Goal: Task Accomplishment & Management: Use online tool/utility

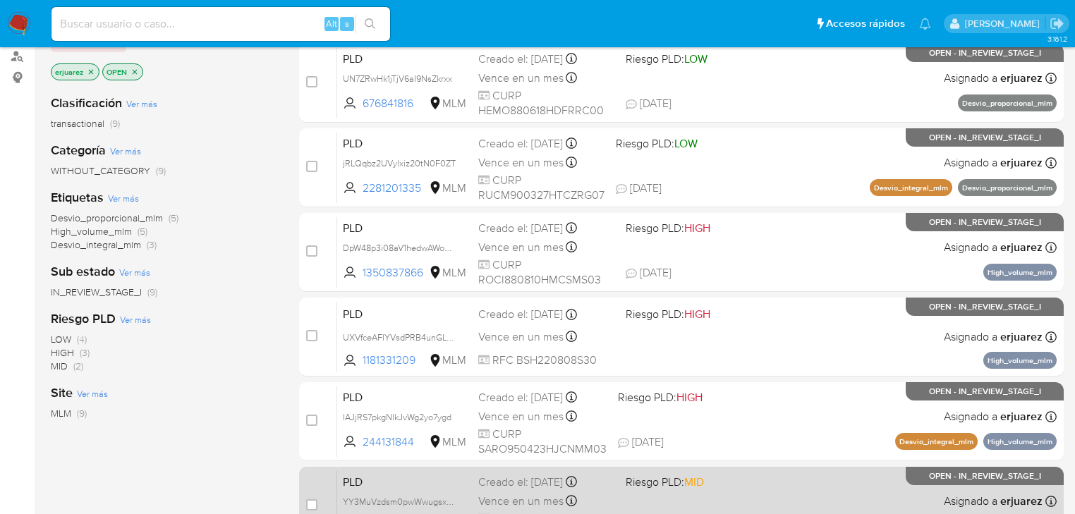
scroll to position [113, 0]
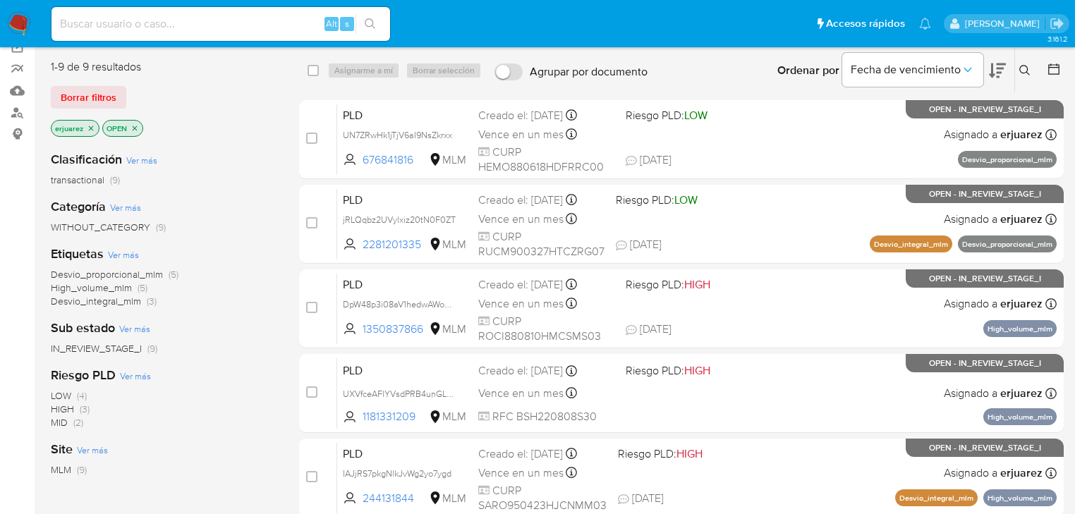
drag, startPoint x: 172, startPoint y: 35, endPoint x: 178, endPoint y: 30, distance: 7.5
click at [176, 31] on div "Alt s" at bounding box center [220, 24] width 338 height 34
click at [181, 28] on input at bounding box center [220, 24] width 338 height 18
paste input "232941344"
type input "232941344"
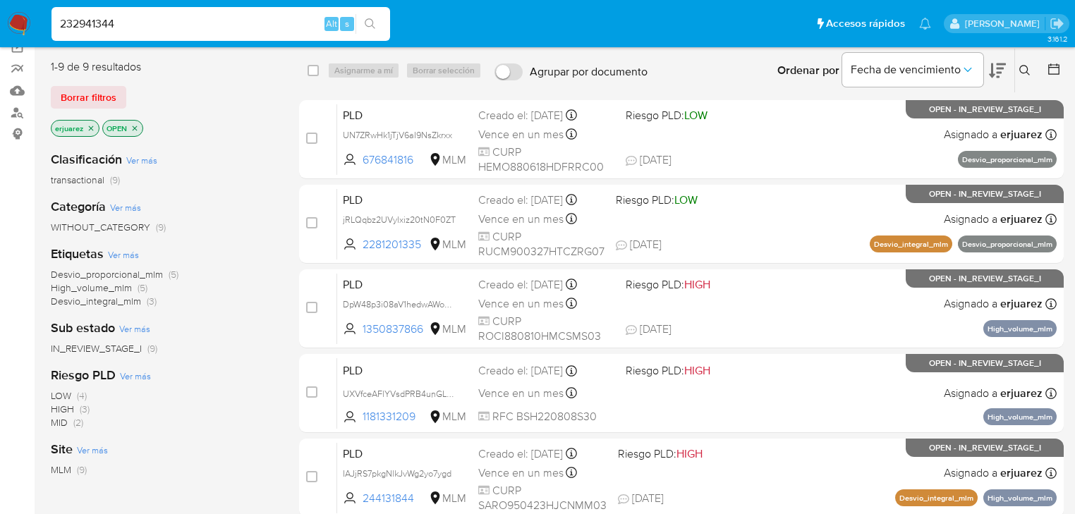
click at [375, 20] on icon "search-icon" at bounding box center [370, 23] width 11 height 11
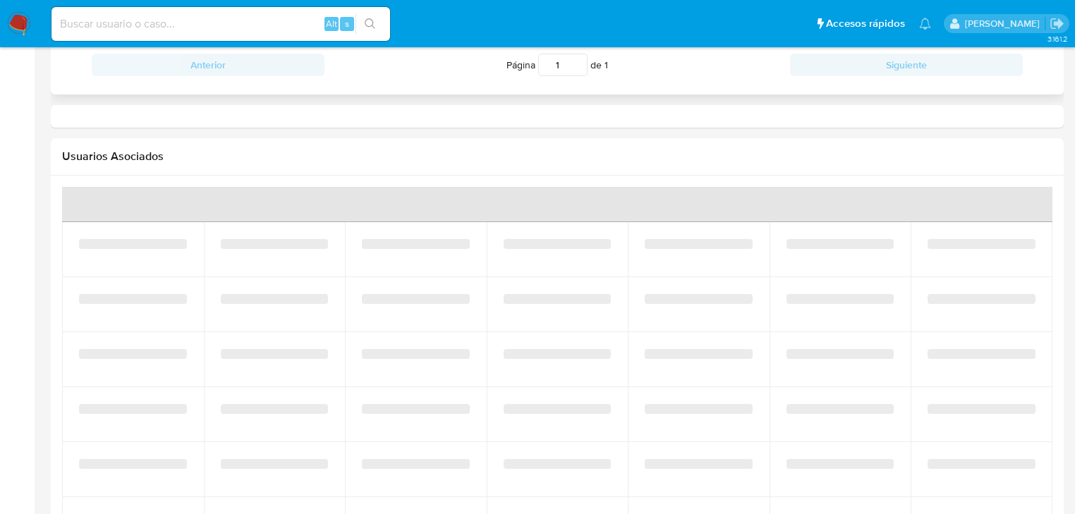
select select "10"
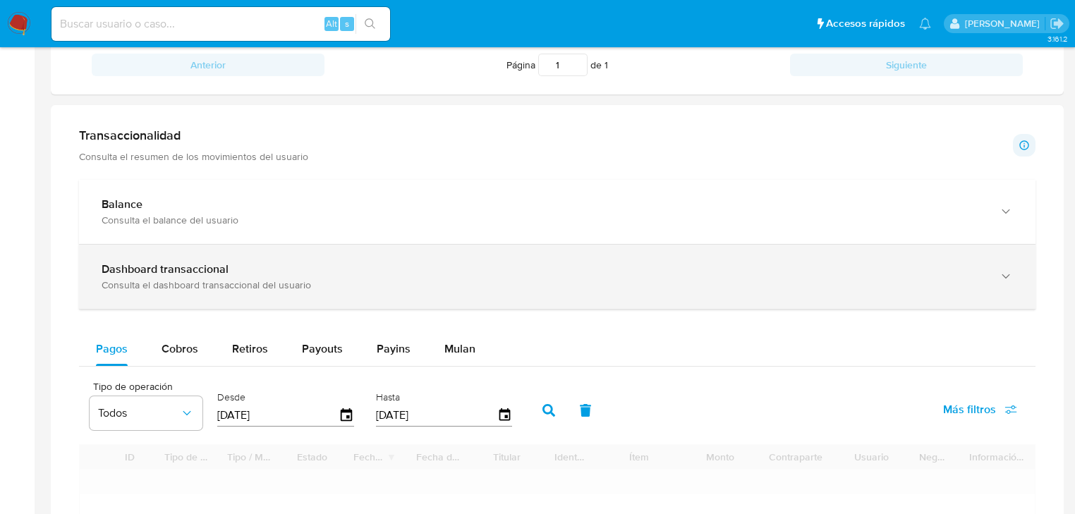
scroll to position [621, 0]
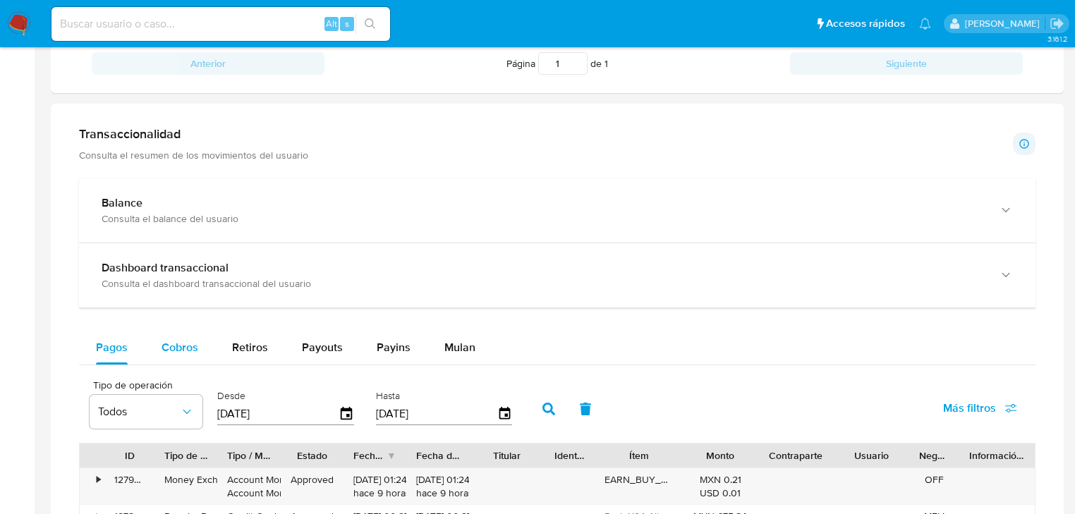
click at [175, 341] on span "Cobros" at bounding box center [179, 347] width 37 height 16
select select "10"
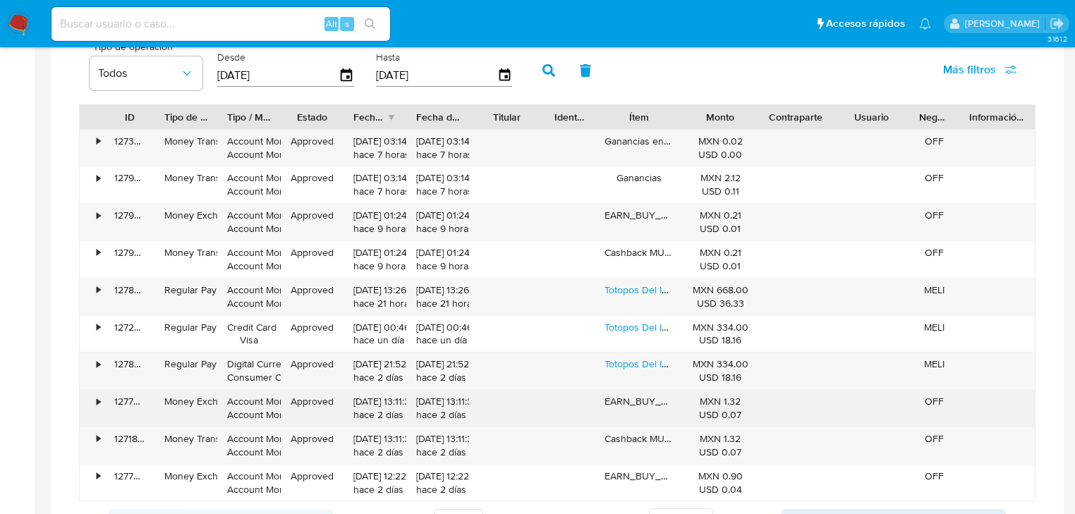
scroll to position [1072, 0]
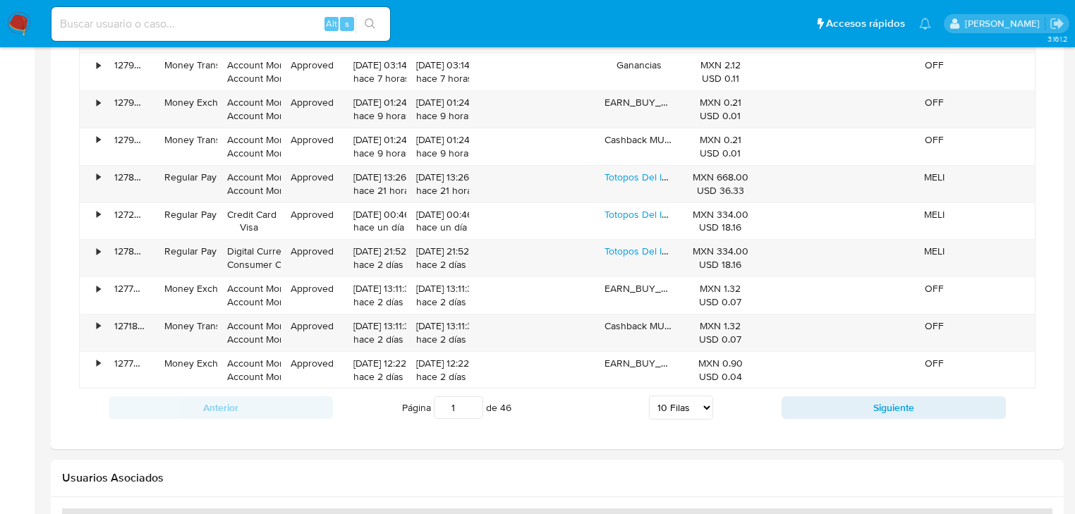
click at [874, 420] on div "Anterior Página 1 de 46 5 Filas 10 Filas 20 Filas 25 Filas 50 Filas 100 Filas S…" at bounding box center [557, 408] width 956 height 38
click at [874, 415] on button "Siguiente" at bounding box center [893, 407] width 224 height 23
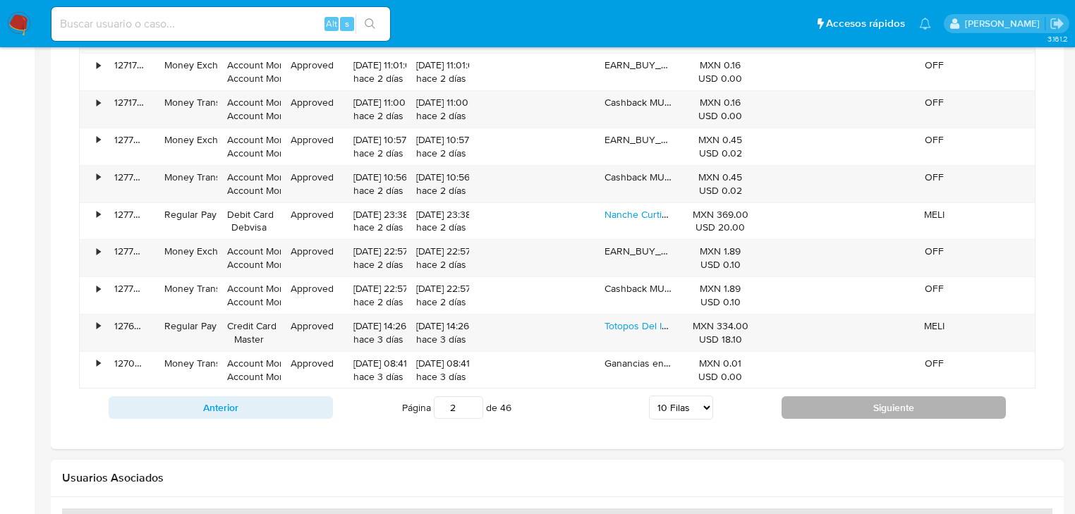
click at [874, 415] on button "Siguiente" at bounding box center [893, 407] width 224 height 23
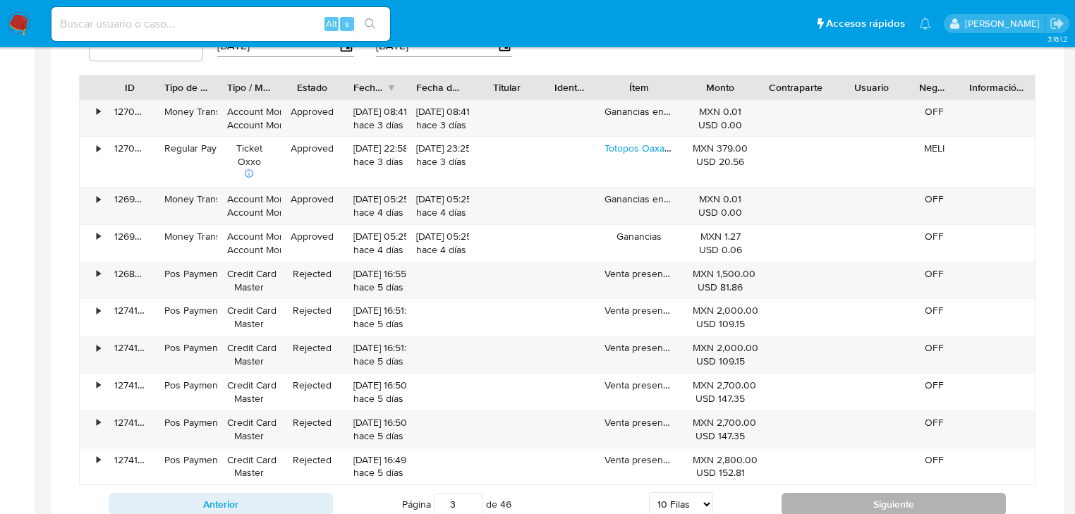
scroll to position [1015, 0]
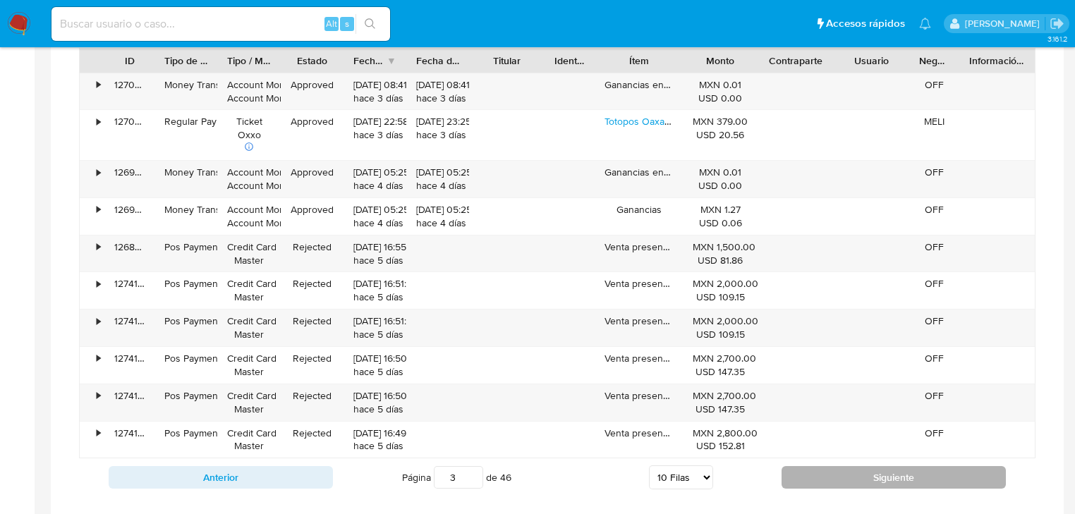
click at [874, 468] on button "Siguiente" at bounding box center [893, 477] width 224 height 23
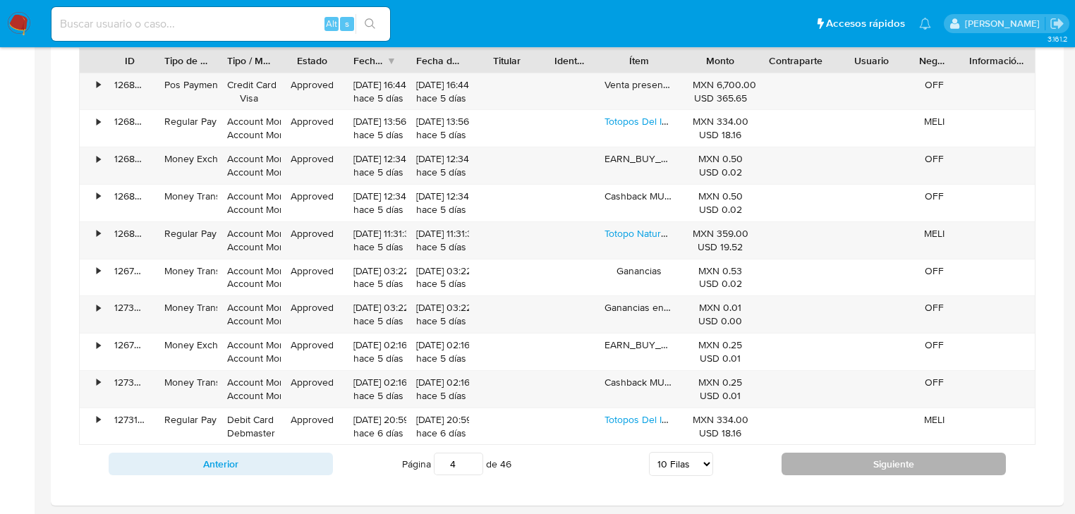
click at [874, 468] on button "Siguiente" at bounding box center [893, 464] width 224 height 23
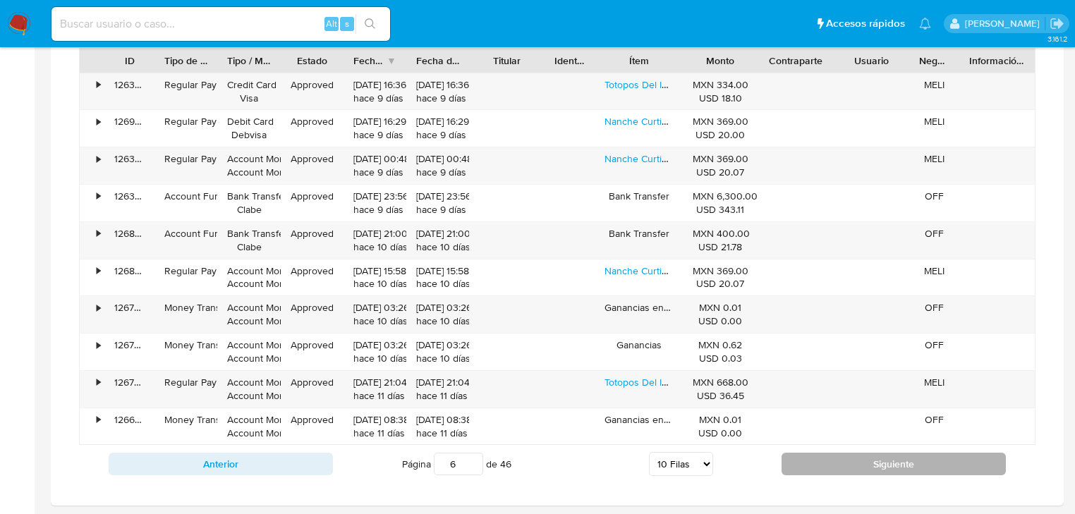
click at [869, 466] on button "Siguiente" at bounding box center [893, 464] width 224 height 23
type input "7"
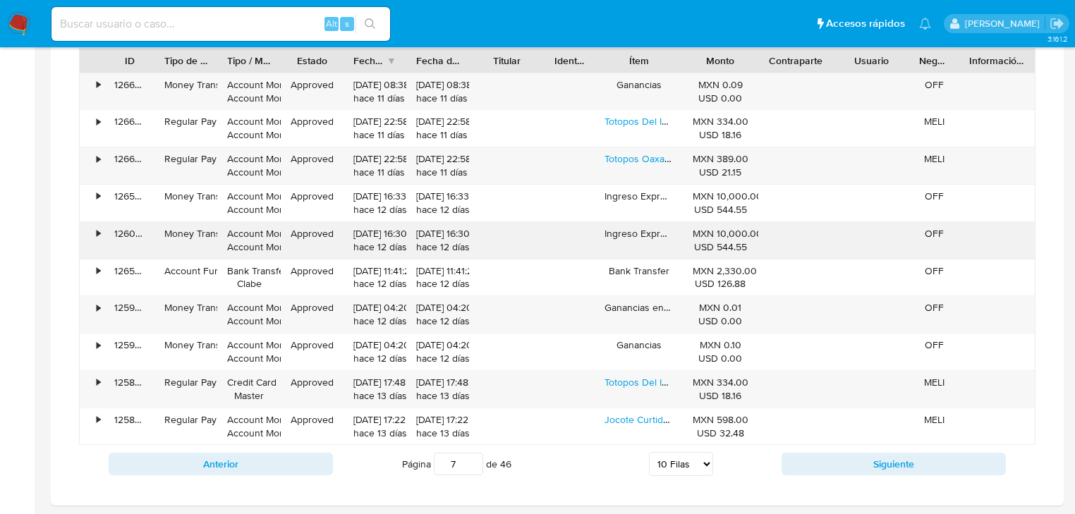
click at [1011, 238] on div "• 126639761098 Money Transfer Account Money Account Money Approved 18/09/2025 0…" at bounding box center [557, 259] width 956 height 373
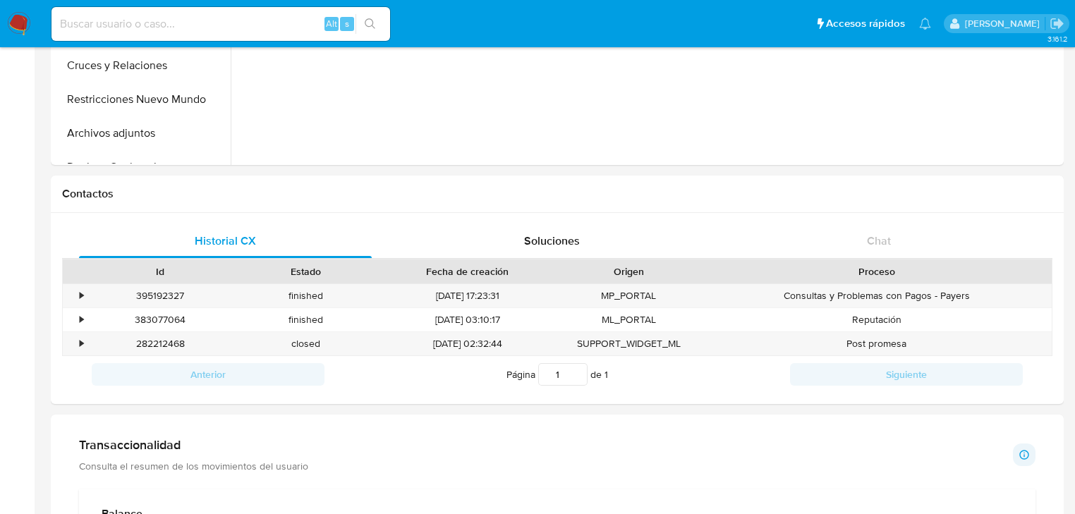
scroll to position [282, 0]
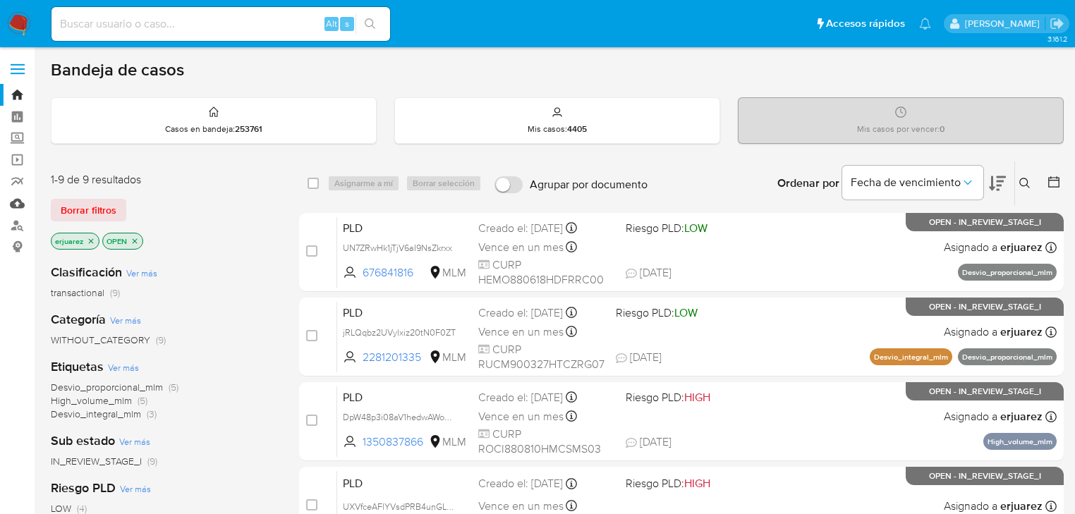
click at [17, 204] on link "Mulan" at bounding box center [84, 204] width 168 height 22
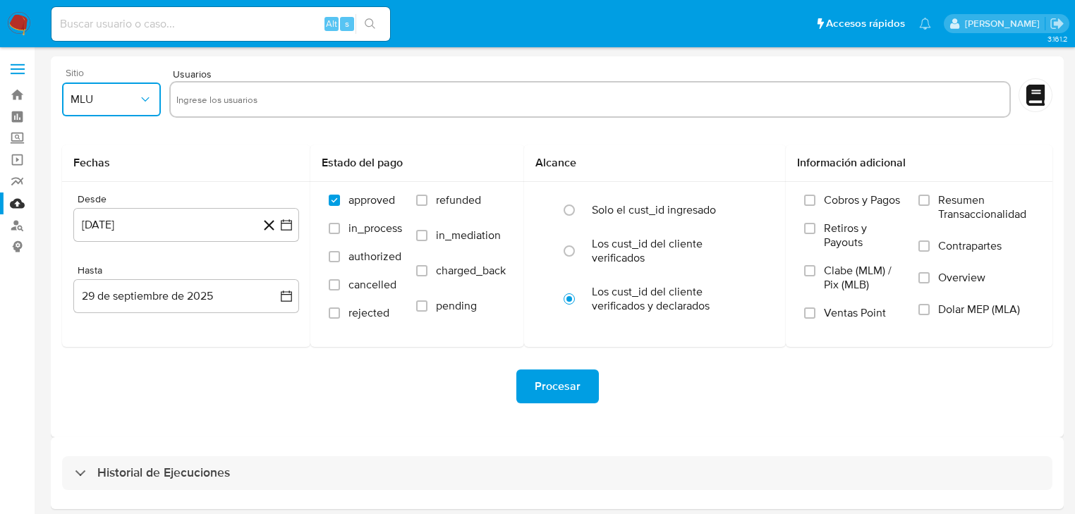
drag, startPoint x: 118, startPoint y: 104, endPoint x: 114, endPoint y: 111, distance: 8.8
click at [116, 104] on span "MLU" at bounding box center [105, 99] width 68 height 14
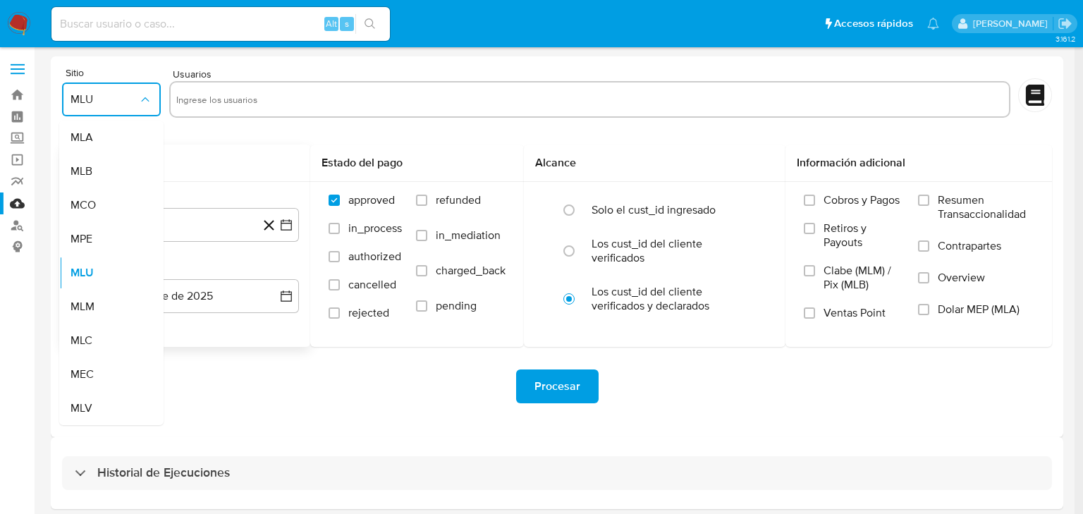
drag, startPoint x: 87, startPoint y: 304, endPoint x: 111, endPoint y: 276, distance: 37.0
click at [90, 303] on span "MLM" at bounding box center [83, 307] width 24 height 14
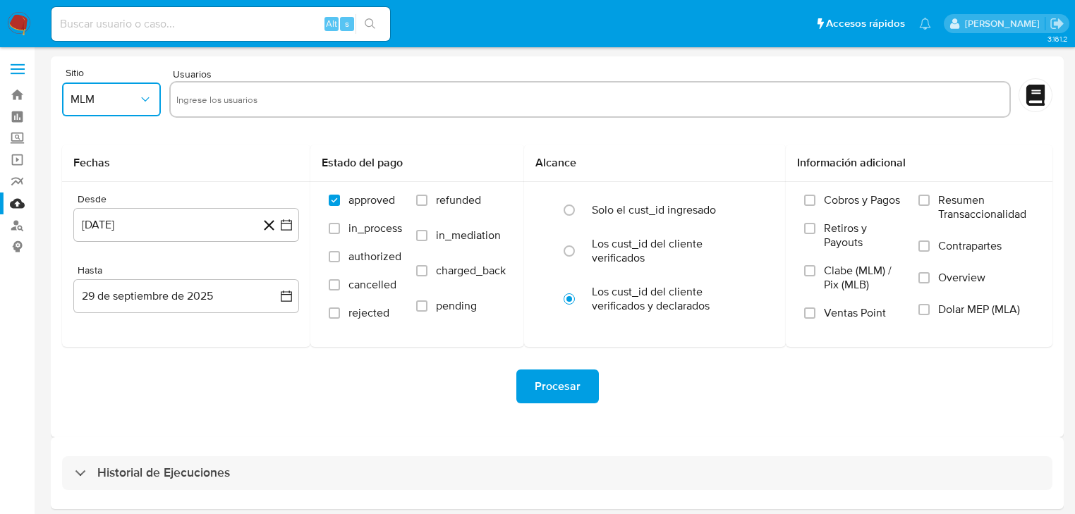
click at [206, 97] on input "text" at bounding box center [589, 99] width 827 height 23
type input "232941344"
click at [287, 224] on icon "button" at bounding box center [286, 225] width 14 height 14
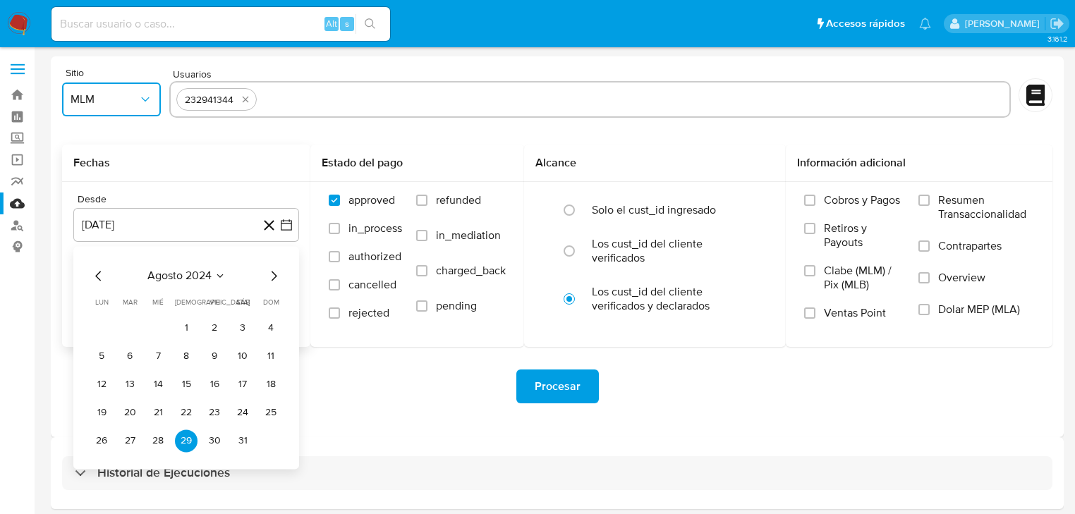
click at [274, 276] on icon "Mes siguiente" at bounding box center [273, 275] width 17 height 17
click at [274, 277] on icon "Mes siguiente" at bounding box center [275, 276] width 6 height 10
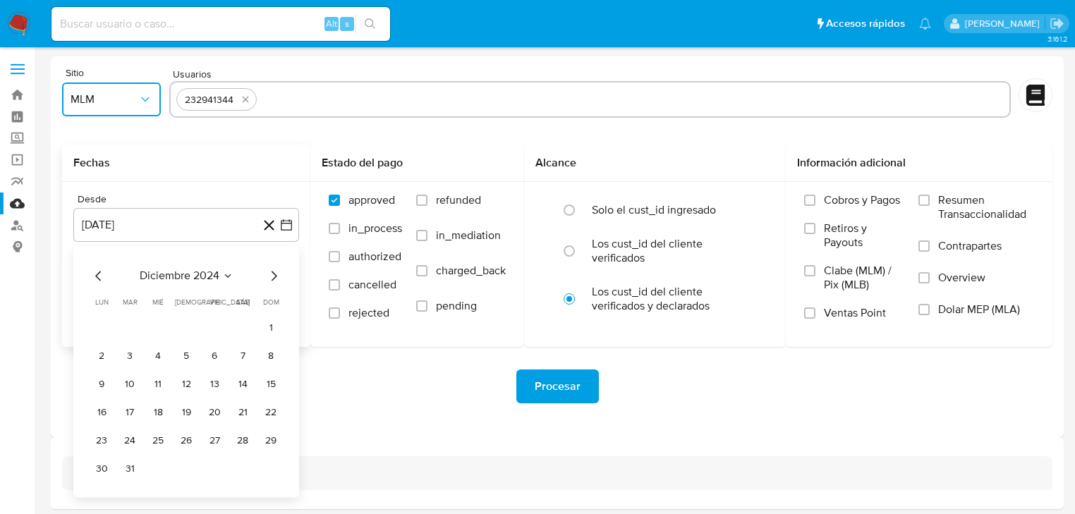
click at [274, 278] on icon "Mes siguiente" at bounding box center [275, 276] width 6 height 10
click at [273, 278] on icon "Mes siguiente" at bounding box center [273, 275] width 17 height 17
click at [182, 324] on button "1" at bounding box center [186, 328] width 23 height 23
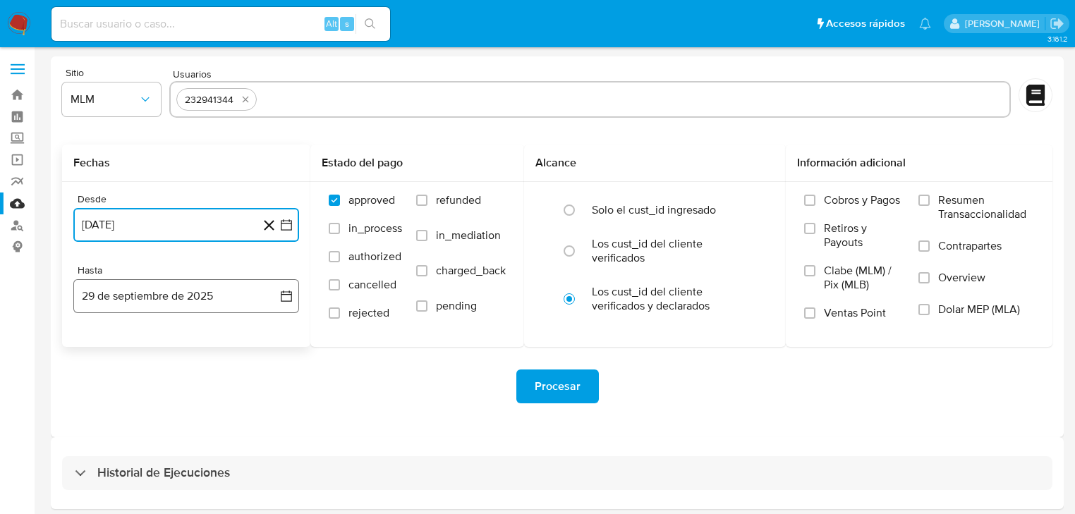
drag, startPoint x: 280, startPoint y: 291, endPoint x: 260, endPoint y: 302, distance: 22.4
click at [281, 291] on icon "button" at bounding box center [286, 296] width 14 height 14
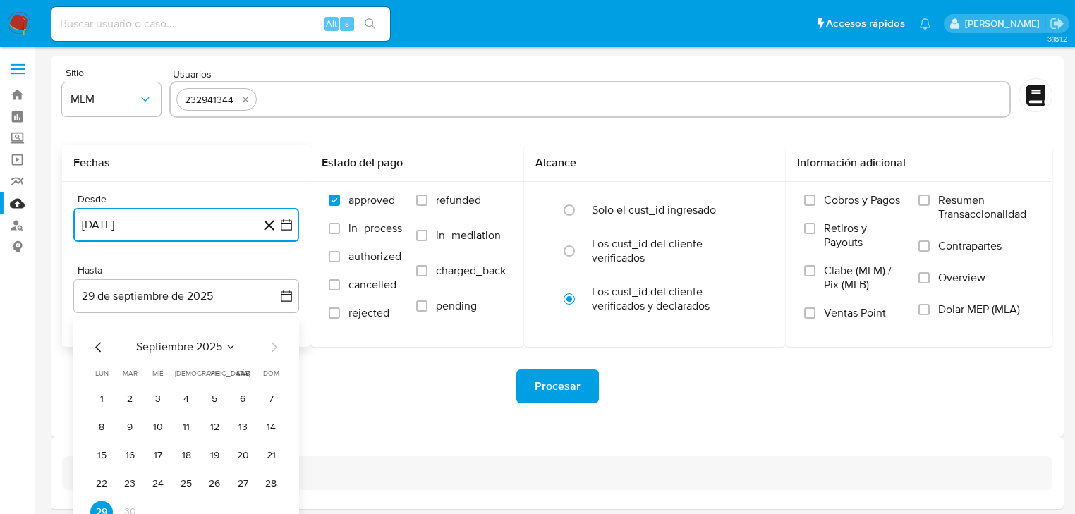
click at [100, 341] on icon "Mes anterior" at bounding box center [98, 346] width 17 height 17
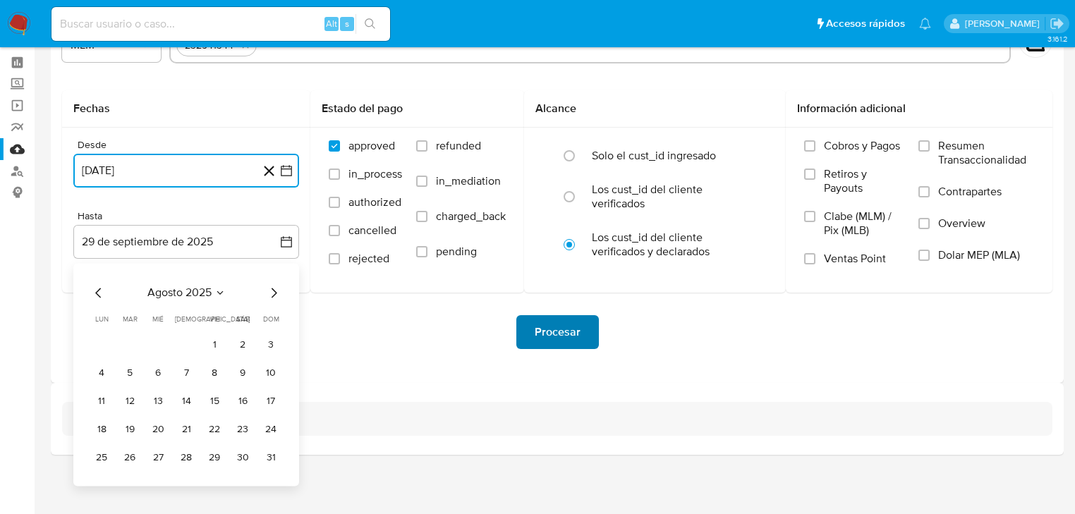
drag, startPoint x: 269, startPoint y: 453, endPoint x: 527, endPoint y: 346, distance: 280.4
click at [268, 453] on button "31" at bounding box center [271, 457] width 23 height 23
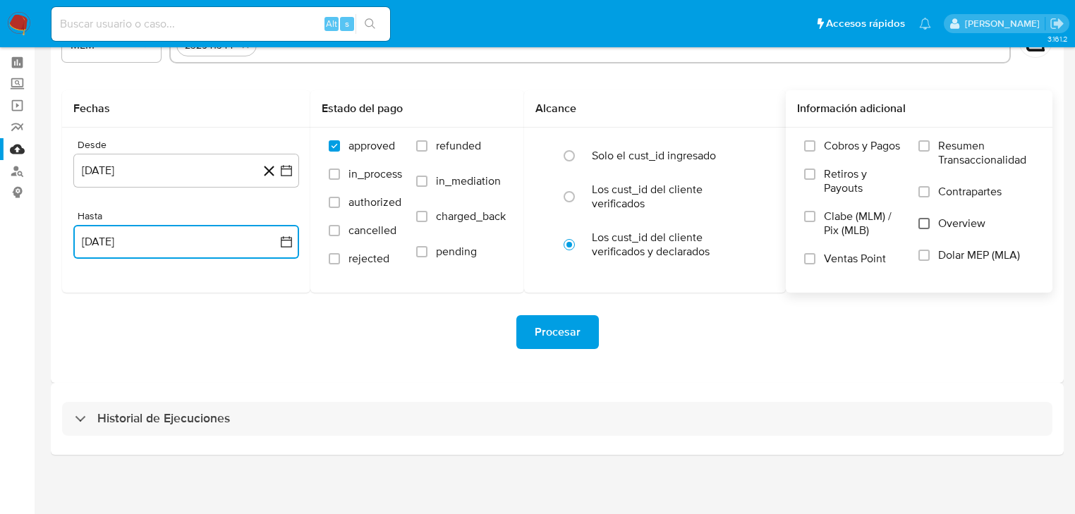
click at [928, 221] on input "Overview" at bounding box center [923, 223] width 11 height 11
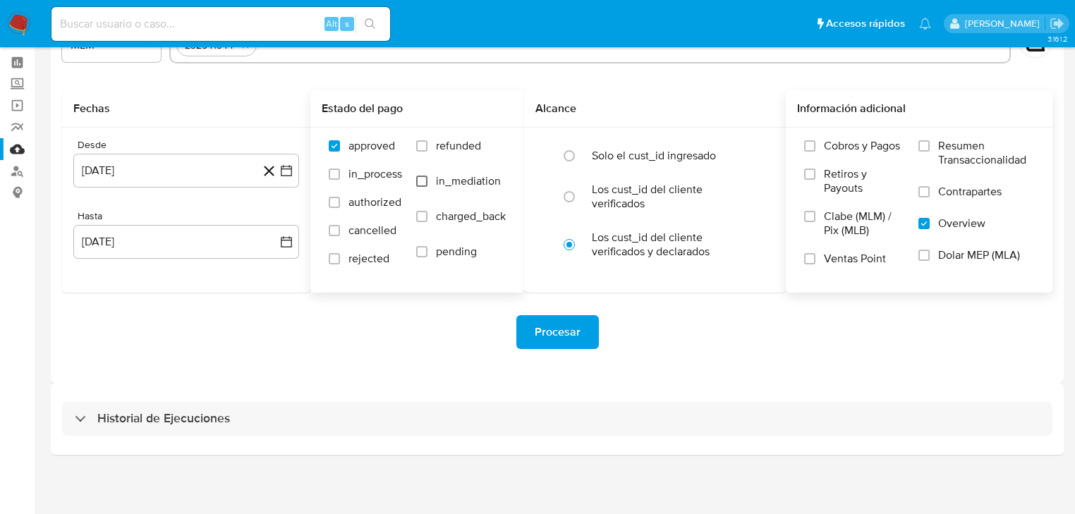
drag, startPoint x: 421, startPoint y: 147, endPoint x: 425, endPoint y: 183, distance: 36.9
click at [422, 147] on input "refunded" at bounding box center [421, 145] width 11 height 11
checkbox input "true"
drag, startPoint x: 330, startPoint y: 171, endPoint x: 334, endPoint y: 194, distance: 23.5
click at [330, 172] on input "in_process" at bounding box center [334, 174] width 11 height 11
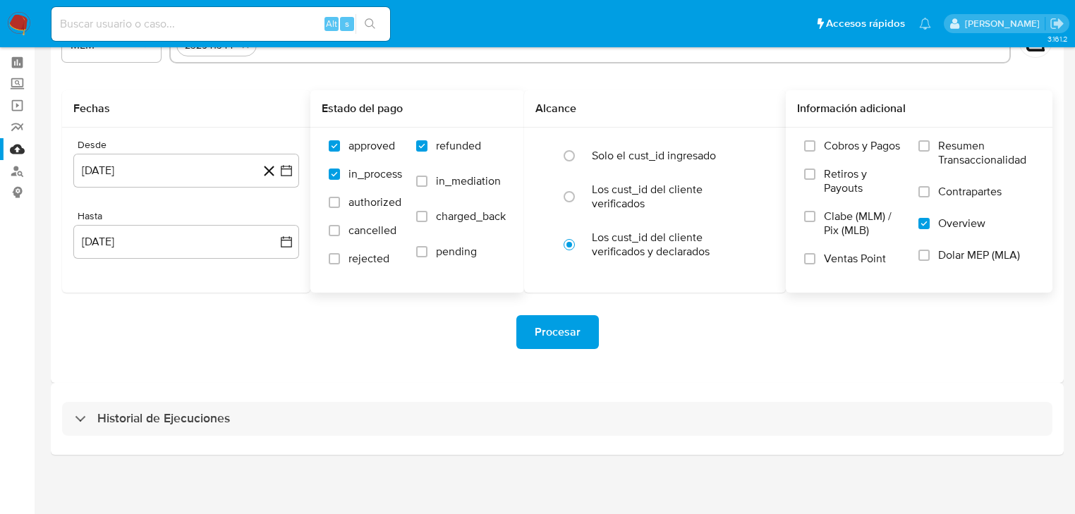
checkbox input "true"
drag, startPoint x: 334, startPoint y: 197, endPoint x: 327, endPoint y: 223, distance: 26.2
click at [332, 200] on input "authorized" at bounding box center [334, 202] width 11 height 11
checkbox input "true"
drag, startPoint x: 330, startPoint y: 227, endPoint x: 336, endPoint y: 248, distance: 21.9
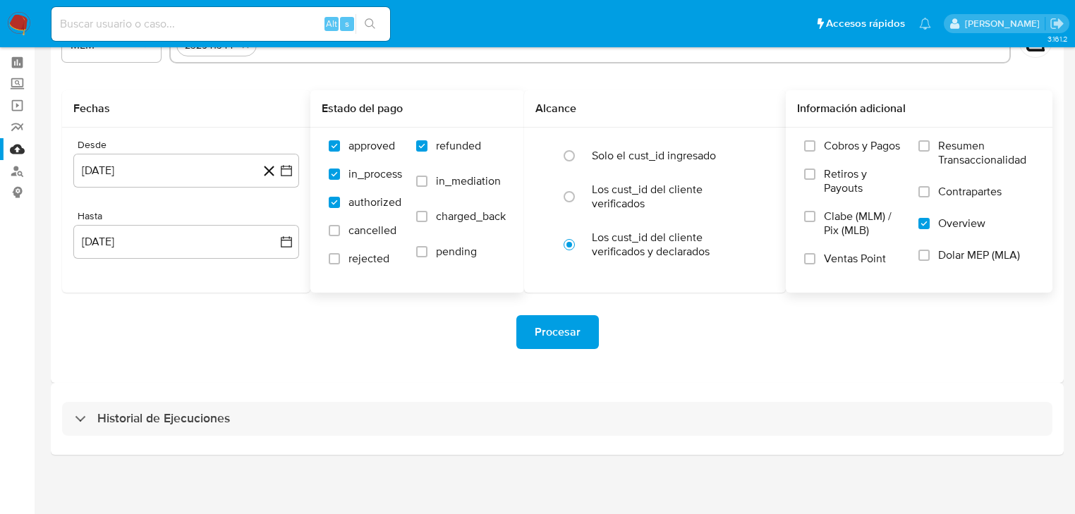
click at [331, 230] on input "cancelled" at bounding box center [334, 230] width 11 height 11
checkbox input "true"
drag, startPoint x: 332, startPoint y: 255, endPoint x: 346, endPoint y: 260, distance: 14.3
click at [333, 257] on input "rejected" at bounding box center [334, 258] width 11 height 11
checkbox input "true"
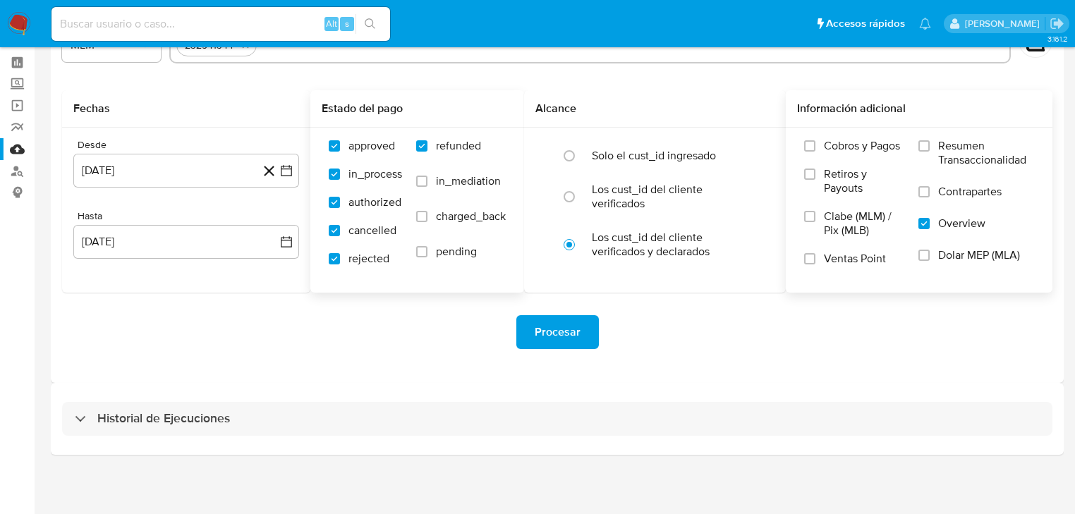
click at [414, 252] on div "approved in_process authorized cancelled rejected refunded in_mediation charged…" at bounding box center [417, 209] width 191 height 141
click at [421, 215] on input "charged_back" at bounding box center [421, 216] width 11 height 11
checkbox input "true"
drag, startPoint x: 423, startPoint y: 185, endPoint x: 425, endPoint y: 226, distance: 41.6
click at [423, 185] on input "in_mediation" at bounding box center [421, 181] width 11 height 11
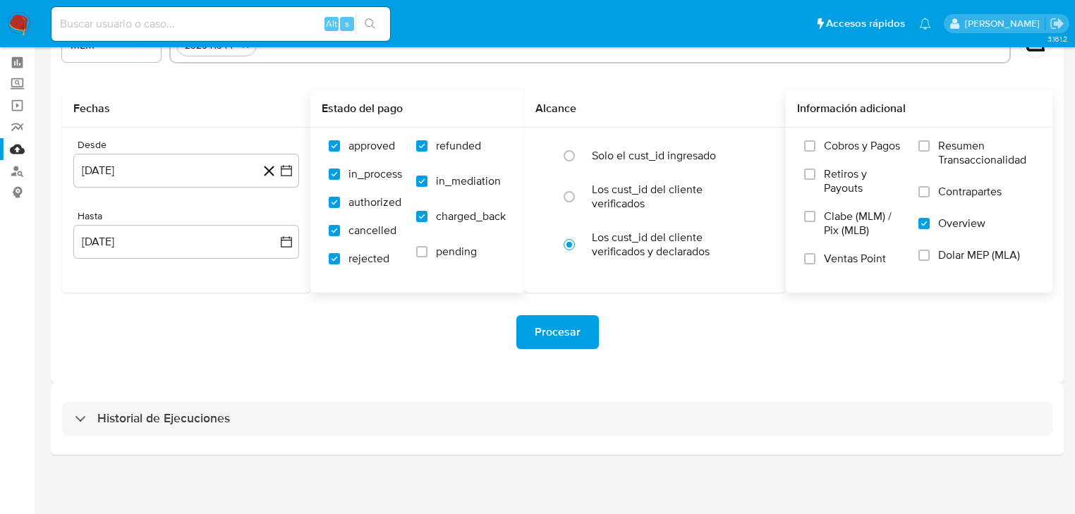
checkbox input "true"
click at [422, 253] on input "pending" at bounding box center [421, 251] width 11 height 11
checkbox input "true"
click at [544, 321] on span "Procesar" at bounding box center [558, 332] width 46 height 31
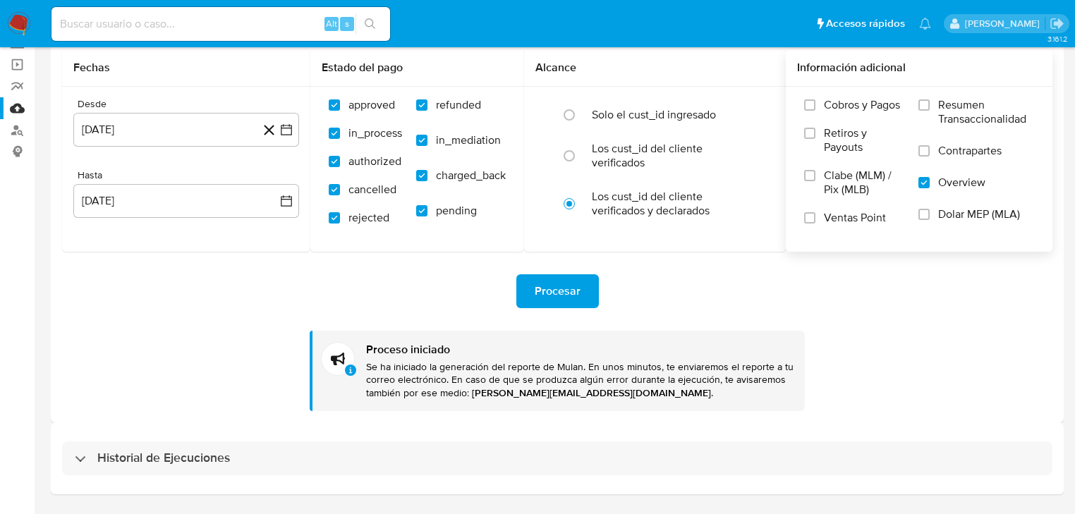
scroll to position [111, 0]
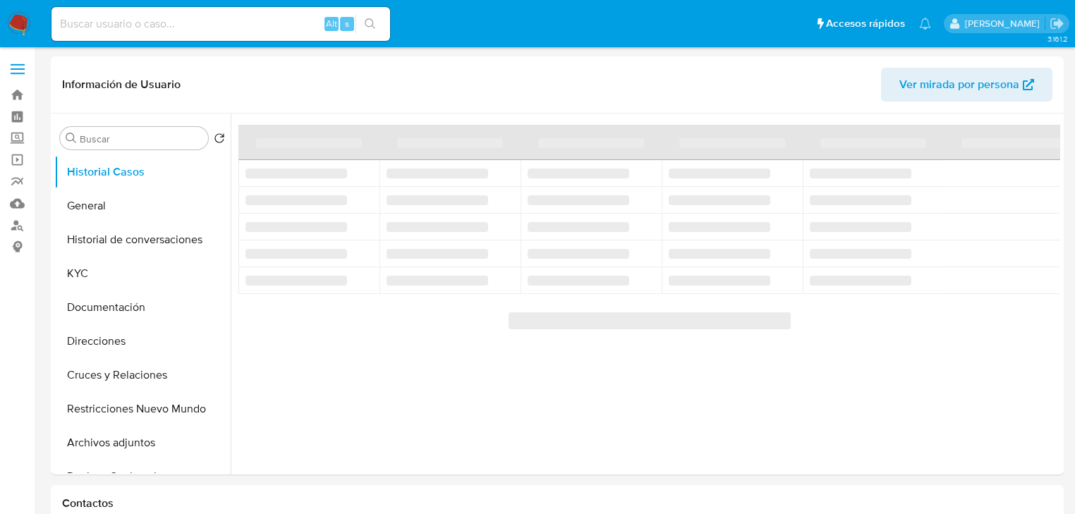
select select "10"
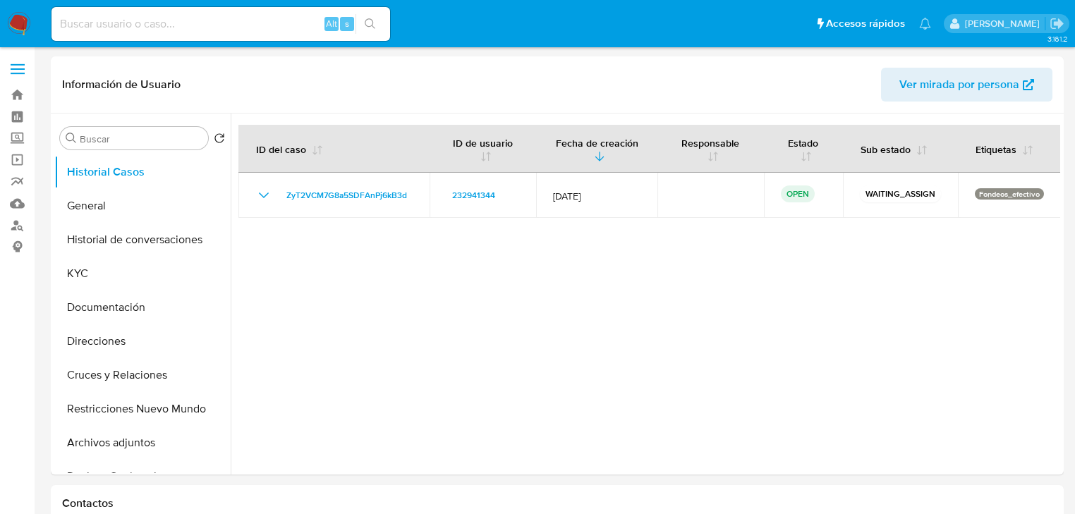
click at [23, 20] on img at bounding box center [19, 24] width 24 height 24
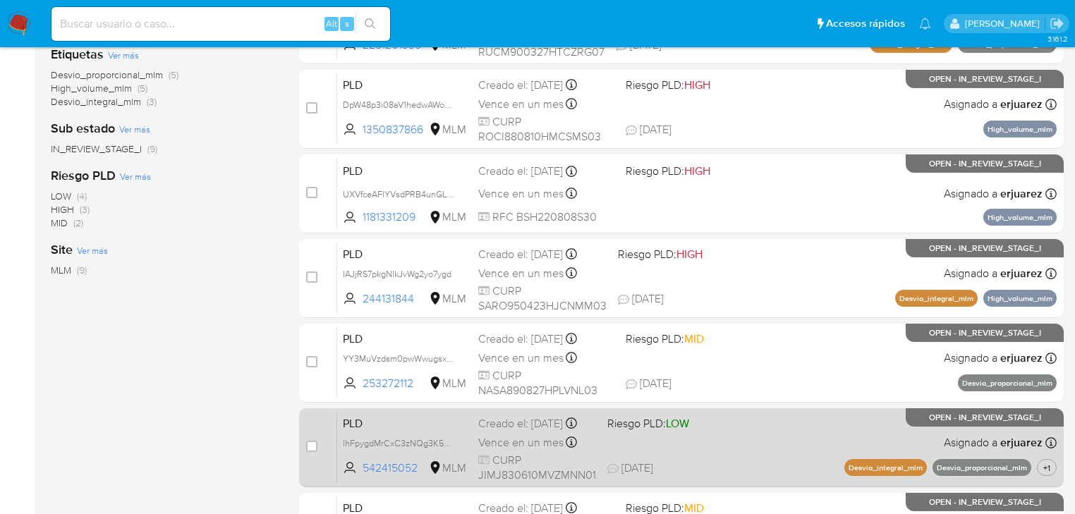
scroll to position [338, 0]
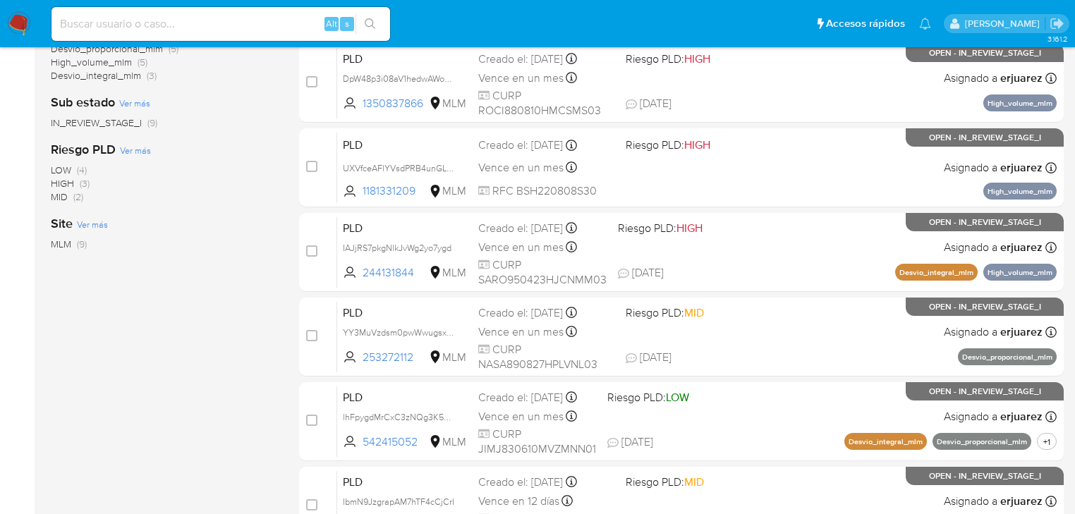
drag, startPoint x: 209, startPoint y: 20, endPoint x: 254, endPoint y: 27, distance: 45.7
click at [209, 20] on input at bounding box center [220, 24] width 338 height 18
click at [257, 25] on input at bounding box center [220, 24] width 338 height 18
paste input "227083361"
type input "227083361"
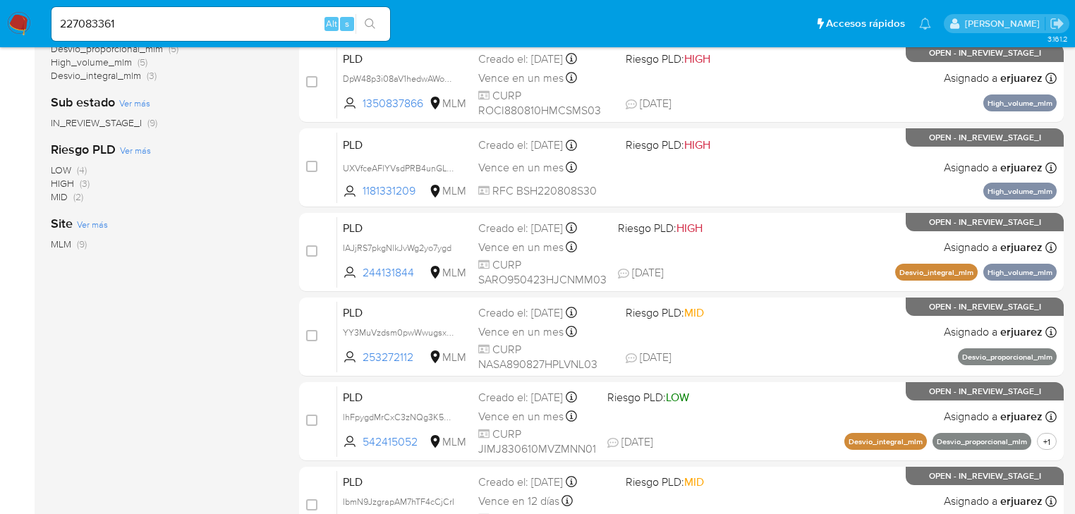
drag, startPoint x: 374, startPoint y: 25, endPoint x: 265, endPoint y: 28, distance: 109.3
click at [374, 26] on icon "search-icon" at bounding box center [370, 23] width 11 height 11
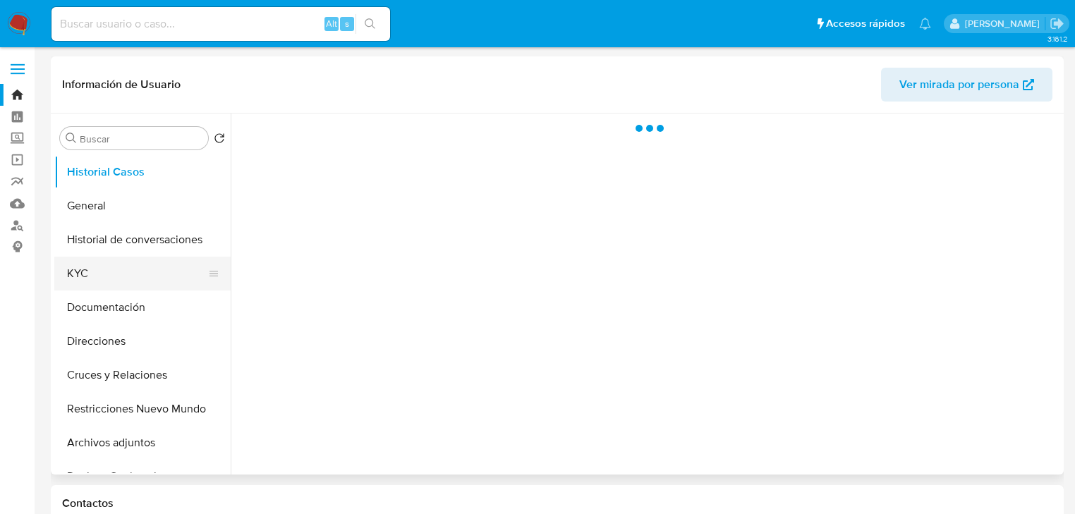
select select "10"
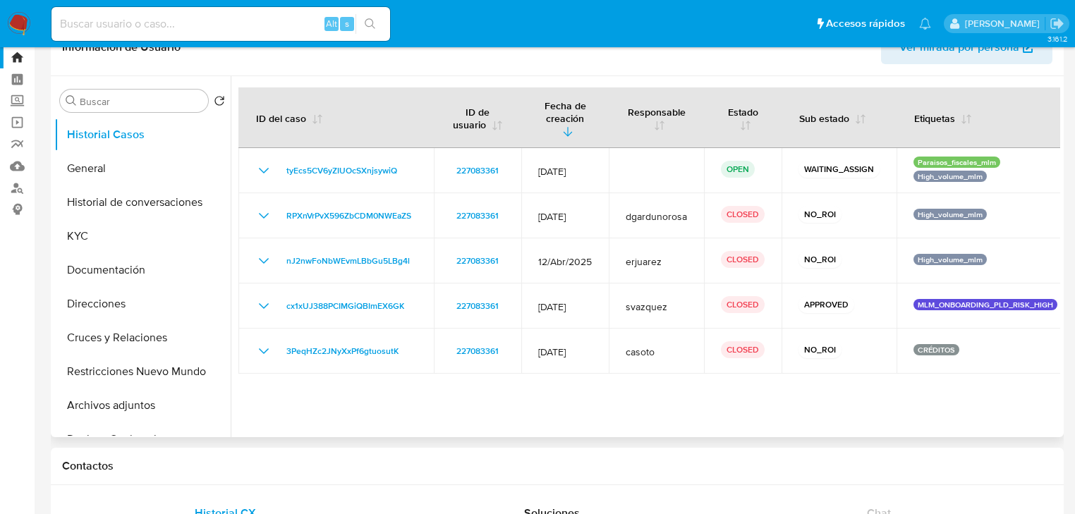
scroll to position [56, 0]
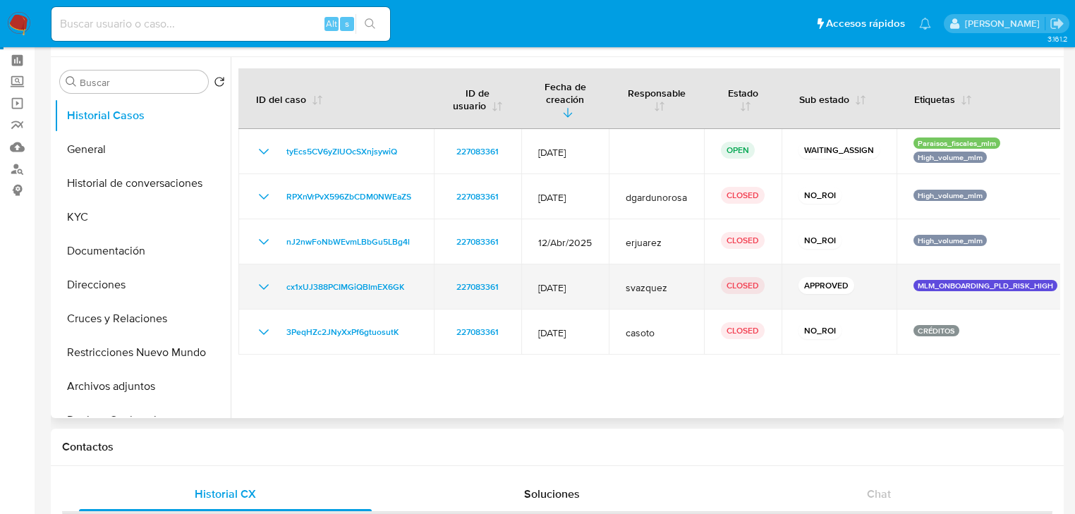
drag, startPoint x: 128, startPoint y: 219, endPoint x: 261, endPoint y: 259, distance: 139.2
click at [261, 259] on div "Buscar Volver al orden por defecto Historial Casos General Historial de convers…" at bounding box center [557, 237] width 1006 height 361
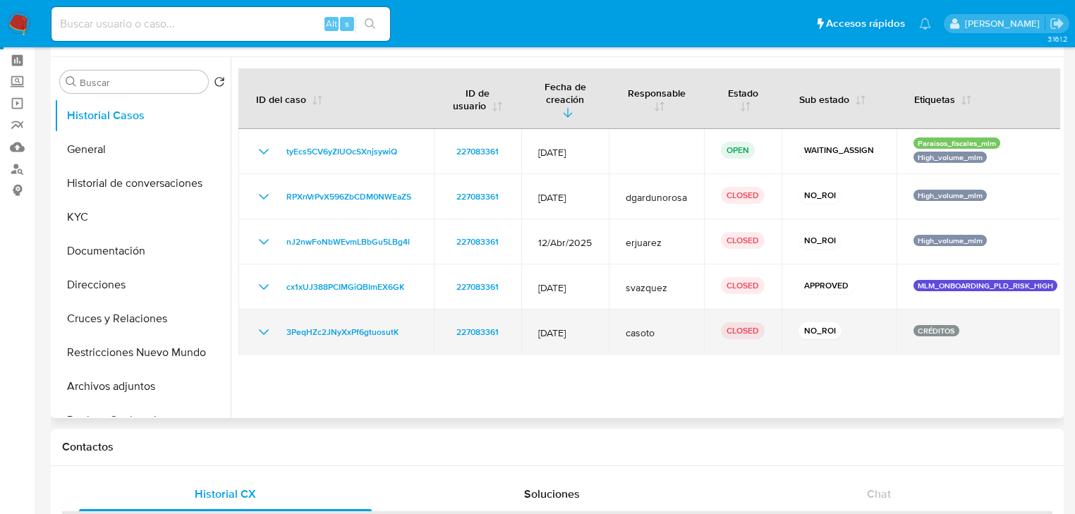
click at [260, 329] on icon "Mostrar/Ocultar" at bounding box center [264, 332] width 10 height 6
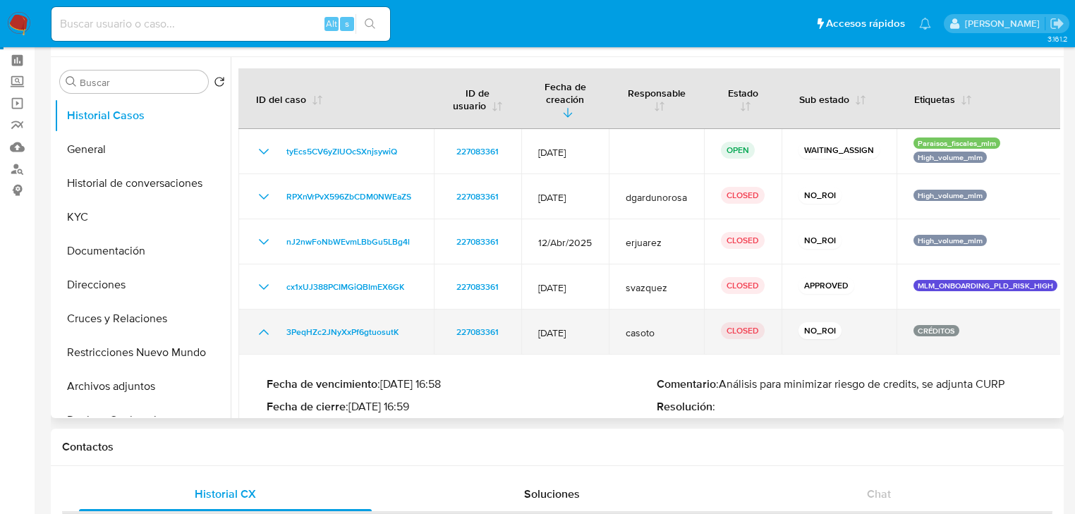
click at [260, 324] on icon "Mostrar/Ocultar" at bounding box center [263, 332] width 17 height 17
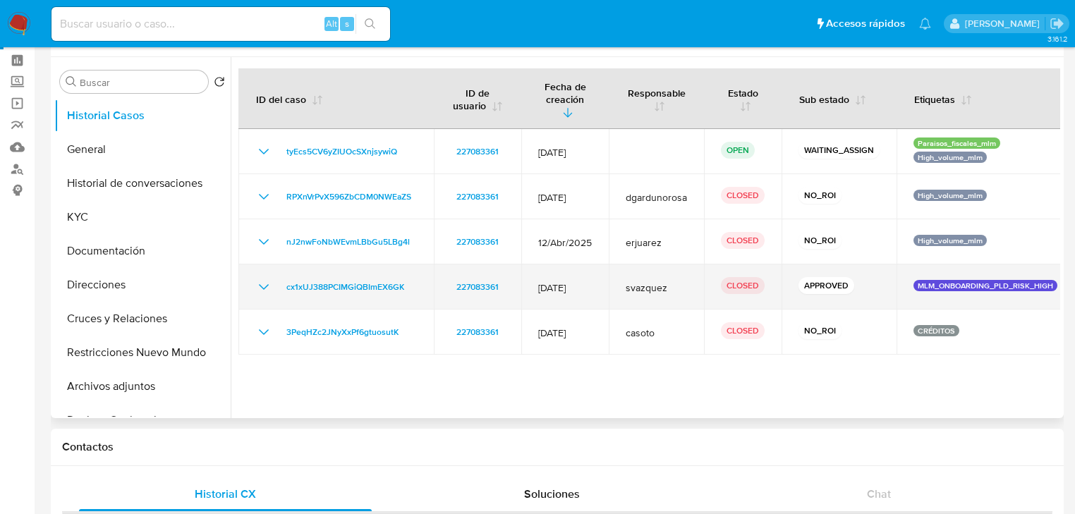
click at [255, 280] on icon "Mostrar/Ocultar" at bounding box center [263, 287] width 17 height 17
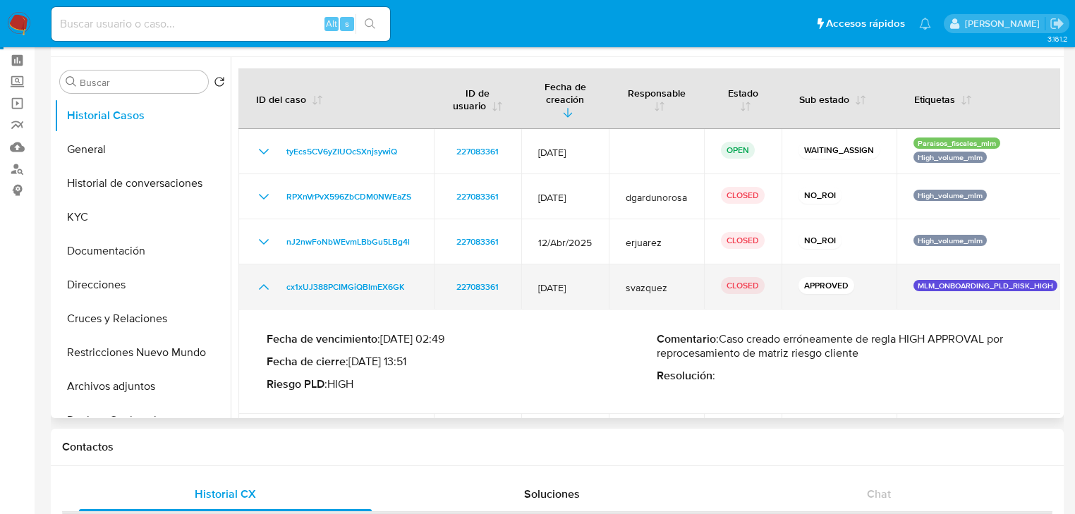
click at [255, 280] on icon "Mostrar/Ocultar" at bounding box center [263, 287] width 17 height 17
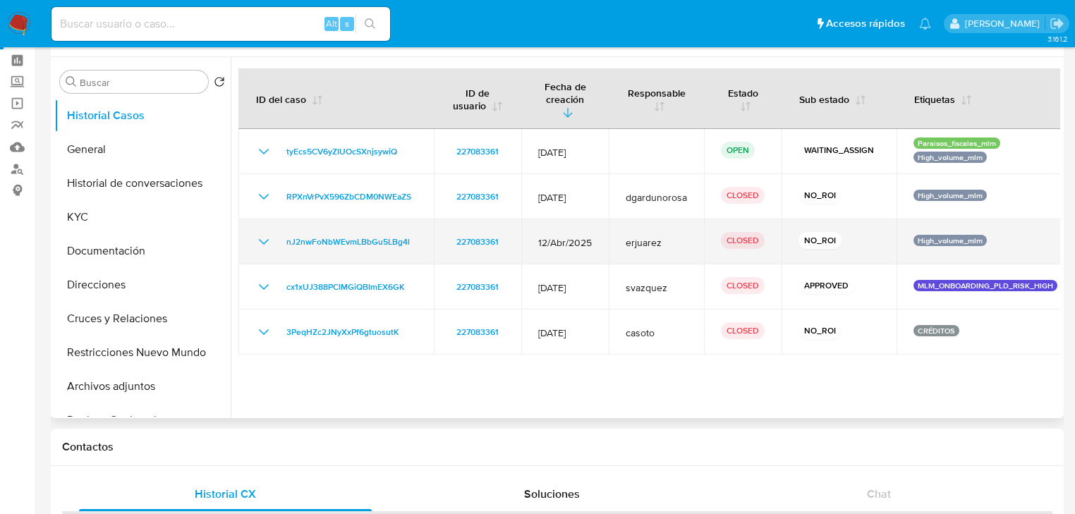
click at [265, 233] on icon "Mostrar/Ocultar" at bounding box center [263, 241] width 17 height 17
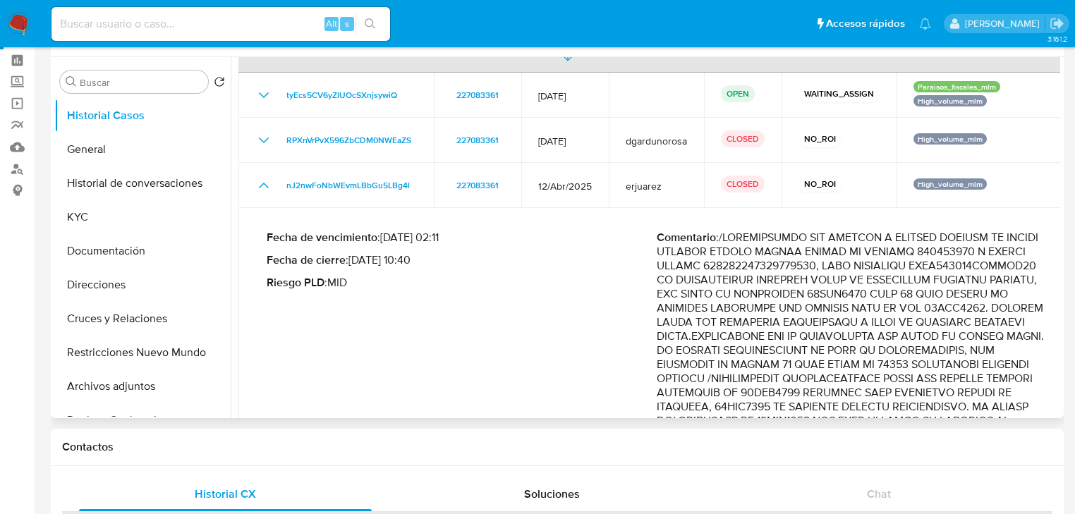
drag, startPoint x: 881, startPoint y: 281, endPoint x: 891, endPoint y: 322, distance: 41.6
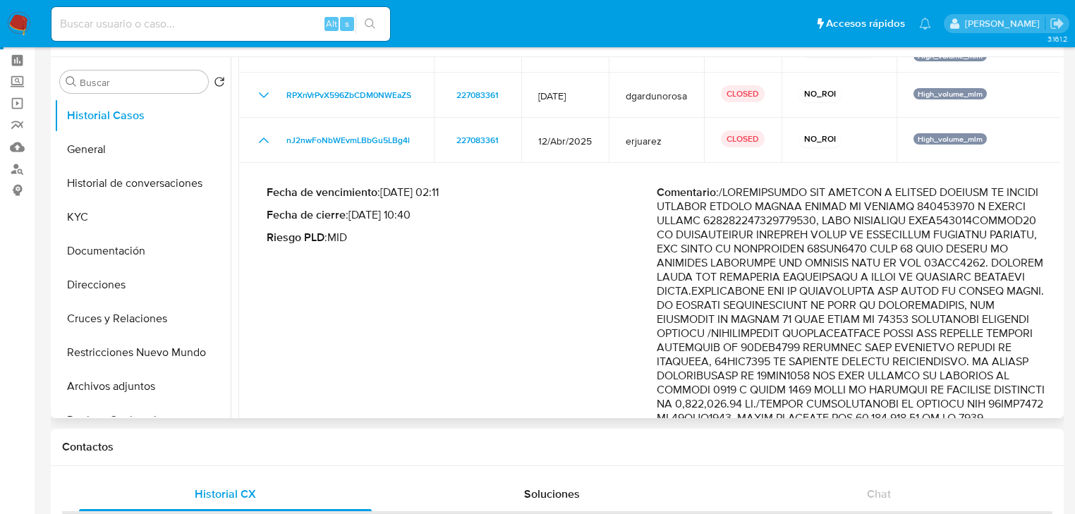
scroll to position [0, 0]
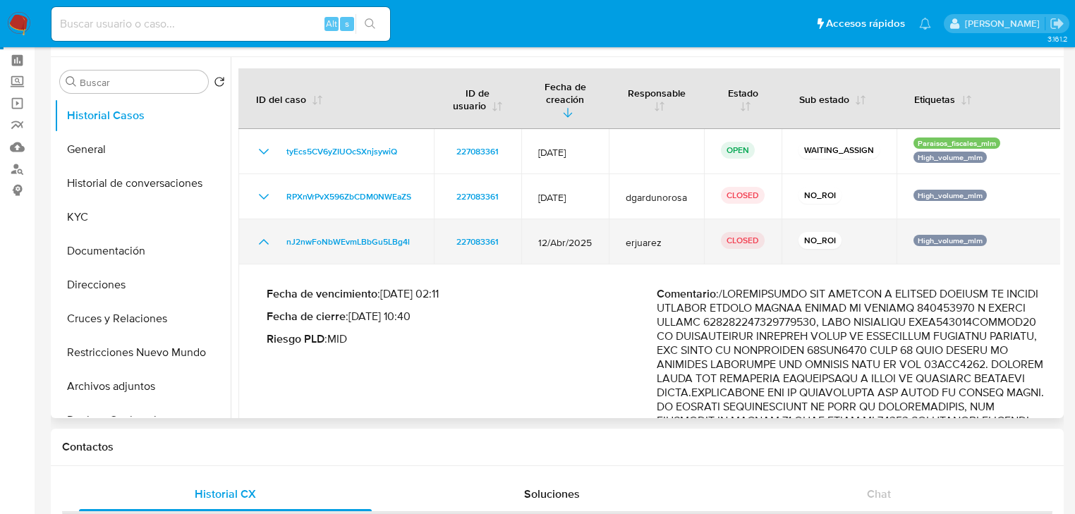
click at [260, 233] on icon "Mostrar/Ocultar" at bounding box center [263, 241] width 17 height 17
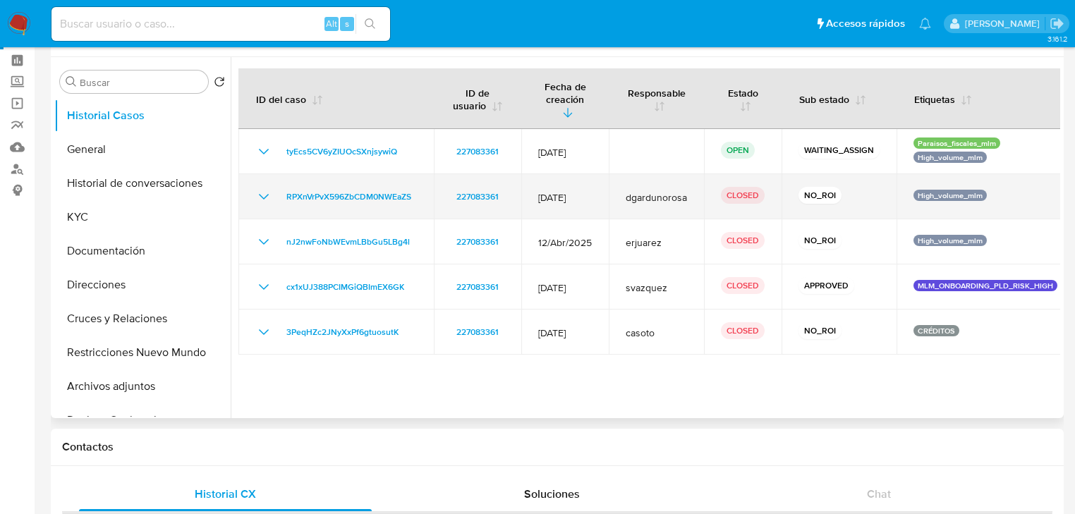
click at [265, 188] on icon "Mostrar/Ocultar" at bounding box center [263, 196] width 17 height 17
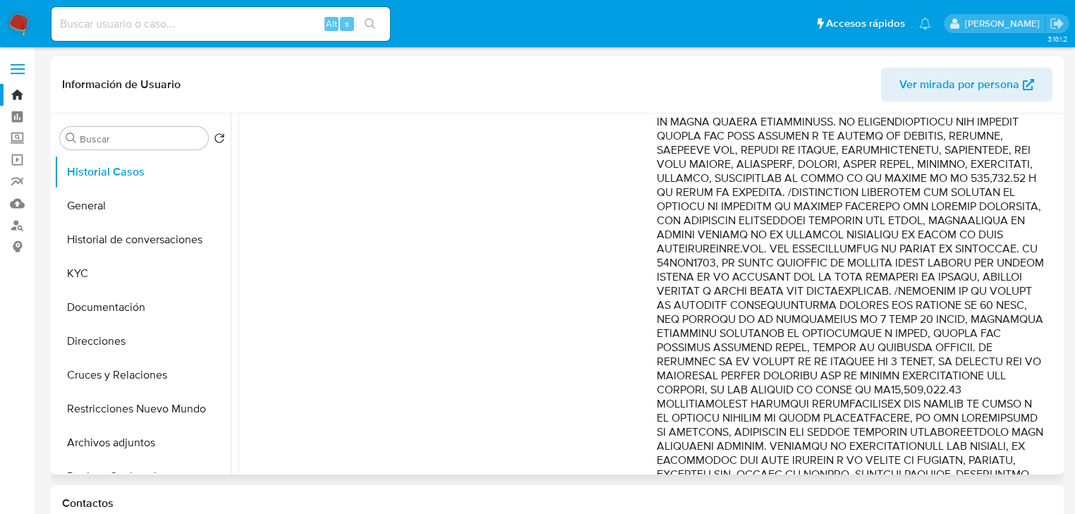
drag, startPoint x: 111, startPoint y: 271, endPoint x: 229, endPoint y: 264, distance: 117.9
click at [112, 271] on button "KYC" at bounding box center [142, 274] width 176 height 34
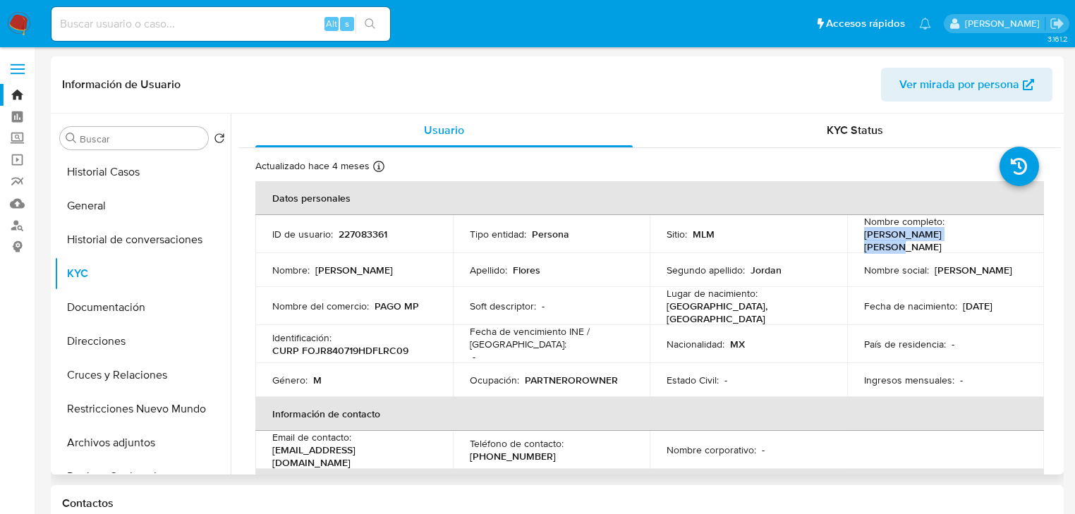
drag, startPoint x: 856, startPoint y: 245, endPoint x: 976, endPoint y: 234, distance: 120.4
click at [976, 234] on td "Nombre completo : Ricardo Flores Jordan" at bounding box center [945, 234] width 197 height 38
copy p "Ricardo Flores Jordan"
click at [129, 195] on button "General" at bounding box center [136, 206] width 165 height 34
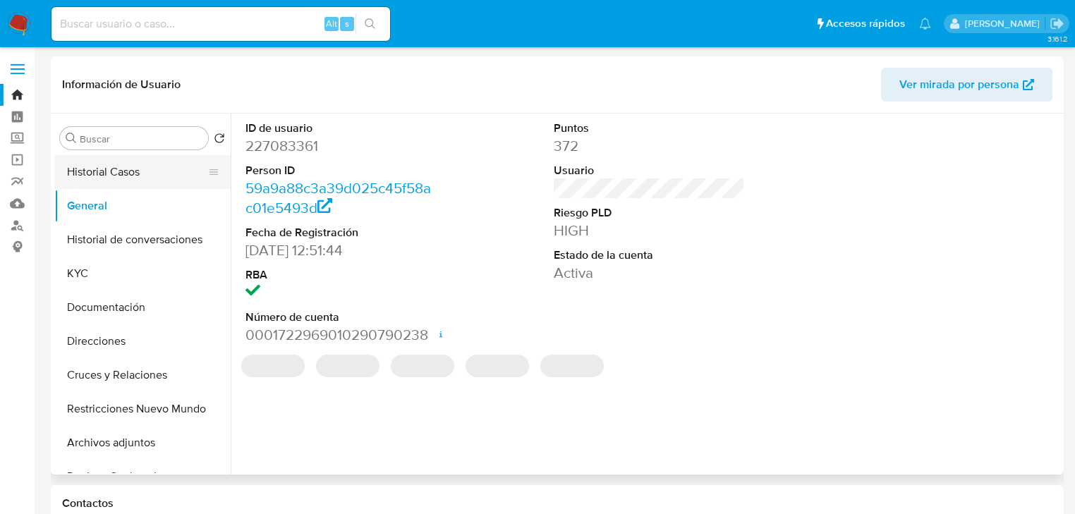
click at [161, 170] on button "Historial Casos" at bounding box center [136, 172] width 165 height 34
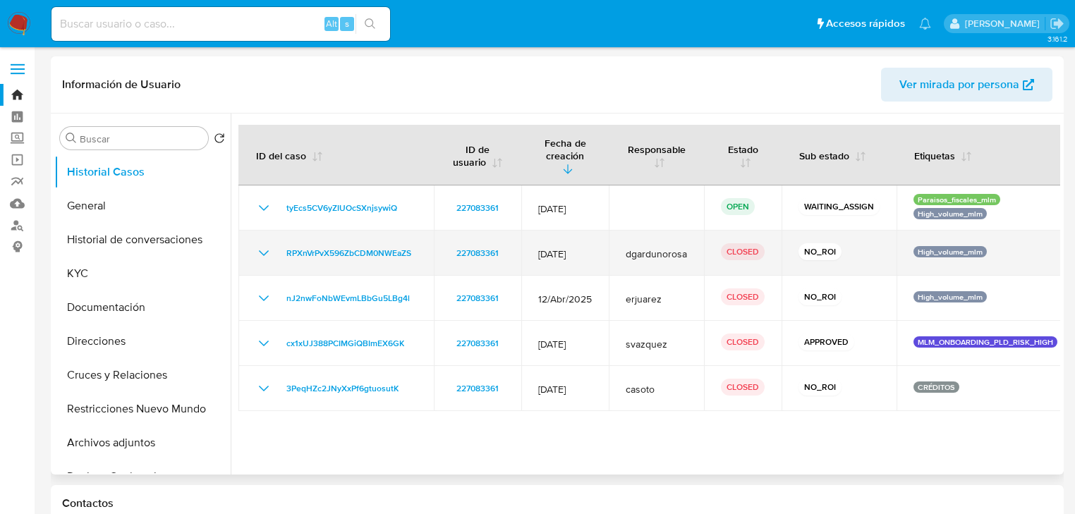
click at [266, 245] on icon "Mostrar/Ocultar" at bounding box center [263, 253] width 17 height 17
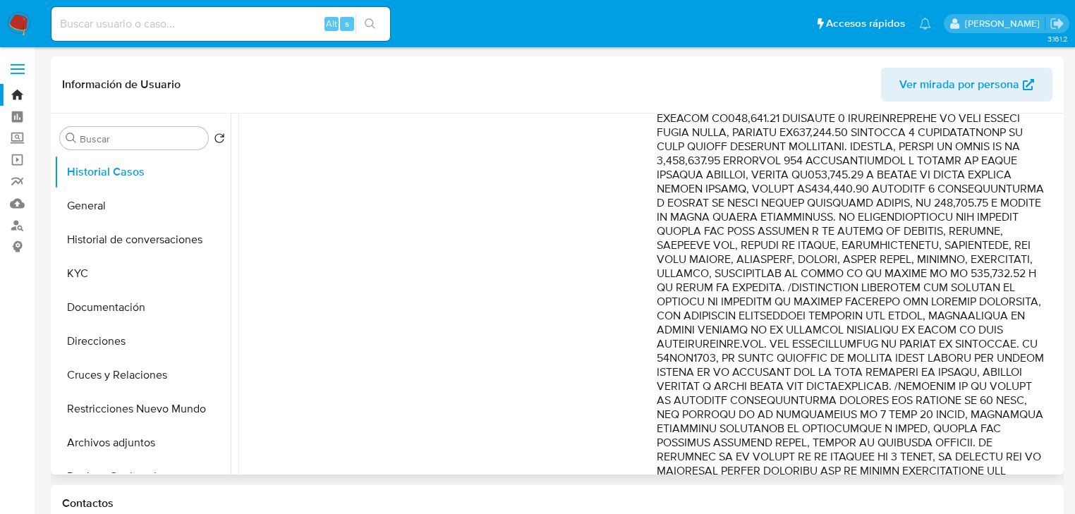
scroll to position [733, 0]
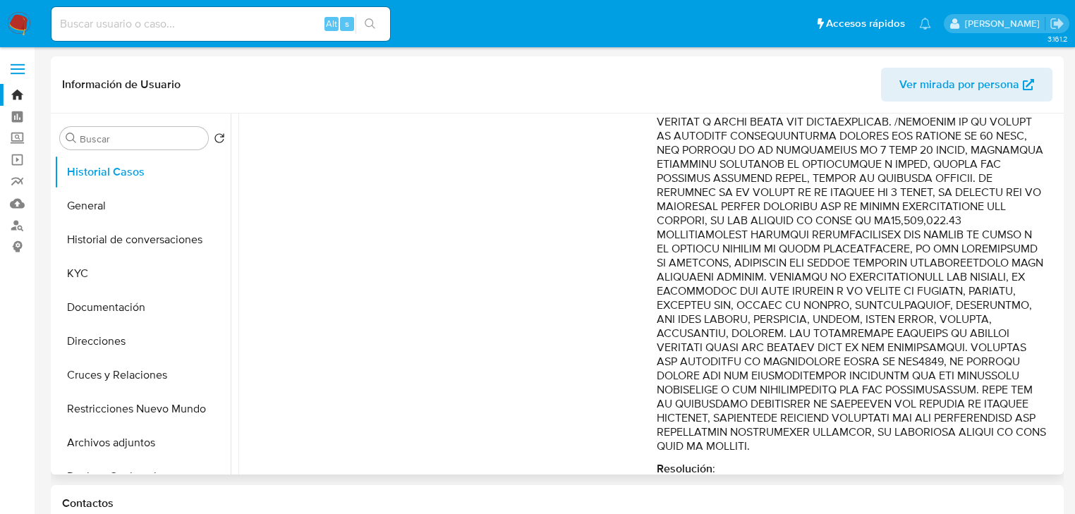
drag, startPoint x: 142, startPoint y: 237, endPoint x: 295, endPoint y: 238, distance: 153.0
click at [144, 237] on button "Historial de conversaciones" at bounding box center [142, 240] width 176 height 34
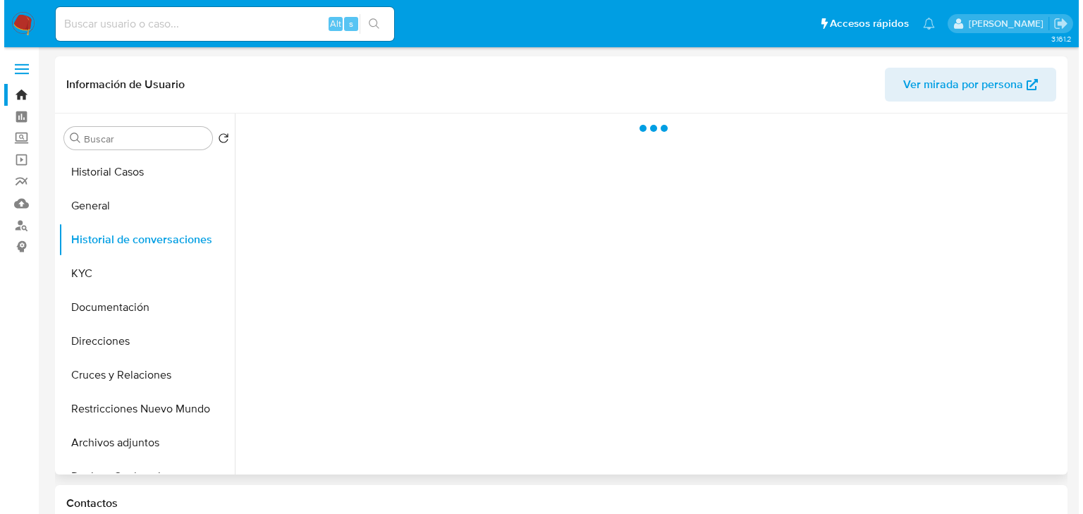
scroll to position [0, 0]
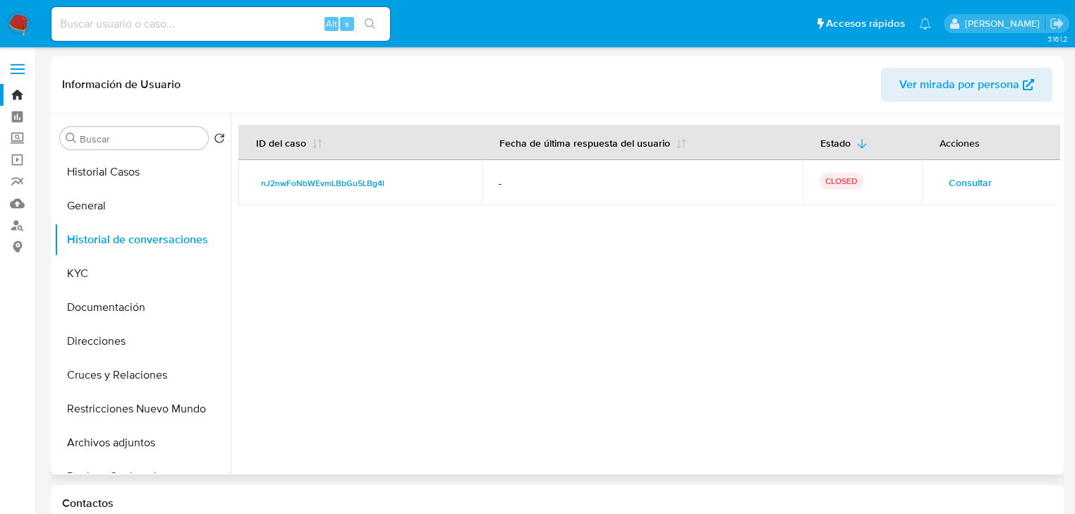
click at [956, 178] on span "Consultar" at bounding box center [969, 183] width 43 height 20
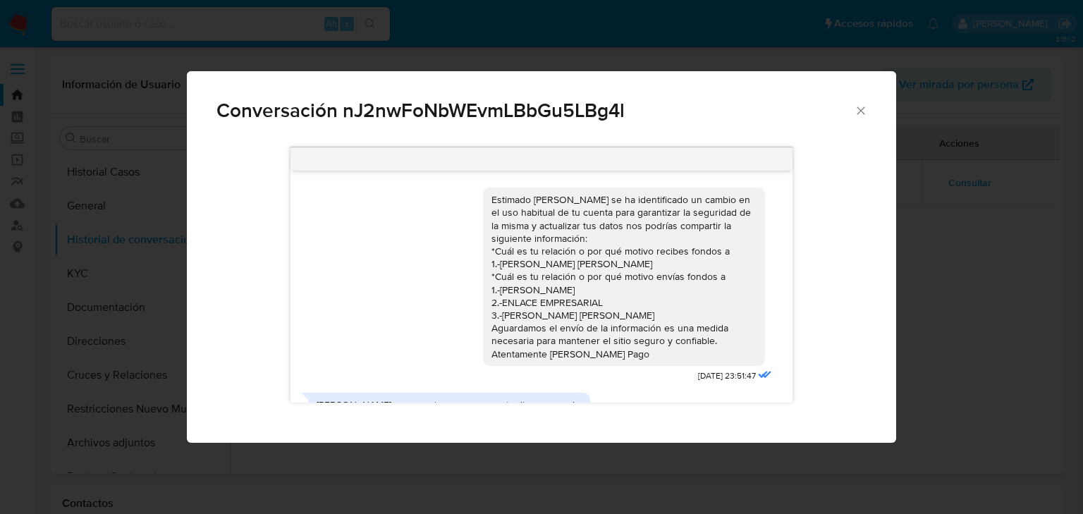
click at [970, 283] on div "Conversación nJ2nwFoNbWEvmLBbGu5LBg4l Estimado Ricardo se ha identificado un ca…" at bounding box center [541, 257] width 1083 height 514
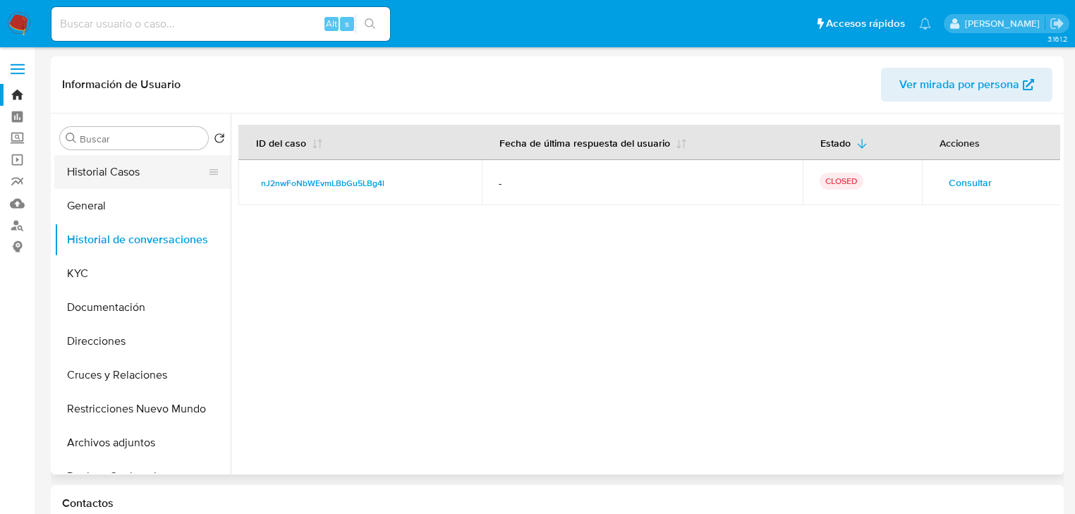
click at [107, 169] on button "Historial Casos" at bounding box center [136, 172] width 165 height 34
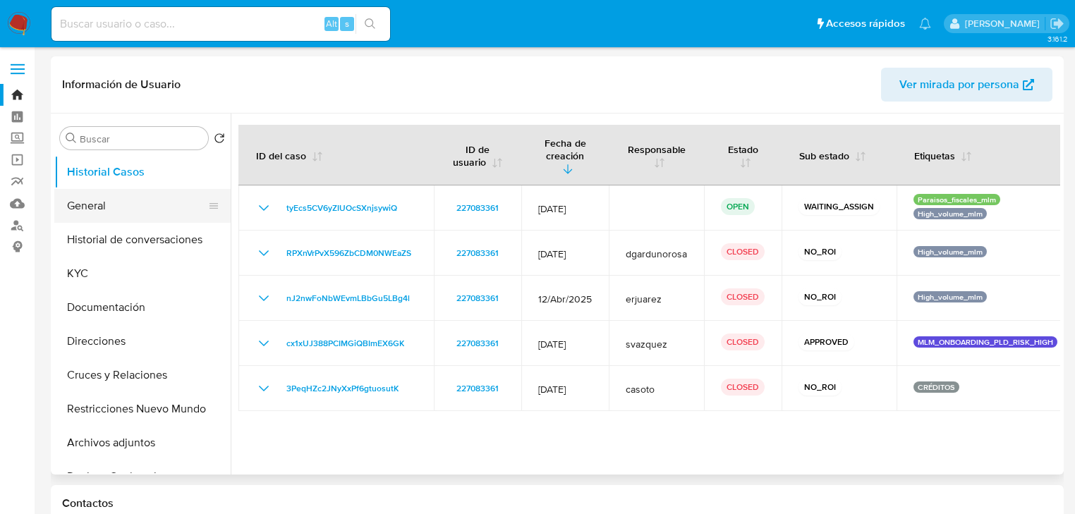
click at [119, 200] on button "General" at bounding box center [136, 206] width 165 height 34
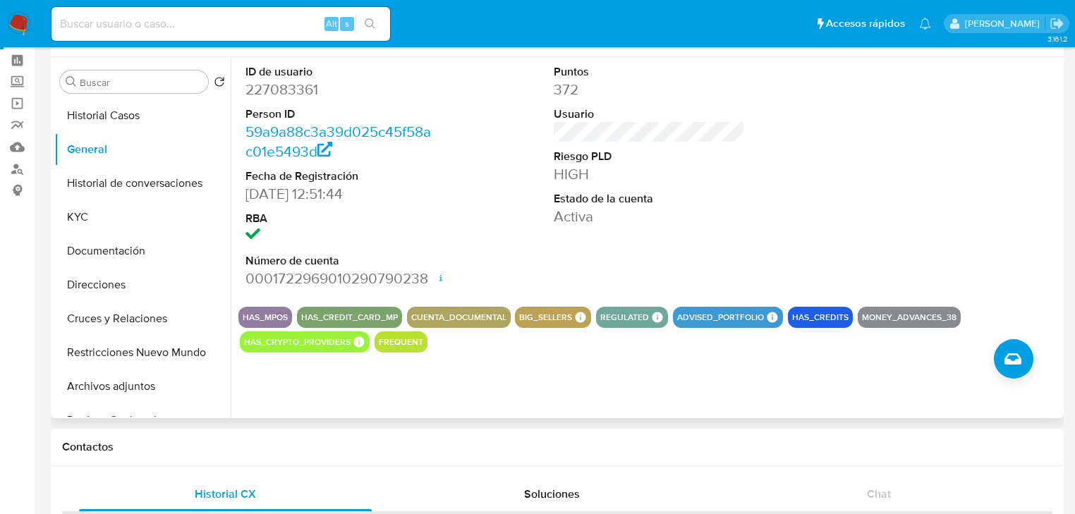
scroll to position [113, 0]
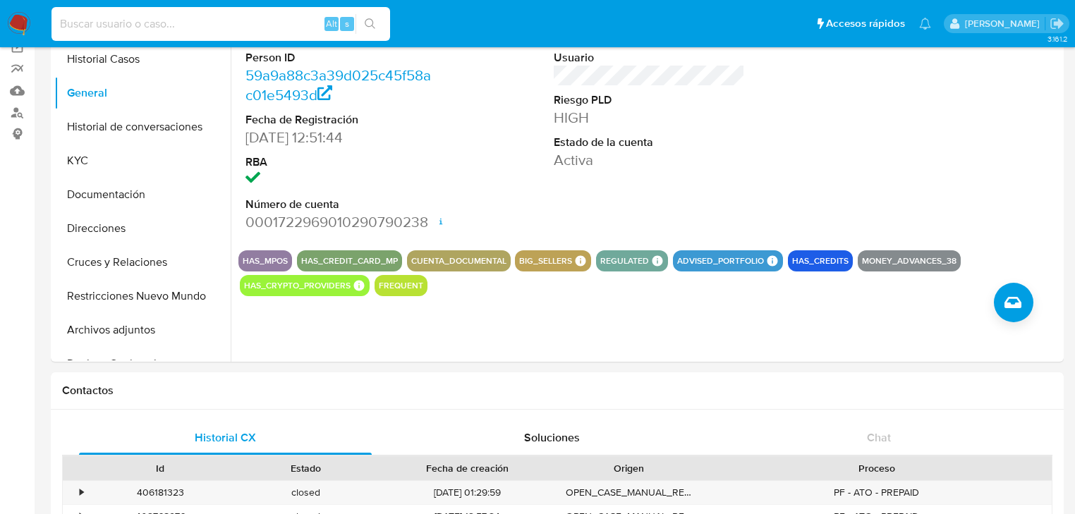
click at [223, 23] on input at bounding box center [220, 24] width 338 height 18
paste input "187606147"
type input "187606147"
click at [367, 17] on button "search-icon" at bounding box center [369, 24] width 29 height 20
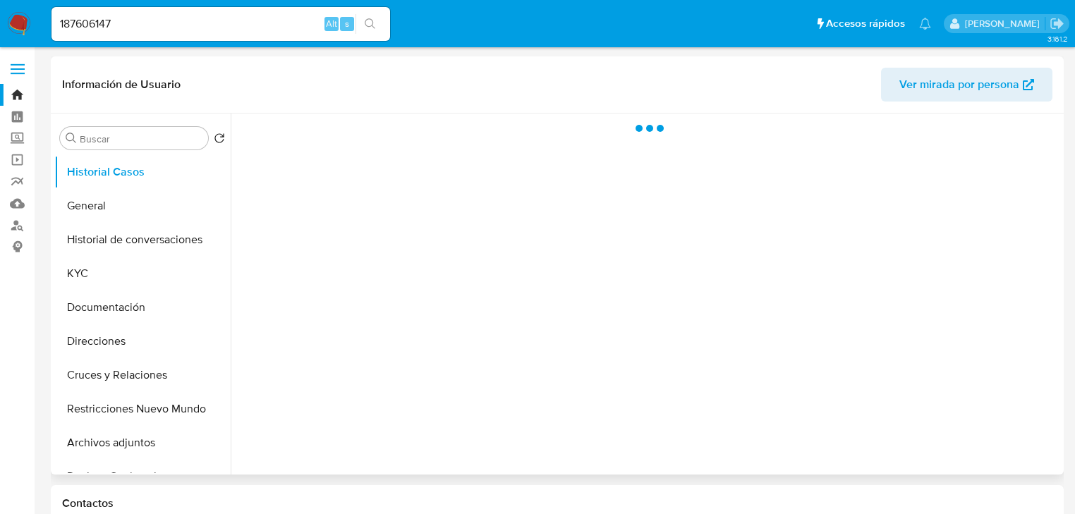
select select "10"
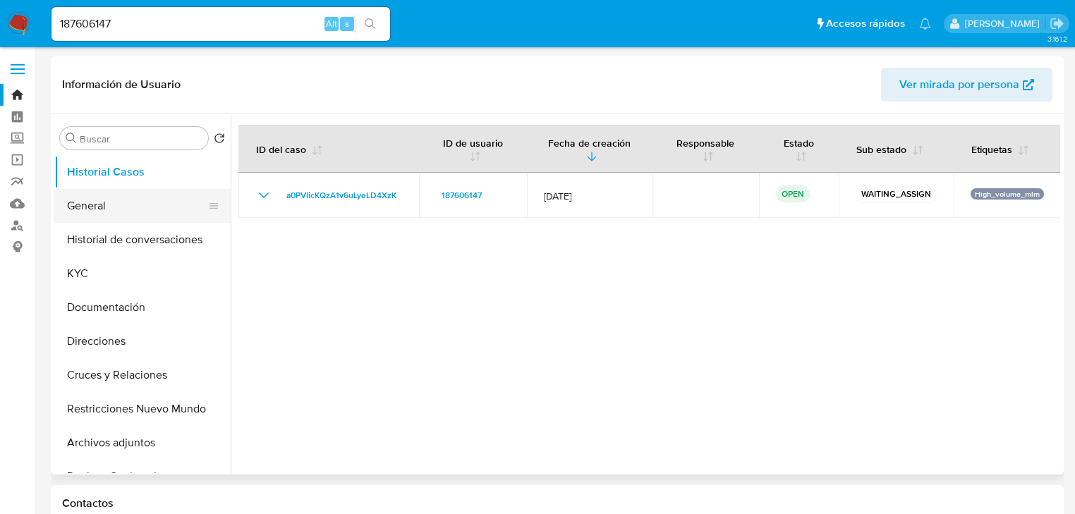
drag, startPoint x: 427, startPoint y: 200, endPoint x: 161, endPoint y: 216, distance: 266.4
click at [235, 201] on div at bounding box center [645, 294] width 829 height 361
click at [104, 203] on button "General" at bounding box center [136, 206] width 165 height 34
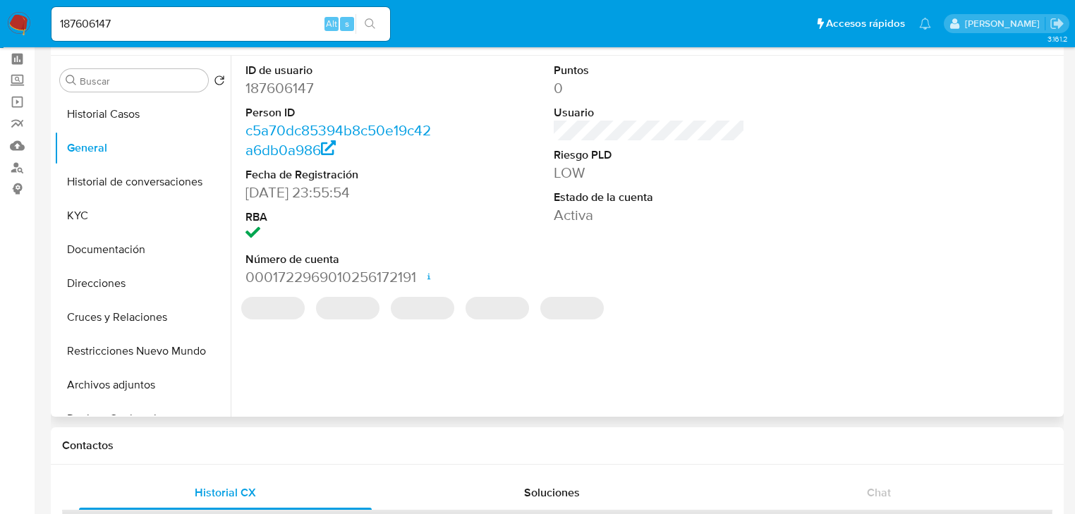
scroll to position [113, 0]
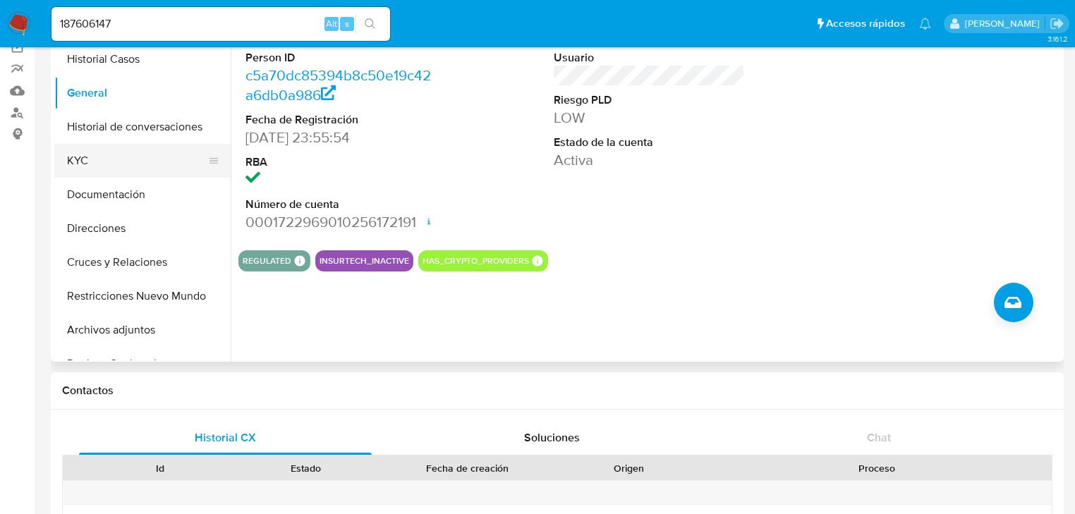
click at [100, 167] on button "KYC" at bounding box center [136, 161] width 165 height 34
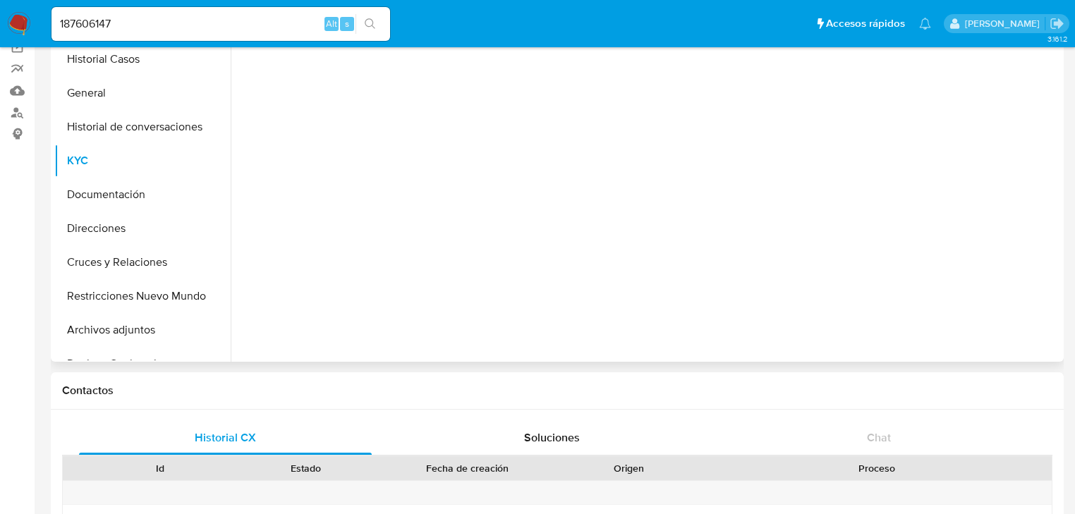
scroll to position [0, 0]
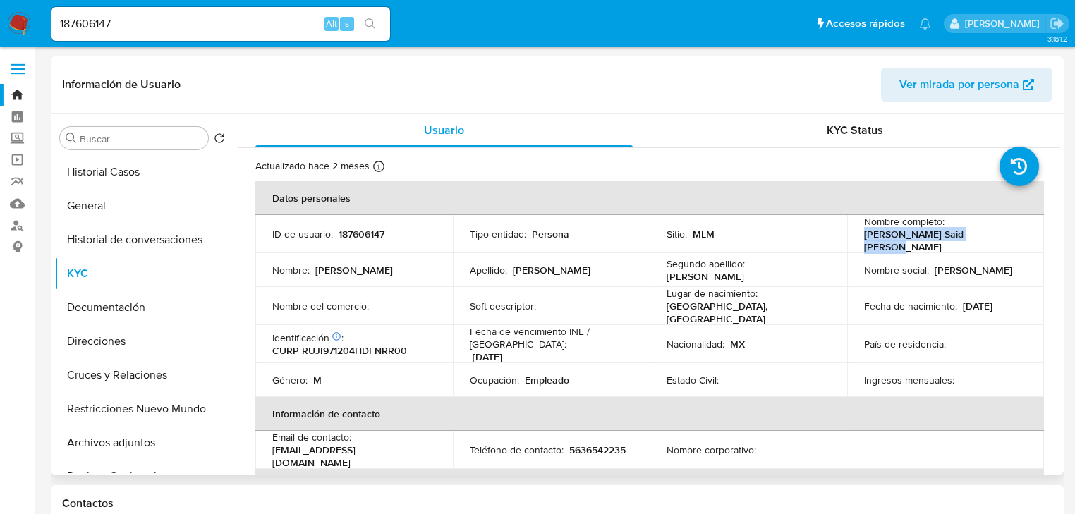
drag, startPoint x: 858, startPoint y: 237, endPoint x: 1018, endPoint y: 239, distance: 160.8
click at [1018, 239] on td "Nombre completo : Irving Said Ruano Jauregui" at bounding box center [945, 234] width 197 height 38
copy p "Irving Said Ruano Jauregui"
click at [117, 175] on button "Historial Casos" at bounding box center [136, 172] width 165 height 34
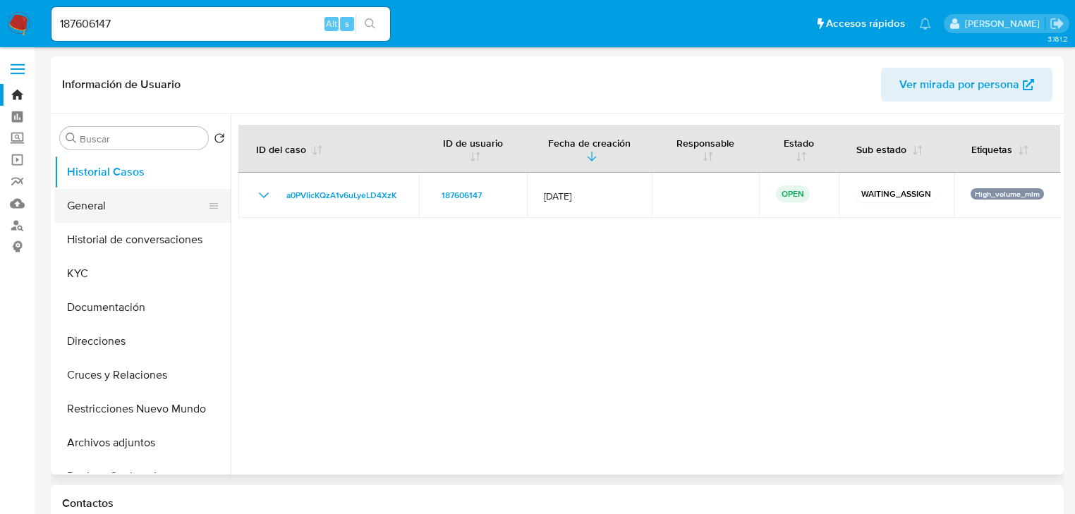
drag, startPoint x: 415, startPoint y: 195, endPoint x: 56, endPoint y: 198, distance: 358.3
click at [278, 197] on td "a0PVIicKQzA1v6uLyeLD4XzK" at bounding box center [328, 195] width 181 height 45
drag, startPoint x: 165, startPoint y: 29, endPoint x: -169, endPoint y: -8, distance: 335.6
paste input "257190495"
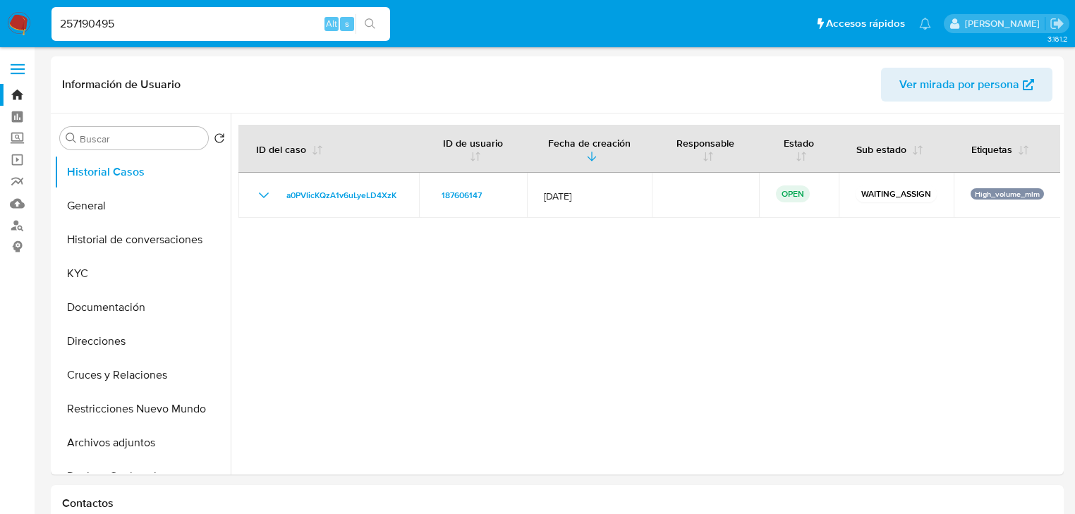
type input "257190495"
click at [377, 26] on button "search-icon" at bounding box center [369, 24] width 29 height 20
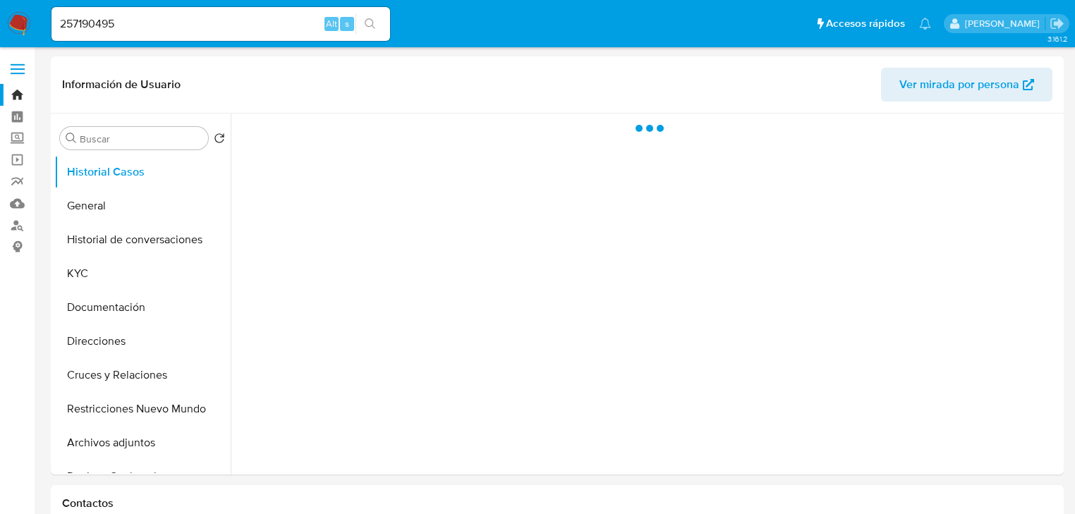
select select "10"
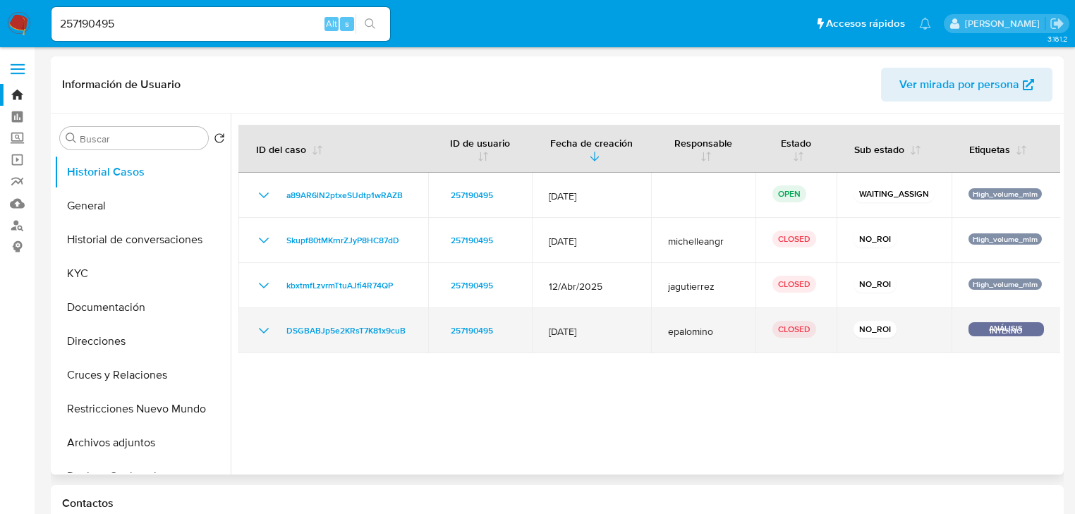
click at [268, 330] on icon "Mostrar/Ocultar" at bounding box center [263, 330] width 17 height 17
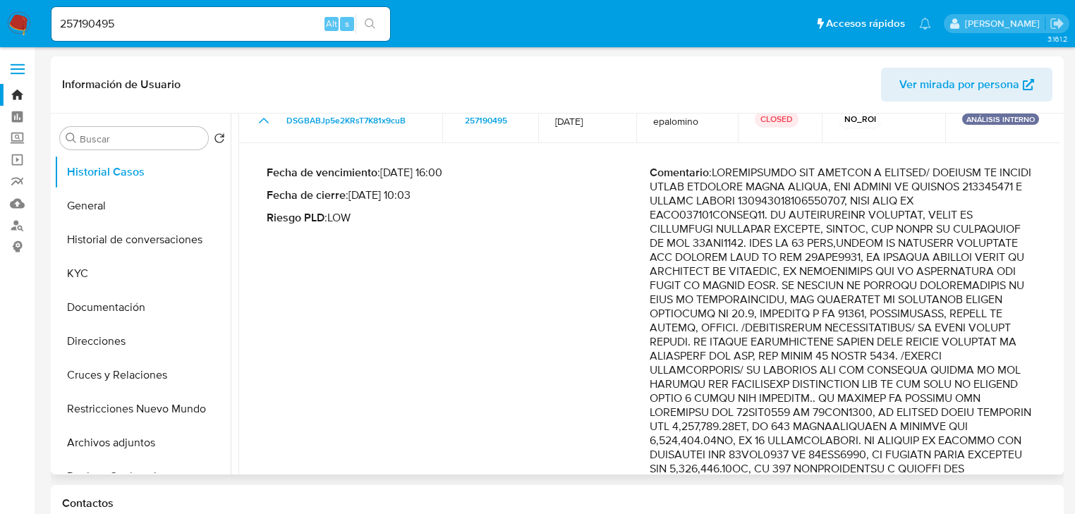
scroll to position [226, 0]
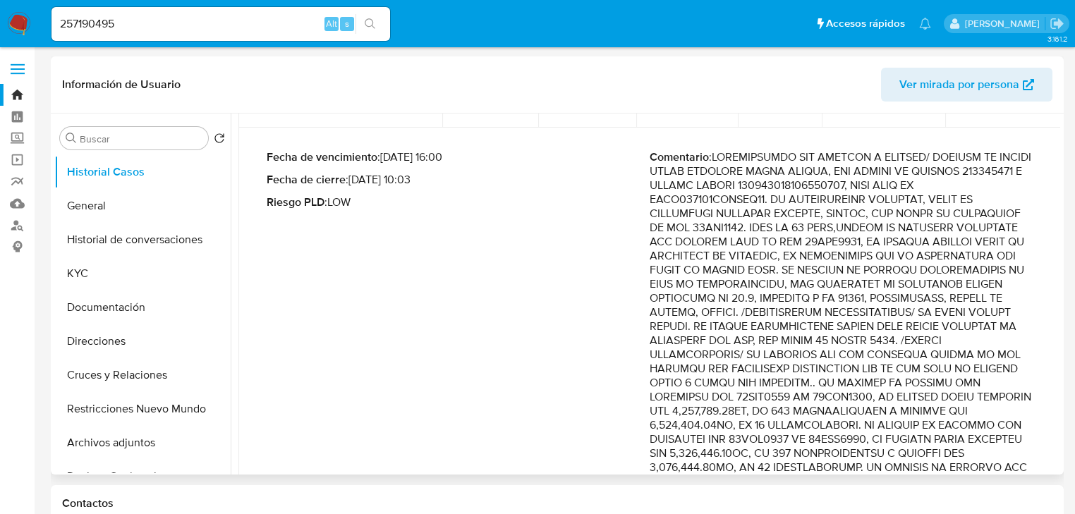
drag, startPoint x: 829, startPoint y: 245, endPoint x: 869, endPoint y: 325, distance: 89.3
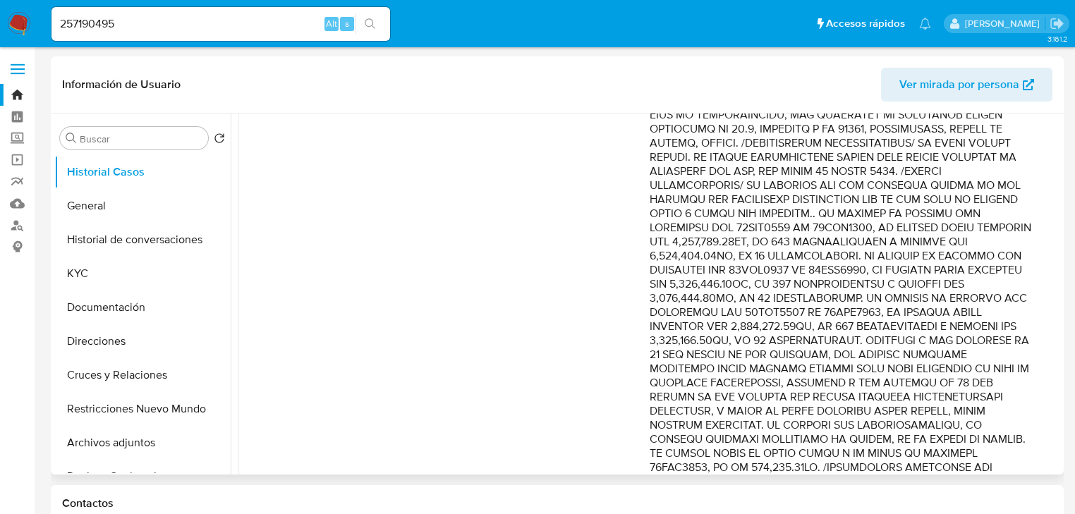
scroll to position [451, 0]
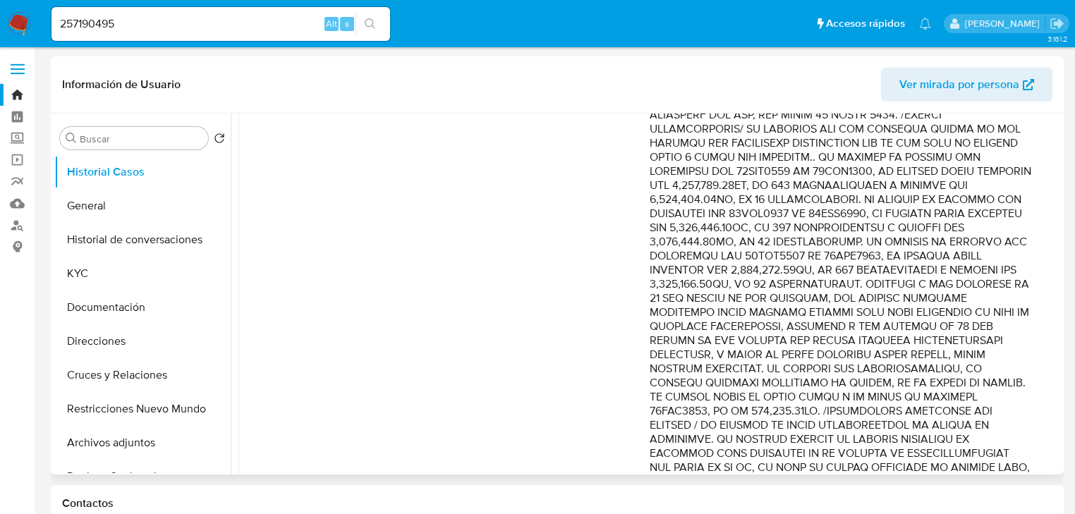
drag, startPoint x: 860, startPoint y: 139, endPoint x: 878, endPoint y: 172, distance: 37.5
click at [878, 172] on p "Comentario :" at bounding box center [840, 404] width 383 height 959
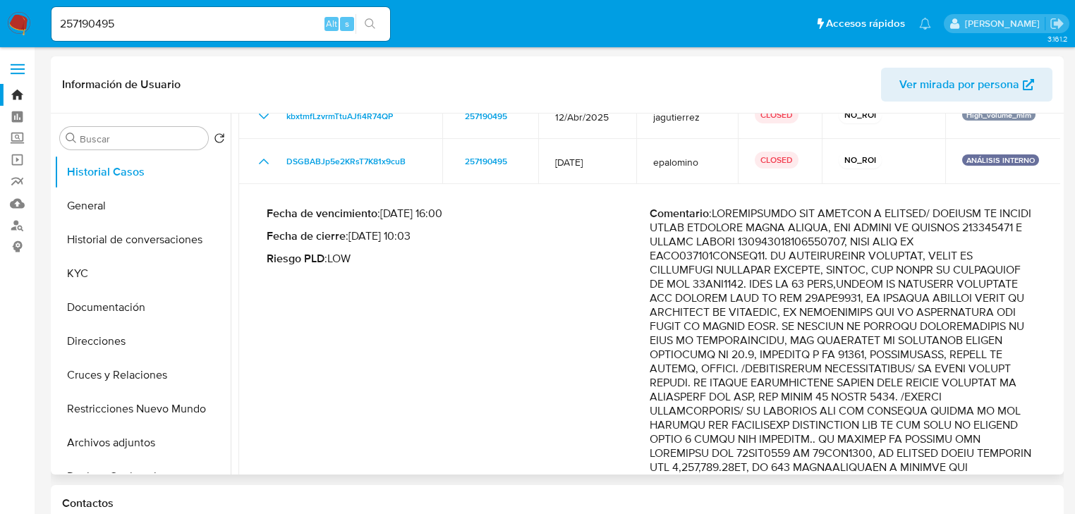
scroll to position [0, 0]
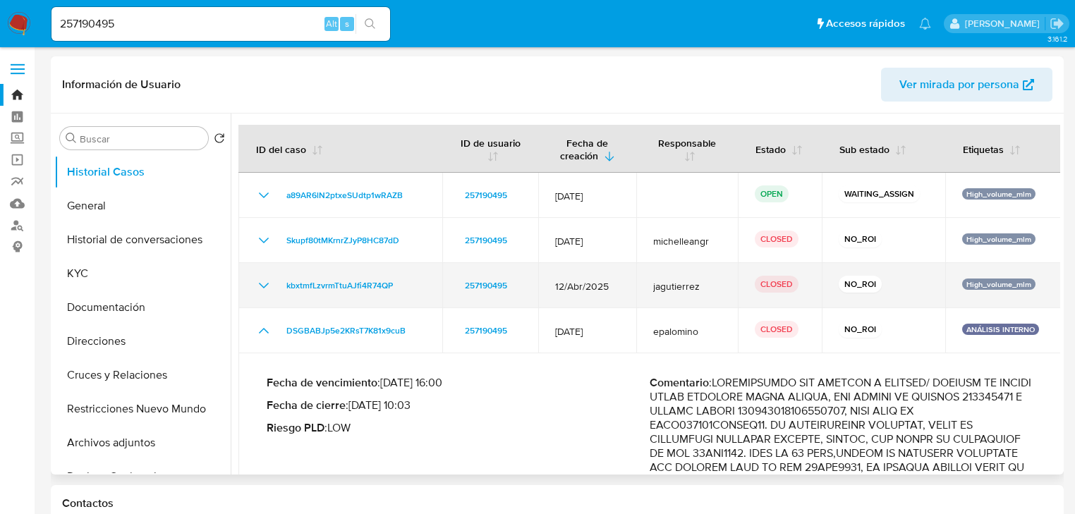
click at [254, 285] on td "kbxtmfLzvrmTtuAJfi4R74QP" at bounding box center [340, 285] width 204 height 45
click at [262, 283] on icon "Mostrar/Ocultar" at bounding box center [263, 285] width 17 height 17
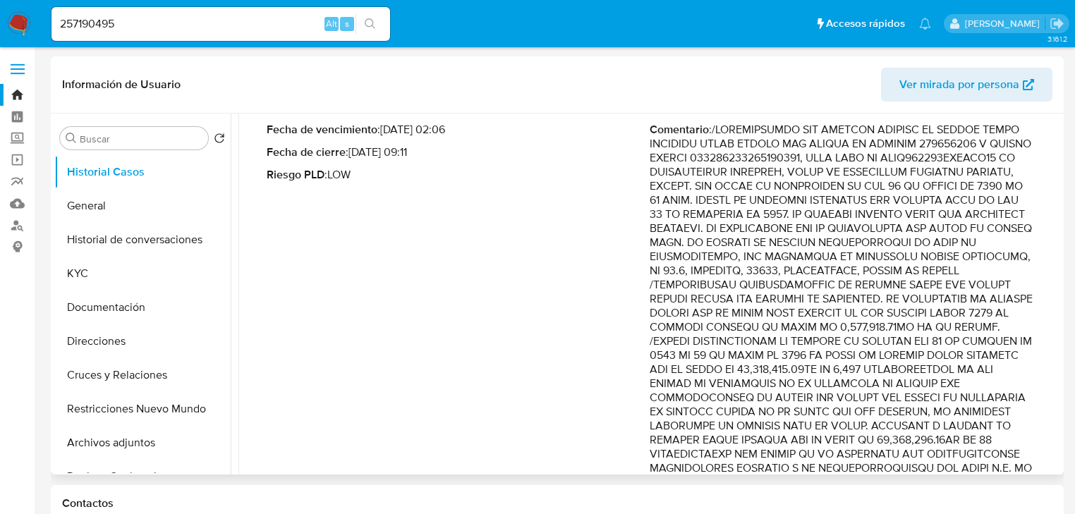
scroll to position [226, 0]
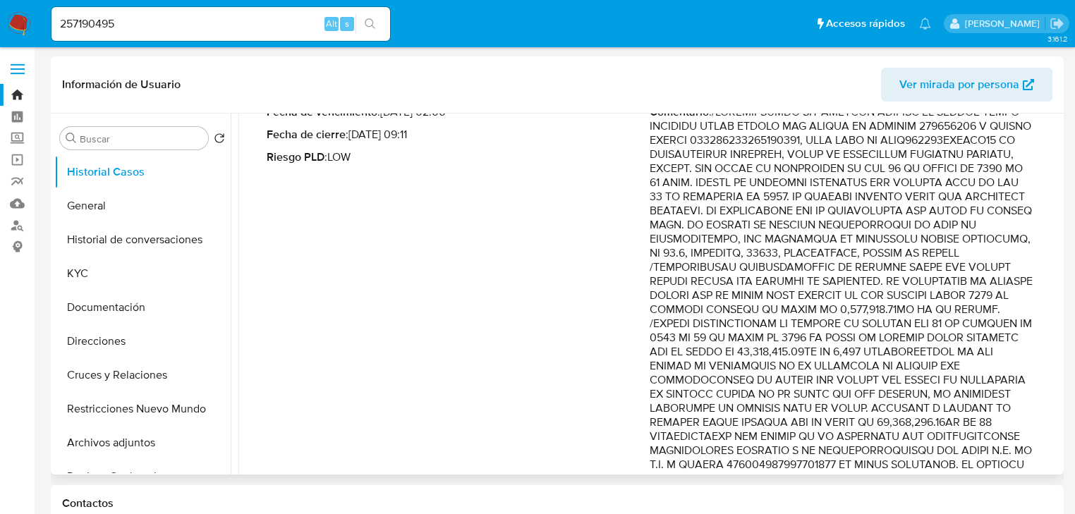
drag, startPoint x: 805, startPoint y: 283, endPoint x: 985, endPoint y: 330, distance: 186.6
click at [985, 330] on p "Comentario :" at bounding box center [840, 514] width 383 height 818
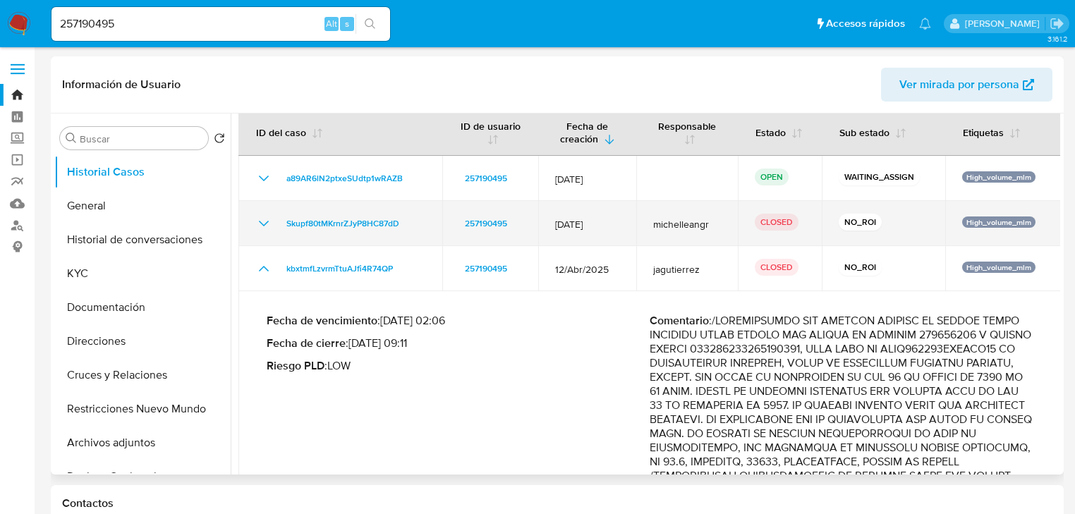
scroll to position [0, 0]
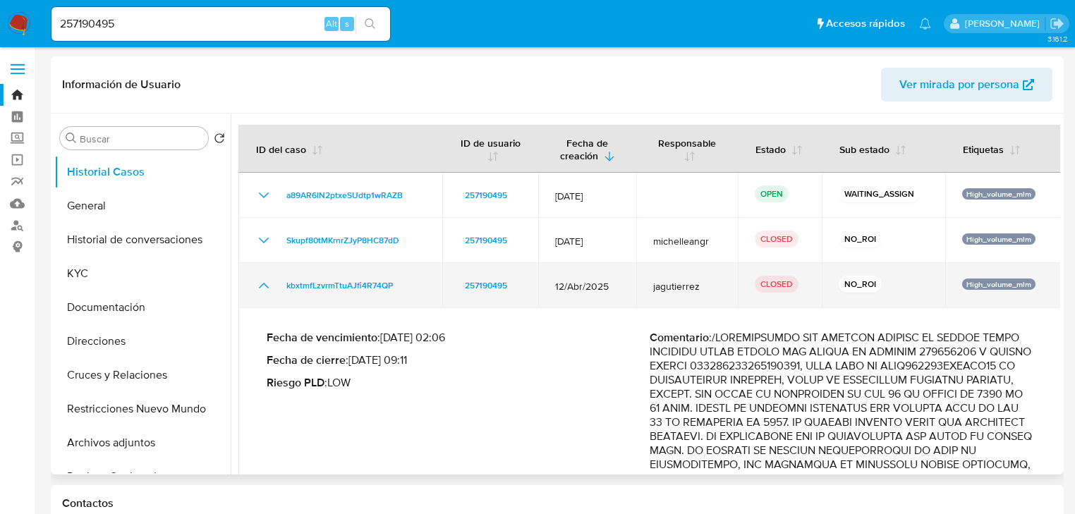
drag, startPoint x: 257, startPoint y: 285, endPoint x: 268, endPoint y: 267, distance: 21.5
click at [259, 284] on icon "Mostrar/Ocultar" at bounding box center [263, 285] width 17 height 17
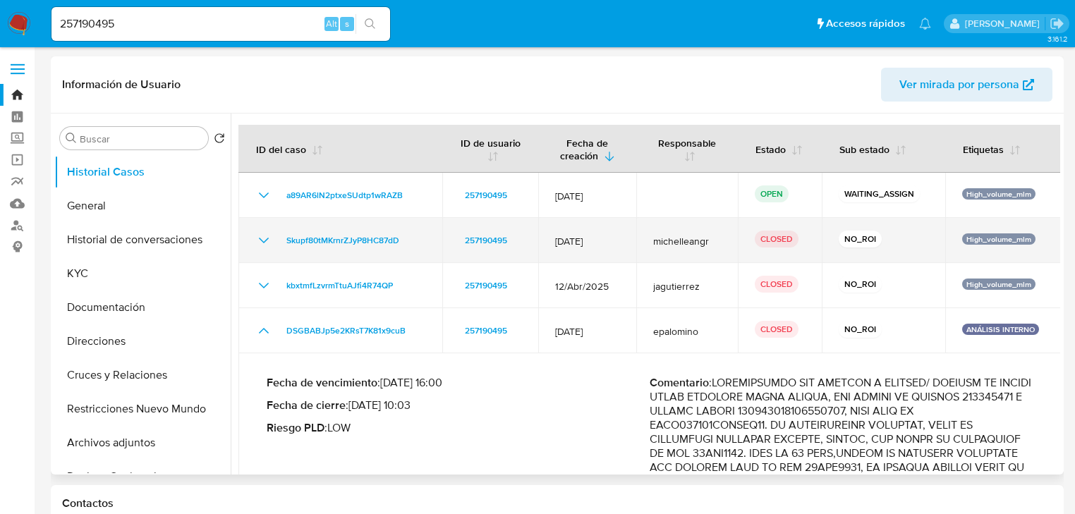
click at [262, 243] on icon "Mostrar/Ocultar" at bounding box center [263, 240] width 17 height 17
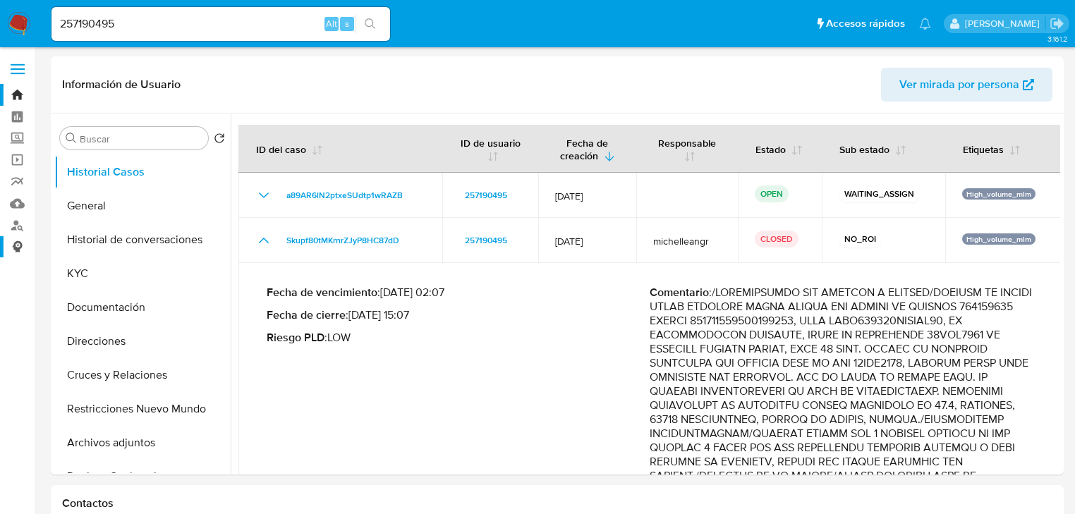
drag, startPoint x: 410, startPoint y: 191, endPoint x: 2, endPoint y: 251, distance: 412.7
click at [271, 191] on td "a89AR6lN2ptxeSUdtp1wRAZB" at bounding box center [340, 195] width 204 height 45
drag, startPoint x: 93, startPoint y: 264, endPoint x: 122, endPoint y: 269, distance: 29.5
click at [122, 269] on button "KYC" at bounding box center [136, 274] width 165 height 34
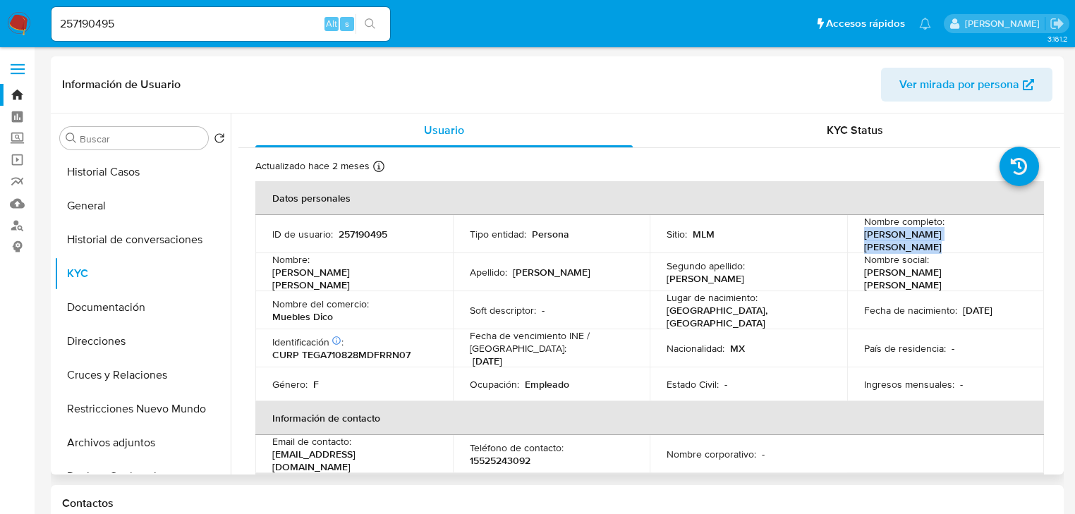
drag, startPoint x: 1001, startPoint y: 240, endPoint x: 852, endPoint y: 240, distance: 148.8
click at [852, 240] on td "Nombre completo : Maria Angelina Trejo Garcia" at bounding box center [945, 234] width 197 height 38
copy p "Maria Angelina Trejo Garcia"
drag, startPoint x: 140, startPoint y: 31, endPoint x: 367, endPoint y: 26, distance: 226.4
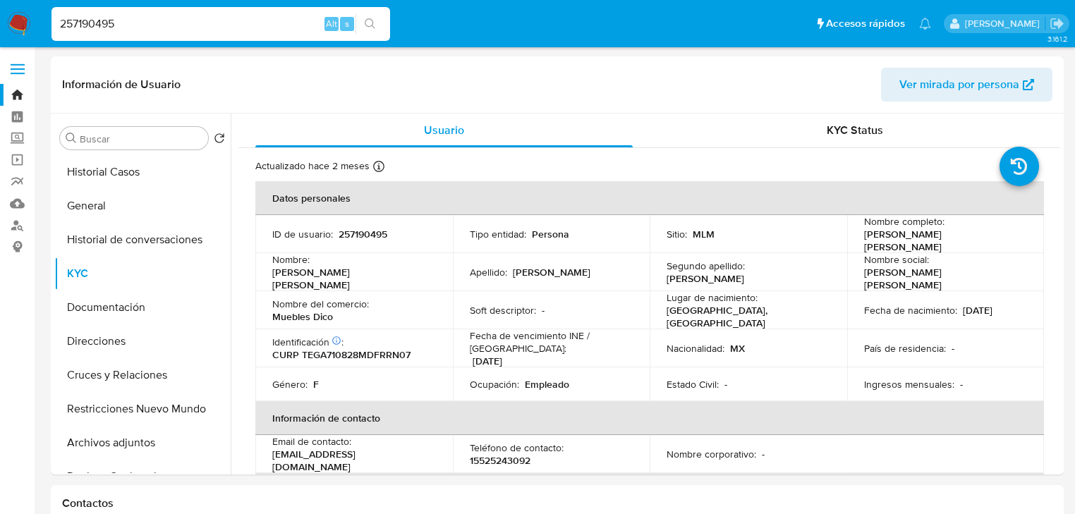
paste input "27083361"
type input "227083361"
click at [362, 18] on button "search-icon" at bounding box center [369, 24] width 29 height 20
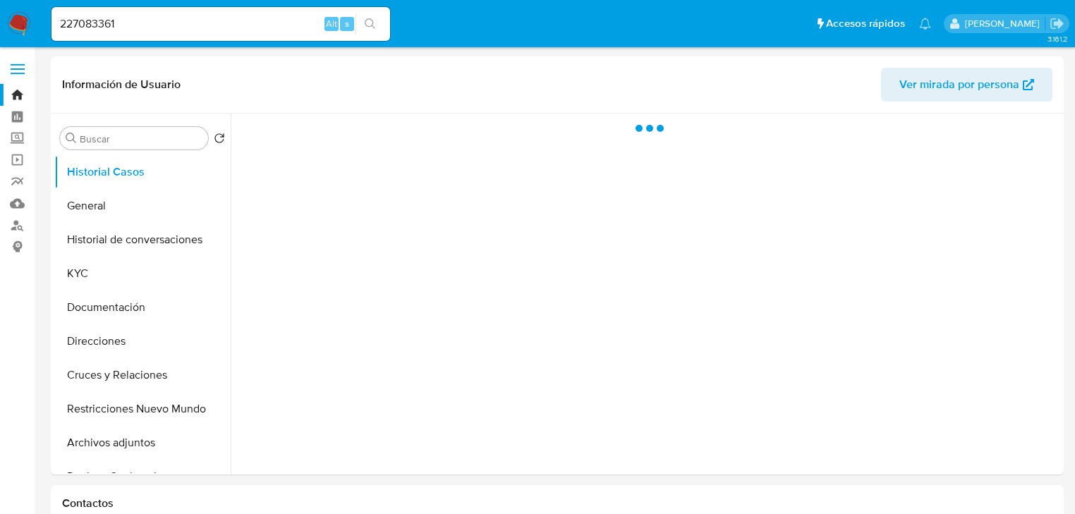
select select "10"
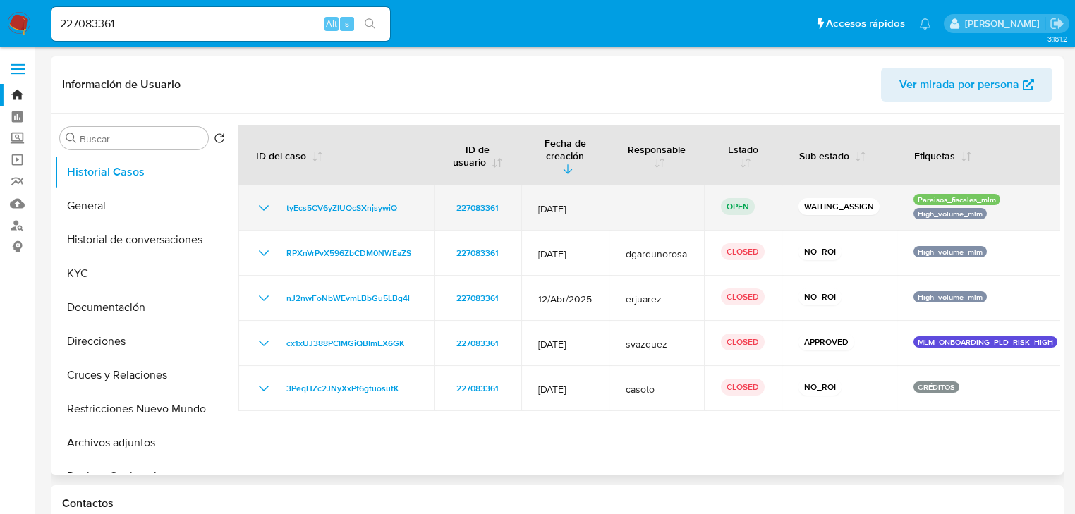
drag, startPoint x: 432, startPoint y: 181, endPoint x: 264, endPoint y: 181, distance: 168.5
click at [264, 185] on td "tyEcs5CV6yZIUOcSXnjsywiQ" at bounding box center [335, 207] width 195 height 45
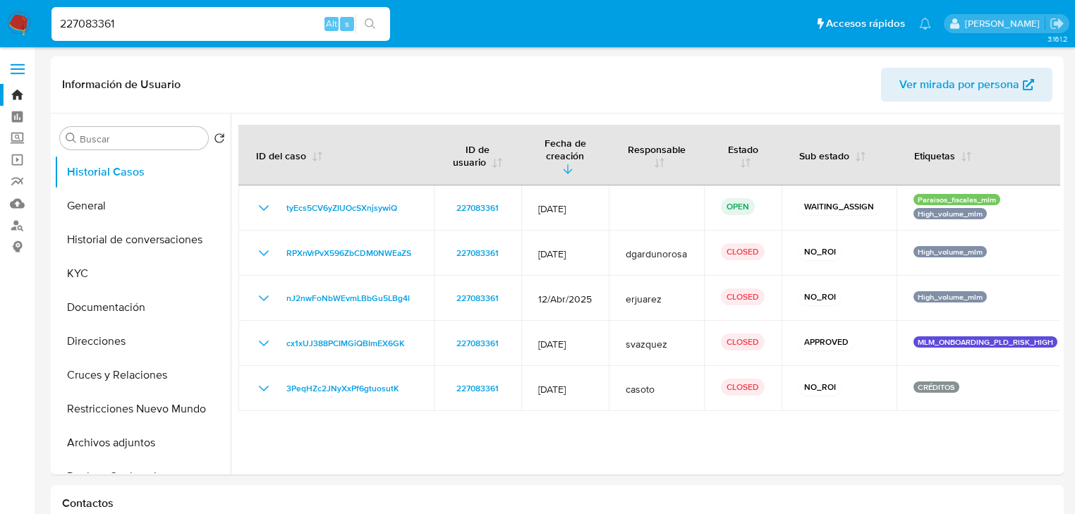
drag, startPoint x: 170, startPoint y: 25, endPoint x: -54, endPoint y: 20, distance: 223.6
paste input "135192376"
type input "2135192376"
drag, startPoint x: 370, startPoint y: 28, endPoint x: 328, endPoint y: 32, distance: 41.8
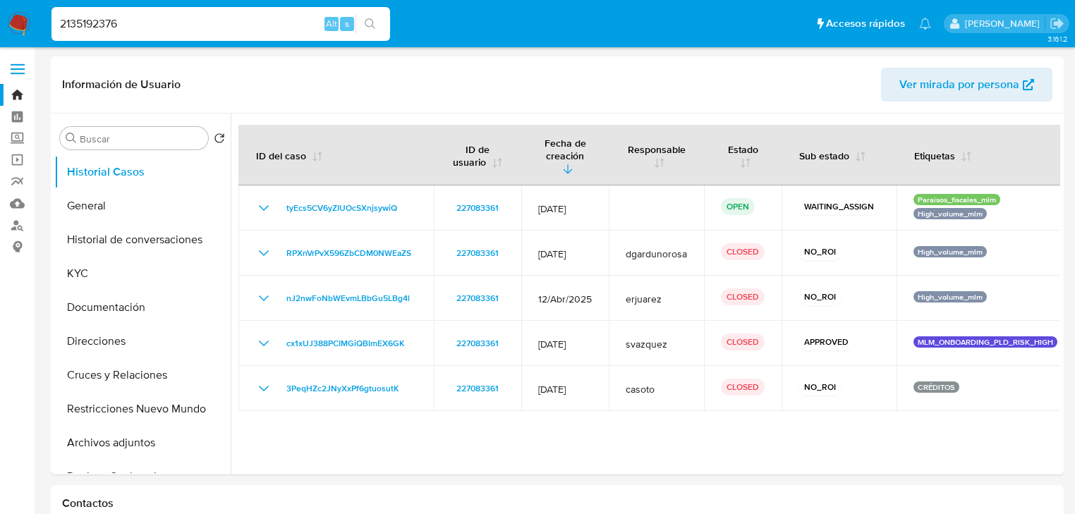
click at [370, 28] on icon "search-icon" at bounding box center [370, 23] width 11 height 11
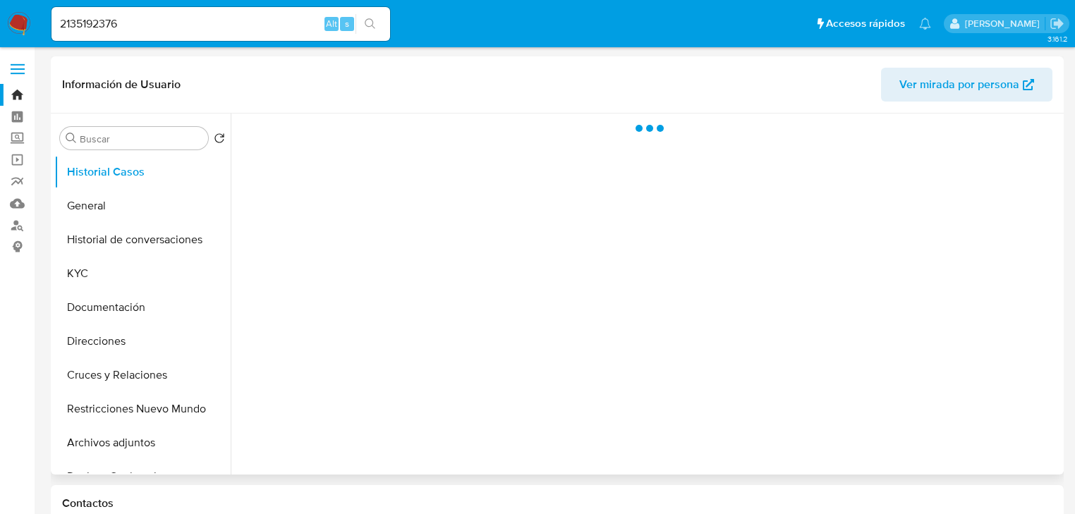
select select "10"
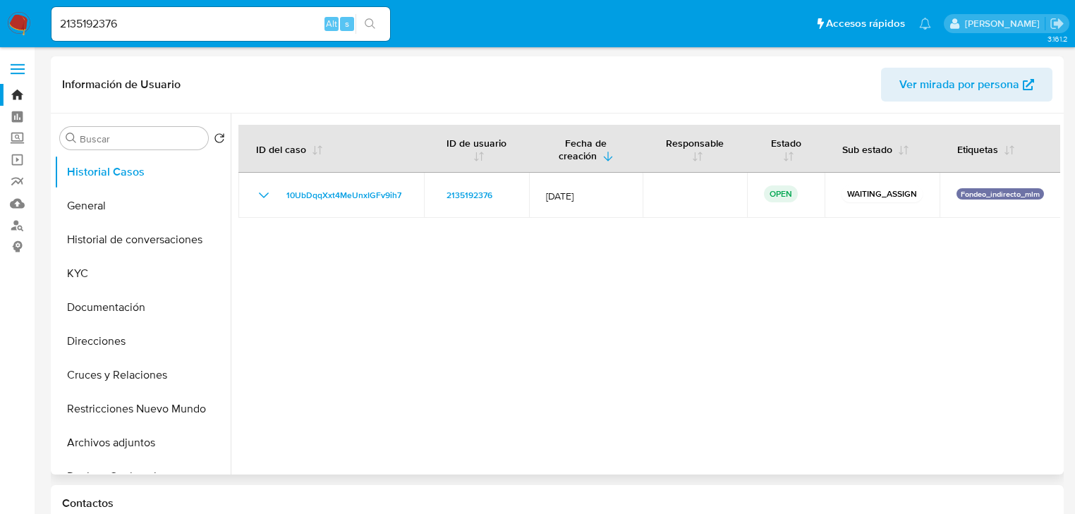
drag, startPoint x: 430, startPoint y: 196, endPoint x: 228, endPoint y: 209, distance: 202.1
click at [281, 200] on tr "10UbDqqXxt4MeUnxIGFv9ih7 2135192376 12/Sept/2025 OPEN WAITING_ASSIGN Fondeo_ind…" at bounding box center [649, 195] width 822 height 45
click at [114, 215] on button "General" at bounding box center [136, 206] width 165 height 34
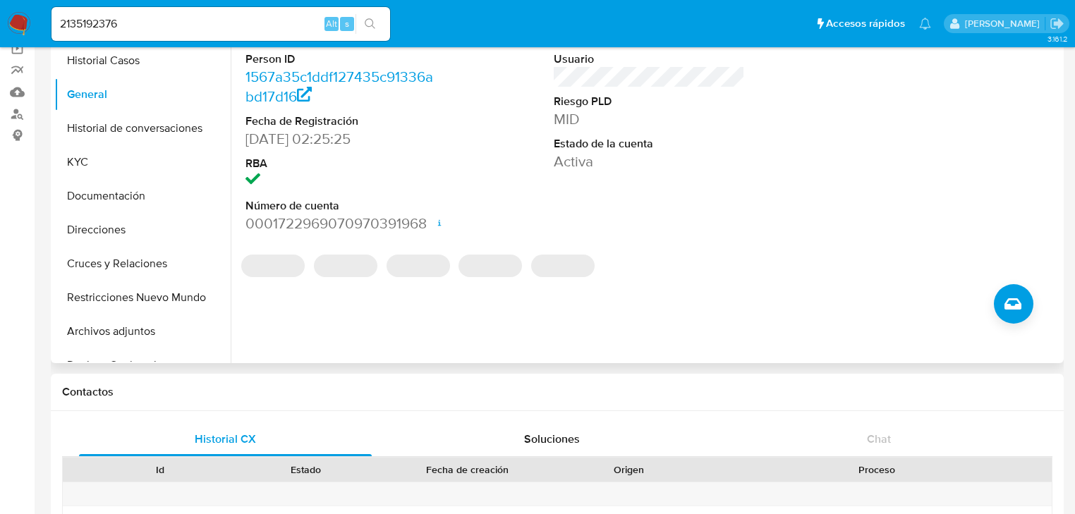
scroll to position [113, 0]
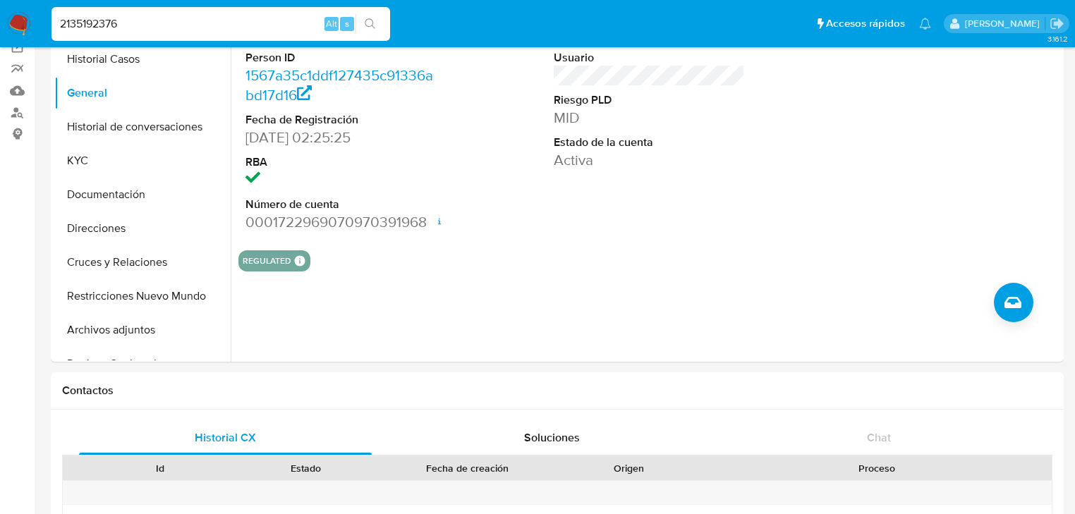
drag, startPoint x: 164, startPoint y: 31, endPoint x: 20, endPoint y: 6, distance: 146.7
paste input "74988238"
type input "2174988238"
click at [359, 18] on button "search-icon" at bounding box center [369, 24] width 29 height 20
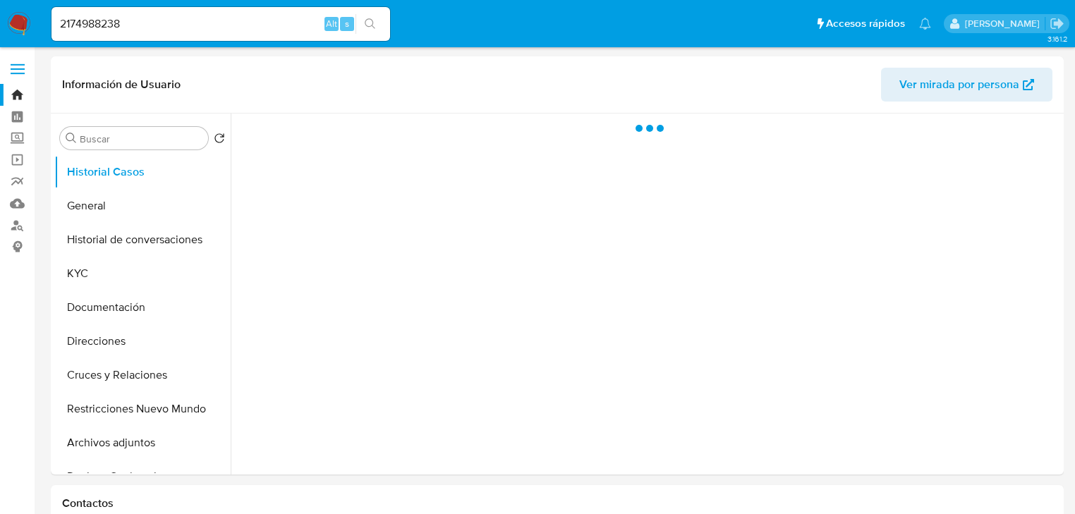
select select "10"
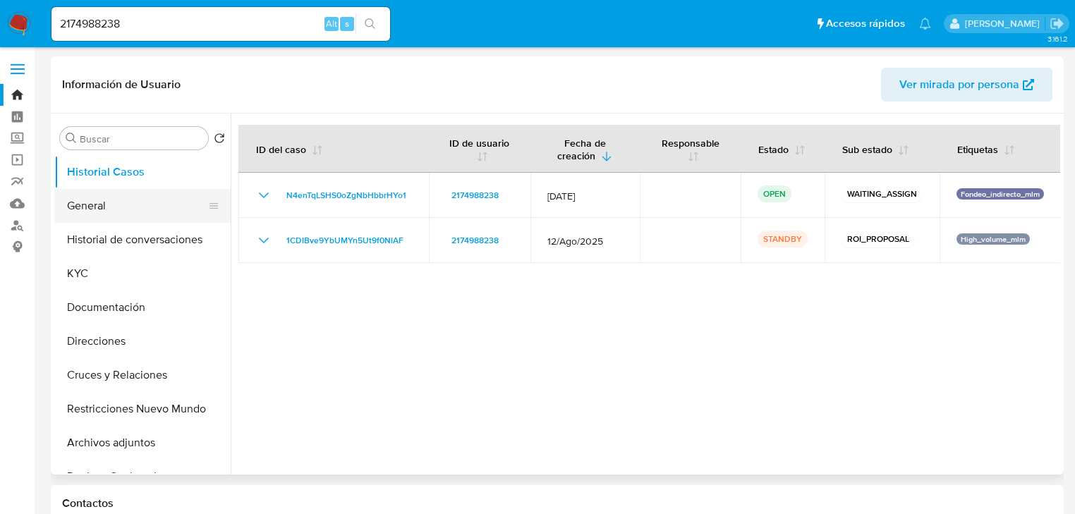
click at [99, 200] on button "General" at bounding box center [136, 206] width 165 height 34
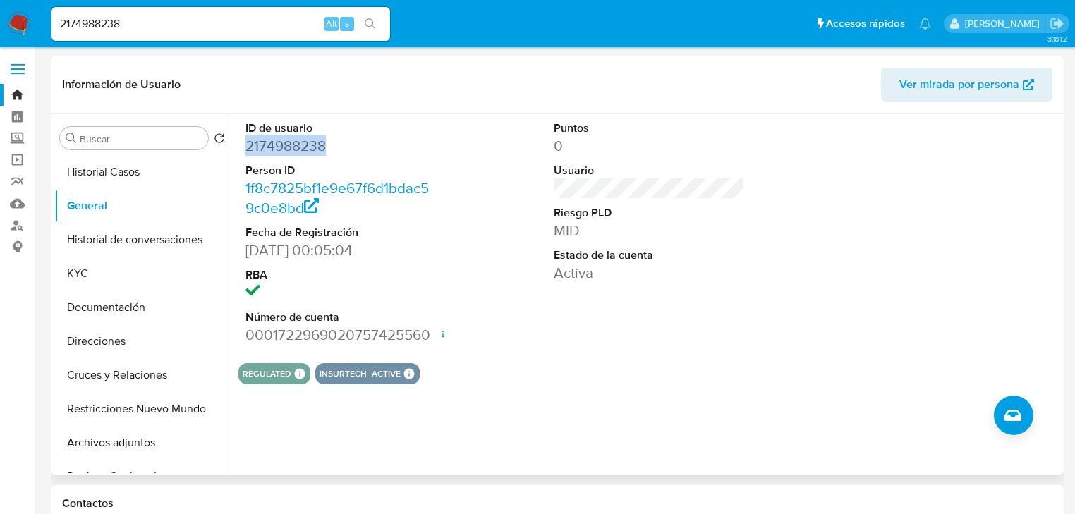
drag, startPoint x: 350, startPoint y: 144, endPoint x: 230, endPoint y: 144, distance: 119.9
click at [231, 144] on div "ID de usuario 2174988238 Person ID 1f8c7825bf1e9e67f6d1bdac59c0e8bd Fecha de Re…" at bounding box center [645, 294] width 829 height 361
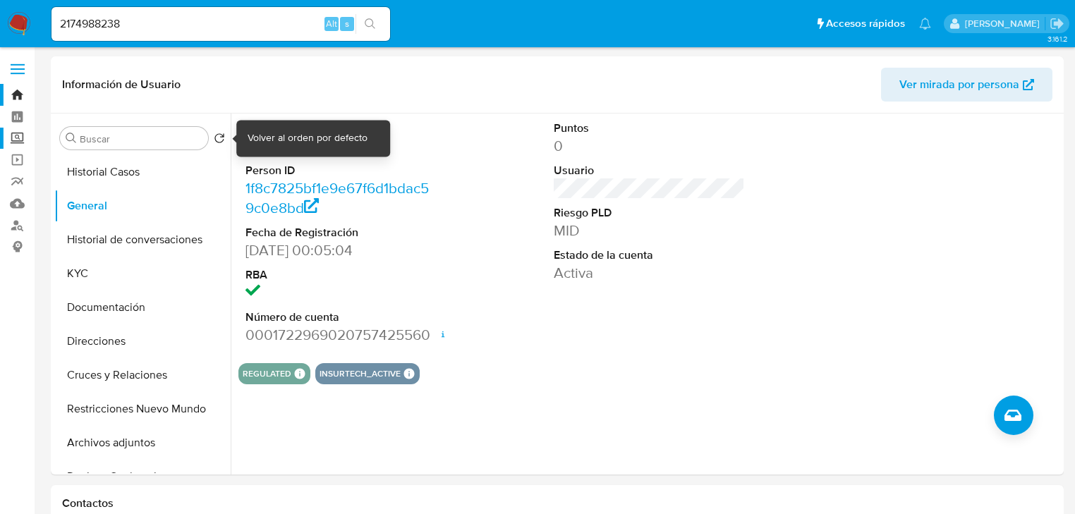
copy dd "2174988238"
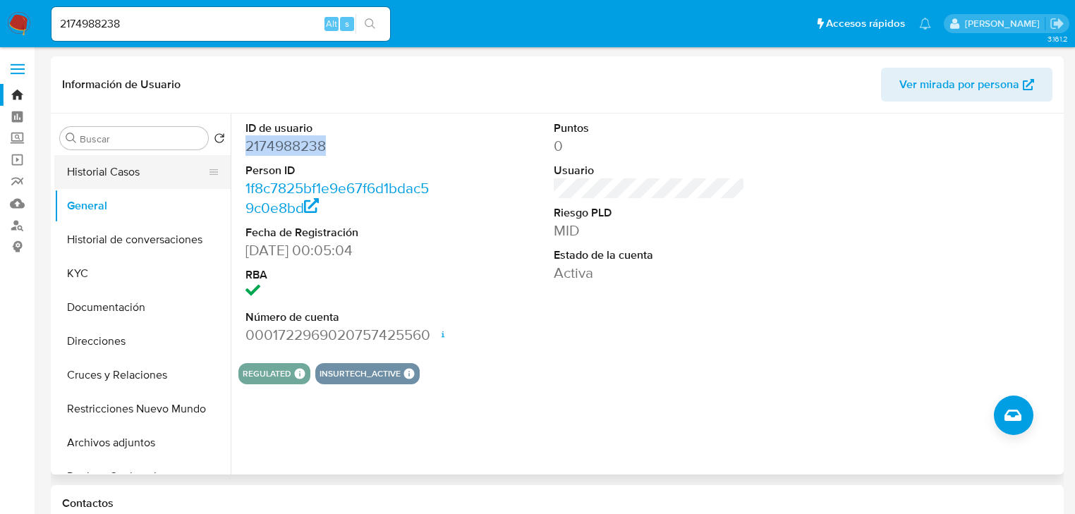
click at [133, 183] on button "Historial Casos" at bounding box center [136, 172] width 165 height 34
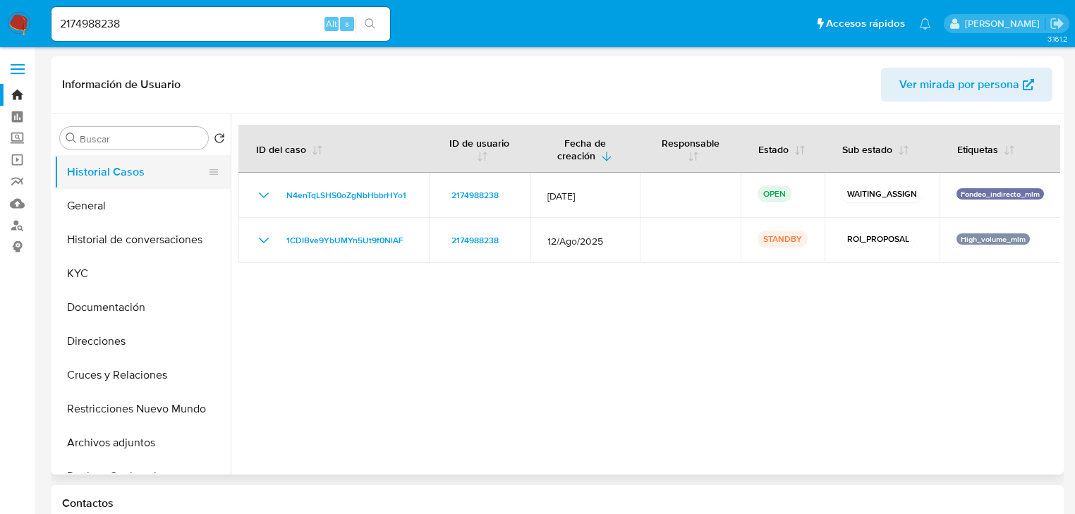
drag, startPoint x: 426, startPoint y: 194, endPoint x: 218, endPoint y: 185, distance: 208.2
click at [218, 185] on div "Buscar Volver al orden por defecto Historial Casos General Historial de convers…" at bounding box center [557, 294] width 1006 height 361
click at [339, 361] on div at bounding box center [645, 294] width 829 height 361
click at [389, 307] on div at bounding box center [645, 294] width 829 height 361
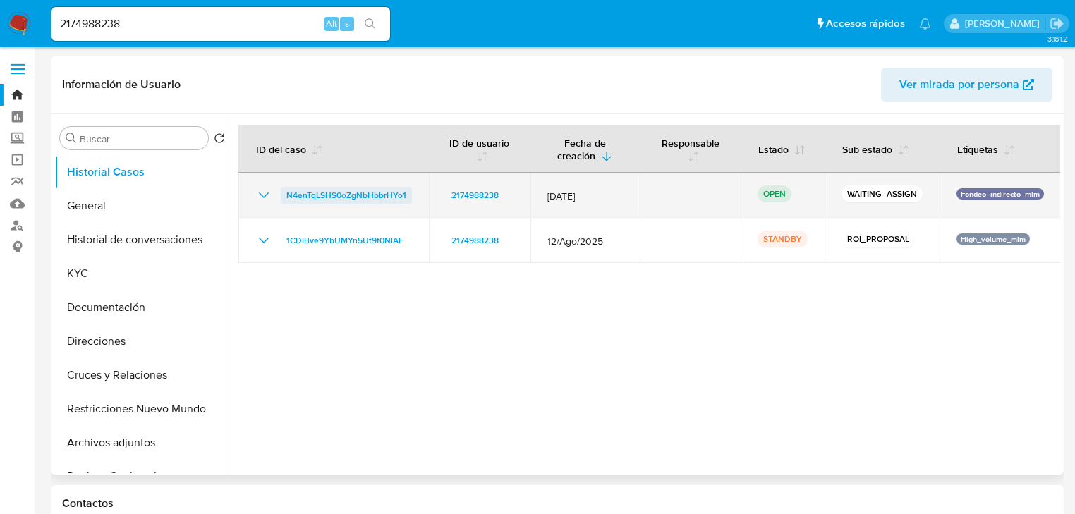
drag, startPoint x: 412, startPoint y: 194, endPoint x: 285, endPoint y: 194, distance: 126.9
click at [285, 194] on td "N4enTqLSHS0oZgNbHbbrHYo1" at bounding box center [333, 195] width 190 height 45
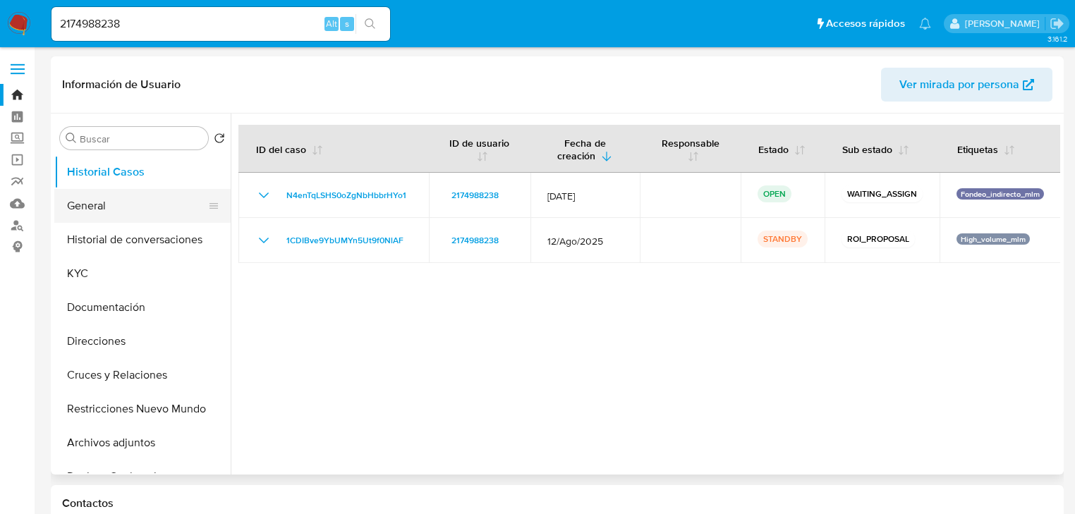
click at [111, 216] on button "General" at bounding box center [136, 206] width 165 height 34
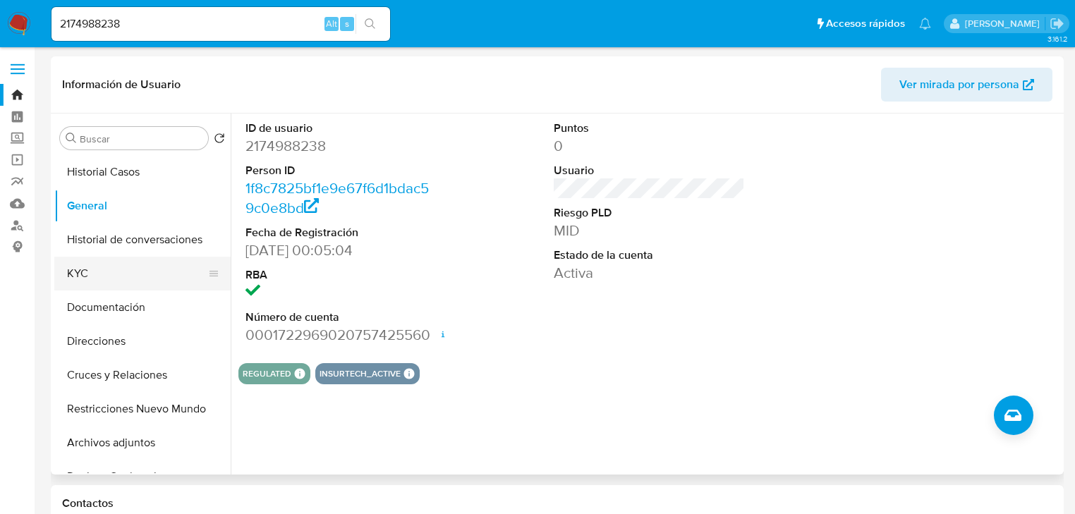
click at [99, 288] on button "KYC" at bounding box center [136, 274] width 165 height 34
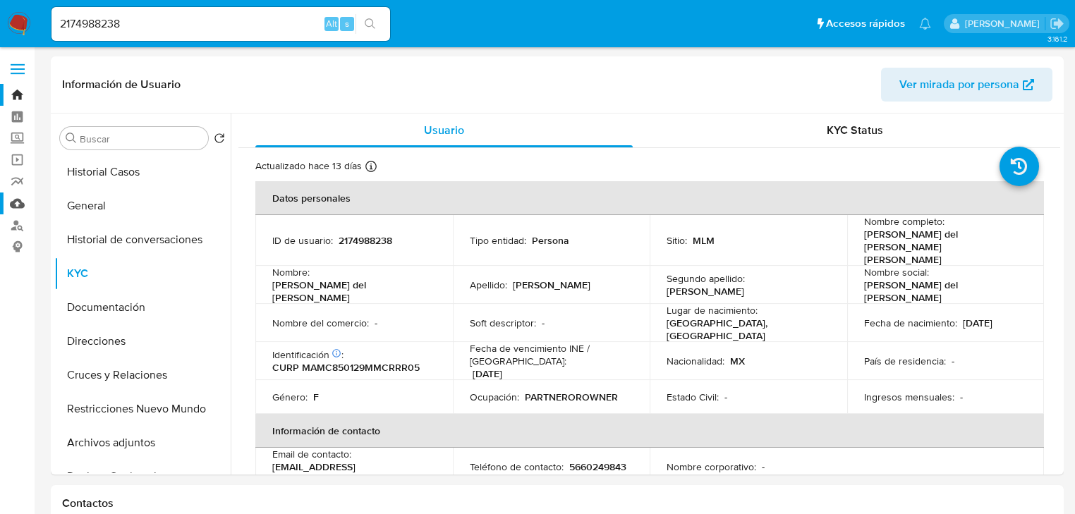
drag, startPoint x: 19, startPoint y: 207, endPoint x: 12, endPoint y: 206, distance: 7.1
click at [18, 206] on link "Mulan" at bounding box center [84, 204] width 168 height 22
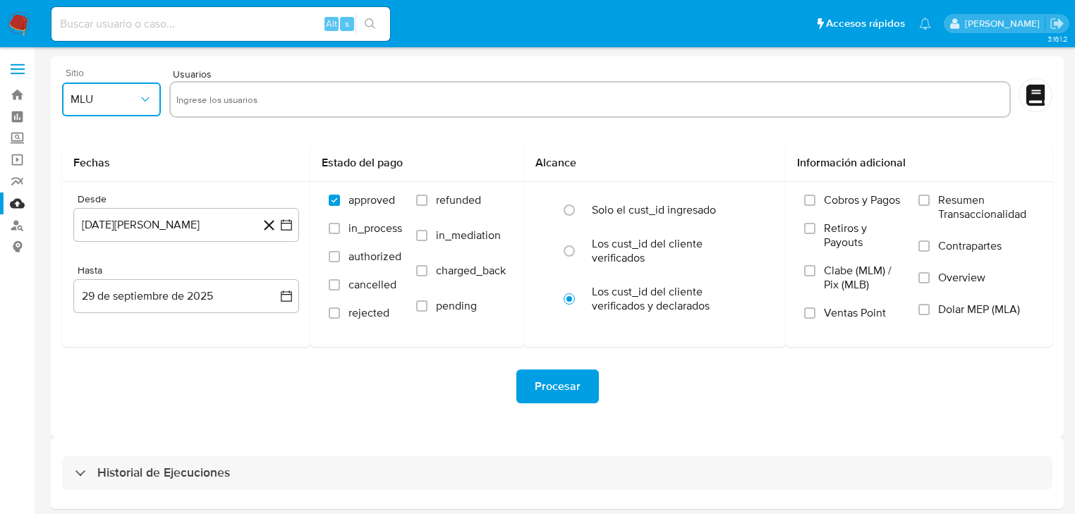
click at [126, 113] on button "MLU" at bounding box center [111, 100] width 99 height 34
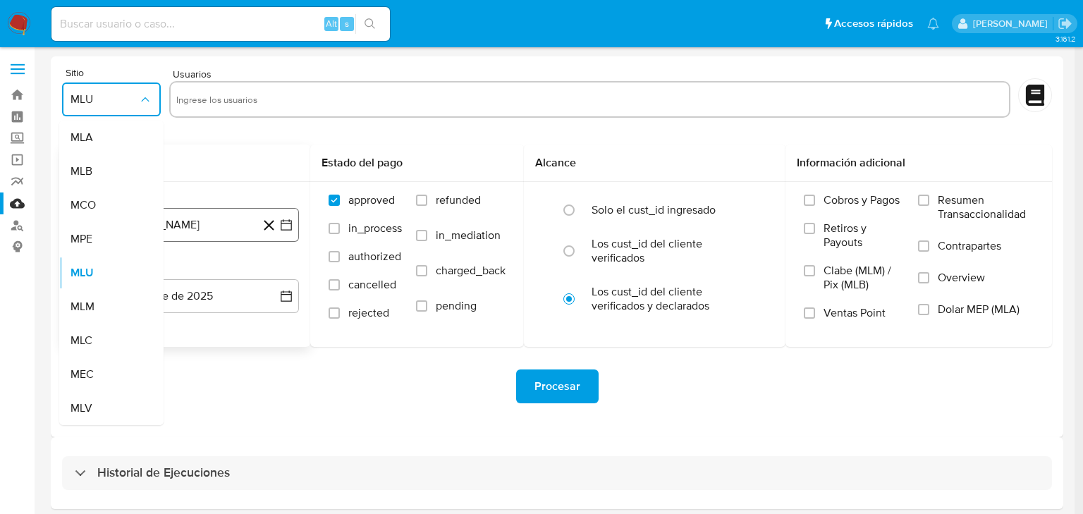
drag, startPoint x: 96, startPoint y: 302, endPoint x: 153, endPoint y: 235, distance: 88.0
click at [99, 300] on div "MLM" at bounding box center [107, 307] width 73 height 34
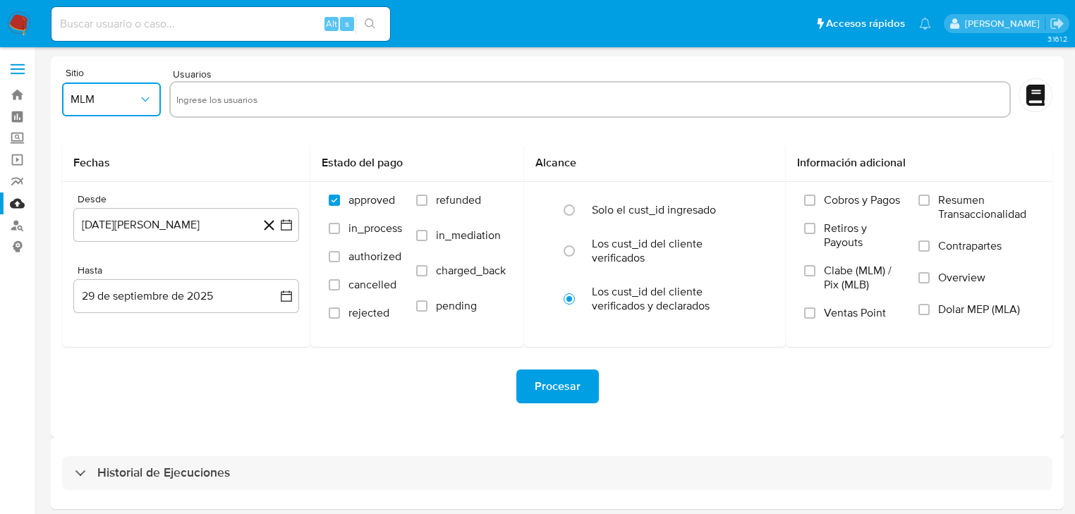
click at [219, 88] on input "text" at bounding box center [589, 99] width 827 height 23
type input "227083361"
click at [310, 94] on input "text" at bounding box center [632, 99] width 740 height 23
paste input "187606147"
type input "187606147"
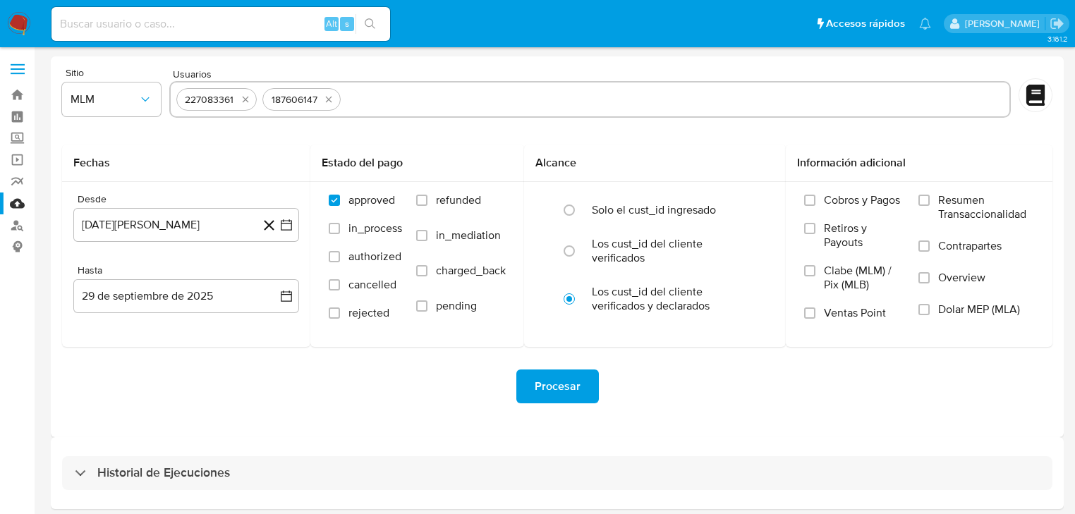
click at [407, 109] on input "text" at bounding box center [674, 99] width 657 height 23
paste input "257190495"
type input "257190495"
click at [289, 224] on icon "button" at bounding box center [286, 225] width 14 height 14
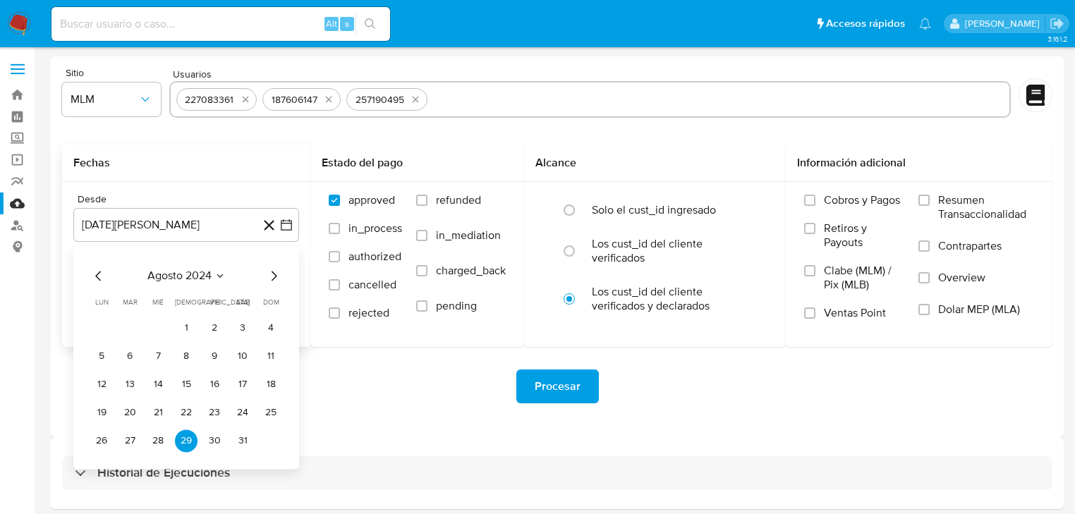
click at [276, 276] on icon "Mes siguiente" at bounding box center [275, 276] width 6 height 10
click at [276, 279] on icon "Mes siguiente" at bounding box center [273, 275] width 17 height 17
click at [274, 279] on icon "Mes siguiente" at bounding box center [273, 275] width 17 height 17
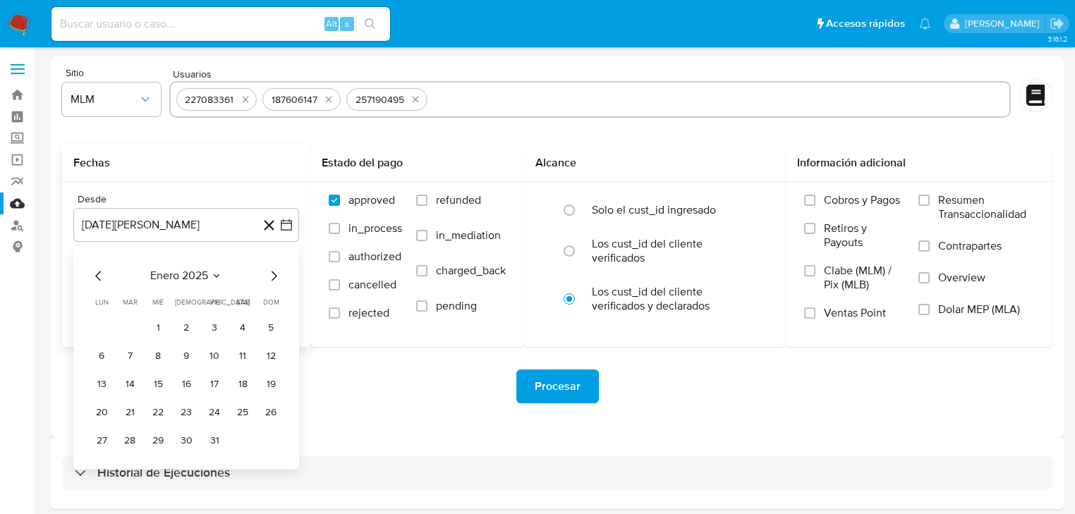
click at [274, 279] on icon "Mes siguiente" at bounding box center [273, 275] width 17 height 17
click at [242, 327] on button "1" at bounding box center [242, 328] width 23 height 23
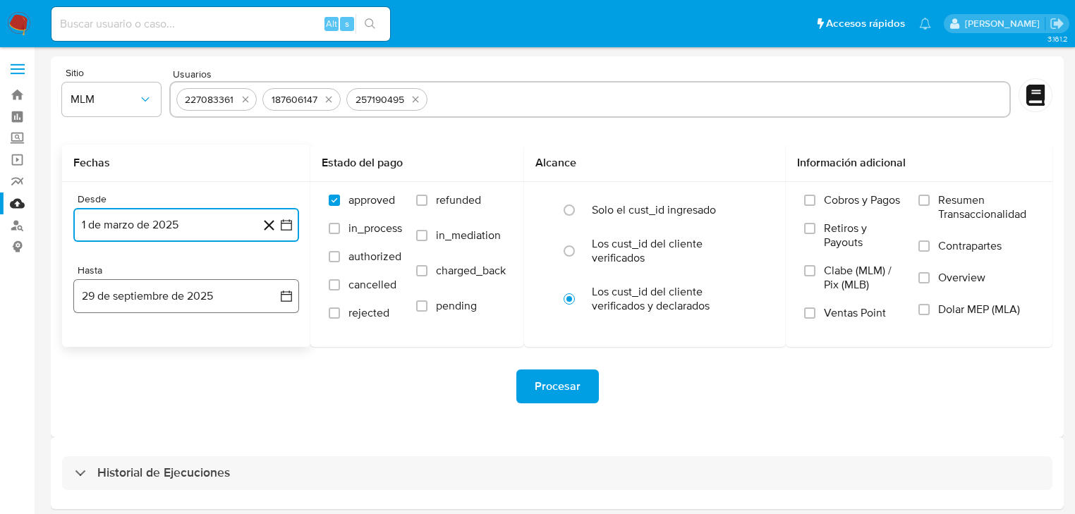
drag, startPoint x: 282, startPoint y: 292, endPoint x: 270, endPoint y: 292, distance: 12.0
click at [280, 292] on icon "button" at bounding box center [286, 296] width 14 height 14
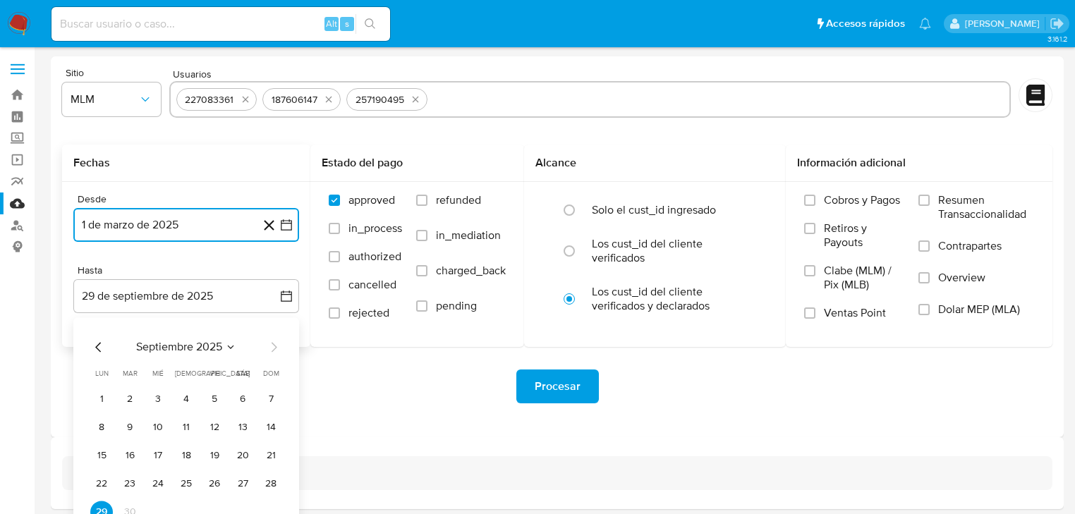
click at [90, 348] on icon "Mes anterior" at bounding box center [98, 346] width 17 height 17
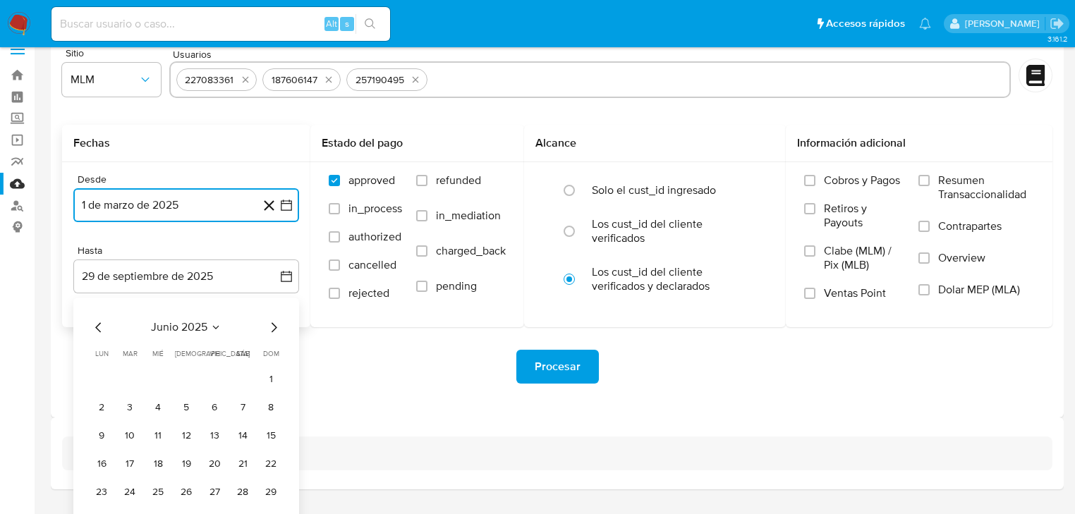
scroll to position [54, 0]
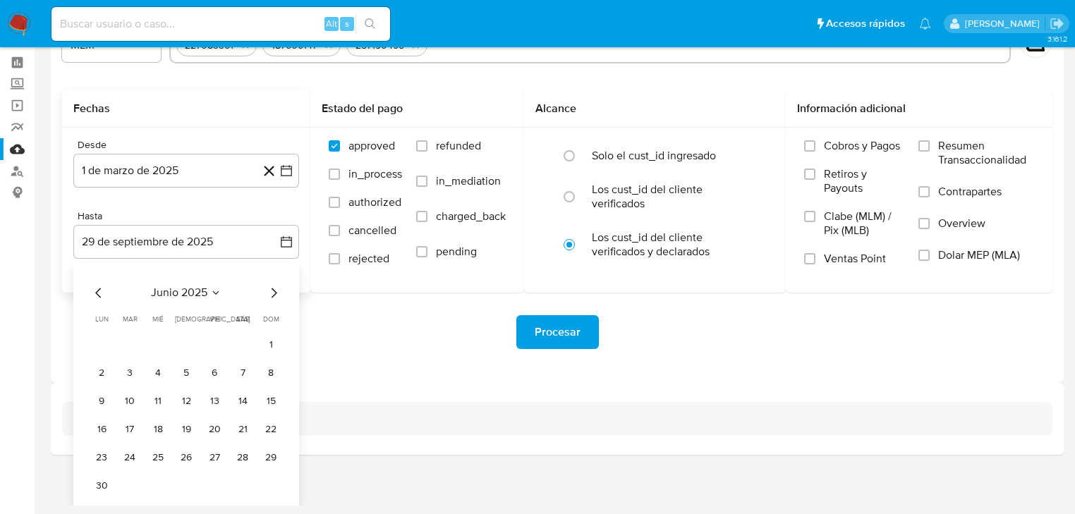
click at [267, 302] on div "junio 2025 junio 2025 lun lunes mar martes mié miércoles jue jueves vie viernes…" at bounding box center [186, 390] width 192 height 213
click at [275, 293] on icon "Mes siguiente" at bounding box center [275, 293] width 6 height 10
click at [269, 456] on button "31" at bounding box center [271, 457] width 23 height 23
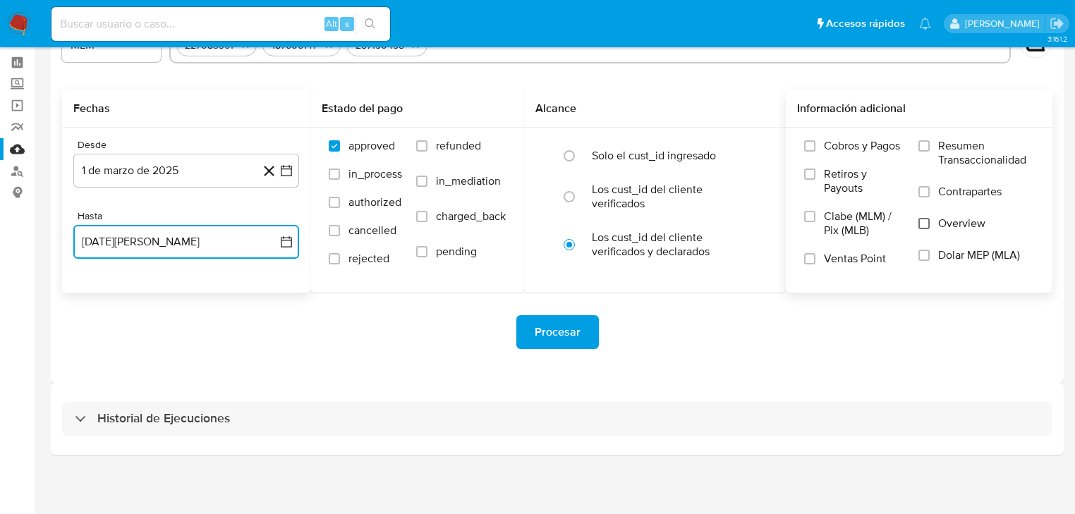
click at [928, 223] on input "Overview" at bounding box center [923, 223] width 11 height 11
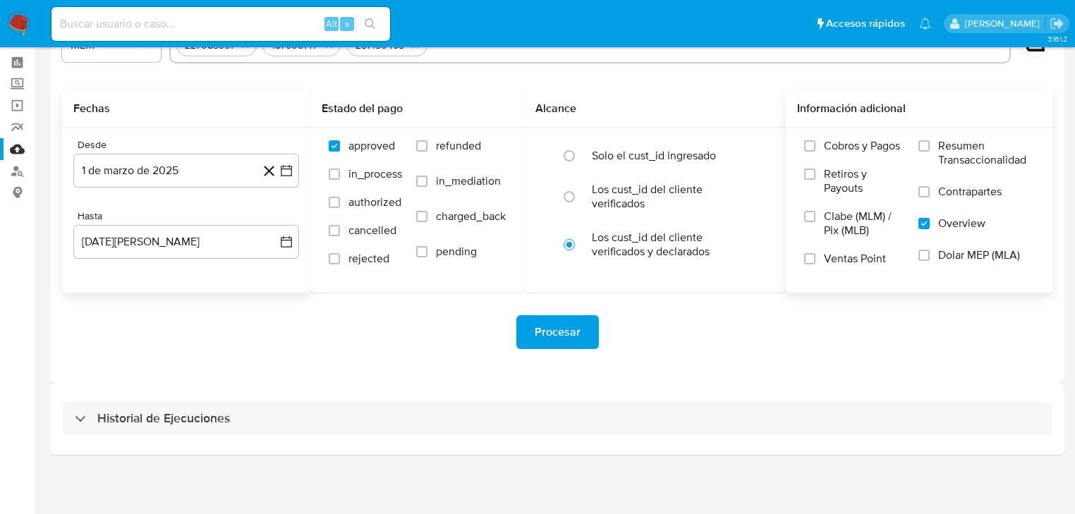
click at [554, 324] on span "Procesar" at bounding box center [558, 332] width 46 height 31
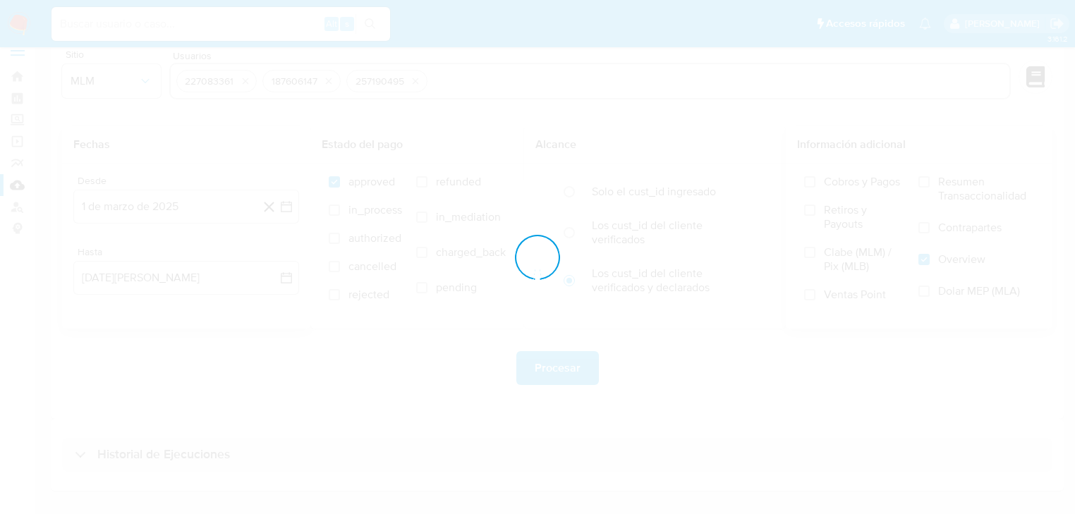
scroll to position [0, 0]
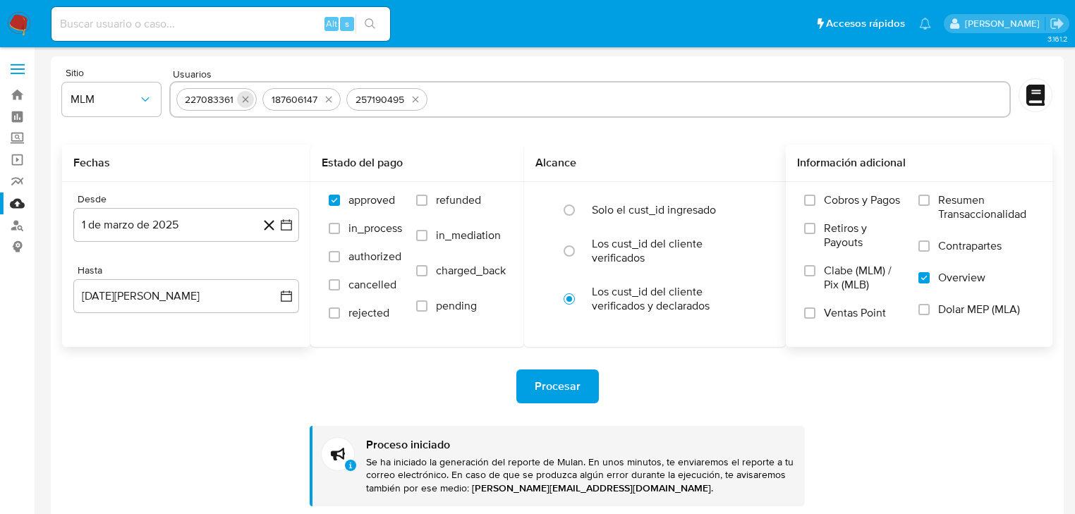
click at [245, 97] on icon "quitar 227083361" at bounding box center [245, 99] width 11 height 11
click at [245, 97] on icon "quitar 187606147" at bounding box center [242, 99] width 11 height 11
click at [245, 97] on icon "quitar 257190495" at bounding box center [245, 99] width 11 height 11
click at [228, 102] on input "text" at bounding box center [589, 99] width 827 height 23
paste input "2135192376"
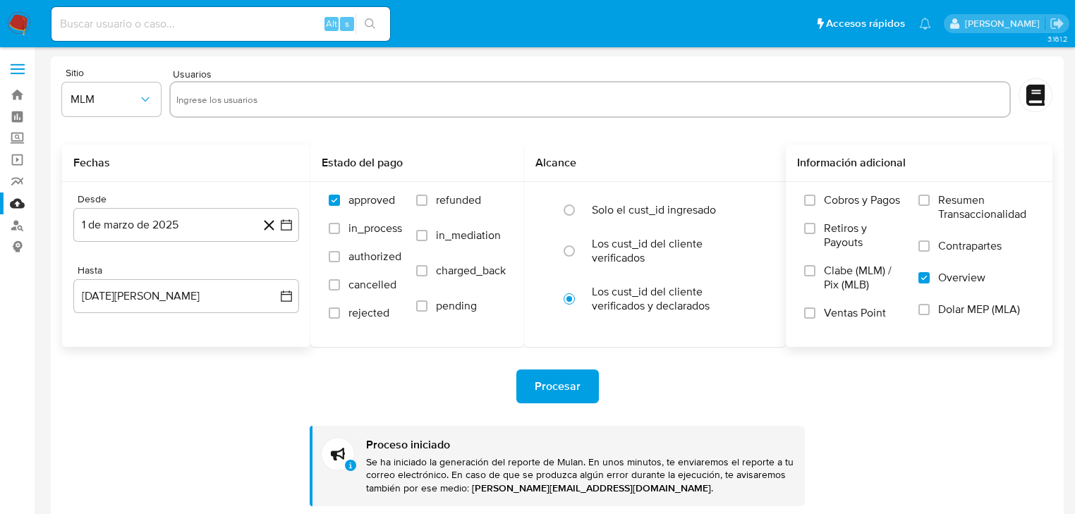
type input "2135192376"
click at [293, 94] on input "text" at bounding box center [634, 99] width 738 height 23
paste input "2174988238"
type input "2174988238"
drag, startPoint x: 278, startPoint y: 223, endPoint x: 281, endPoint y: 238, distance: 15.8
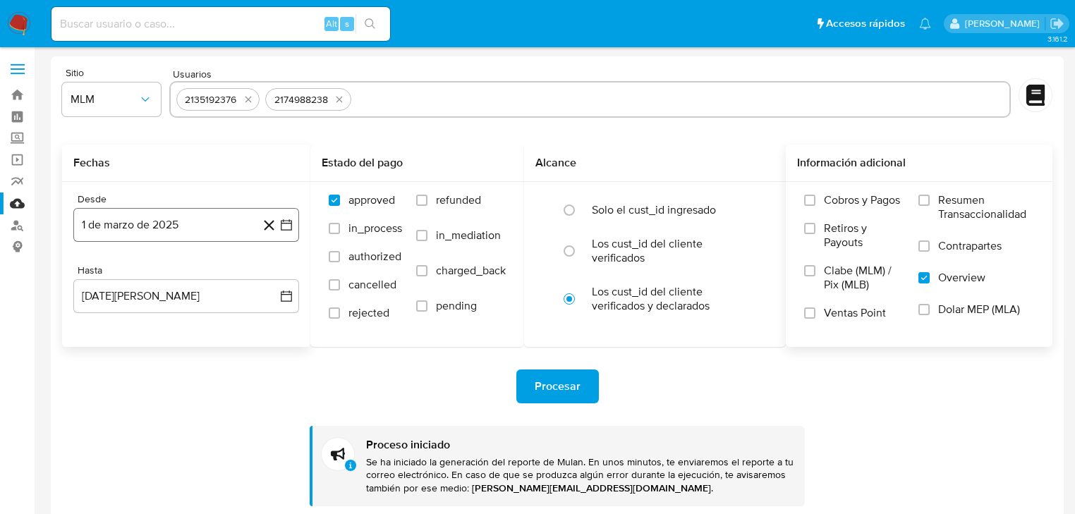
click at [279, 223] on button "1 de marzo de 2025" at bounding box center [186, 225] width 226 height 34
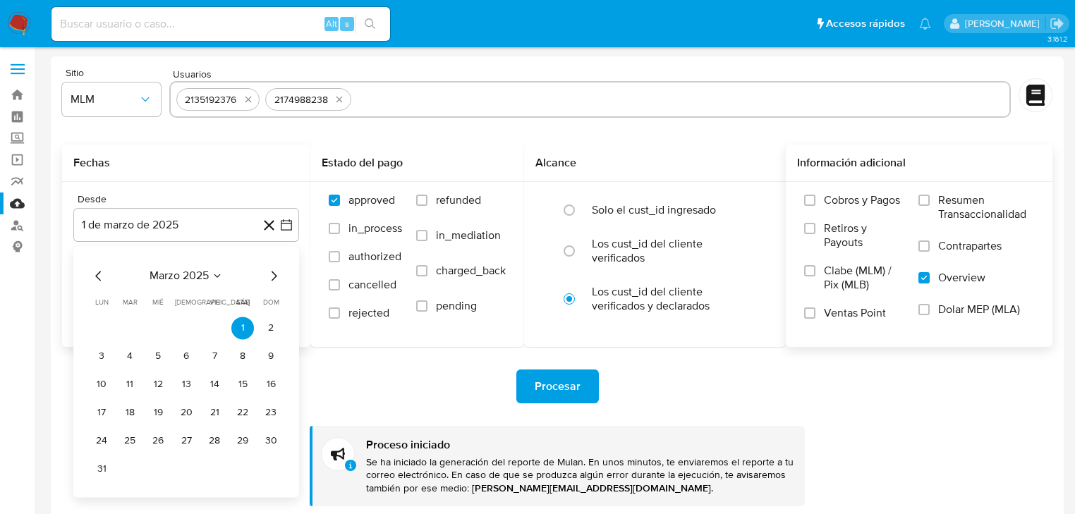
click at [271, 283] on icon "Mes siguiente" at bounding box center [273, 275] width 17 height 17
click at [271, 282] on icon "Mes siguiente" at bounding box center [273, 275] width 17 height 17
drag, startPoint x: 186, startPoint y: 324, endPoint x: 280, endPoint y: 321, distance: 93.8
click at [186, 324] on button "1" at bounding box center [186, 328] width 23 height 23
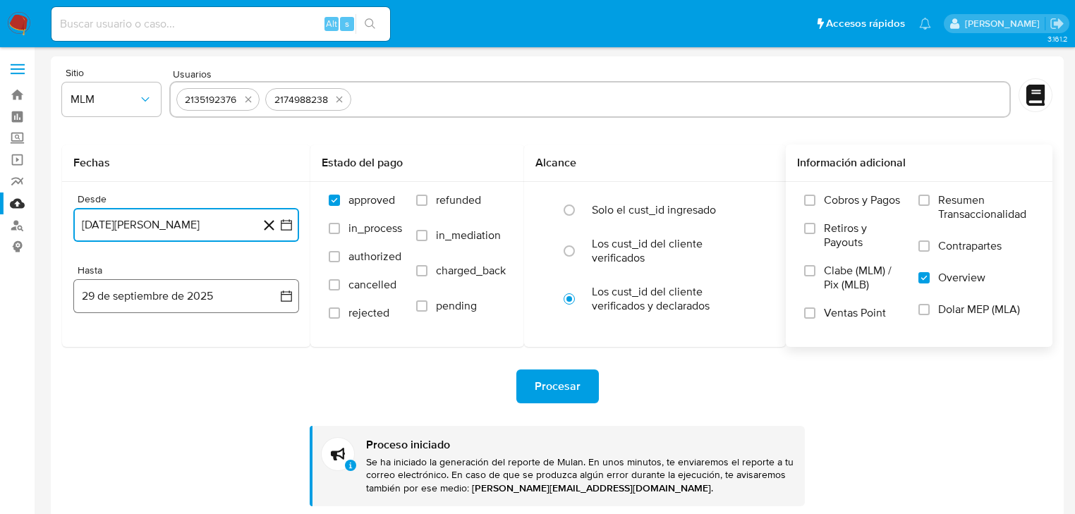
click at [279, 299] on button "29 de septiembre de 2025" at bounding box center [186, 296] width 226 height 34
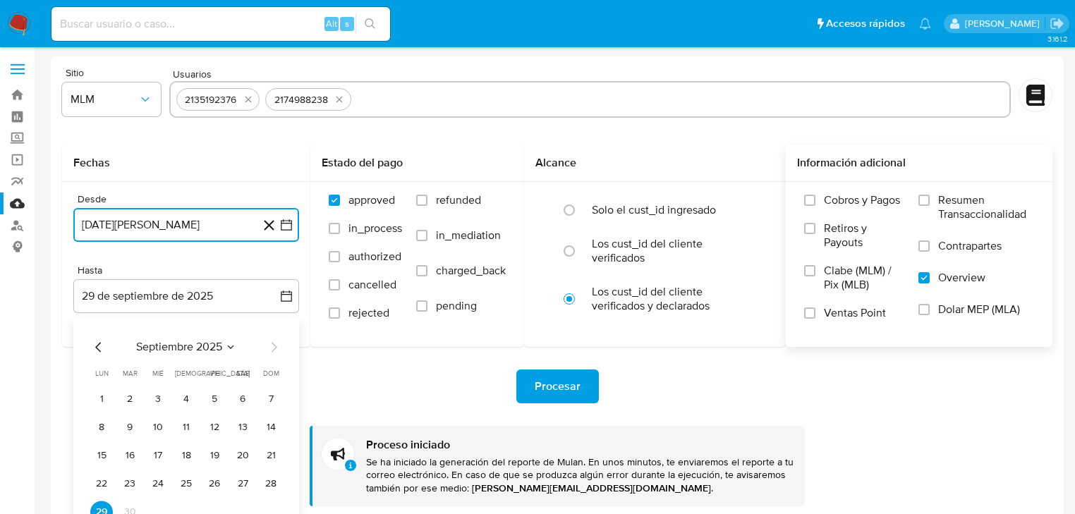
click at [101, 350] on icon "Mes anterior" at bounding box center [98, 346] width 17 height 17
click at [100, 350] on icon "Mes anterior" at bounding box center [98, 346] width 17 height 17
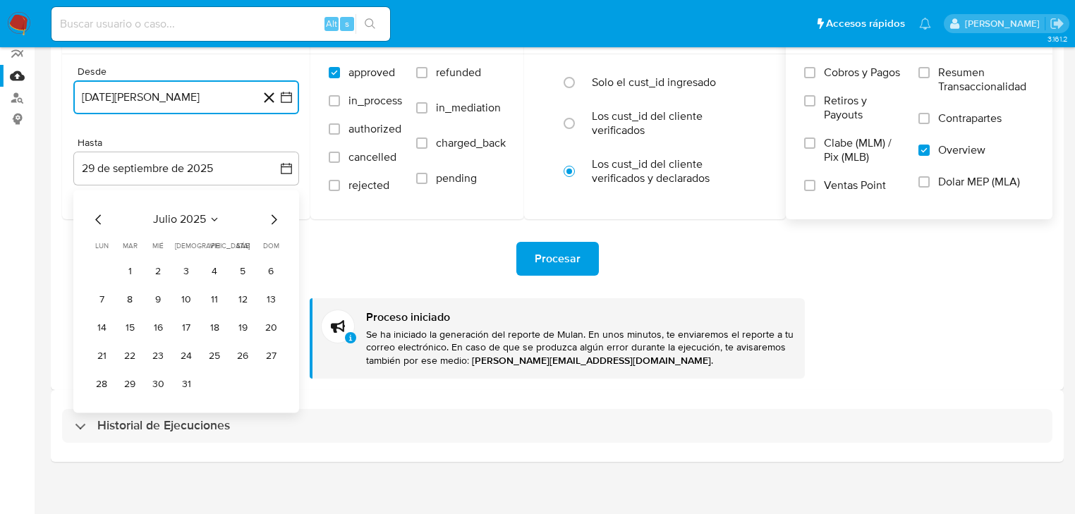
scroll to position [135, 0]
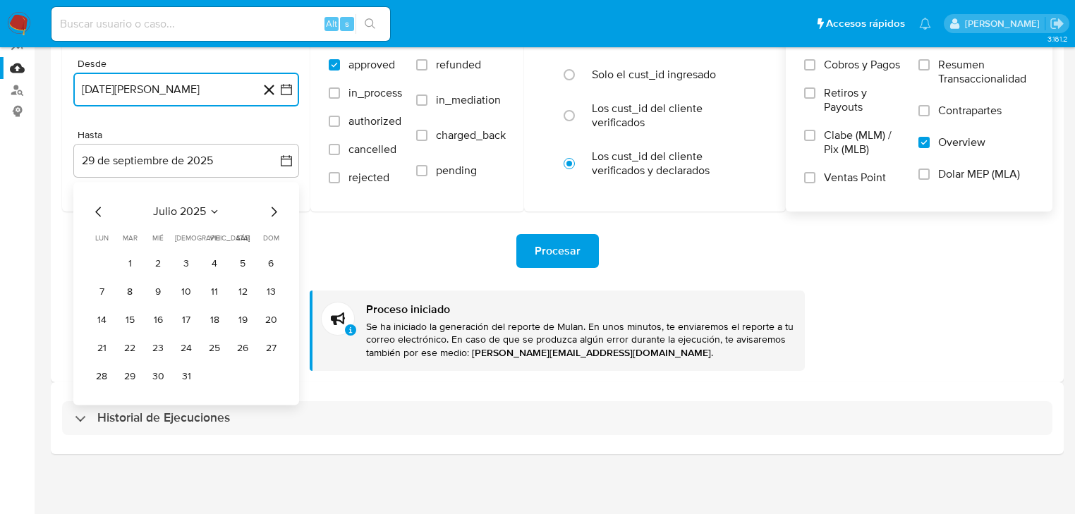
click at [274, 208] on icon "Mes siguiente" at bounding box center [273, 211] width 17 height 17
click at [262, 374] on button "31" at bounding box center [271, 376] width 23 height 23
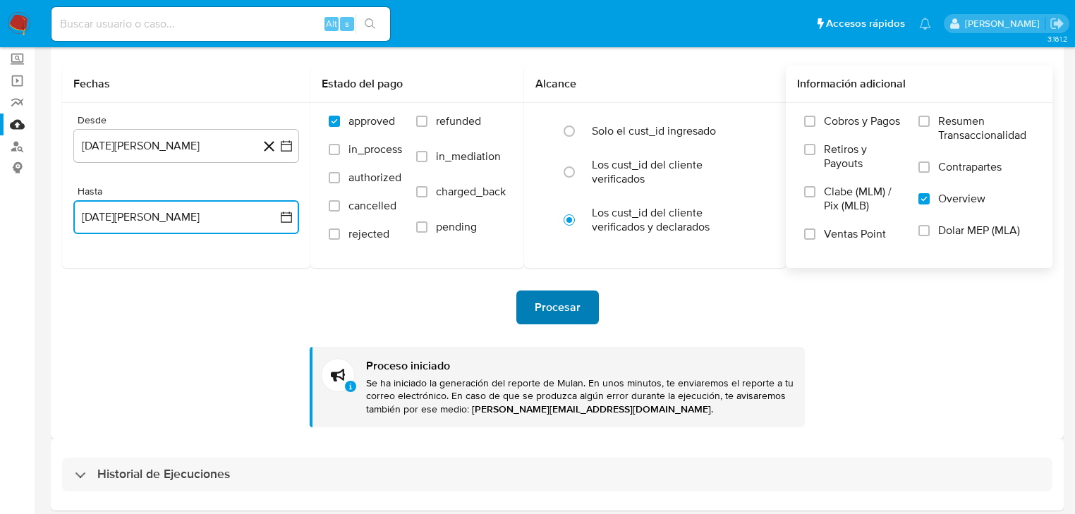
click at [573, 295] on span "Procesar" at bounding box center [558, 307] width 46 height 31
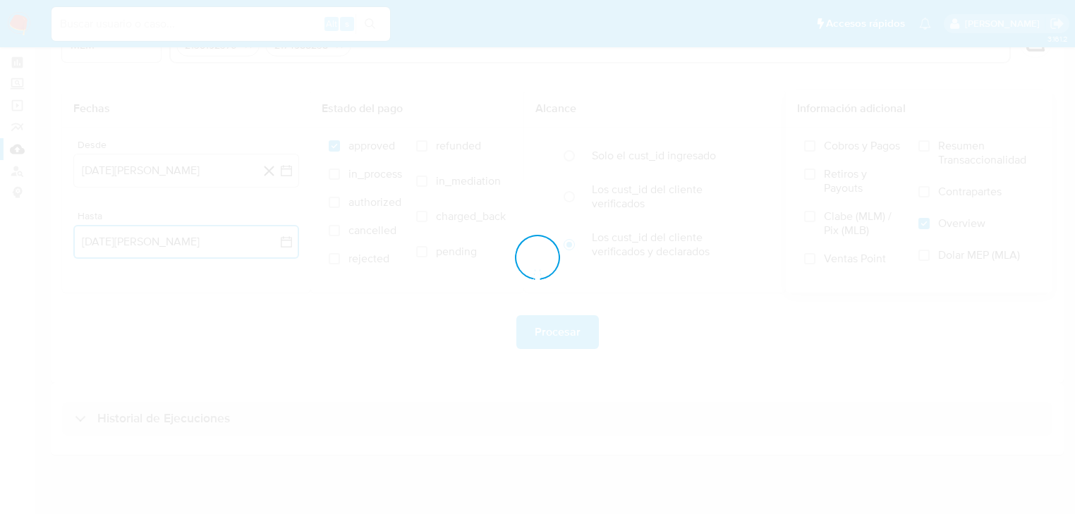
scroll to position [79, 0]
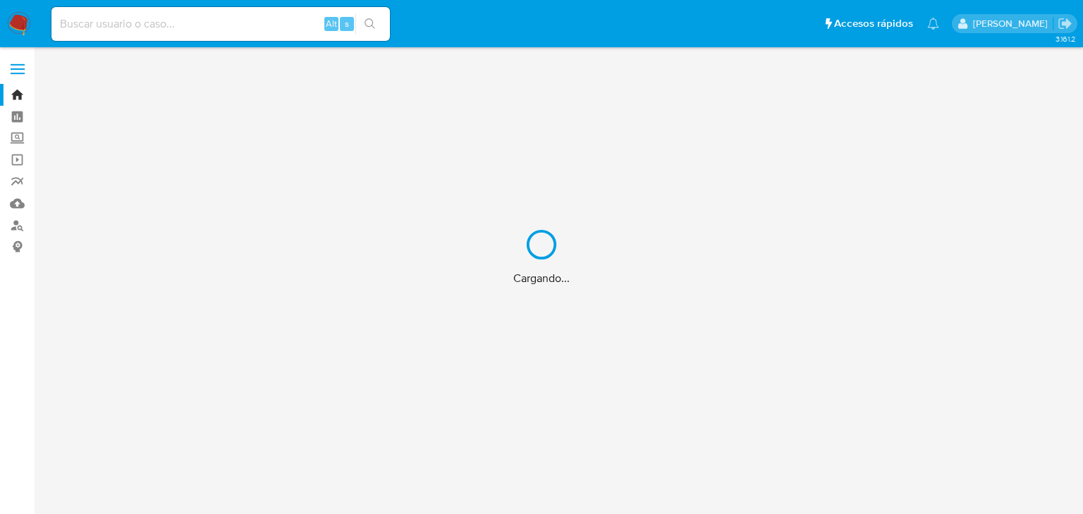
click at [160, 22] on div "Cargando..." at bounding box center [541, 257] width 1083 height 514
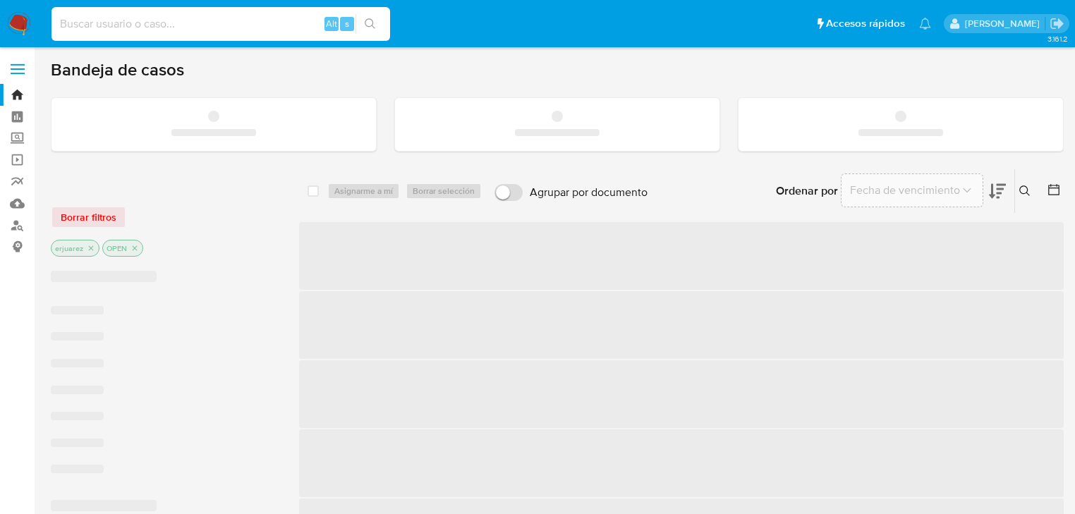
click at [85, 22] on input at bounding box center [220, 24] width 338 height 18
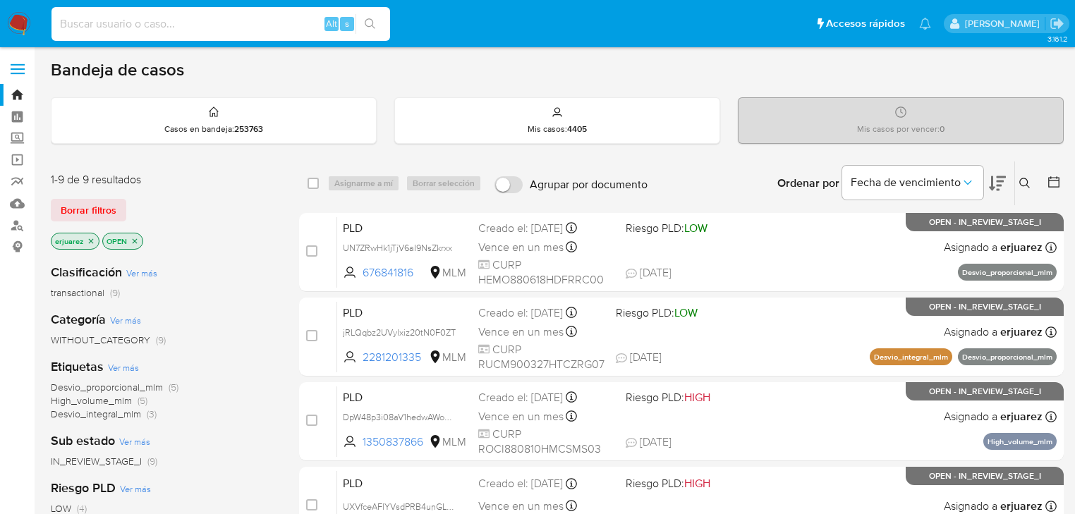
paste input "1438203764"
type input "1438203764"
click at [366, 20] on icon "search-icon" at bounding box center [370, 23] width 11 height 11
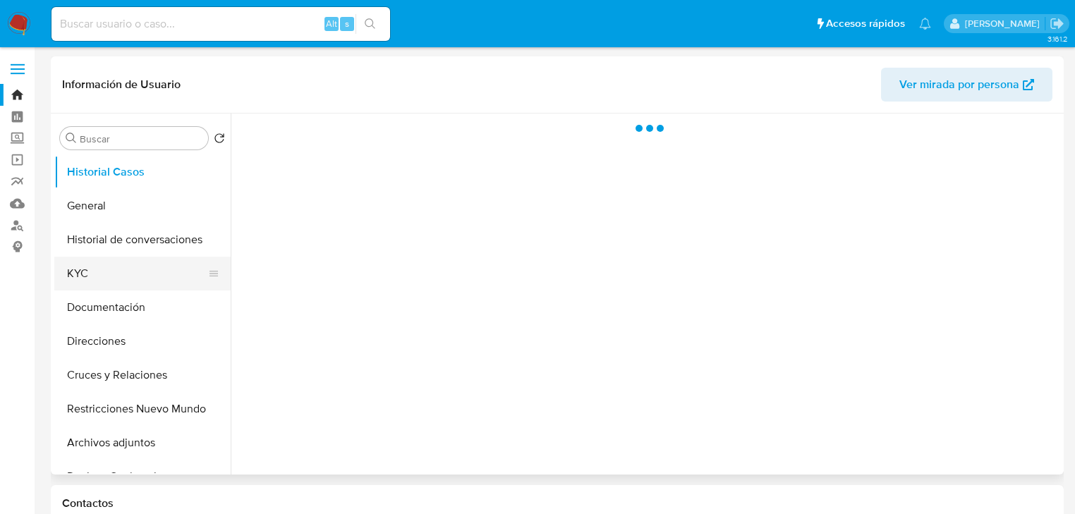
click at [87, 276] on button "KYC" at bounding box center [136, 274] width 165 height 34
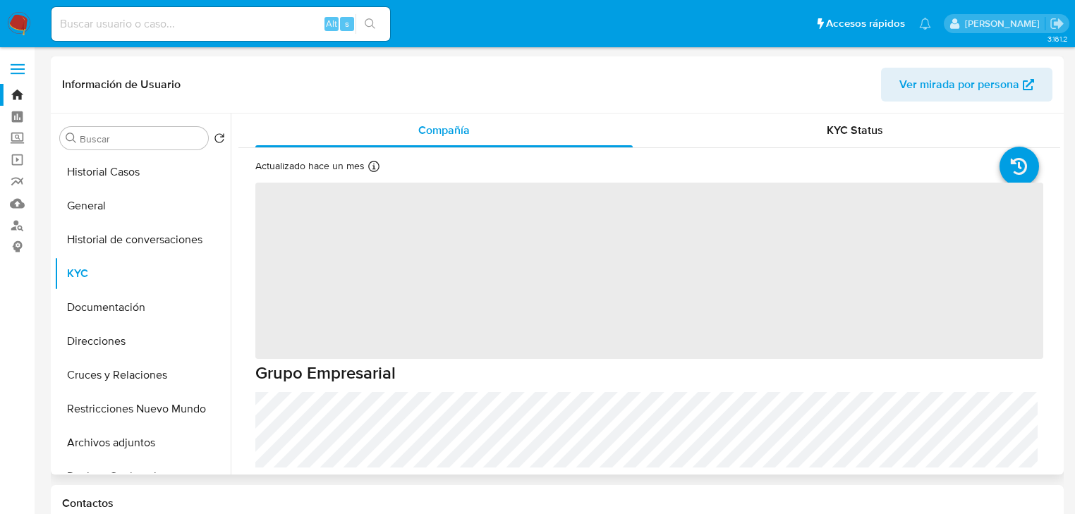
select select "10"
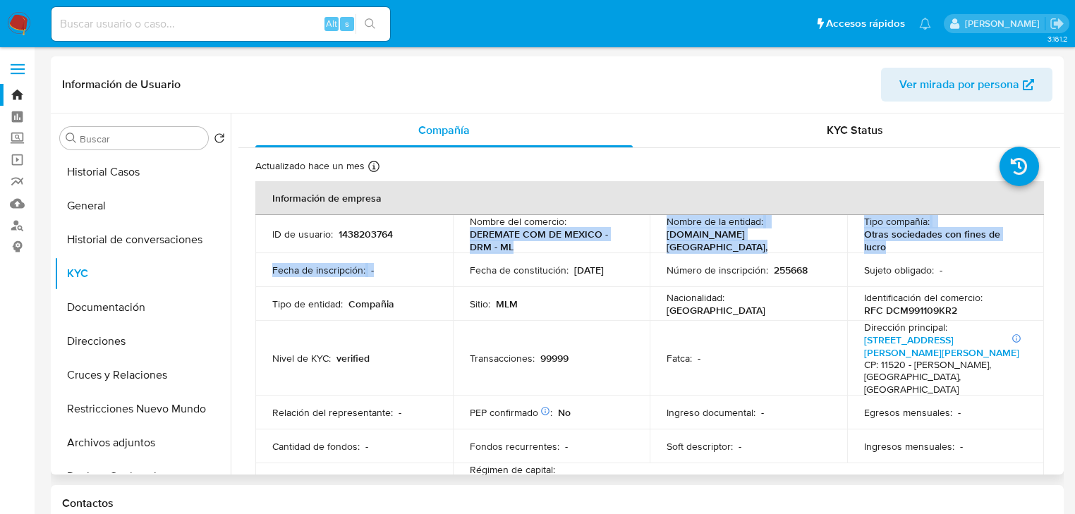
drag, startPoint x: 505, startPoint y: 241, endPoint x: 552, endPoint y: 260, distance: 50.7
click at [533, 255] on tbody "ID de usuario : 1438203764 Nombre del comercio : DEREMATE COM DE MEXICO - DRM -…" at bounding box center [649, 358] width 788 height 287
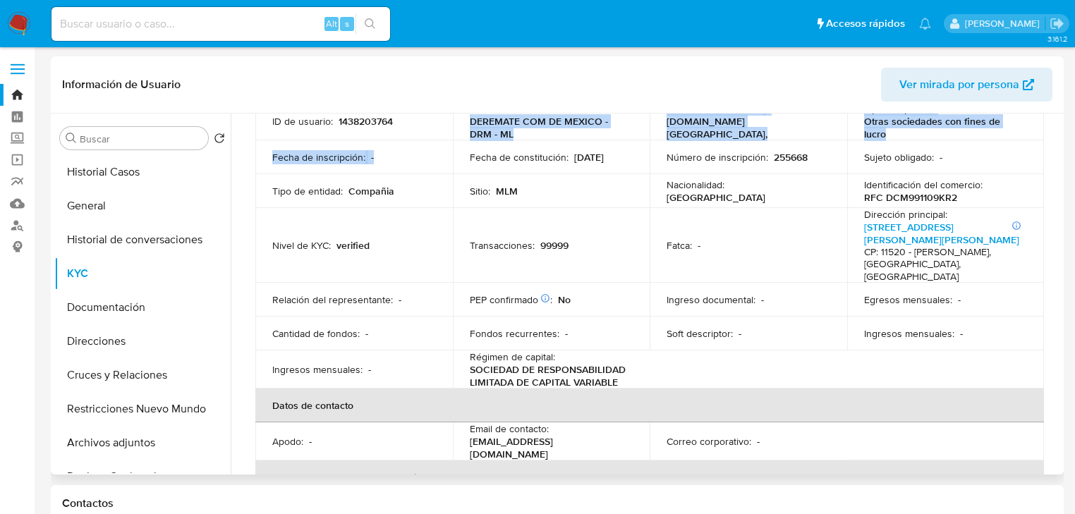
scroll to position [56, 0]
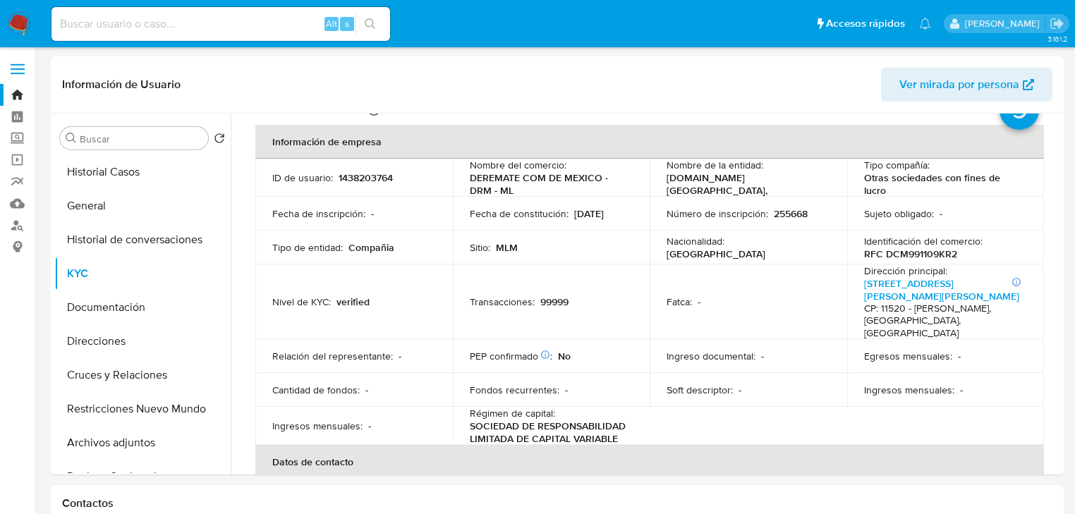
click at [200, 23] on input at bounding box center [220, 24] width 338 height 18
paste input "73220027"
type input "73220027"
click at [368, 22] on icon "search-icon" at bounding box center [370, 23] width 11 height 11
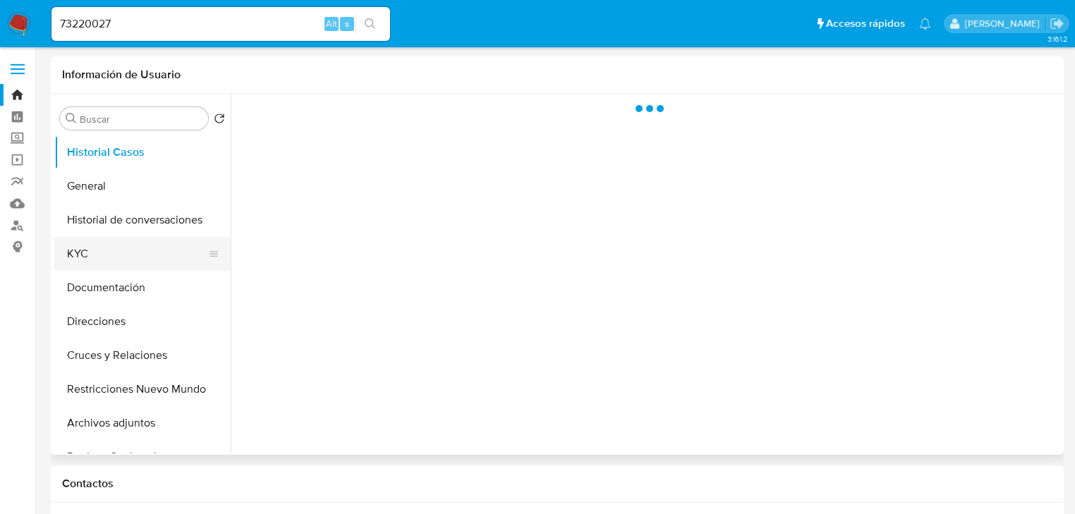
drag, startPoint x: 90, startPoint y: 262, endPoint x: 110, endPoint y: 257, distance: 20.4
click at [91, 262] on button "KYC" at bounding box center [136, 254] width 165 height 34
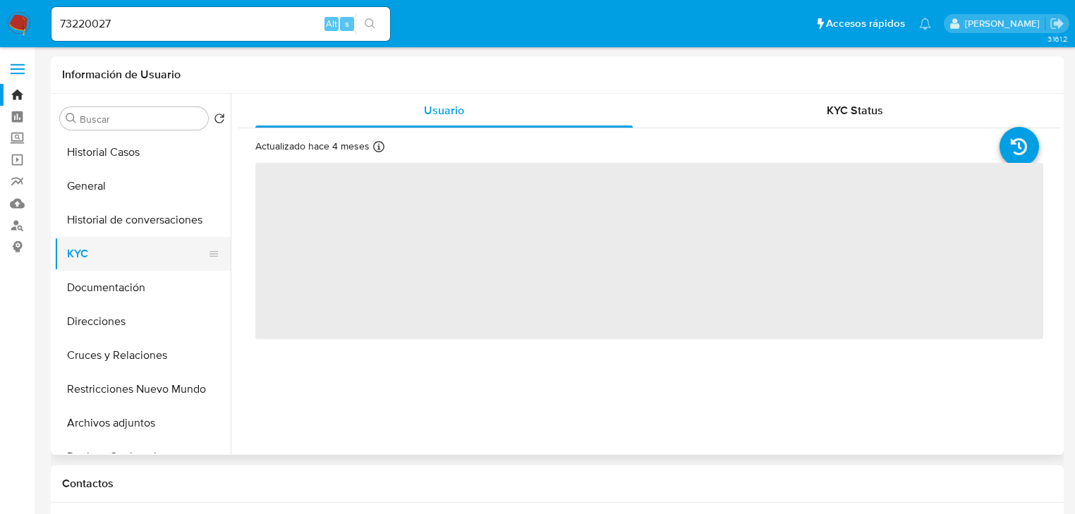
select select "10"
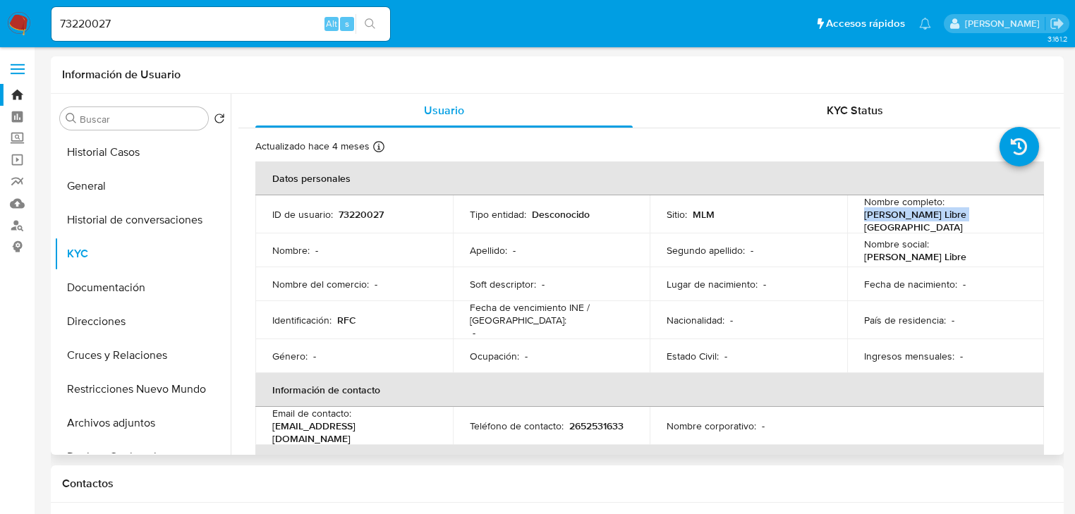
drag, startPoint x: 861, startPoint y: 224, endPoint x: 999, endPoint y: 217, distance: 138.4
click at [999, 217] on div "Nombre completo : Mercado Libre México" at bounding box center [946, 214] width 164 height 38
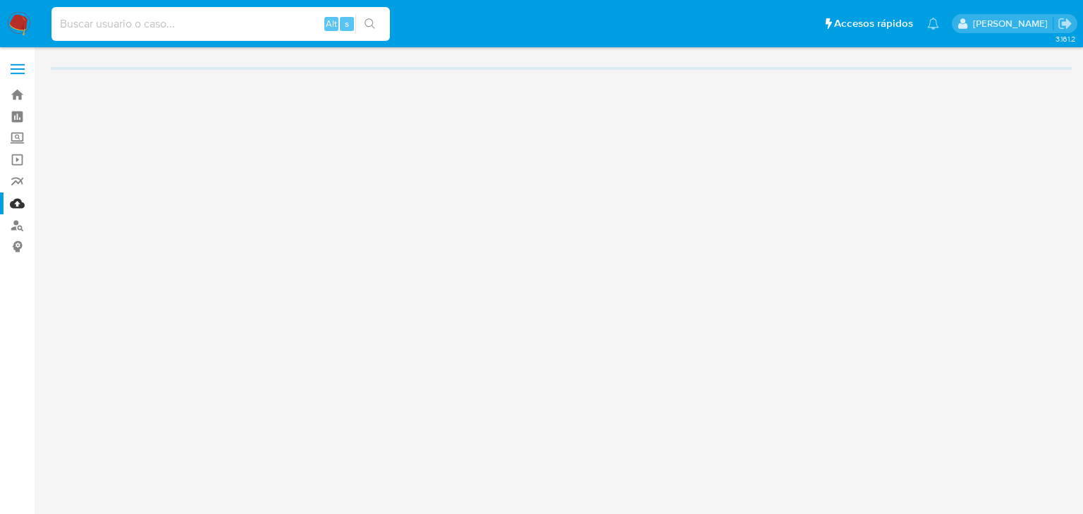
click at [172, 23] on input at bounding box center [220, 24] width 338 height 18
paste input "1181331209"
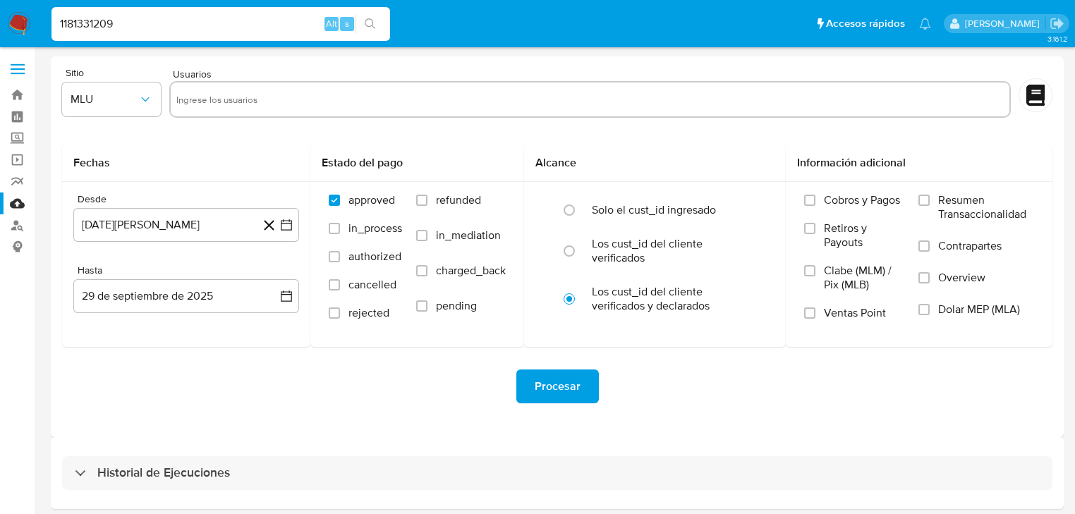
type input "1181331209"
click at [375, 18] on icon "search-icon" at bounding box center [370, 23] width 11 height 11
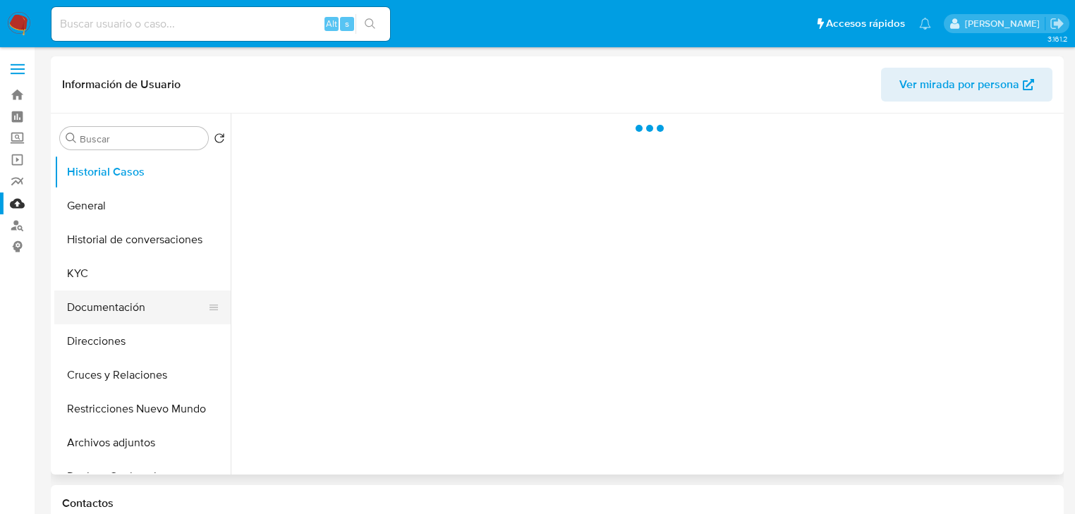
click at [123, 310] on button "Documentación" at bounding box center [136, 308] width 165 height 34
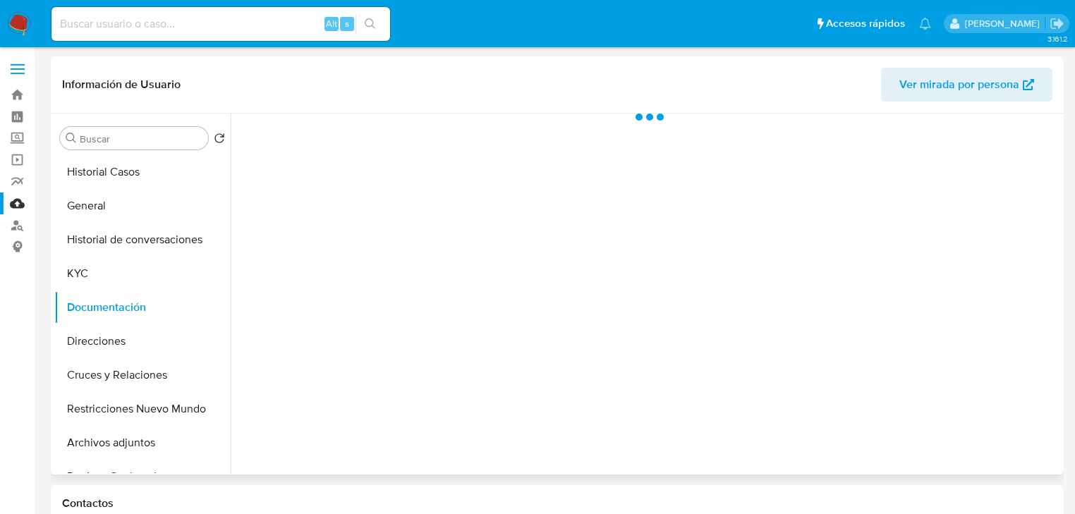
select select "10"
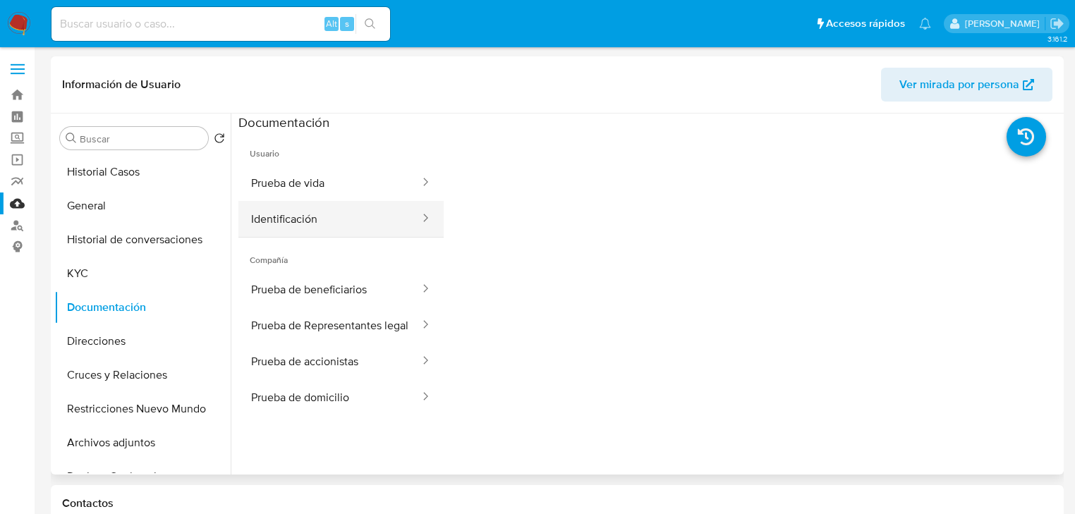
click at [287, 209] on button "Identificación" at bounding box center [329, 219] width 183 height 36
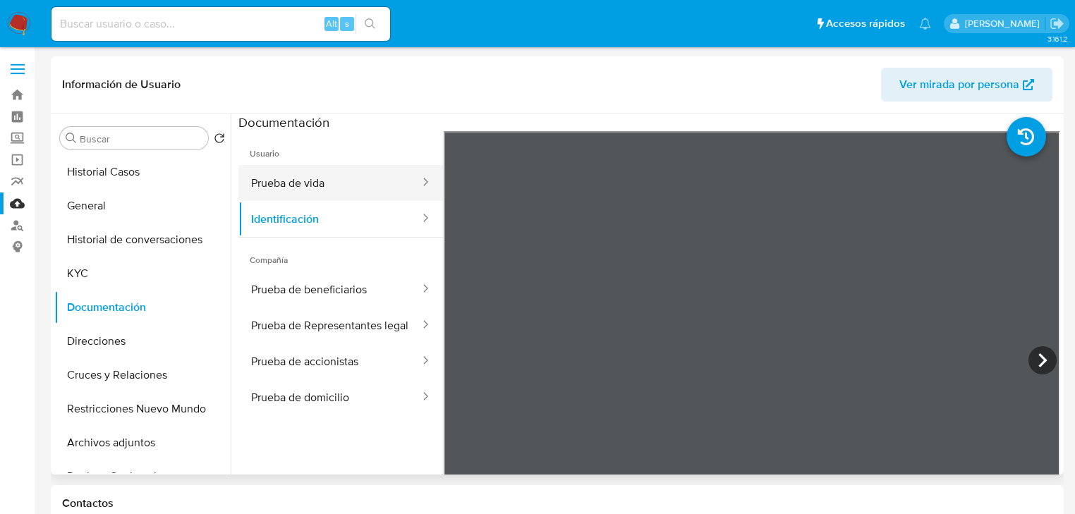
click at [261, 183] on button "Prueba de vida" at bounding box center [329, 183] width 183 height 36
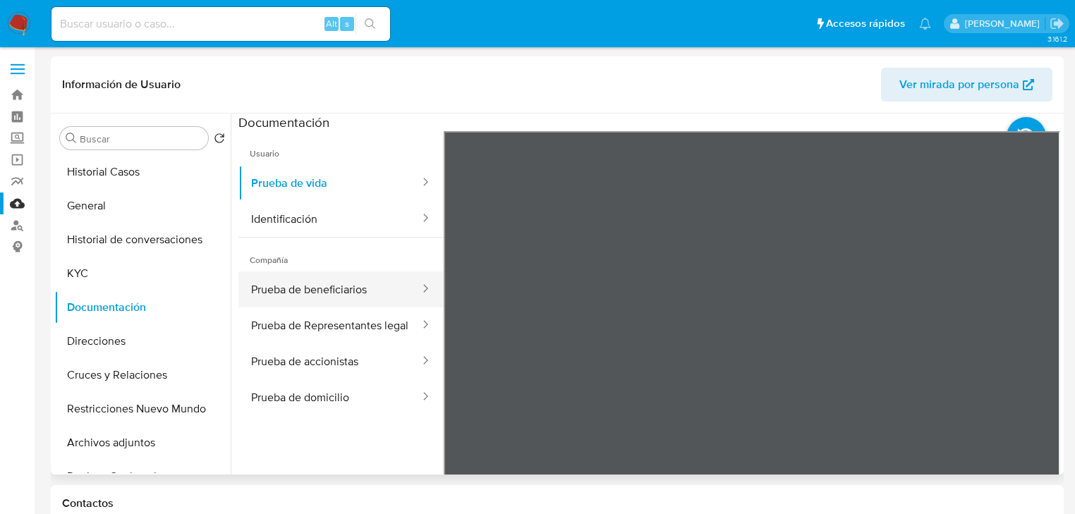
click at [281, 294] on button "Prueba de beneficiarios" at bounding box center [329, 290] width 183 height 36
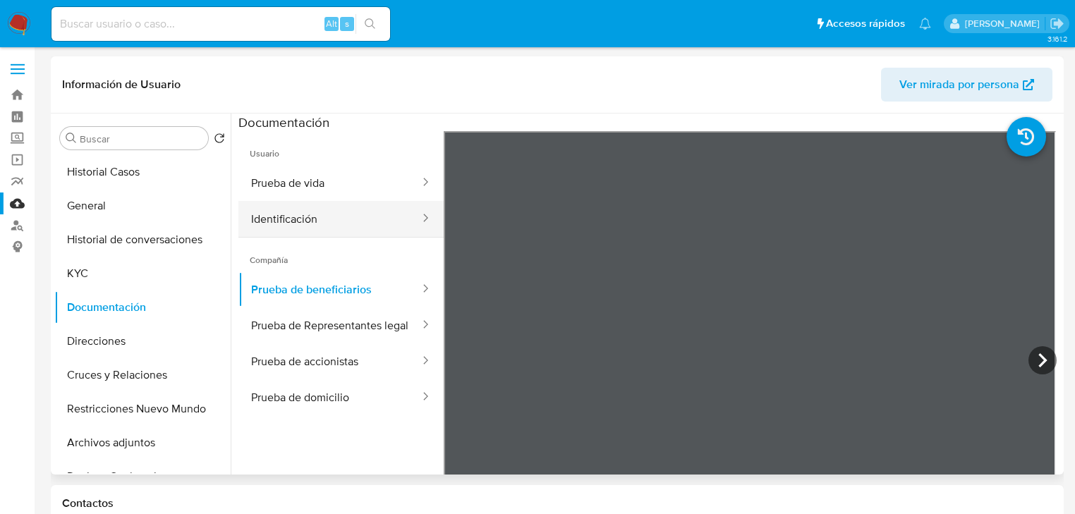
click at [296, 210] on button "Identificación" at bounding box center [329, 219] width 183 height 36
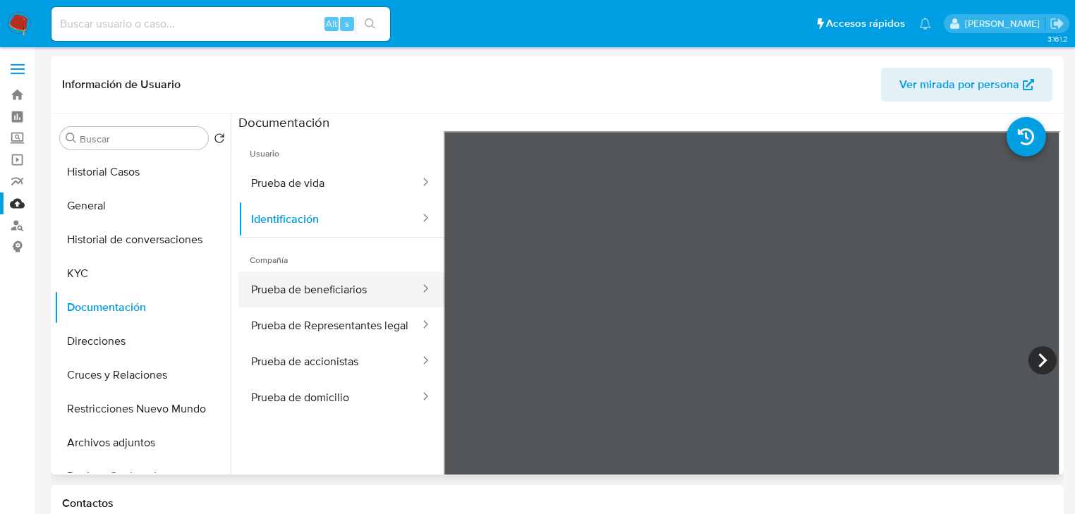
click at [271, 286] on button "Prueba de beneficiarios" at bounding box center [329, 290] width 183 height 36
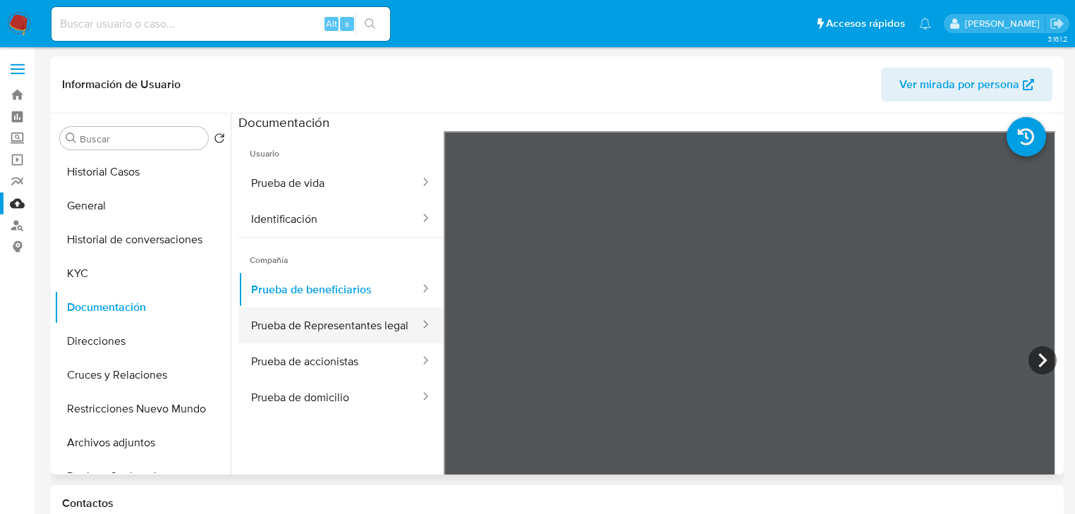
click at [276, 314] on button "Prueba de Representantes legal" at bounding box center [329, 325] width 183 height 36
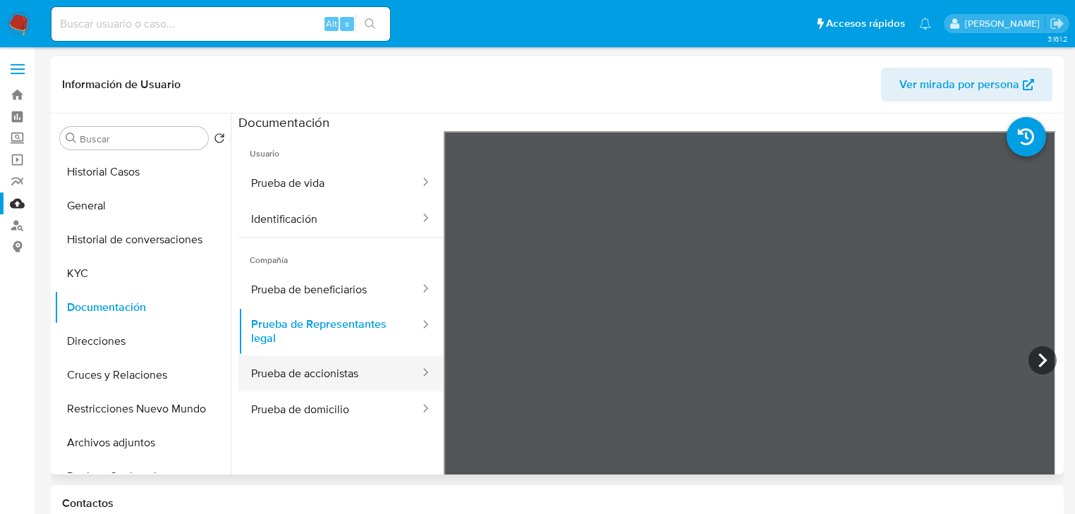
click at [307, 379] on button "Prueba de accionistas" at bounding box center [329, 373] width 183 height 36
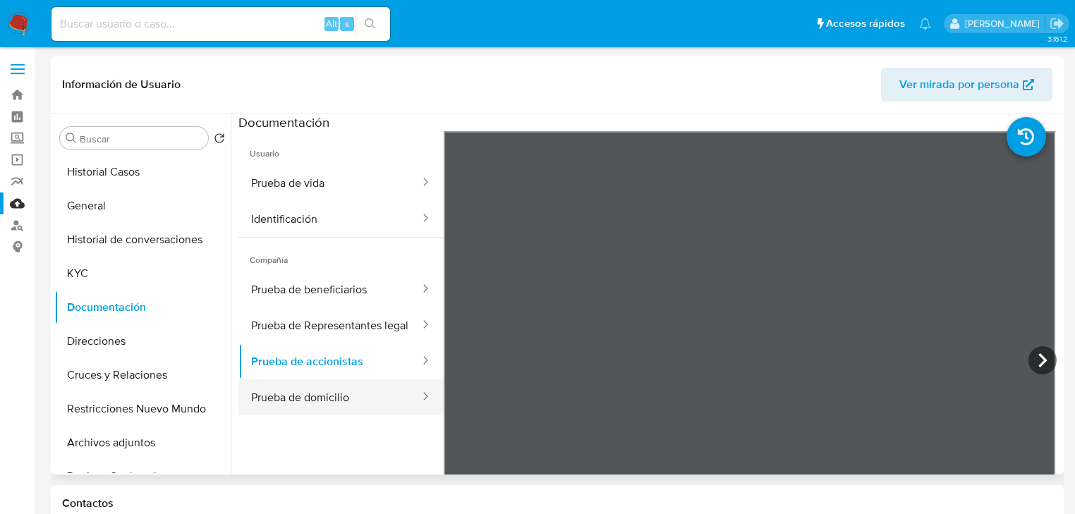
click at [307, 415] on button "Prueba de domicilio" at bounding box center [329, 397] width 183 height 36
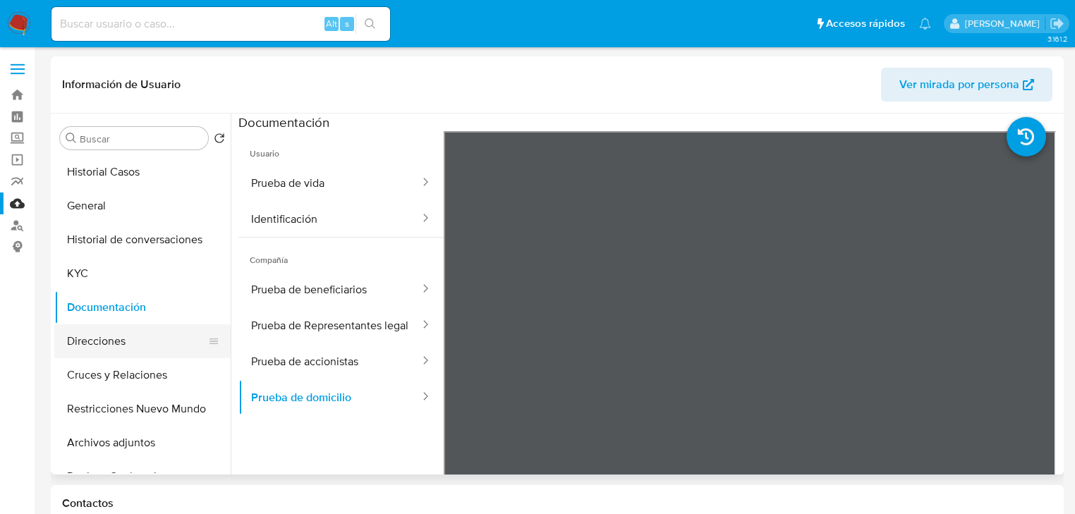
drag, startPoint x: 96, startPoint y: 347, endPoint x: 106, endPoint y: 336, distance: 14.5
click at [98, 344] on button "Direcciones" at bounding box center [136, 341] width 165 height 34
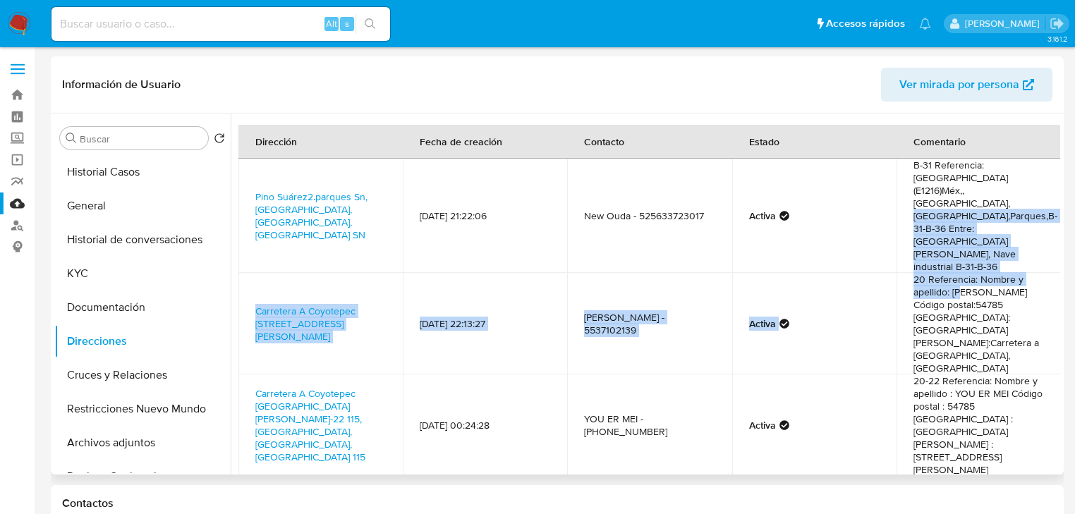
drag, startPoint x: 942, startPoint y: 224, endPoint x: 958, endPoint y: 260, distance: 39.5
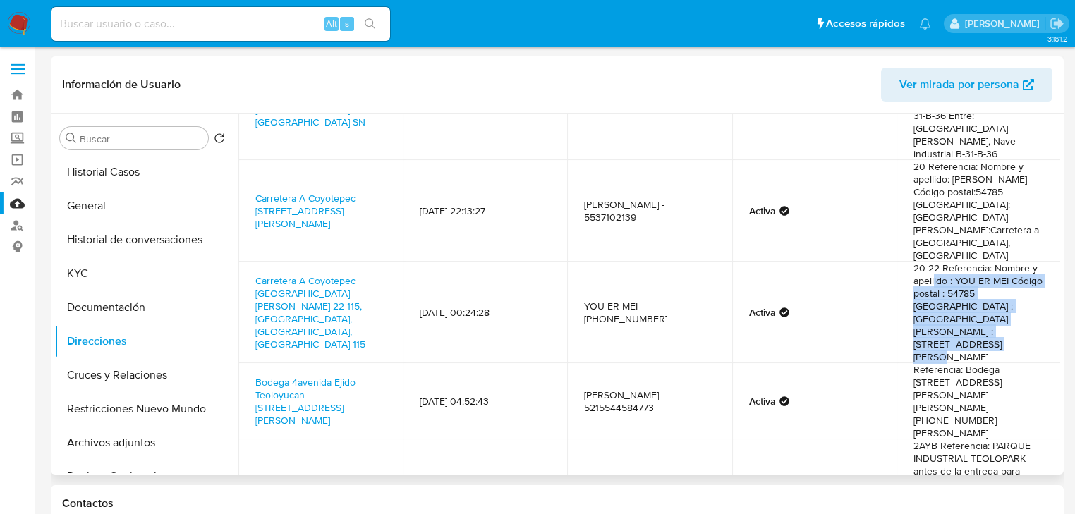
drag, startPoint x: 931, startPoint y: 212, endPoint x: 984, endPoint y: 267, distance: 76.3
click at [984, 267] on td "20-22 Referencia: Nombre y apellido : YOU ER MEI Código postal : 54785 Colonia …" at bounding box center [978, 313] width 164 height 102
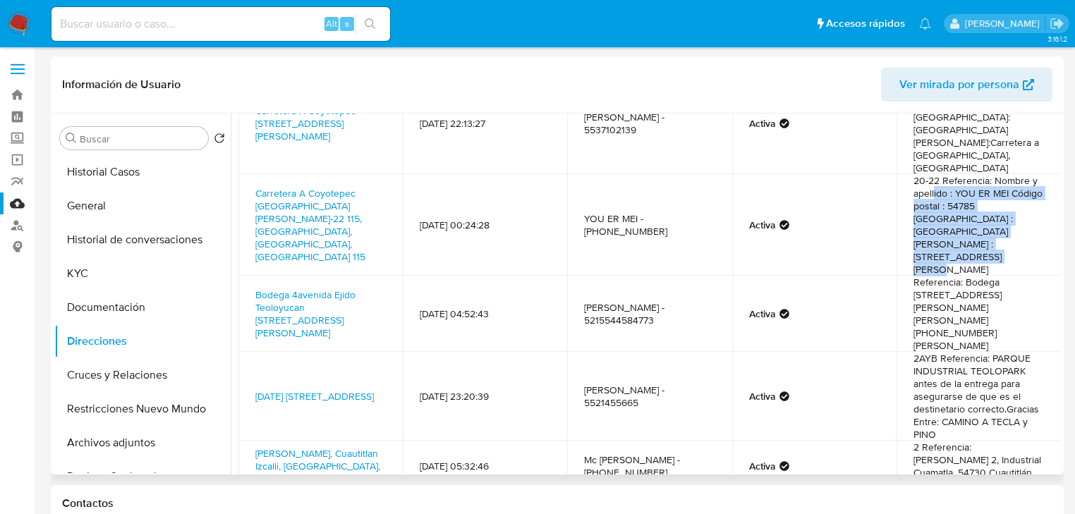
scroll to position [226, 0]
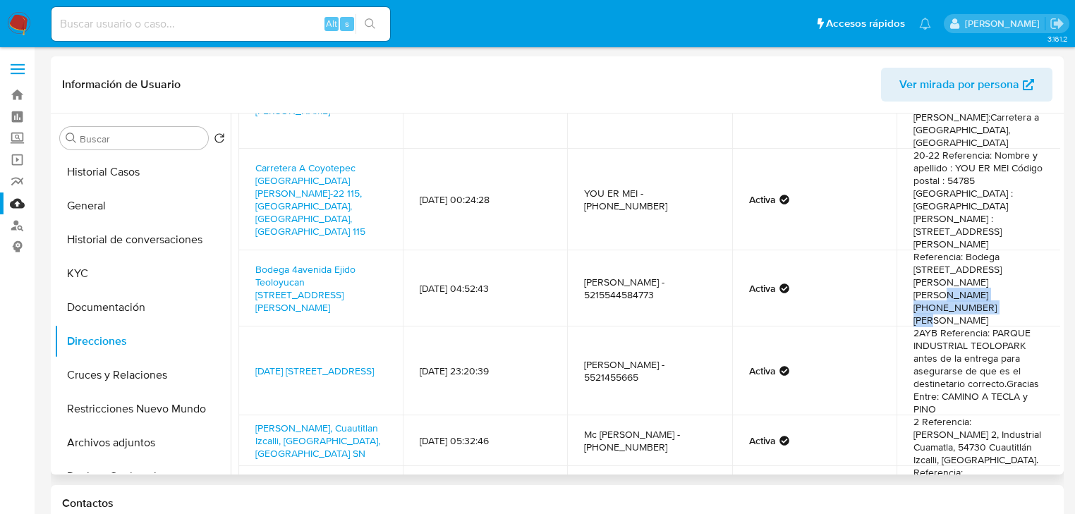
drag, startPoint x: 934, startPoint y: 196, endPoint x: 955, endPoint y: 209, distance: 25.0
click at [955, 250] on td "Referencia: Bodega 4,Avenida Ejido Teoloyucan ( Jardines de San Antonio ),54785…" at bounding box center [978, 288] width 164 height 76
click at [948, 327] on td "2AYB Referencia: PARQUE INDUSTRIAL TEOLOPARK antes de la entrega para asegurars…" at bounding box center [978, 371] width 164 height 89
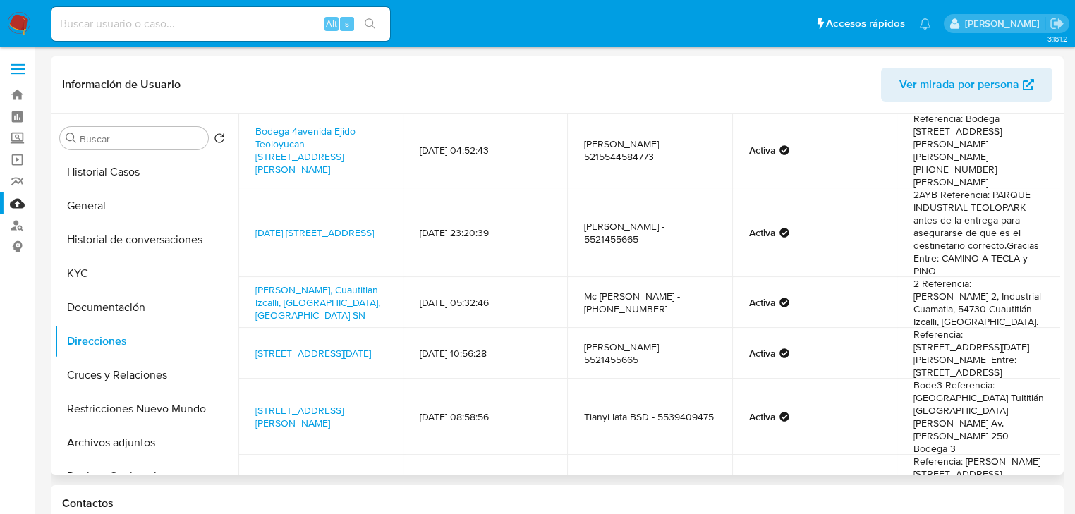
scroll to position [420, 0]
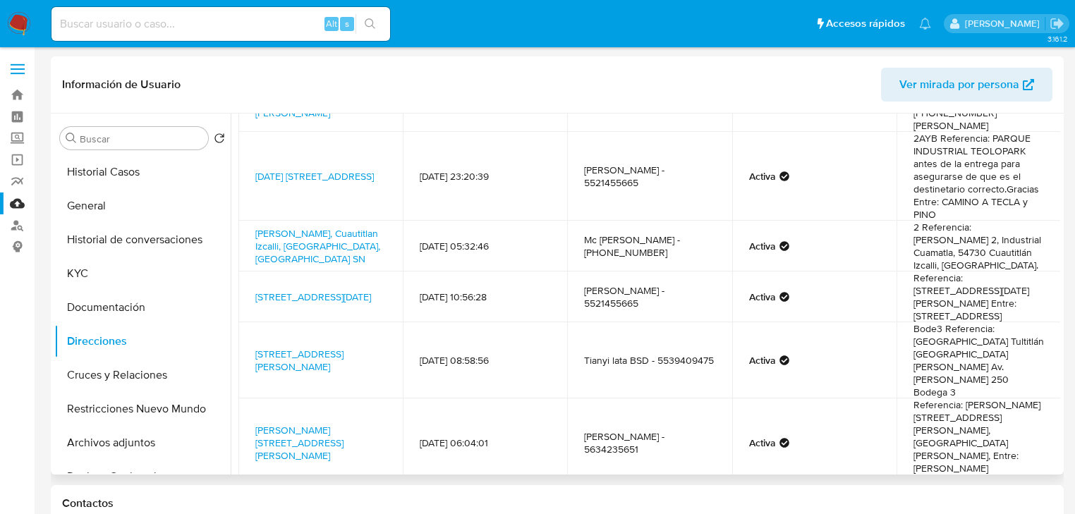
click at [945, 398] on td "Referencia: Calle Lago Esmeralda No. 2, Lote 2, Manzana 20, bodega 4-C, Fraccio…" at bounding box center [978, 442] width 164 height 89
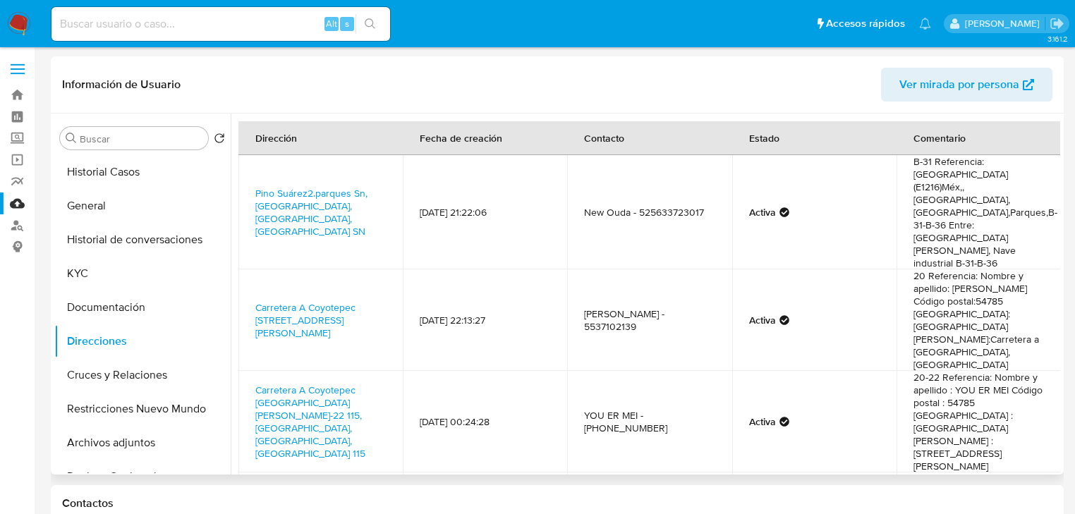
scroll to position [0, 0]
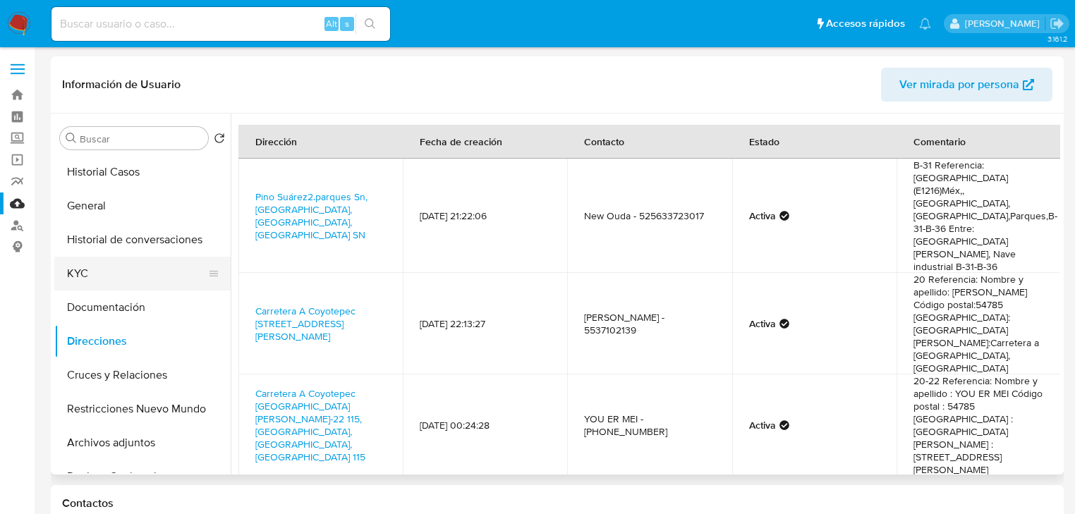
click at [81, 288] on button "KYC" at bounding box center [136, 274] width 165 height 34
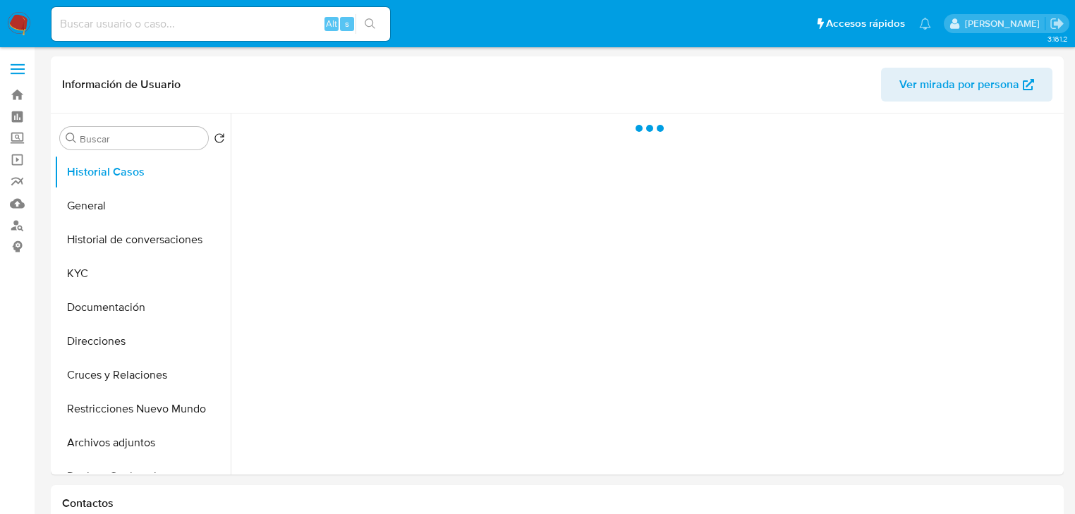
select select "10"
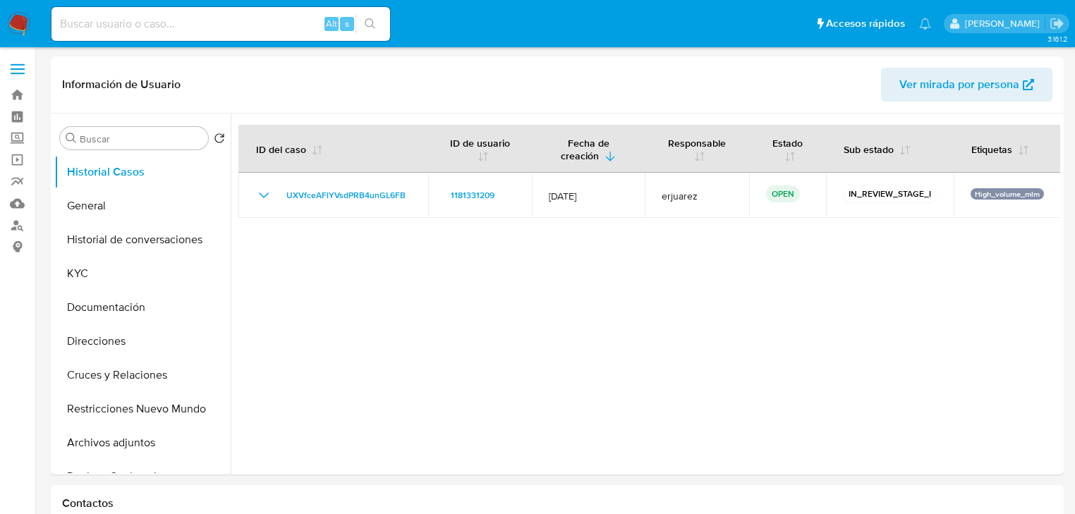
click at [20, 14] on img at bounding box center [19, 24] width 24 height 24
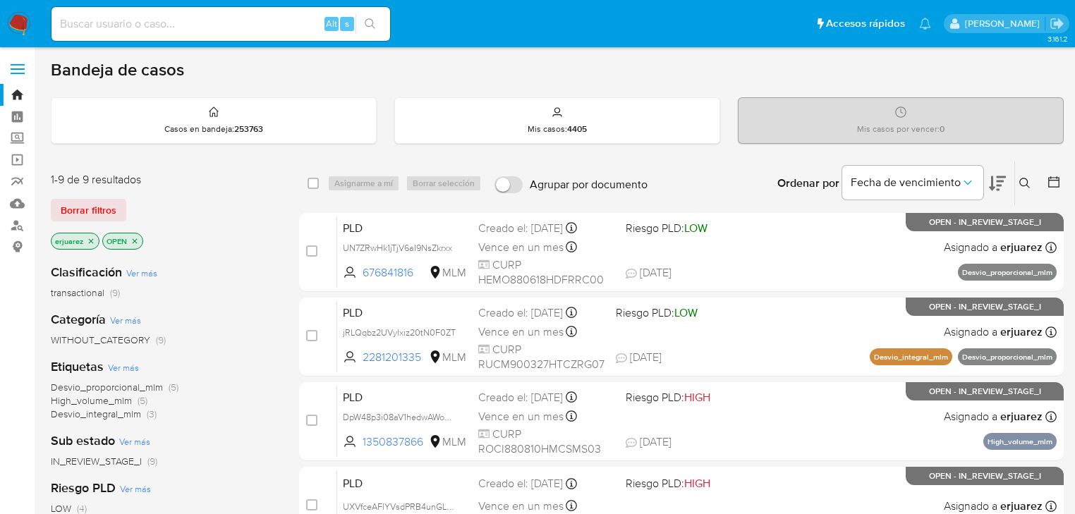
click at [90, 238] on icon "close-filter" at bounding box center [91, 241] width 8 height 8
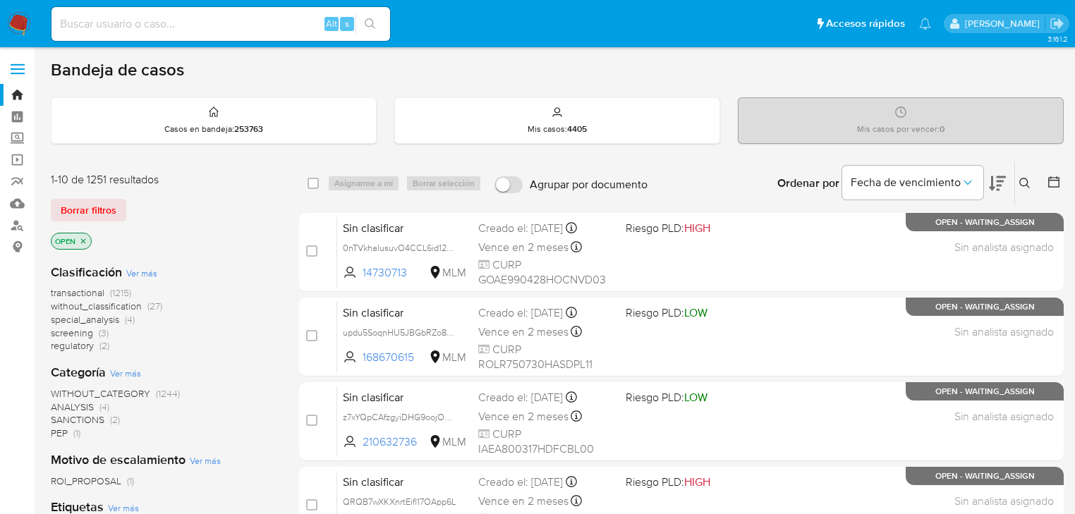
click at [1021, 172] on div "Ingrese ID de usuario o caso Buscar Borrar filtros" at bounding box center [1026, 183] width 24 height 44
click at [1021, 178] on icon at bounding box center [1024, 183] width 11 height 11
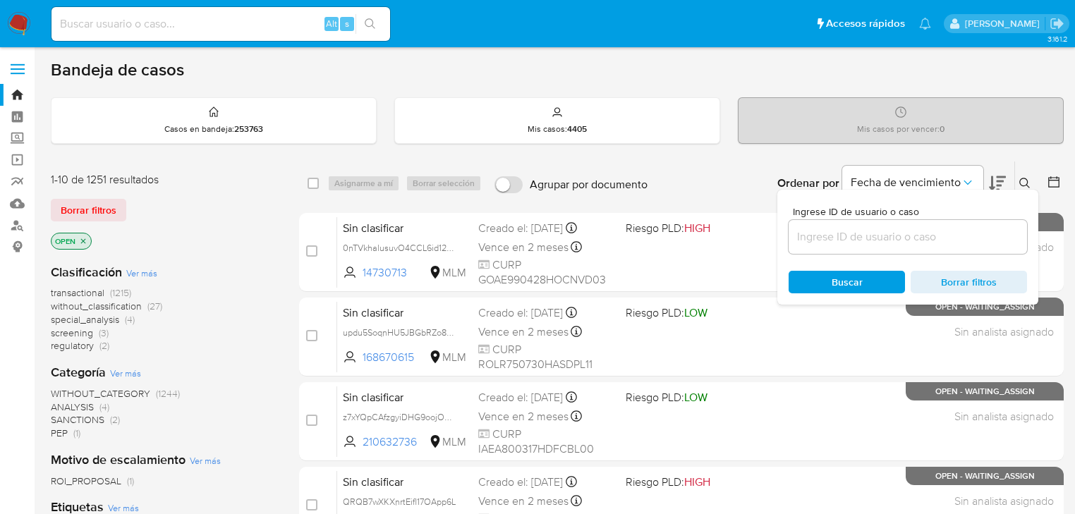
click at [874, 230] on input at bounding box center [907, 237] width 238 height 18
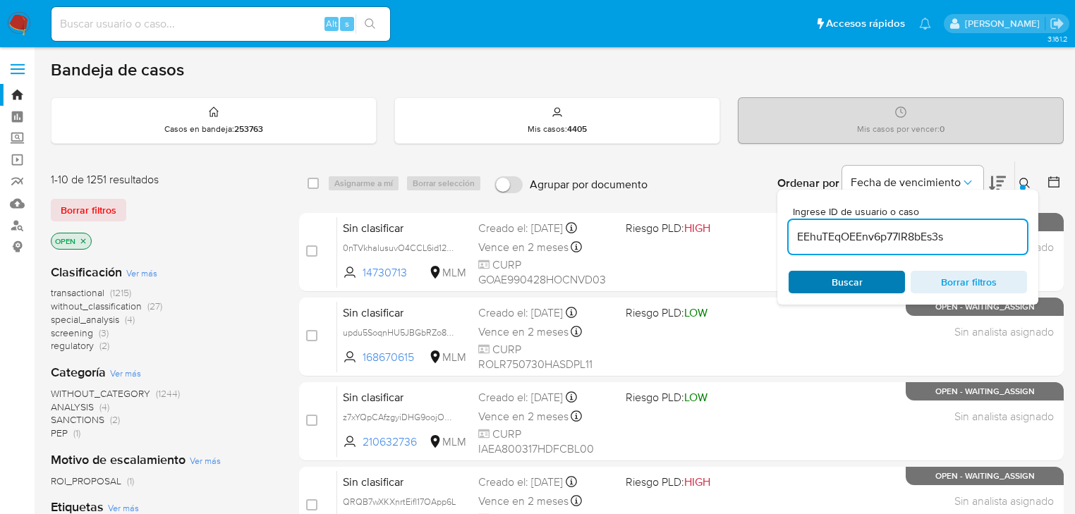
type input "EEhuTEqOEEnv6p77lR8bEs3s"
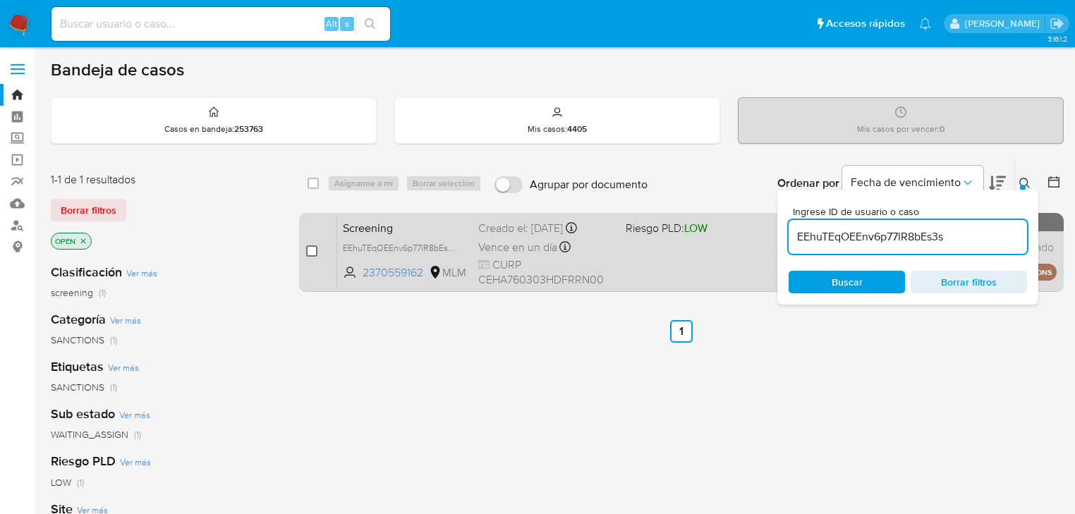
click at [315, 257] on div "case-item-checkbox" at bounding box center [311, 251] width 11 height 14
click at [315, 253] on input "checkbox" at bounding box center [311, 250] width 11 height 11
checkbox input "true"
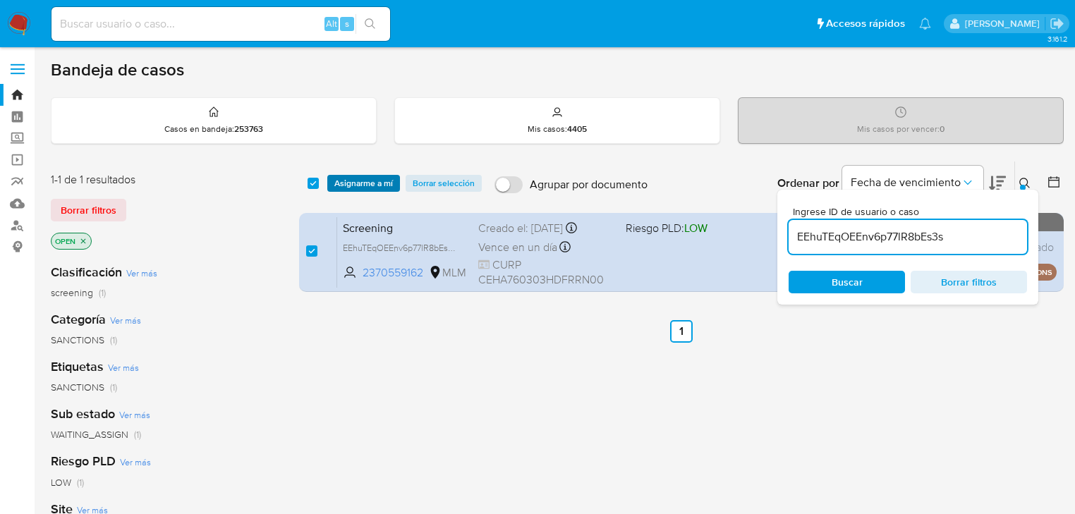
click at [371, 189] on span "Asignarme a mí" at bounding box center [363, 183] width 59 height 14
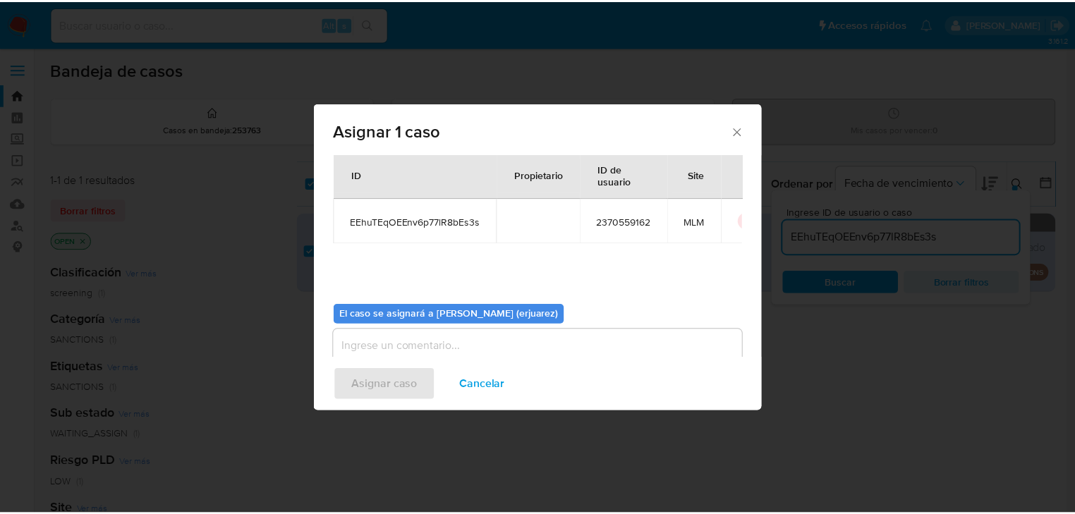
scroll to position [73, 0]
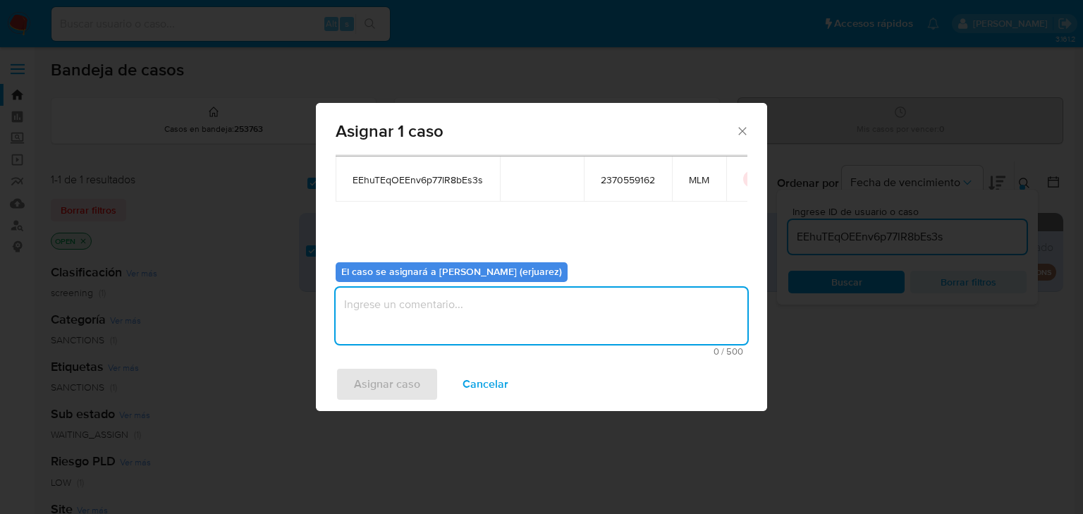
click at [410, 329] on textarea "assign-modal" at bounding box center [542, 316] width 412 height 56
type textarea "e"
type textarea "EPJU"
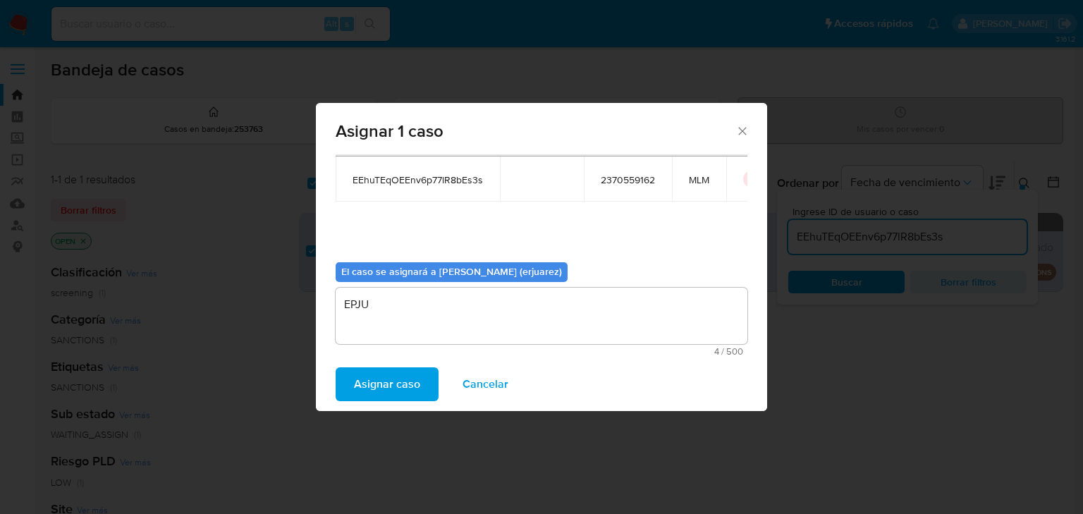
click at [402, 397] on span "Asignar caso" at bounding box center [387, 384] width 66 height 31
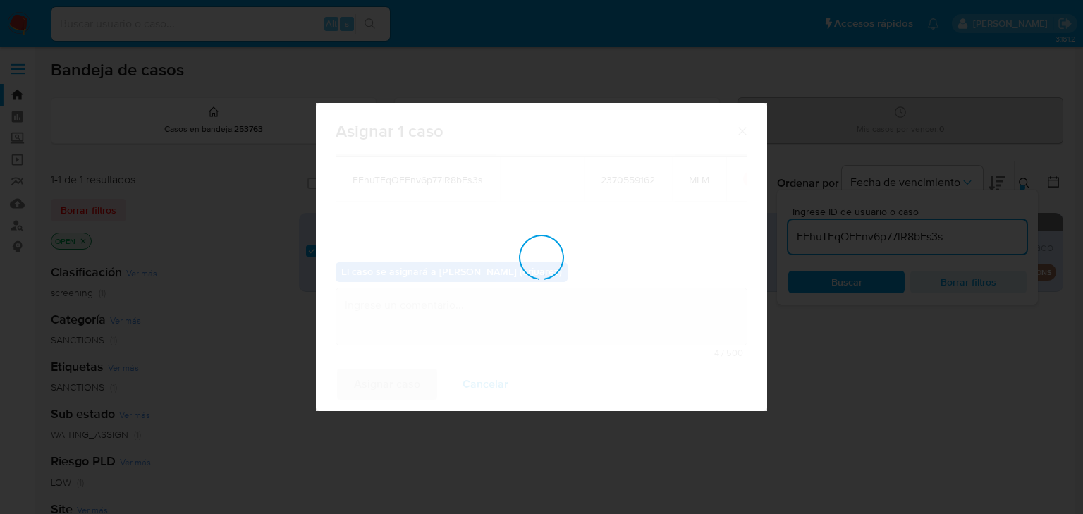
checkbox input "false"
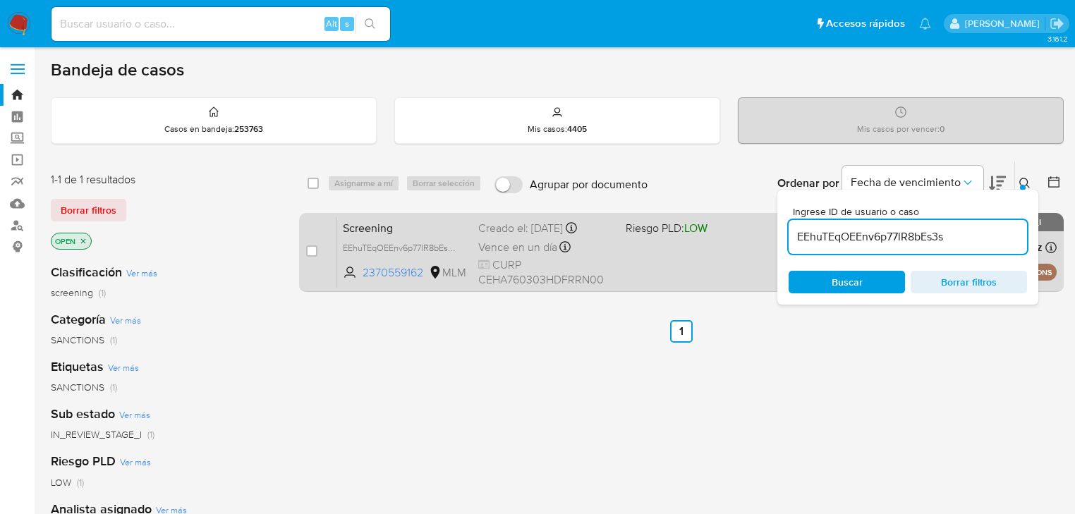
drag, startPoint x: 537, startPoint y: 396, endPoint x: 697, endPoint y: 268, distance: 204.2
click at [540, 395] on div "select-all-cases-checkbox Asignarme a mí Borrar selección Agrupar por documento…" at bounding box center [681, 480] width 764 height 639
click at [681, 253] on div "Screening EEhuTEqOEEnv6p77lR8bEs3s 2370559162 MLM Riesgo PLD: LOW Creado el: [D…" at bounding box center [696, 251] width 719 height 71
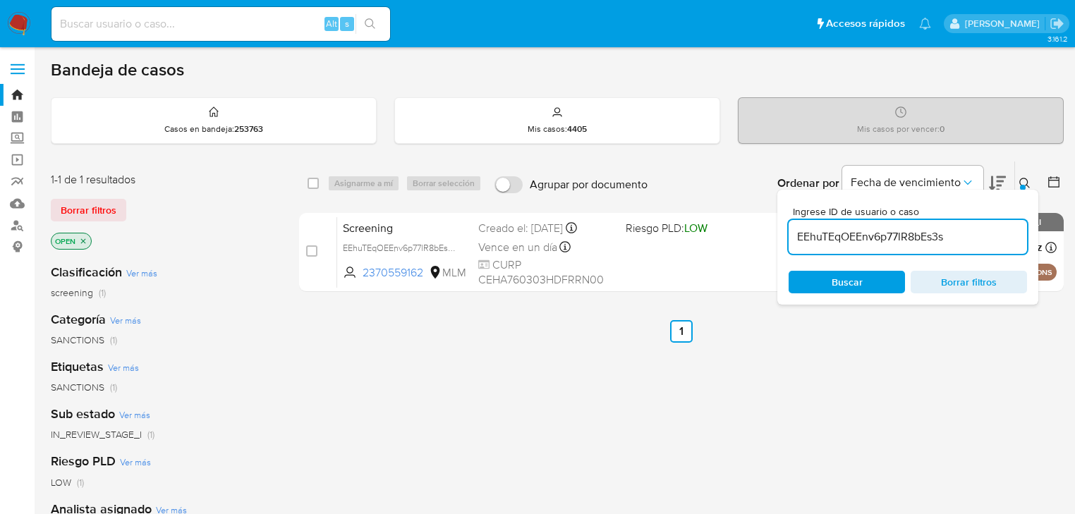
drag, startPoint x: 449, startPoint y: 245, endPoint x: 461, endPoint y: 155, distance: 91.1
click at [450, 245] on span "EEhuTEqOEEnv6p77lR8bEs3s" at bounding box center [400, 247] width 114 height 16
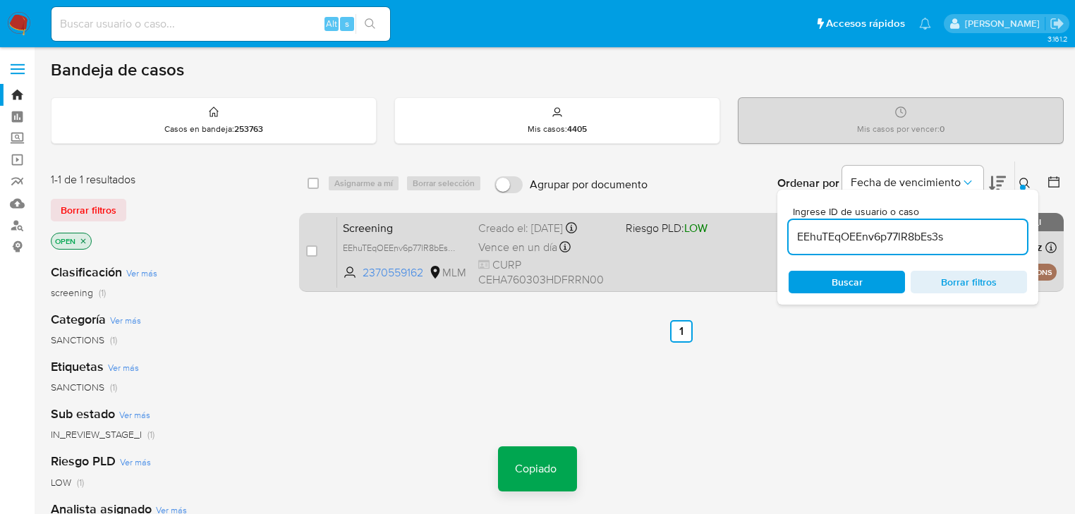
click at [665, 257] on div "Screening EEhuTEqOEEnv6p77lR8bEs3s Copiado Copiado 2370559162 MLM Riesgo PLD: L…" at bounding box center [696, 251] width 719 height 71
click at [617, 238] on div "Screening EEhuTEqOEEnv6p77lR8bEs3s 2370559162 MLM Riesgo PLD: LOW Creado el: [D…" at bounding box center [696, 251] width 719 height 71
click at [480, 248] on span "Vence en un día" at bounding box center [517, 248] width 79 height 16
click at [677, 259] on div "Screening EEhuTEqOEEnv6p77lR8bEs3s 2370559162 MLM Riesgo PLD: LOW Creado el: [D…" at bounding box center [696, 251] width 719 height 71
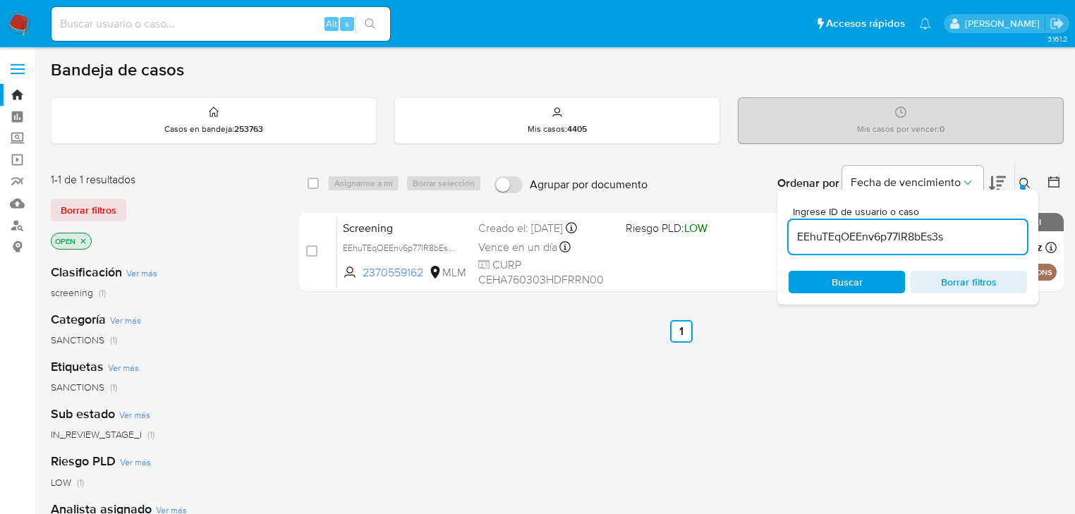
click at [10, 37] on nav "Pausado Ver notificaciones Alt s Accesos rápidos Presiona las siguientes teclas…" at bounding box center [537, 23] width 1075 height 47
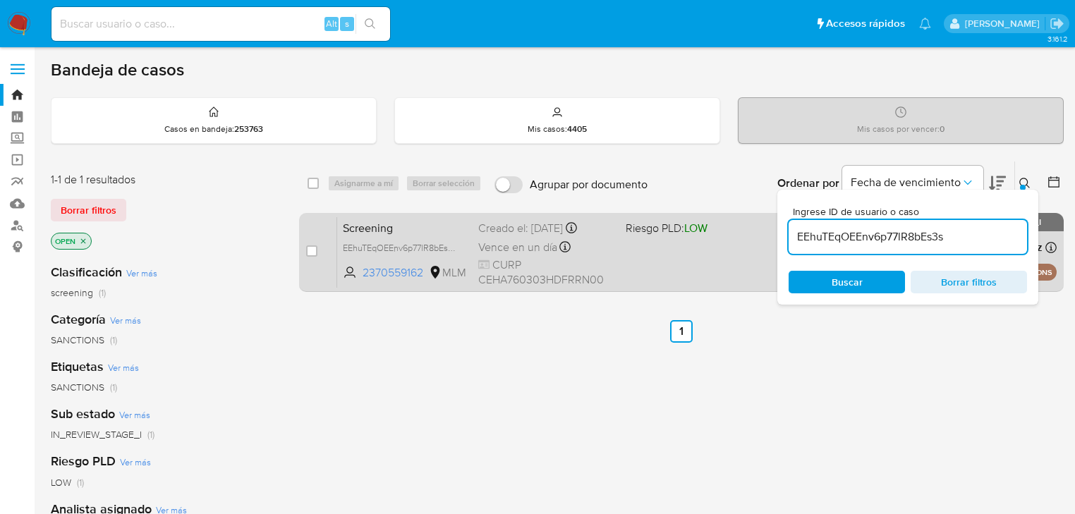
click at [679, 257] on div "Screening EEhuTEqOEEnv6p77lR8bEs3s 2370559162 MLM Riesgo PLD: LOW Creado el: [D…" at bounding box center [696, 251] width 719 height 71
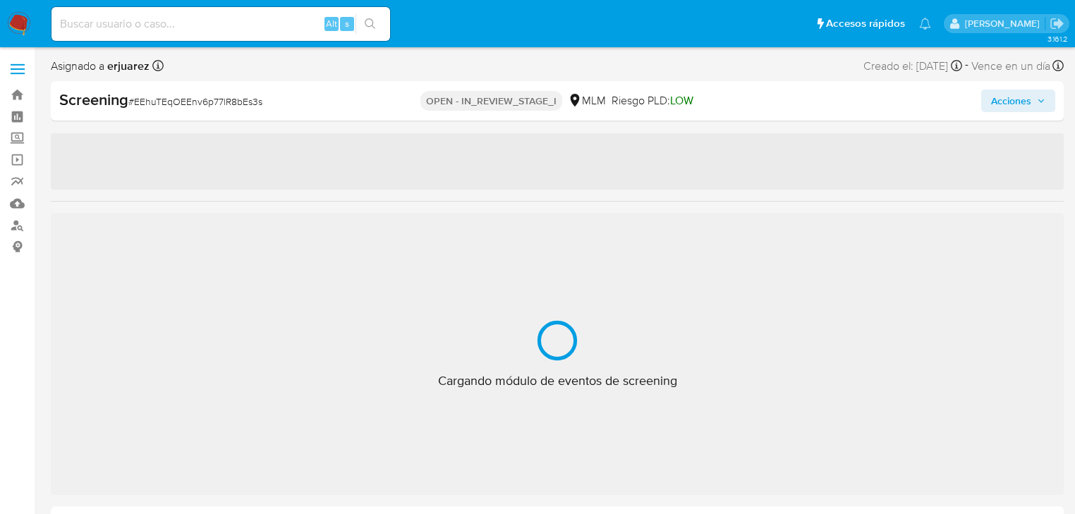
select select "10"
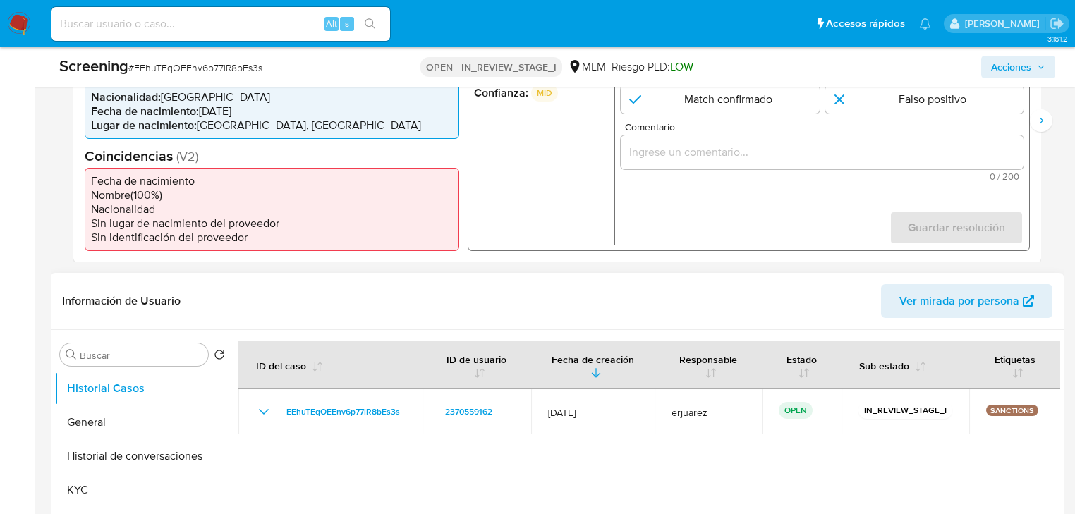
scroll to position [564, 0]
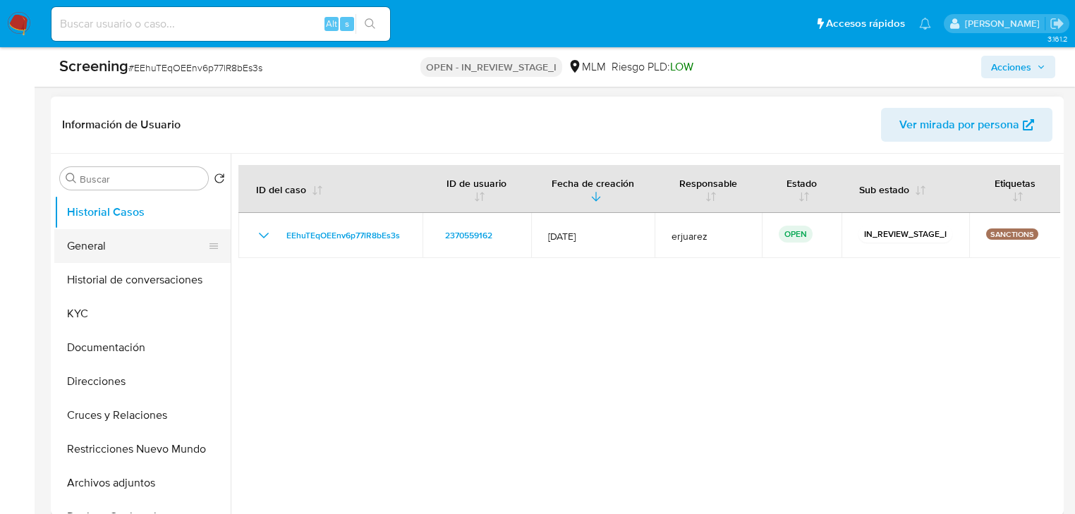
click at [121, 241] on button "General" at bounding box center [136, 246] width 165 height 34
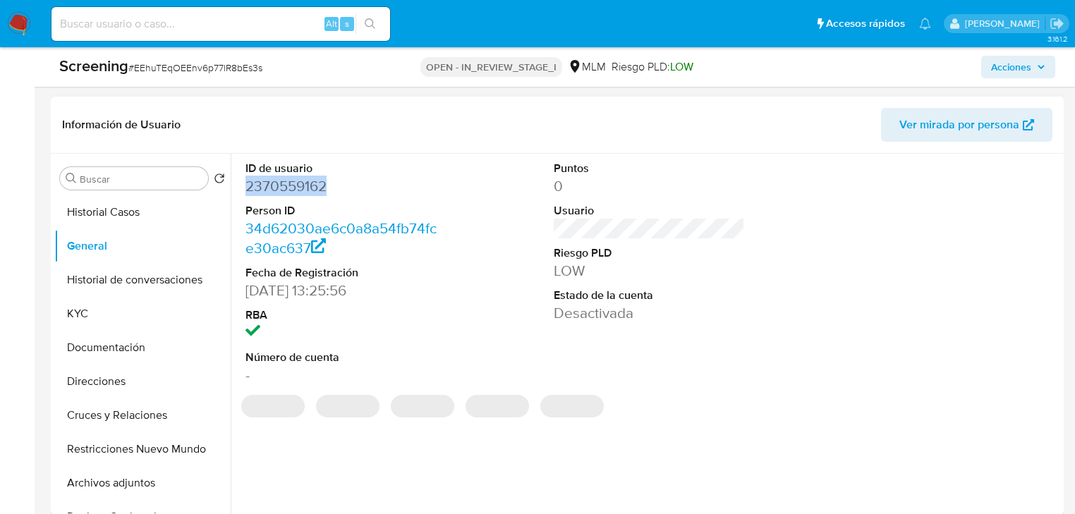
drag, startPoint x: 331, startPoint y: 188, endPoint x: 232, endPoint y: 186, distance: 99.5
click at [232, 186] on div "ID de usuario 2370559162 Person ID 34d62030ae6c0a8a54fb74fce30ac637 Fecha de Re…" at bounding box center [645, 334] width 829 height 361
copy dd "2370559162"
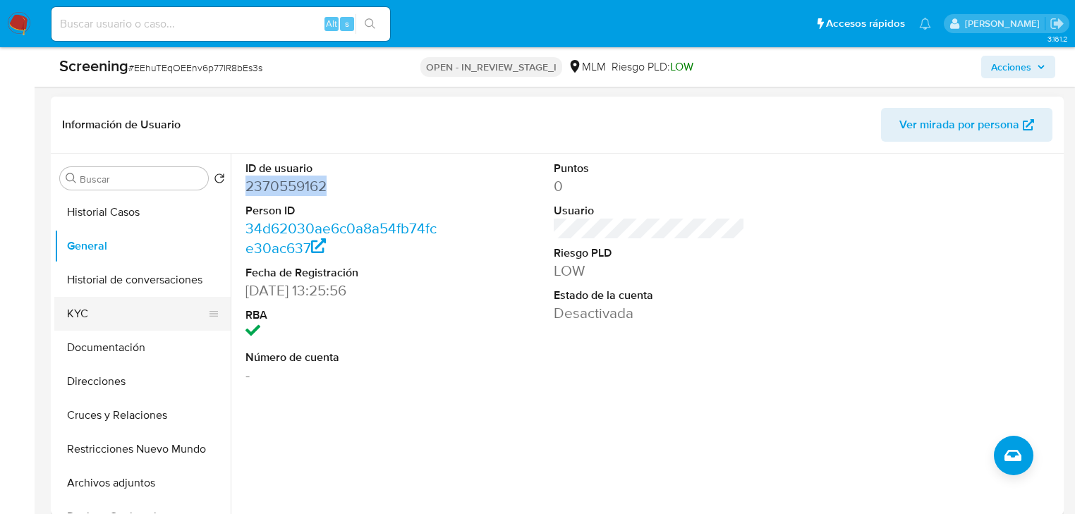
click at [75, 312] on button "KYC" at bounding box center [136, 314] width 165 height 34
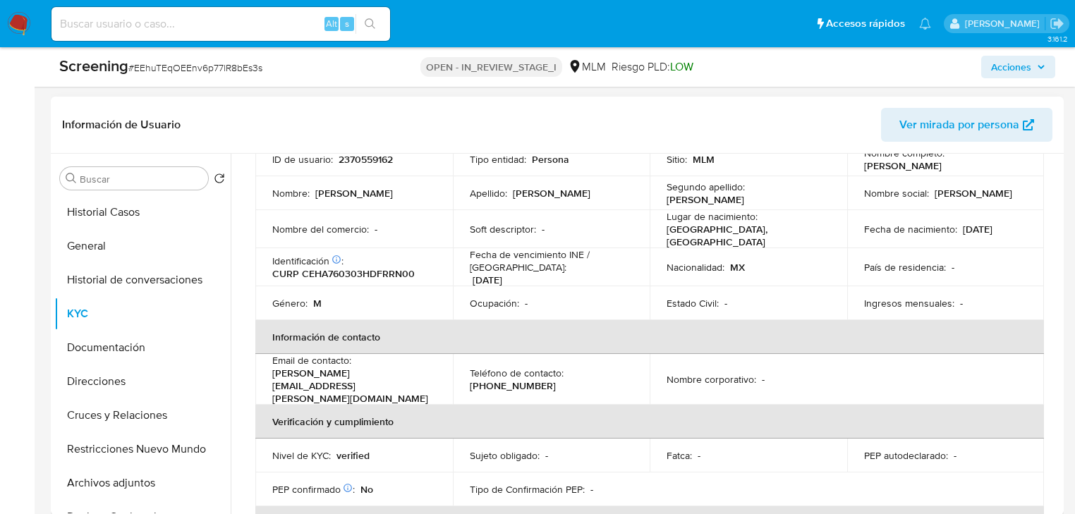
scroll to position [113, 0]
drag, startPoint x: 860, startPoint y: 168, endPoint x: 1007, endPoint y: 166, distance: 146.7
click at [1007, 166] on div "Nombre completo : [PERSON_NAME]" at bounding box center [946, 159] width 164 height 25
copy p "[PERSON_NAME]"
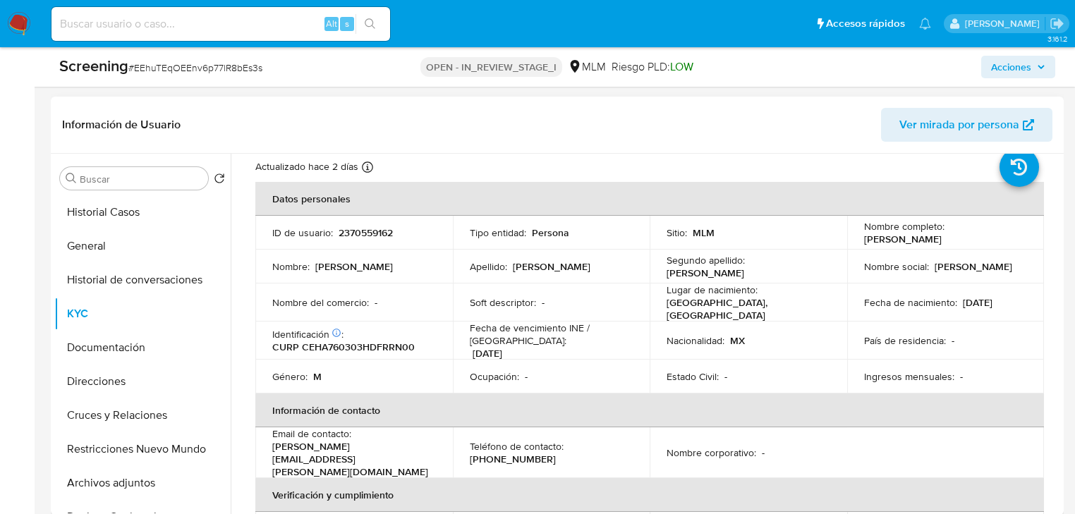
scroll to position [0, 0]
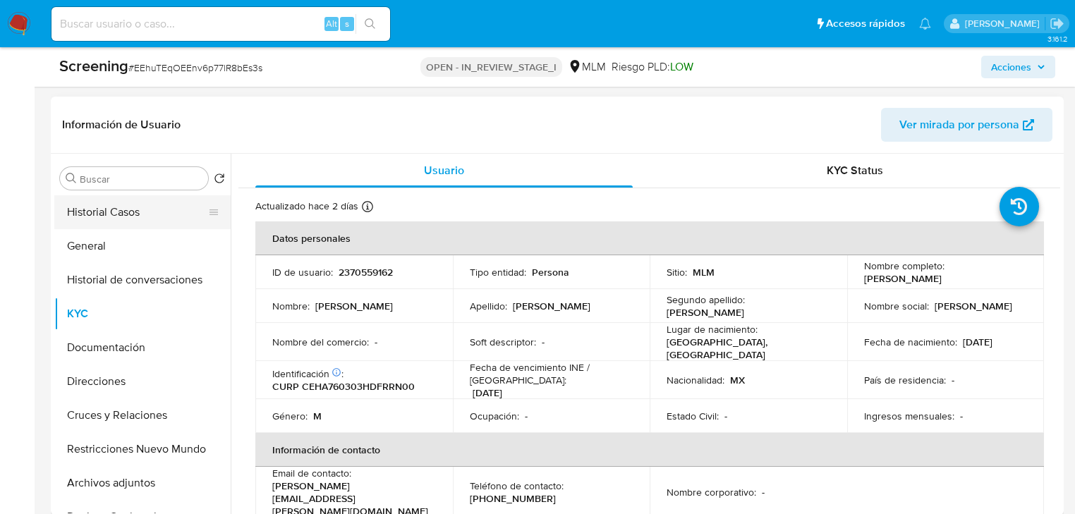
click at [150, 245] on button "General" at bounding box center [142, 246] width 176 height 34
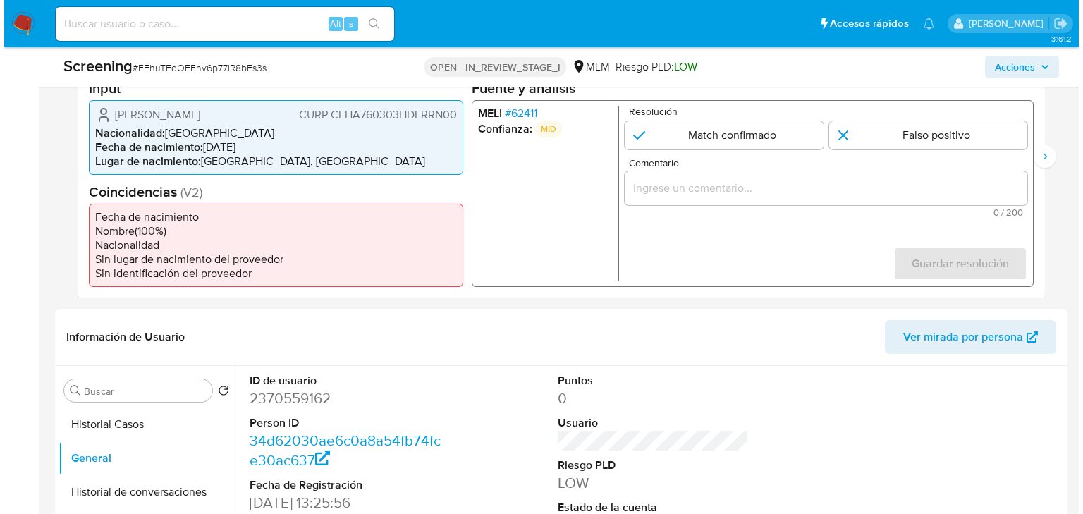
scroll to position [338, 0]
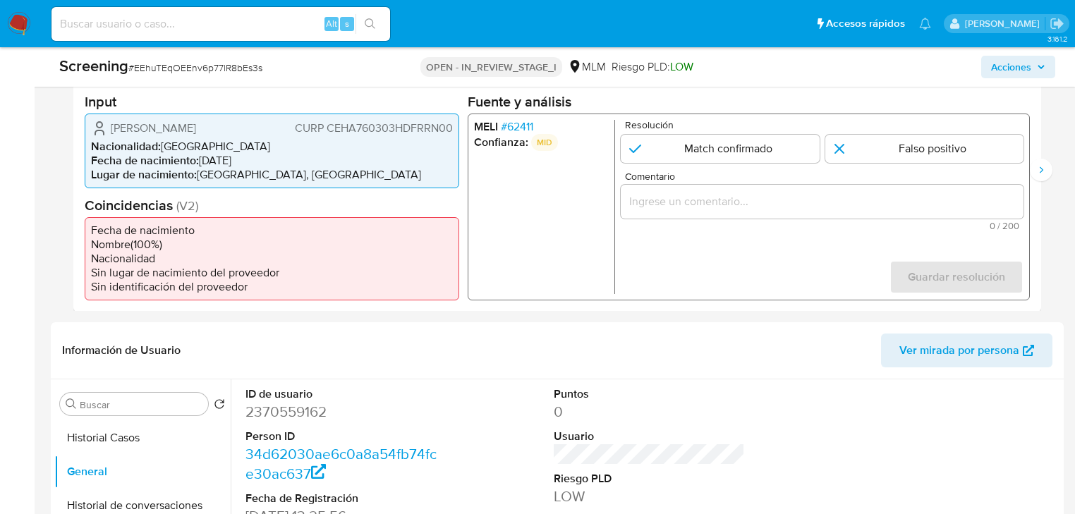
click at [520, 124] on span "# 62411" at bounding box center [517, 126] width 32 height 14
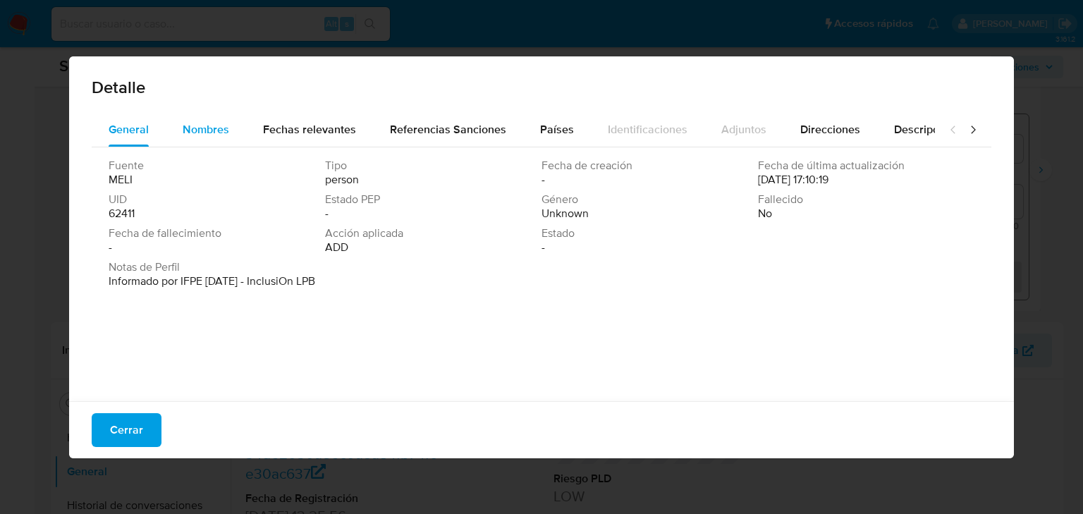
click at [199, 133] on span "Nombres" at bounding box center [206, 129] width 47 height 16
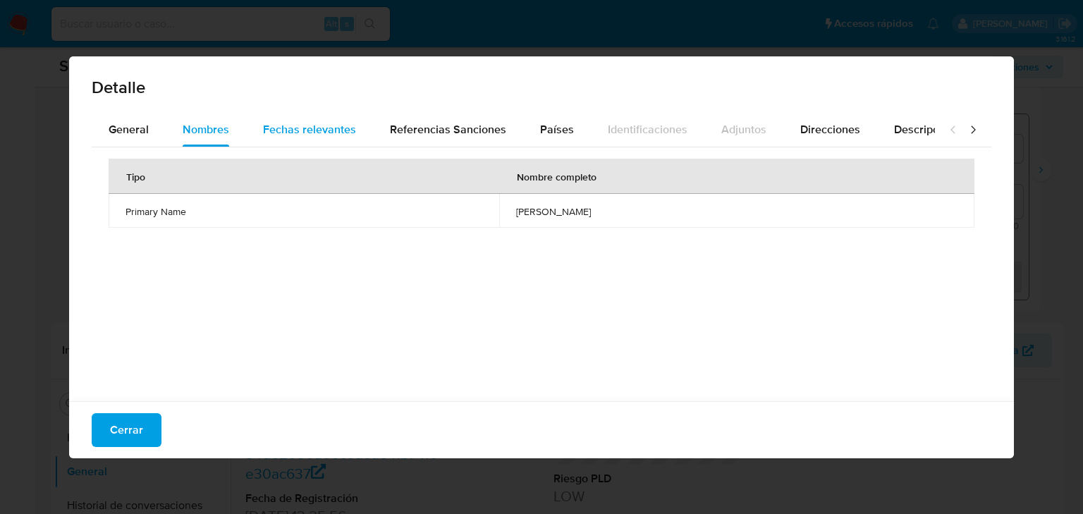
click at [288, 121] on span "Fechas relevantes" at bounding box center [309, 129] width 93 height 16
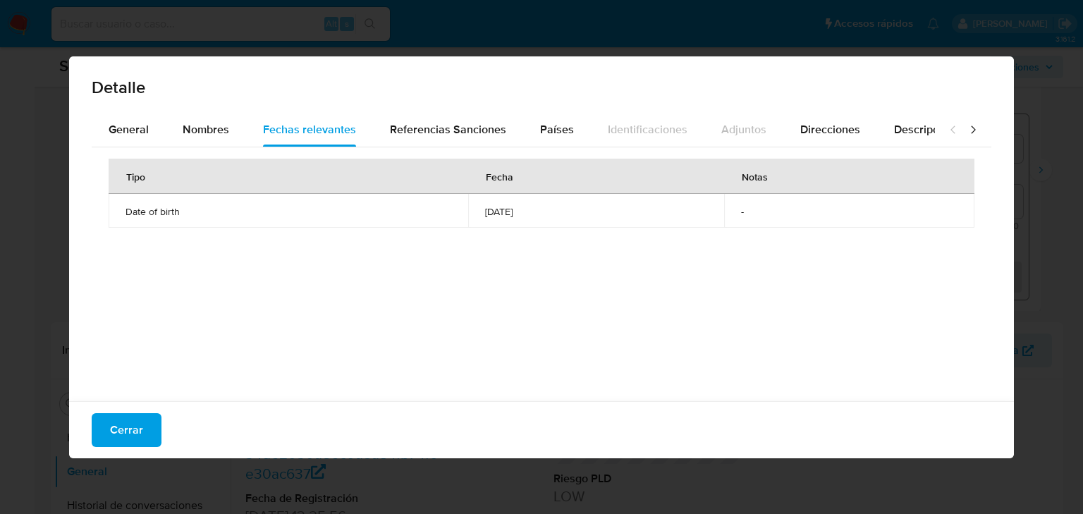
drag, startPoint x: 450, startPoint y: 207, endPoint x: 458, endPoint y: 218, distance: 13.7
click at [515, 209] on td "[DATE]" at bounding box center [596, 211] width 256 height 34
click at [392, 128] on span "Referencias Sanciones" at bounding box center [448, 129] width 116 height 16
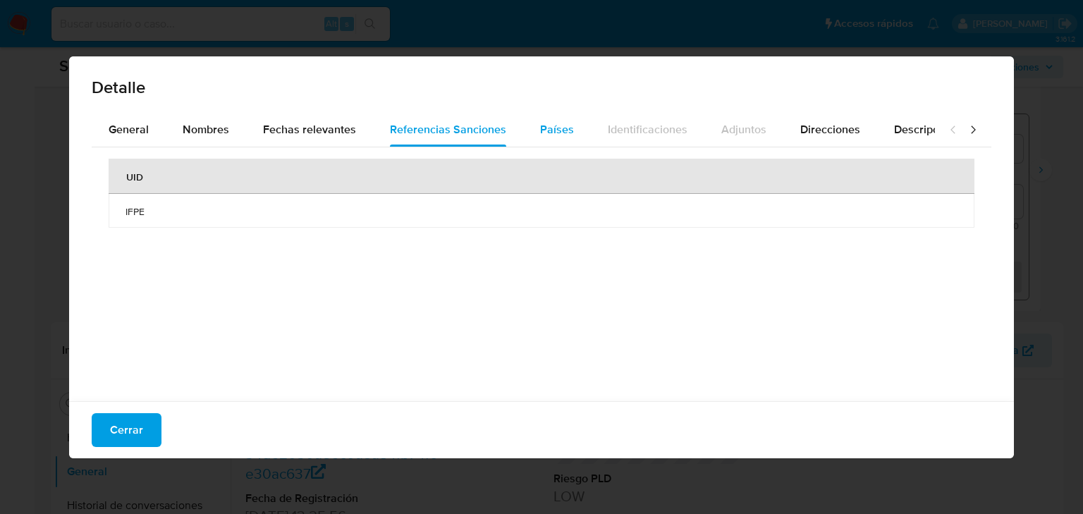
click at [553, 128] on span "Países" at bounding box center [557, 129] width 34 height 16
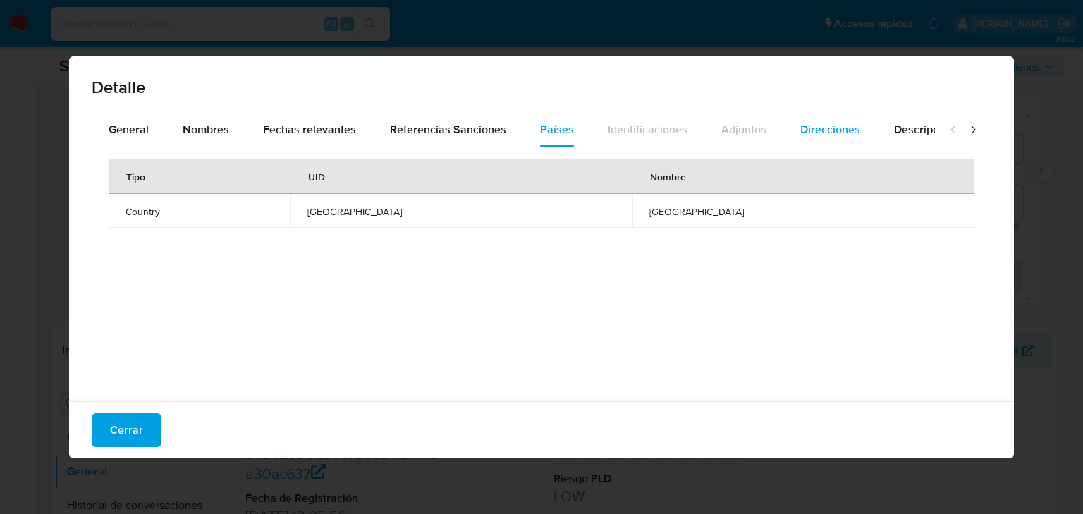
click at [812, 130] on span "Direcciones" at bounding box center [830, 129] width 60 height 16
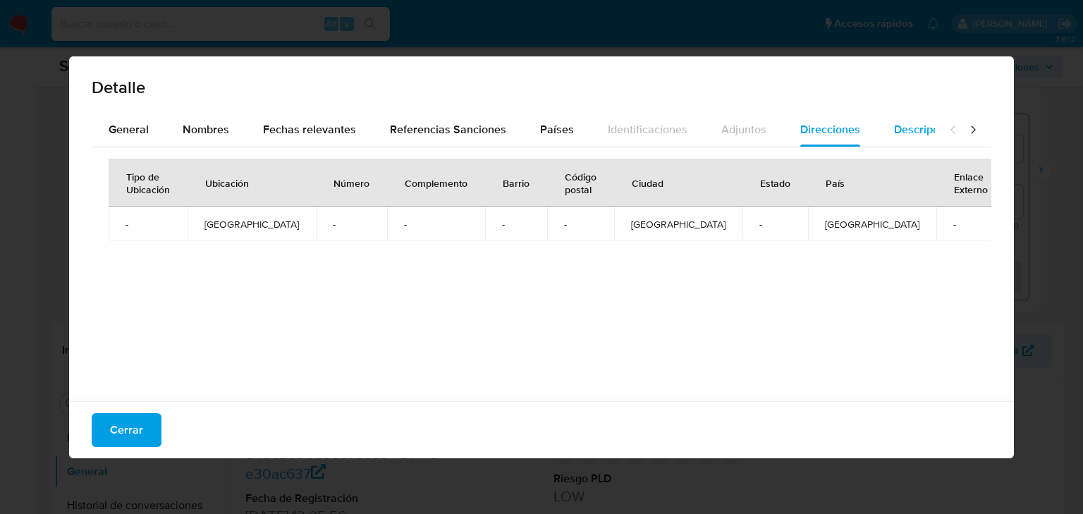
click at [900, 125] on span "Descripciones" at bounding box center [930, 129] width 72 height 16
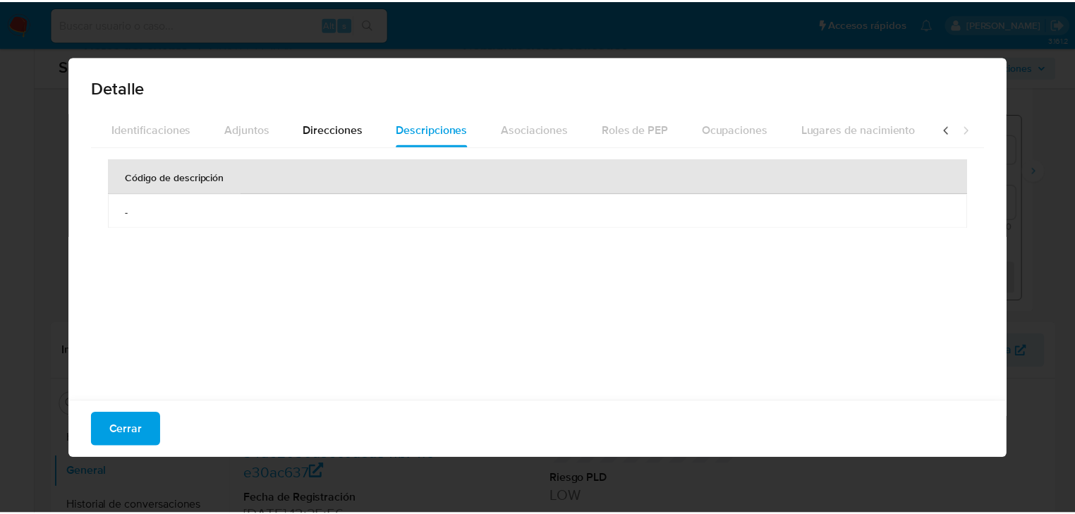
scroll to position [0, 496]
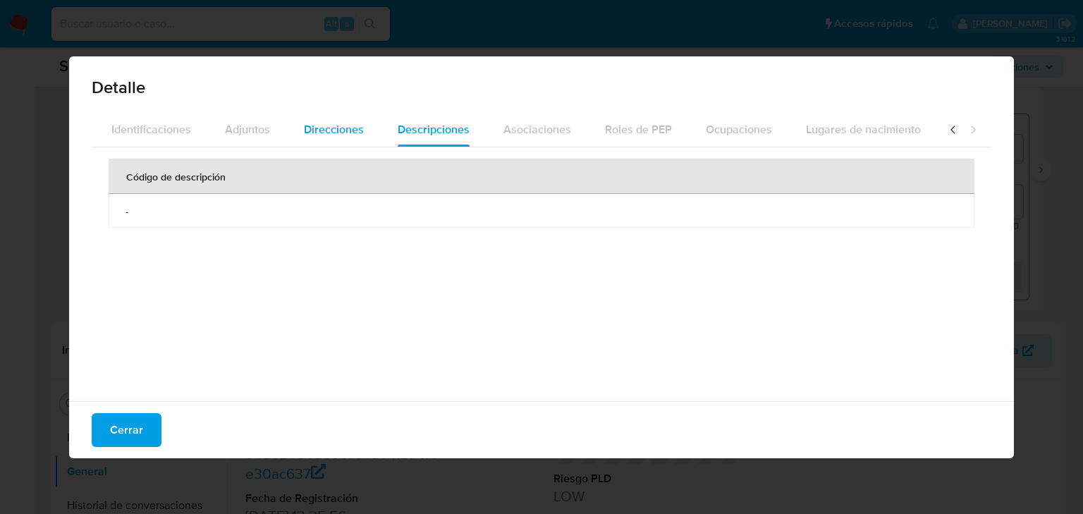
click at [323, 116] on div "Direcciones" at bounding box center [334, 130] width 60 height 34
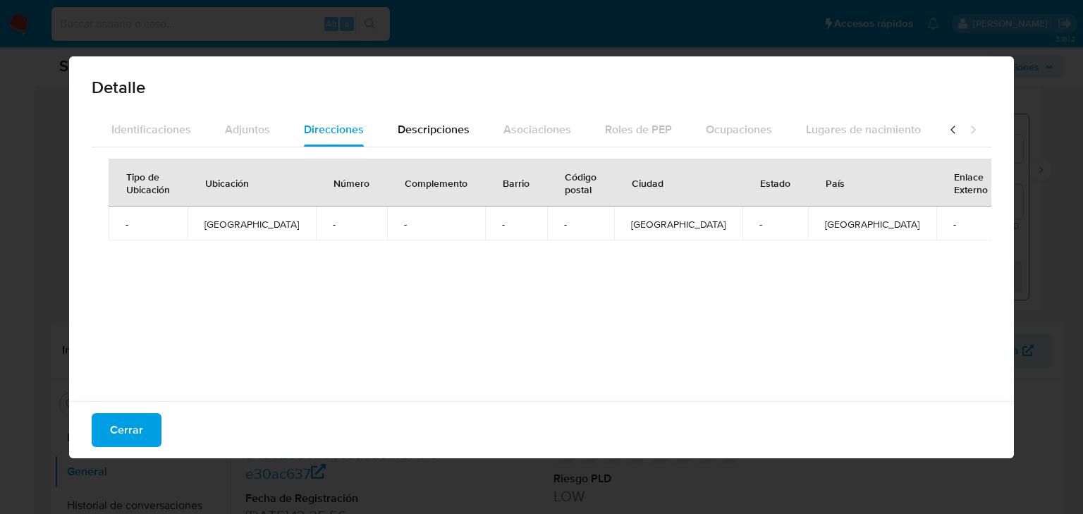
click at [1061, 271] on div "Detalle General Nombres Fechas relevantes Referencias Sanciones Países Identifi…" at bounding box center [541, 257] width 1083 height 514
click at [130, 425] on span "Cerrar" at bounding box center [126, 430] width 33 height 31
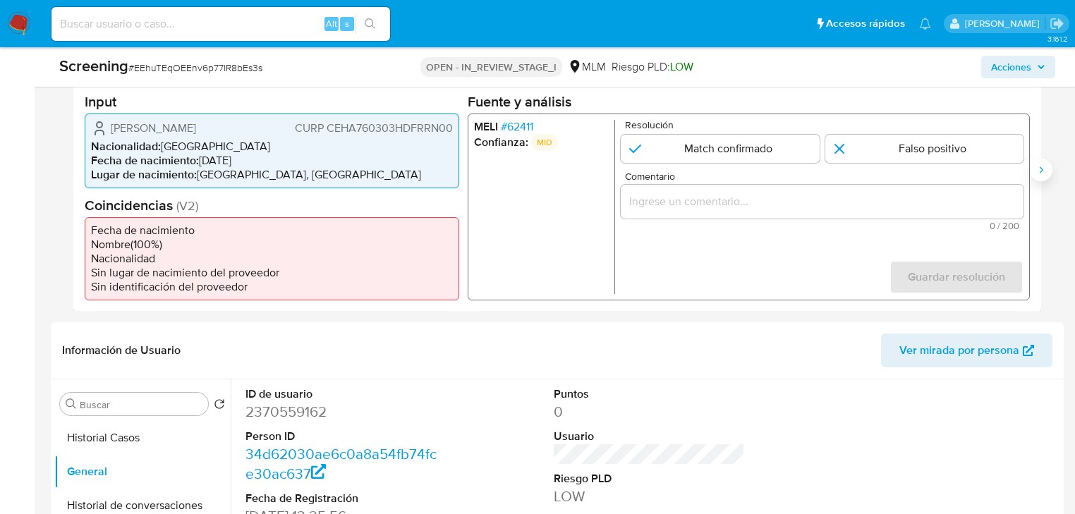
click at [1047, 164] on button "Siguiente" at bounding box center [1041, 170] width 23 height 23
drag, startPoint x: 76, startPoint y: 172, endPoint x: 258, endPoint y: 306, distance: 226.0
click at [76, 173] on icon "Anterior" at bounding box center [73, 169] width 11 height 11
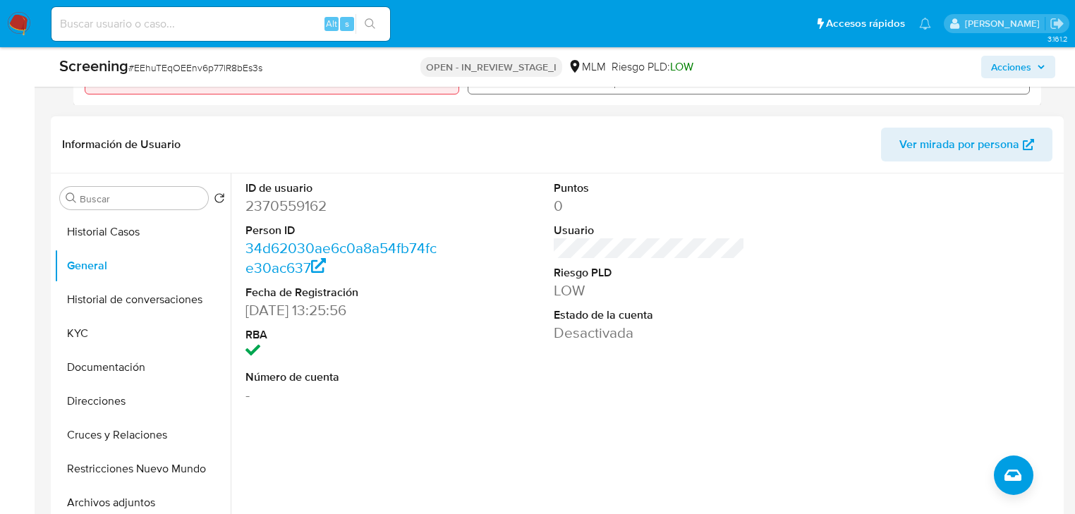
scroll to position [564, 0]
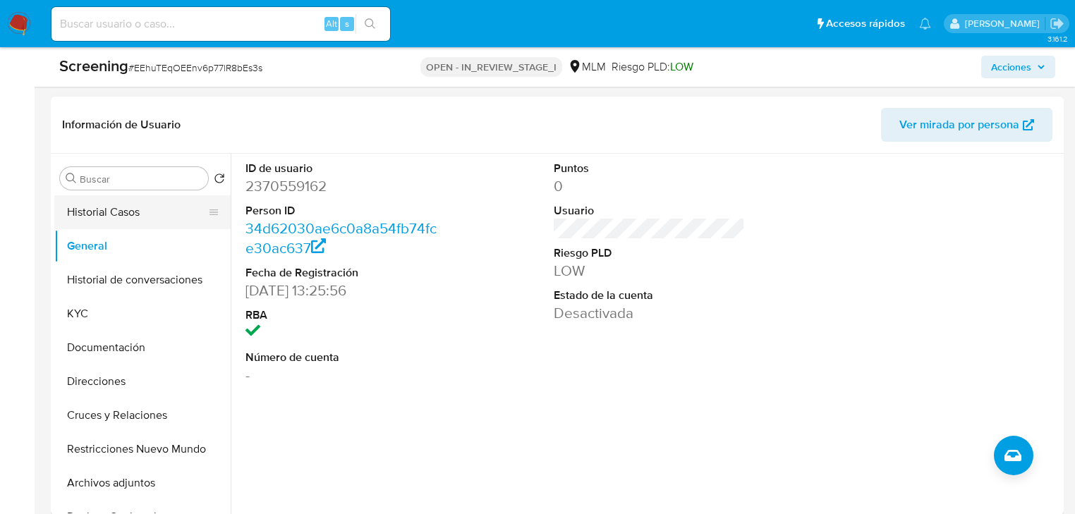
click at [87, 207] on button "Historial Casos" at bounding box center [136, 212] width 165 height 34
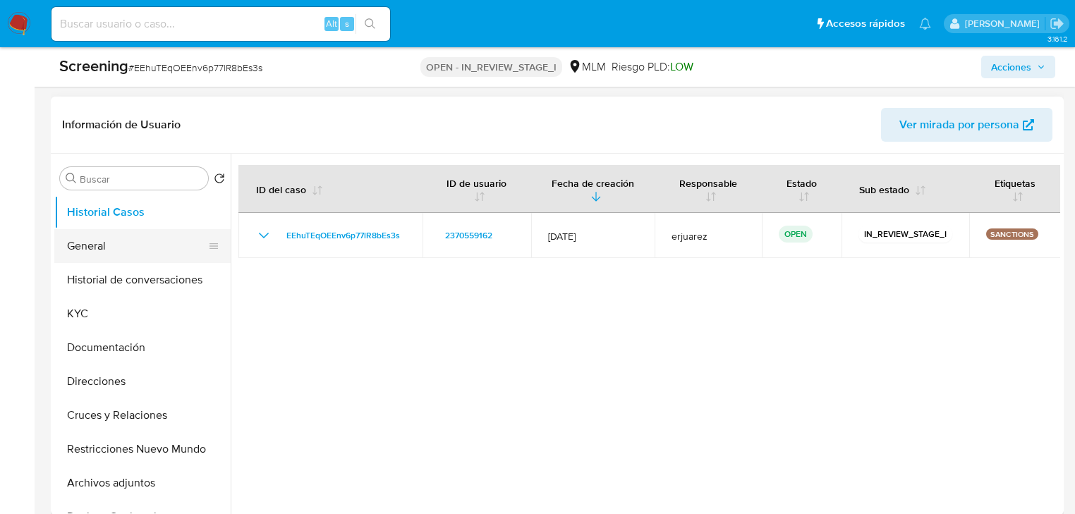
click at [90, 250] on button "General" at bounding box center [136, 246] width 165 height 34
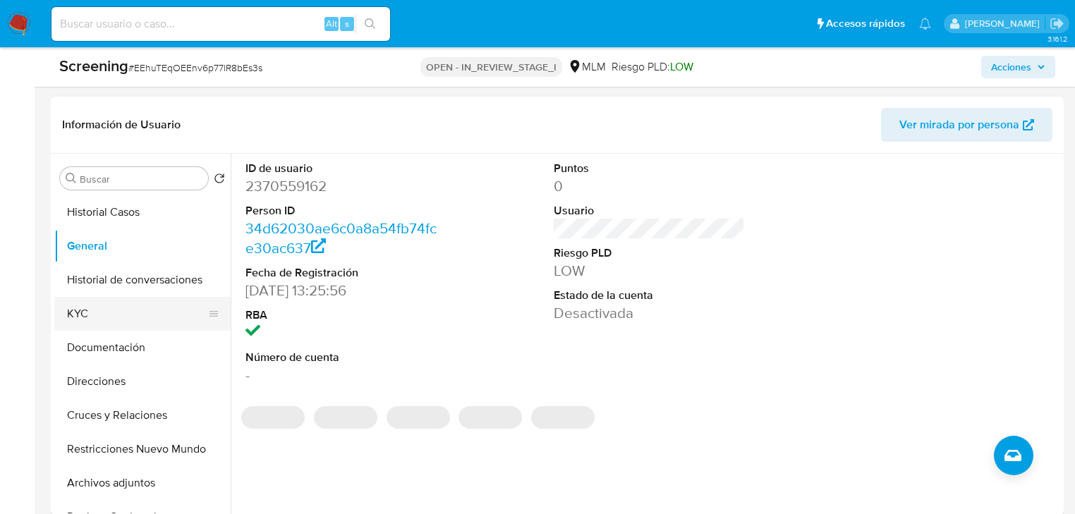
click at [85, 313] on button "KYC" at bounding box center [136, 314] width 165 height 34
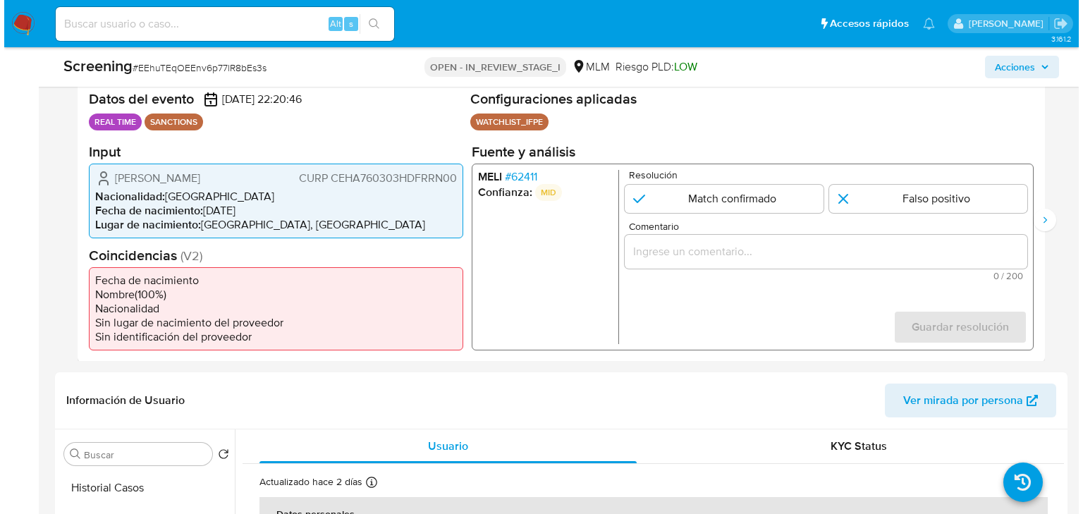
scroll to position [282, 0]
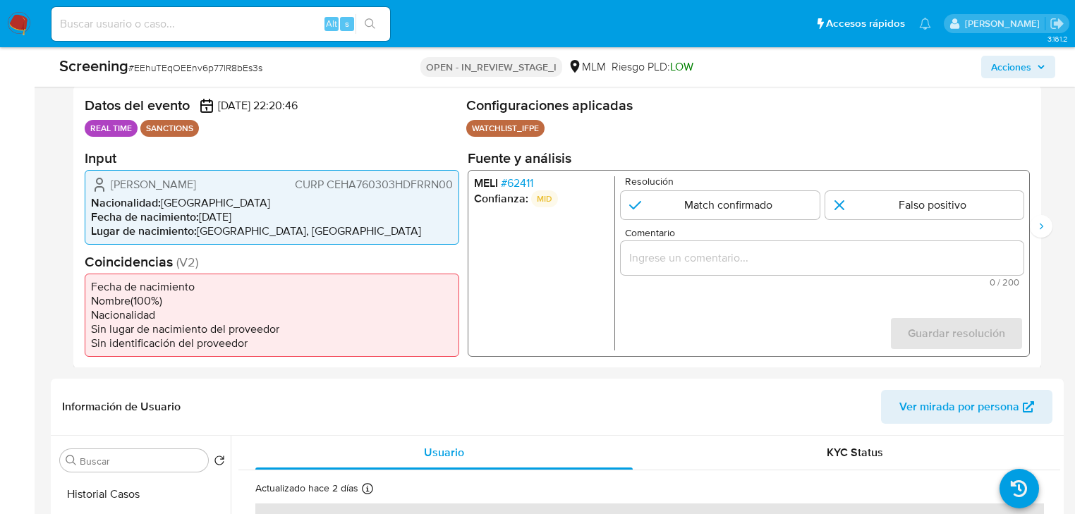
click at [513, 177] on span "# 62411" at bounding box center [517, 183] width 32 height 14
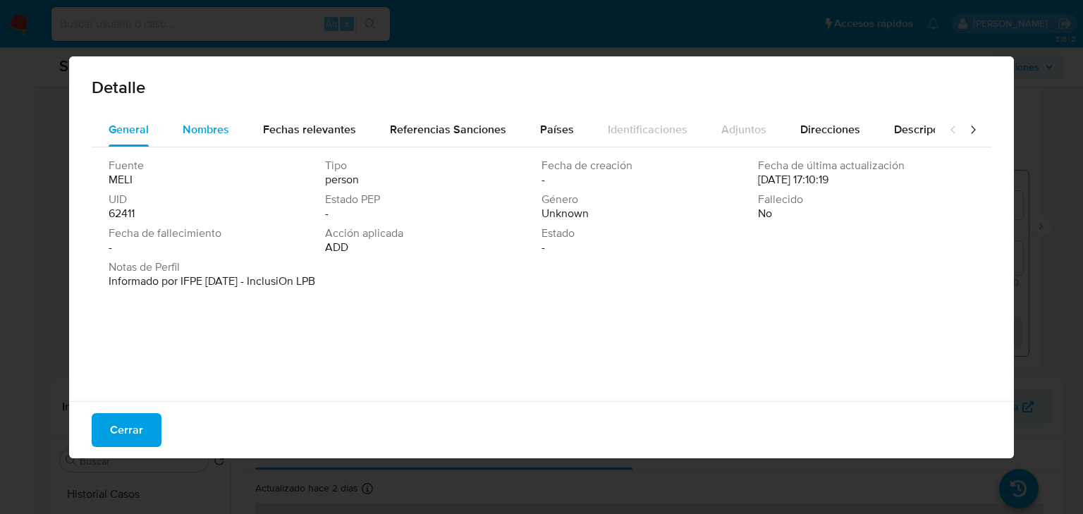
click at [212, 132] on span "Nombres" at bounding box center [206, 129] width 47 height 16
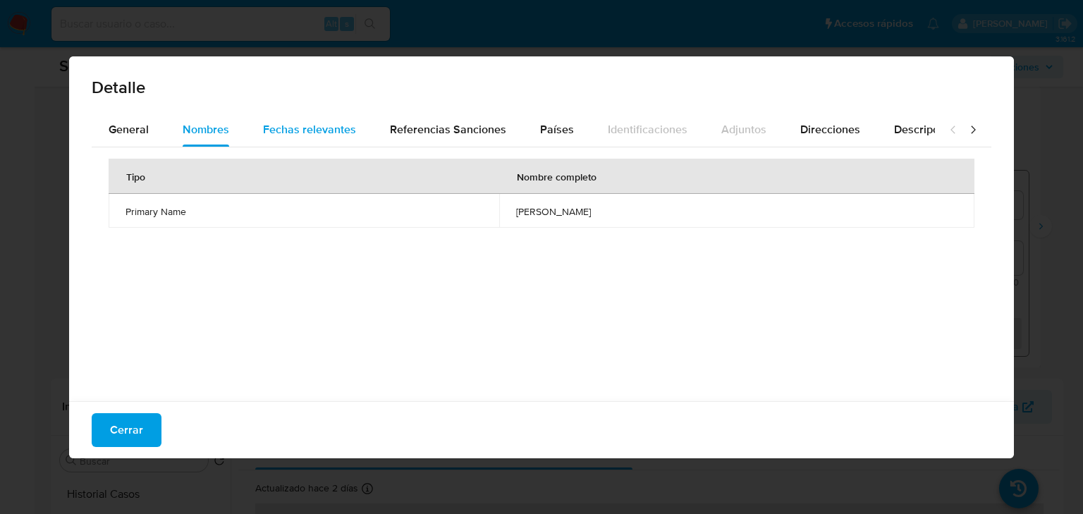
click at [267, 129] on span "Fechas relevantes" at bounding box center [309, 129] width 93 height 16
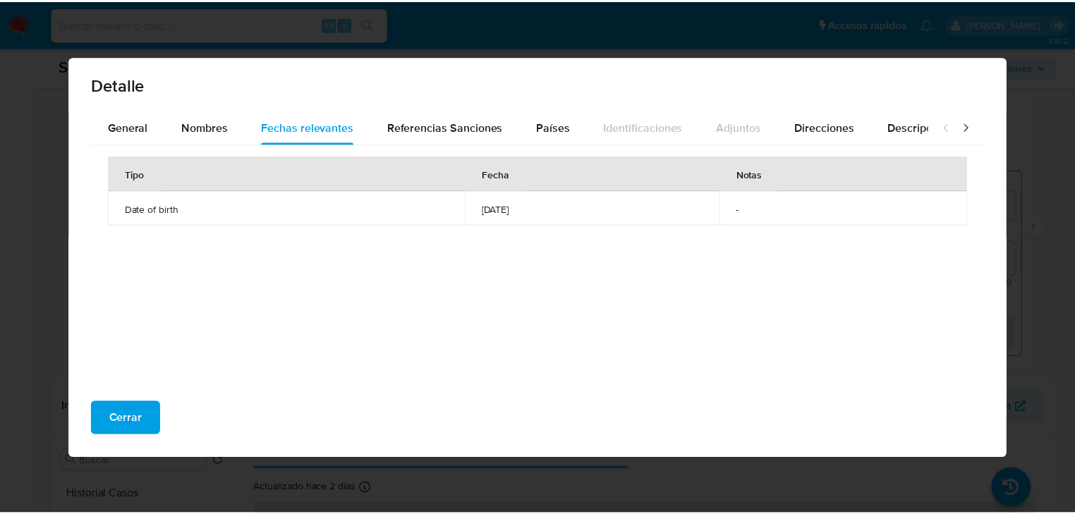
scroll to position [4, 0]
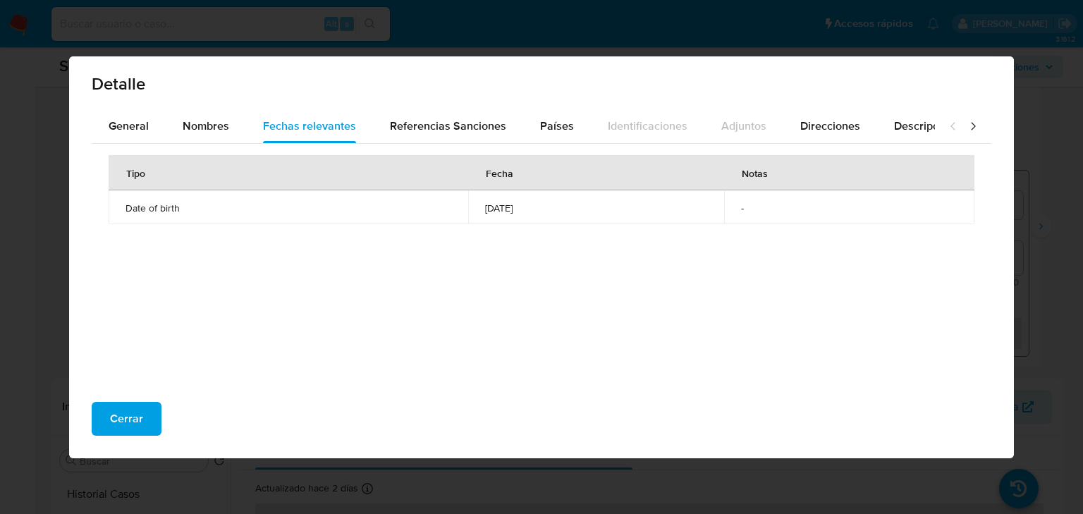
drag, startPoint x: 46, startPoint y: 274, endPoint x: 61, endPoint y: 277, distance: 15.9
click at [45, 274] on div "Detalle General Nombres Fechas relevantes Referencias Sanciones Países Identifi…" at bounding box center [541, 257] width 1083 height 514
click at [123, 413] on span "Cerrar" at bounding box center [126, 418] width 33 height 31
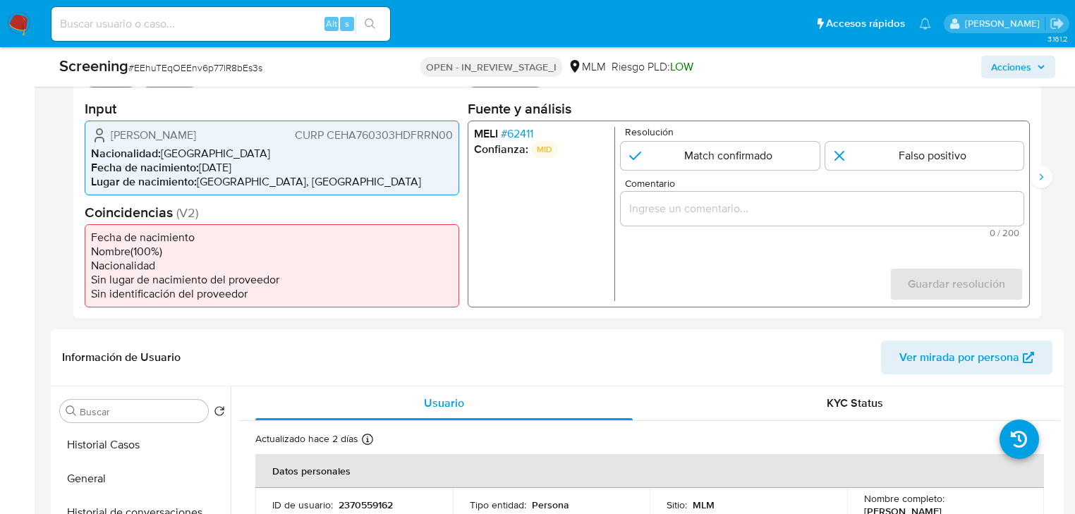
scroll to position [282, 0]
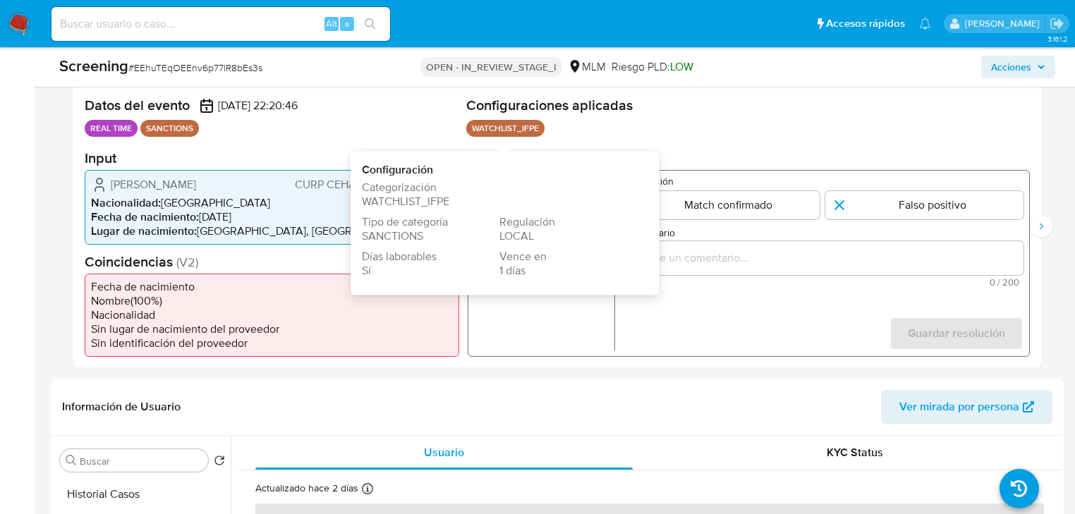
click at [557, 309] on ul "MELI # 62411 Confianza: MID" at bounding box center [544, 263] width 141 height 174
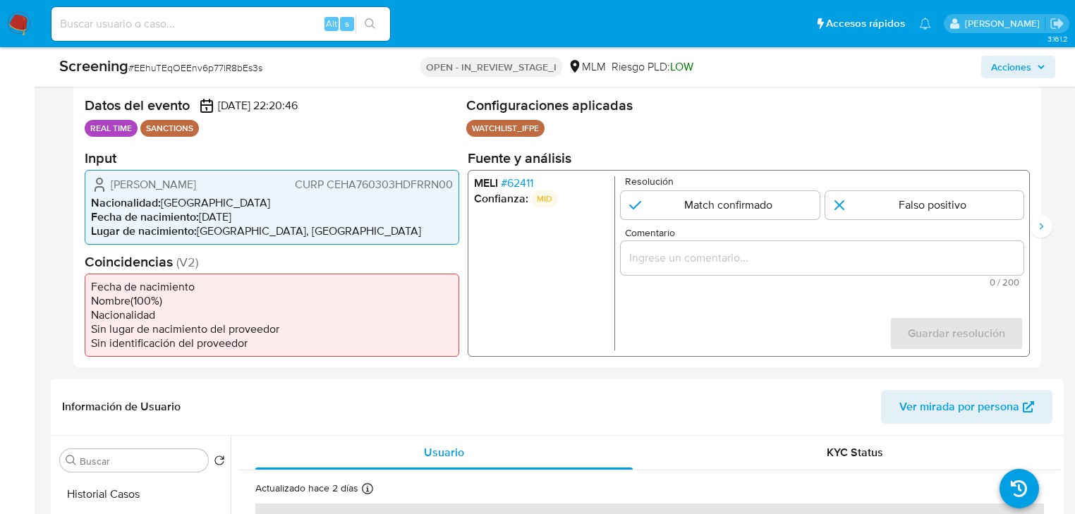
click at [521, 179] on span "# 62411" at bounding box center [517, 183] width 32 height 14
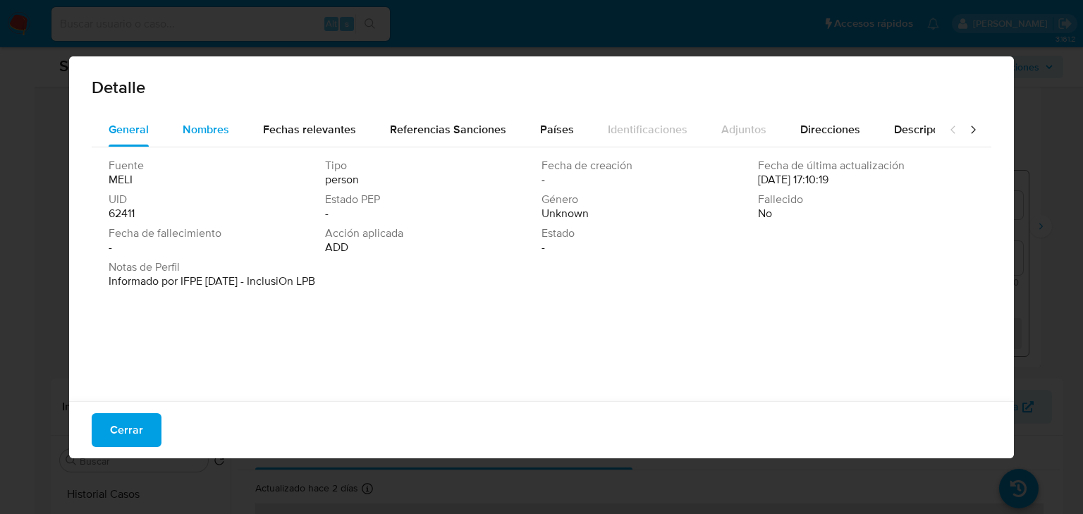
click at [214, 130] on span "Nombres" at bounding box center [206, 129] width 47 height 16
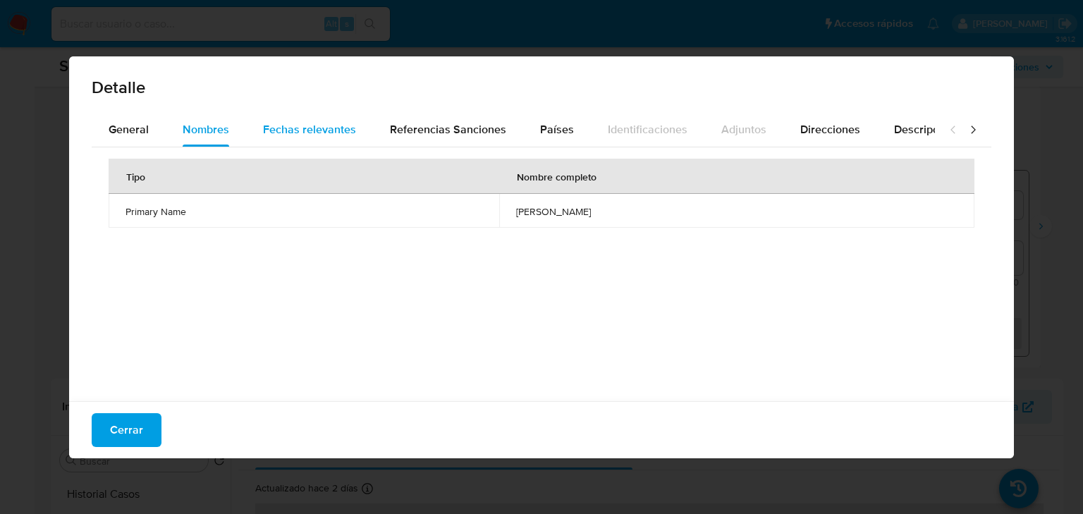
click at [269, 128] on span "Fechas relevantes" at bounding box center [309, 129] width 93 height 16
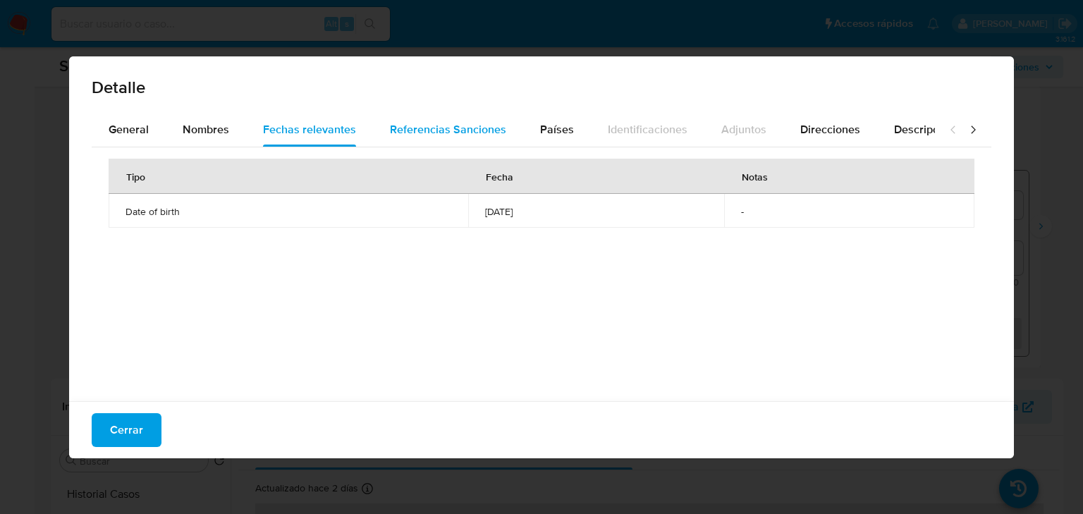
drag, startPoint x: 394, startPoint y: 129, endPoint x: 451, endPoint y: 121, distance: 58.3
click at [395, 129] on span "Referencias Sanciones" at bounding box center [448, 129] width 116 height 16
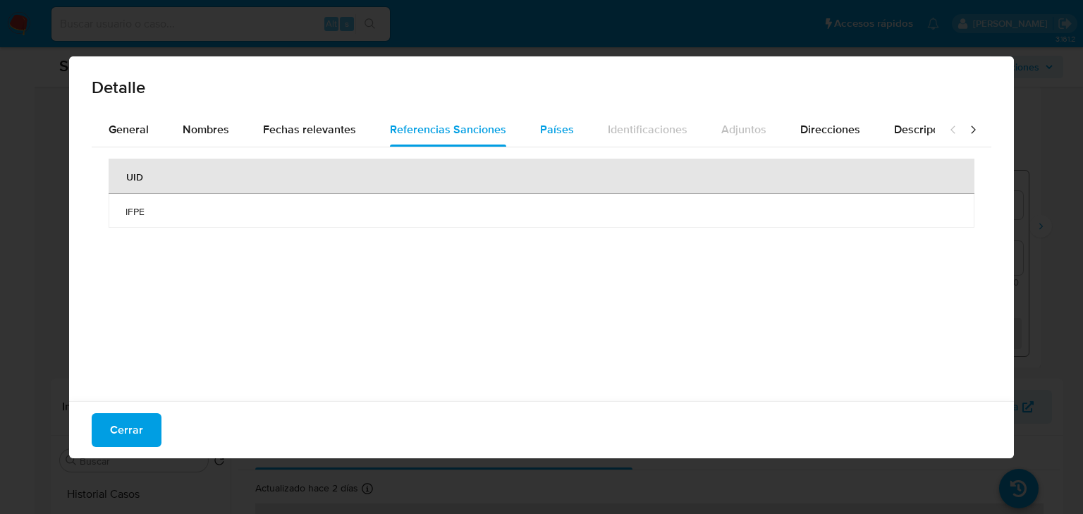
click at [568, 131] on button "Países" at bounding box center [557, 130] width 68 height 34
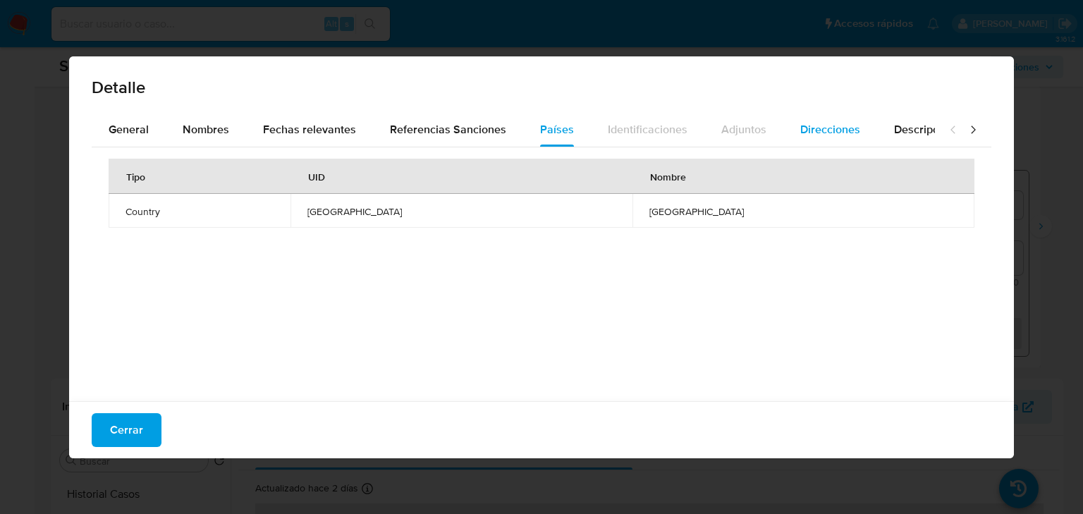
drag, startPoint x: 824, startPoint y: 129, endPoint x: 838, endPoint y: 128, distance: 14.2
click at [826, 128] on span "Direcciones" at bounding box center [830, 129] width 60 height 16
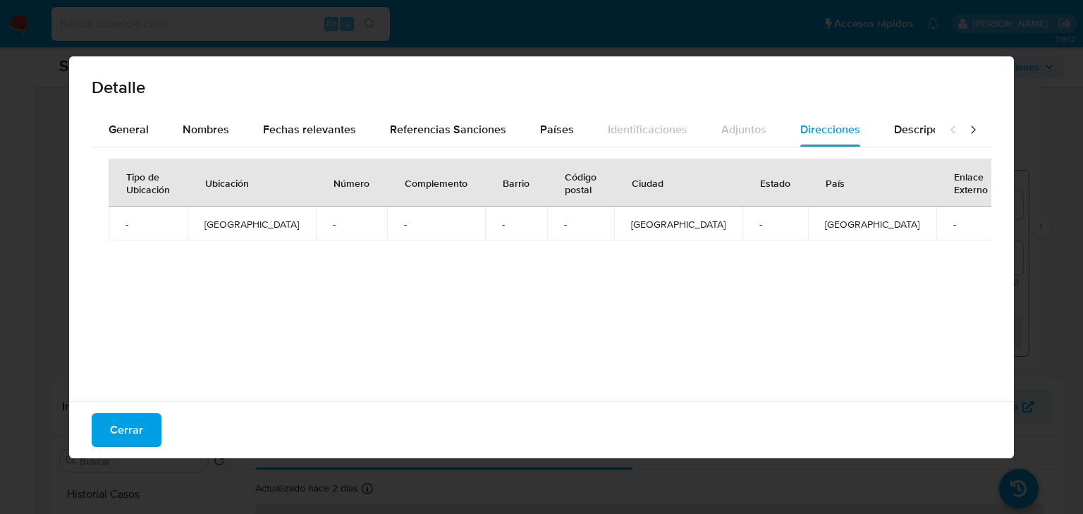
drag, startPoint x: 126, startPoint y: 423, endPoint x: 15, endPoint y: 401, distance: 112.9
click at [123, 423] on span "Cerrar" at bounding box center [126, 430] width 33 height 31
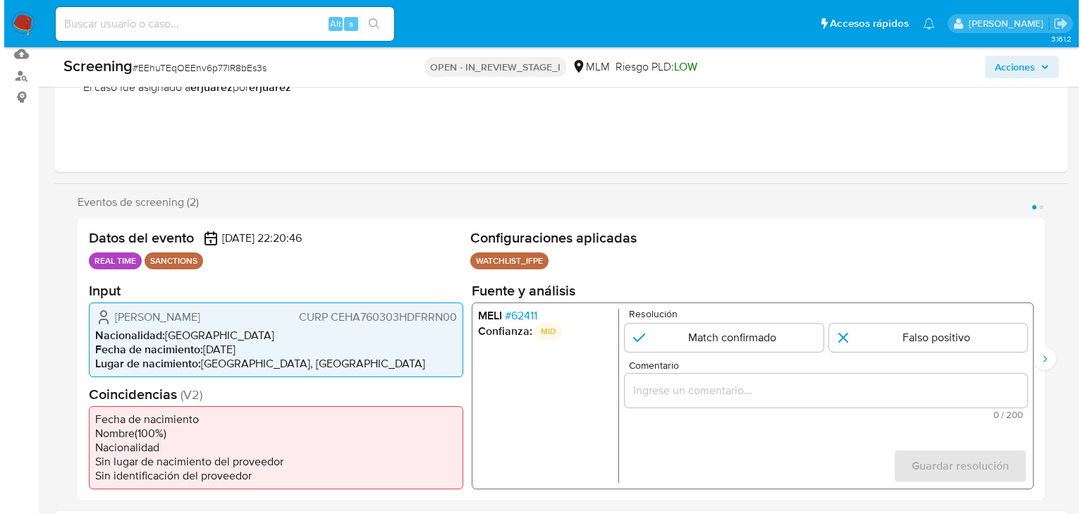
scroll to position [169, 0]
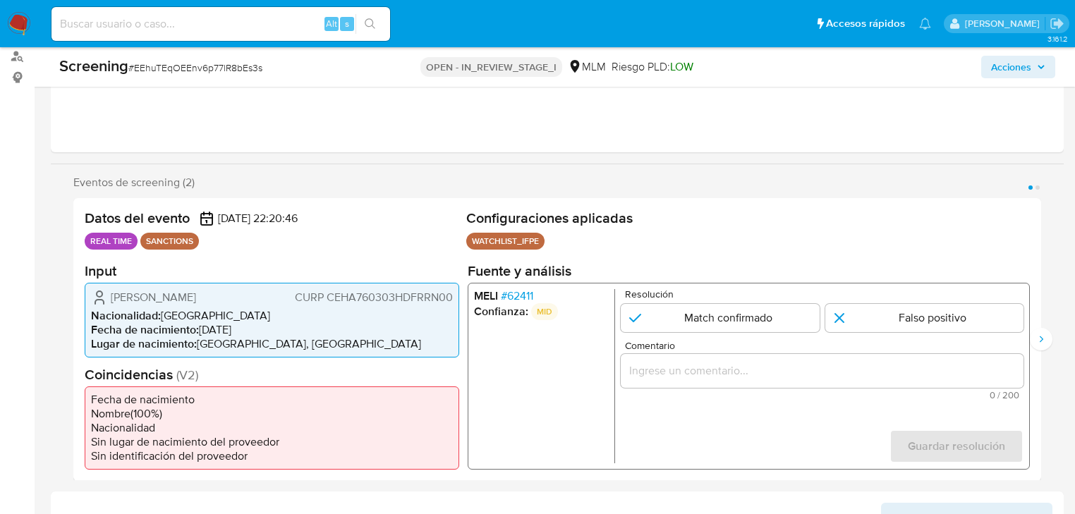
click at [523, 295] on span "# 62411" at bounding box center [517, 295] width 32 height 14
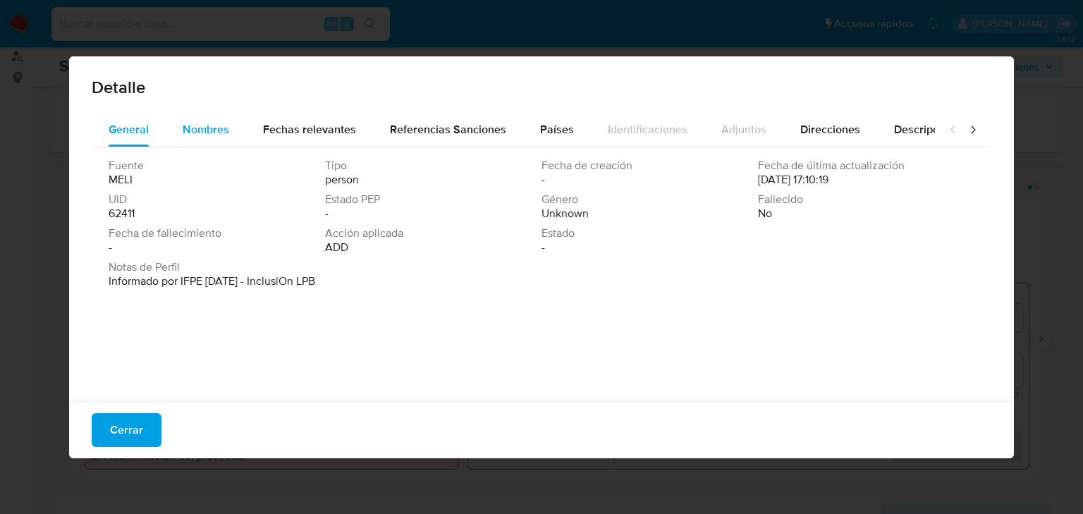
click at [209, 130] on span "Nombres" at bounding box center [206, 129] width 47 height 16
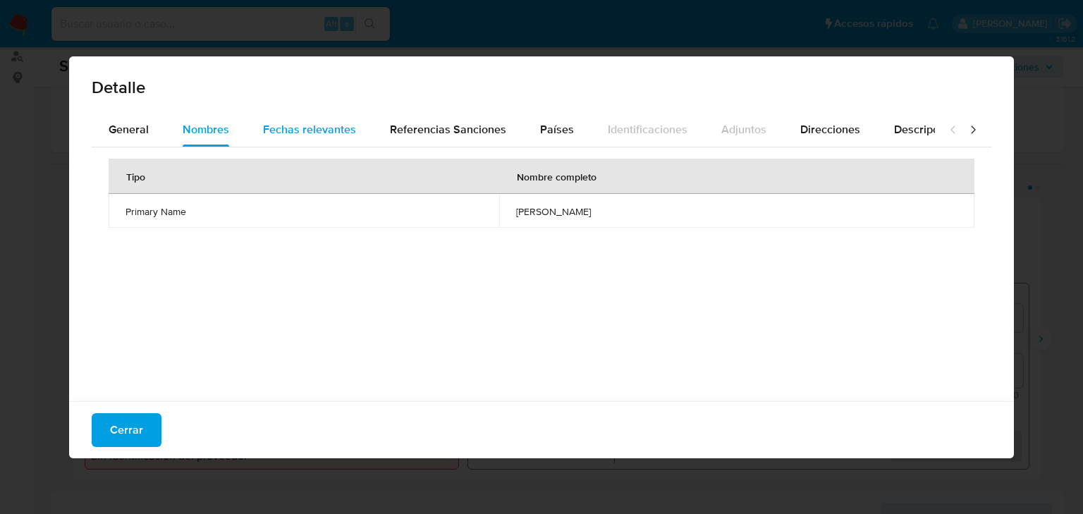
click at [288, 123] on span "Fechas relevantes" at bounding box center [309, 129] width 93 height 16
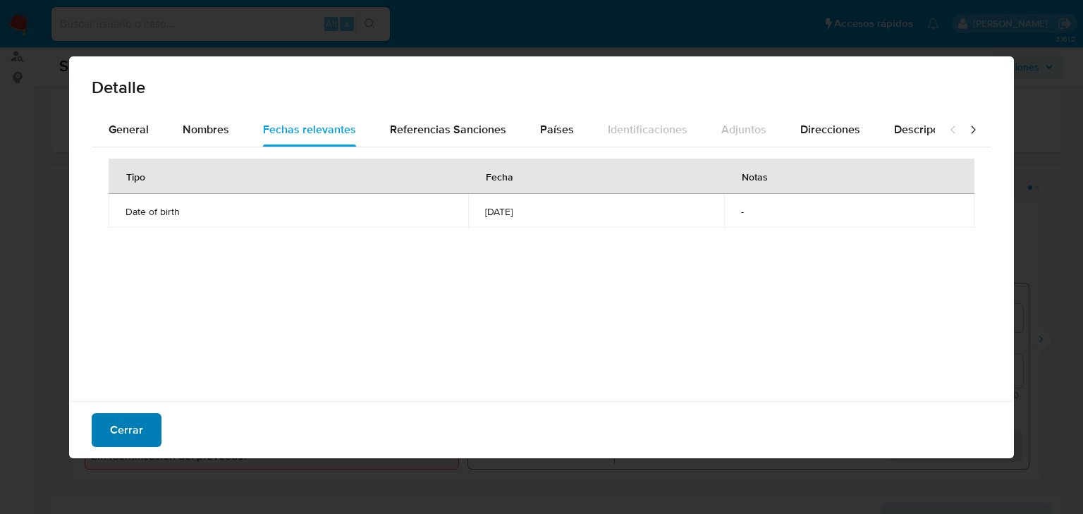
click at [144, 415] on button "Cerrar" at bounding box center [127, 430] width 70 height 34
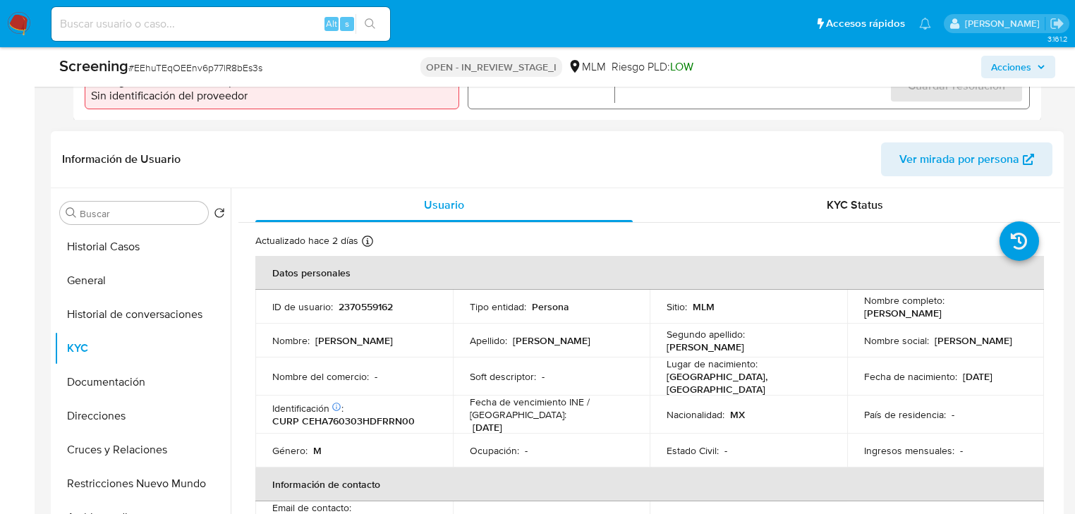
scroll to position [564, 0]
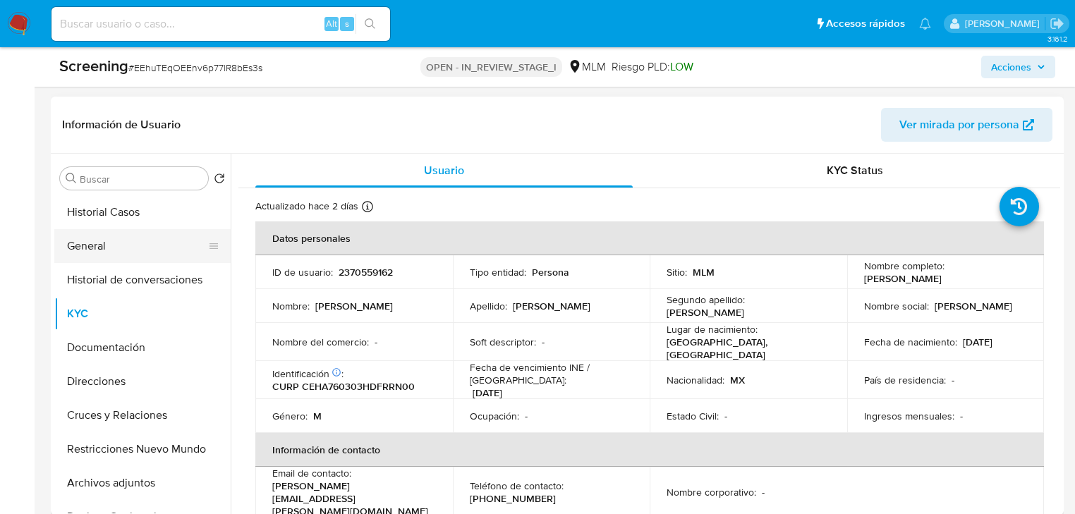
click at [114, 246] on button "General" at bounding box center [136, 246] width 165 height 34
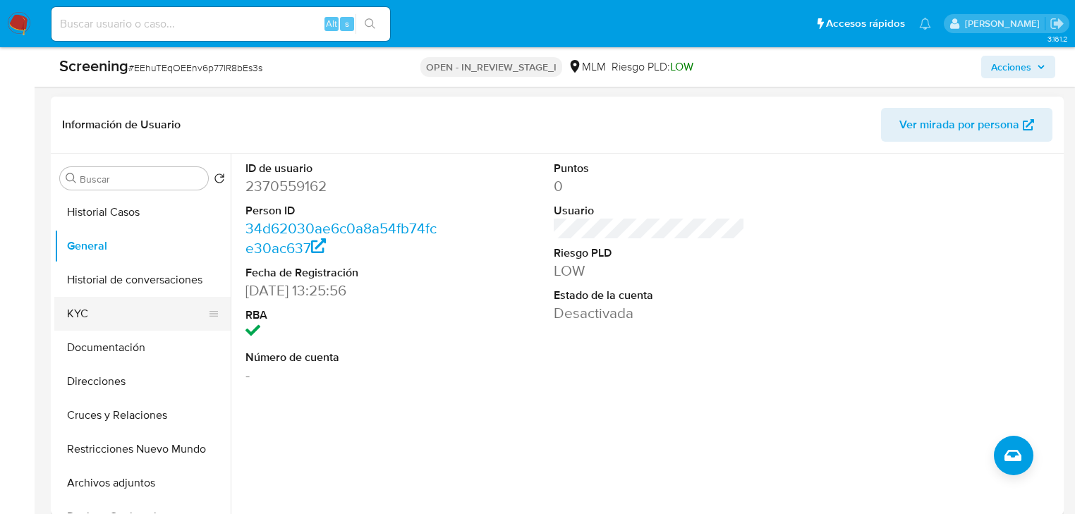
drag, startPoint x: 111, startPoint y: 288, endPoint x: 107, endPoint y: 302, distance: 14.7
click at [109, 291] on button "Historial de conversaciones" at bounding box center [142, 280] width 176 height 34
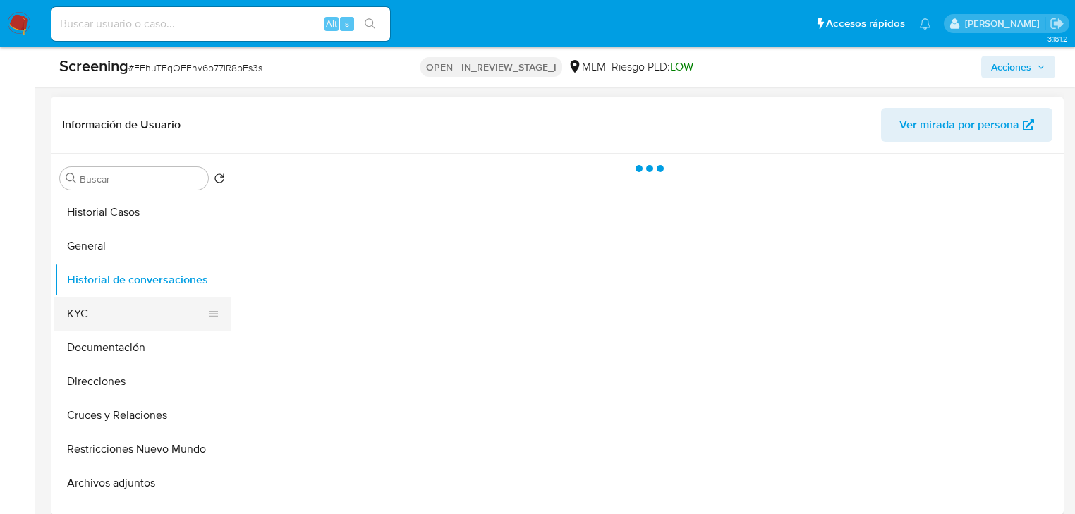
click at [102, 310] on button "KYC" at bounding box center [136, 314] width 165 height 34
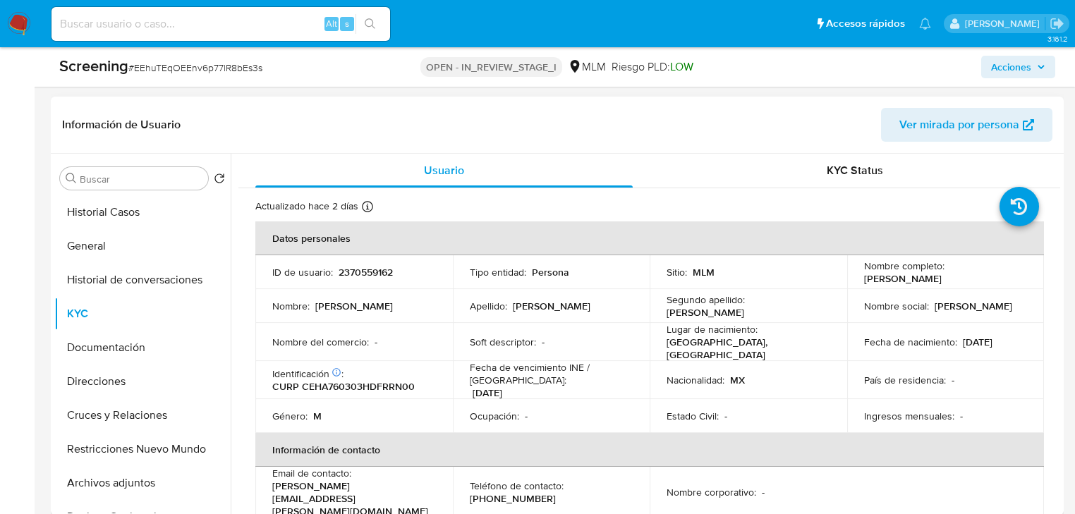
click at [738, 390] on td "Nacionalidad : MX" at bounding box center [747, 380] width 197 height 38
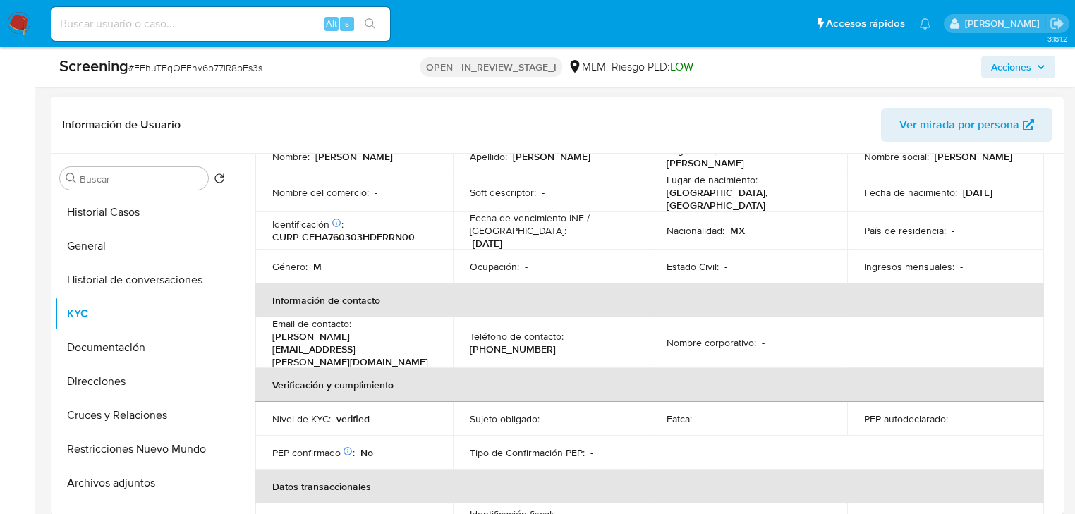
scroll to position [169, 0]
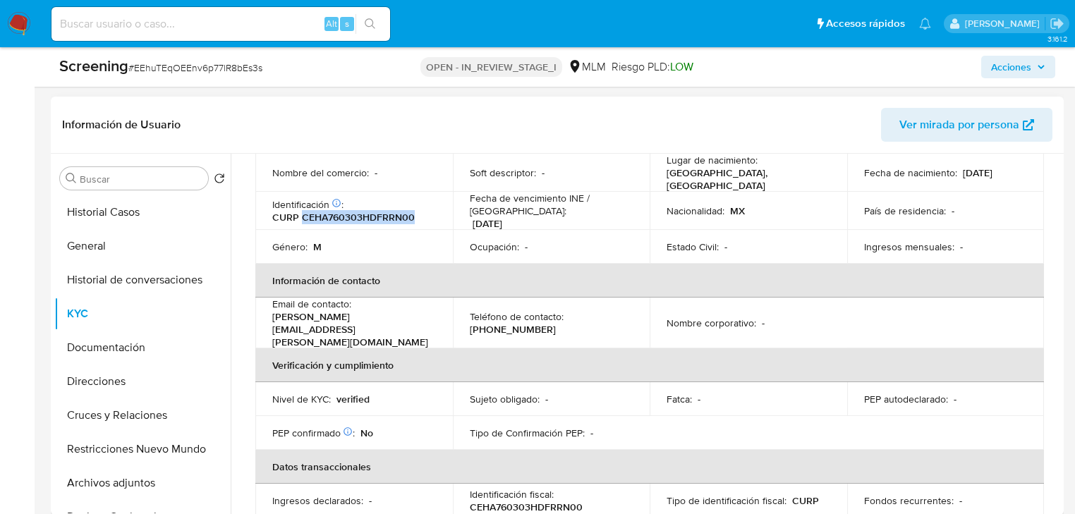
drag, startPoint x: 300, startPoint y: 214, endPoint x: 444, endPoint y: 209, distance: 143.2
click at [451, 209] on tr "Identificación CIC: 213853897 : CURP CEHA760303HDFRRN00 Fecha de vencimiento IN…" at bounding box center [649, 211] width 788 height 38
copy p "CEHA760303HDFRRN00"
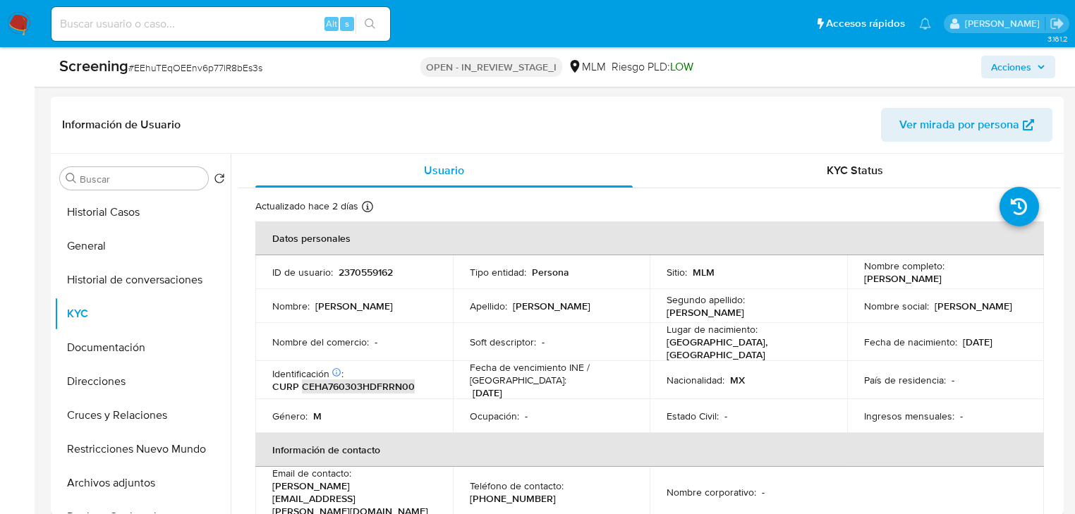
scroll to position [282, 0]
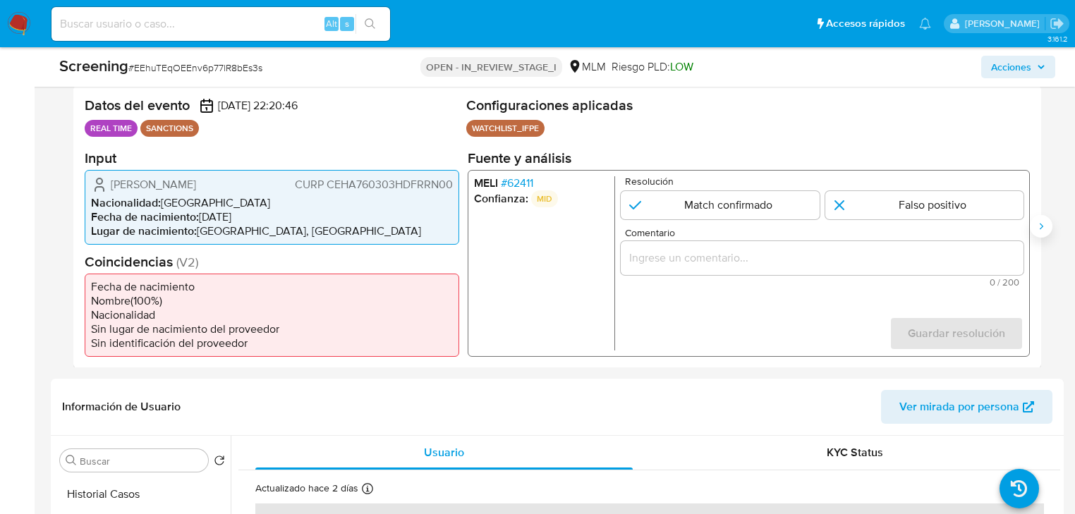
click at [1046, 233] on button "Siguiente" at bounding box center [1041, 226] width 23 height 23
click at [527, 185] on span "# 62411" at bounding box center [517, 183] width 32 height 14
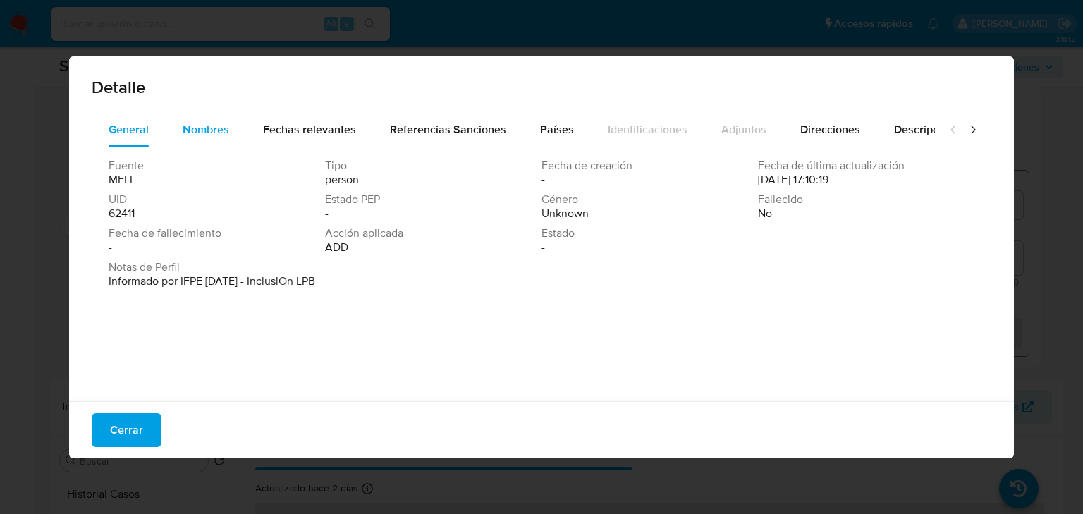
click at [191, 129] on span "Nombres" at bounding box center [206, 129] width 47 height 16
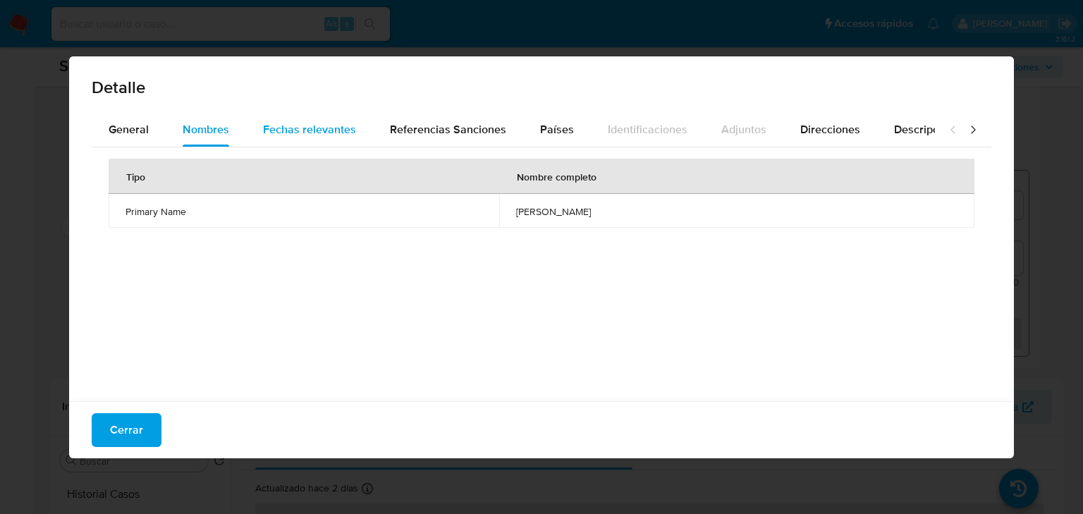
click at [291, 128] on span "Fechas relevantes" at bounding box center [309, 129] width 93 height 16
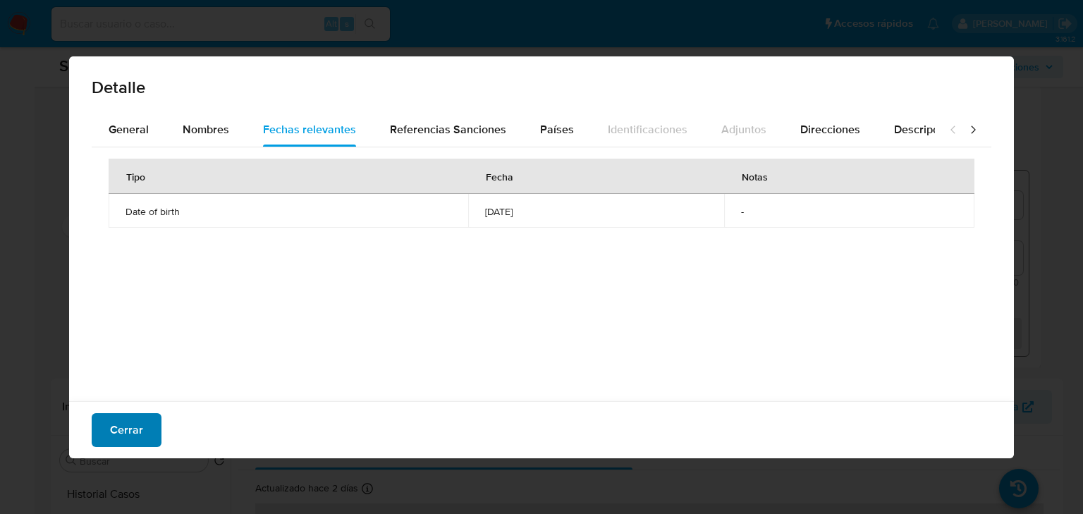
click at [142, 438] on button "Cerrar" at bounding box center [127, 430] width 70 height 34
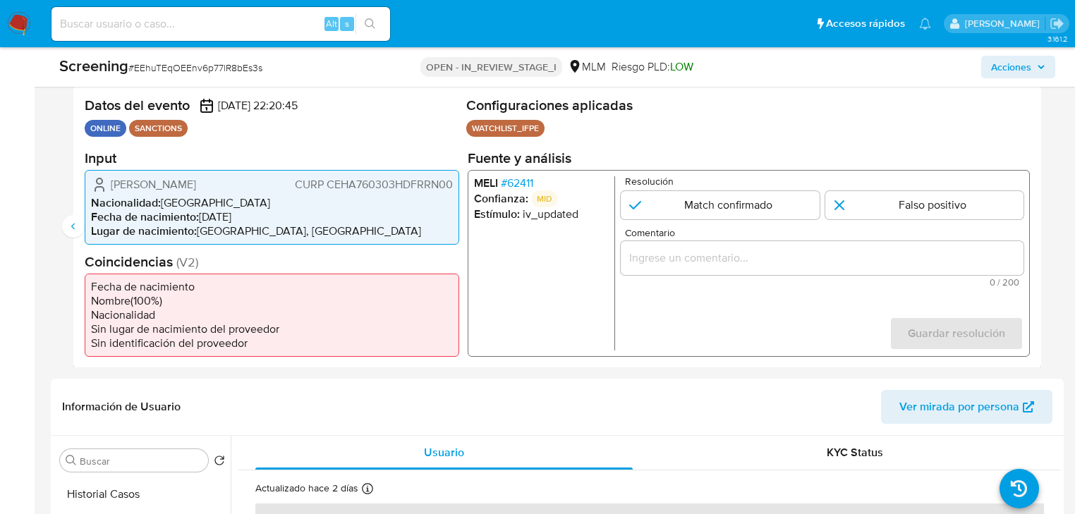
drag, startPoint x: 64, startPoint y: 228, endPoint x: 9, endPoint y: 230, distance: 55.0
click at [64, 228] on button "Anterior" at bounding box center [73, 226] width 23 height 23
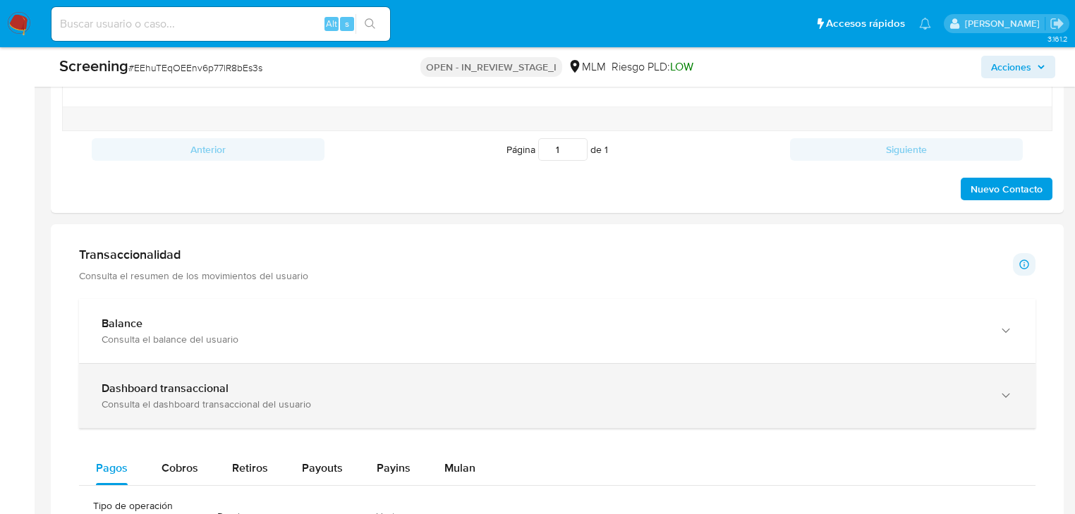
scroll to position [1241, 0]
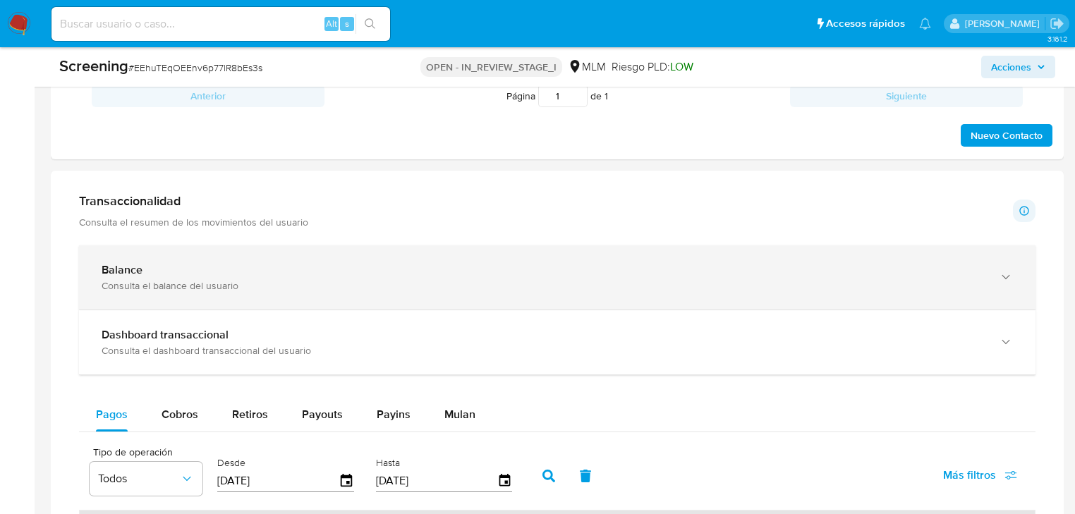
drag, startPoint x: 178, startPoint y: 285, endPoint x: 223, endPoint y: 272, distance: 46.9
click at [178, 283] on div "Consulta el balance del usuario" at bounding box center [543, 285] width 883 height 13
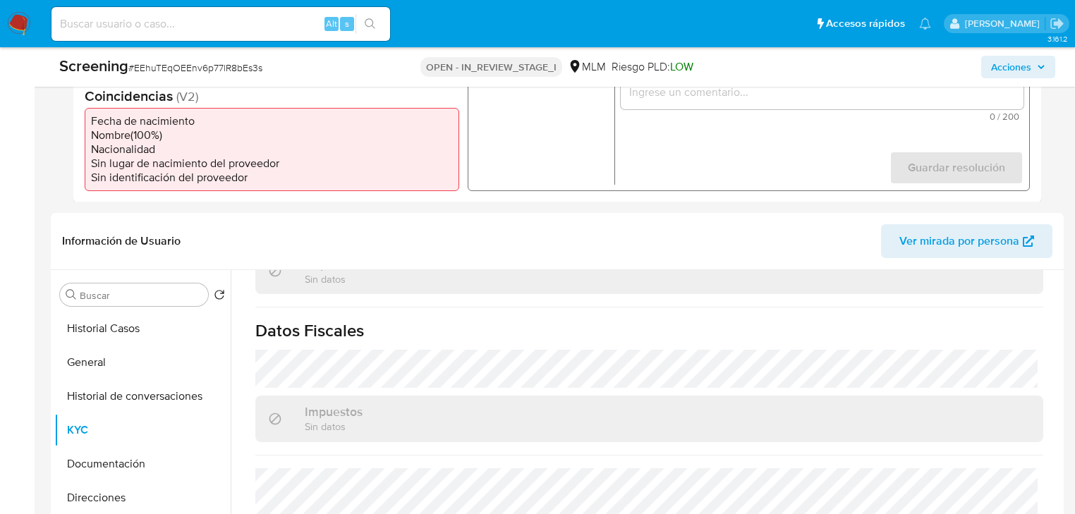
scroll to position [226, 0]
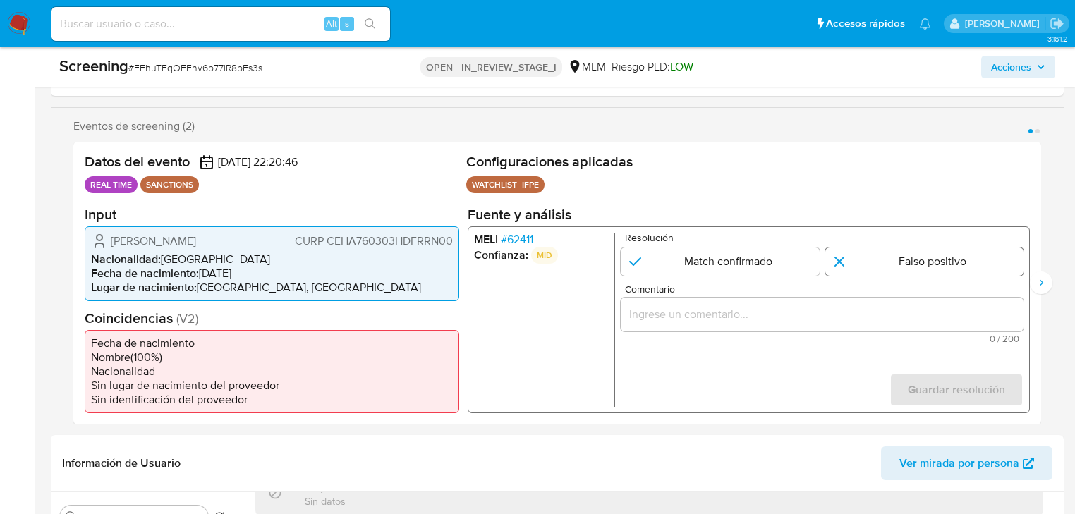
click at [897, 260] on input "1 de 2" at bounding box center [924, 261] width 198 height 28
radio input "true"
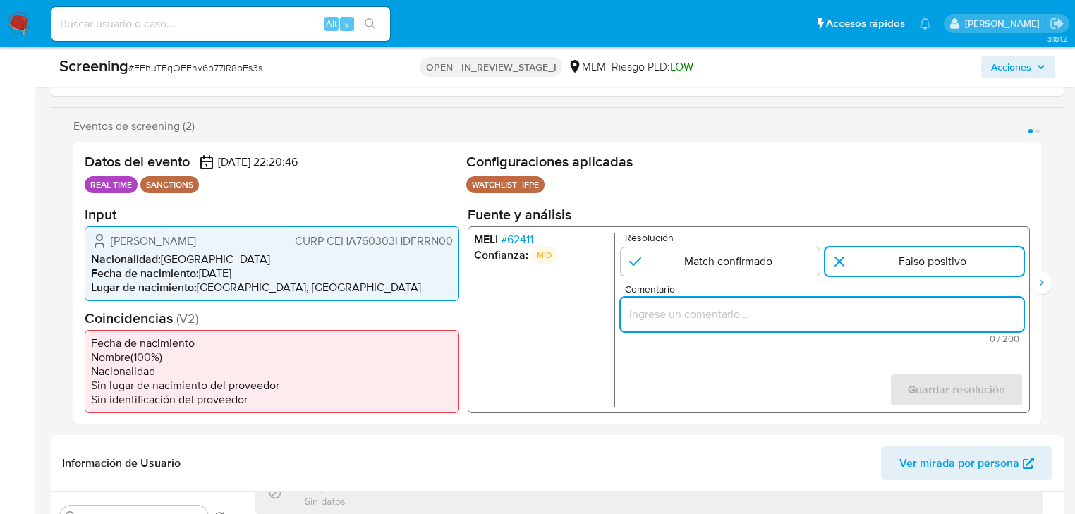
click at [767, 310] on input "Comentario" at bounding box center [822, 314] width 403 height 18
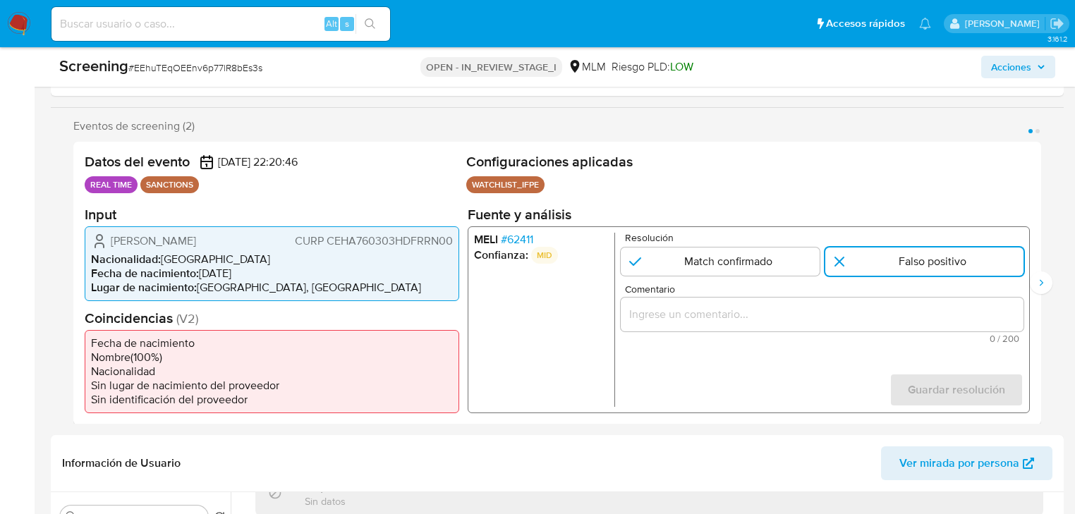
click at [662, 323] on div "1 de 2" at bounding box center [822, 314] width 403 height 34
click at [679, 310] on input "Comentario" at bounding box center [822, 314] width 403 height 18
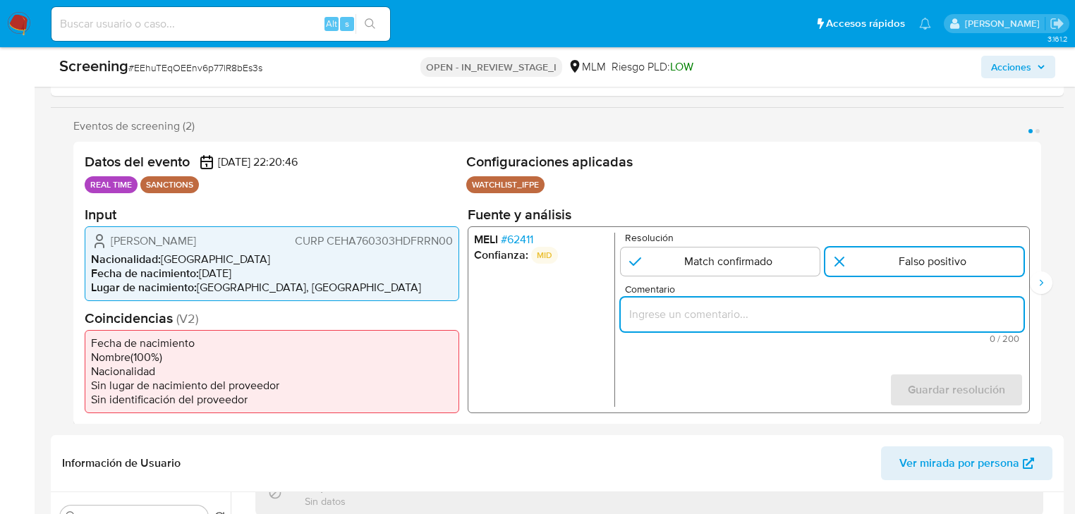
paste input "SE DESCARTA COINCIDENCIA EN LISTA DE SANCIONES DENOMINADA IFPE LPB POR FECHA DE…"
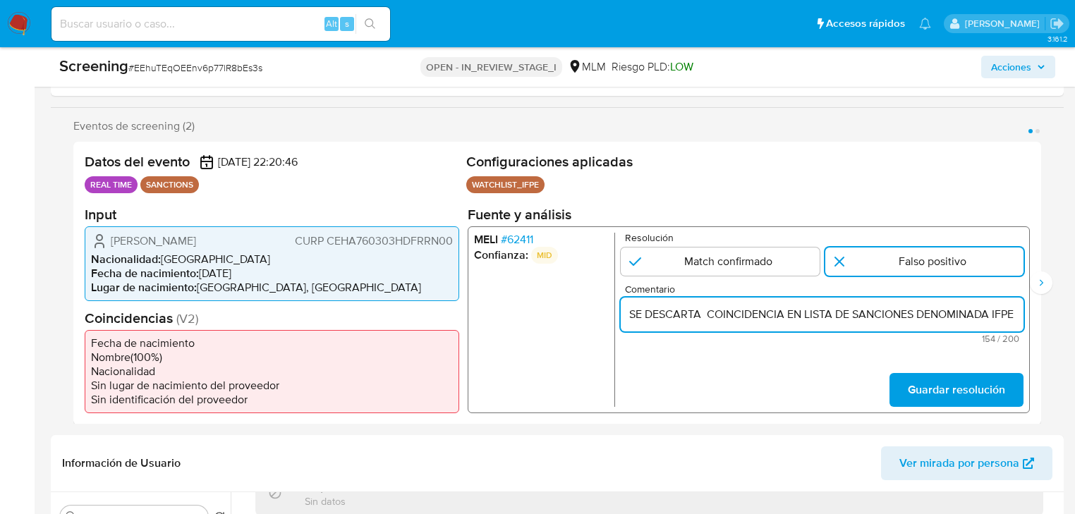
scroll to position [0, 573]
type input "SE DESCARTA COINCIDENCIA EN LISTA DE SANCIONES DENOMINADA IFPE LPB POR FECHA DE…"
click at [937, 390] on span "Guardar resolución" at bounding box center [956, 389] width 97 height 31
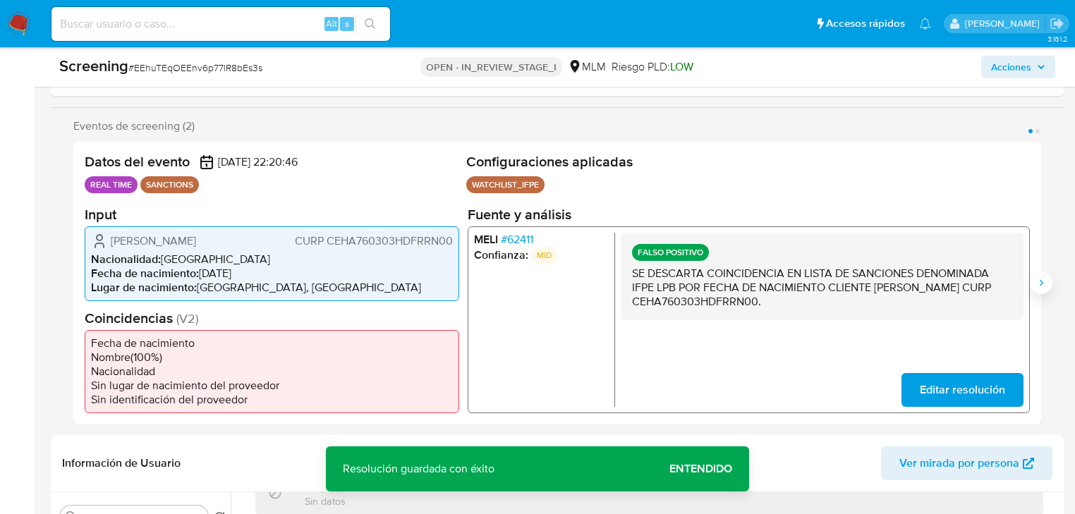
click at [1043, 281] on icon "Siguiente" at bounding box center [1040, 282] width 11 height 11
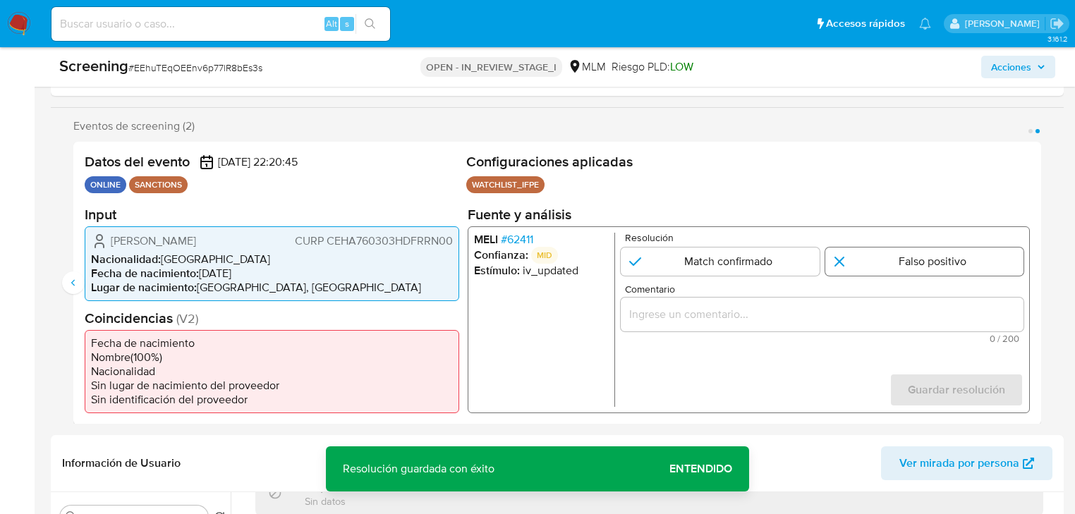
click at [917, 267] on input "2 de 2" at bounding box center [924, 261] width 198 height 28
radio input "true"
click at [786, 315] on input "Comentario" at bounding box center [822, 314] width 403 height 18
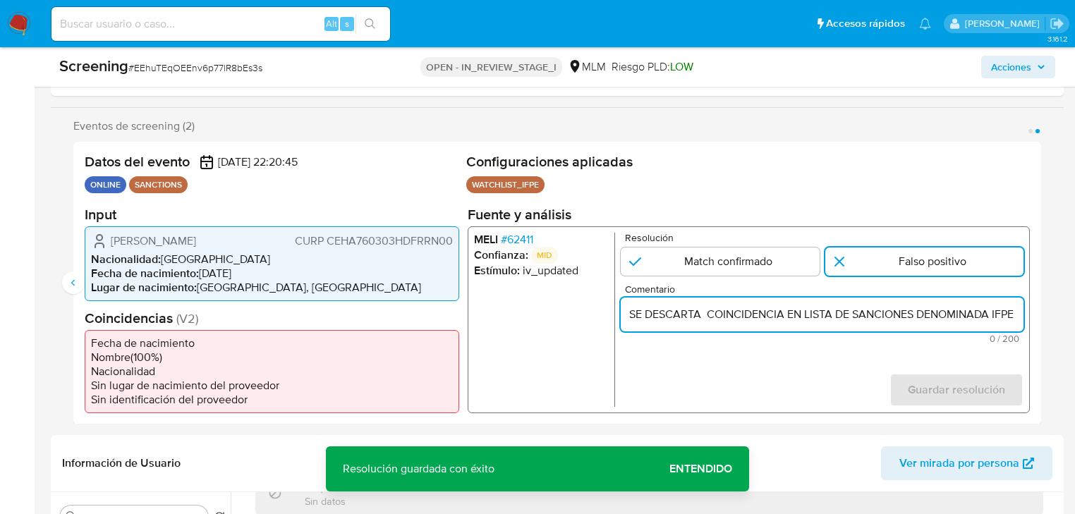
scroll to position [0, 573]
type input "SE DESCARTA COINCIDENCIA EN LISTA DE SANCIONES DENOMINADA IFPE LPB POR FECHA DE…"
click at [941, 375] on span "Guardar resolución" at bounding box center [956, 389] width 97 height 31
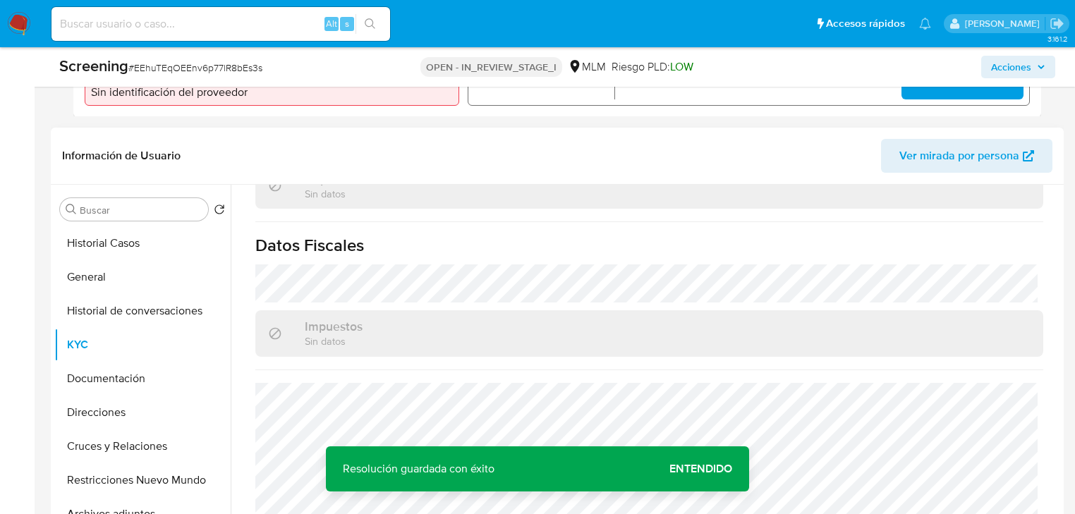
scroll to position [564, 0]
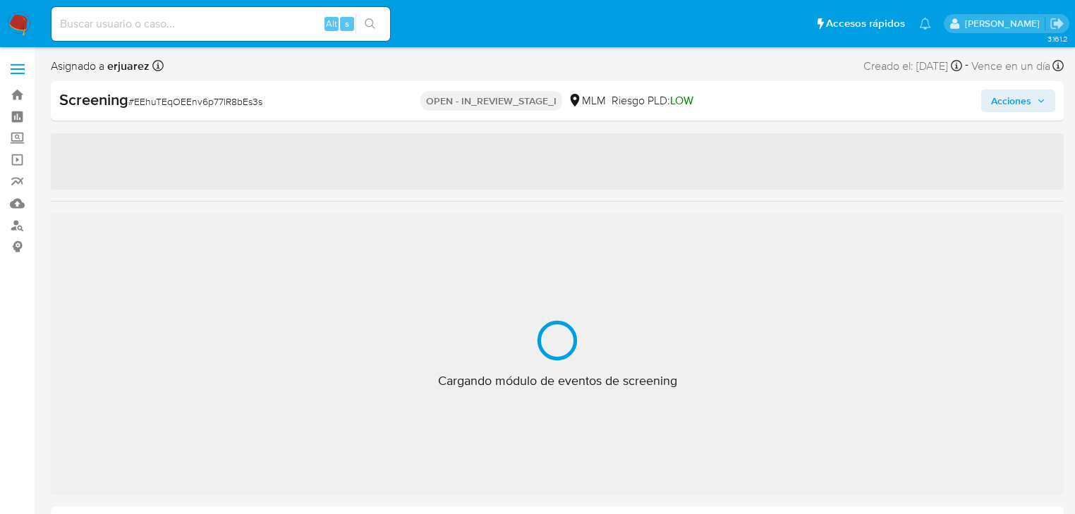
select select "10"
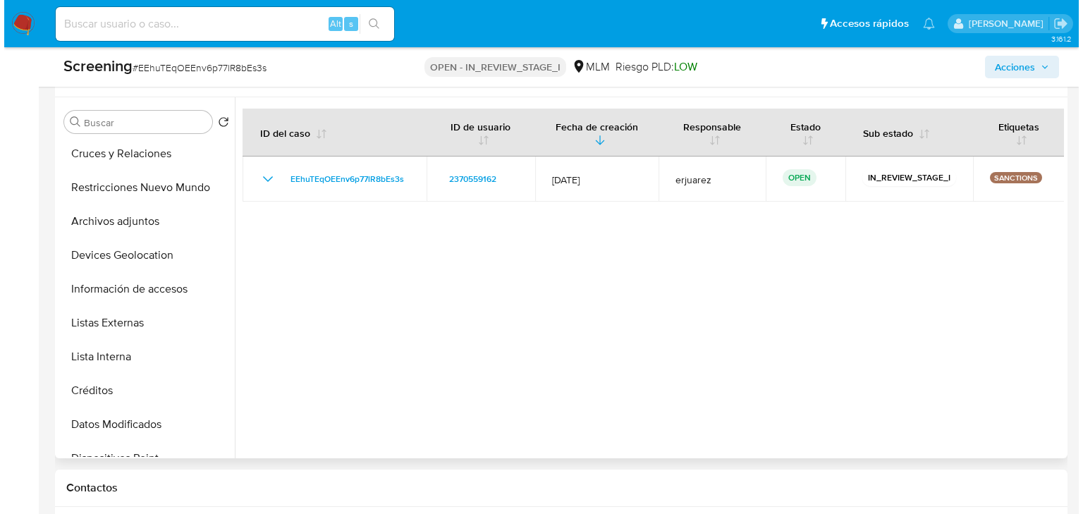
scroll to position [226, 0]
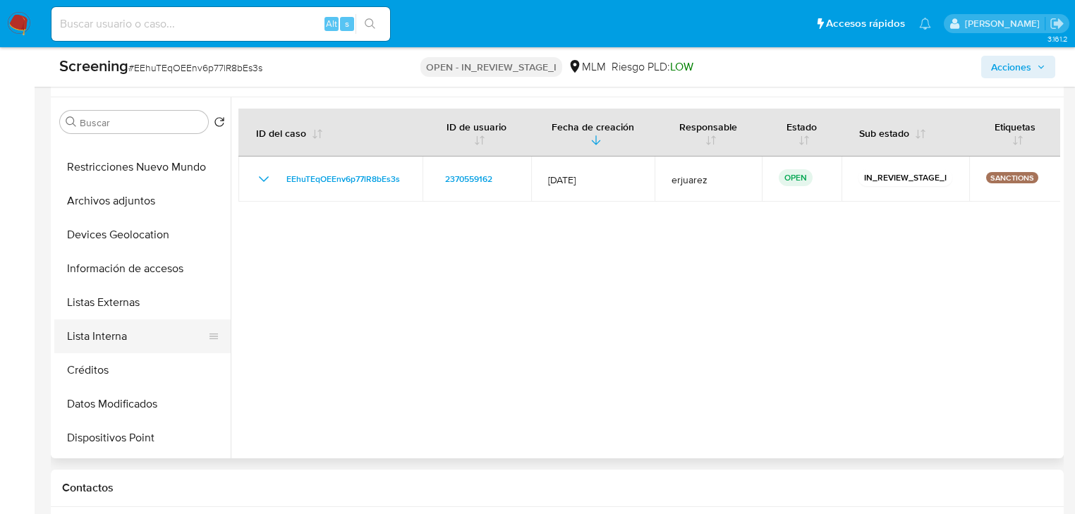
click at [118, 341] on button "Lista Interna" at bounding box center [136, 336] width 165 height 34
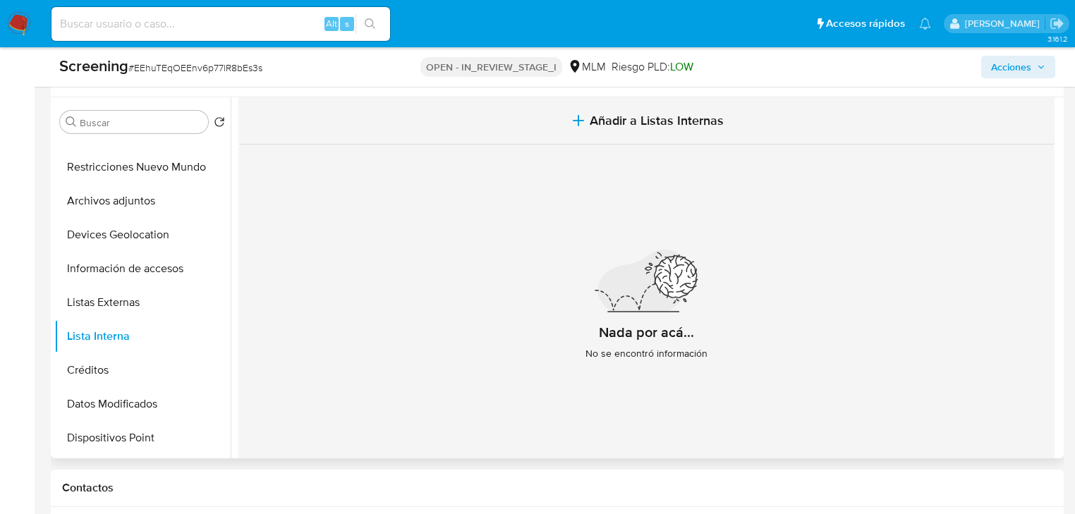
click at [610, 124] on span "Añadir a Listas Internas" at bounding box center [657, 121] width 134 height 16
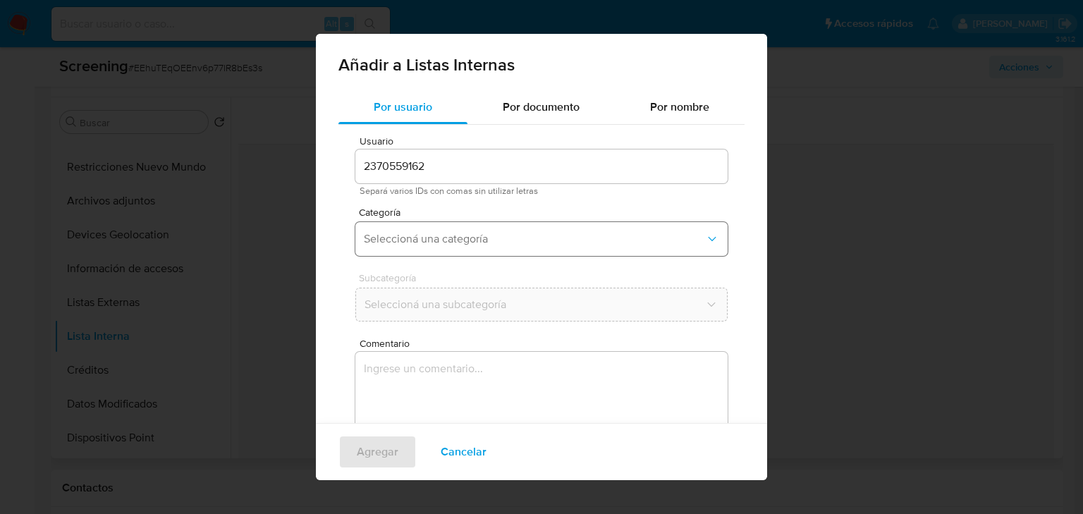
click at [427, 240] on span "Seleccioná una categoría" at bounding box center [534, 239] width 341 height 14
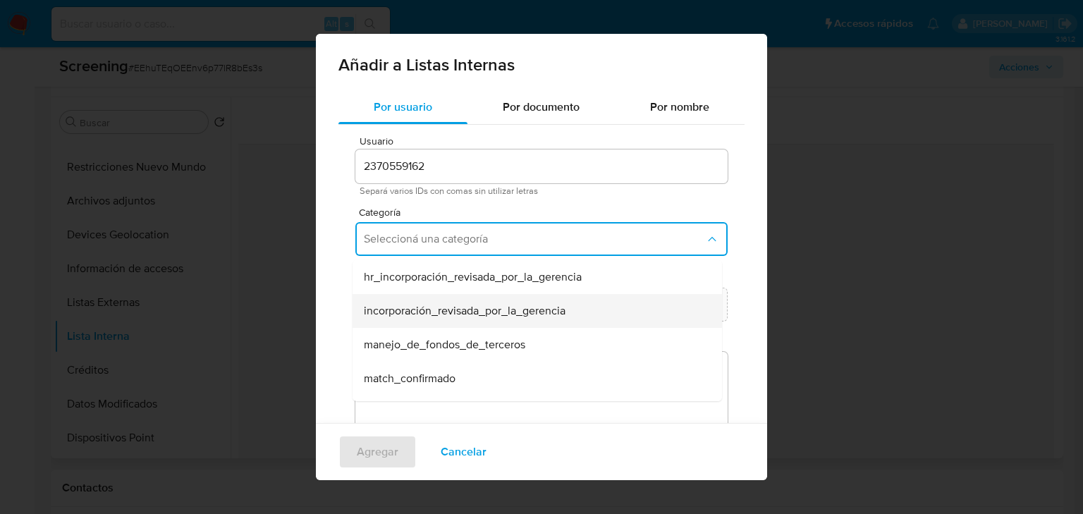
scroll to position [113, 0]
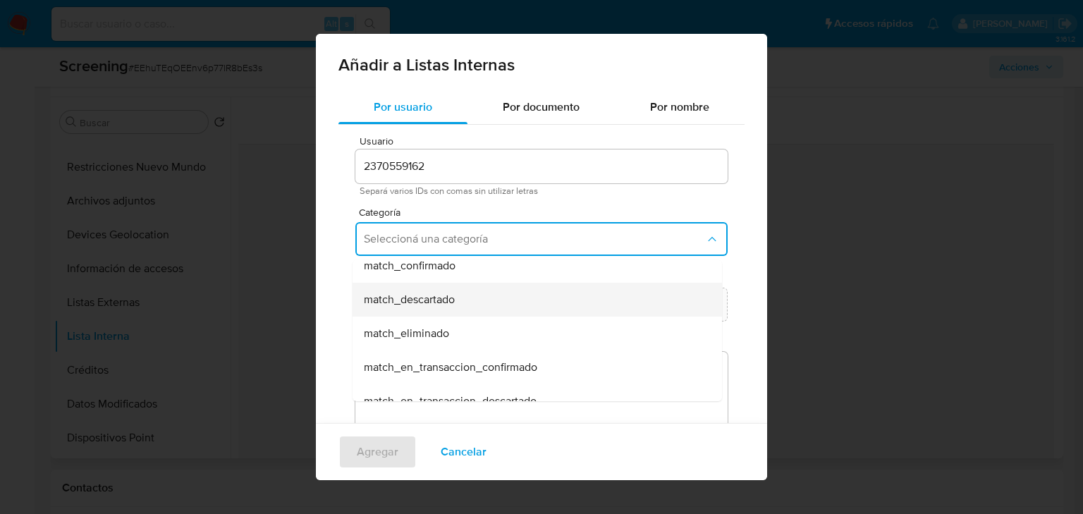
click at [432, 302] on span "match_descartado" at bounding box center [409, 300] width 91 height 14
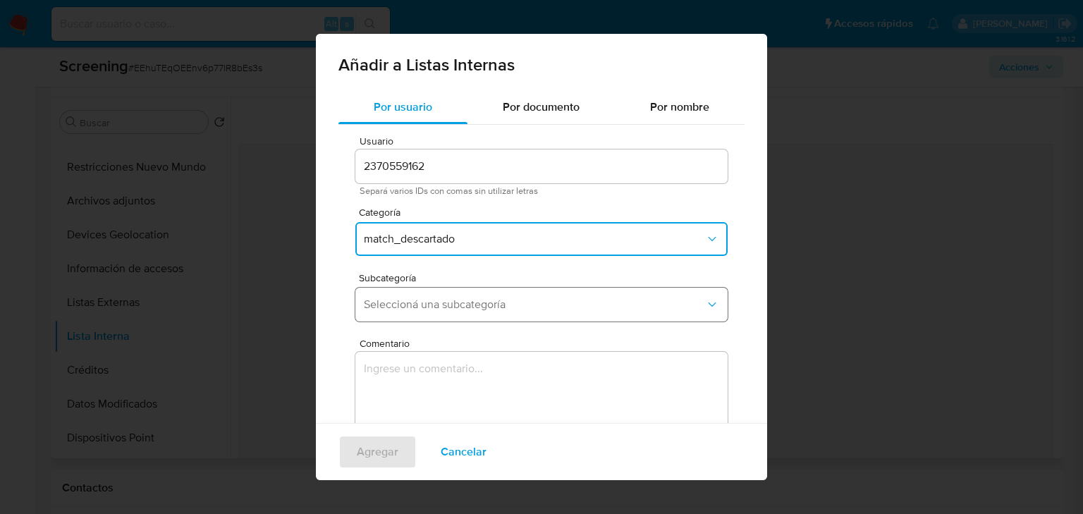
click at [441, 303] on span "Seleccioná una subcategoría" at bounding box center [534, 305] width 341 height 14
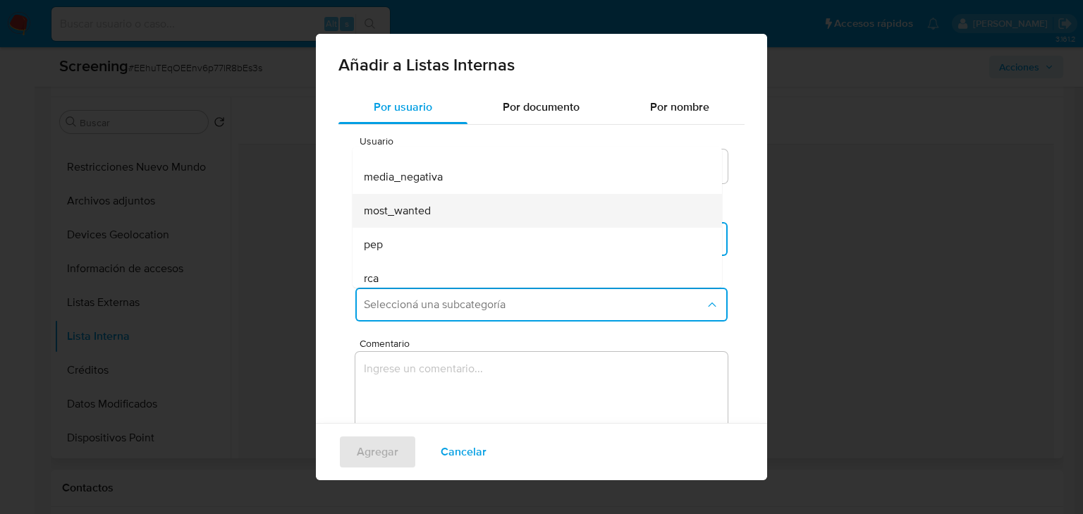
scroll to position [96, 0]
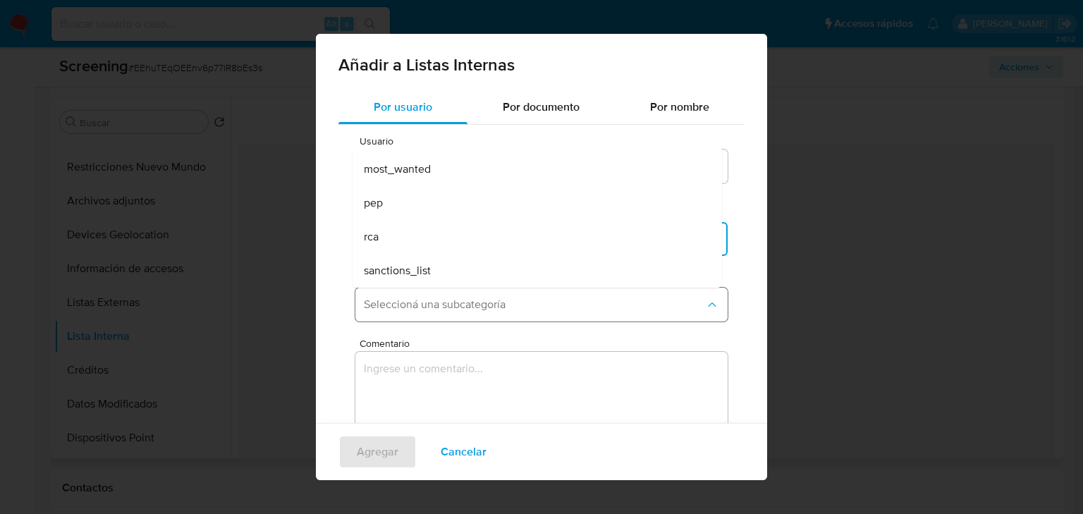
drag, startPoint x: 440, startPoint y: 270, endPoint x: 439, endPoint y: 288, distance: 17.7
click at [440, 271] on div "sanctions_list" at bounding box center [533, 271] width 338 height 34
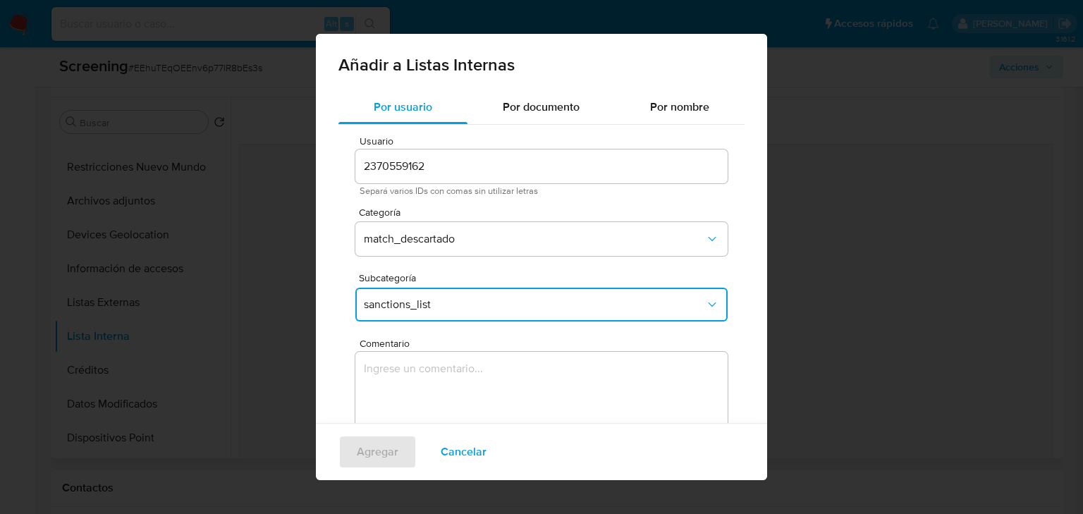
click at [432, 358] on textarea "Comentario" at bounding box center [541, 419] width 372 height 135
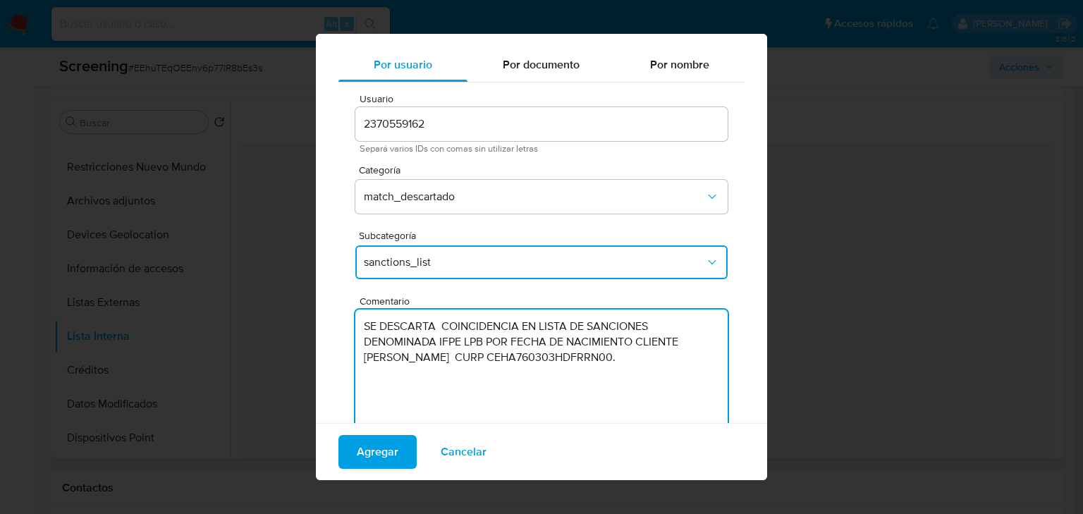
scroll to position [87, 0]
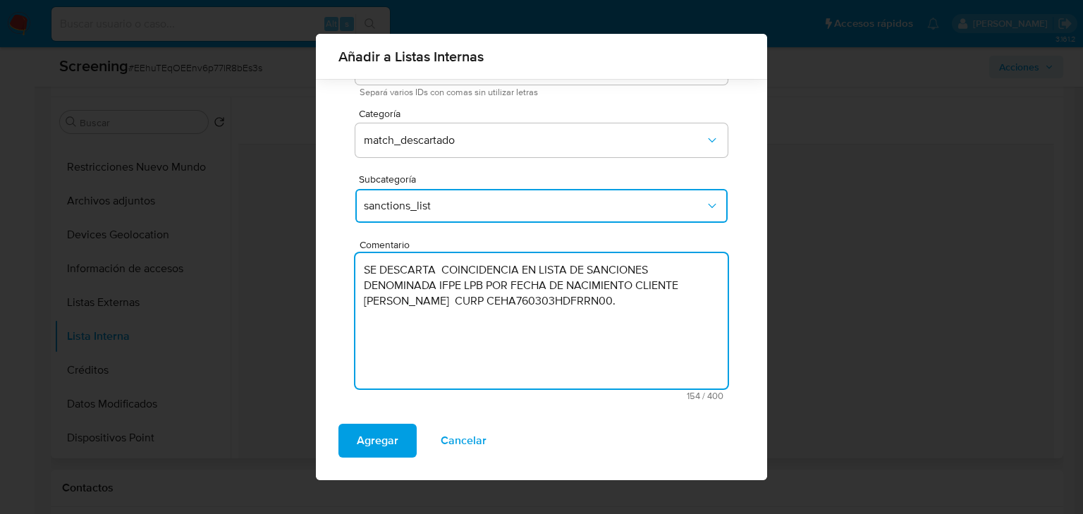
drag, startPoint x: 512, startPoint y: 326, endPoint x: 358, endPoint y: 259, distance: 168.3
click at [358, 259] on textarea "SE DESCARTA COINCIDENCIA EN LISTA DE SANCIONES DENOMINADA IFPE LPB POR FECHA DE…" at bounding box center [541, 320] width 372 height 135
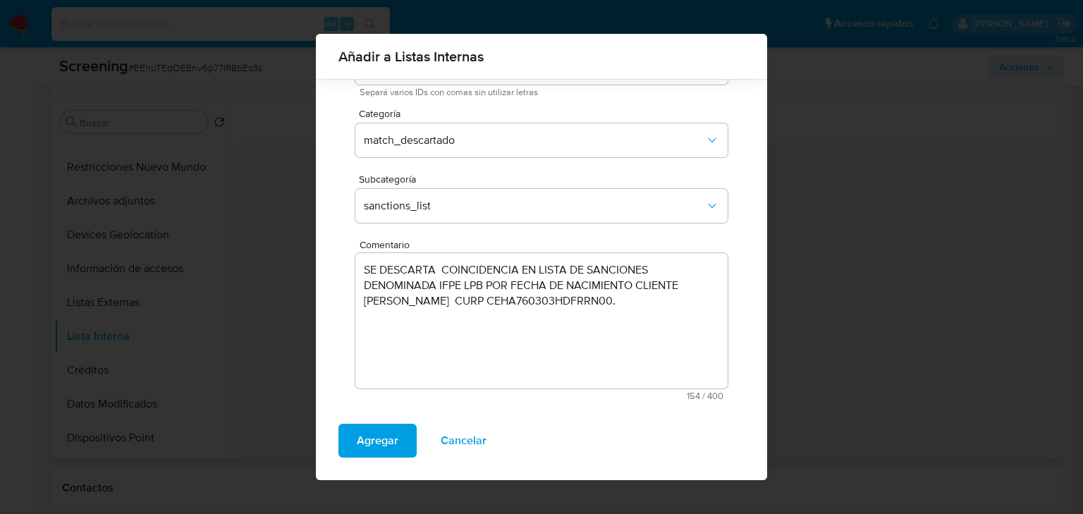
click at [565, 329] on textarea "SE DESCARTA COINCIDENCIA EN LISTA DE SANCIONES DENOMINADA IFPE LPB POR FECHA DE…" at bounding box center [541, 320] width 372 height 135
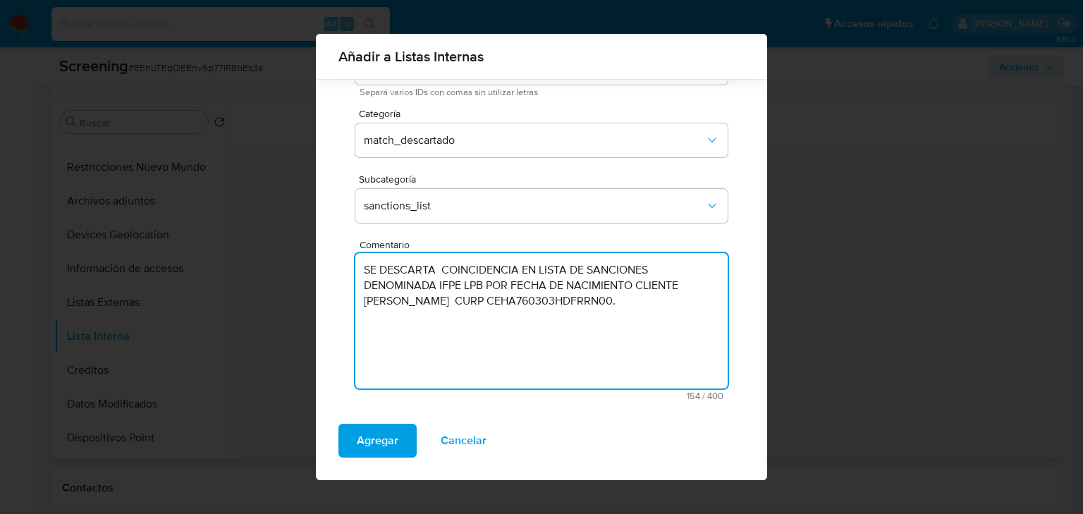
click at [525, 323] on textarea "SE DESCARTA COINCIDENCIA EN LISTA DE SANCIONES DENOMINADA IFPE LPB POR FECHA DE…" at bounding box center [541, 320] width 372 height 135
paste textarea "LA PERSONA EN LISTA DE SANCIONES DENOMINADA IFPE TIENE FECHA DE NACIMIENTO 26EN…"
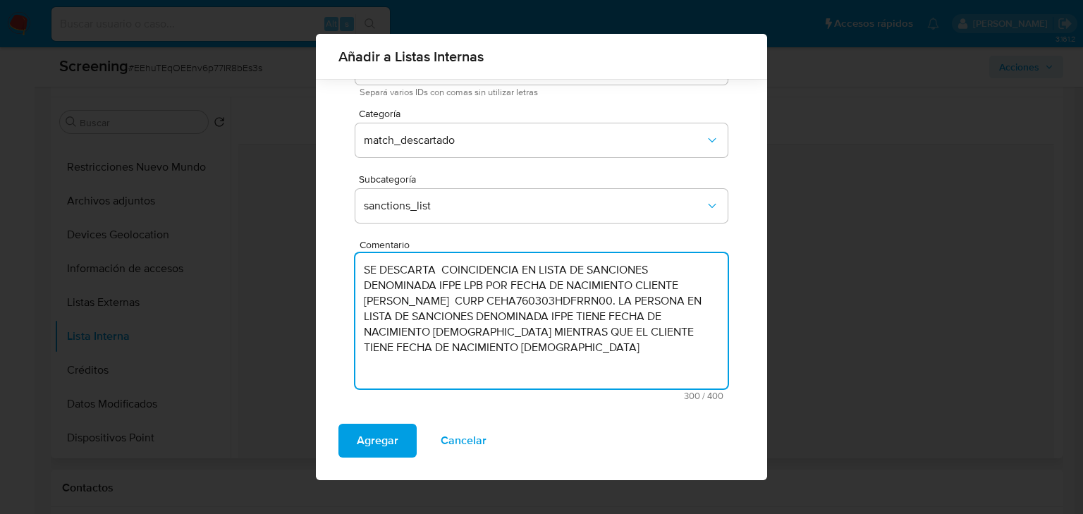
drag, startPoint x: 440, startPoint y: 366, endPoint x: 351, endPoint y: 269, distance: 131.3
click at [351, 269] on div "Usuario 2370559162 Separá varios IDs con comas sin utilizar letras Categoría ma…" at bounding box center [541, 219] width 406 height 386
click at [426, 362] on textarea "SE DESCARTA COINCIDENCIA EN LISTA DE SANCIONES DENOMINADA IFPE LPB POR FECHA DE…" at bounding box center [541, 320] width 372 height 135
click at [427, 362] on textarea "SE DESCARTA COINCIDENCIA EN LISTA DE SANCIONES DENOMINADA IFPE LPB POR FECHA DE…" at bounding box center [541, 320] width 372 height 135
drag, startPoint x: 424, startPoint y: 363, endPoint x: 350, endPoint y: 272, distance: 117.3
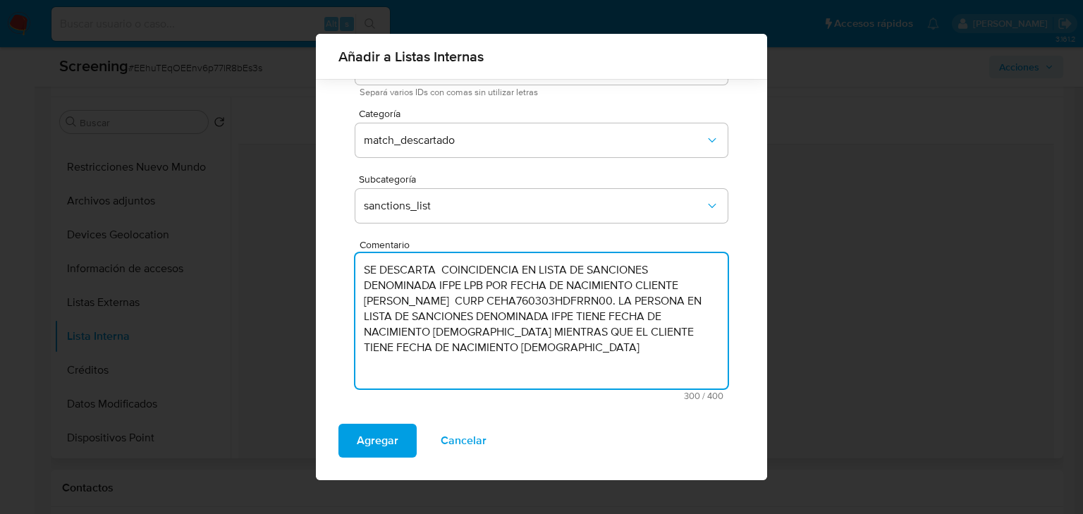
click at [350, 272] on div "Usuario 2370559162 Separá varios IDs con comas sin utilizar letras Categoría ma…" at bounding box center [541, 219] width 406 height 386
type textarea "SE DESCARTA COINCIDENCIA EN LISTA DE SANCIONES DENOMINADA IFPE LPB POR FECHA DE…"
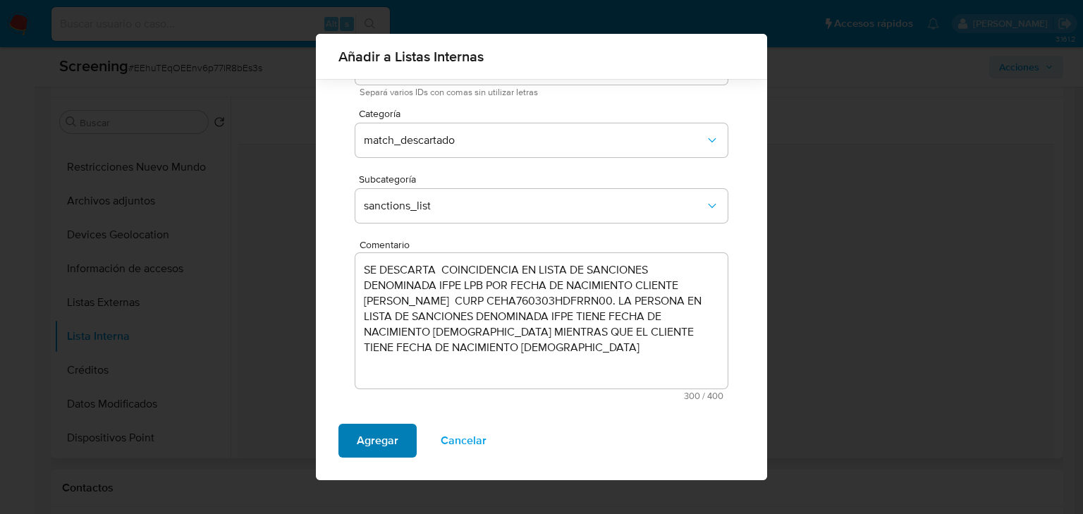
click at [370, 429] on span "Agregar" at bounding box center [378, 440] width 42 height 31
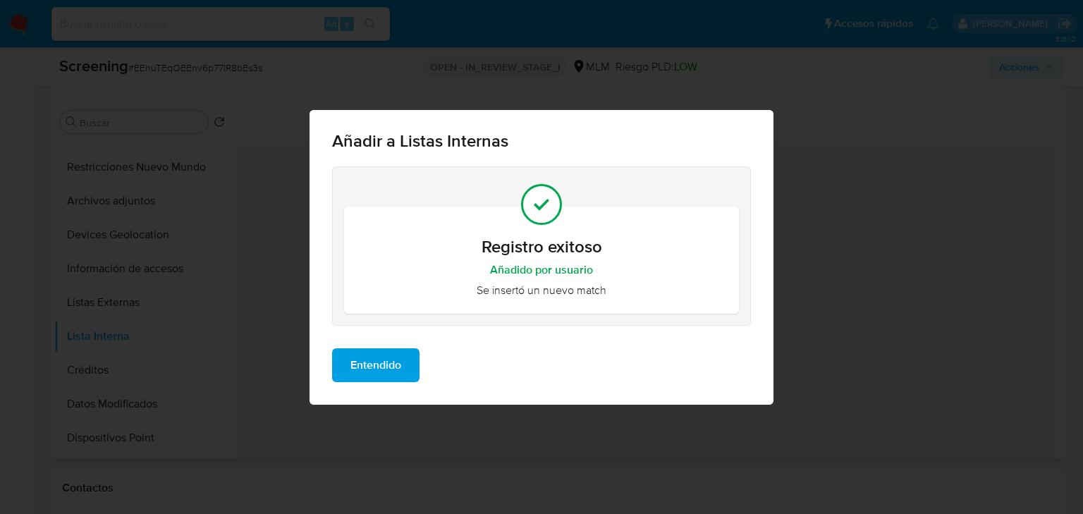
scroll to position [0, 0]
drag, startPoint x: 386, startPoint y: 357, endPoint x: 582, endPoint y: 237, distance: 229.8
click at [386, 358] on span "Entendido" at bounding box center [375, 365] width 51 height 31
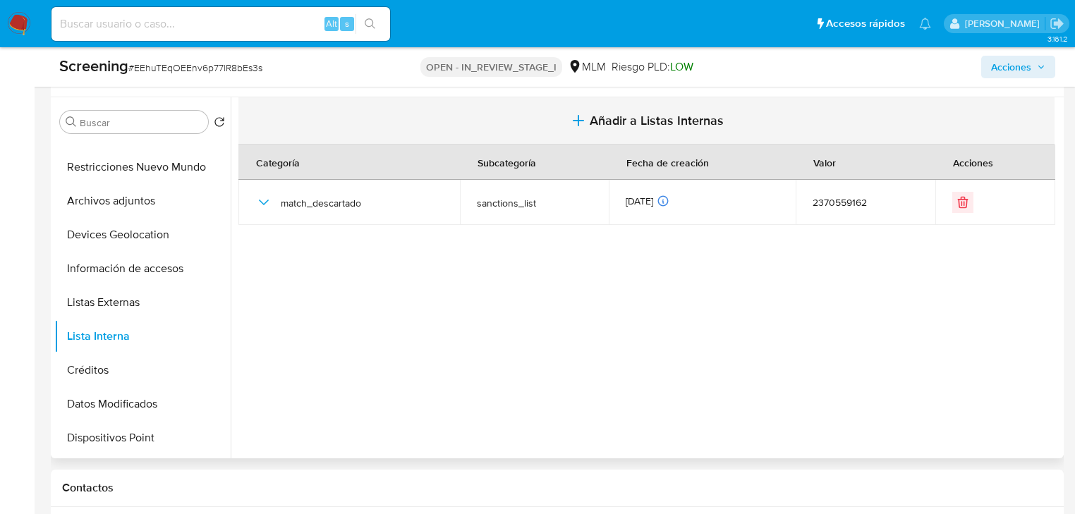
click at [612, 116] on span "Añadir a Listas Internas" at bounding box center [657, 121] width 134 height 16
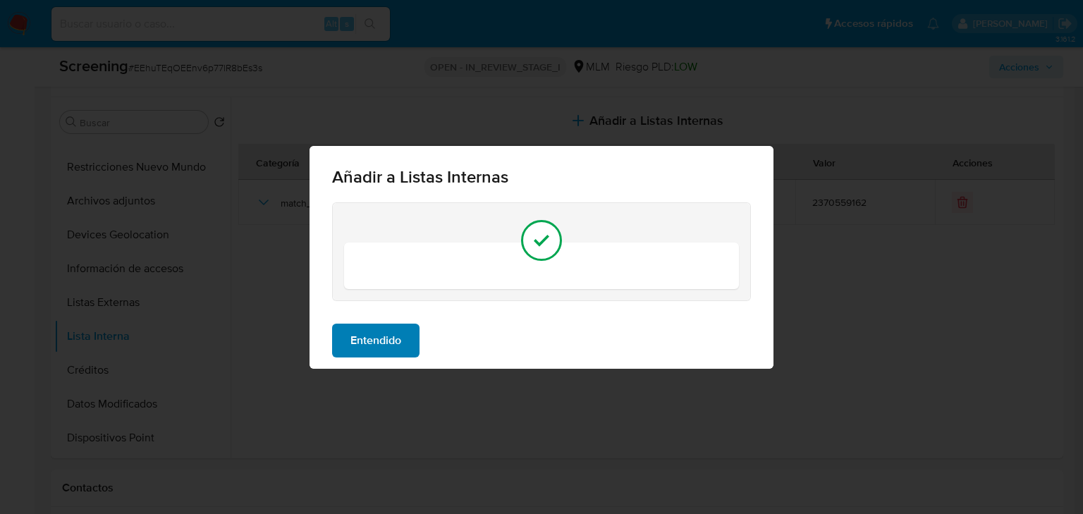
click at [410, 337] on button "Entendido" at bounding box center [375, 341] width 87 height 34
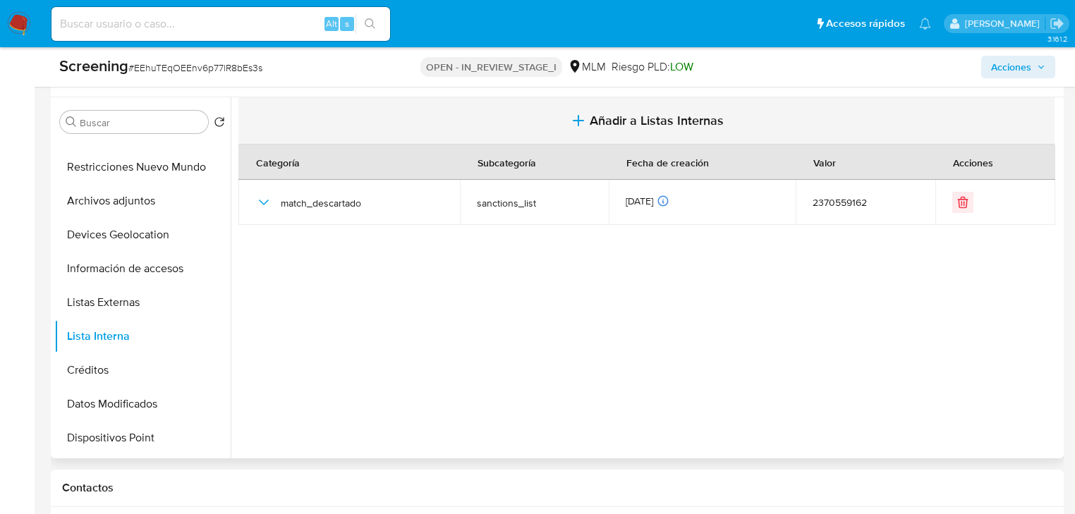
click at [572, 114] on icon "button" at bounding box center [578, 120] width 17 height 17
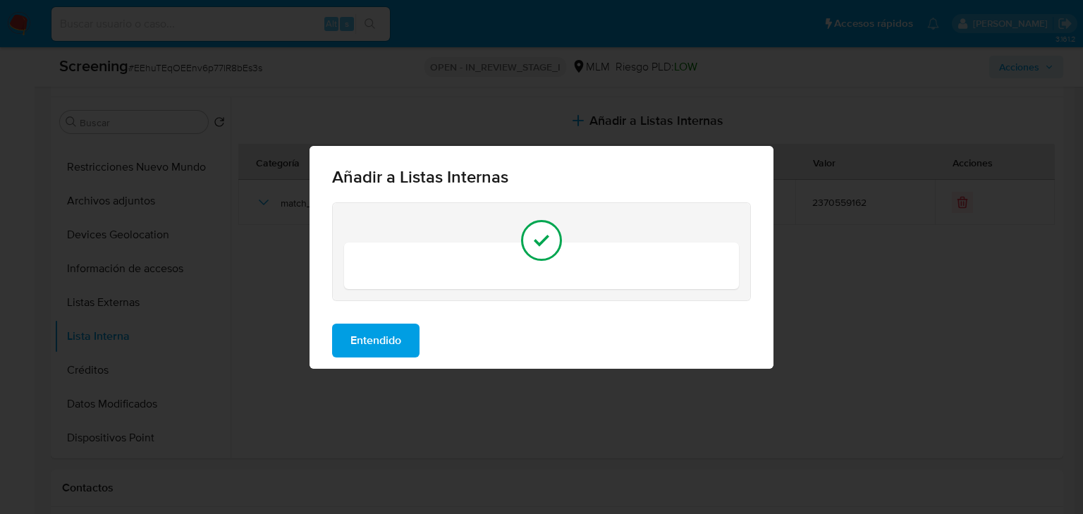
drag, startPoint x: 377, startPoint y: 340, endPoint x: 432, endPoint y: 318, distance: 59.2
click at [378, 340] on span "Entendido" at bounding box center [375, 340] width 51 height 31
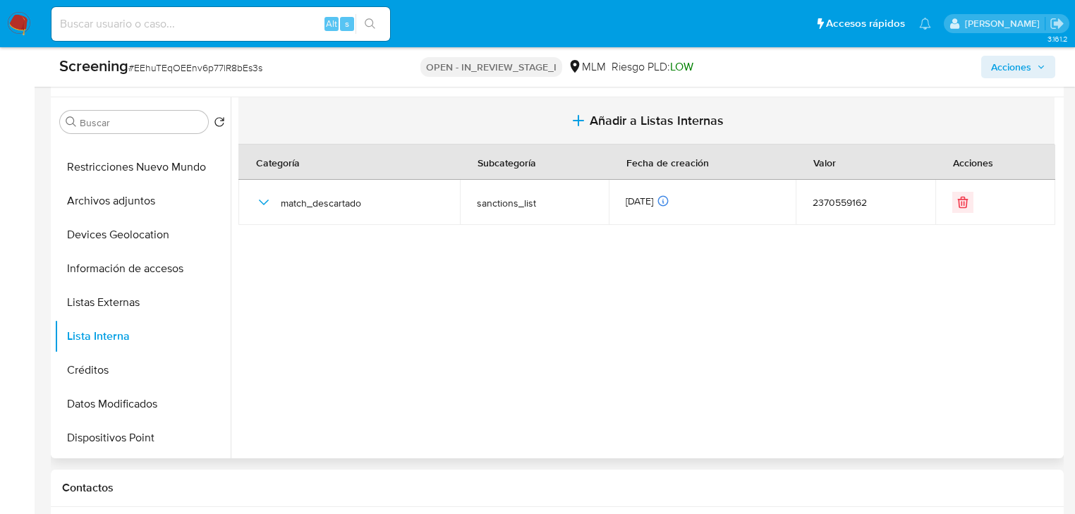
click at [573, 118] on icon "button" at bounding box center [578, 120] width 17 height 17
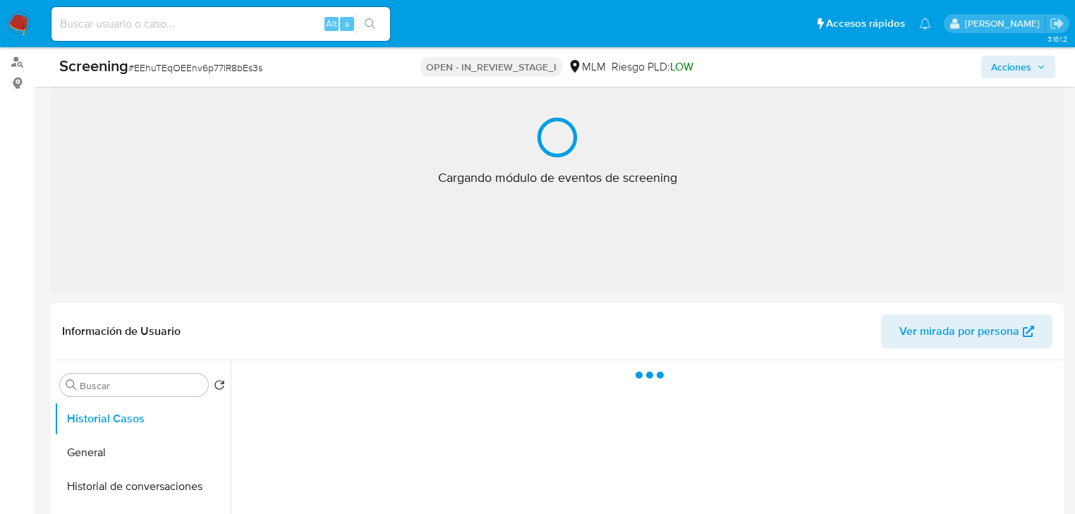
scroll to position [226, 0]
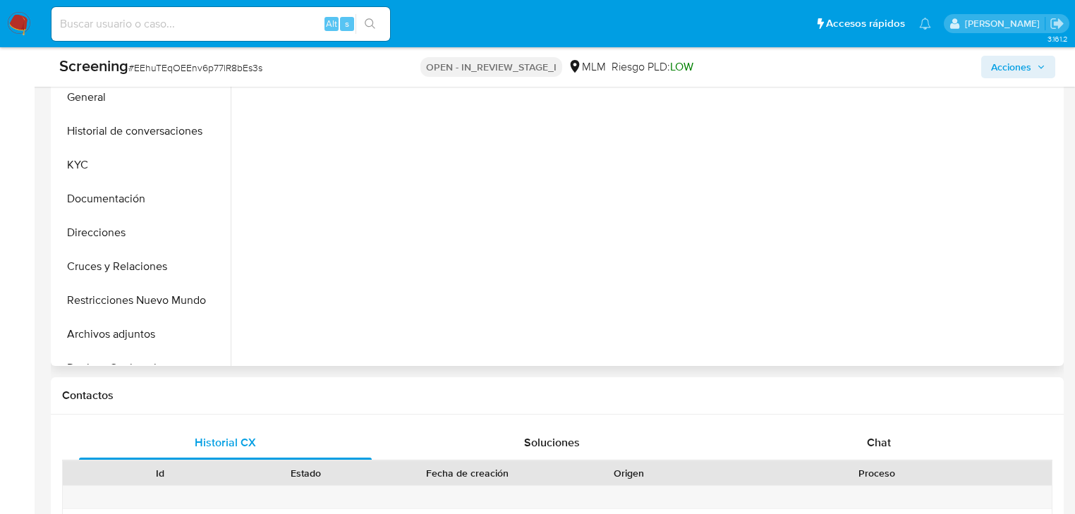
select select "10"
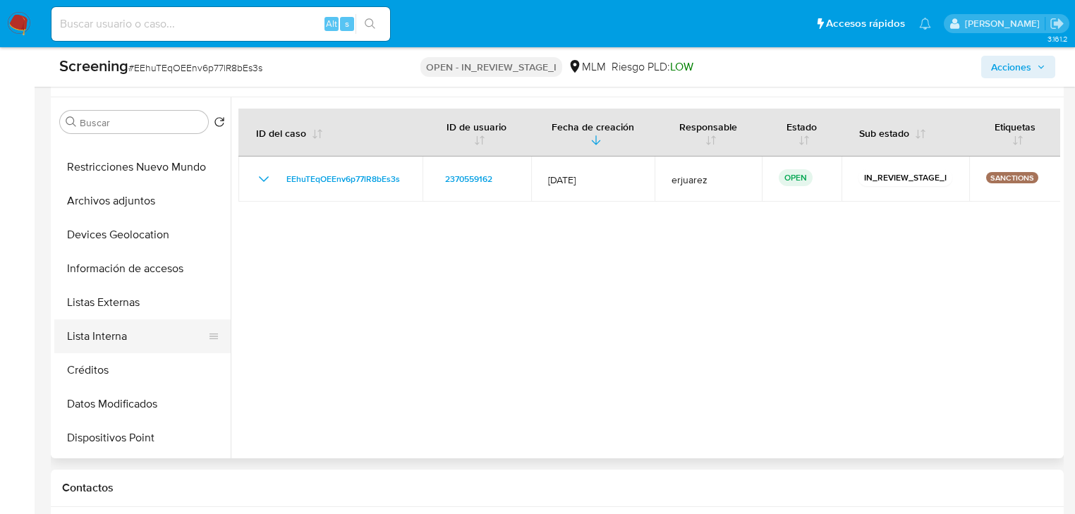
click at [127, 333] on button "Lista Interna" at bounding box center [136, 336] width 165 height 34
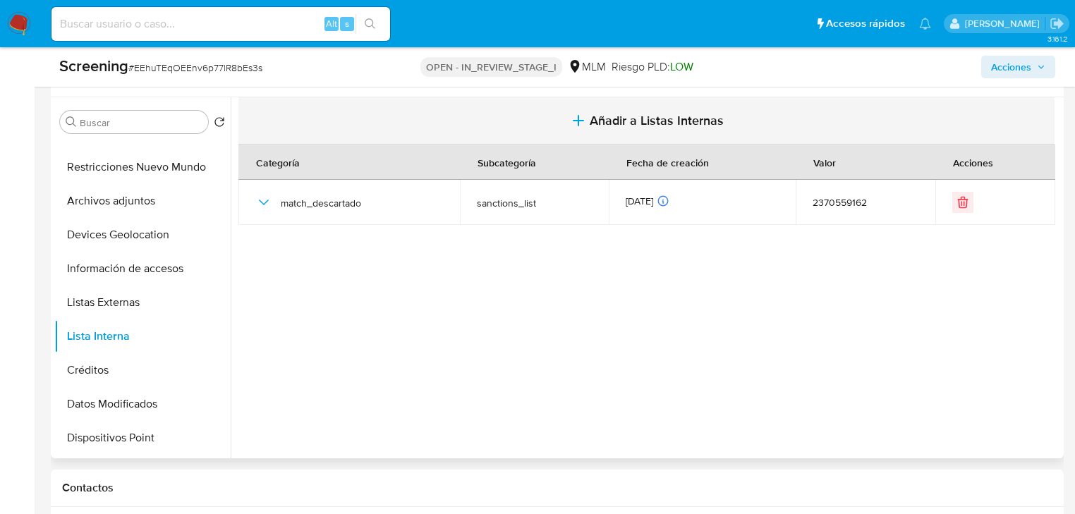
click at [649, 126] on span "Añadir a Listas Internas" at bounding box center [657, 121] width 134 height 16
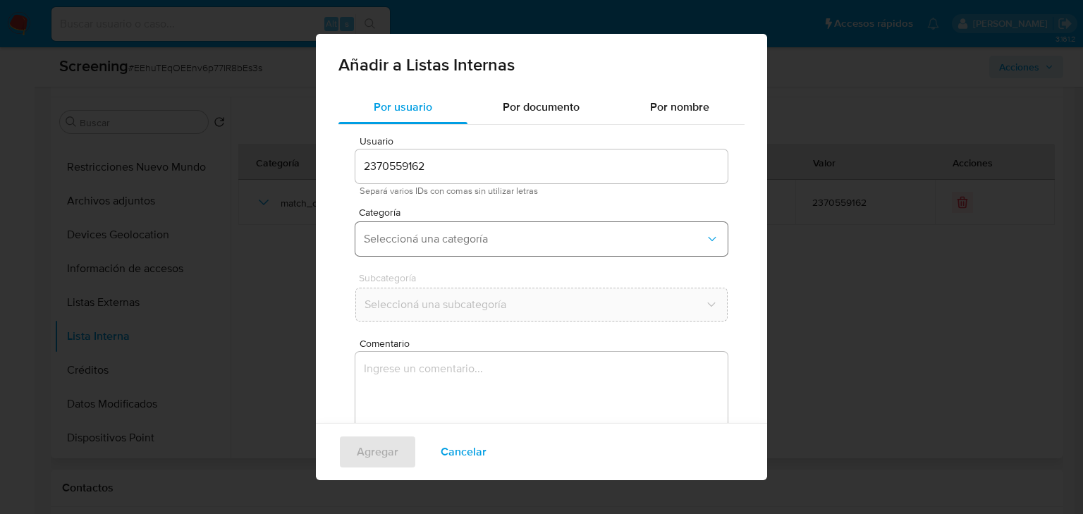
click at [425, 236] on span "Seleccioná una categoría" at bounding box center [534, 239] width 341 height 14
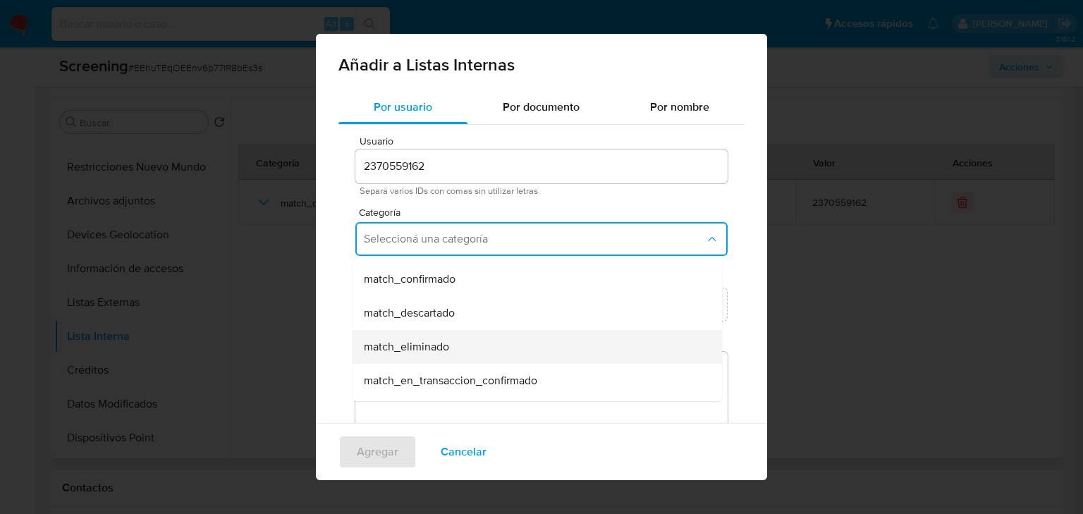
scroll to position [113, 0]
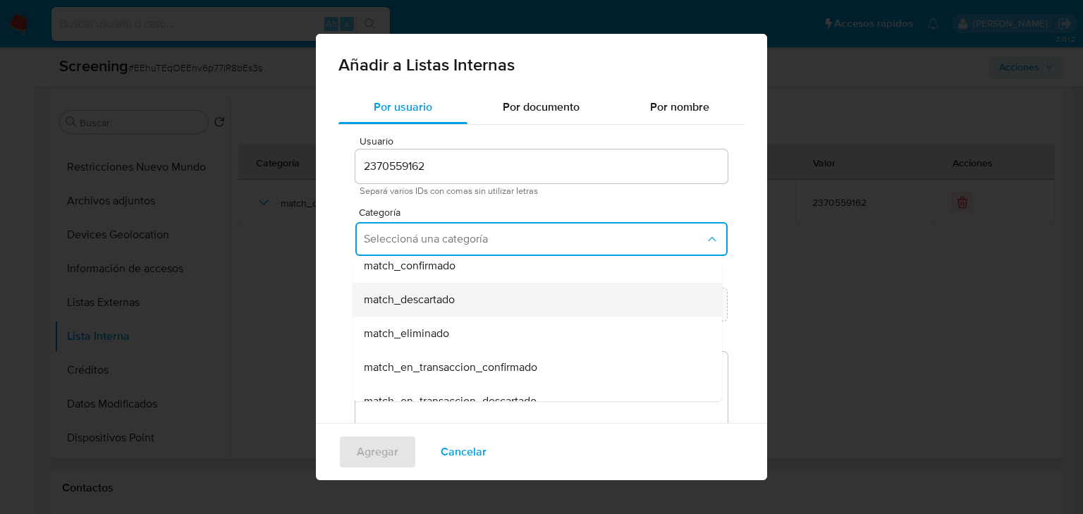
click at [423, 302] on span "match_descartado" at bounding box center [409, 300] width 91 height 14
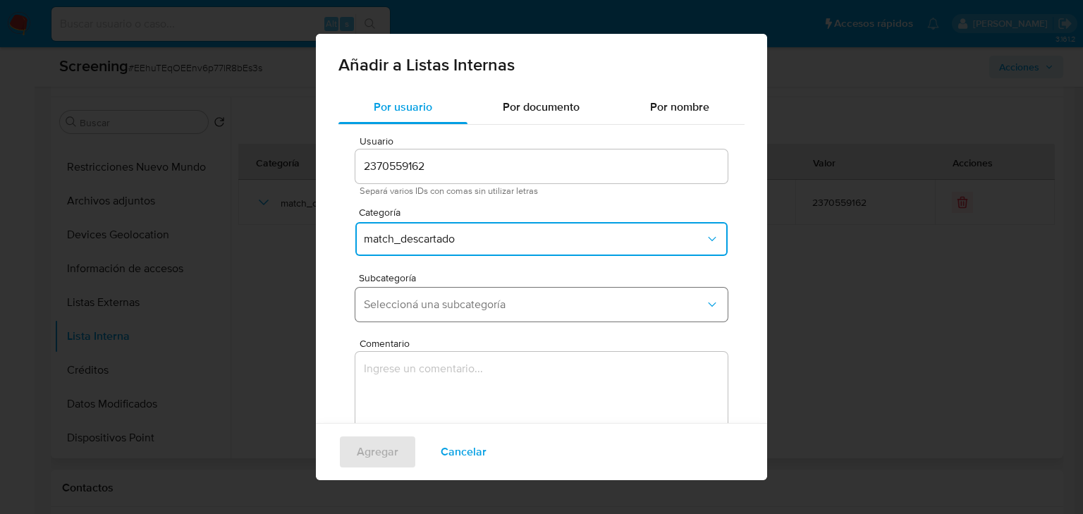
click at [406, 296] on button "Seleccioná una subcategoría" at bounding box center [541, 305] width 372 height 34
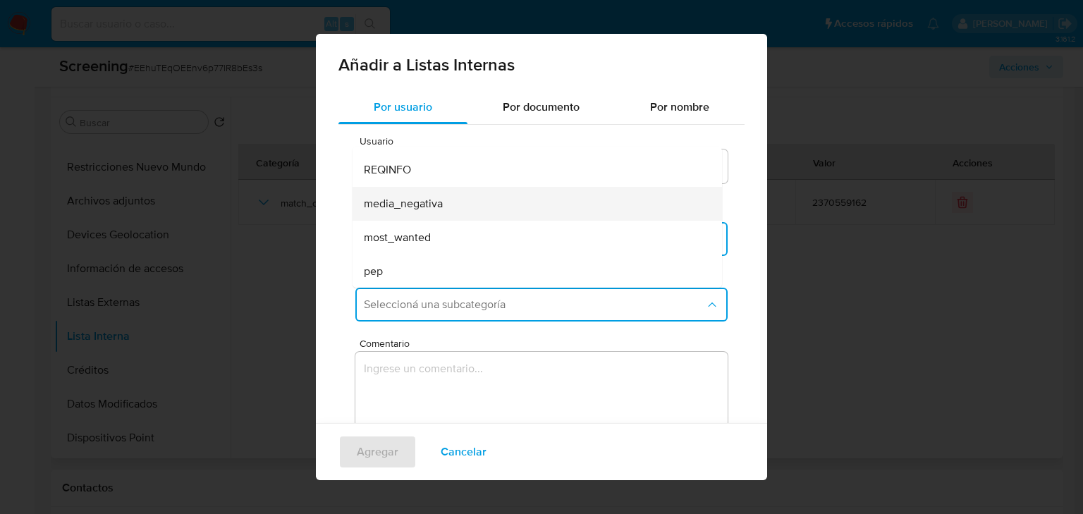
scroll to position [0, 0]
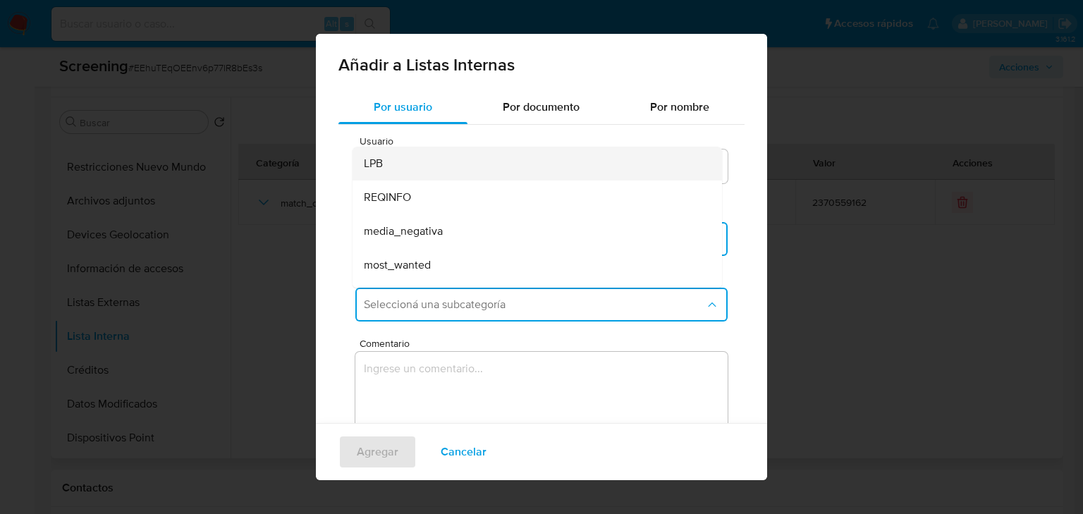
click at [427, 168] on div "LPB" at bounding box center [533, 164] width 338 height 34
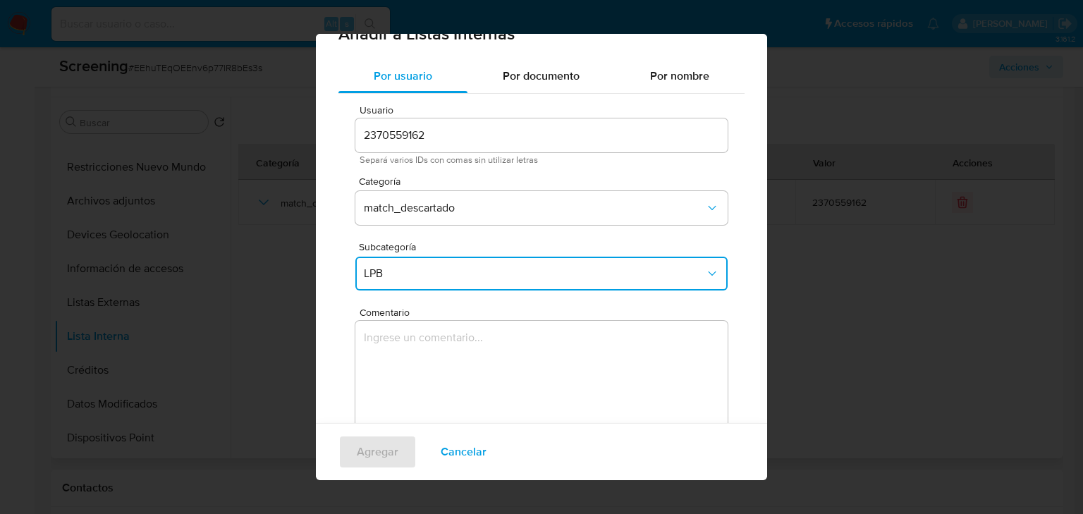
scroll to position [87, 0]
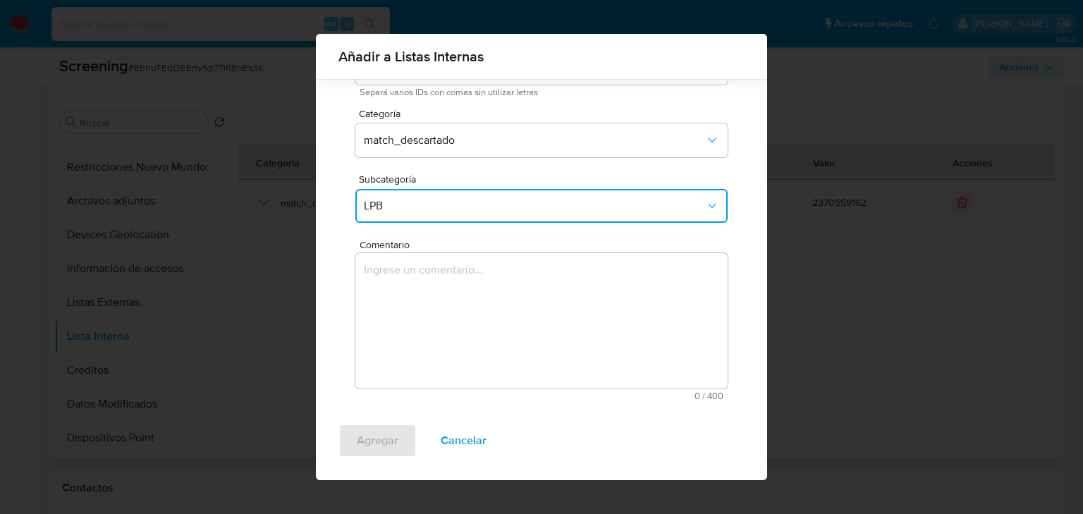
click at [408, 288] on textarea "Comentario" at bounding box center [541, 320] width 372 height 135
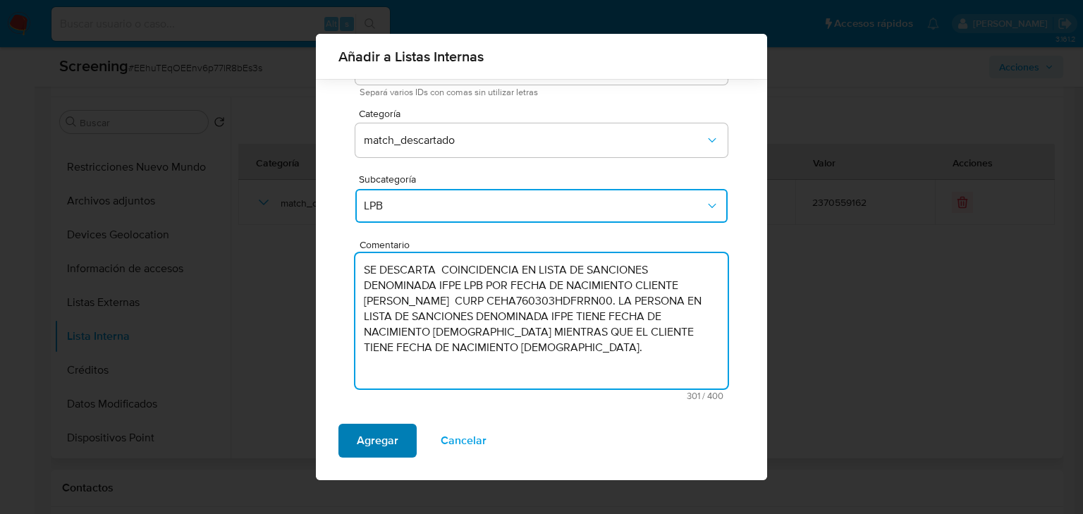
type textarea "SE DESCARTA COINCIDENCIA EN LISTA DE SANCIONES DENOMINADA IFPE LPB POR FECHA DE…"
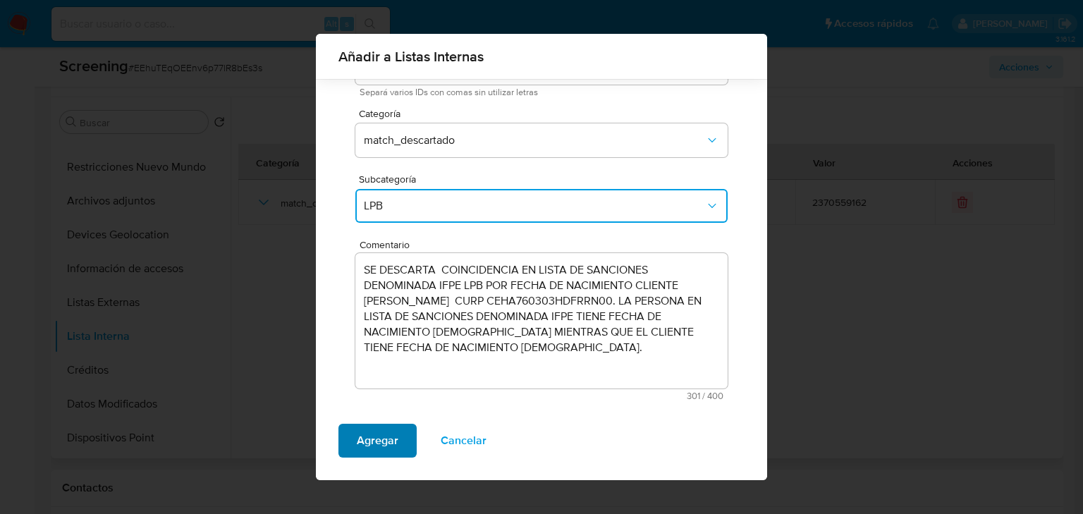
click at [394, 428] on span "Agregar" at bounding box center [378, 440] width 42 height 31
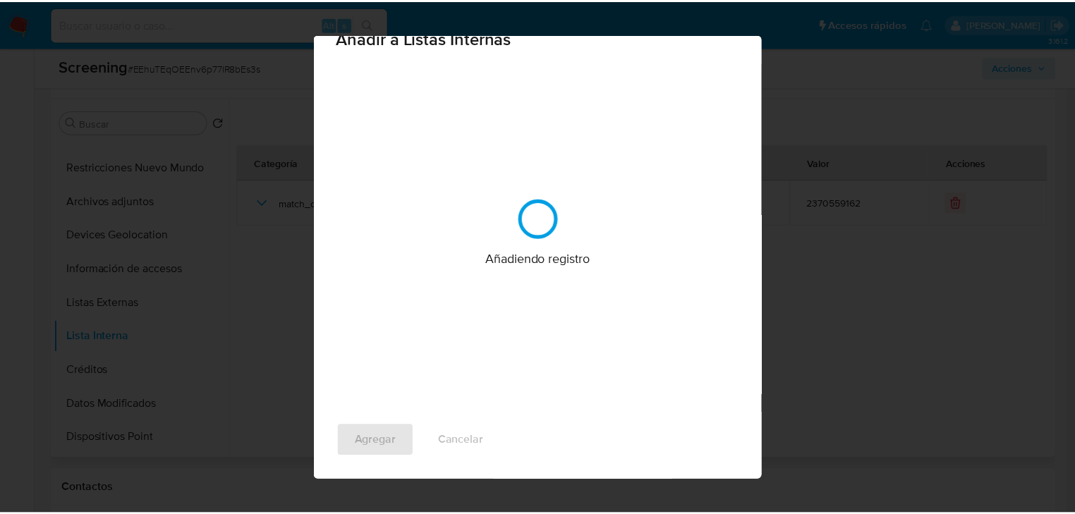
scroll to position [0, 0]
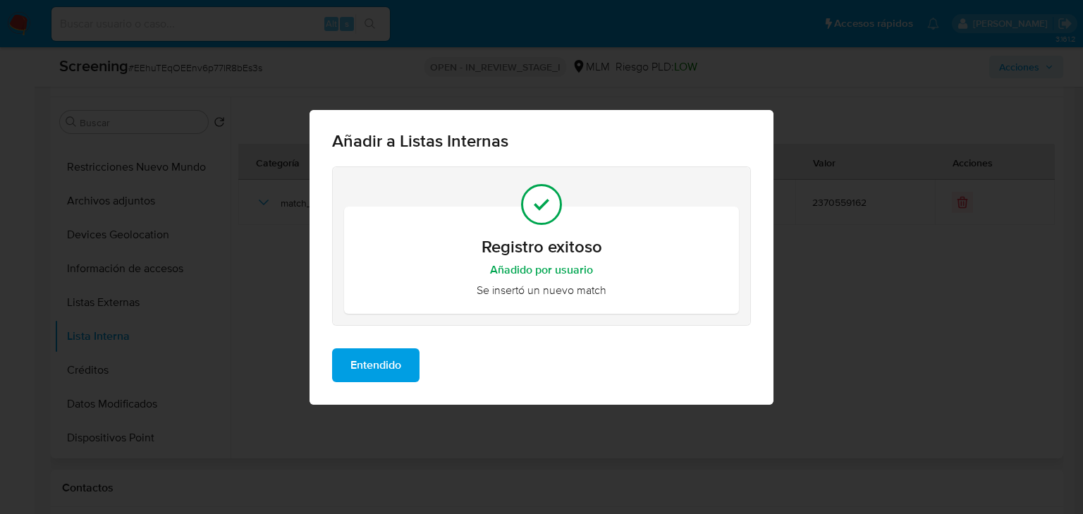
click at [401, 350] on span "Entendido" at bounding box center [375, 365] width 51 height 31
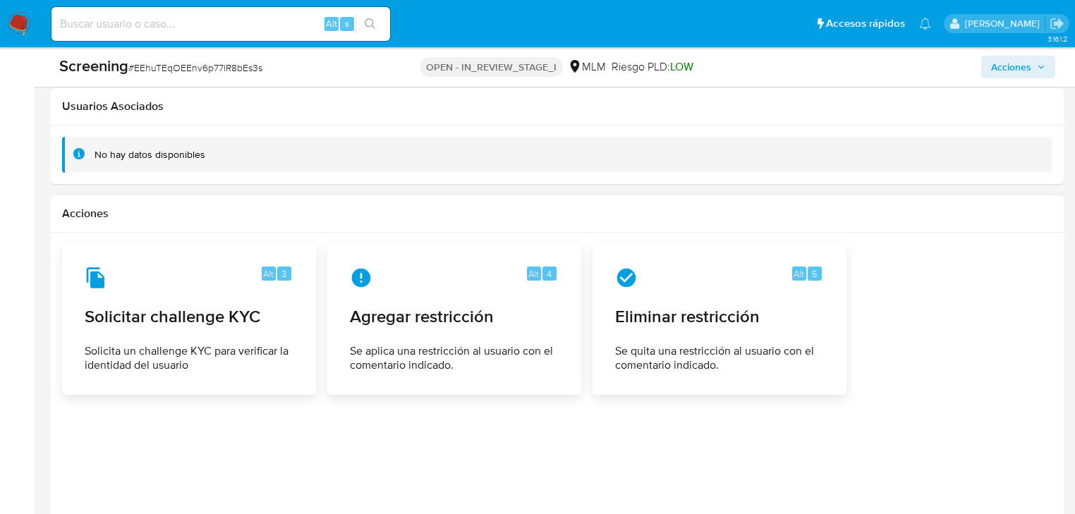
scroll to position [2133, 0]
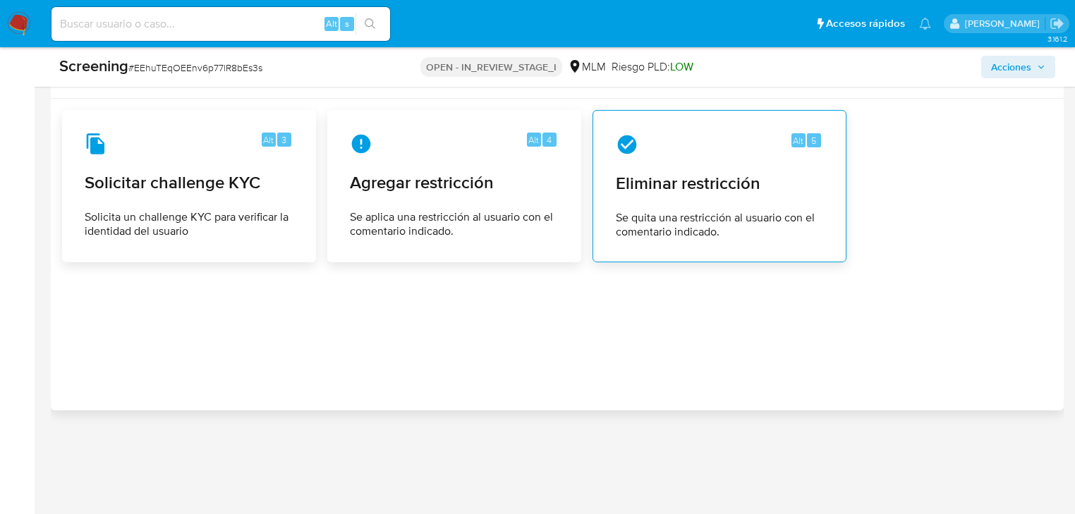
click at [654, 173] on span "Eliminar restricción" at bounding box center [719, 183] width 207 height 21
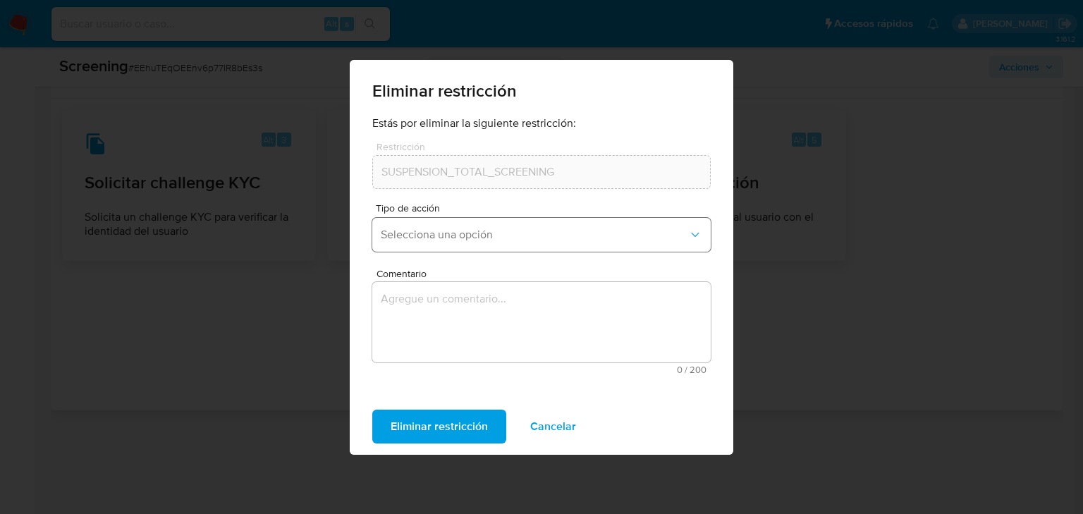
click at [415, 238] on span "Selecciona una opción" at bounding box center [534, 235] width 307 height 14
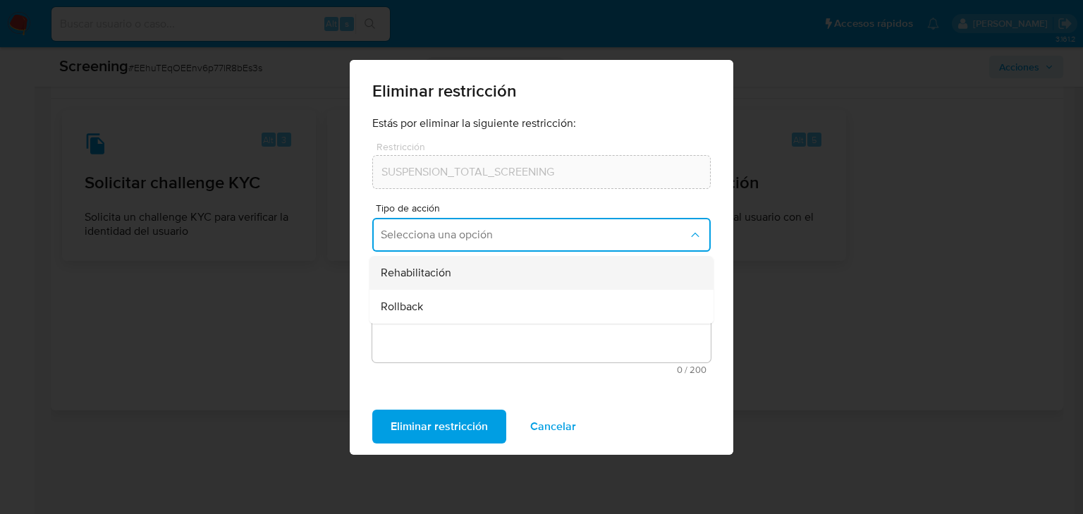
click at [433, 282] on div "Rehabilitación" at bounding box center [537, 273] width 313 height 34
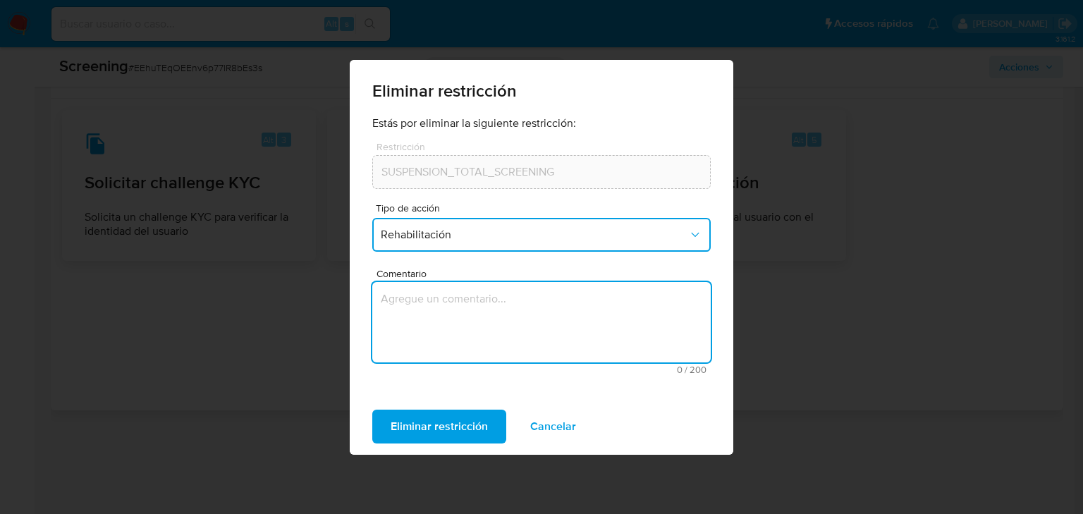
click at [417, 329] on textarea "Comentario" at bounding box center [541, 322] width 338 height 80
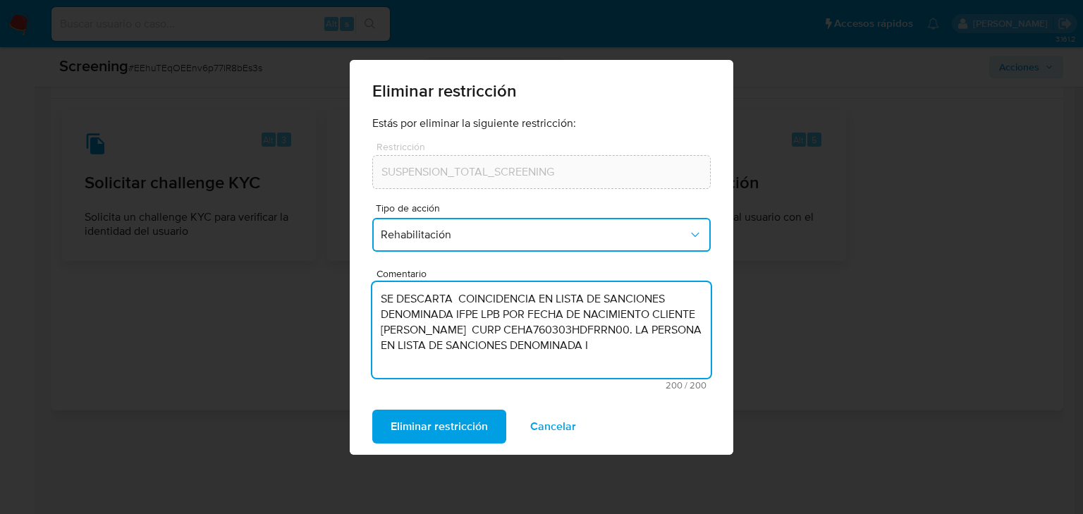
drag, startPoint x: 542, startPoint y: 367, endPoint x: 567, endPoint y: 333, distance: 41.9
click at [567, 333] on textarea "SE DESCARTA COINCIDENCIA EN LISTA DE SANCIONES DENOMINADA IFPE LPB POR FECHA DE…" at bounding box center [541, 330] width 338 height 96
drag, startPoint x: 527, startPoint y: 350, endPoint x: 516, endPoint y: 344, distance: 13.2
click at [527, 350] on textarea "SE DESCARTA COINCIDENCIA EN LISTA DE SANCIONES DENOMINADA IFPE LPB POR FECHA DE…" at bounding box center [541, 330] width 338 height 96
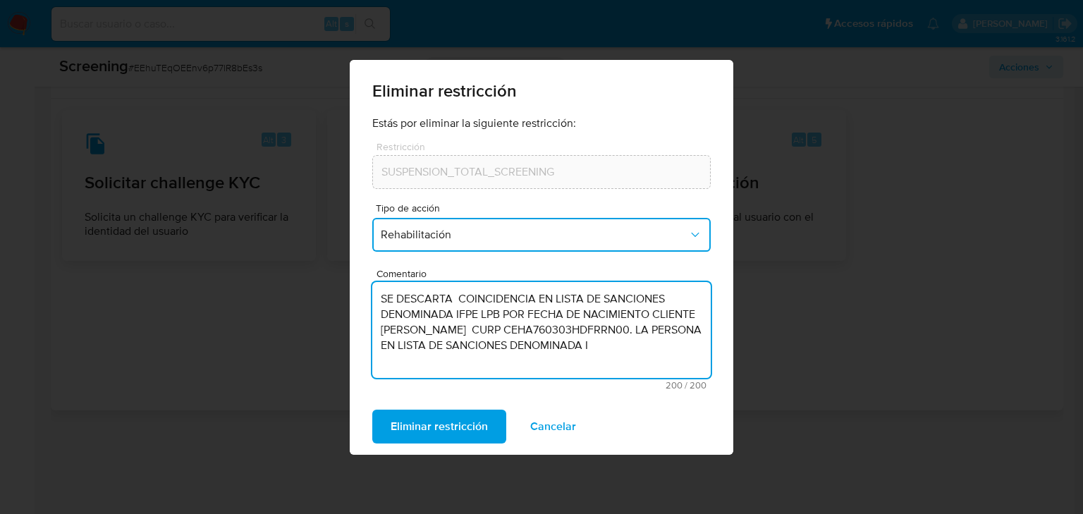
drag, startPoint x: 519, startPoint y: 346, endPoint x: 558, endPoint y: 366, distance: 43.5
click at [558, 366] on textarea "SE DESCARTA COINCIDENCIA EN LISTA DE SANCIONES DENOMINADA IFPE LPB POR FECHA DE…" at bounding box center [541, 330] width 338 height 96
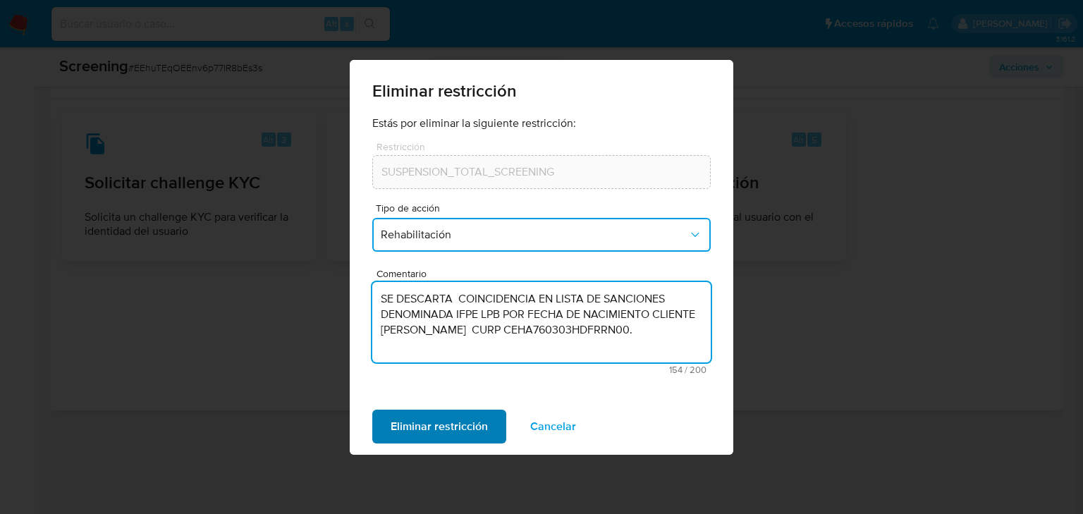
type textarea "SE DESCARTA COINCIDENCIA EN LISTA DE SANCIONES DENOMINADA IFPE LPB POR FECHA DE…"
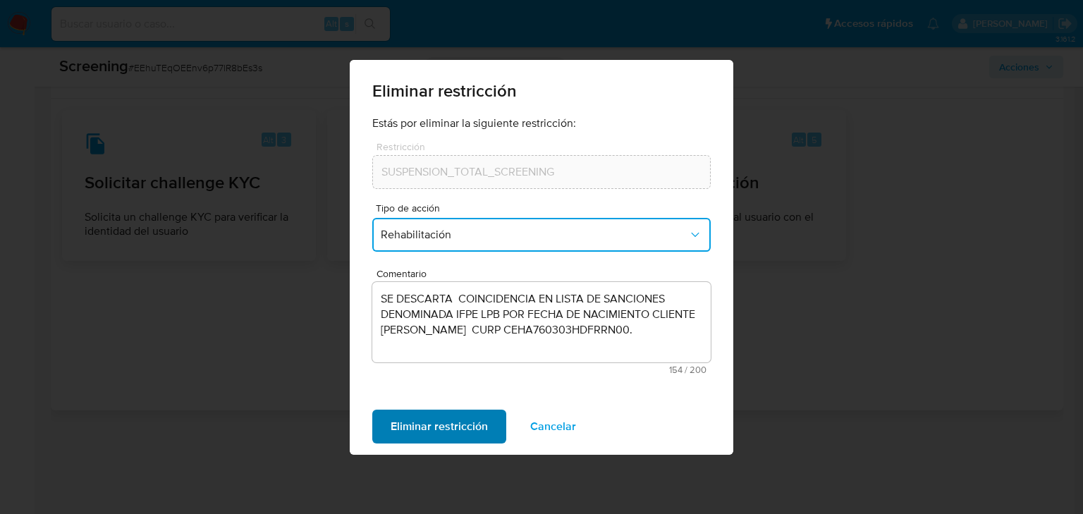
click at [458, 425] on span "Eliminar restricción" at bounding box center [439, 426] width 97 height 31
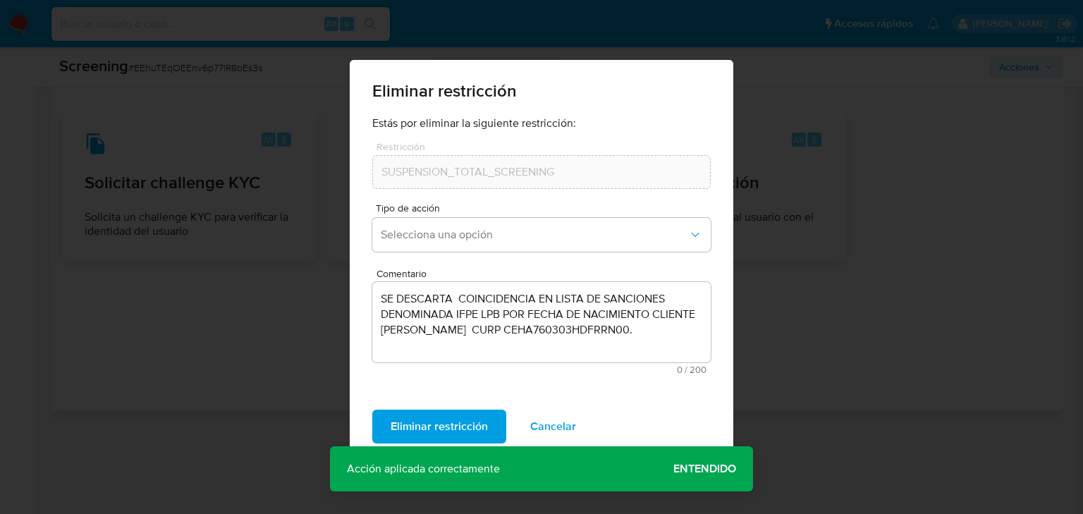
click at [703, 469] on span "Entendido" at bounding box center [704, 469] width 63 height 0
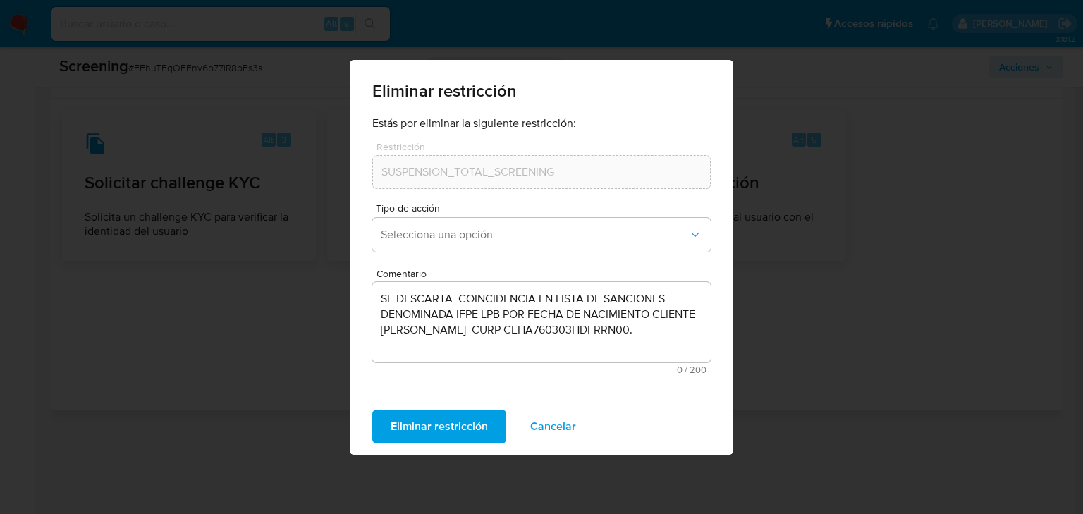
click at [851, 392] on div "Eliminar restricción Estás por eliminar la siguiente restricción: Restricción S…" at bounding box center [541, 257] width 1083 height 514
click at [561, 432] on span "Cancelar" at bounding box center [553, 426] width 46 height 31
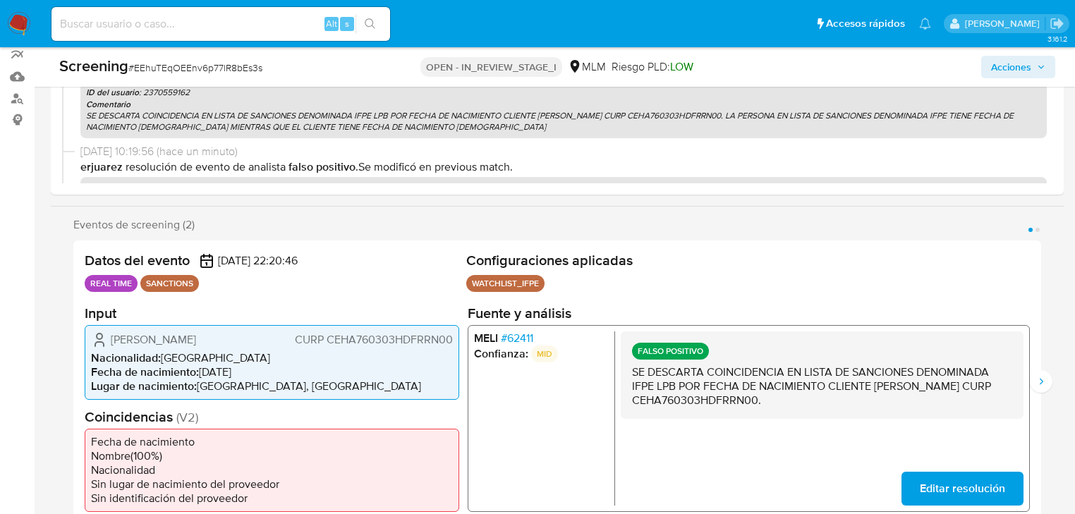
scroll to position [0, 0]
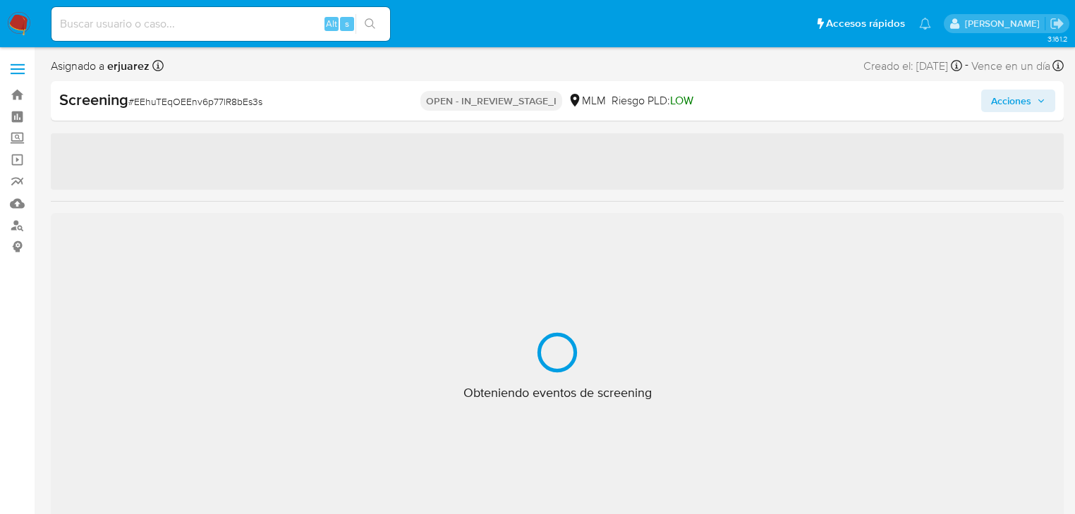
select select "10"
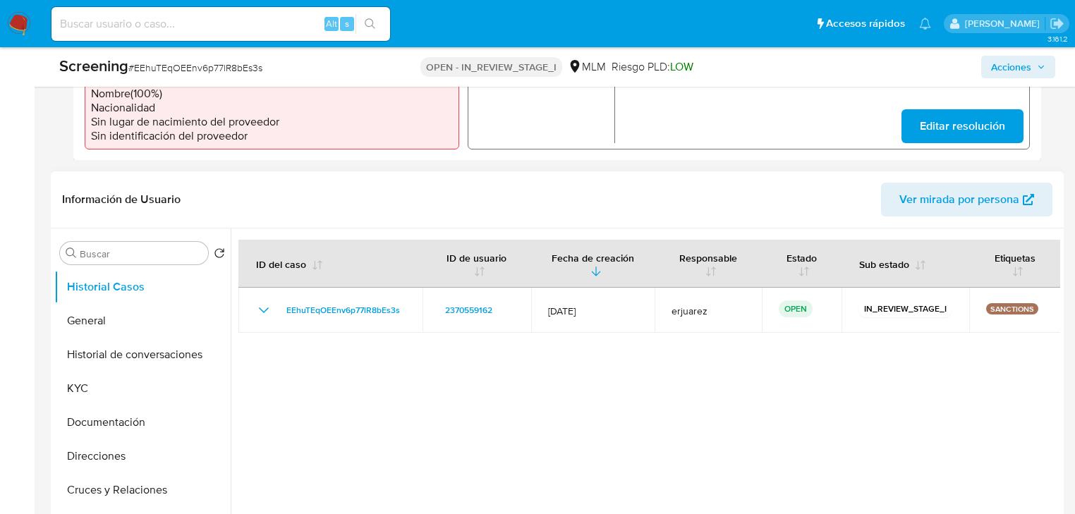
scroll to position [621, 0]
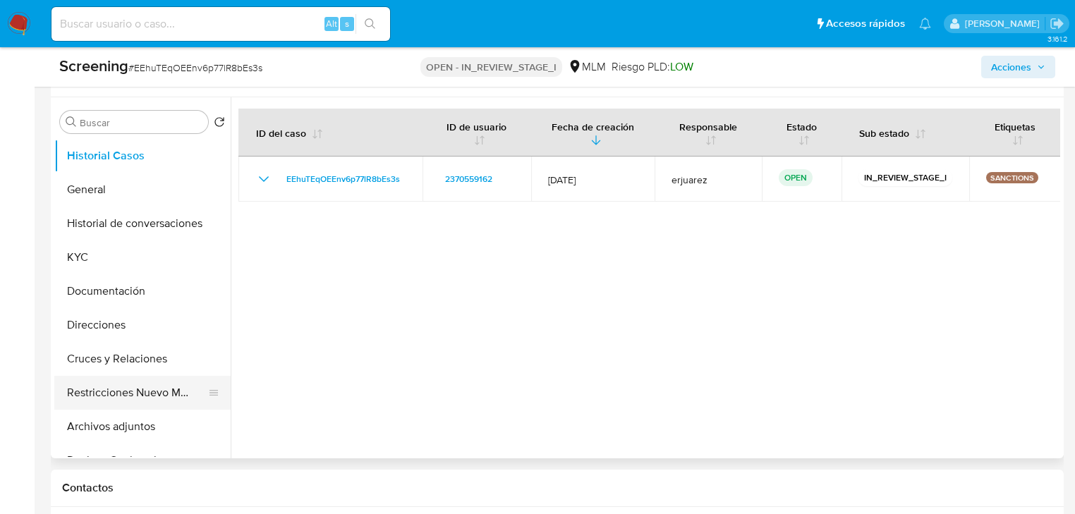
click at [147, 389] on button "Restricciones Nuevo Mundo" at bounding box center [136, 393] width 165 height 34
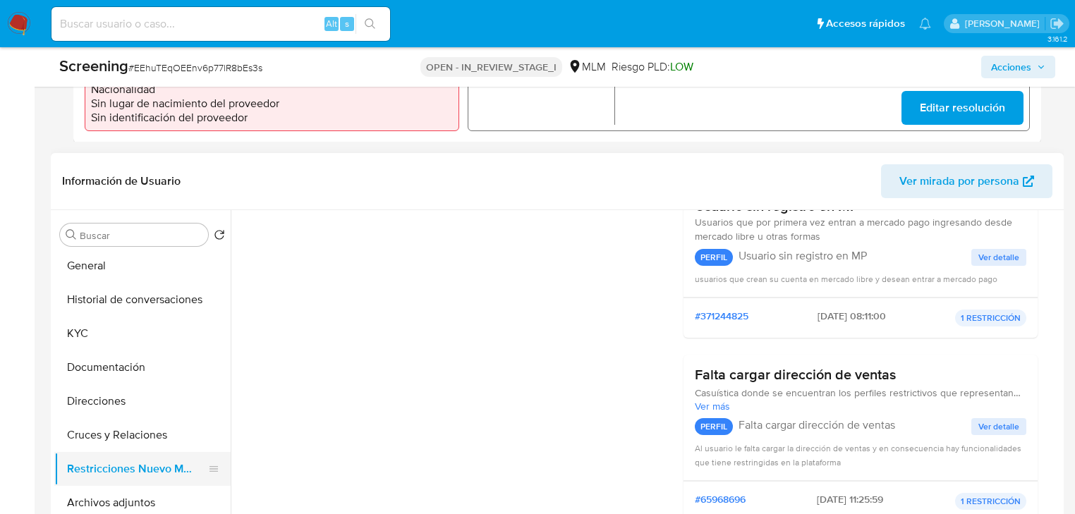
scroll to position [56, 0]
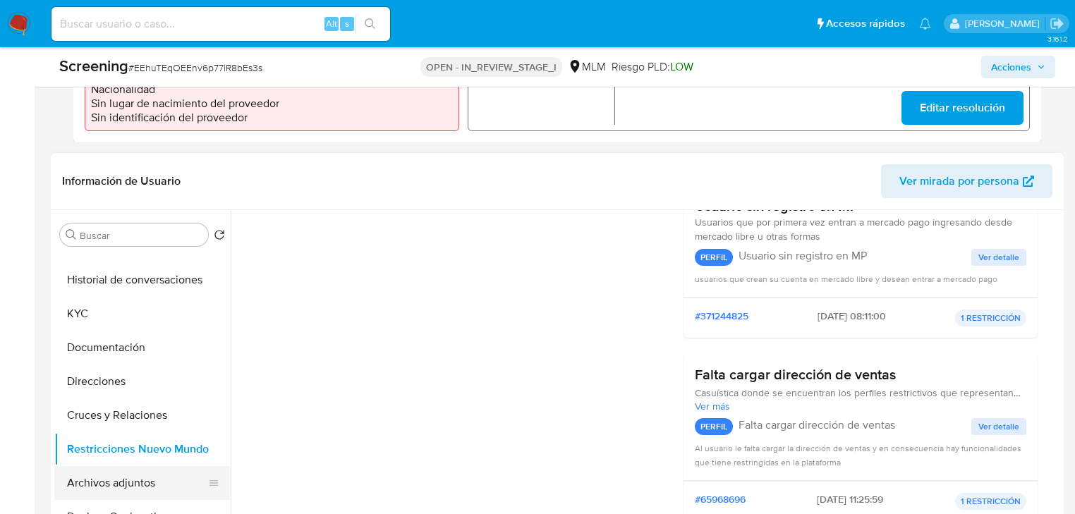
drag, startPoint x: 133, startPoint y: 489, endPoint x: 176, endPoint y: 484, distance: 42.6
click at [134, 489] on button "Archivos adjuntos" at bounding box center [136, 483] width 165 height 34
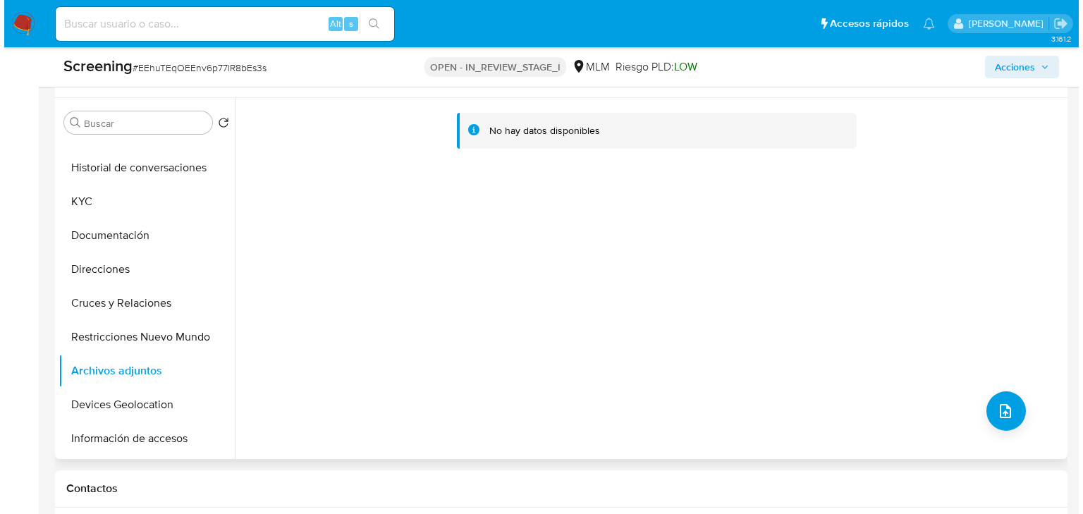
scroll to position [621, 0]
click at [1004, 409] on icon "upload-file" at bounding box center [1001, 410] width 17 height 17
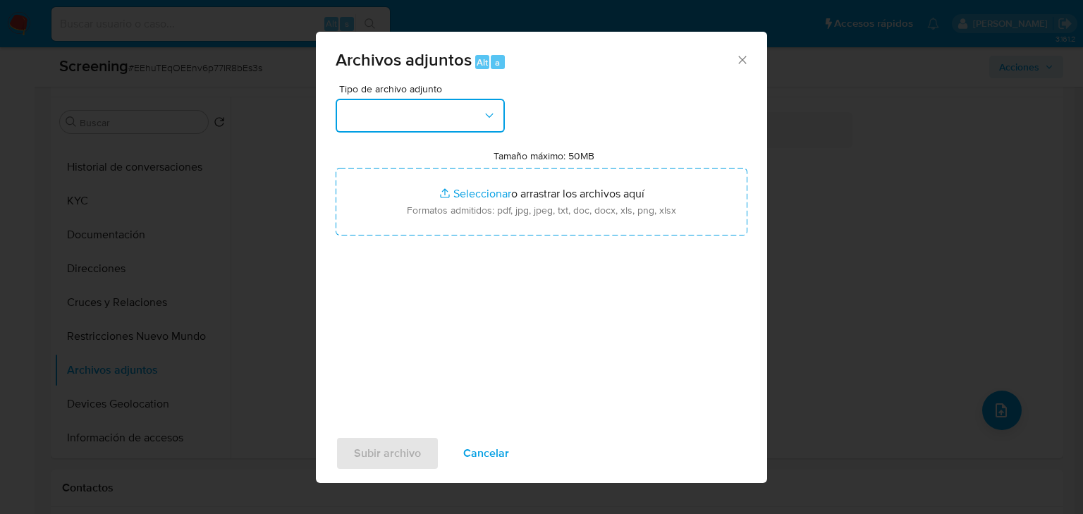
click at [438, 116] on button "button" at bounding box center [420, 116] width 169 height 34
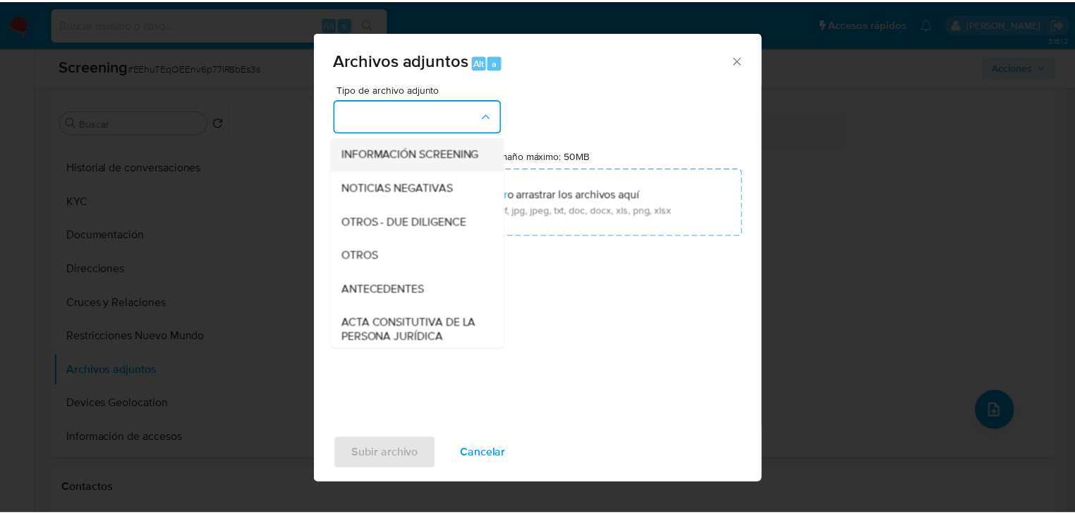
scroll to position [169, 0]
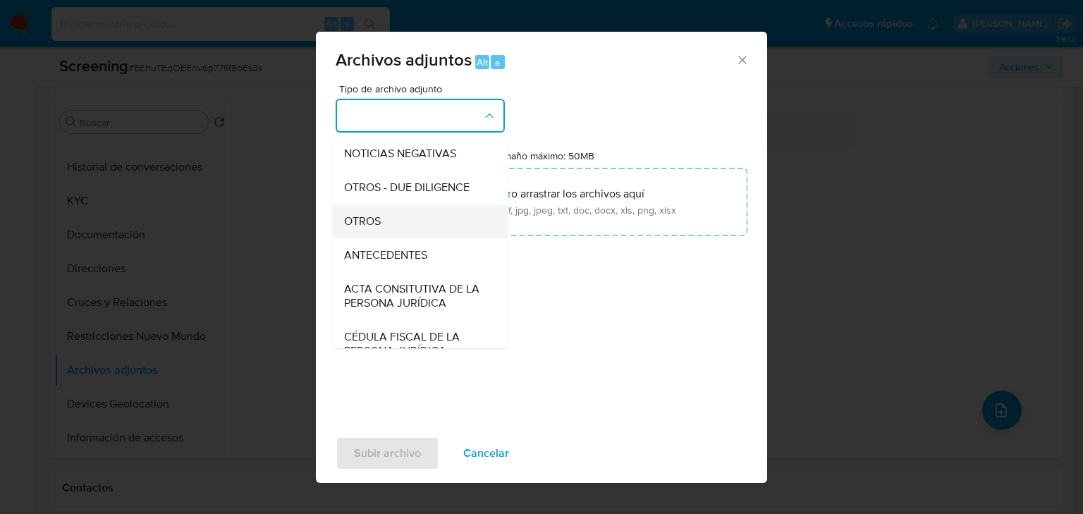
click at [359, 228] on span "OTROS" at bounding box center [362, 221] width 37 height 14
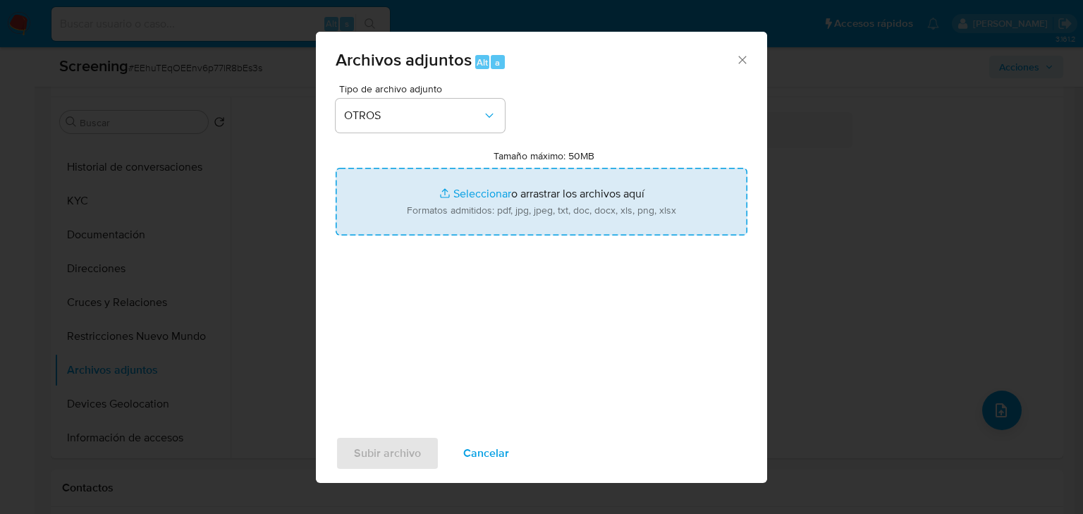
click at [488, 194] on input "Tamaño máximo: 50MB Seleccionar archivos" at bounding box center [542, 202] width 412 height 68
type input "C:\fakepath\2370559162_Antonio Cervantes Hernandez.pdf"
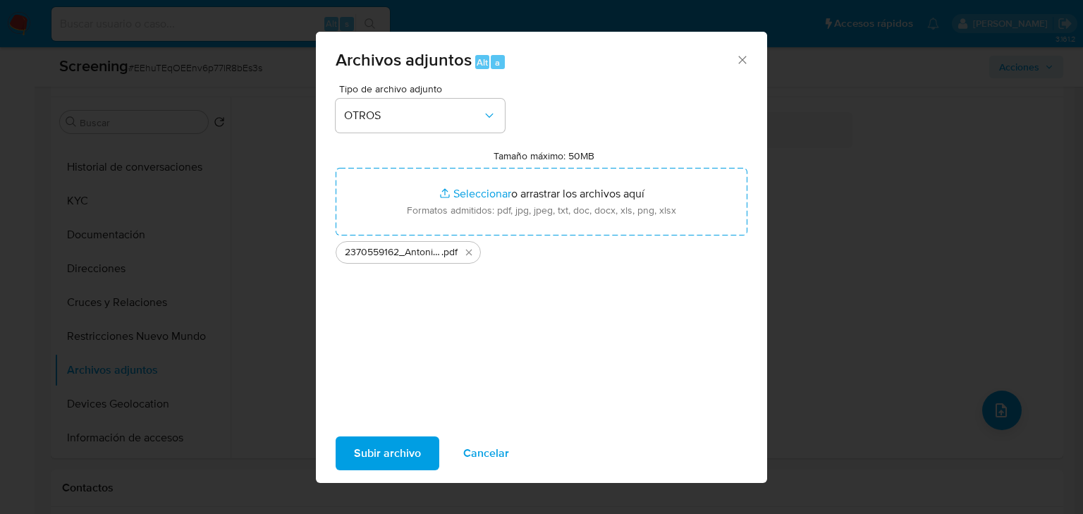
click at [389, 447] on span "Subir archivo" at bounding box center [387, 453] width 67 height 31
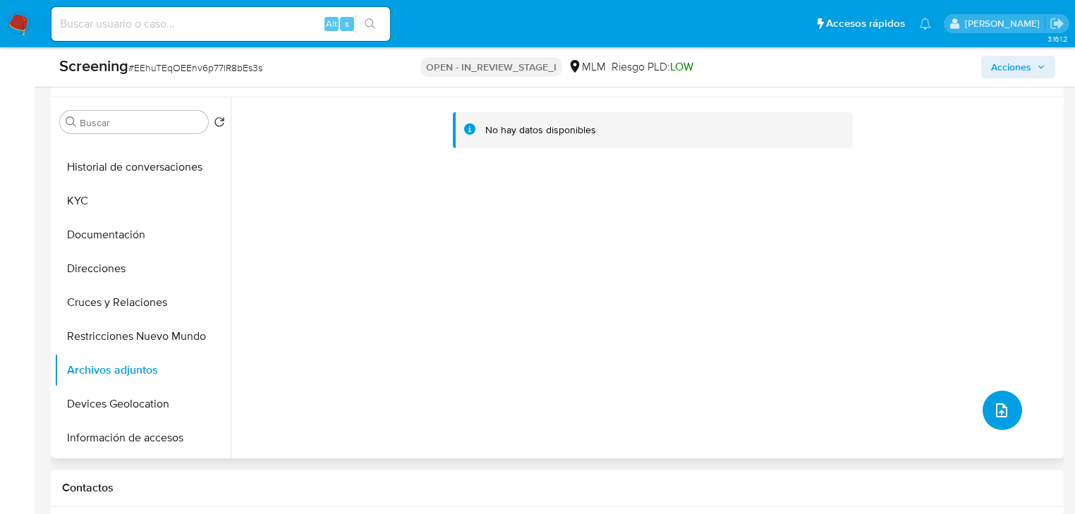
click at [993, 408] on icon "upload-file" at bounding box center [1001, 410] width 17 height 17
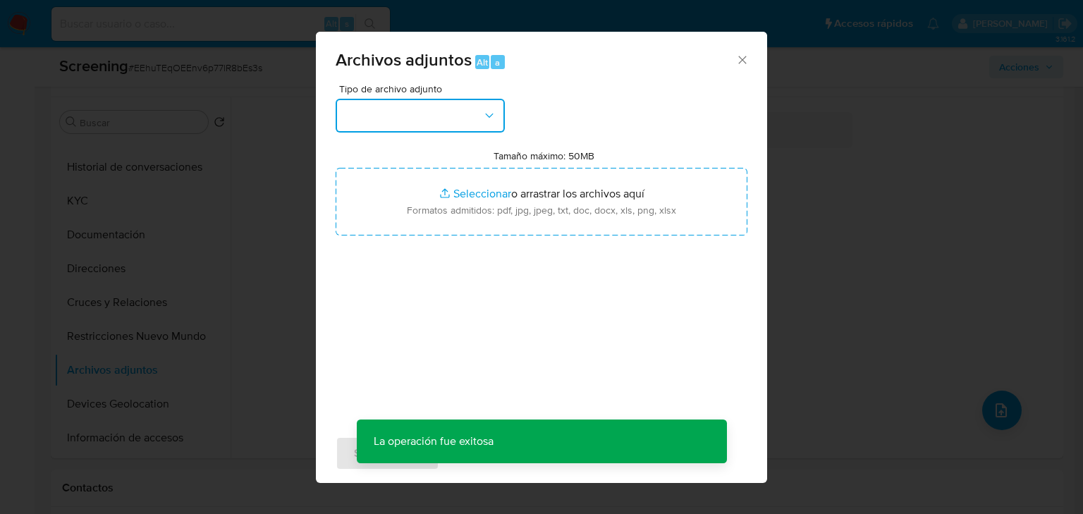
click at [443, 125] on button "button" at bounding box center [420, 116] width 169 height 34
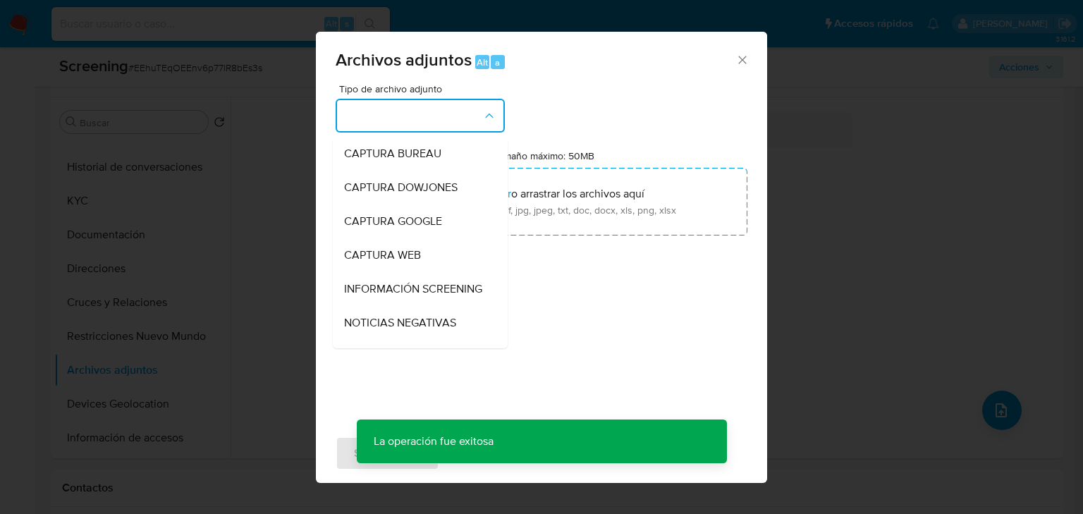
click at [179, 245] on div "Archivos adjuntos Alt a Tipo de archivo adjunto CAPTURA BUREAU CAPTURA DOWJONES…" at bounding box center [541, 257] width 1083 height 514
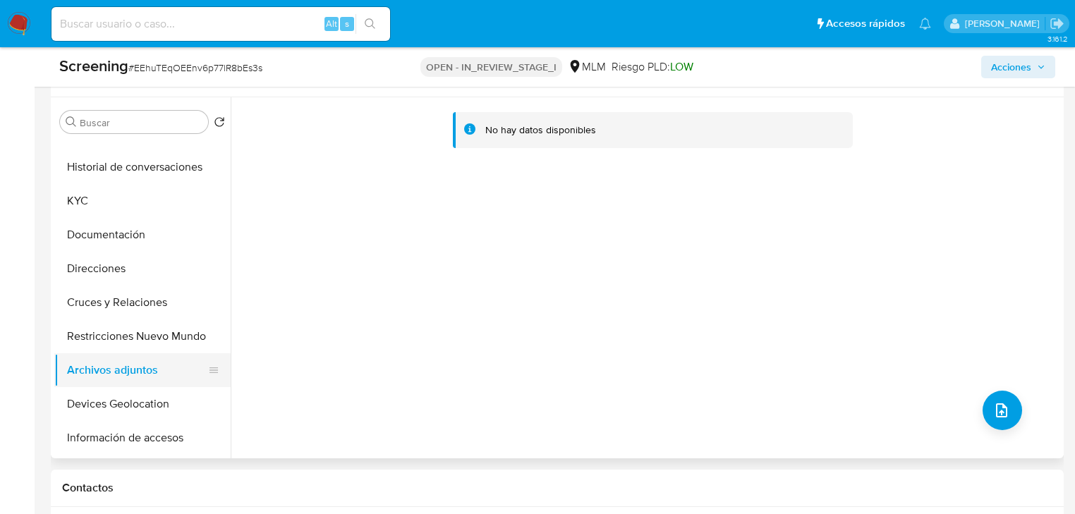
click at [119, 367] on button "Archivos adjuntos" at bounding box center [136, 370] width 165 height 34
click at [120, 368] on button "Archivos adjuntos" at bounding box center [136, 370] width 165 height 34
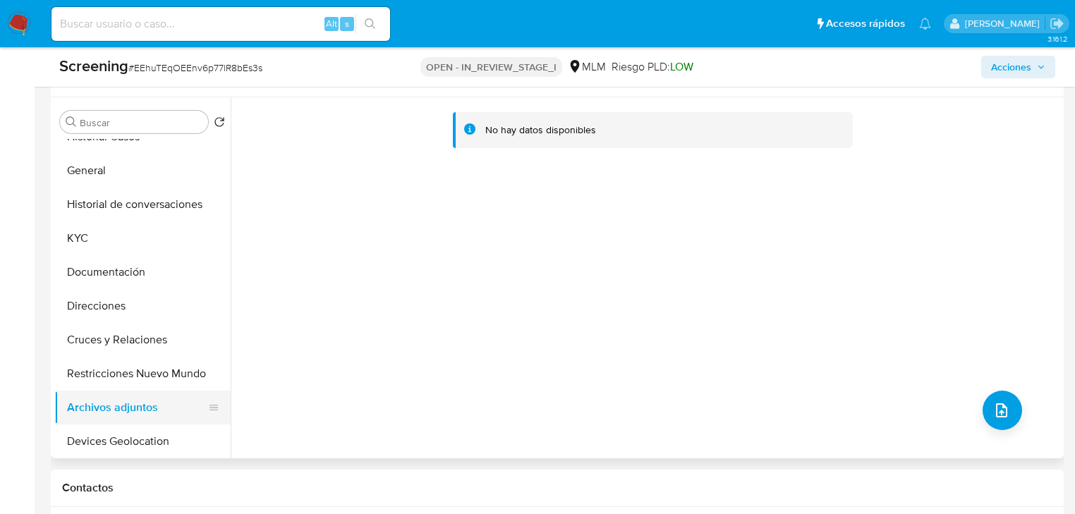
scroll to position [0, 0]
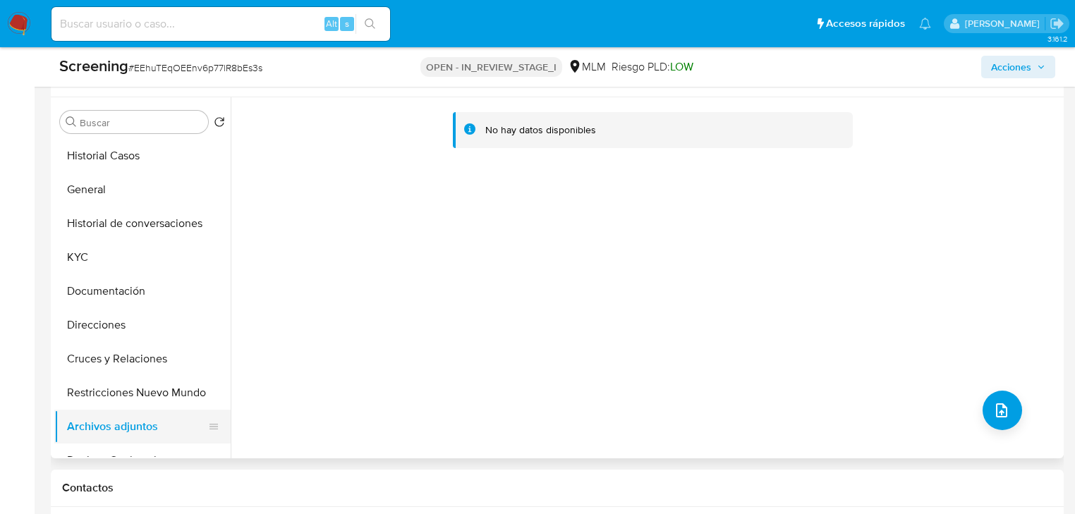
click at [114, 422] on button "Archivos adjuntos" at bounding box center [136, 427] width 165 height 34
drag, startPoint x: 83, startPoint y: 259, endPoint x: 118, endPoint y: 307, distance: 59.7
click at [85, 260] on button "KYC" at bounding box center [142, 257] width 176 height 34
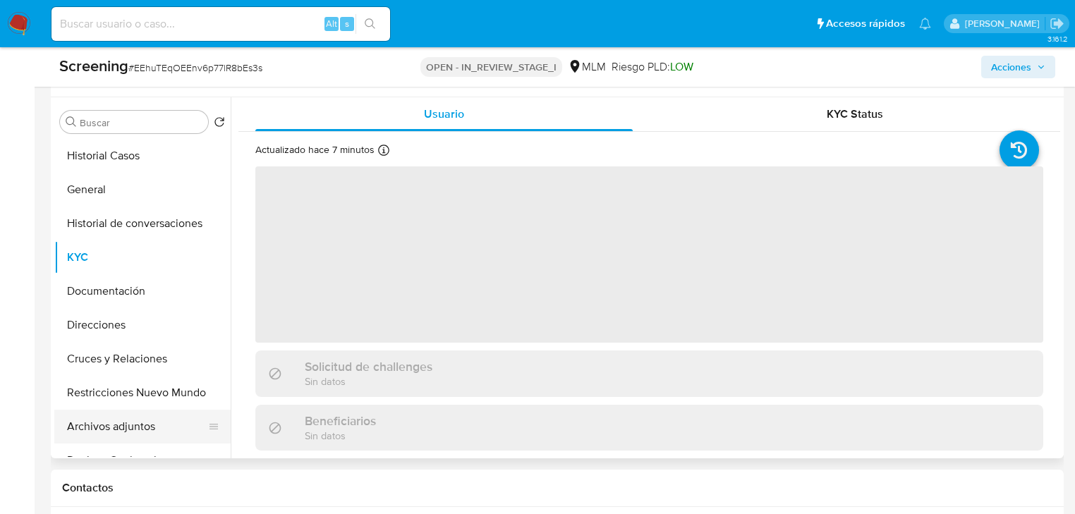
click at [109, 410] on button "Archivos adjuntos" at bounding box center [136, 427] width 165 height 34
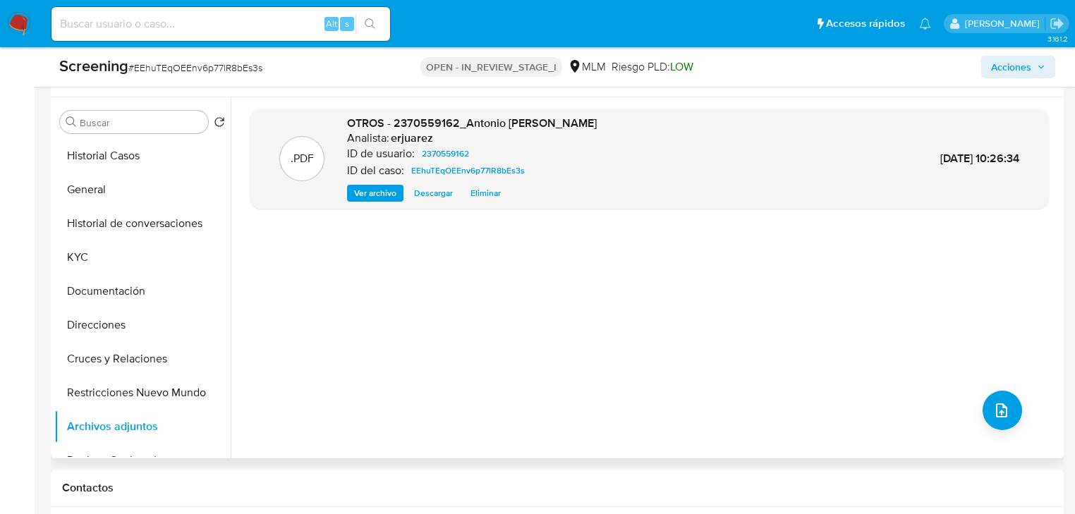
click at [377, 195] on span "Ver archivo" at bounding box center [375, 193] width 42 height 14
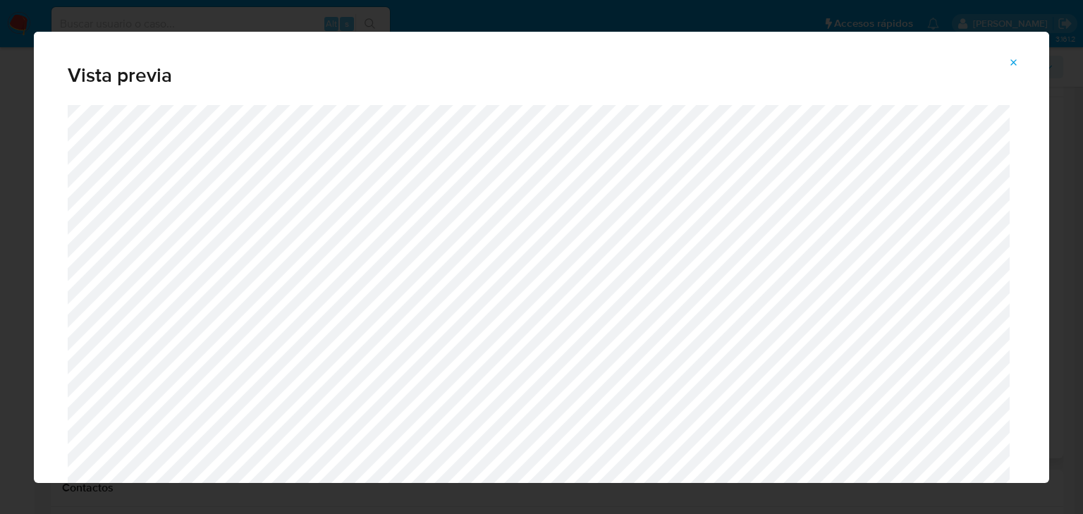
click at [1013, 63] on span "Attachment preview" at bounding box center [1013, 63] width 11 height 20
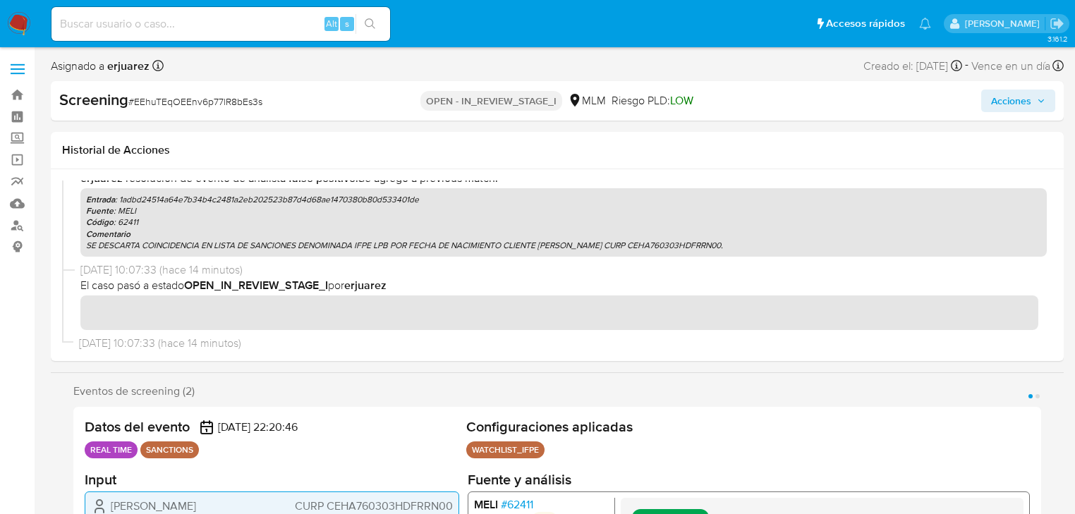
scroll to position [453, 0]
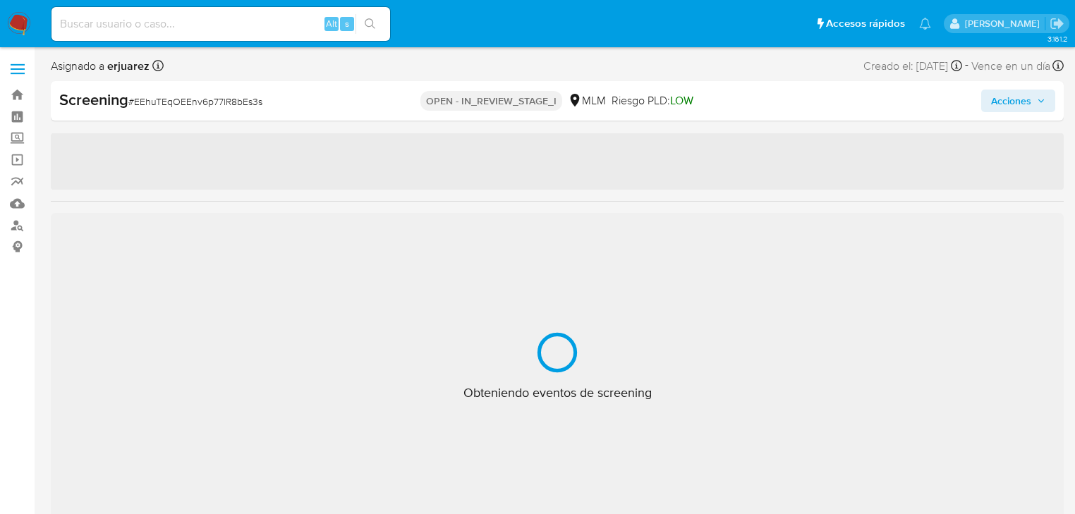
select select "10"
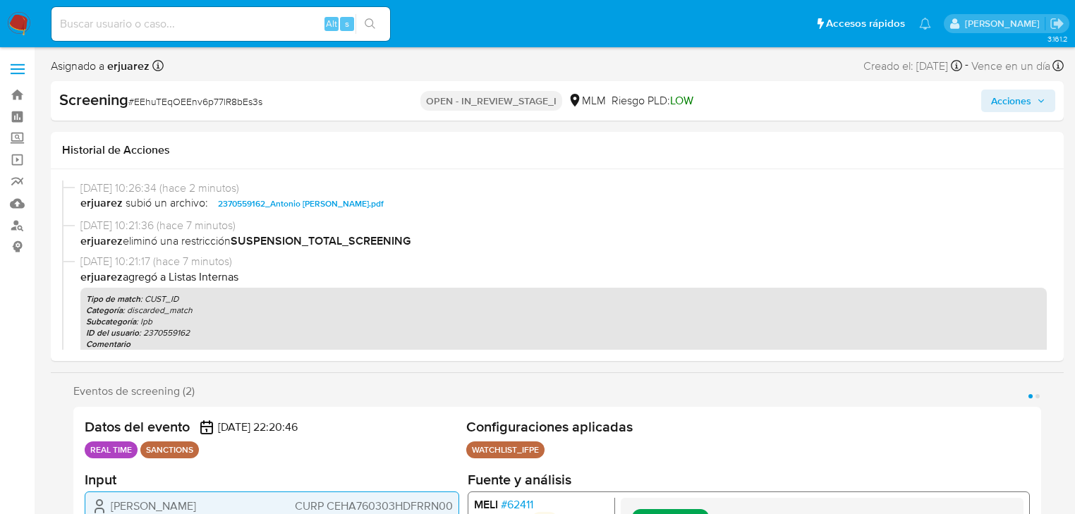
click at [996, 95] on span "Acciones" at bounding box center [1011, 101] width 40 height 23
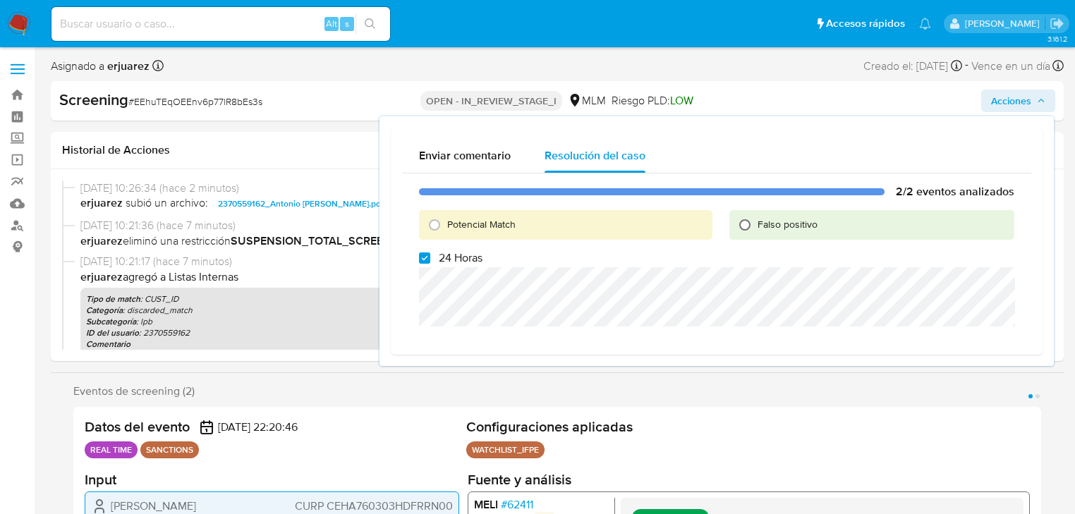
click at [752, 223] on input "Falso positivo" at bounding box center [744, 225] width 23 height 23
radio input "true"
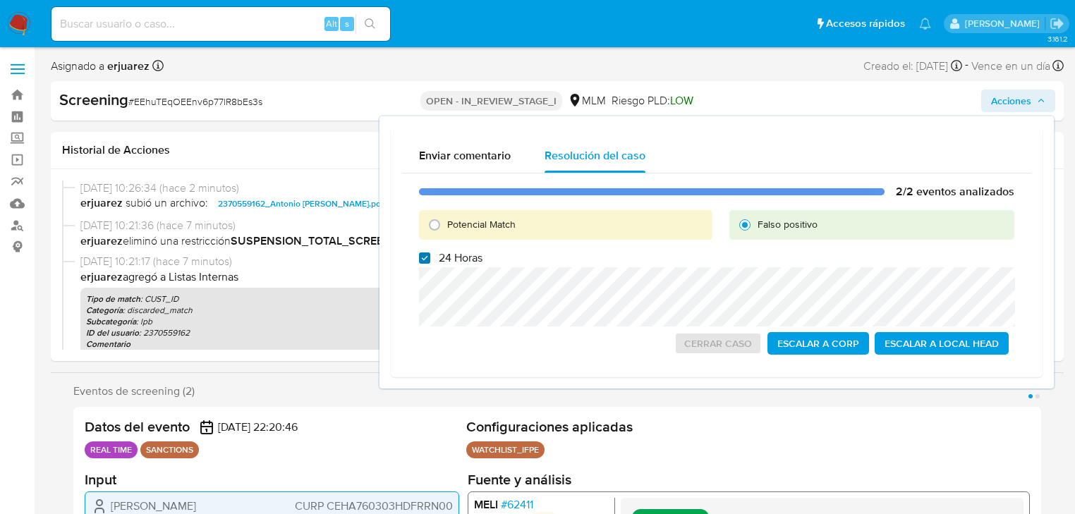
click at [416, 262] on div "2/2 eventos analizados Potencial Match Falso positivo 24 Horas Cerrar Caso Esca…" at bounding box center [716, 269] width 629 height 193
click at [426, 262] on input "24 Horas" at bounding box center [424, 257] width 11 height 11
checkbox input "false"
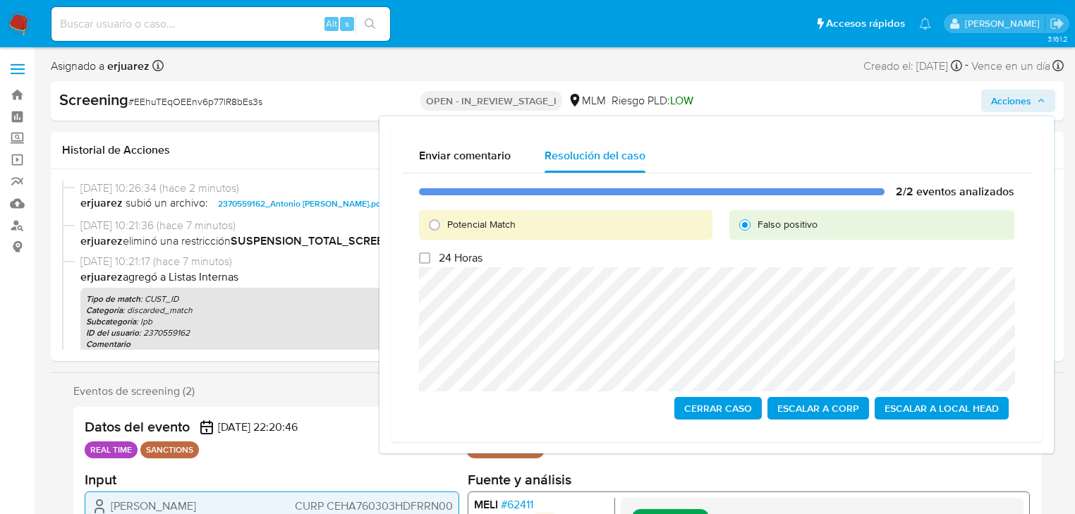
click at [720, 406] on span "Cerrar Caso" at bounding box center [718, 408] width 68 height 20
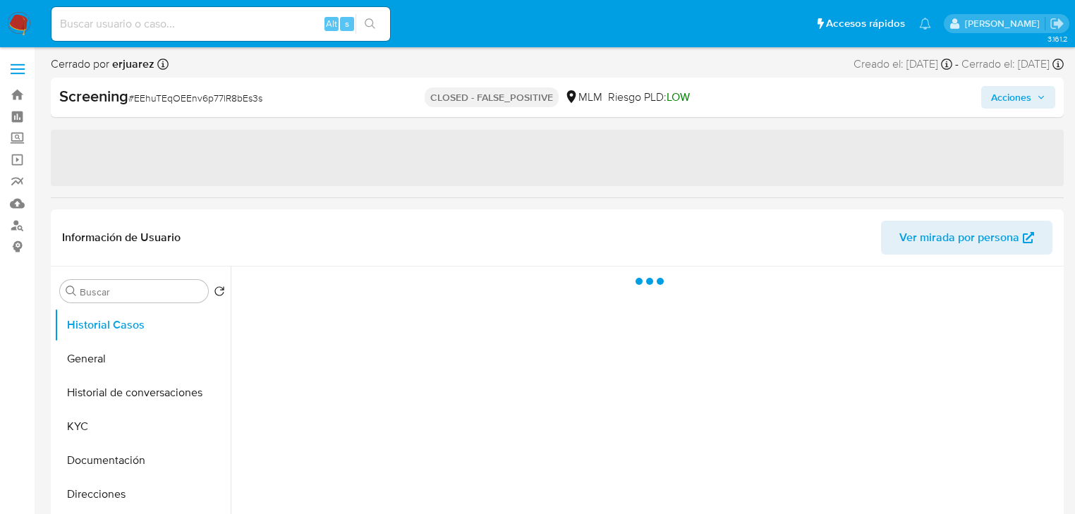
select select "10"
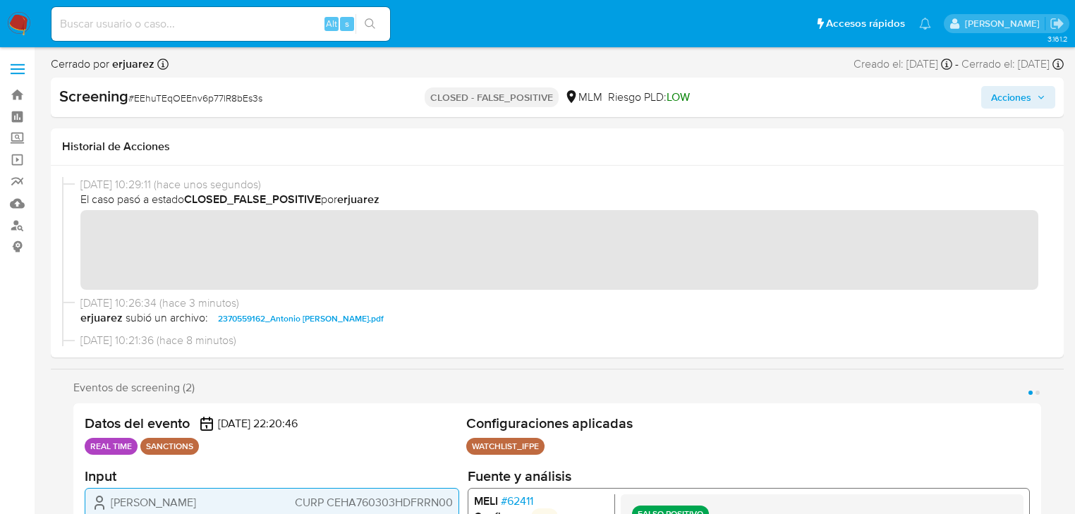
click at [18, 23] on img at bounding box center [19, 24] width 24 height 24
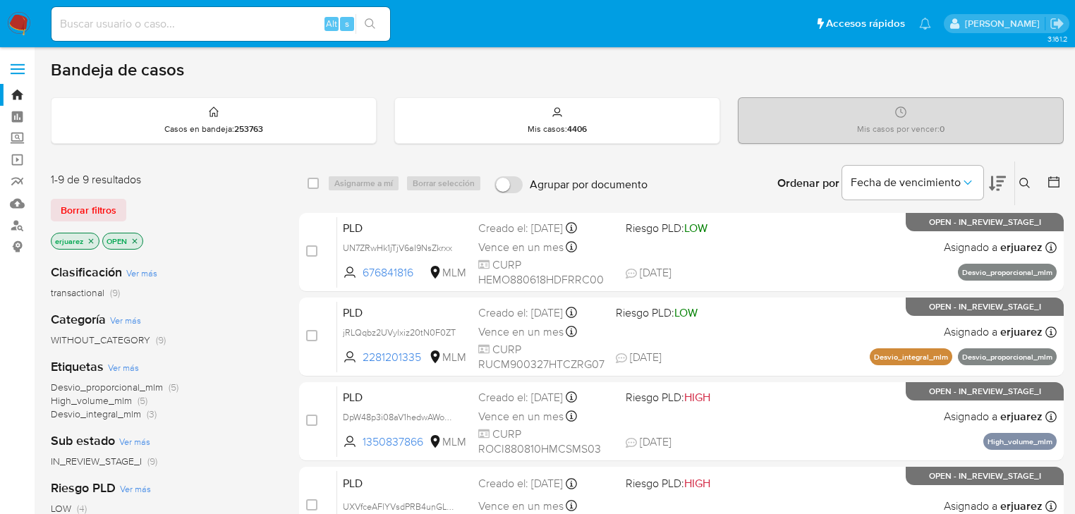
click at [93, 240] on icon "close-filter" at bounding box center [91, 241] width 8 height 8
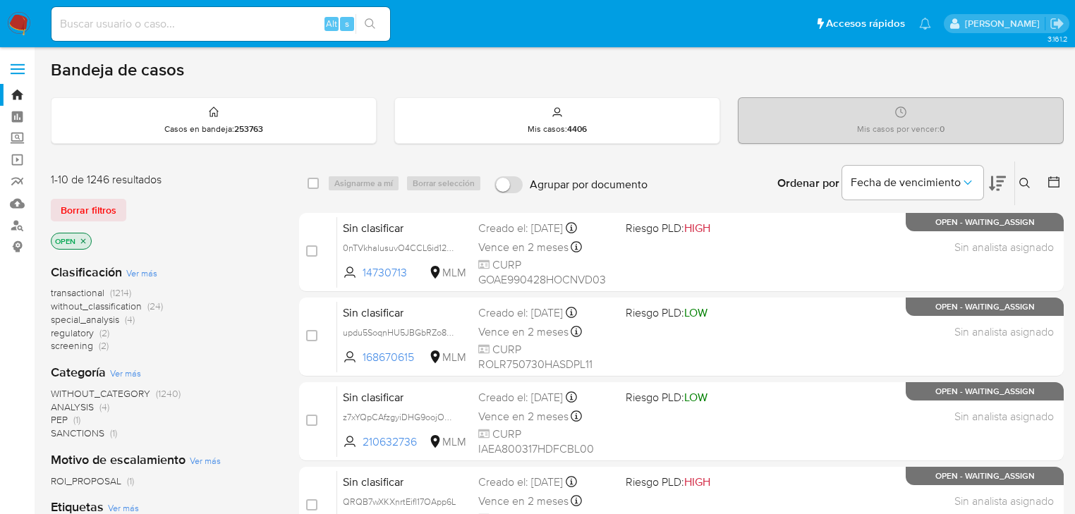
drag, startPoint x: 1027, startPoint y: 181, endPoint x: 982, endPoint y: 195, distance: 48.2
click at [1026, 181] on icon at bounding box center [1024, 183] width 11 height 11
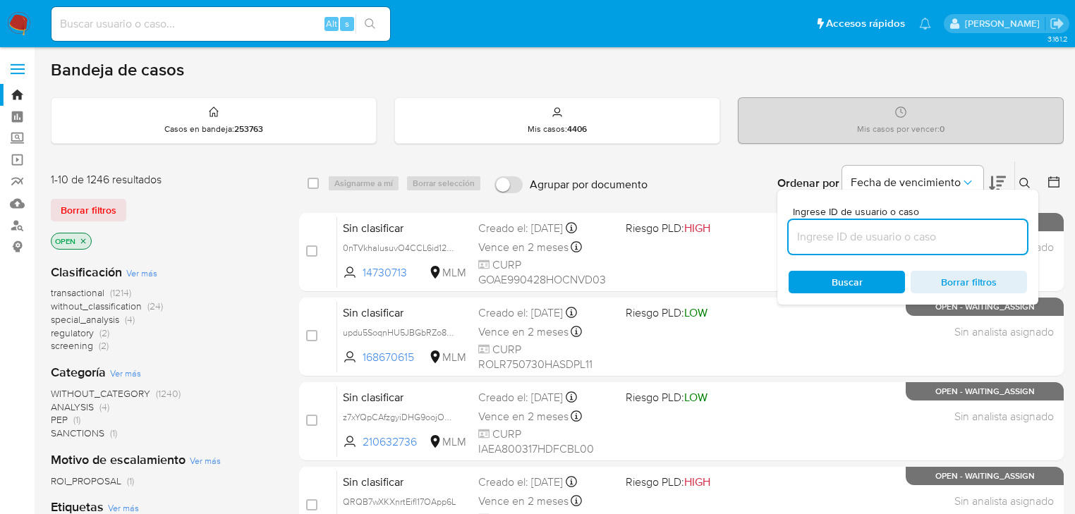
click at [911, 236] on input at bounding box center [907, 237] width 238 height 18
type input "wOLmxXQQYUbWzBQWsGaTugxQ"
click at [846, 275] on span "Buscar" at bounding box center [846, 282] width 31 height 23
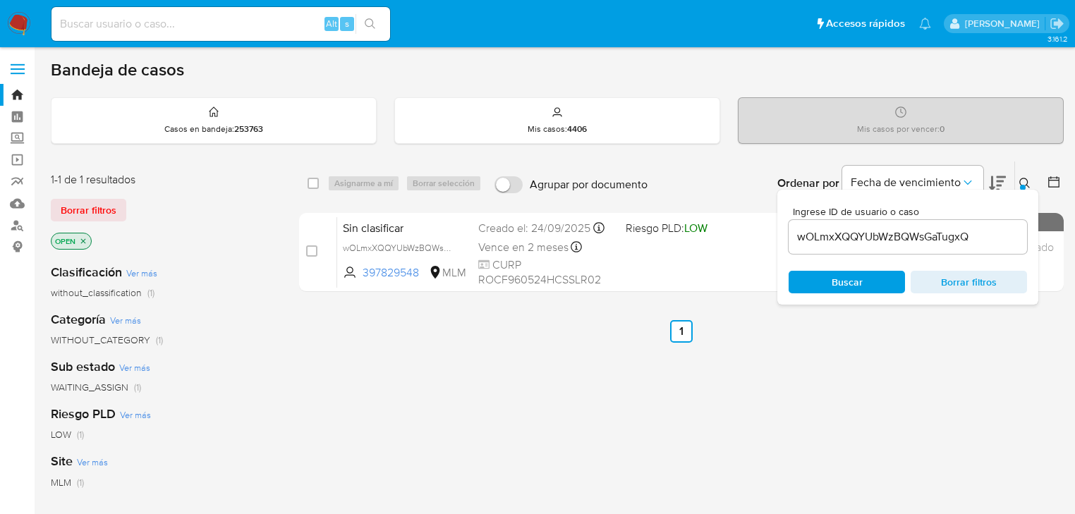
click at [197, 17] on input at bounding box center [220, 24] width 338 height 18
paste input "wOLmxXQQYUbWzBQWsGaTugxQ"
type input "wOLmxXQQYUbWzBQWsGaTugxQ"
click at [365, 23] on icon "search-icon" at bounding box center [370, 23] width 11 height 11
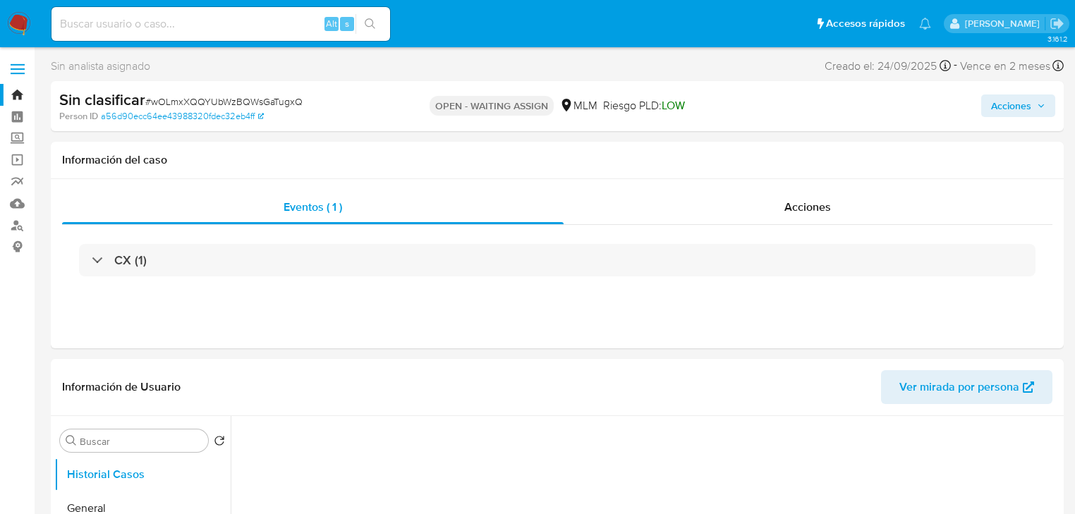
select select "10"
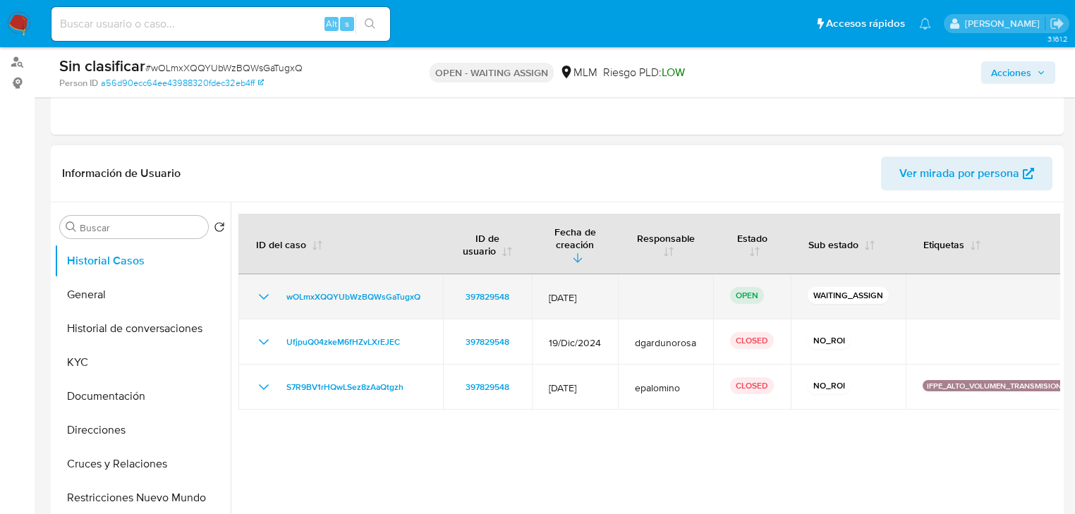
scroll to position [169, 0]
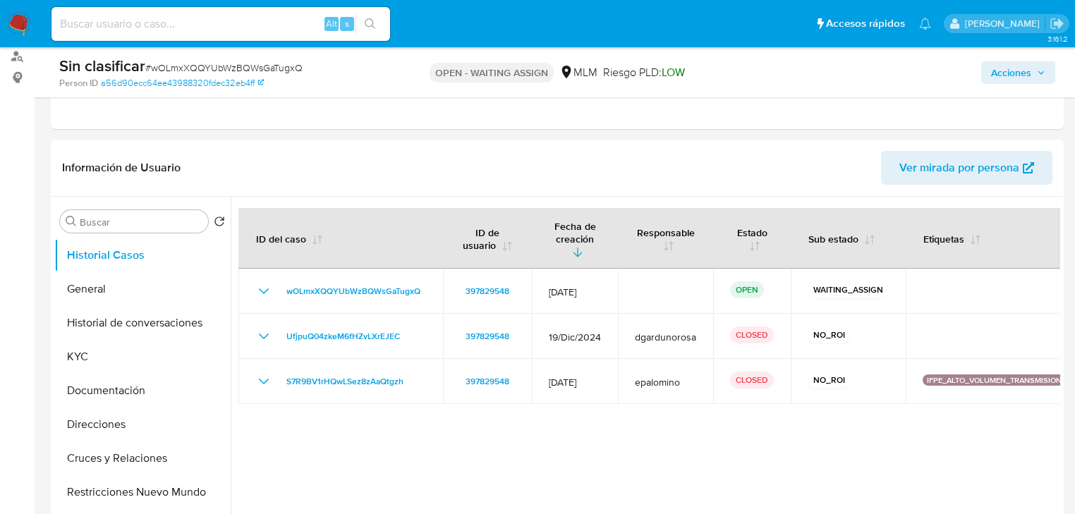
click at [27, 25] on img at bounding box center [19, 24] width 24 height 24
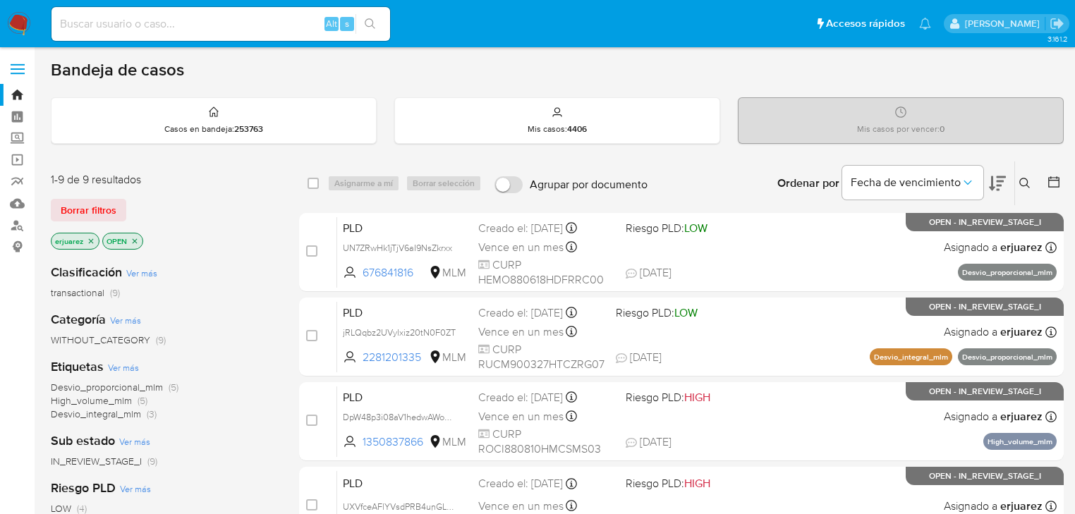
drag, startPoint x: 90, startPoint y: 236, endPoint x: 120, endPoint y: 239, distance: 30.5
click at [90, 237] on icon "close-filter" at bounding box center [91, 241] width 8 height 8
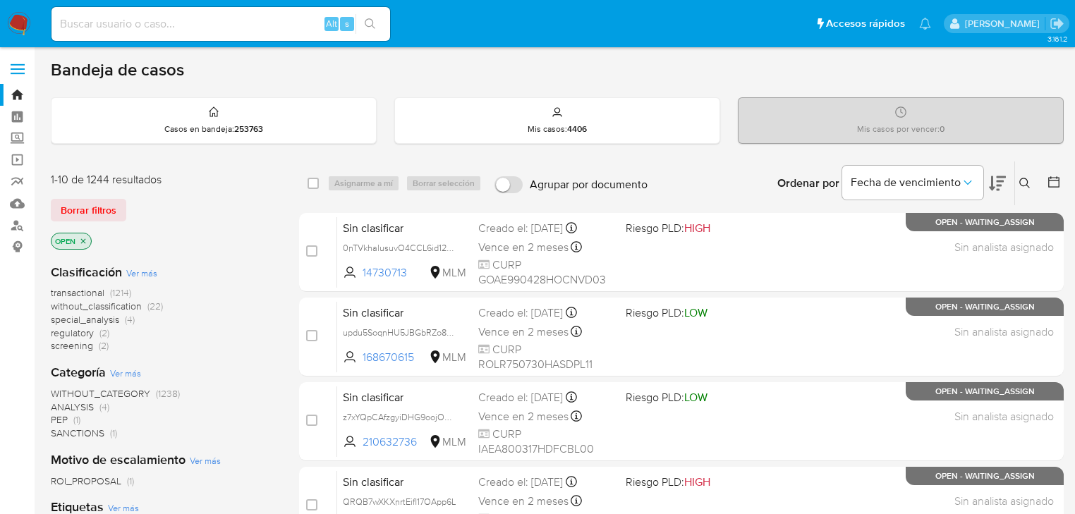
click at [1023, 178] on icon at bounding box center [1024, 183] width 11 height 11
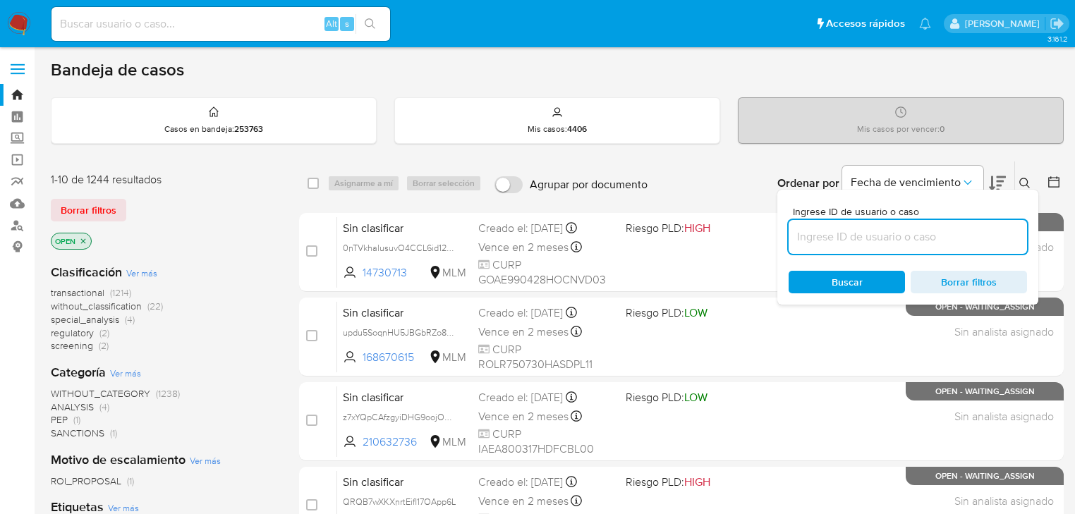
drag, startPoint x: 889, startPoint y: 237, endPoint x: 882, endPoint y: 243, distance: 8.5
click at [889, 237] on input at bounding box center [907, 237] width 238 height 18
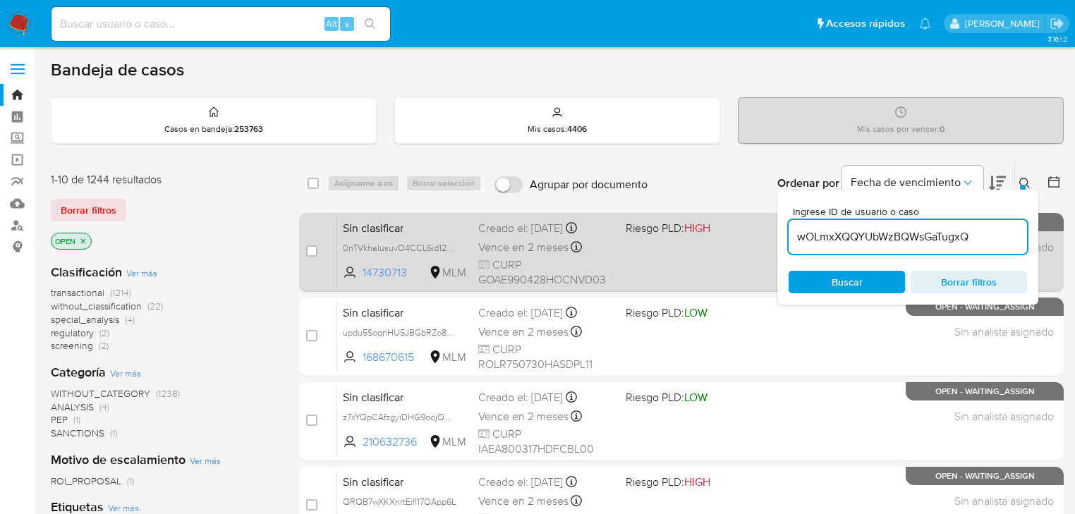
type input "wOLmxXQQYUbWzBQWsGaTugxQ"
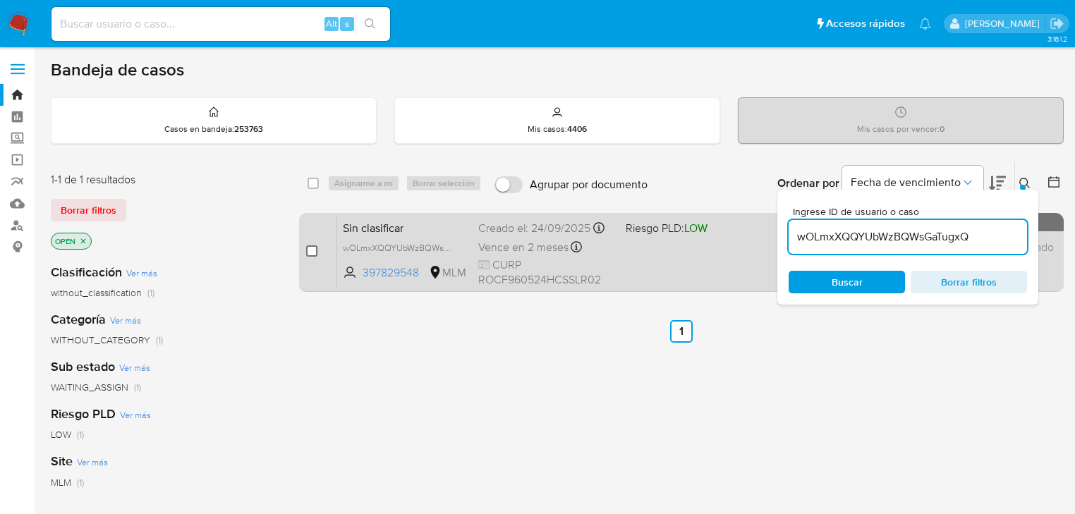
click at [310, 251] on input "checkbox" at bounding box center [311, 250] width 11 height 11
checkbox input "true"
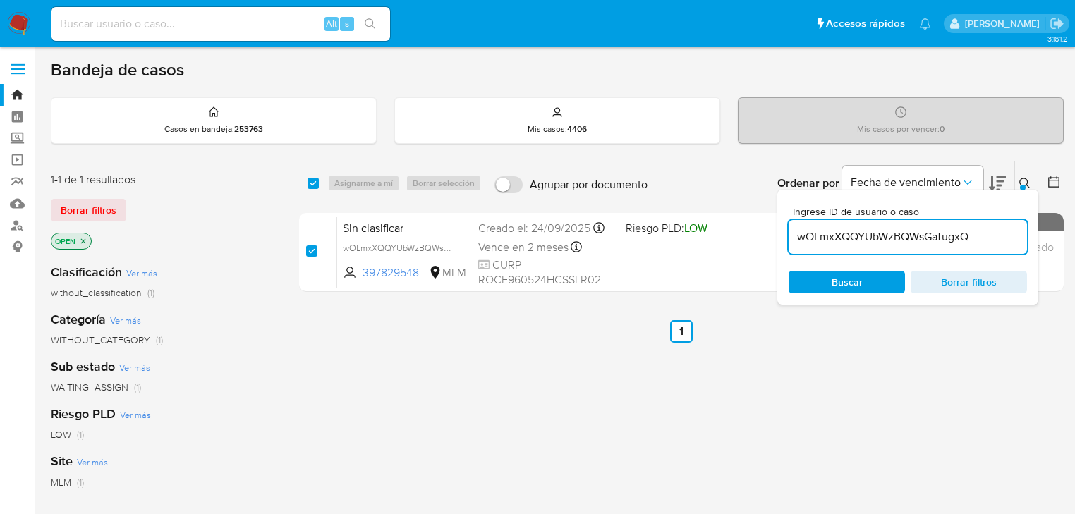
checkbox input "true"
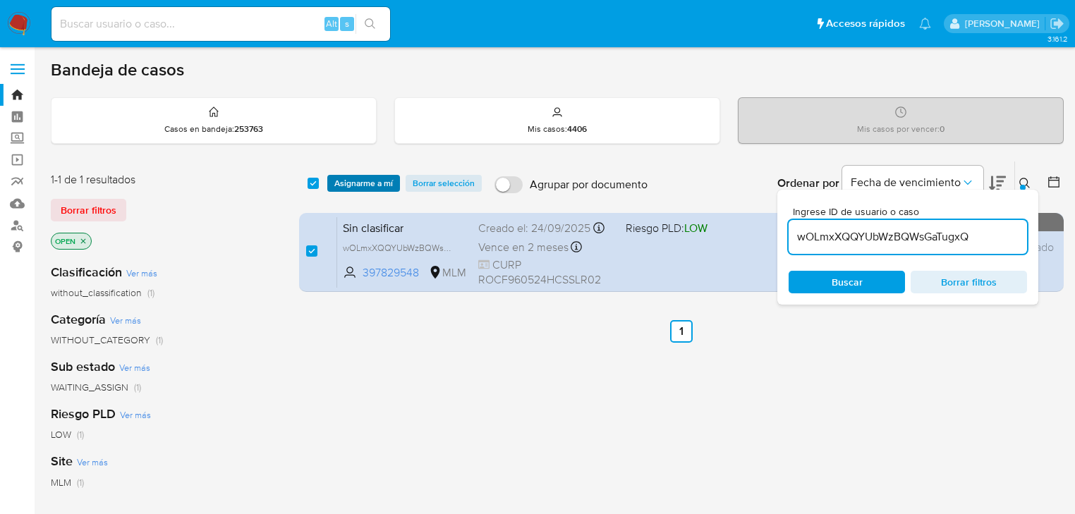
click at [332, 185] on button "Asignarme a mí" at bounding box center [363, 183] width 73 height 17
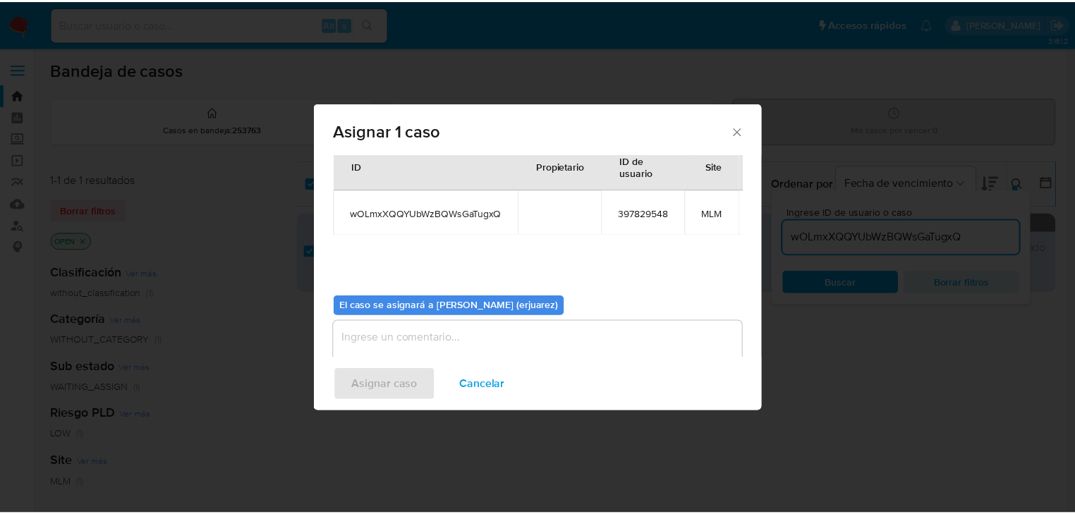
scroll to position [81, 0]
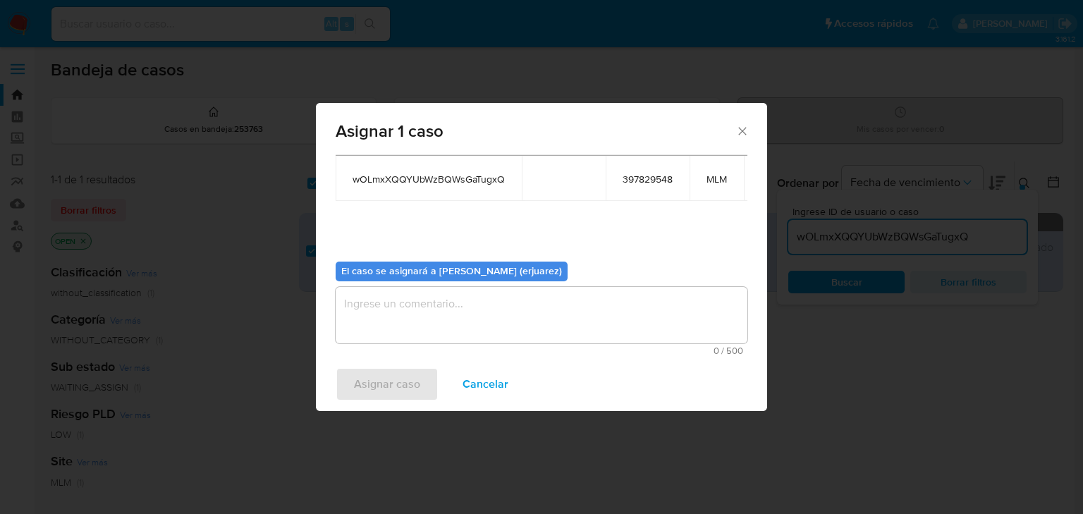
click at [415, 322] on textarea "assign-modal" at bounding box center [542, 315] width 412 height 56
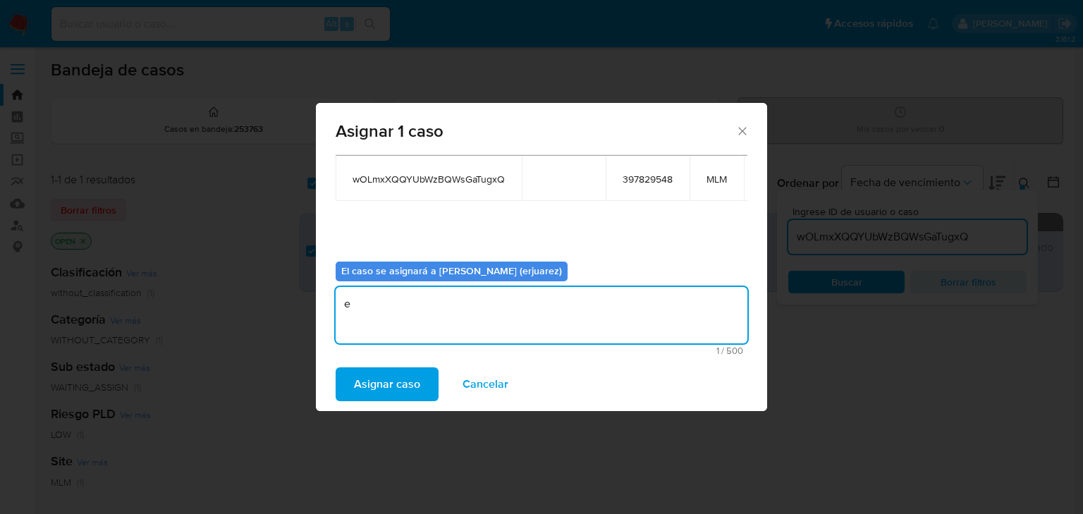
type textarea "e"
type textarea "EPJU"
click at [372, 392] on span "Asignar caso" at bounding box center [387, 384] width 66 height 31
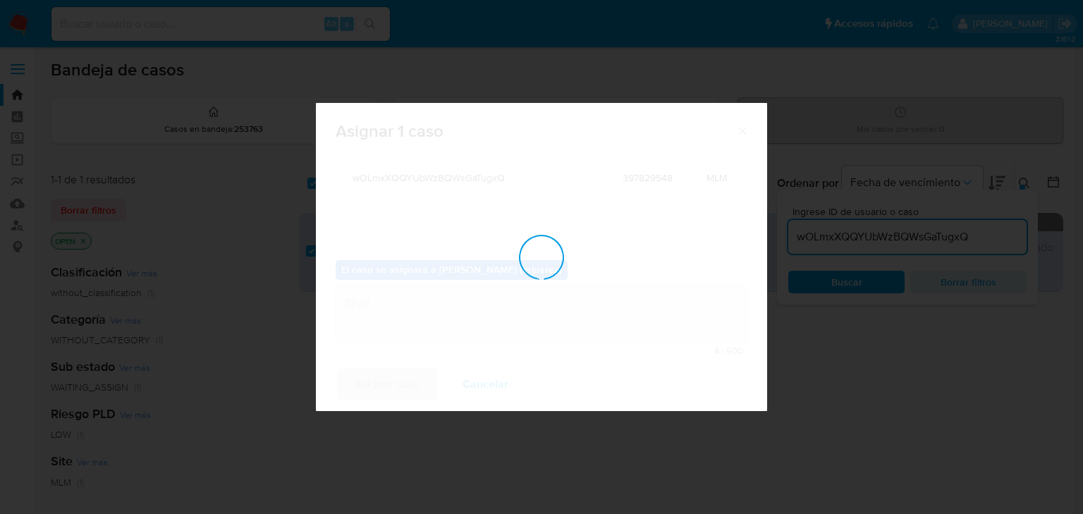
click at [373, 388] on div "assign-modal" at bounding box center [541, 257] width 451 height 308
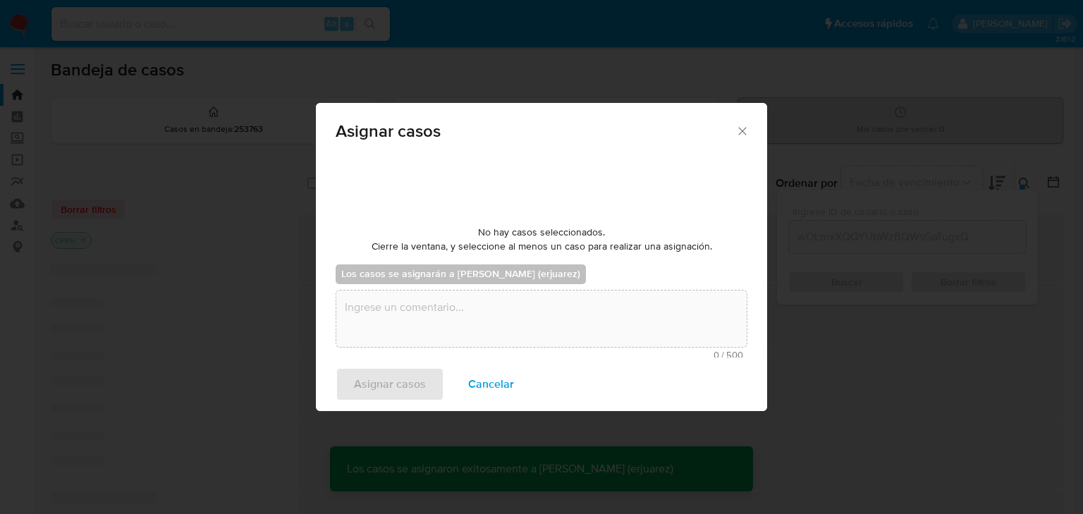
checkbox input "false"
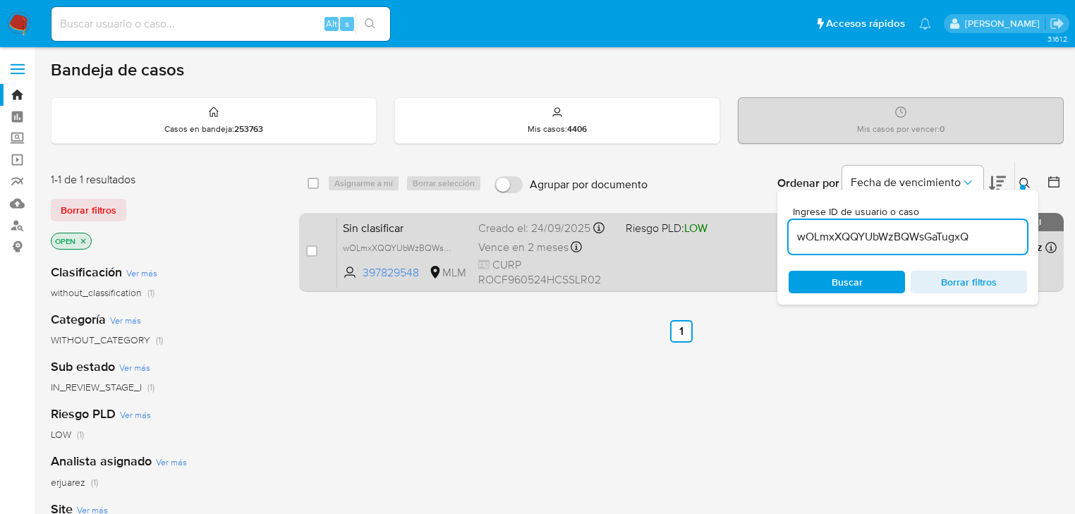
click at [688, 268] on div "Sin clasificar wOLmxXQQYUbWzBQWsGaTugxQ 397829548 MLM Riesgo PLD: LOW Creado el…" at bounding box center [696, 251] width 719 height 71
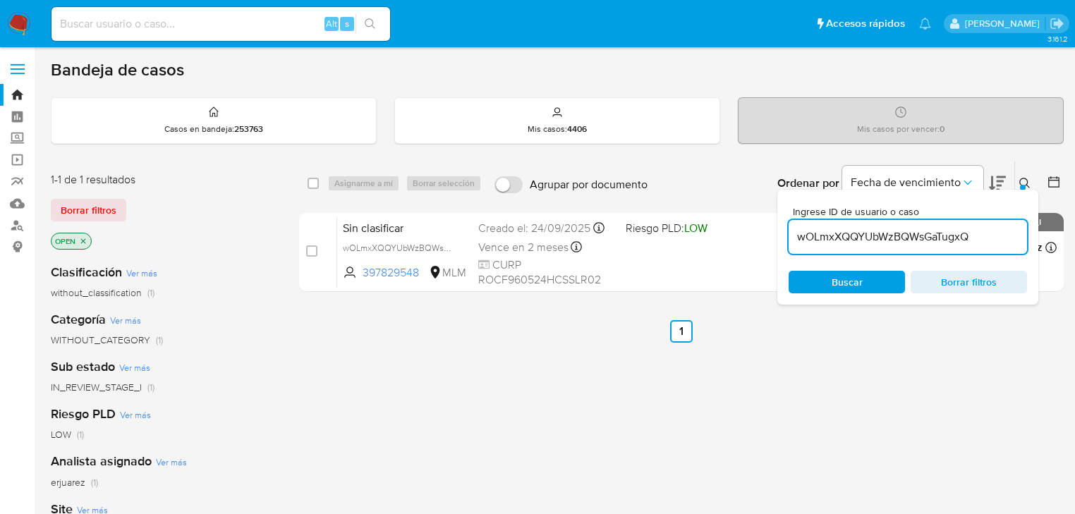
drag, startPoint x: 905, startPoint y: 408, endPoint x: 896, endPoint y: 325, distance: 83.8
click at [905, 408] on div "select-all-cases-checkbox Asignarme a mí Borrar selección Agrupar por documento…" at bounding box center [681, 480] width 764 height 639
click at [28, 20] on img at bounding box center [19, 24] width 24 height 24
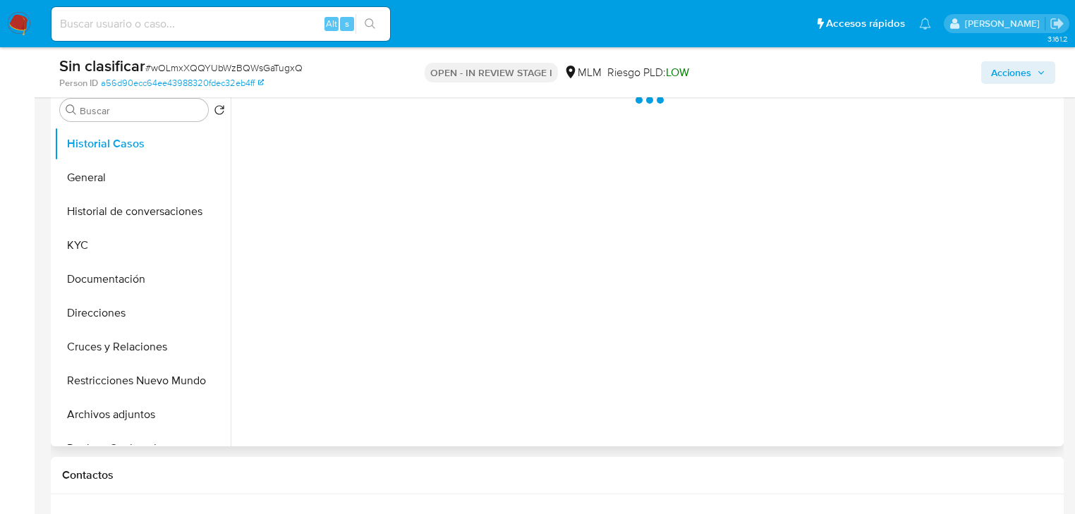
scroll to position [282, 0]
click at [125, 176] on button "General" at bounding box center [136, 176] width 165 height 34
select select "10"
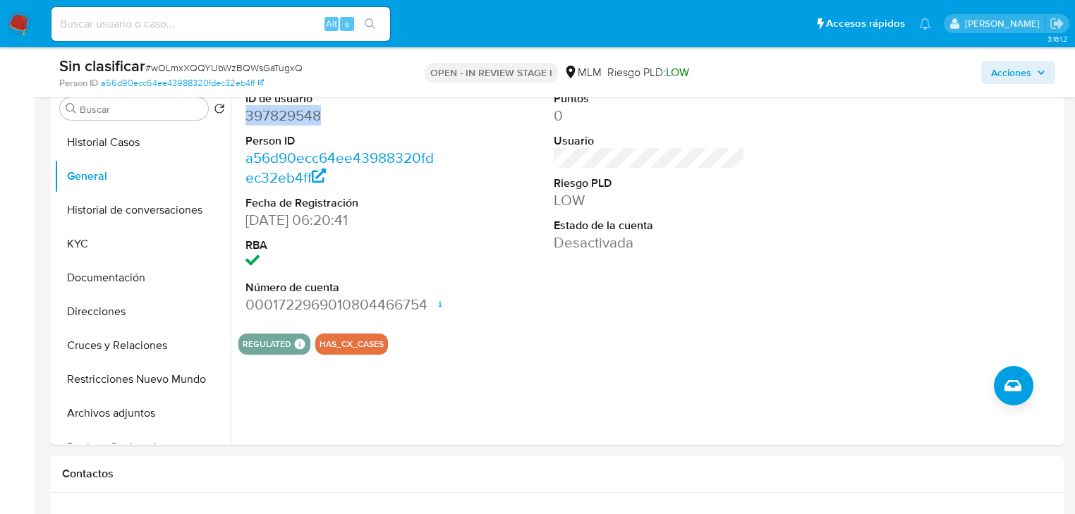
drag, startPoint x: 336, startPoint y: 107, endPoint x: 8, endPoint y: 141, distance: 329.0
click at [240, 110] on div "ID de usuario 397829548 Person ID a56d90ecc64ee43988320fdec32eb4ff Fecha de Reg…" at bounding box center [340, 203] width 205 height 238
copy dd "397829548"
click at [122, 243] on button "KYC" at bounding box center [136, 244] width 165 height 34
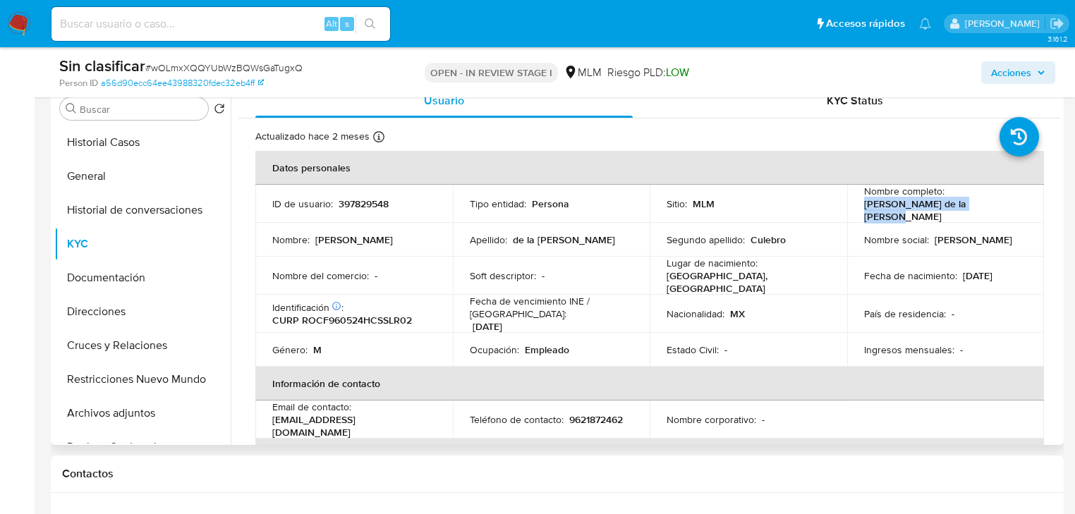
drag, startPoint x: 1004, startPoint y: 208, endPoint x: 858, endPoint y: 208, distance: 145.3
click at [858, 208] on td "Nombre completo : Fernando de la Rosa Culebro" at bounding box center [945, 204] width 197 height 38
copy p "Fernando de la Rosa Culebro"
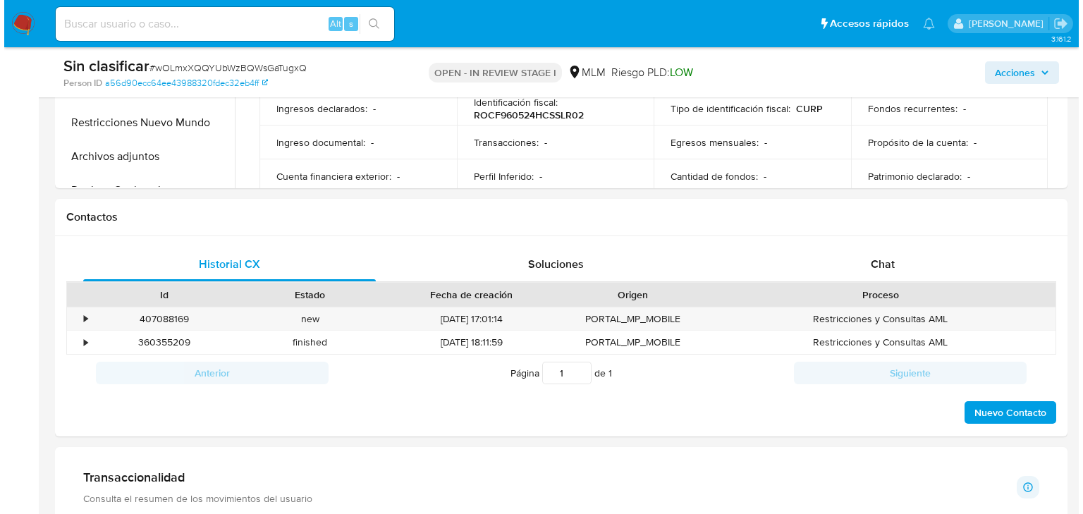
scroll to position [733, 0]
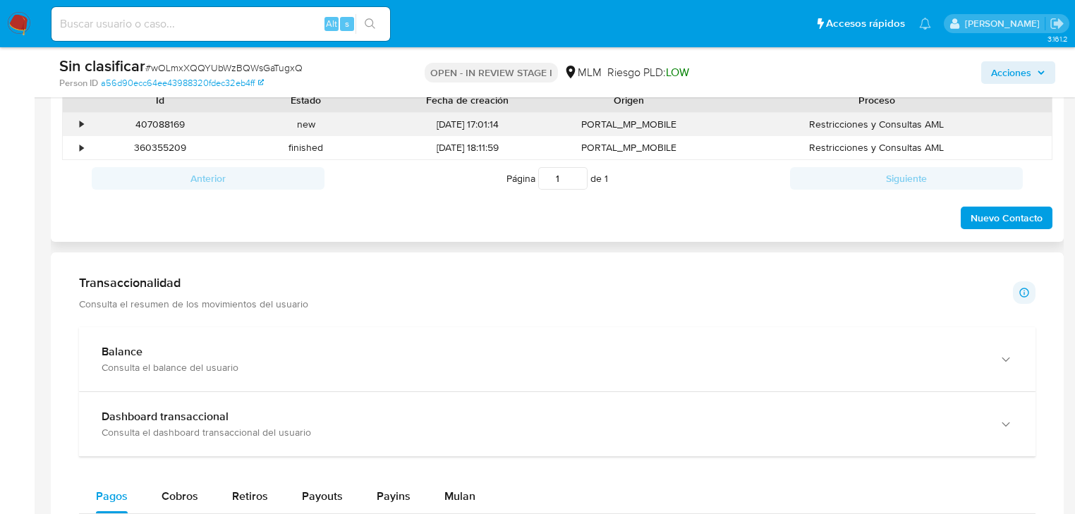
drag, startPoint x: 85, startPoint y: 118, endPoint x: 135, endPoint y: 134, distance: 52.4
click at [85, 118] on div "•" at bounding box center [75, 124] width 25 height 23
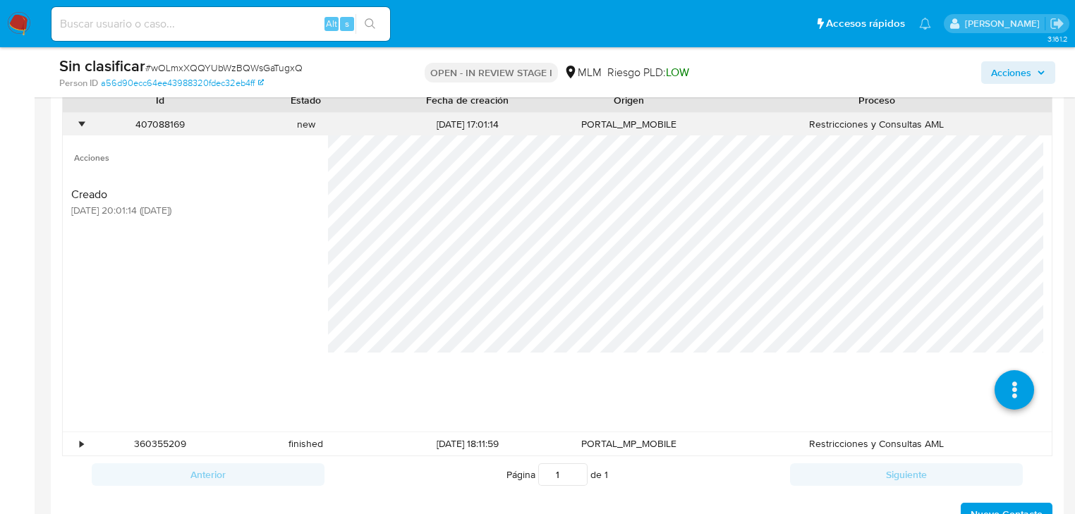
click at [956, 332] on div at bounding box center [690, 283] width 724 height 296
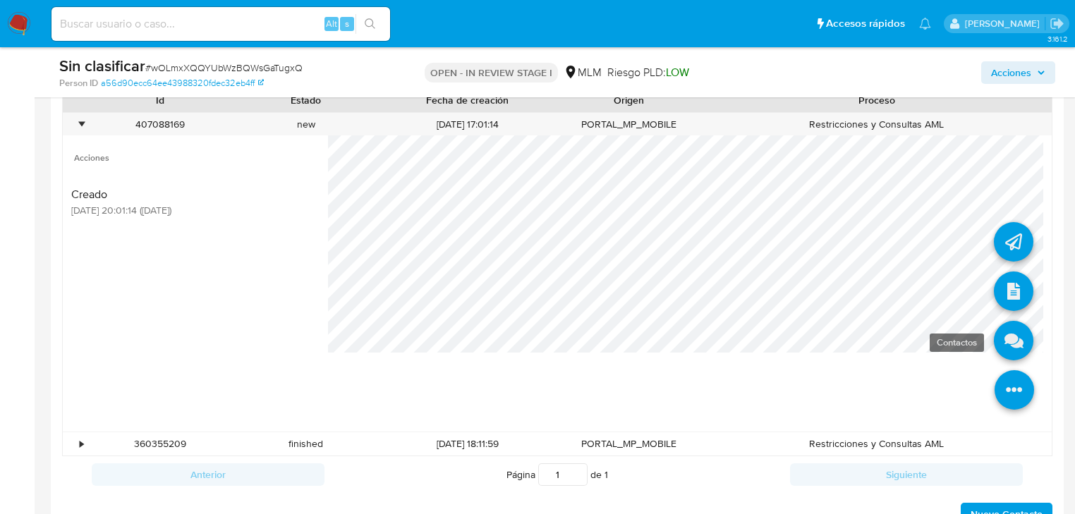
click at [1002, 338] on icon at bounding box center [1013, 340] width 39 height 39
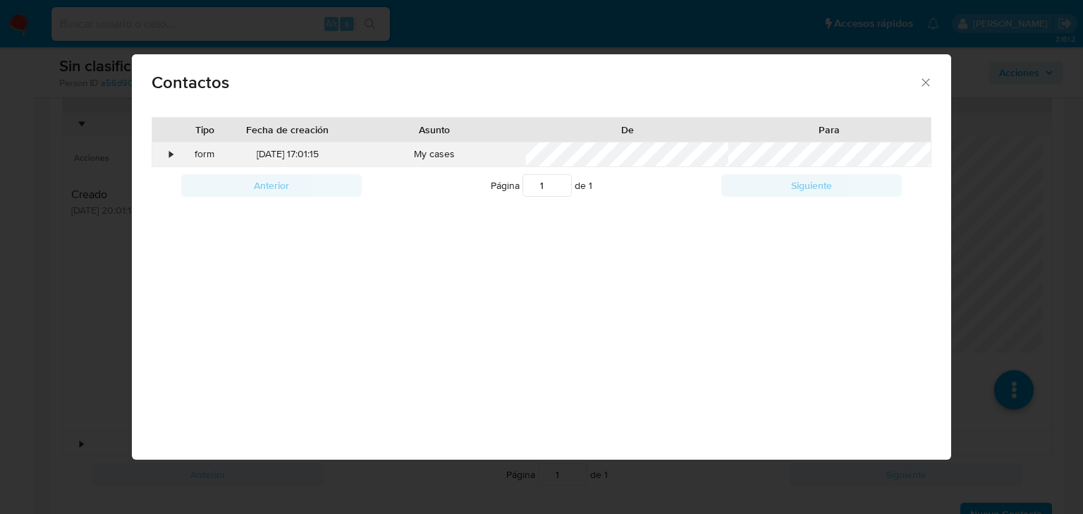
click at [172, 152] on div "•" at bounding box center [171, 154] width 4 height 14
click at [99, 336] on div "Contactos Tipo Fecha de creación Asunto De Para • form 24/09/2025 17:01:15 My c…" at bounding box center [541, 257] width 1083 height 514
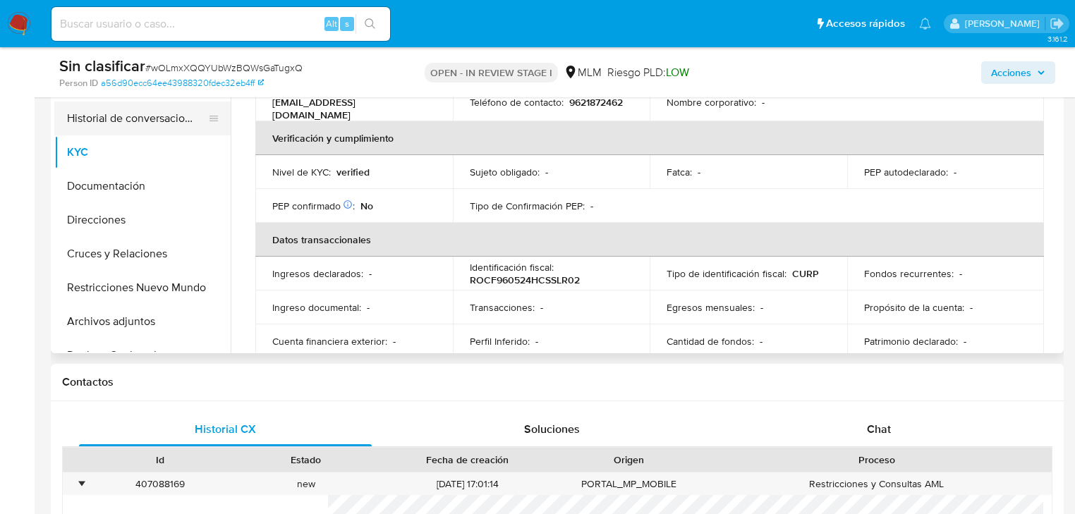
scroll to position [226, 0]
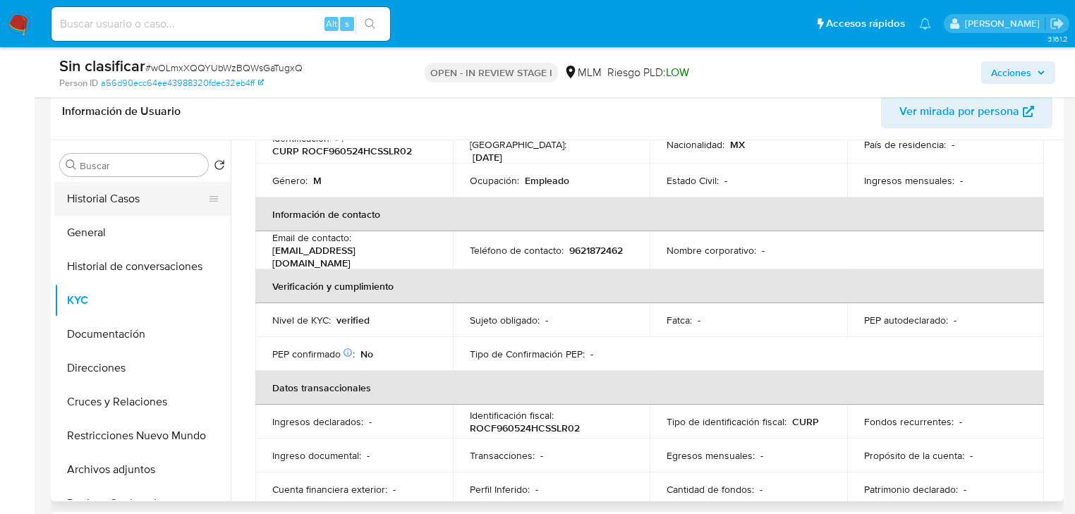
click at [118, 199] on button "Historial Casos" at bounding box center [136, 199] width 165 height 34
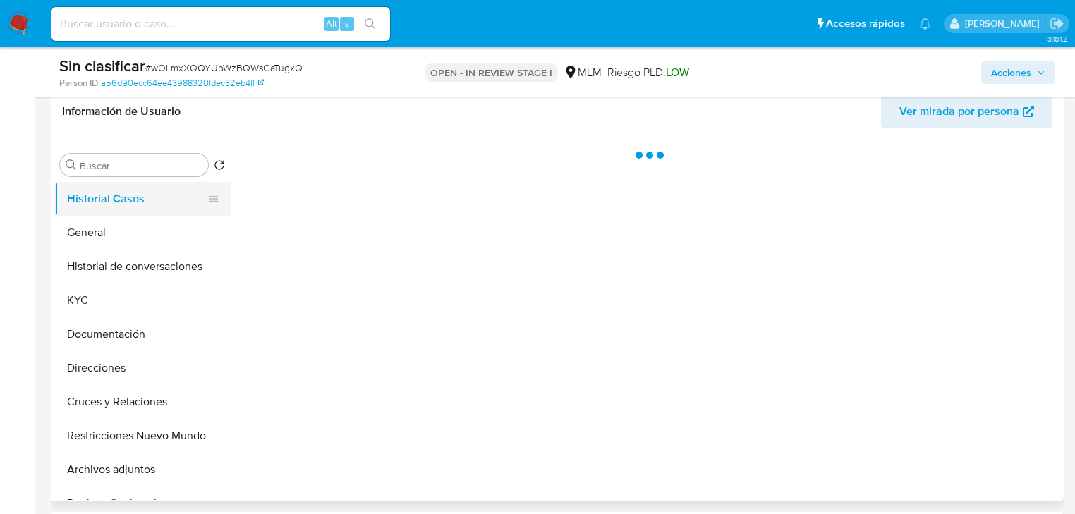
scroll to position [0, 0]
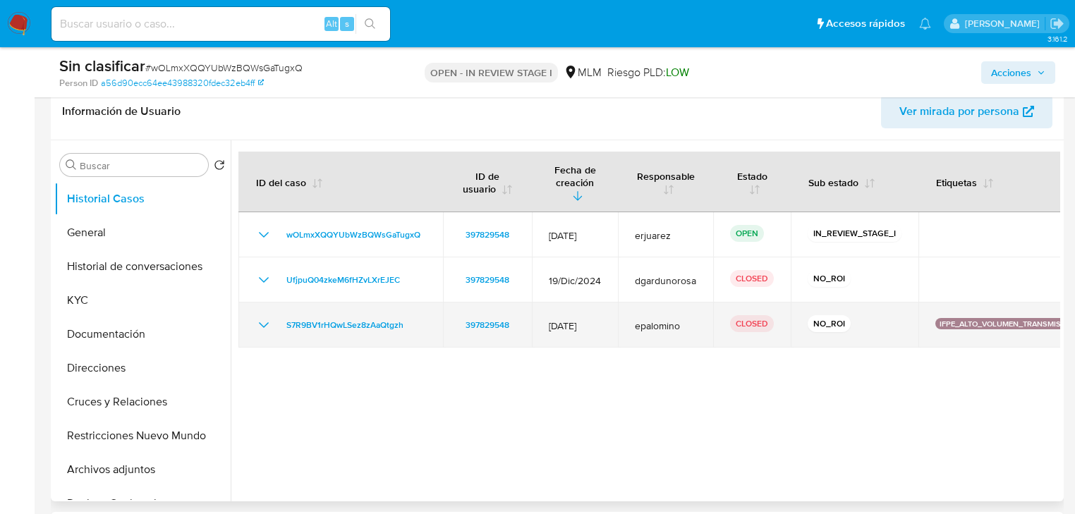
click at [265, 322] on icon "Mostrar/Ocultar" at bounding box center [264, 325] width 10 height 6
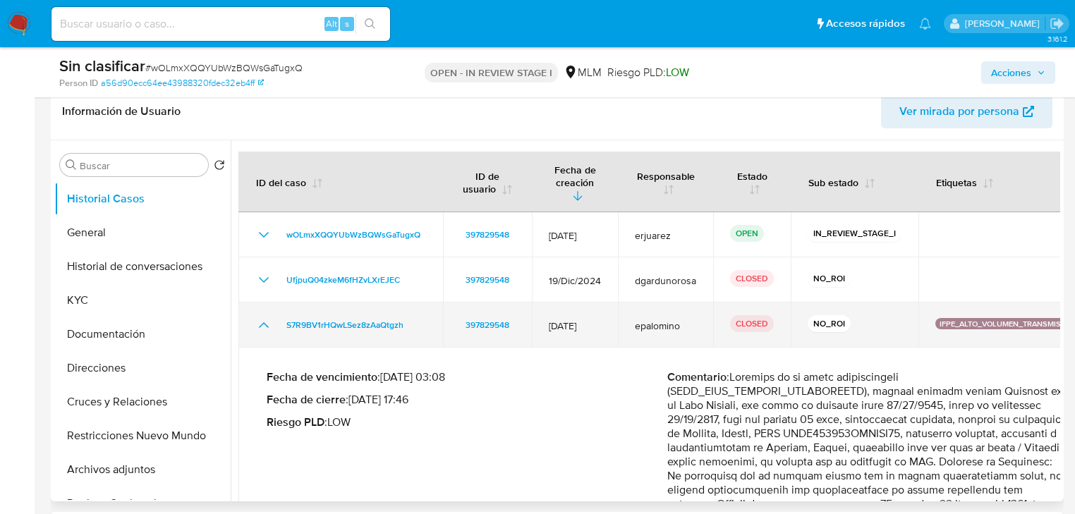
click at [265, 317] on icon "Mostrar/Ocultar" at bounding box center [263, 325] width 17 height 17
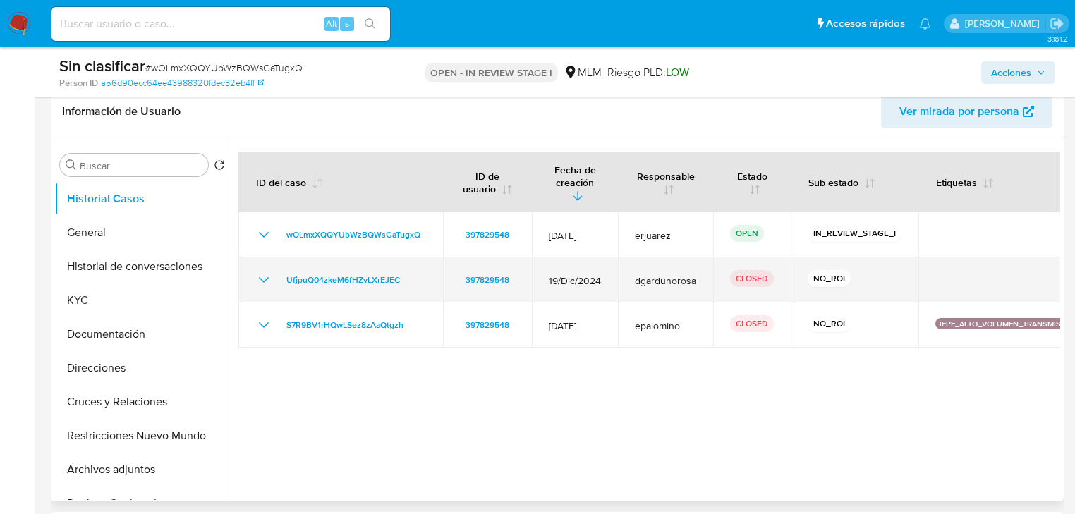
click at [264, 272] on icon "Mostrar/Ocultar" at bounding box center [263, 280] width 17 height 17
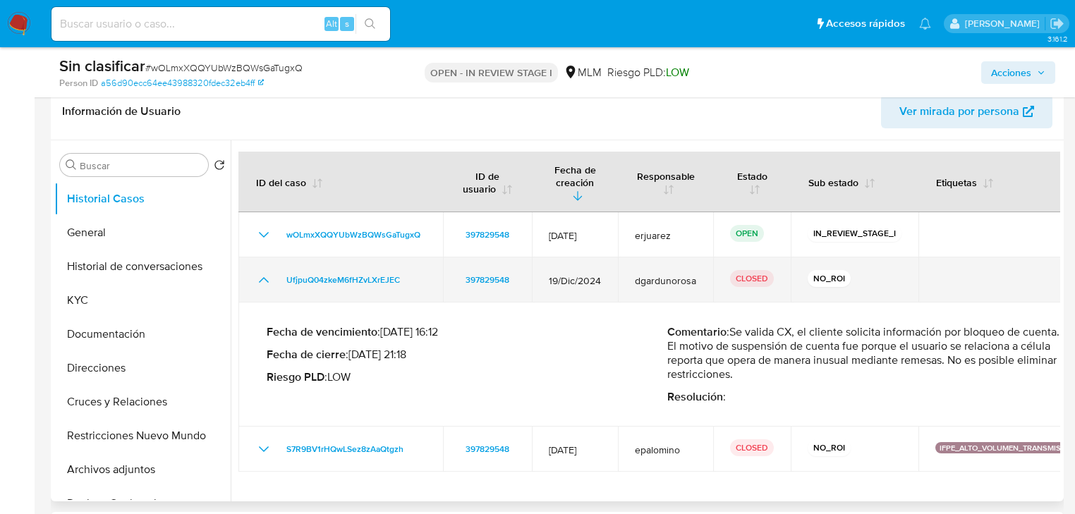
click at [264, 272] on icon "Mostrar/Ocultar" at bounding box center [263, 280] width 17 height 17
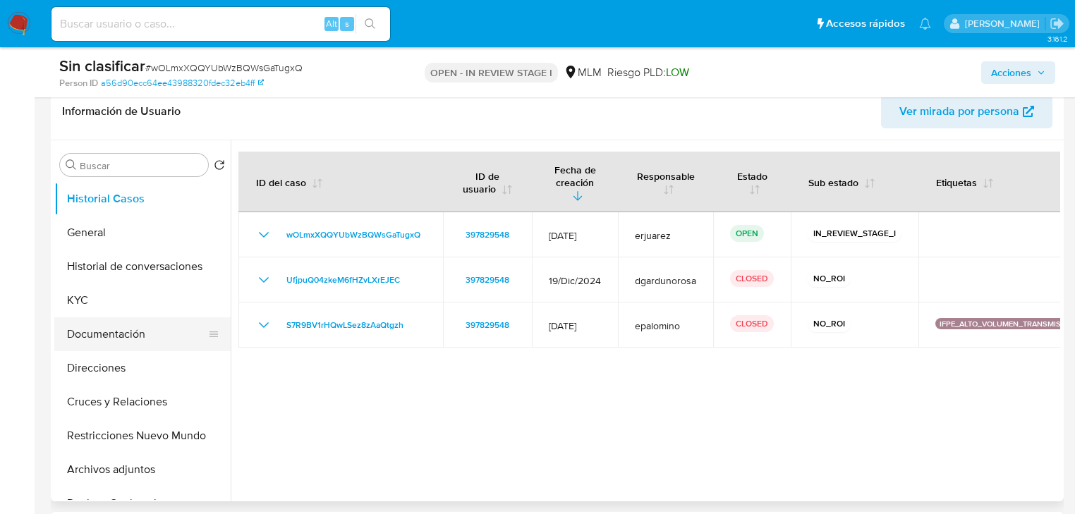
scroll to position [113, 0]
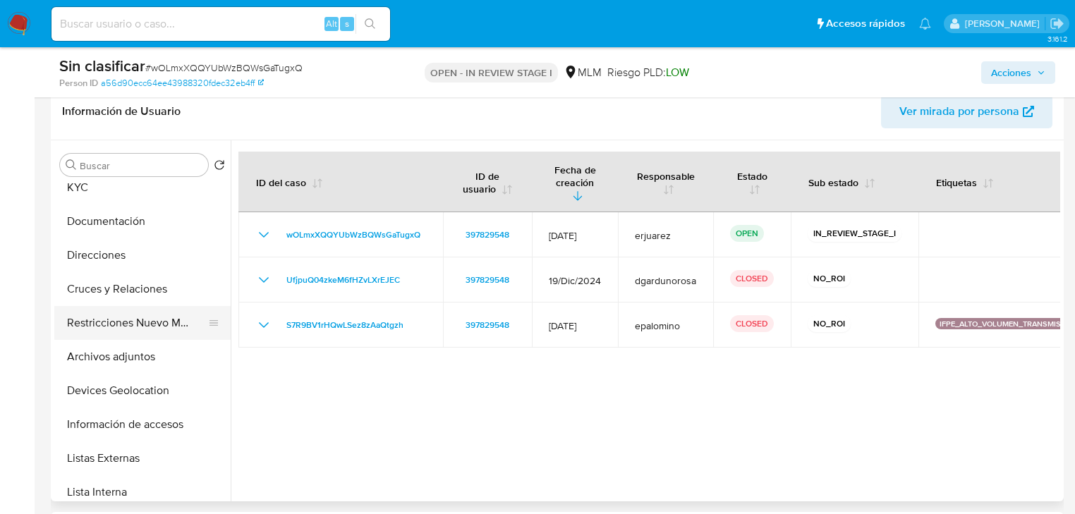
click at [138, 319] on button "Restricciones Nuevo Mundo" at bounding box center [136, 323] width 165 height 34
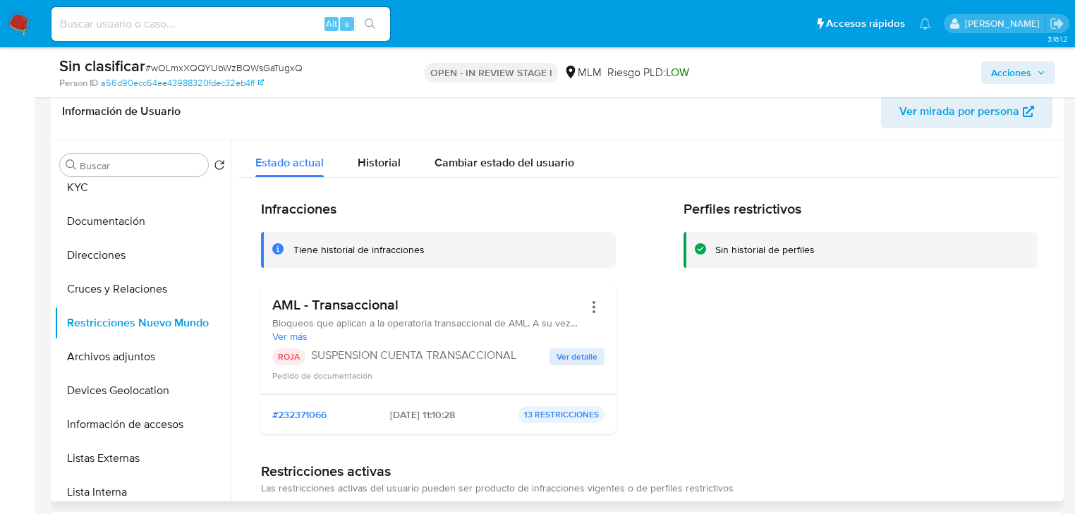
scroll to position [56, 0]
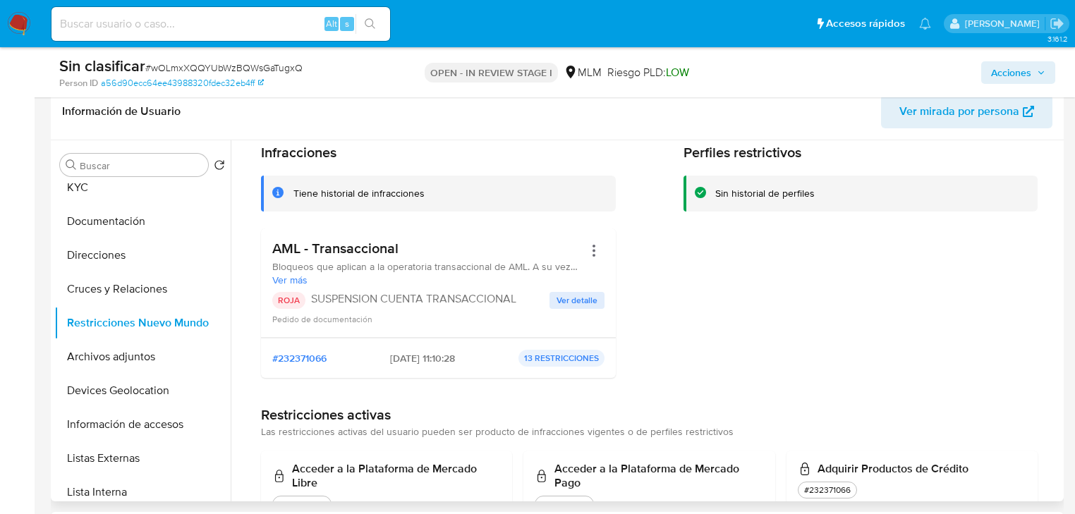
drag, startPoint x: 578, startPoint y: 305, endPoint x: 545, endPoint y: 291, distance: 35.1
click at [578, 305] on span "Ver detalle" at bounding box center [576, 300] width 41 height 14
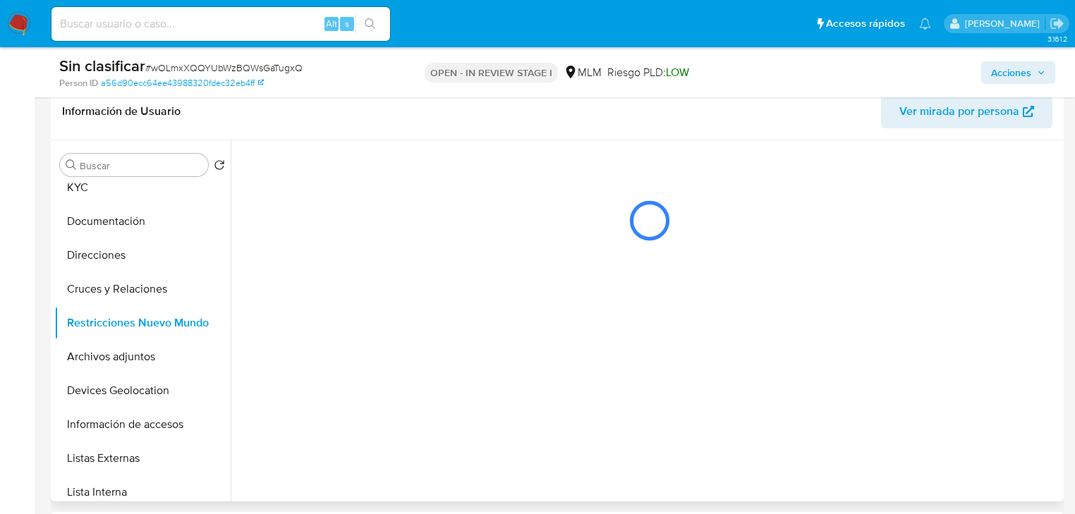
scroll to position [0, 0]
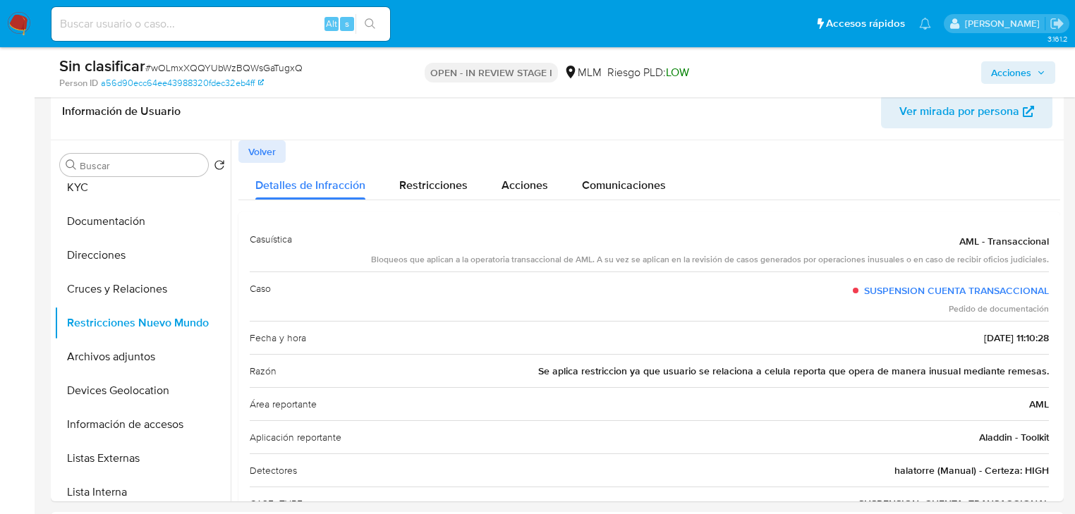
click at [1004, 73] on span "Acciones" at bounding box center [1011, 72] width 40 height 23
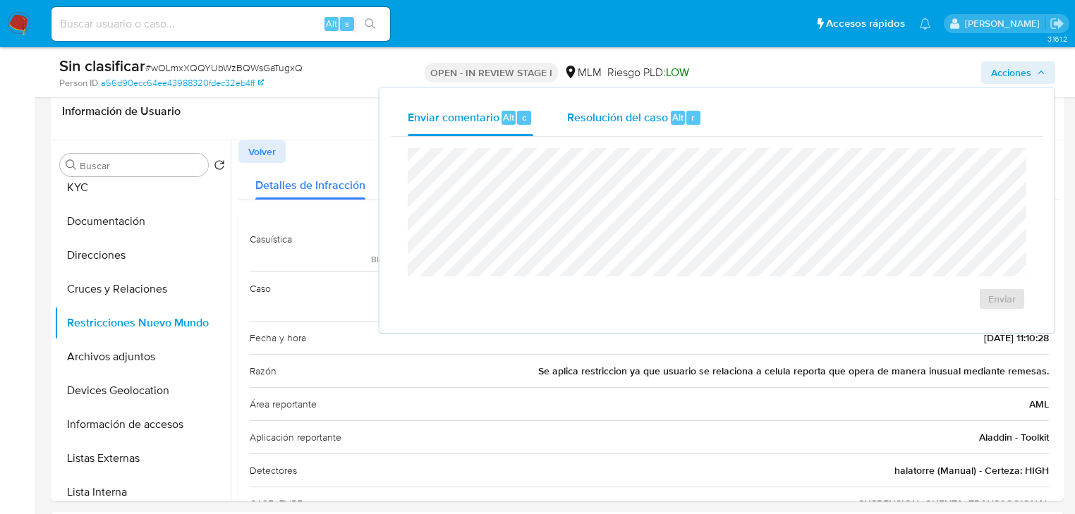
drag, startPoint x: 642, startPoint y: 109, endPoint x: 636, endPoint y: 121, distance: 13.2
click at [641, 110] on span "Resolución del caso" at bounding box center [617, 117] width 101 height 16
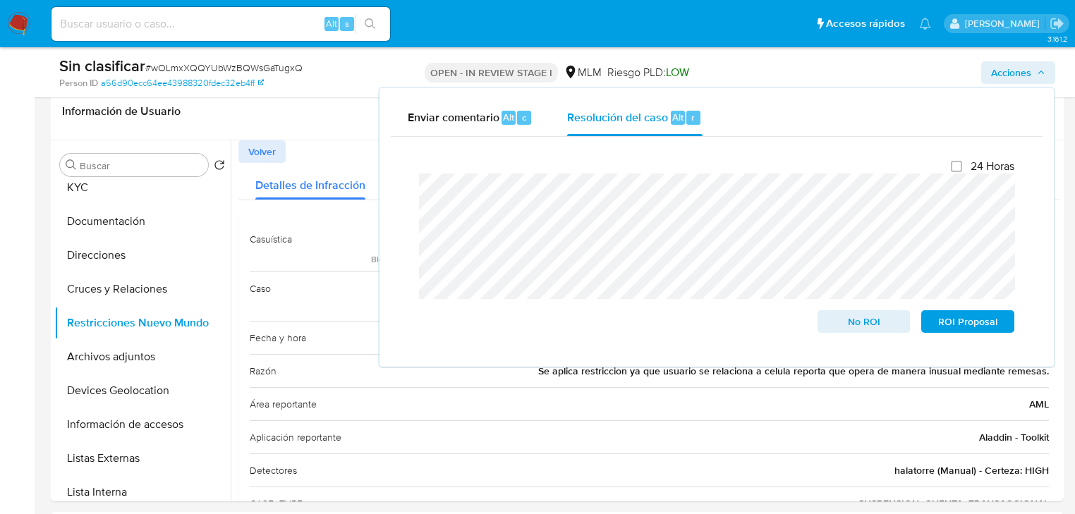
click at [408, 185] on div "24 Horas No ROI ROI Proposal" at bounding box center [717, 246] width 618 height 196
click at [874, 324] on span "No ROI" at bounding box center [863, 322] width 73 height 20
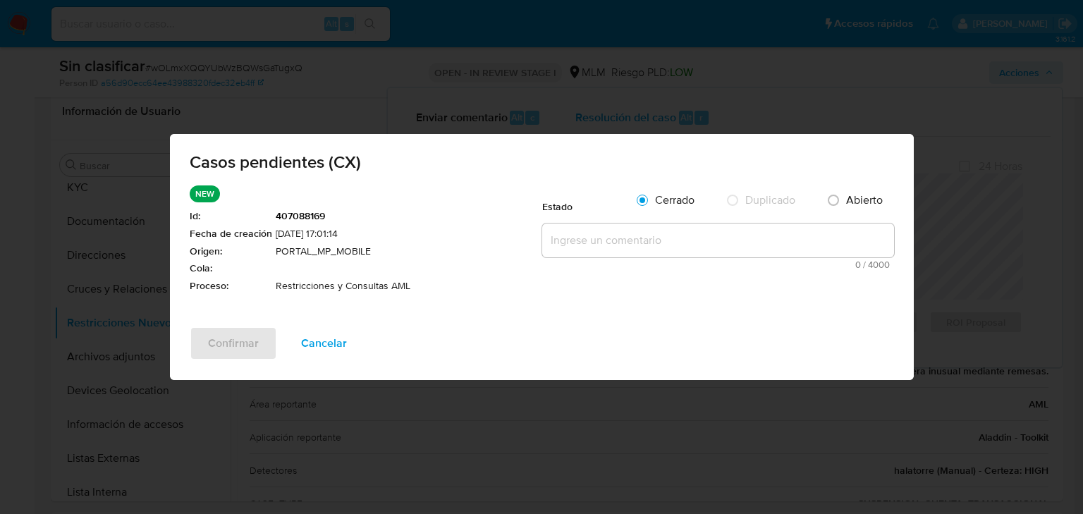
click at [580, 237] on textarea at bounding box center [718, 241] width 352 height 34
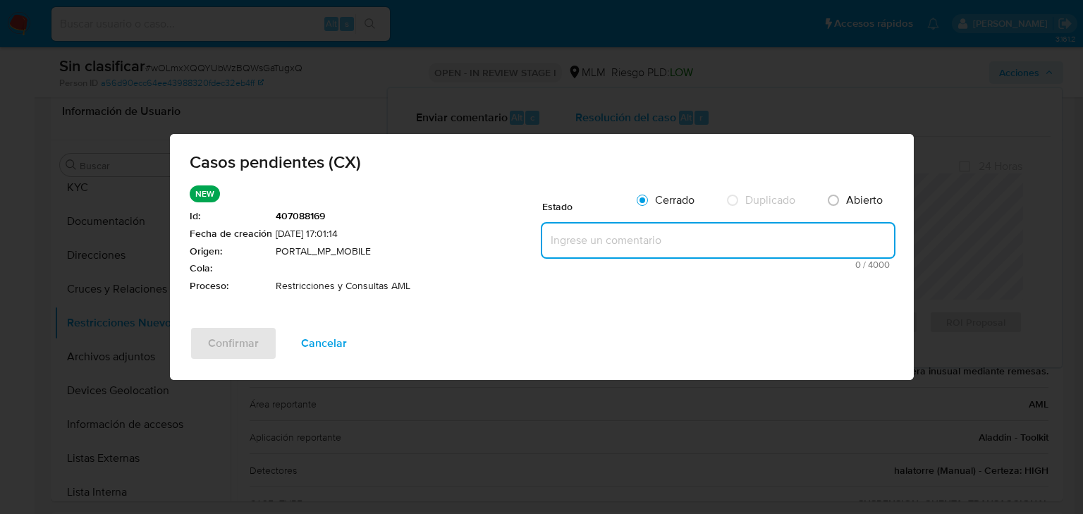
paste textarea "Se valida caso CX cliente con restricción por o pertenecer a una célula con ope…"
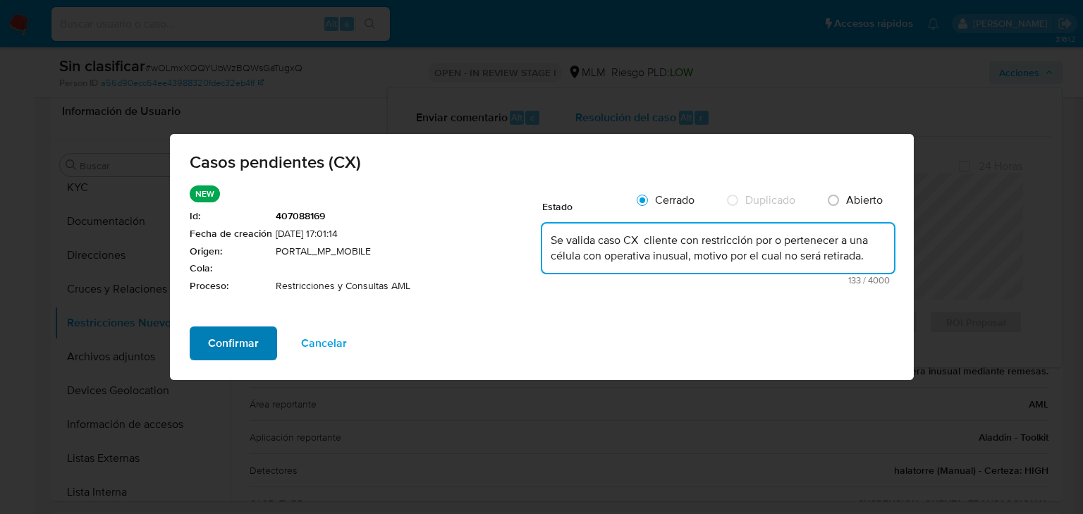
type textarea "Se valida caso CX cliente con restricción por o pertenecer a una célula con ope…"
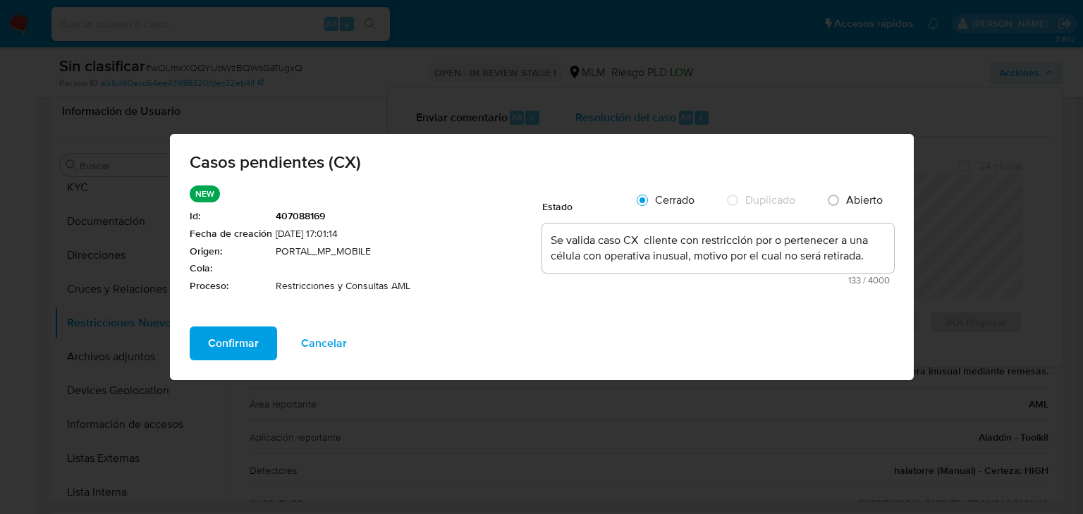
click at [226, 336] on span "Confirmar" at bounding box center [233, 343] width 51 height 31
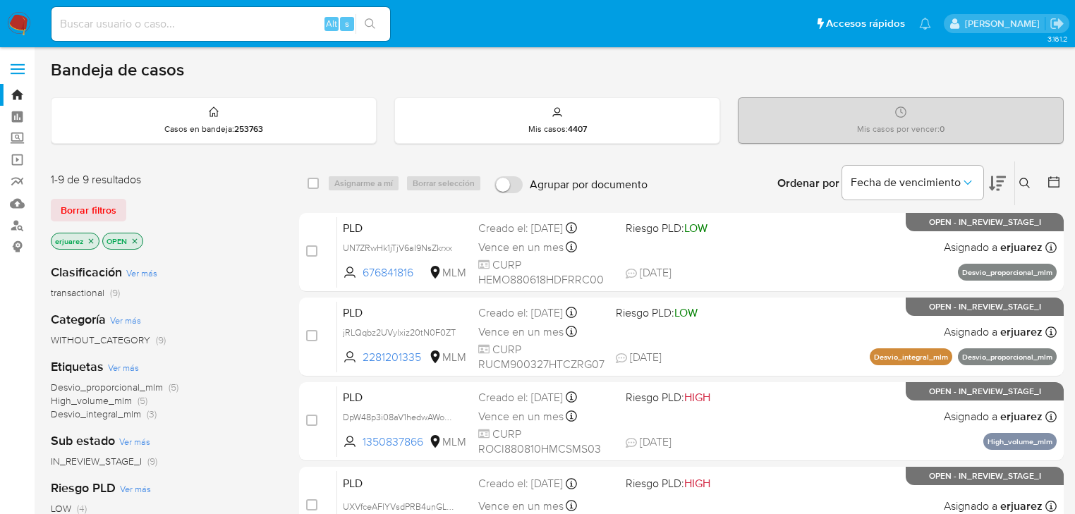
click at [90, 238] on icon "close-filter" at bounding box center [91, 241] width 8 height 8
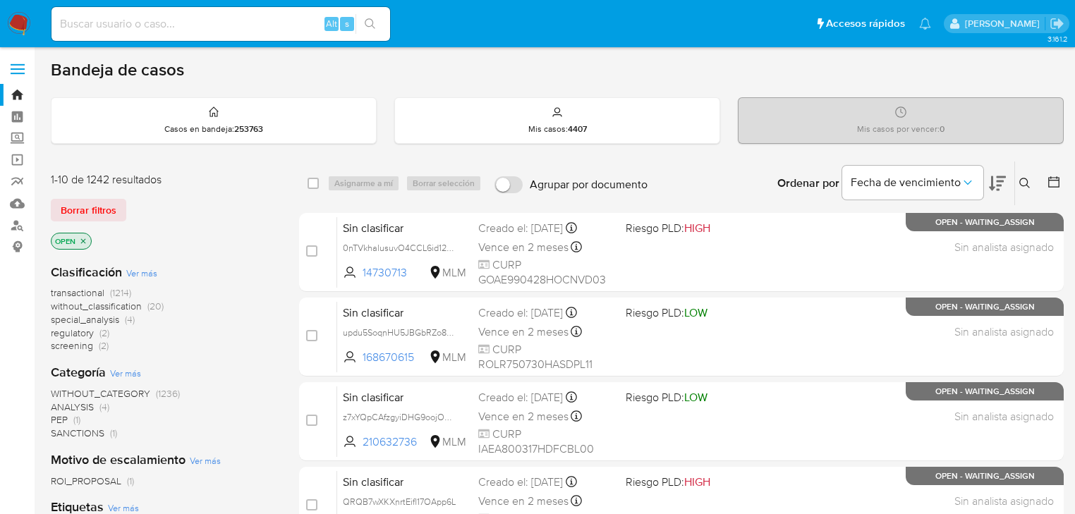
drag, startPoint x: 1023, startPoint y: 178, endPoint x: 874, endPoint y: 230, distance: 157.0
click at [1021, 178] on icon at bounding box center [1024, 183] width 11 height 11
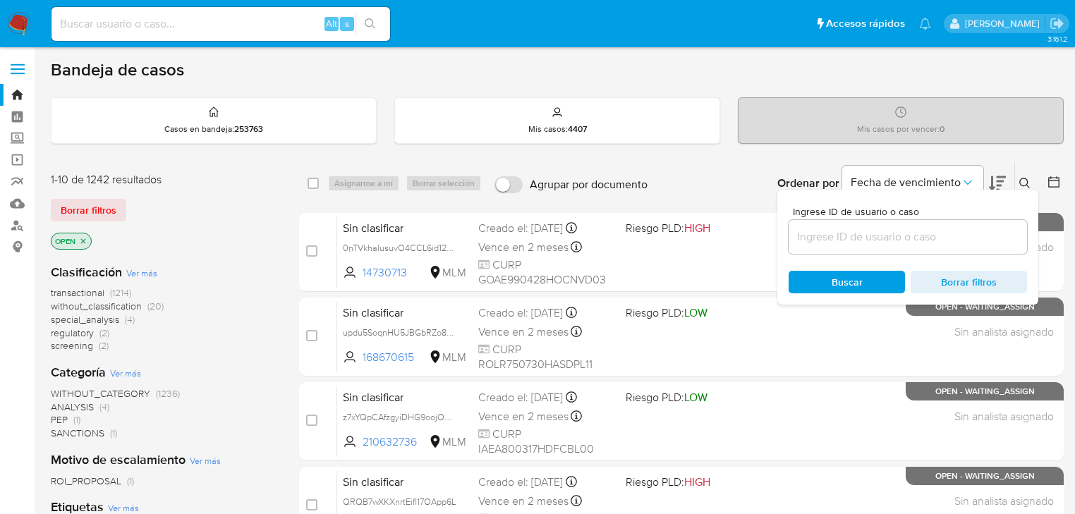
click at [846, 242] on input at bounding box center [907, 237] width 238 height 18
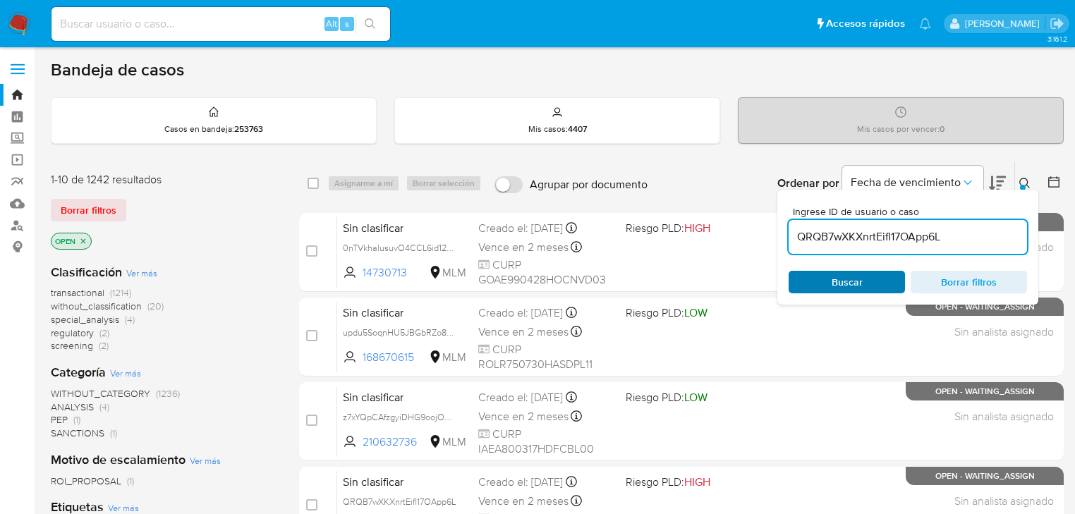
type input "QRQB7wXKXnrtEifl17OApp6L"
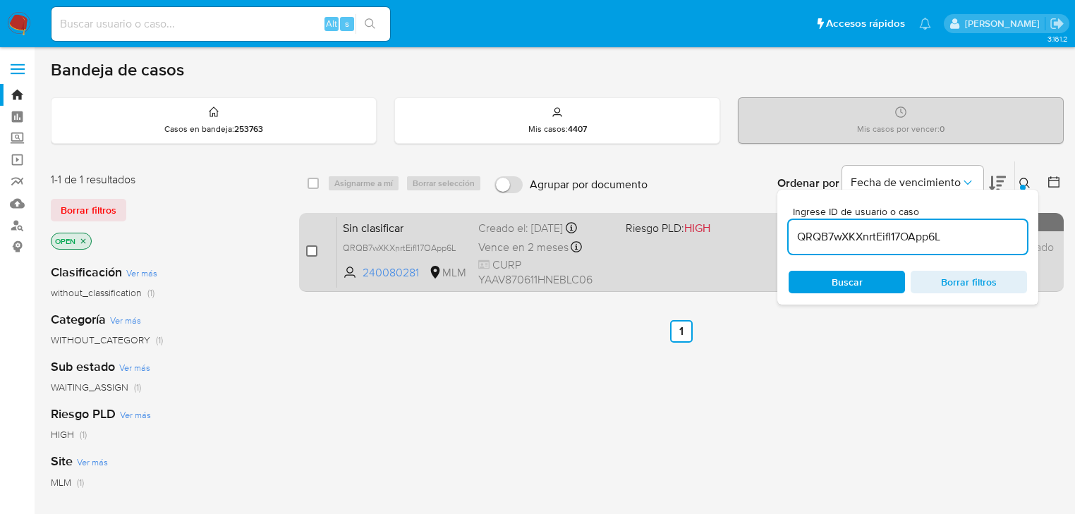
click at [312, 255] on input "checkbox" at bounding box center [311, 250] width 11 height 11
checkbox input "true"
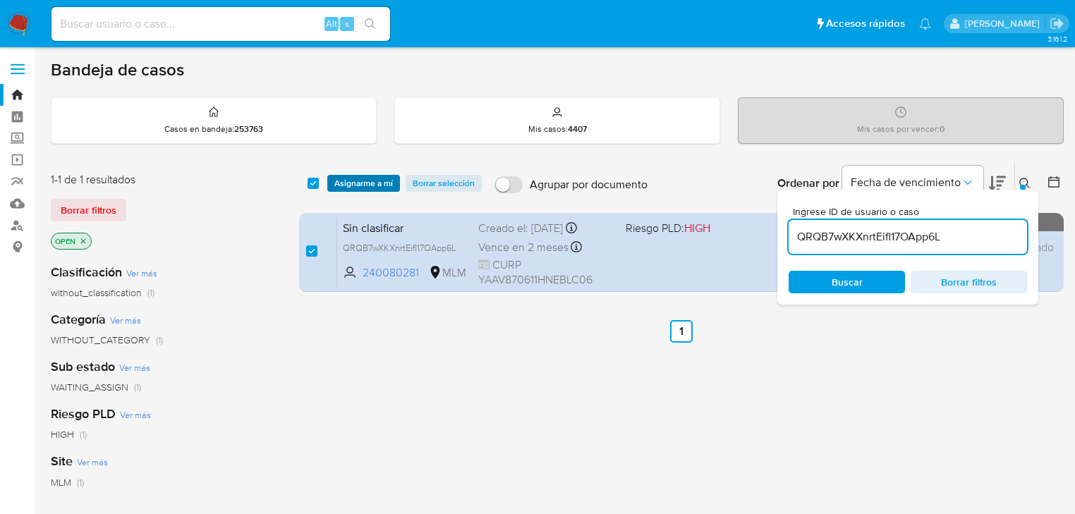
click at [366, 183] on span "Asignarme a mí" at bounding box center [363, 183] width 59 height 14
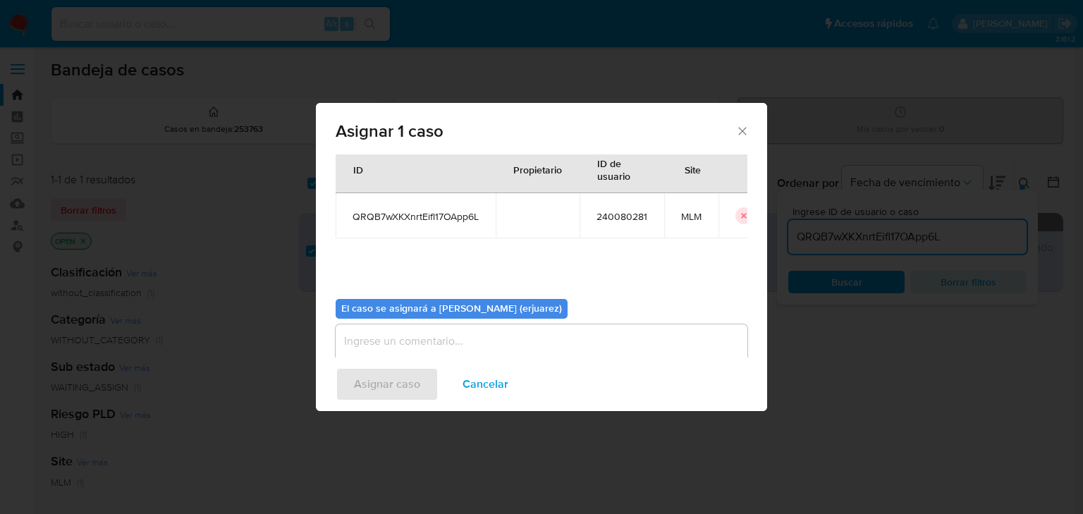
scroll to position [73, 0]
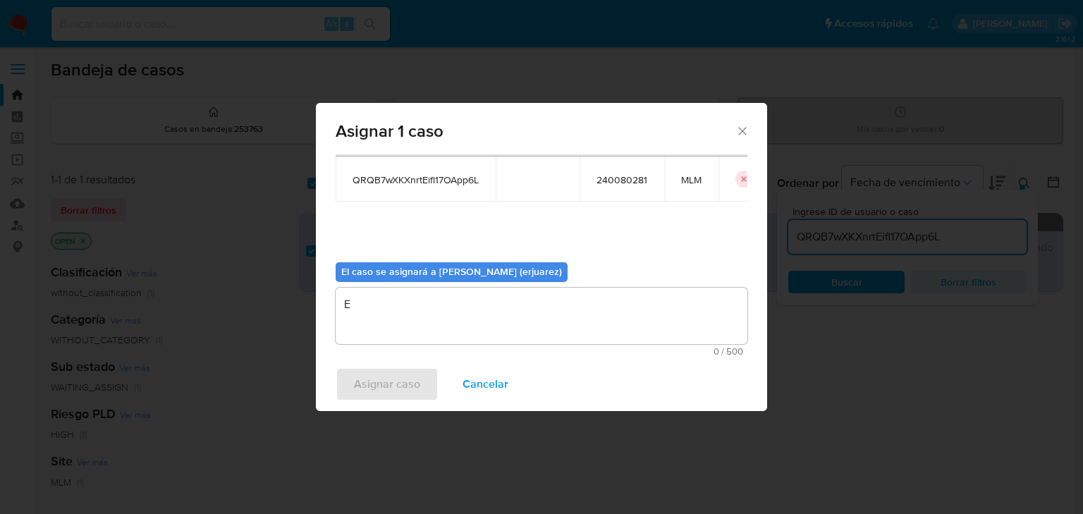
click at [423, 323] on textarea "E" at bounding box center [542, 316] width 412 height 56
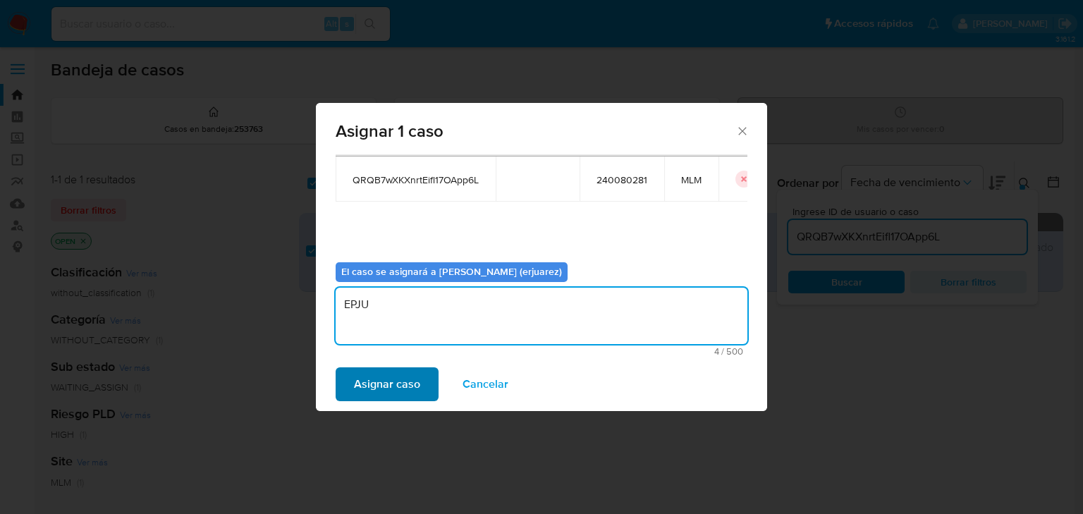
type textarea "EPJU"
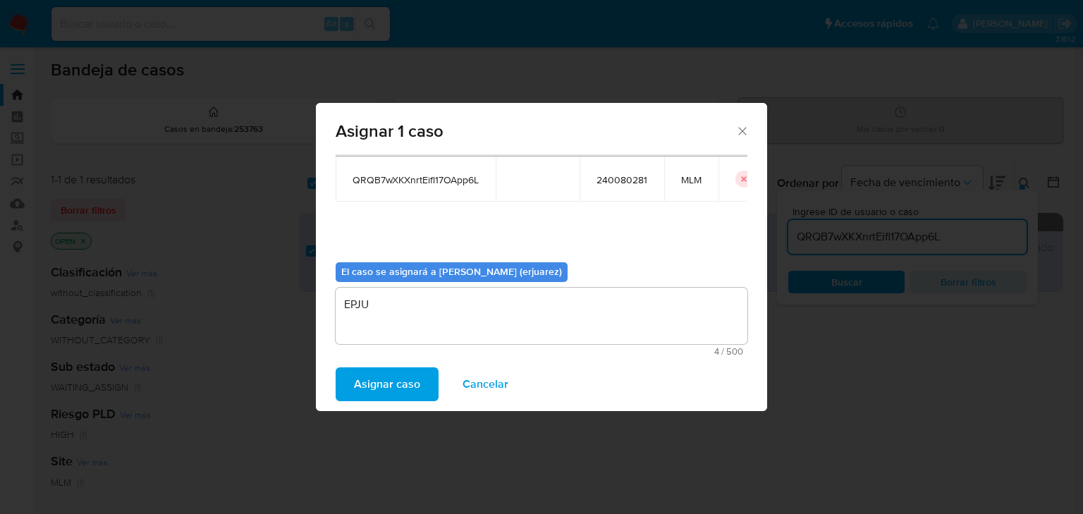
drag, startPoint x: 372, startPoint y: 379, endPoint x: 77, endPoint y: 293, distance: 307.8
click at [372, 378] on span "Asignar caso" at bounding box center [387, 384] width 66 height 31
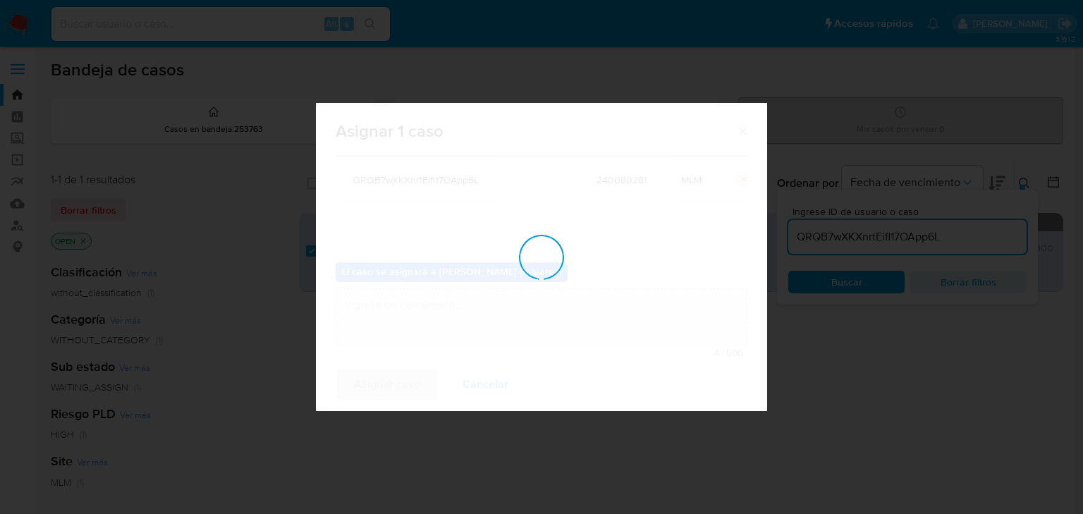
checkbox input "false"
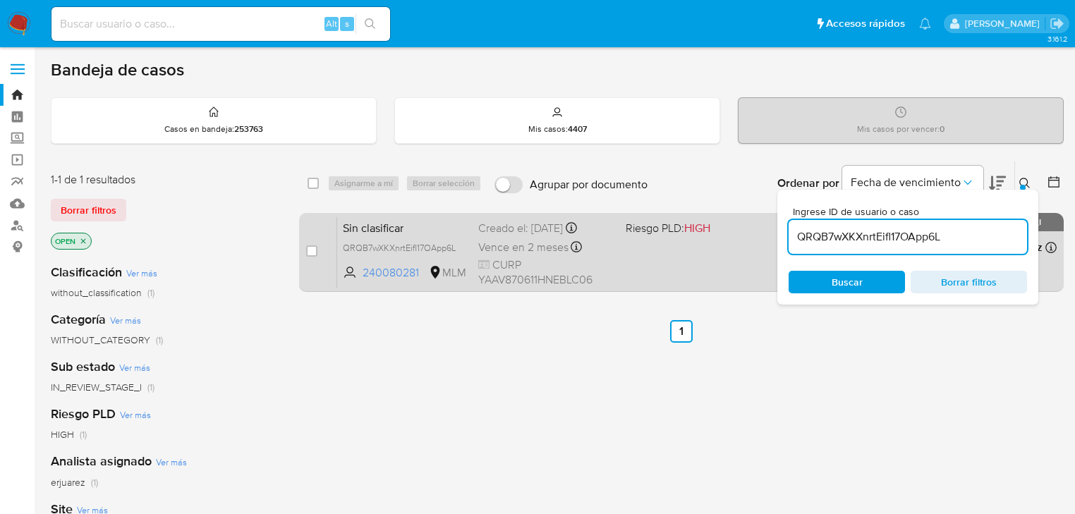
click at [669, 257] on div "Sin clasificar QRQB7wXKXnrtEifl17OApp6L 240080281 MLM Riesgo PLD: HIGH Creado e…" at bounding box center [696, 251] width 719 height 71
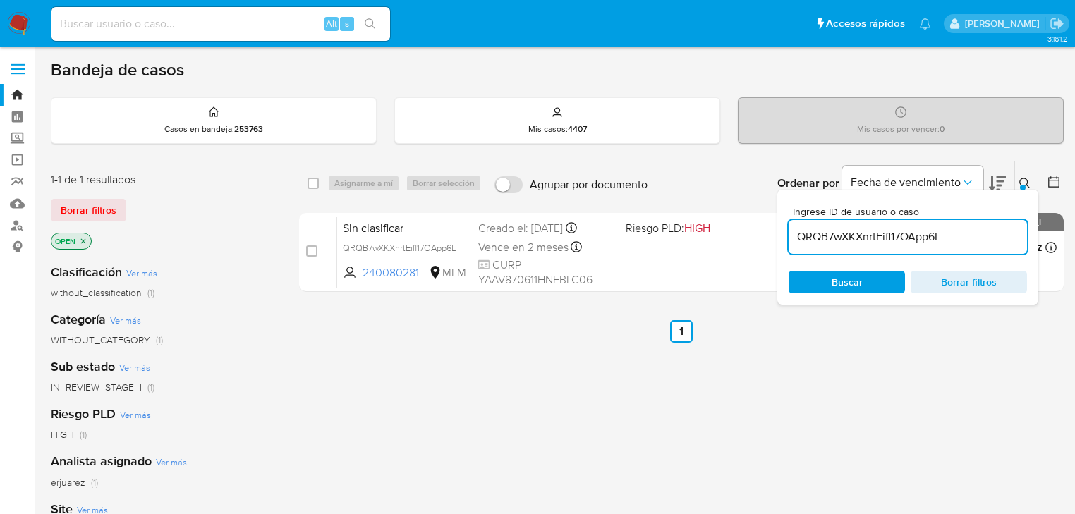
click at [549, 391] on div "select-all-cases-checkbox Asignarme a mí Borrar selección Agrupar por documento…" at bounding box center [681, 480] width 764 height 639
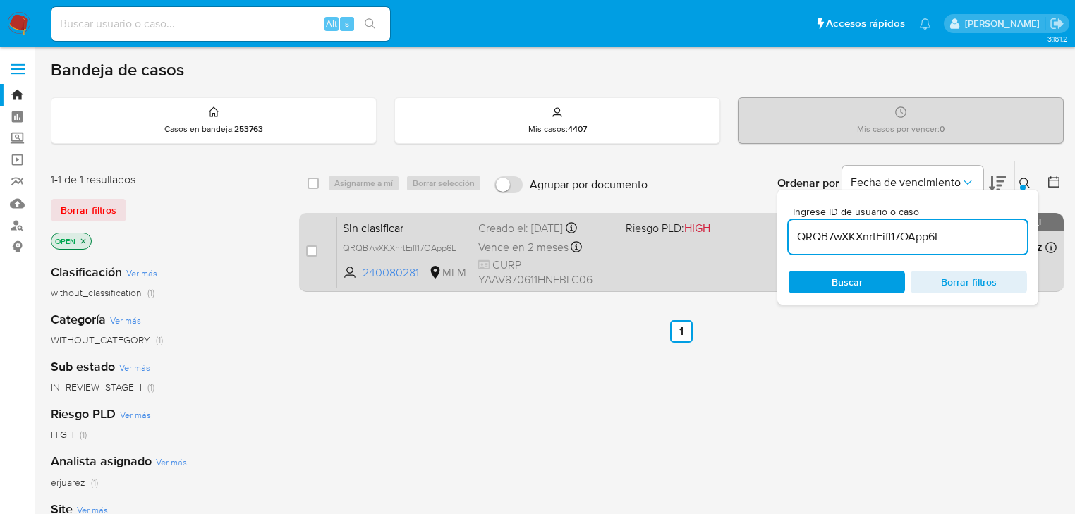
drag, startPoint x: 980, startPoint y: 236, endPoint x: 891, endPoint y: 274, distance: 96.4
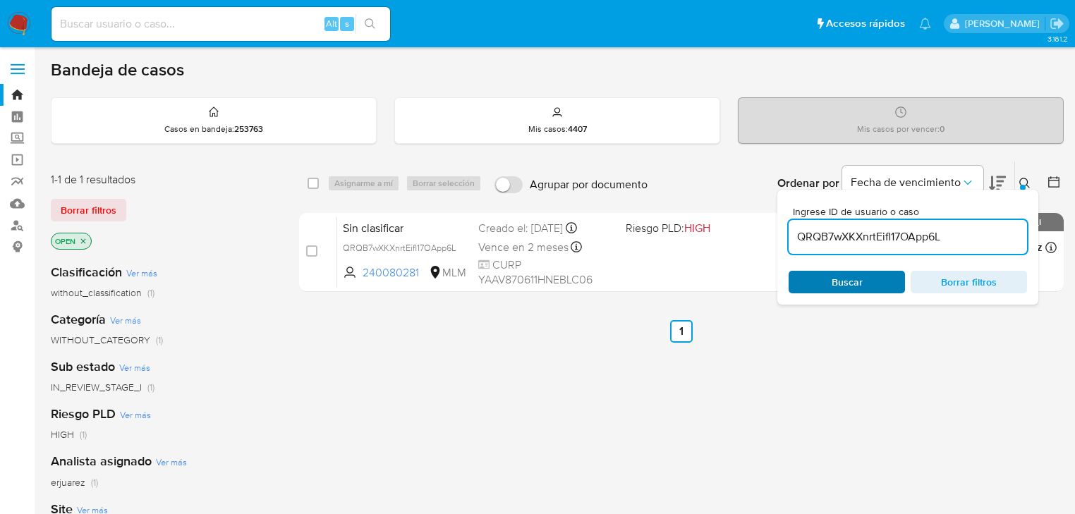
click at [704, 237] on div "select-all-cases-checkbox Asignarme a mí Borrar selección Agrupar por documento…" at bounding box center [681, 229] width 764 height 137
paste input "WNSqsiORZjtKbZRGnb2LPg0f"
type input "WNSqsiORZjtKbZRGnb2LPg0f"
click at [849, 288] on div "Buscar Borrar filtros" at bounding box center [907, 282] width 238 height 23
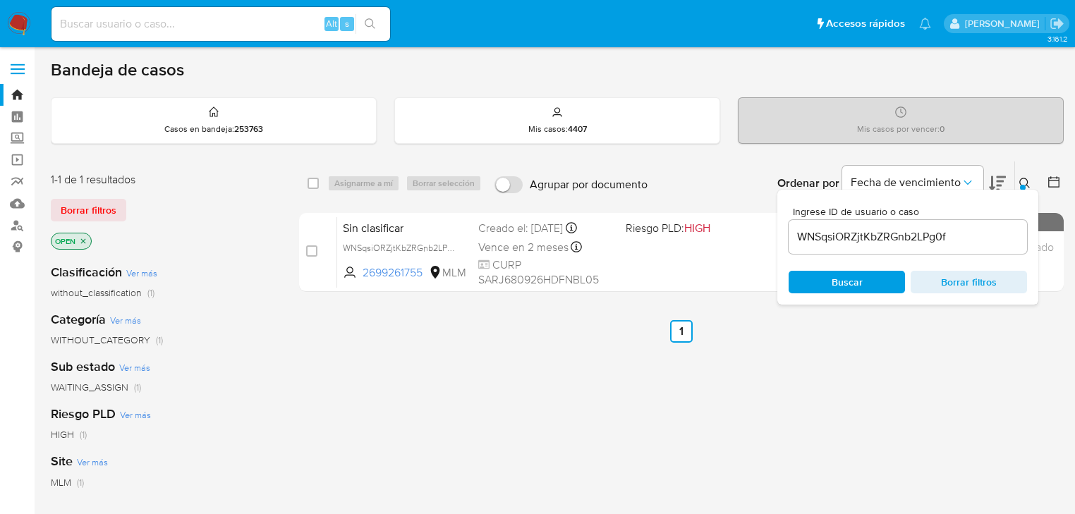
drag, startPoint x: 691, startPoint y: 420, endPoint x: 654, endPoint y: 343, distance: 85.8
click at [688, 417] on div "select-all-cases-checkbox Asignarme a mí Borrar selección Agrupar por documento…" at bounding box center [681, 480] width 764 height 639
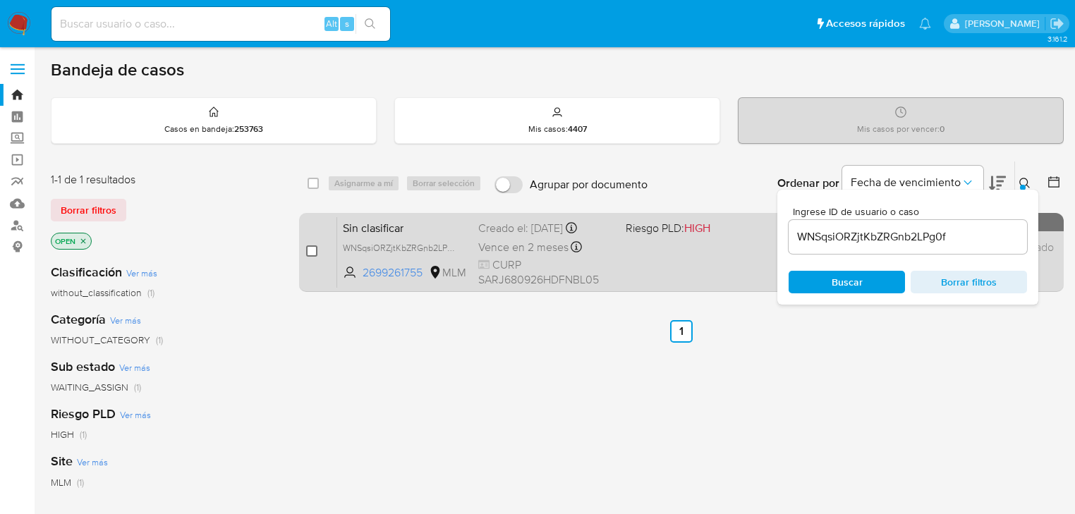
click at [310, 252] on input "checkbox" at bounding box center [311, 250] width 11 height 11
checkbox input "true"
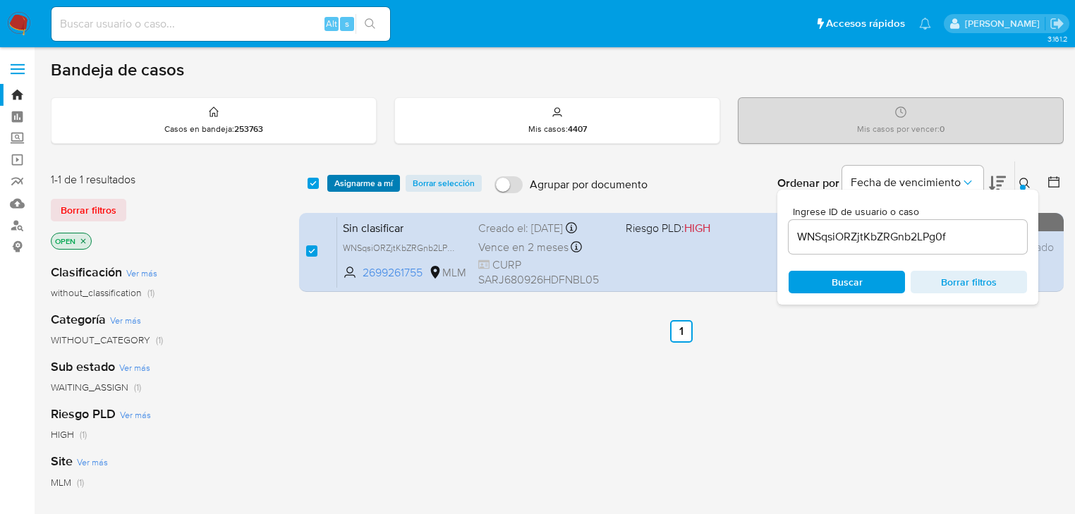
click at [367, 179] on span "Asignarme a mí" at bounding box center [363, 183] width 59 height 14
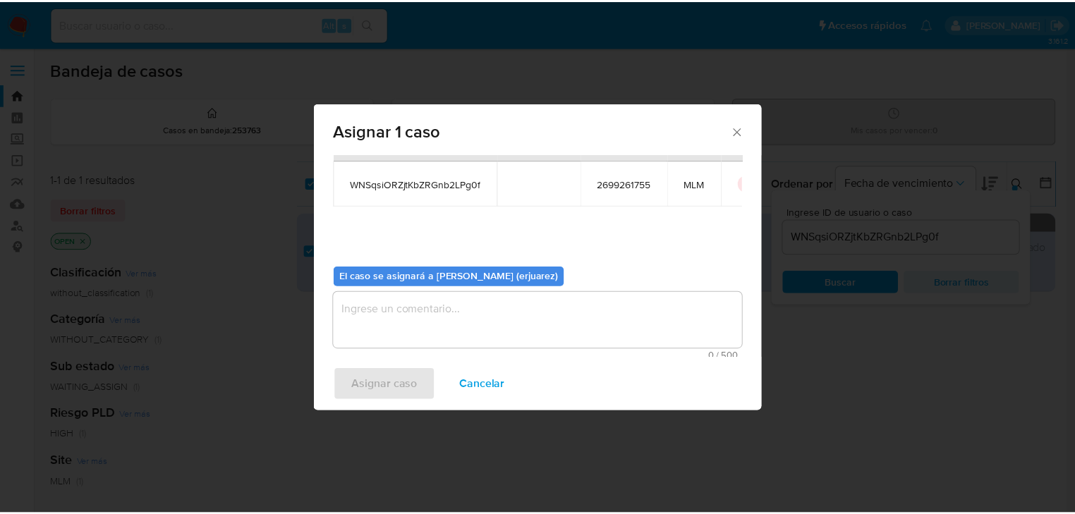
scroll to position [73, 0]
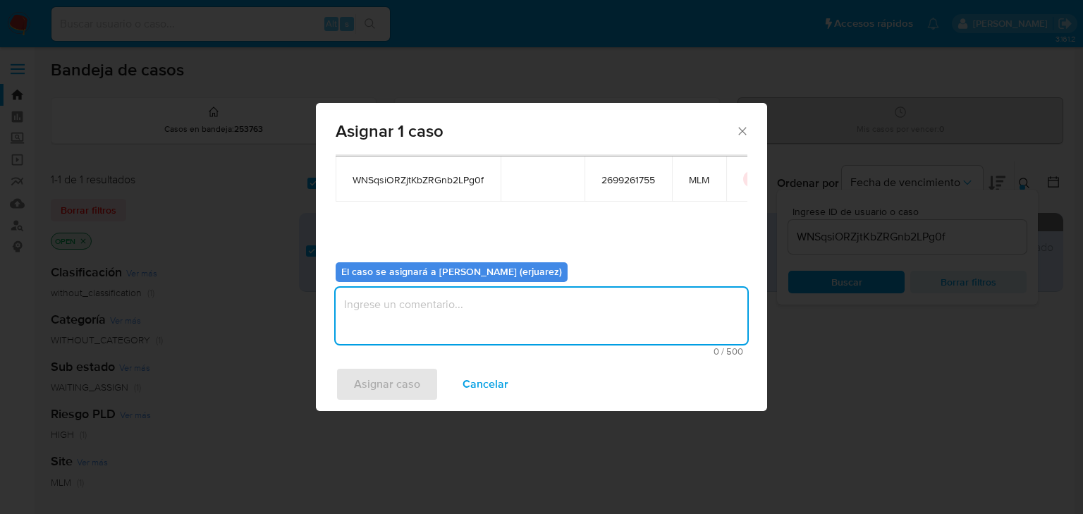
click at [417, 310] on textarea "assign-modal" at bounding box center [542, 316] width 412 height 56
type textarea "EPJU"
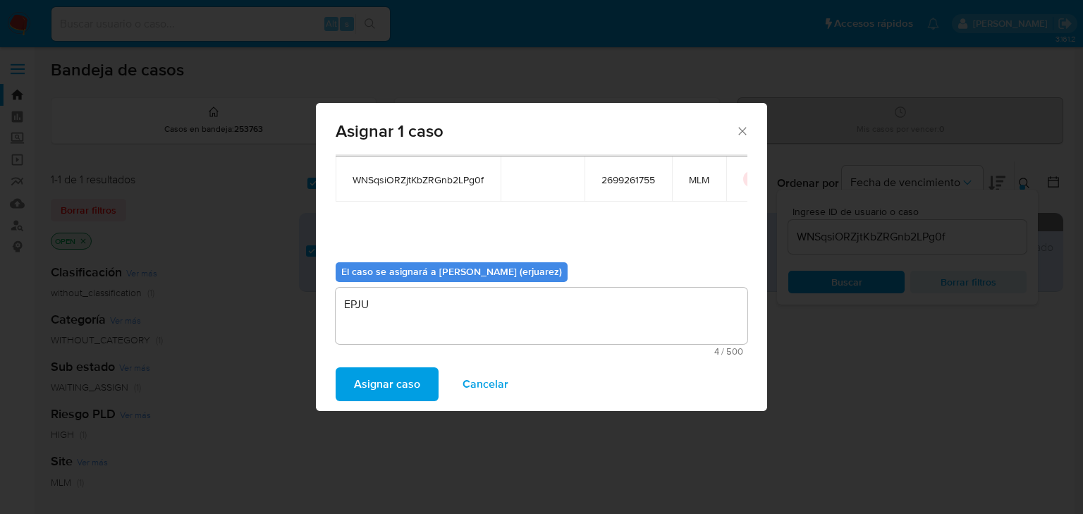
drag, startPoint x: 386, startPoint y: 379, endPoint x: 62, endPoint y: 384, distance: 324.4
click at [386, 379] on span "Asignar caso" at bounding box center [387, 384] width 66 height 31
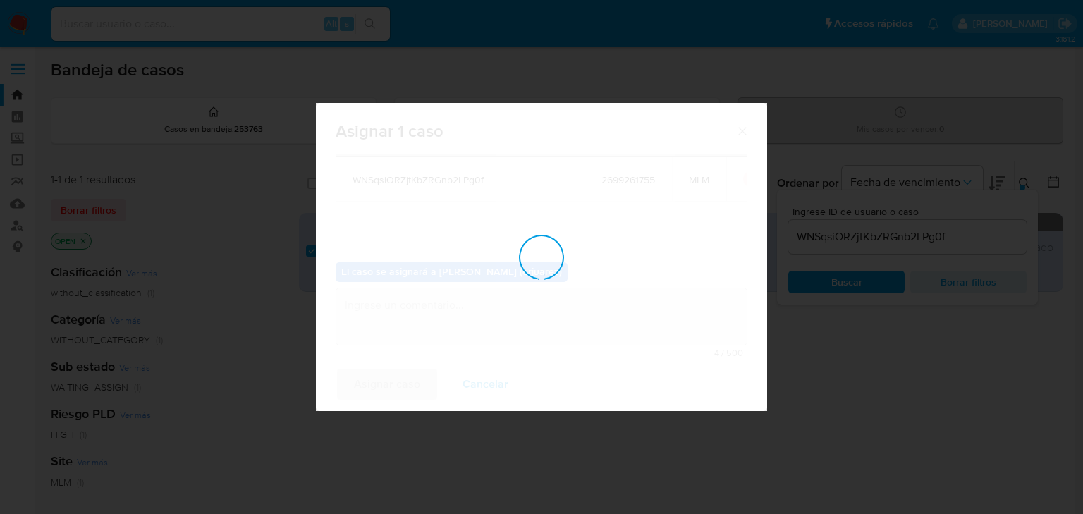
checkbox input "false"
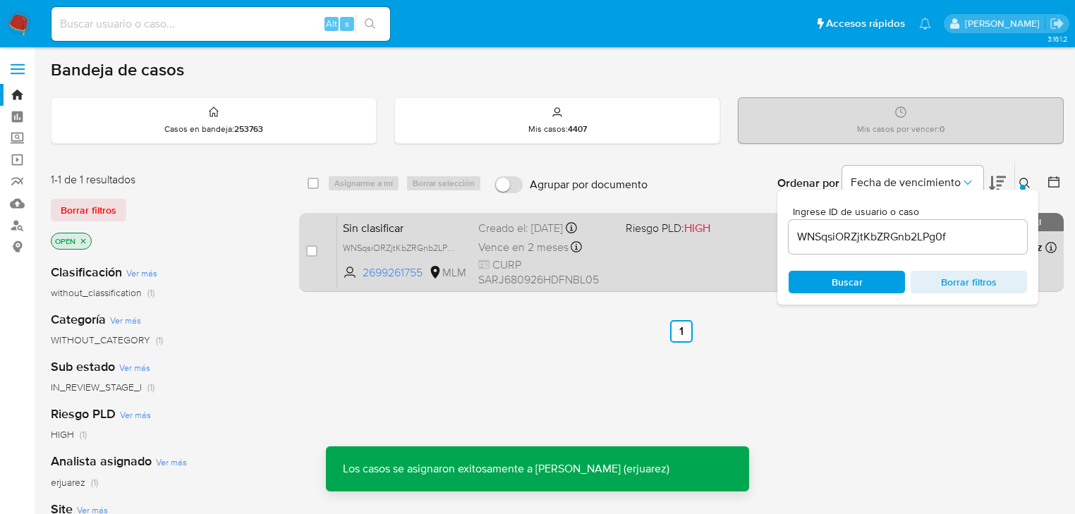
click at [587, 244] on div "Vence en 2 meses Vence el 27/11/2025 13:29:06" at bounding box center [546, 247] width 136 height 19
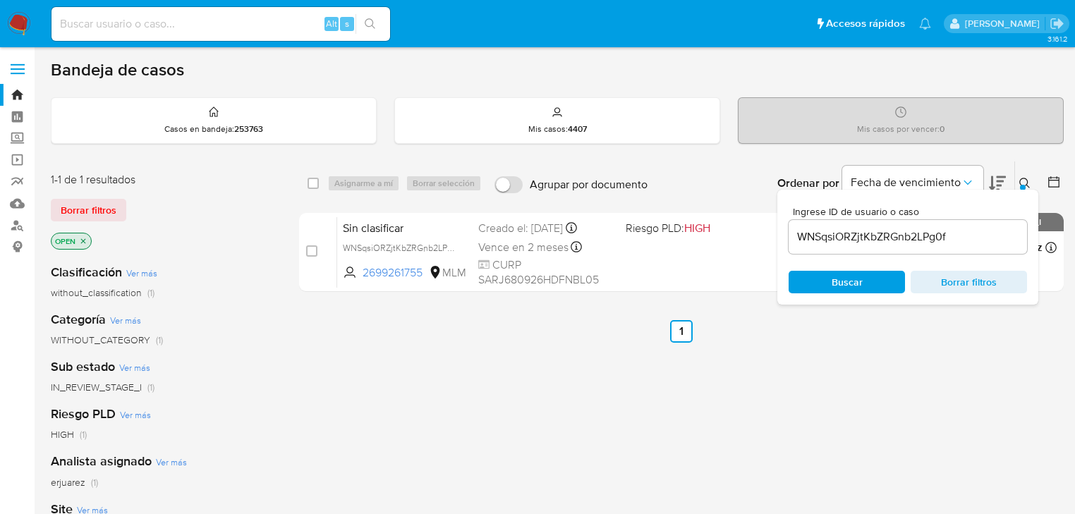
click at [187, 20] on input at bounding box center [220, 24] width 338 height 18
paste input "K2B1UNKfCwJV6QOvfDuC6gos"
type input "K2B1UNKfCwJV6QOvfDuC6gos"
drag, startPoint x: 370, startPoint y: 20, endPoint x: 246, endPoint y: 21, distance: 123.4
click at [369, 20] on icon "search-icon" at bounding box center [370, 23] width 11 height 11
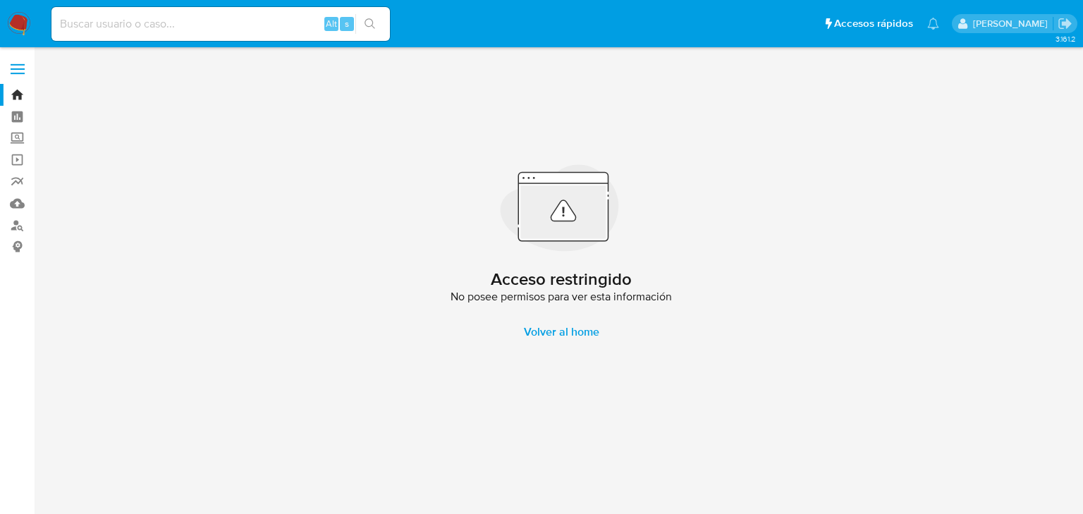
click at [138, 23] on input at bounding box center [220, 24] width 338 height 18
paste input "K2B1UNKfCwJV6QOvfDuC6gos"
drag, startPoint x: 61, startPoint y: 25, endPoint x: 68, endPoint y: 25, distance: 7.1
click at [62, 25] on input "K2B1UNKfCwJV6QOvfDuC6gos" at bounding box center [220, 24] width 338 height 18
type input "K2B1UNKfCwJV6QOvfDuC6gos"
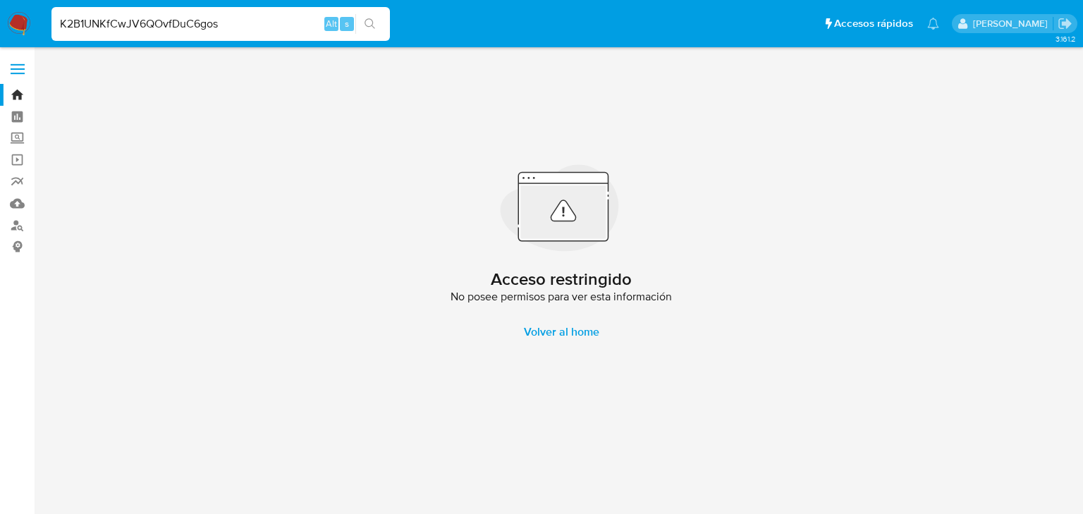
click at [233, 42] on div "K2B1UNKfCwJV6QOvfDuC6gos Alt s" at bounding box center [220, 23] width 338 height 39
click at [239, 26] on input "K2B1UNKfCwJV6QOvfDuC6gos" at bounding box center [220, 24] width 338 height 18
click at [370, 20] on icon "search-icon" at bounding box center [370, 23] width 11 height 11
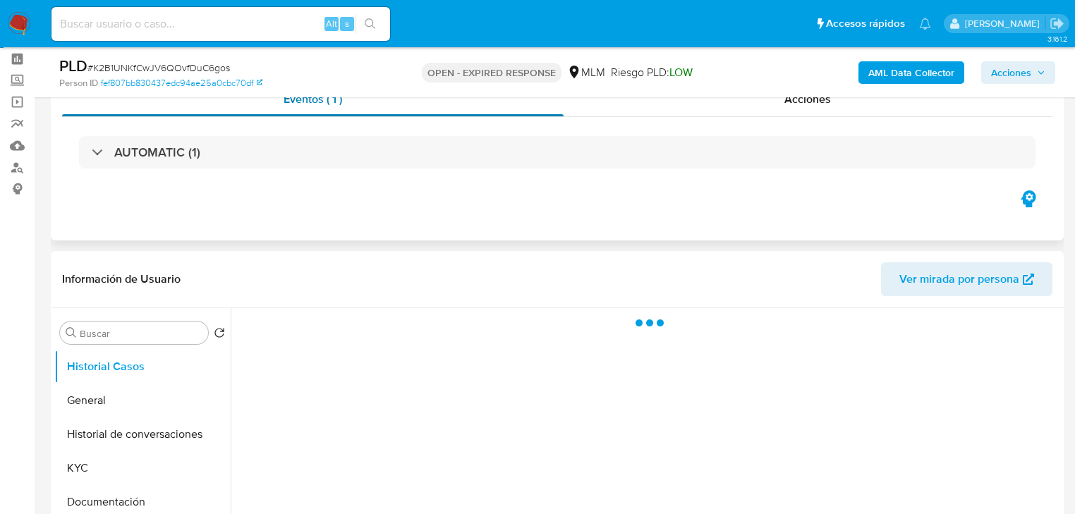
scroll to position [226, 0]
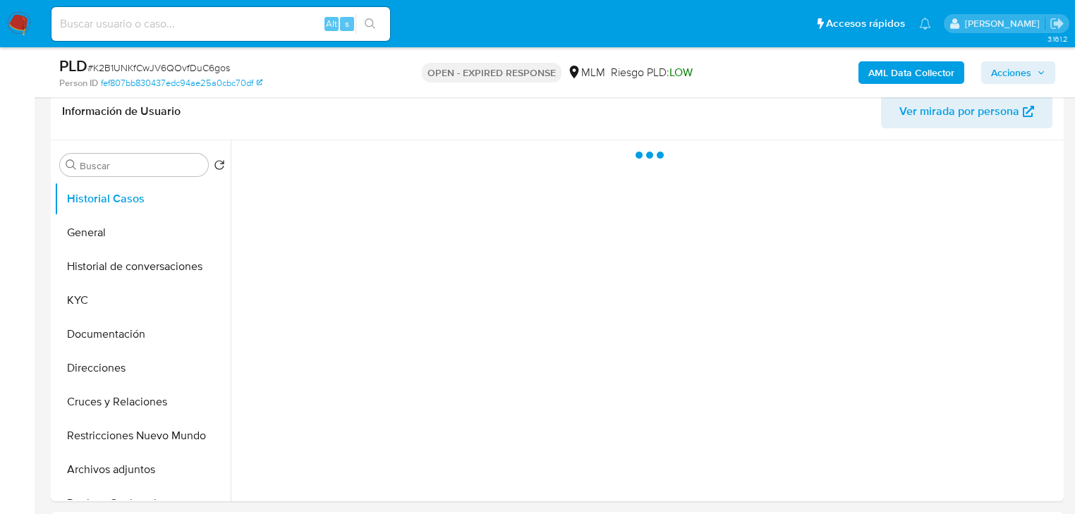
select select "10"
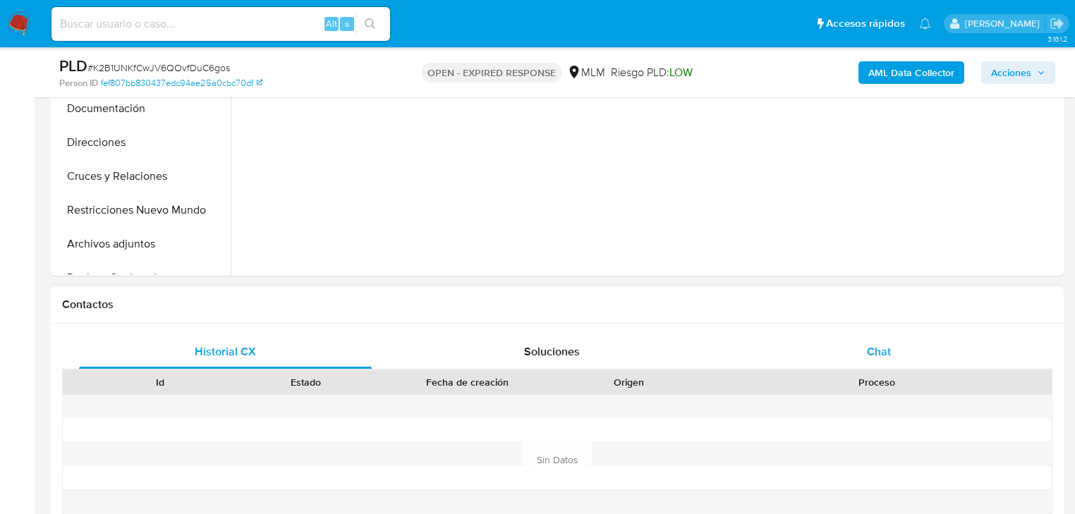
drag, startPoint x: 871, startPoint y: 353, endPoint x: 860, endPoint y: 348, distance: 11.4
click at [872, 353] on span "Chat" at bounding box center [879, 351] width 24 height 16
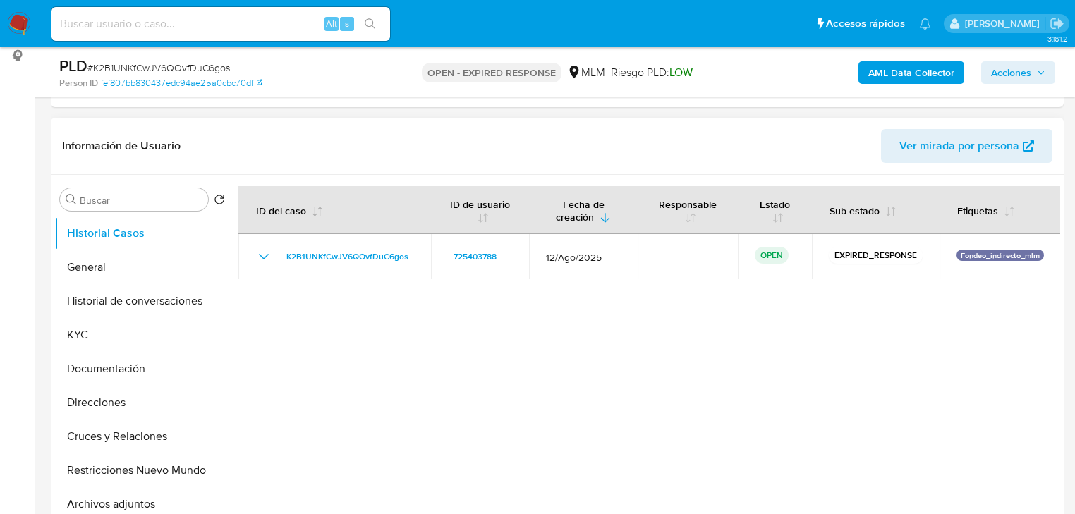
scroll to position [169, 0]
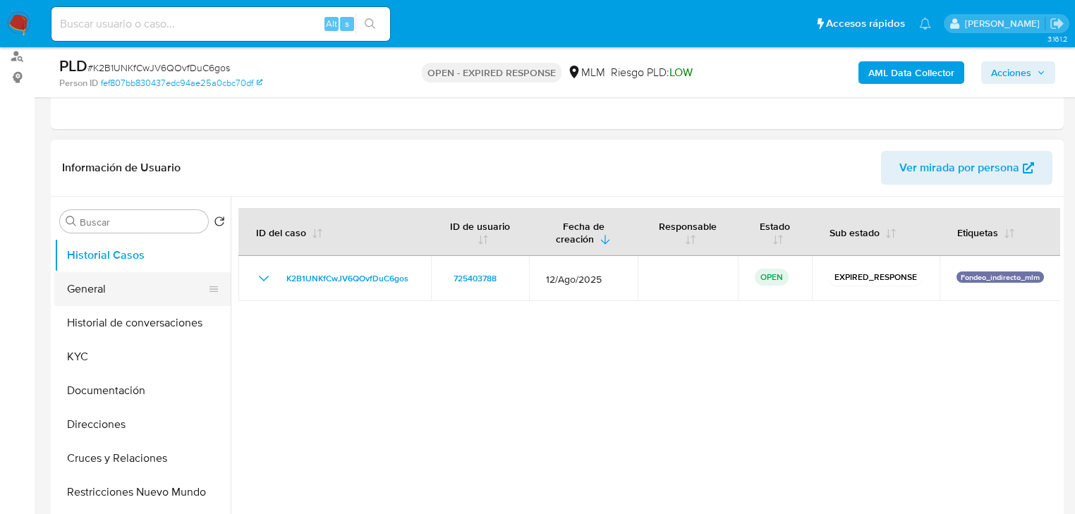
click at [121, 289] on button "General" at bounding box center [136, 289] width 165 height 34
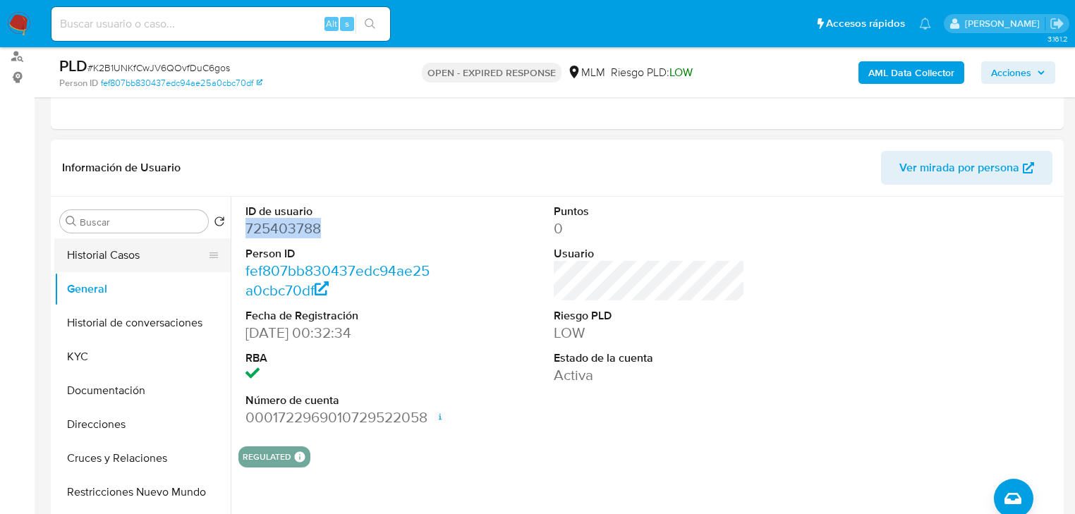
drag, startPoint x: 336, startPoint y: 225, endPoint x: 197, endPoint y: 239, distance: 139.6
click at [243, 226] on div "ID de usuario 725403788 Person ID fef807bb830437edc94ae25a0cbc70df Fecha de Reg…" at bounding box center [340, 316] width 205 height 238
copy dd "725403788"
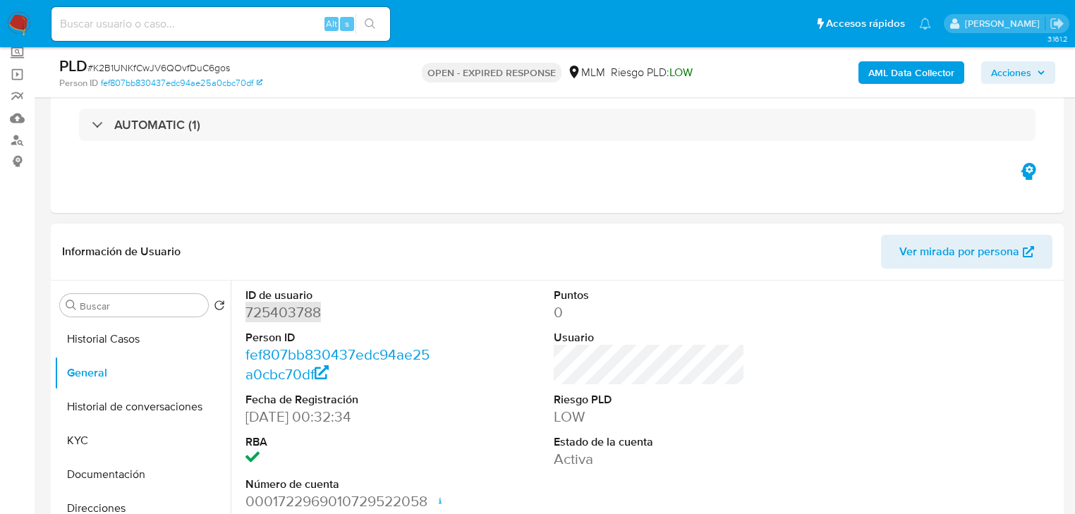
scroll to position [0, 0]
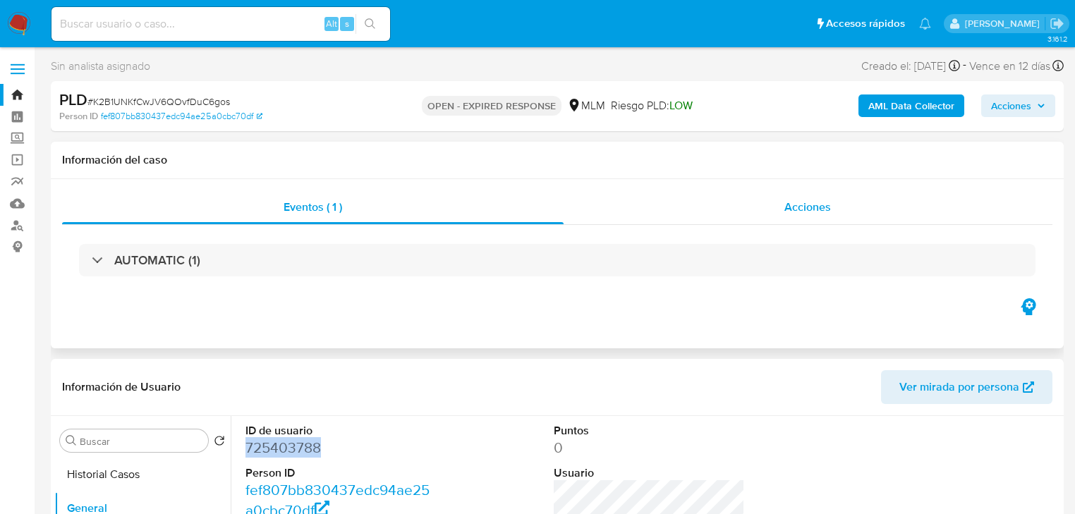
click at [757, 217] on div "Acciones" at bounding box center [807, 207] width 489 height 34
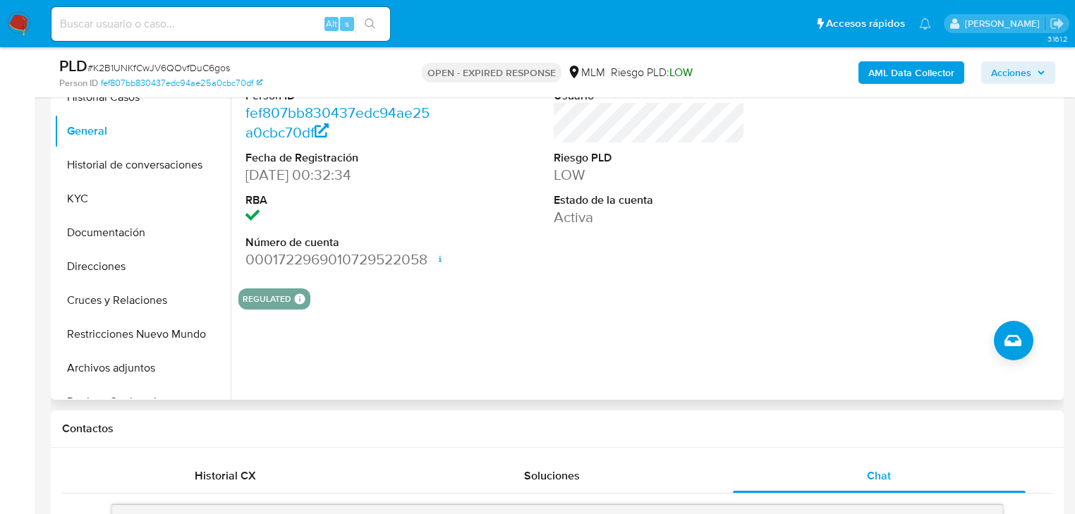
scroll to position [395, 0]
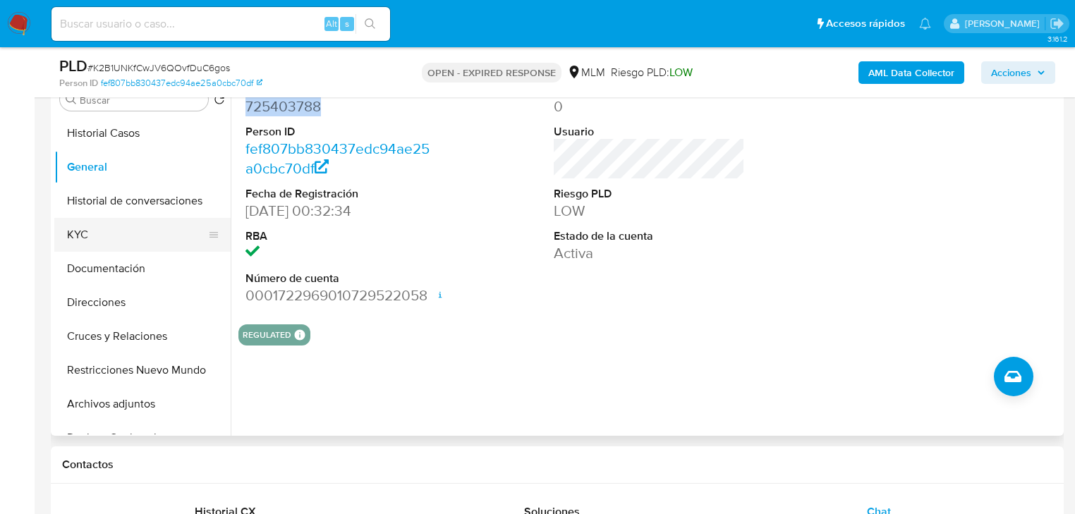
click at [71, 238] on button "KYC" at bounding box center [136, 235] width 165 height 34
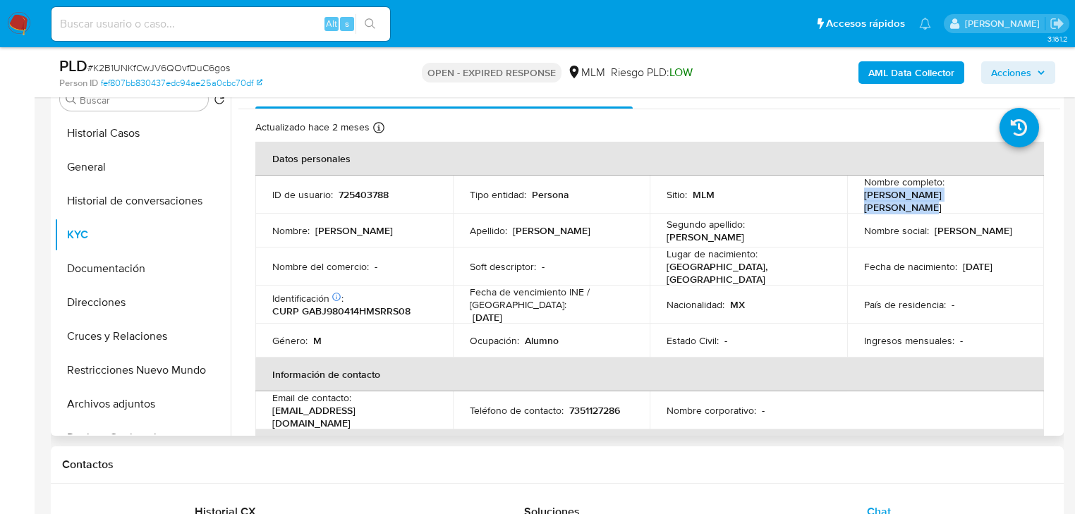
drag, startPoint x: 861, startPoint y: 200, endPoint x: 992, endPoint y: 204, distance: 130.5
click at [992, 204] on div "Nombre completo : Justo Fredy Garcia Barreto" at bounding box center [946, 195] width 164 height 38
copy p "Justo Fredy Garcia Barreto"
click at [108, 166] on button "General" at bounding box center [136, 167] width 165 height 34
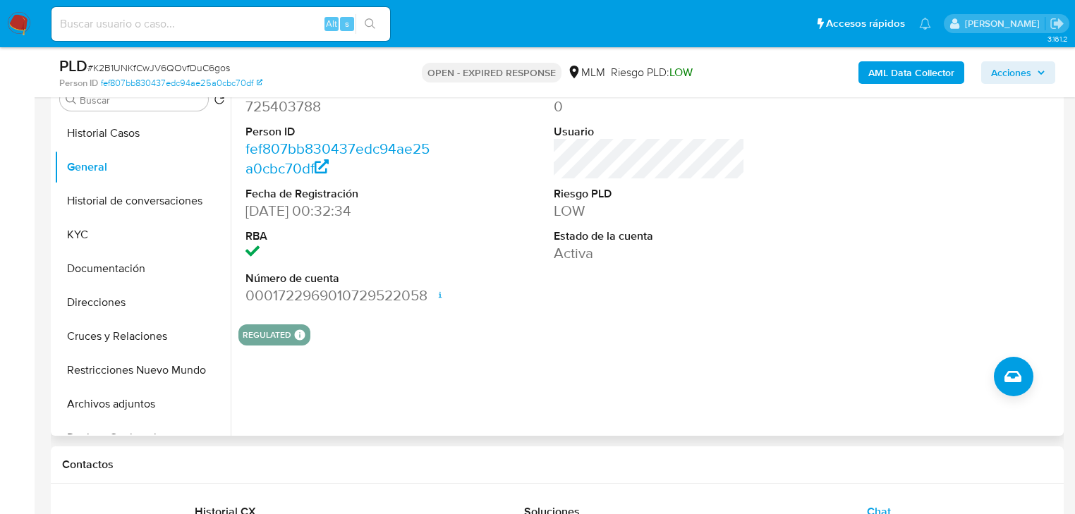
scroll to position [338, 0]
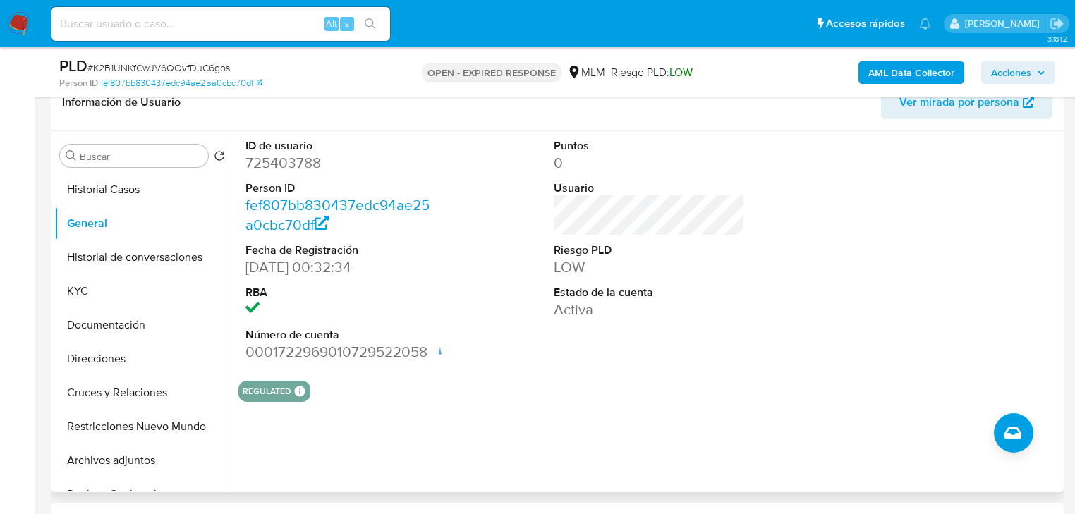
drag, startPoint x: 124, startPoint y: 198, endPoint x: 237, endPoint y: 151, distance: 122.3
click at [124, 199] on button "Historial Casos" at bounding box center [142, 190] width 176 height 34
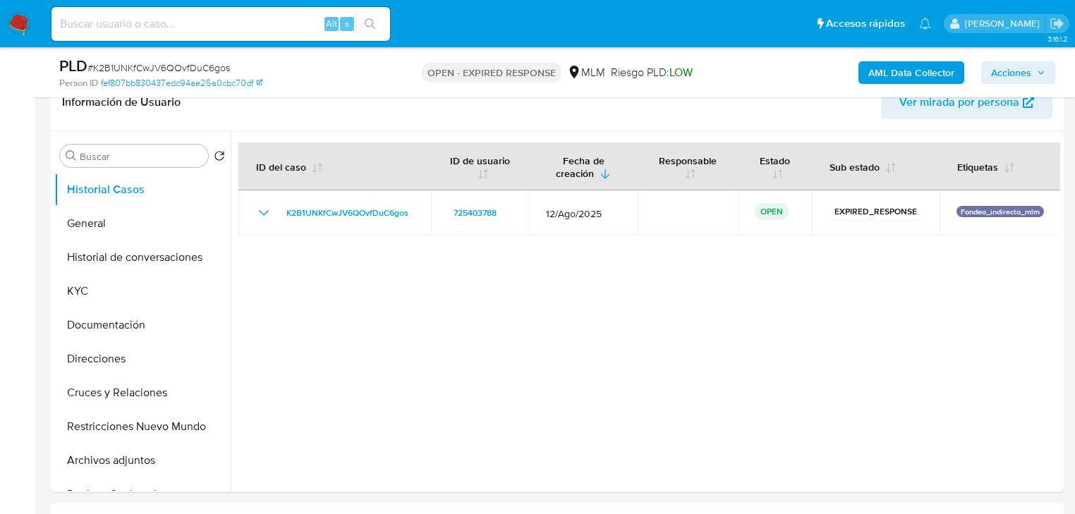
click at [205, 23] on input at bounding box center [220, 24] width 338 height 18
paste input "8ncRXCI3I0ElxOnvu4Jy9nnF"
type input "8ncRXCI3I0ElxOnvu4Jy9nnF"
click at [365, 24] on icon "search-icon" at bounding box center [370, 23] width 11 height 11
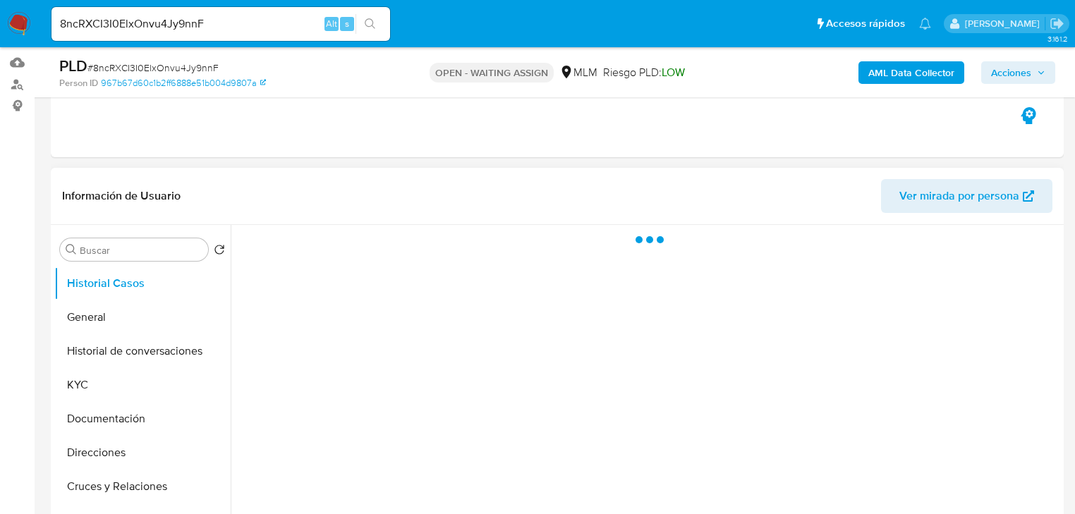
select select "10"
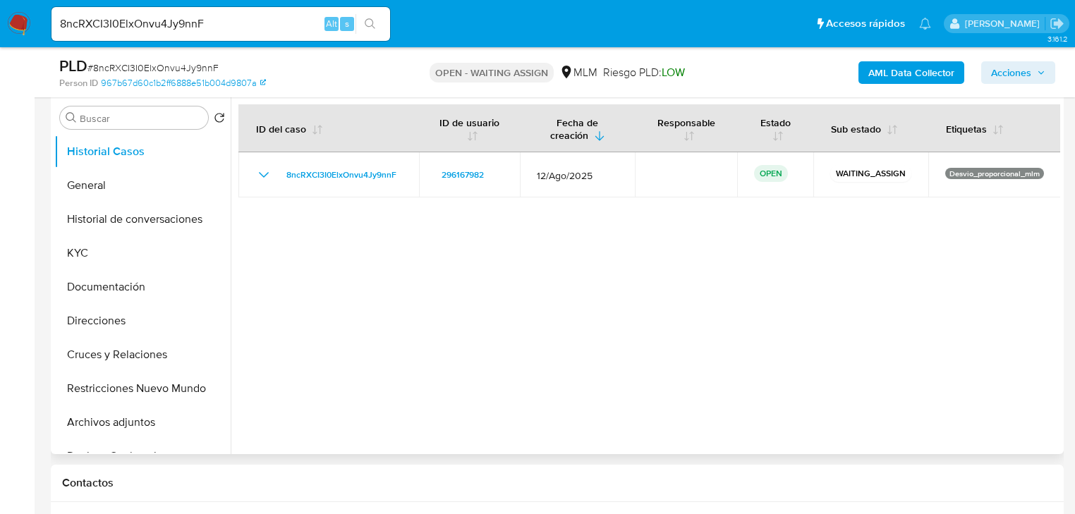
scroll to position [282, 0]
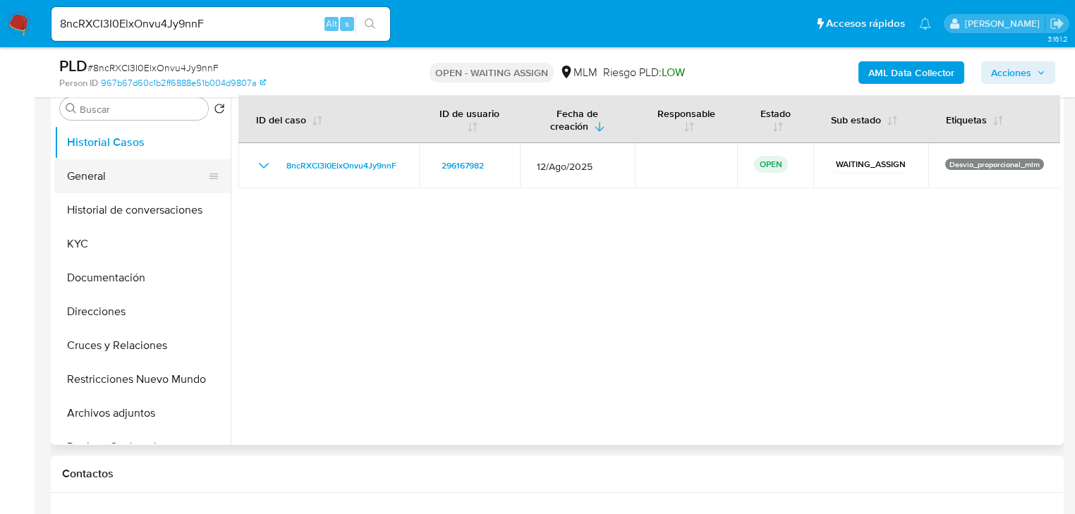
click at [113, 181] on button "General" at bounding box center [136, 176] width 165 height 34
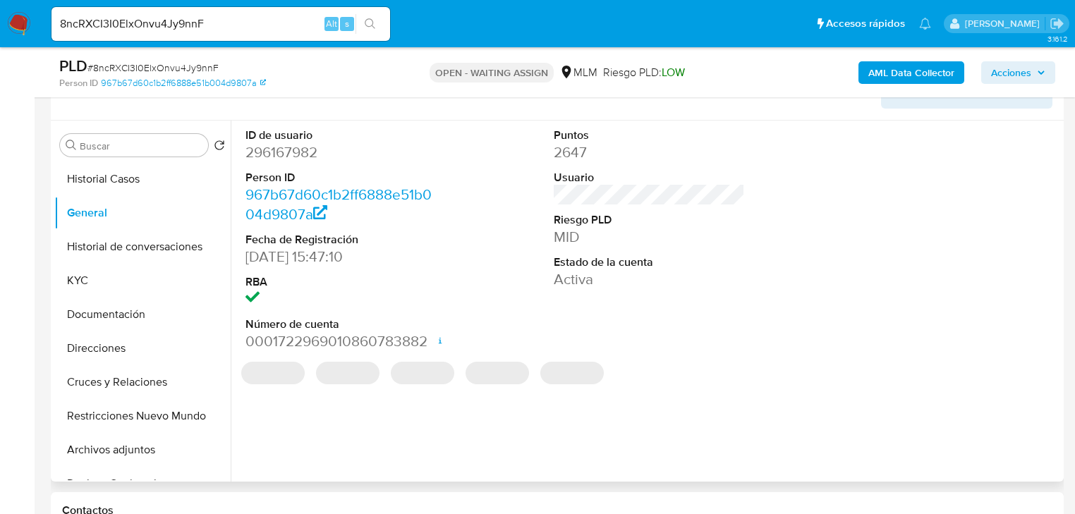
scroll to position [226, 0]
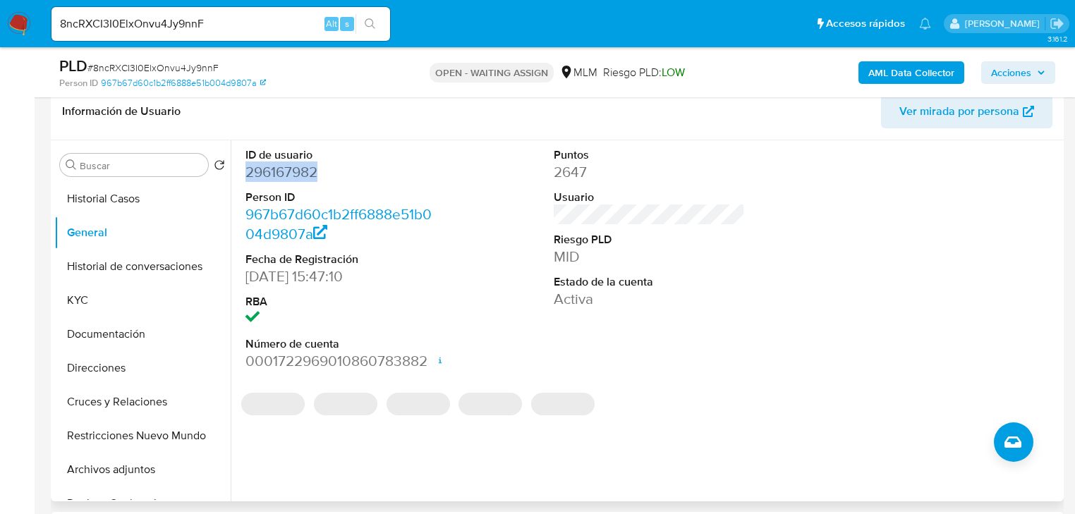
drag, startPoint x: 327, startPoint y: 172, endPoint x: 242, endPoint y: 172, distance: 85.3
click at [242, 172] on div "ID de usuario 296167982 Person ID 967b67d60c1b2ff6888e51b004d9807a Fecha de Reg…" at bounding box center [340, 259] width 205 height 238
copy dd "296167982"
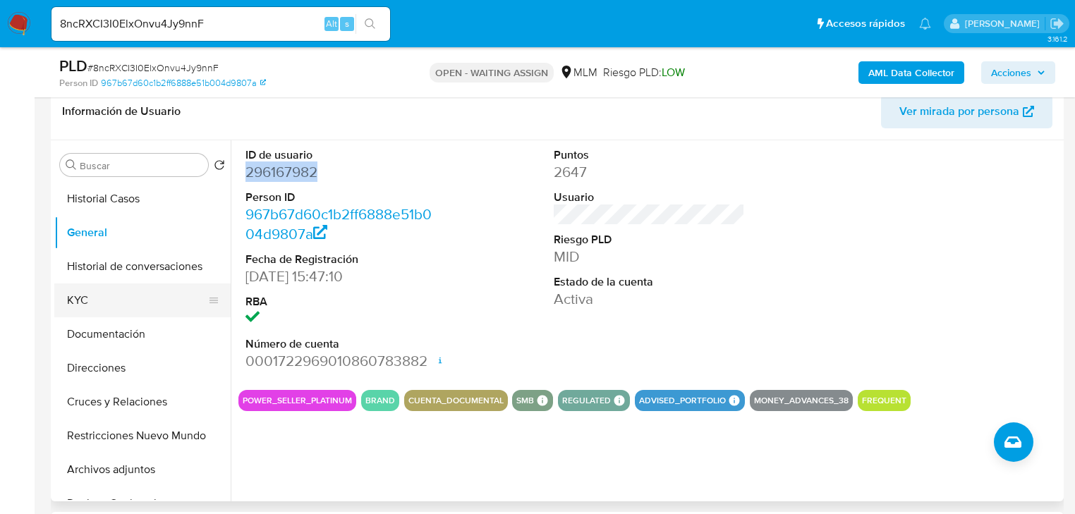
click at [78, 316] on button "KYC" at bounding box center [136, 300] width 165 height 34
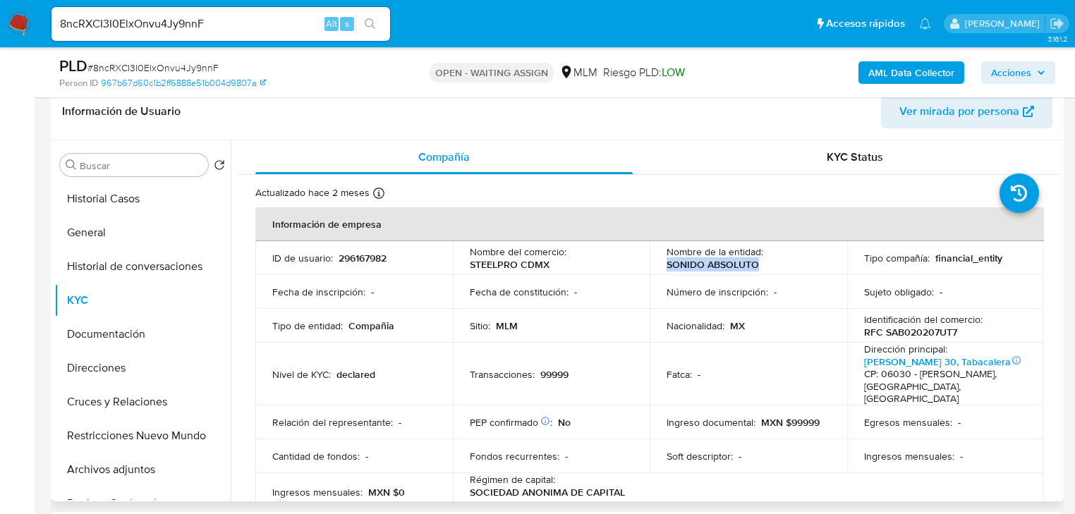
drag, startPoint x: 665, startPoint y: 263, endPoint x: 781, endPoint y: 262, distance: 116.4
click at [781, 262] on div "Nombre de la entidad : SONIDO ABSOLUTO" at bounding box center [748, 257] width 164 height 25
copy p "SONIDO ABSOLUTO"
click at [96, 193] on button "Historial Casos" at bounding box center [136, 199] width 165 height 34
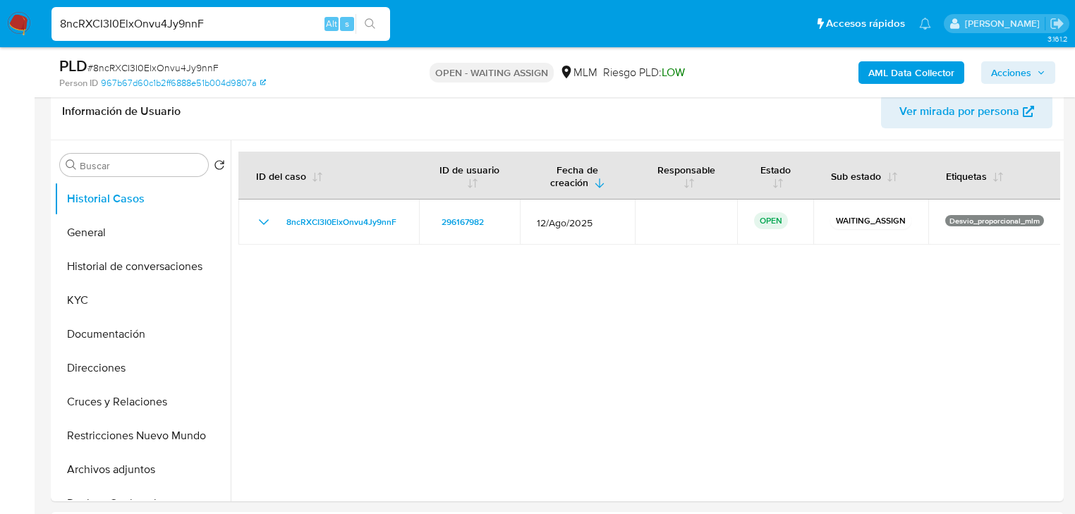
drag, startPoint x: 237, startPoint y: 19, endPoint x: -128, endPoint y: -20, distance: 367.3
paste input "J9MreRSlmPjSXqDVDRrcdZYk"
type input "J9MreRSlmPjSXqDVDRrcdZYk"
click at [365, 23] on icon "search-icon" at bounding box center [370, 23] width 11 height 11
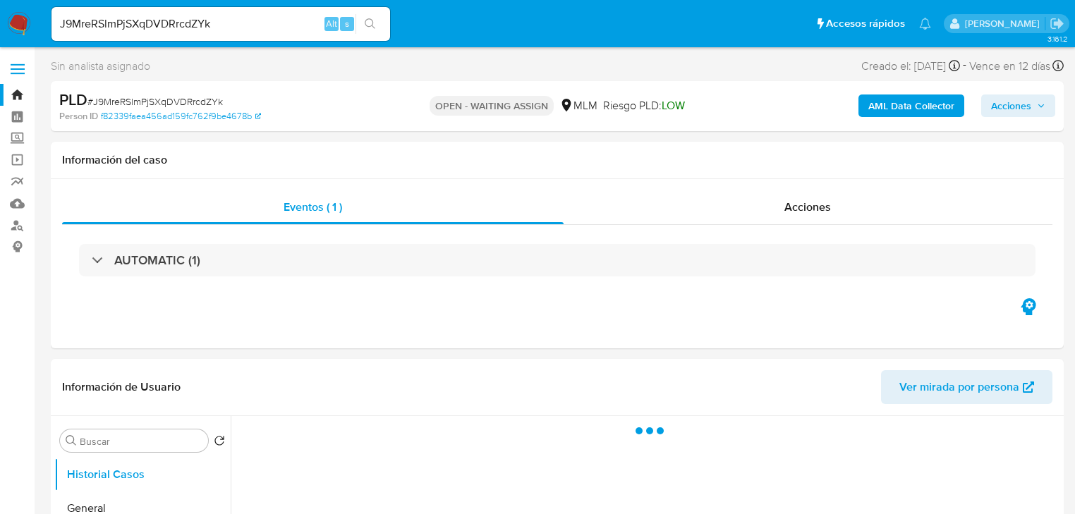
select select "10"
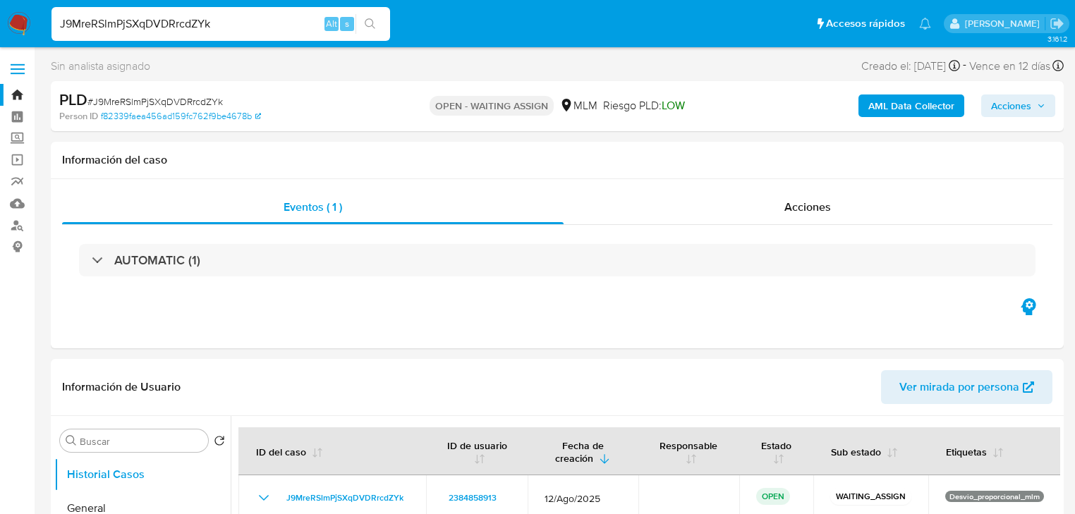
drag, startPoint x: 217, startPoint y: 25, endPoint x: -262, endPoint y: -51, distance: 484.7
click at [362, 25] on button "search-icon" at bounding box center [369, 24] width 29 height 20
click at [376, 23] on button "search-icon" at bounding box center [369, 24] width 29 height 20
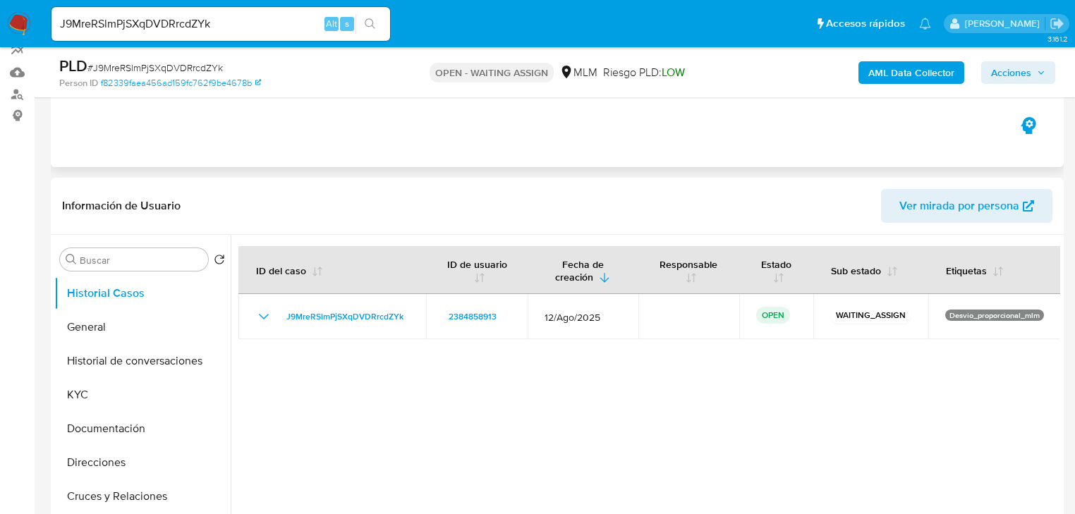
scroll to position [169, 0]
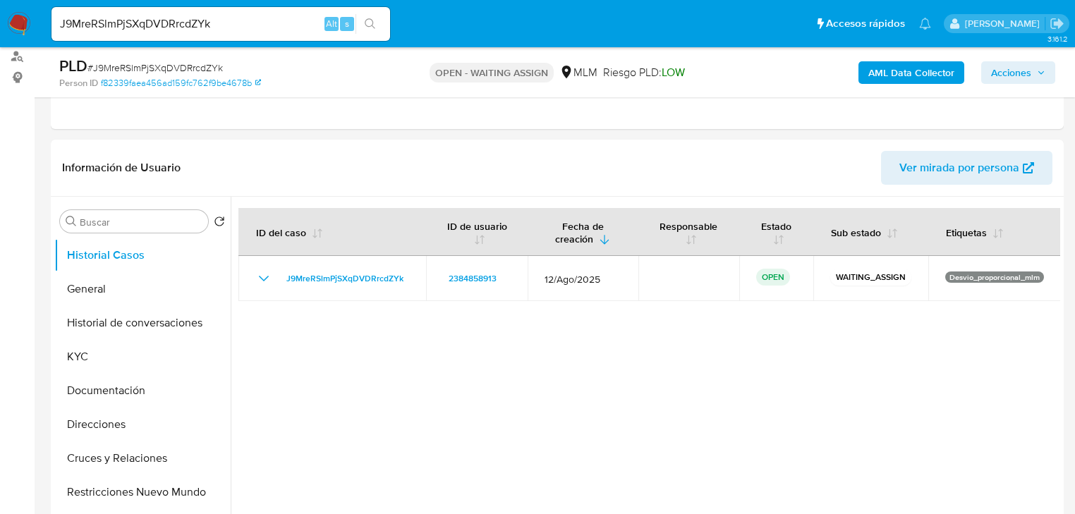
click at [97, 291] on button "General" at bounding box center [142, 289] width 176 height 34
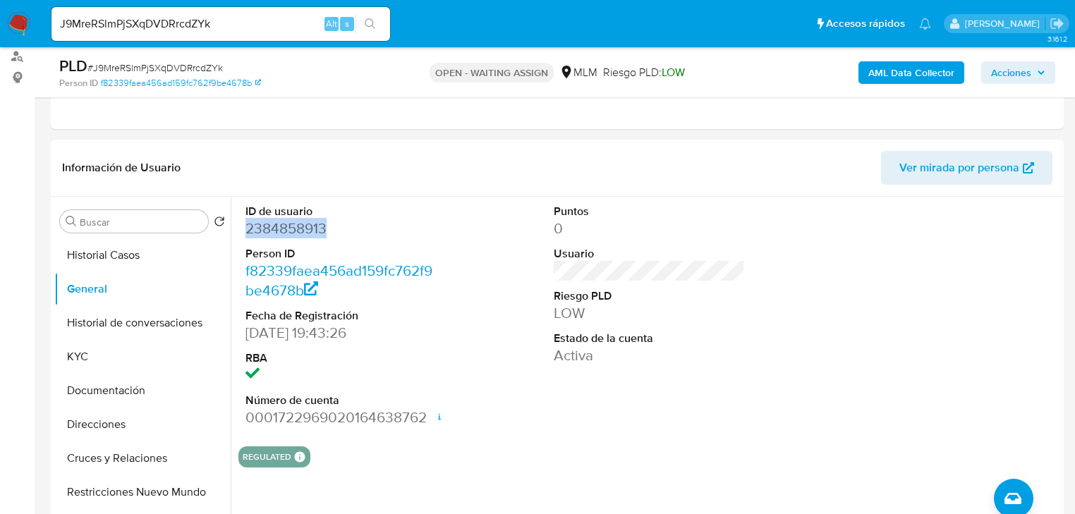
drag, startPoint x: 329, startPoint y: 224, endPoint x: 4, endPoint y: 260, distance: 327.1
click at [244, 227] on div "ID de usuario 2384858913 Person ID f82339faea456ad159fc762f9be4678b Fecha de Re…" at bounding box center [340, 316] width 205 height 238
copy dd "2384858913"
drag, startPoint x: 85, startPoint y: 350, endPoint x: 233, endPoint y: 359, distance: 148.3
click at [90, 353] on button "KYC" at bounding box center [142, 357] width 176 height 34
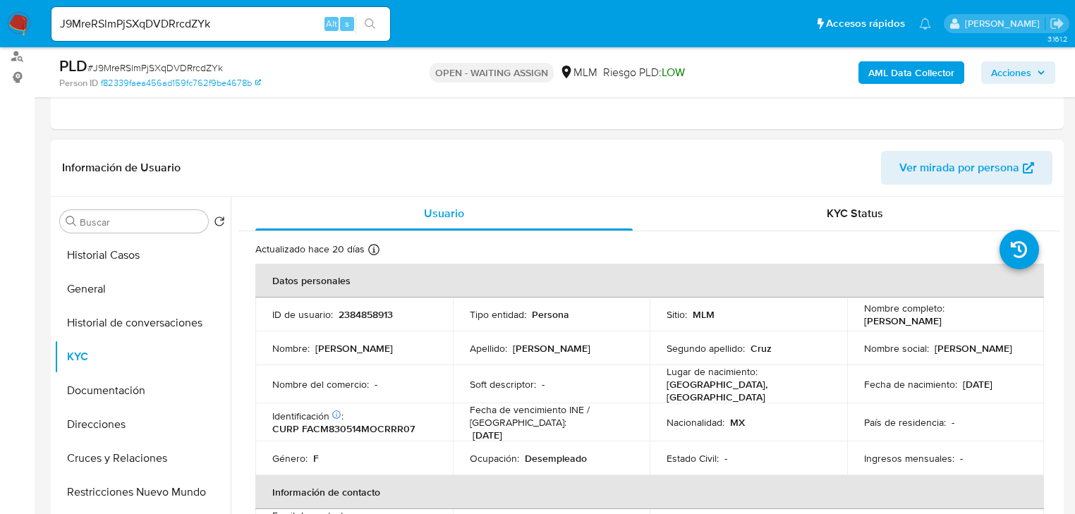
drag, startPoint x: 944, startPoint y: 324, endPoint x: 855, endPoint y: 322, distance: 89.6
click at [855, 322] on td "Nombre completo : Maria Franco Cruz" at bounding box center [945, 315] width 197 height 34
copy p "Maria Franco Cruz"
drag, startPoint x: 146, startPoint y: 257, endPoint x: 353, endPoint y: 258, distance: 206.6
click at [147, 257] on button "Historial Casos" at bounding box center [142, 255] width 176 height 34
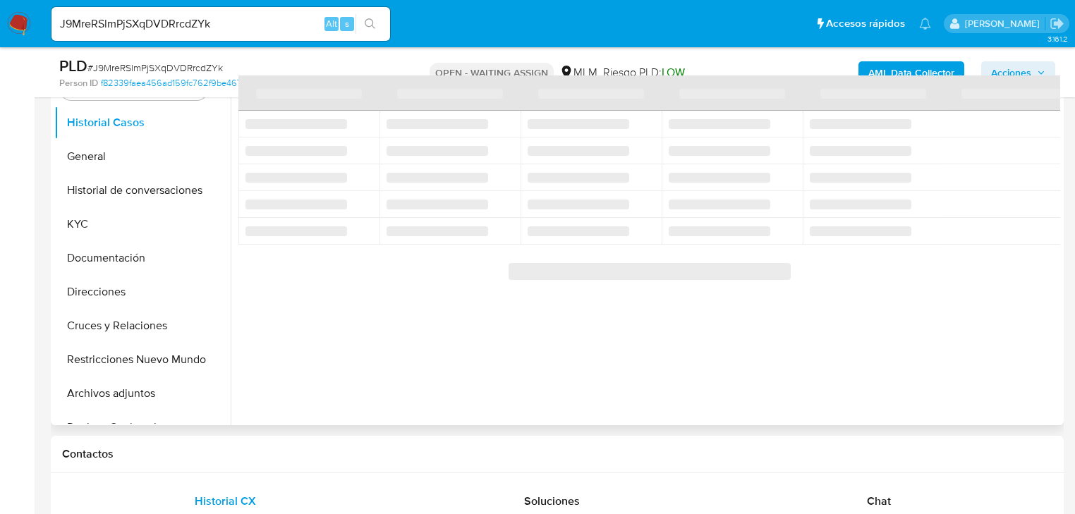
scroll to position [282, 0]
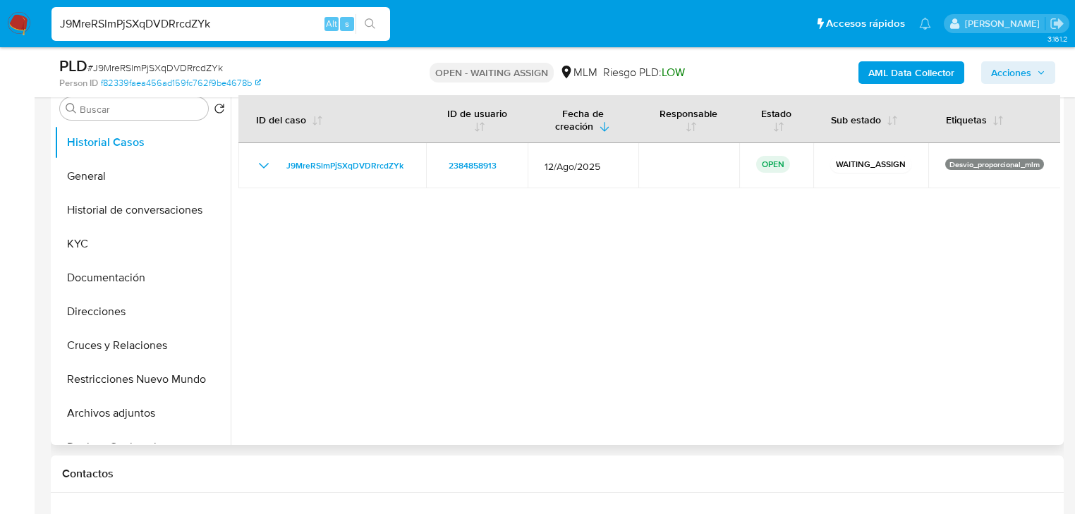
drag, startPoint x: 169, startPoint y: 19, endPoint x: 28, endPoint y: 11, distance: 141.3
click at [28, 11] on nav "Pausado Ver notificaciones J9MreRSlmPjSXqDVDRrcdZYk Alt s Accesos rápidos Presi…" at bounding box center [537, 23] width 1075 height 47
paste input "XvxheH6gn1VrW9xd4qQUzdRi"
type input "XvxheH6gn1VrW9xd4qQUzdRi"
click at [372, 24] on icon "search-icon" at bounding box center [370, 23] width 11 height 11
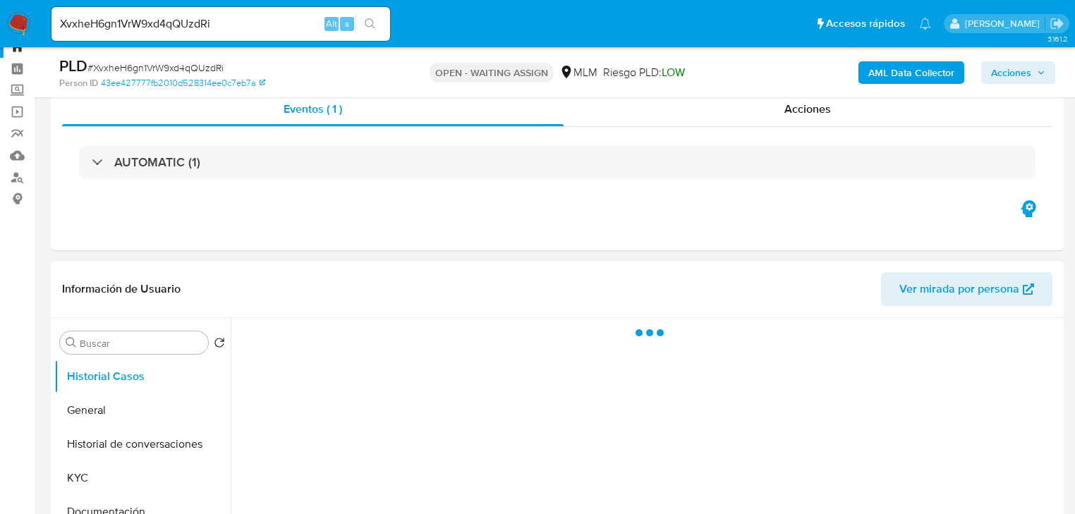
scroll to position [113, 0]
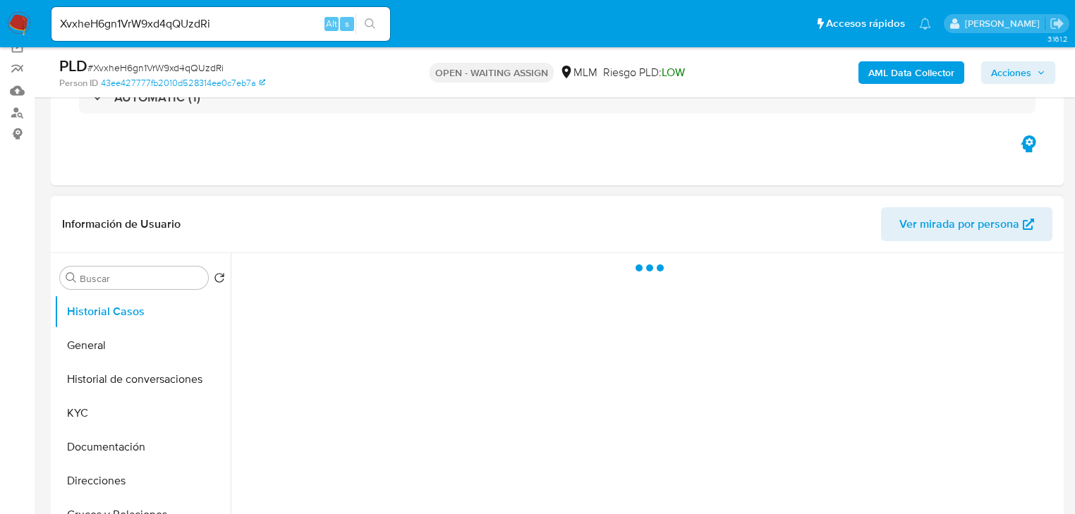
select select "10"
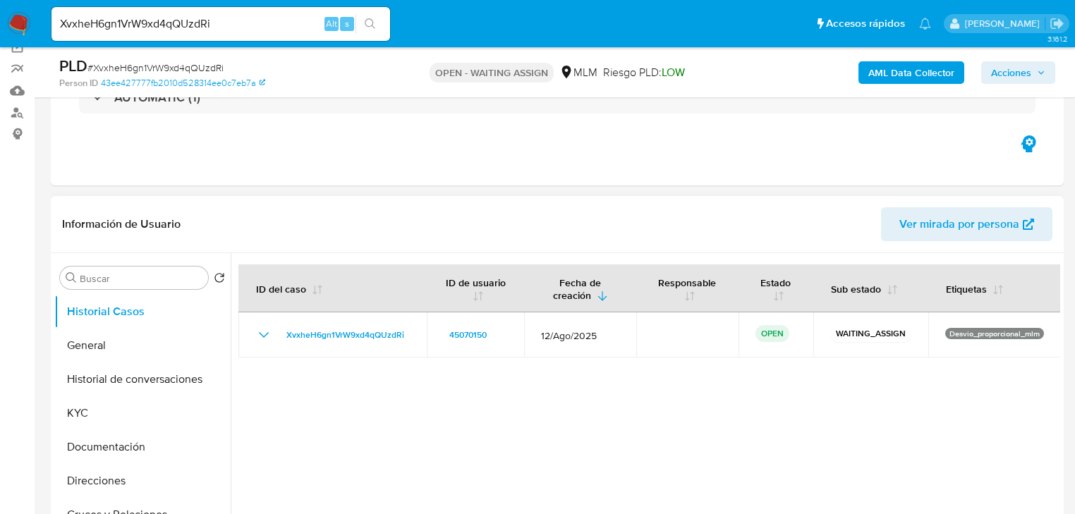
scroll to position [226, 0]
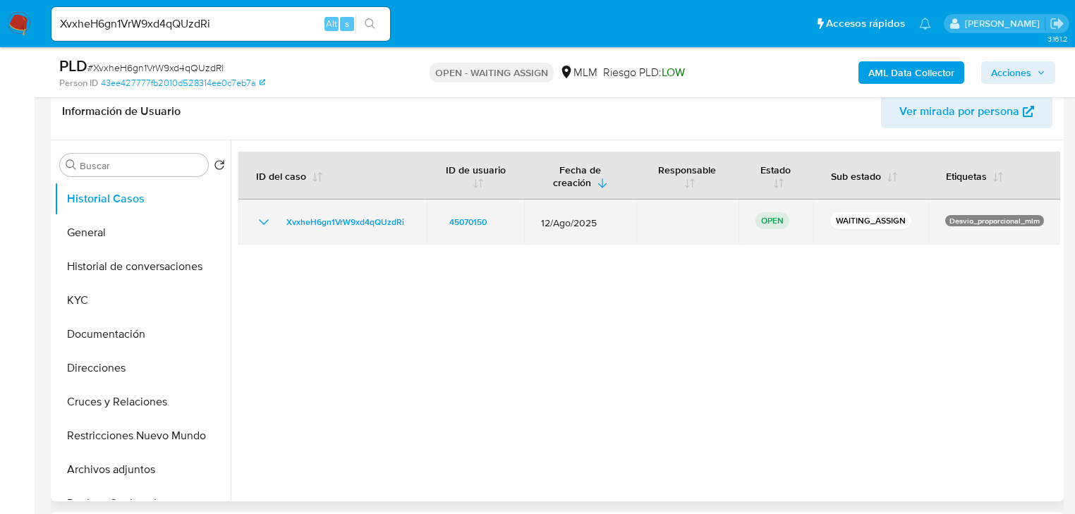
drag, startPoint x: 417, startPoint y: 222, endPoint x: 279, endPoint y: 222, distance: 138.2
click at [279, 222] on tr "XvxheH6gn1VrW9xd4qQUzdRi 45070150 12/Ago/2025 OPEN WAITING_ASSIGN Desvio_propor…" at bounding box center [649, 222] width 822 height 45
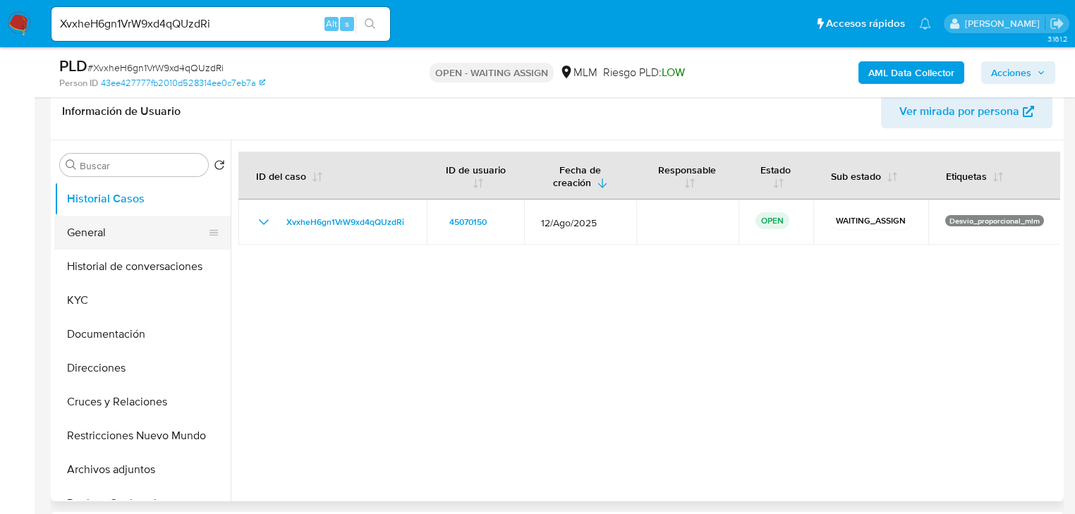
click at [112, 226] on button "General" at bounding box center [136, 233] width 165 height 34
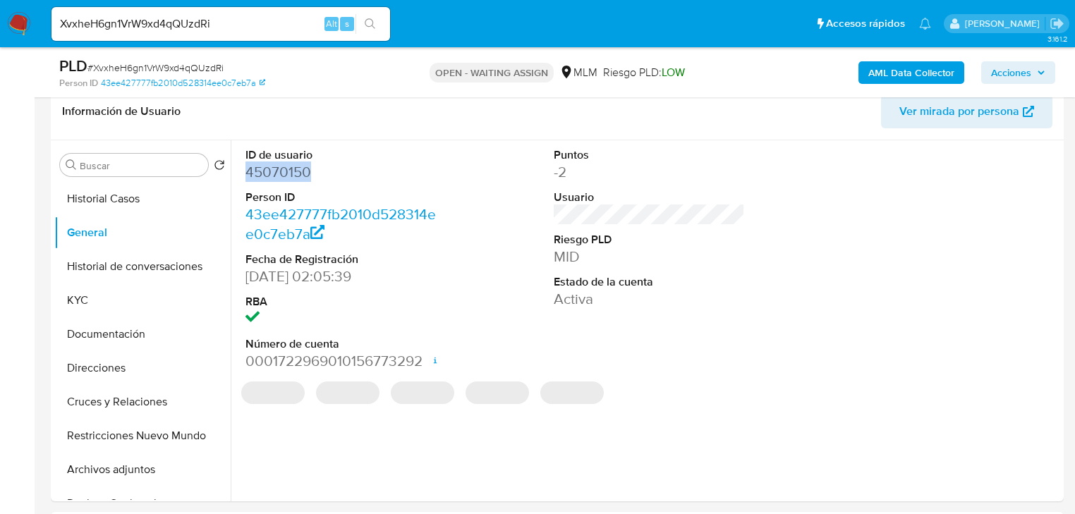
drag, startPoint x: 338, startPoint y: 180, endPoint x: 44, endPoint y: 187, distance: 294.2
click at [242, 178] on div "ID de usuario 45070150 Person ID 43ee427777fb2010d528314ee0c7eb7a Fecha de Regi…" at bounding box center [340, 259] width 205 height 238
copy dd "45070150"
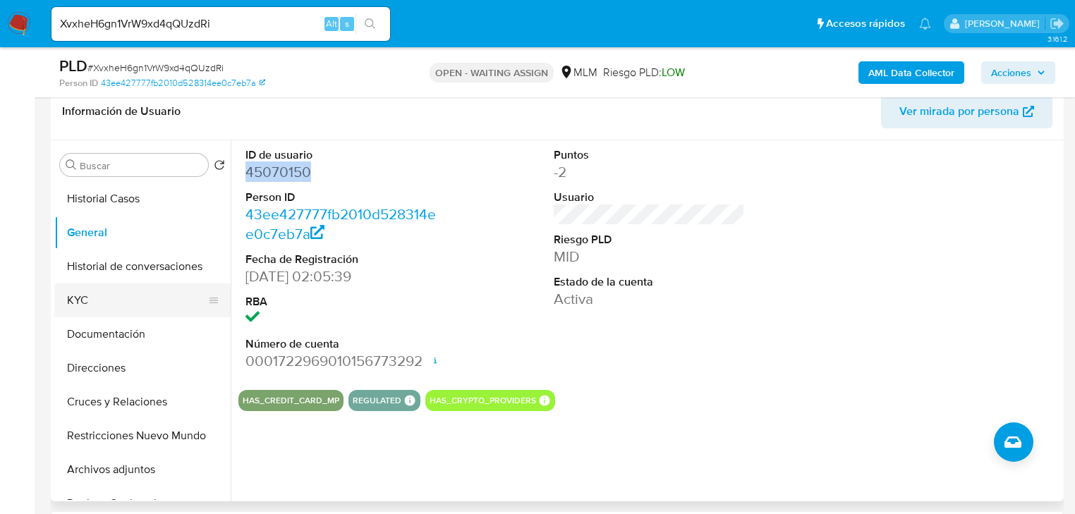
click at [84, 298] on button "KYC" at bounding box center [136, 300] width 165 height 34
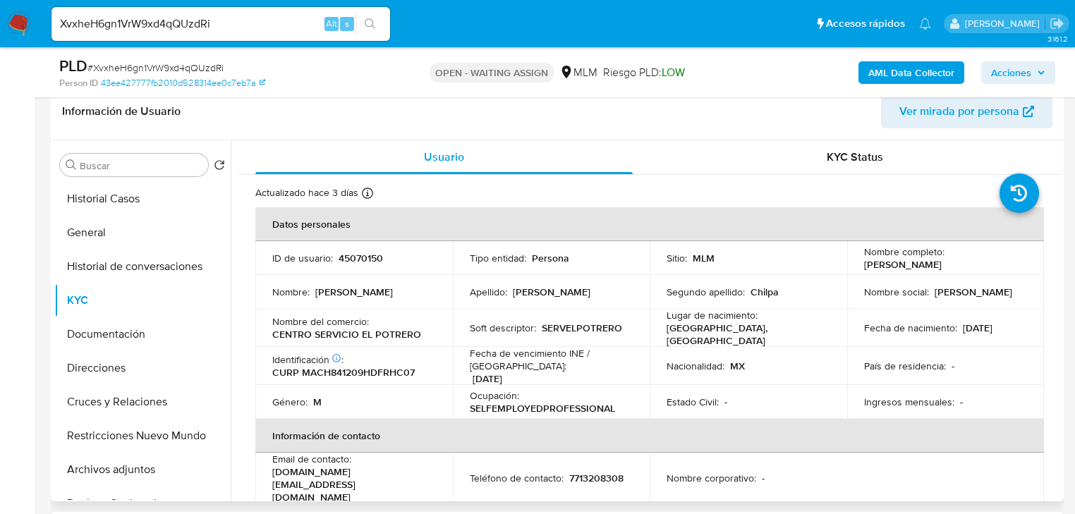
drag, startPoint x: 982, startPoint y: 260, endPoint x: 617, endPoint y: 270, distance: 364.7
click at [858, 262] on td "Nombre completo : Hector Martinez Chilpa" at bounding box center [945, 258] width 197 height 34
copy p "Hector Martinez Chilpa"
click at [90, 195] on button "Historial Casos" at bounding box center [136, 199] width 165 height 34
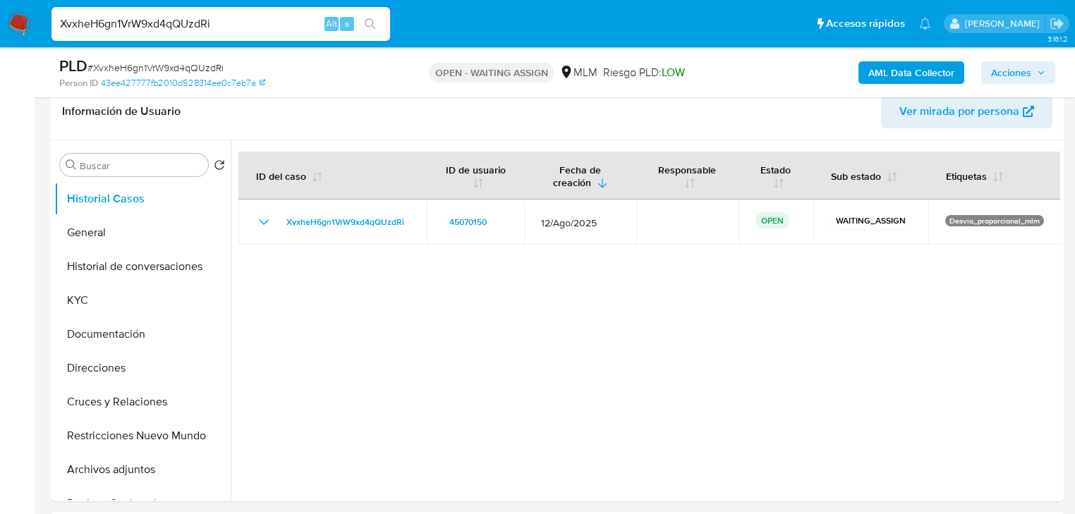
drag, startPoint x: 193, startPoint y: 21, endPoint x: -30, endPoint y: -14, distance: 226.3
paste input "kNgZ2EI1Bim4Uco6L6hgvqZl"
type input "kNgZ2EI1Bim4Uco6L6hgvqZl"
click at [370, 20] on icon "search-icon" at bounding box center [370, 23] width 11 height 11
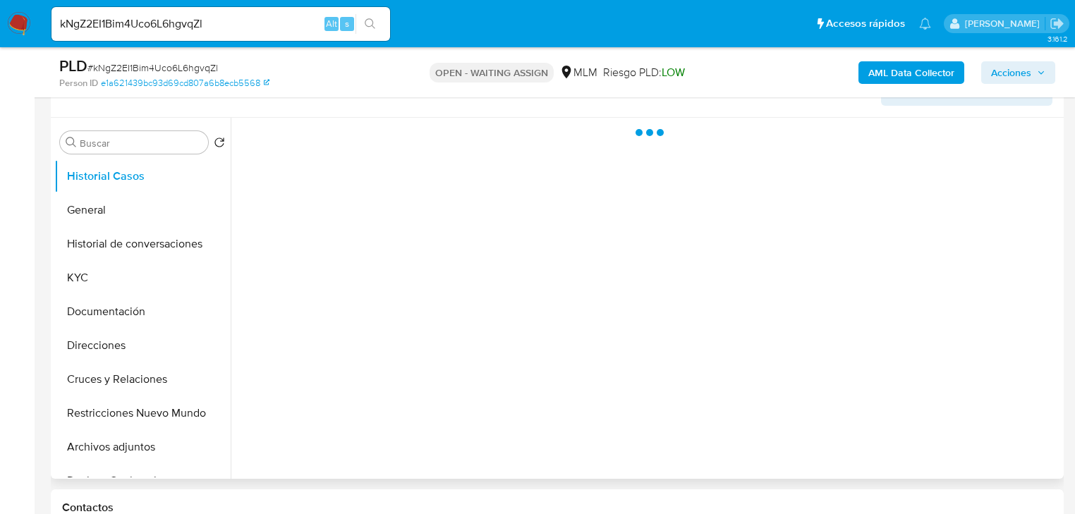
scroll to position [282, 0]
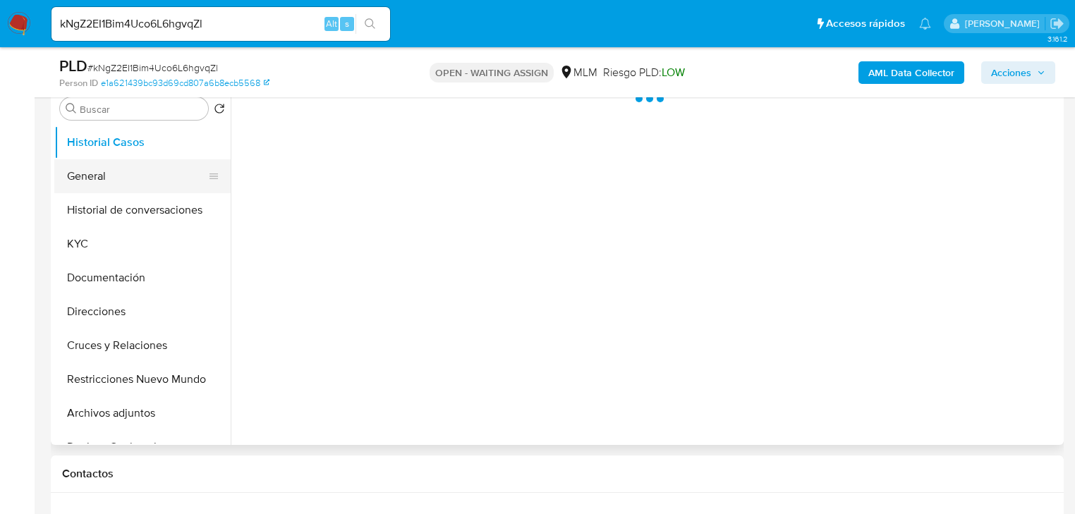
select select "10"
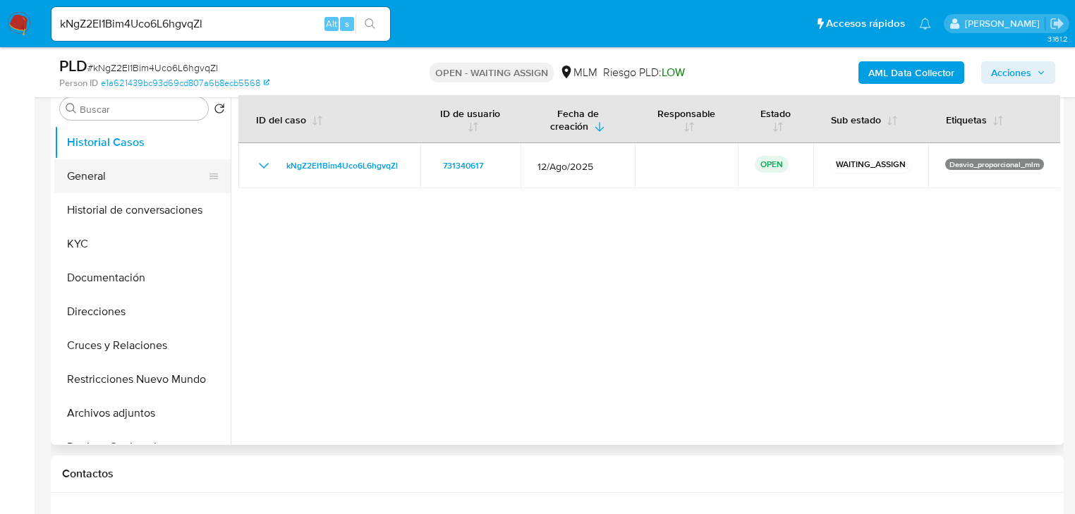
click at [147, 175] on button "General" at bounding box center [136, 176] width 165 height 34
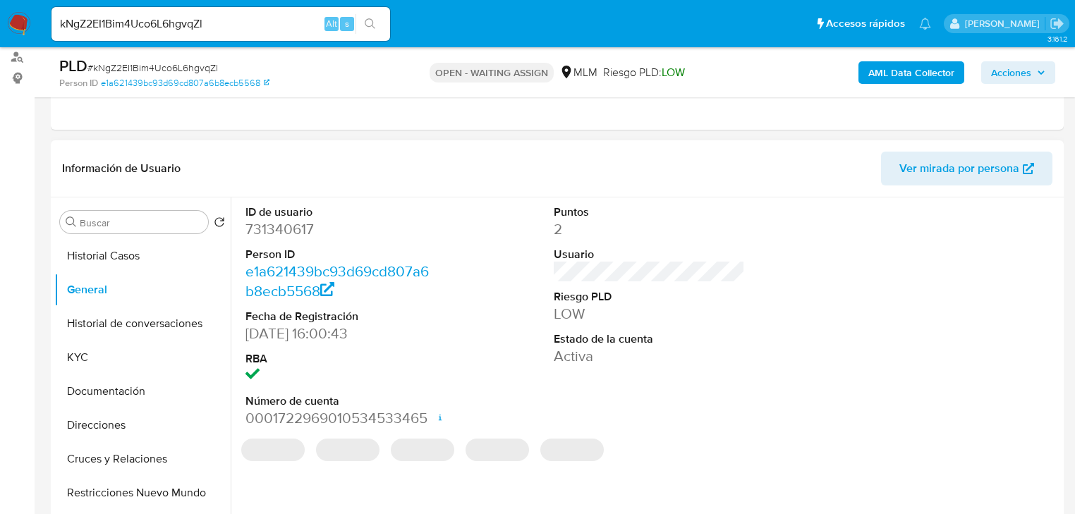
scroll to position [169, 0]
drag, startPoint x: 326, startPoint y: 235, endPoint x: 65, endPoint y: 249, distance: 261.3
click at [232, 234] on div "ID de usuario 731340617 Person ID e1a621439bc93d69cd807a6b8ecb5568 Fecha de Reg…" at bounding box center [645, 377] width 829 height 361
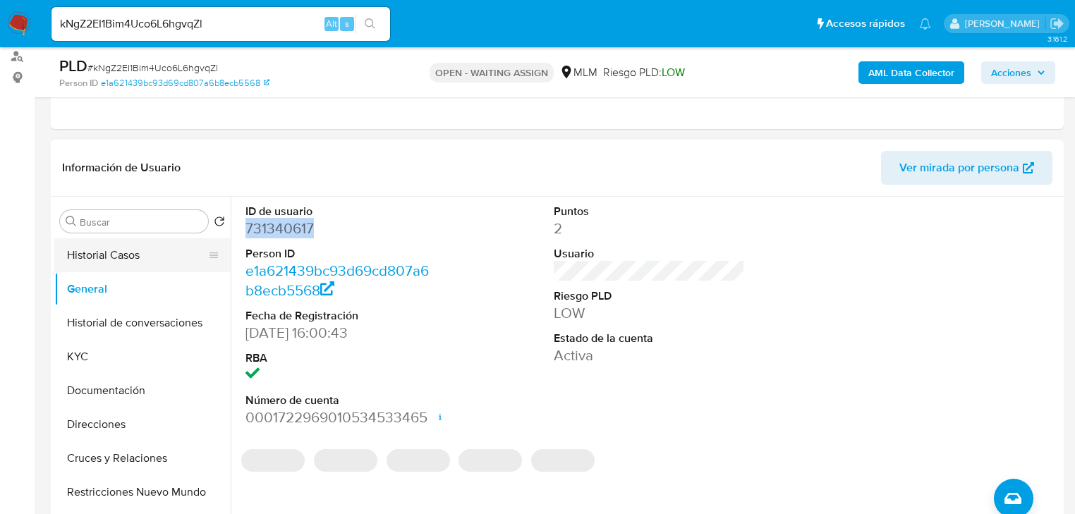
copy dd "731340617"
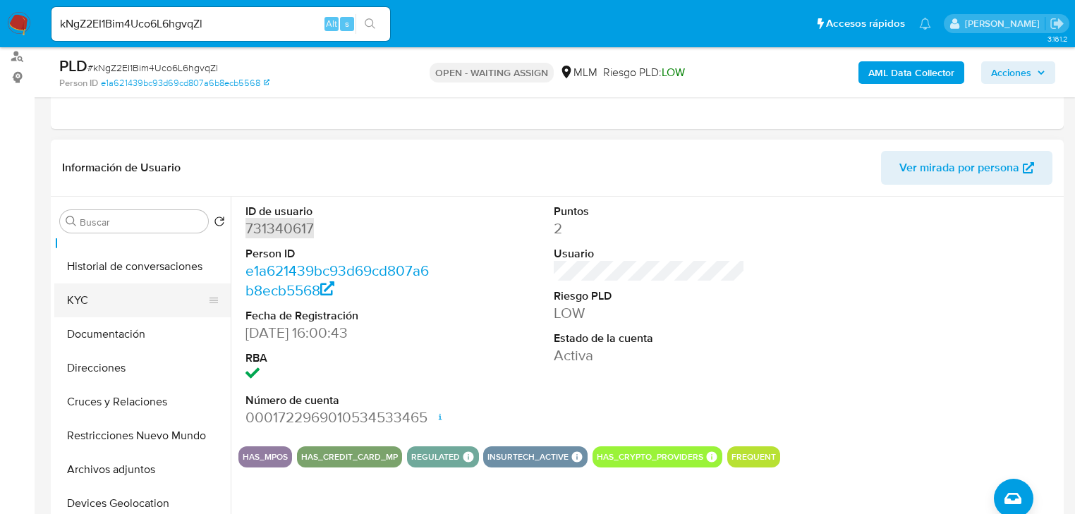
scroll to position [0, 0]
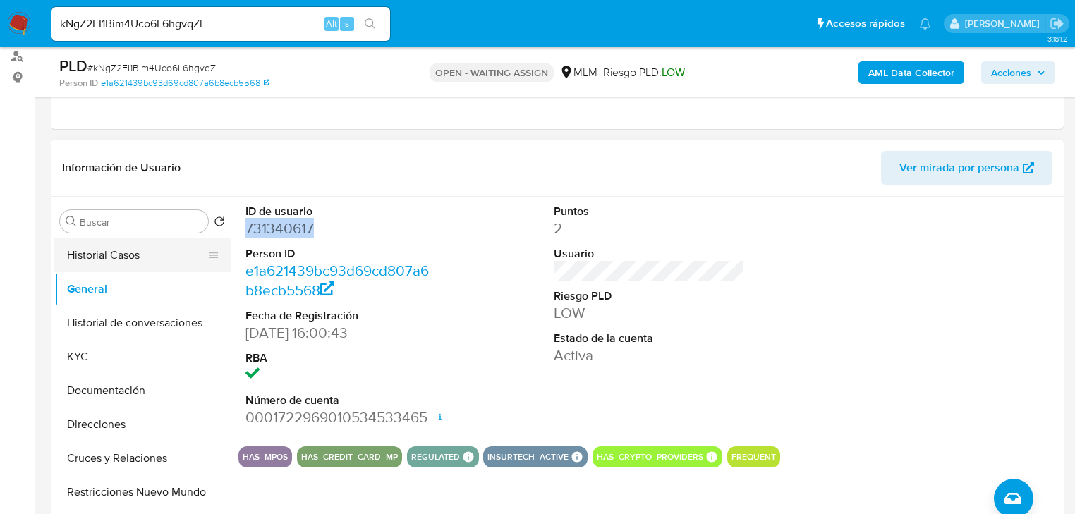
drag, startPoint x: 126, startPoint y: 257, endPoint x: 144, endPoint y: 247, distance: 20.8
click at [126, 257] on button "Historial Casos" at bounding box center [136, 255] width 165 height 34
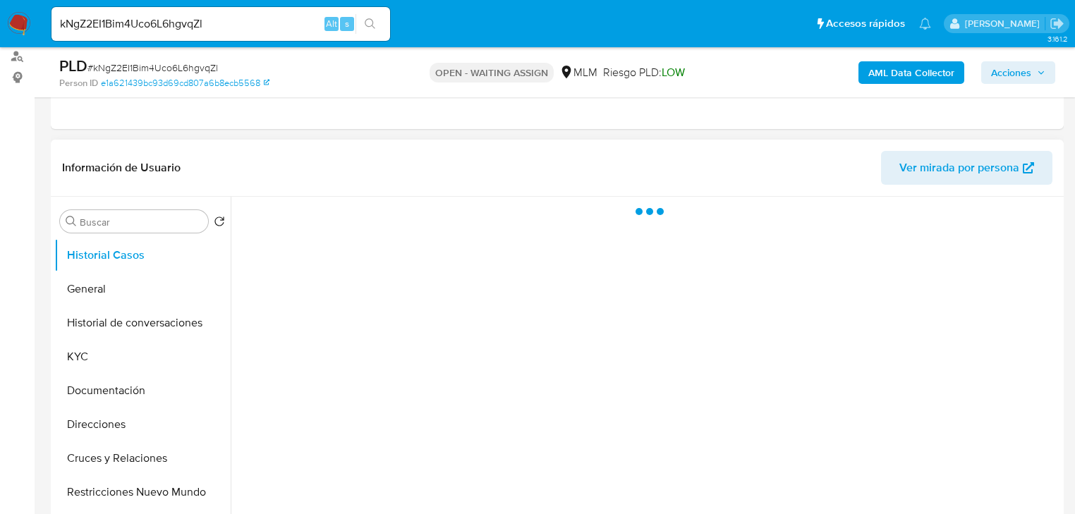
scroll to position [226, 0]
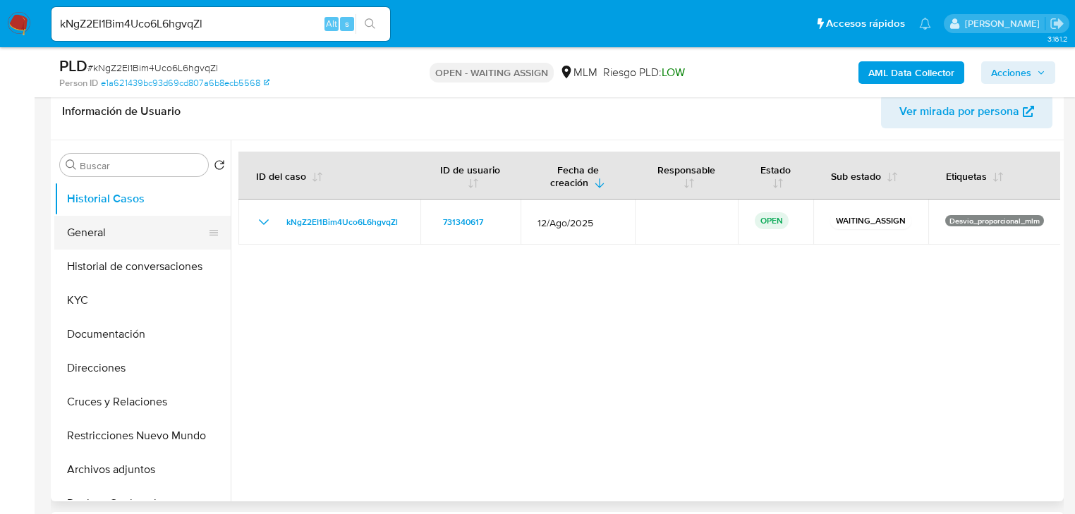
click at [102, 240] on button "General" at bounding box center [136, 233] width 165 height 34
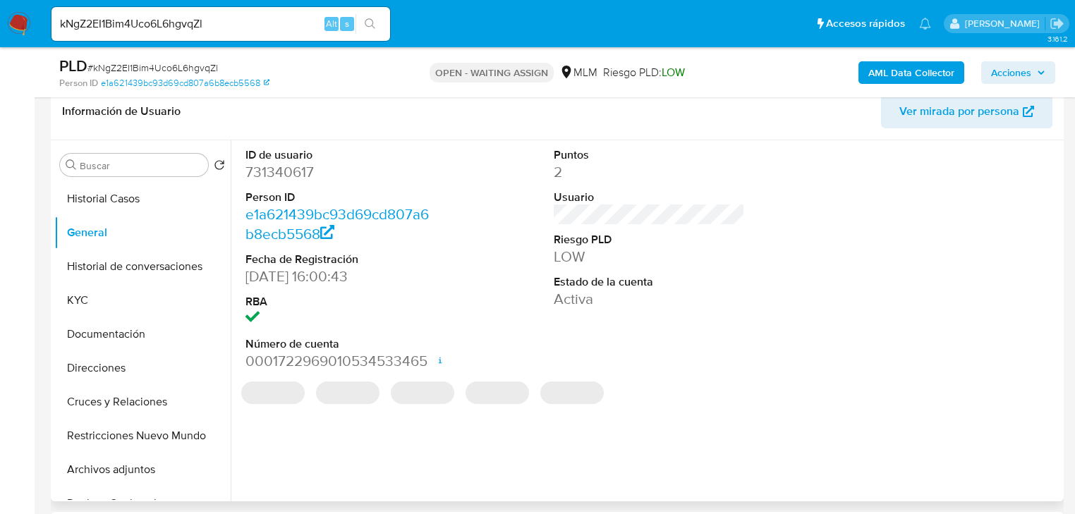
drag, startPoint x: 80, startPoint y: 309, endPoint x: 233, endPoint y: 303, distance: 153.2
click at [93, 307] on button "KYC" at bounding box center [142, 300] width 176 height 34
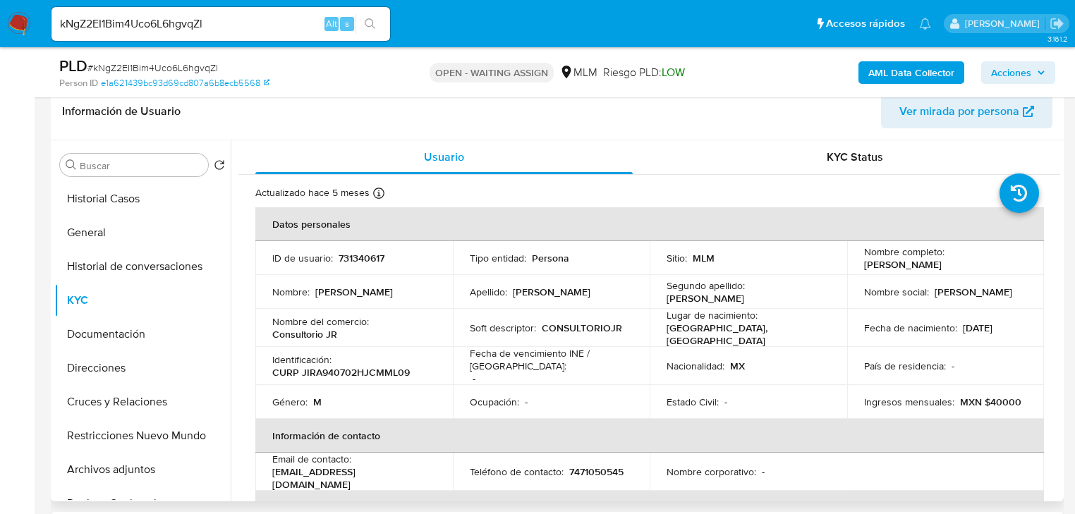
drag, startPoint x: 982, startPoint y: 262, endPoint x: 850, endPoint y: 262, distance: 131.9
click at [850, 262] on td "Nombre completo : Alexander Jimenez Romo" at bounding box center [945, 258] width 197 height 34
copy p "Alexander Jimenez Romo"
drag, startPoint x: -10, startPoint y: 25, endPoint x: -104, endPoint y: 25, distance: 93.8
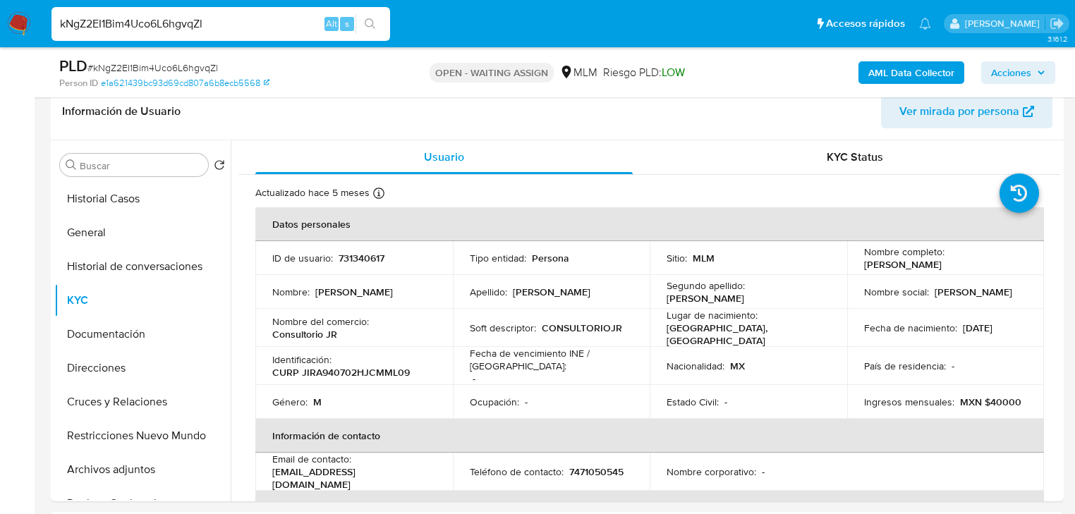
paste input "plTYMJf7QqXiKtqQFifLjAIM"
type input "plTYMJf7QqXiKtqQFifLjAIM"
drag, startPoint x: 367, startPoint y: 20, endPoint x: 271, endPoint y: 68, distance: 106.9
click at [362, 23] on button "search-icon" at bounding box center [369, 24] width 29 height 20
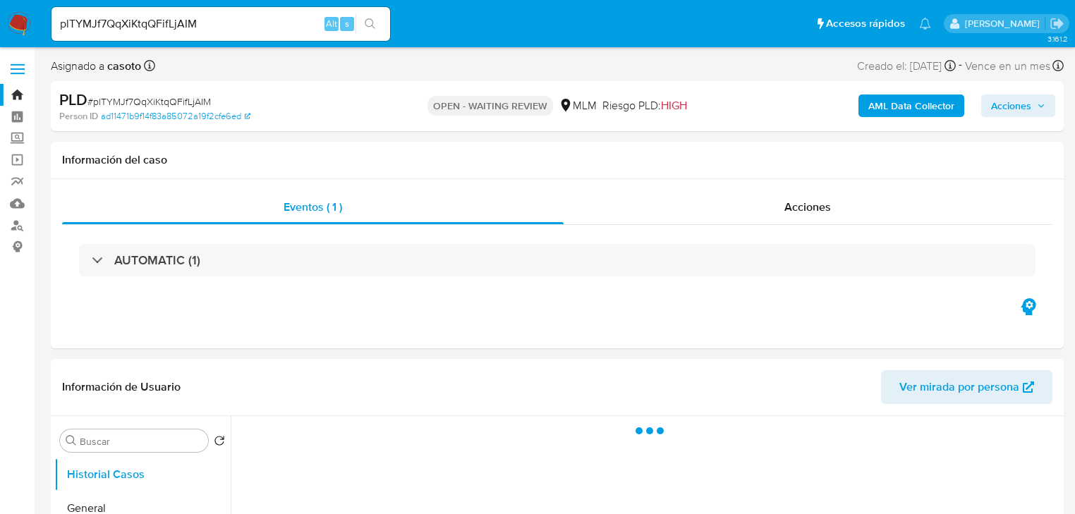
select select "10"
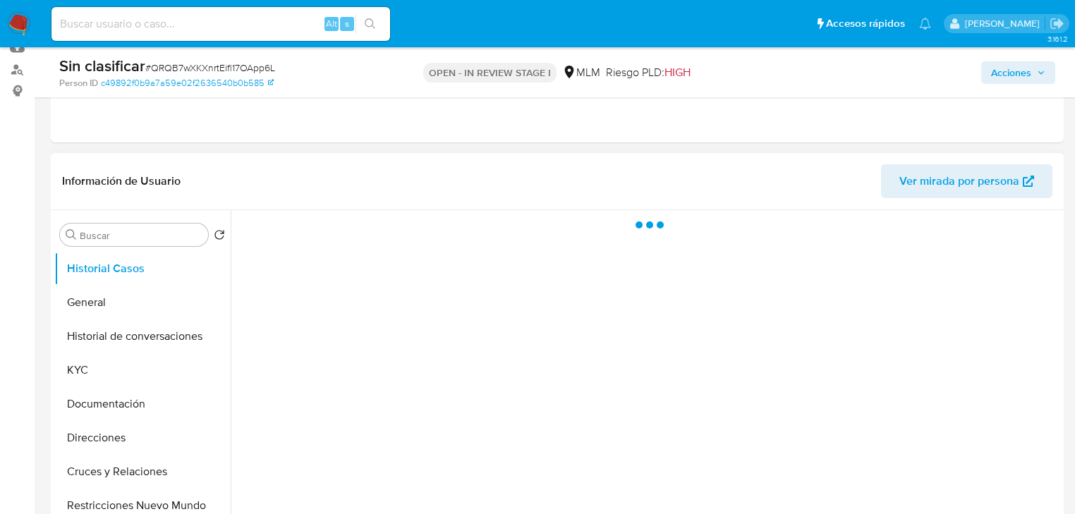
scroll to position [226, 0]
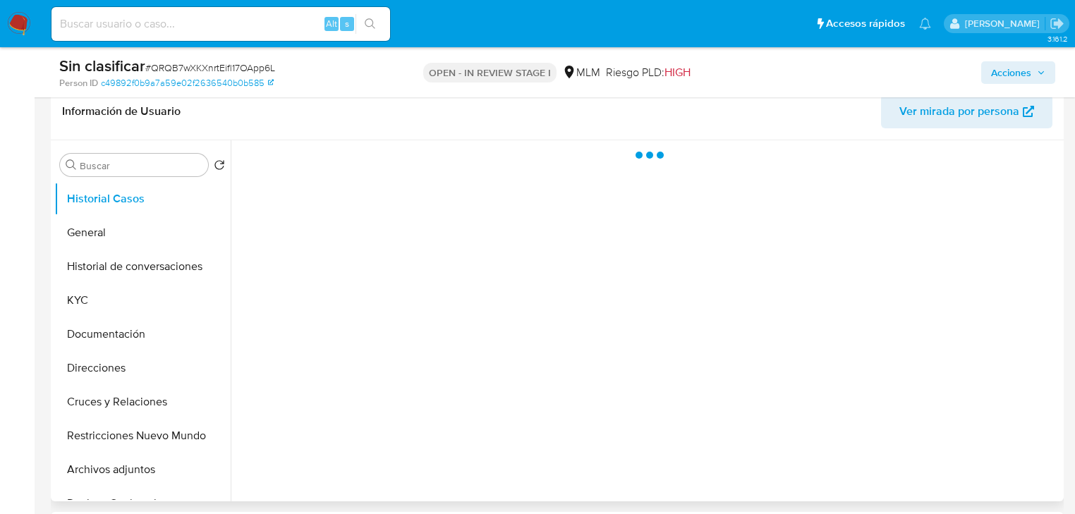
drag, startPoint x: 89, startPoint y: 296, endPoint x: 1061, endPoint y: 260, distance: 972.5
click at [90, 296] on button "KYC" at bounding box center [142, 300] width 176 height 34
select select "10"
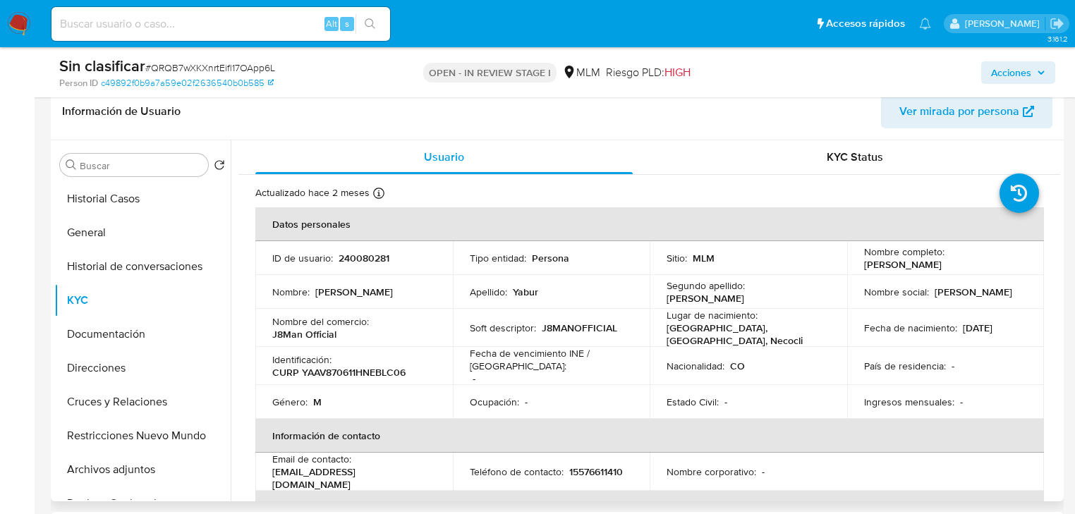
drag, startPoint x: 994, startPoint y: 265, endPoint x: 860, endPoint y: 264, distance: 134.7
click at [864, 264] on div "Nombre completo : [PERSON_NAME]" at bounding box center [946, 257] width 164 height 25
copy p "[PERSON_NAME]"
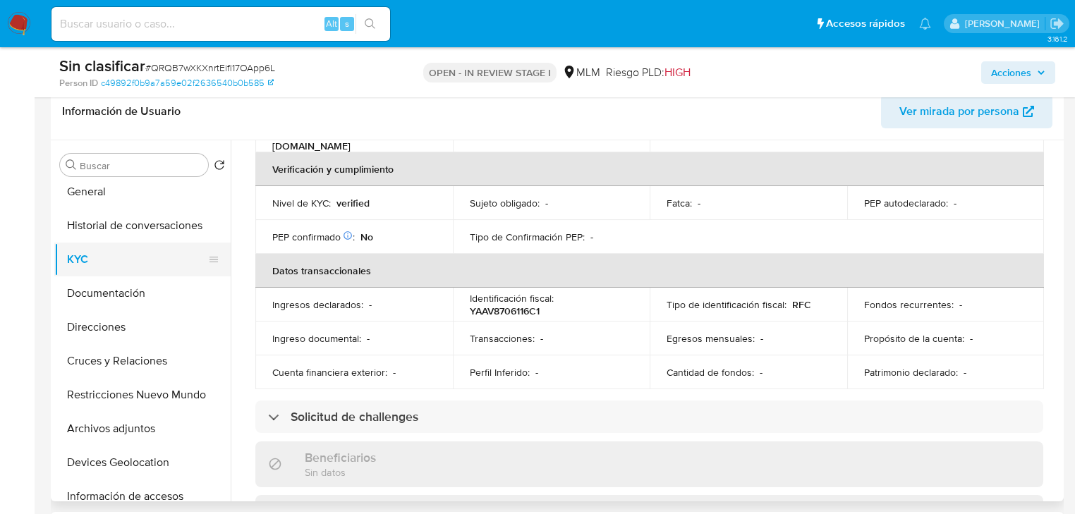
scroll to position [0, 0]
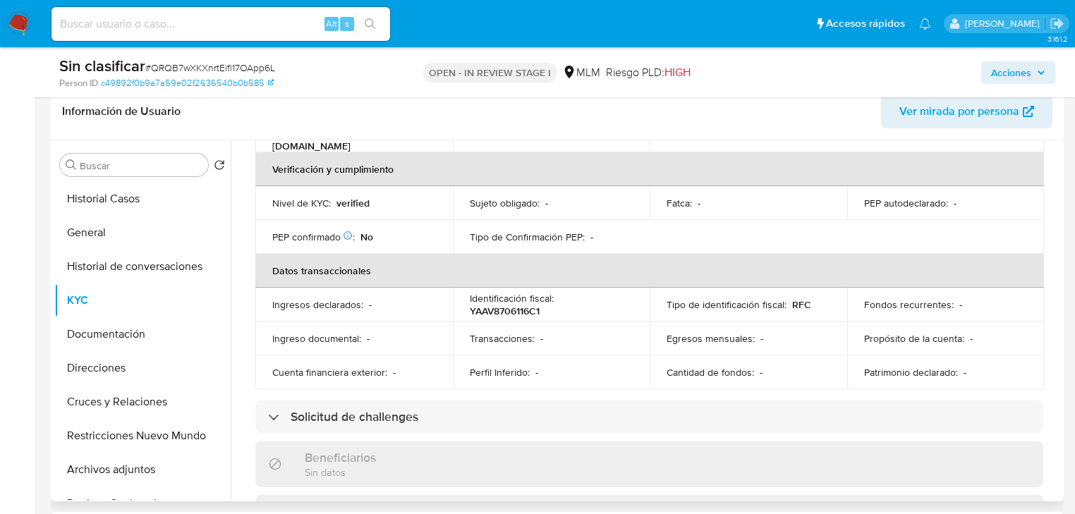
drag, startPoint x: 144, startPoint y: 204, endPoint x: 606, endPoint y: 311, distance: 474.9
click at [145, 204] on button "Historial Casos" at bounding box center [142, 199] width 176 height 34
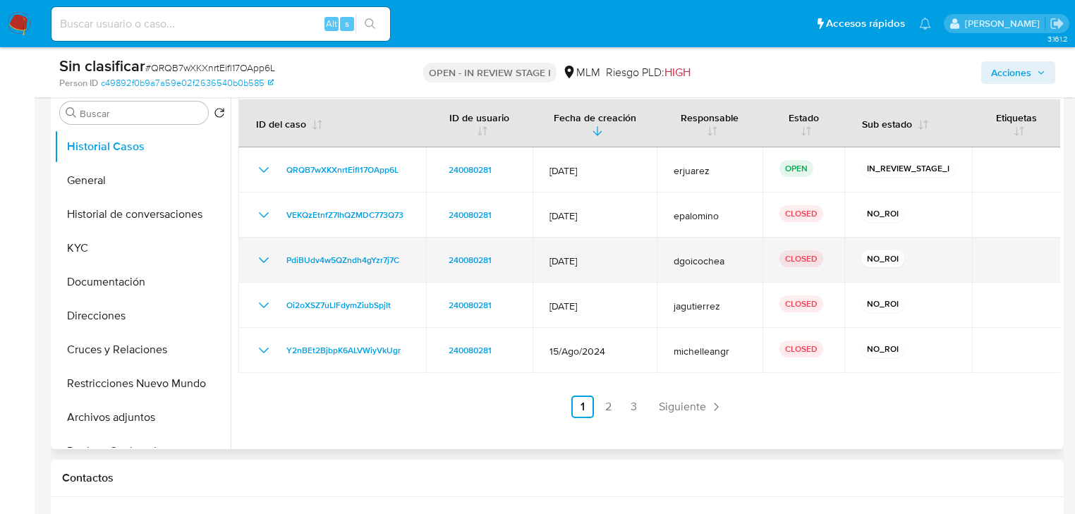
scroll to position [338, 0]
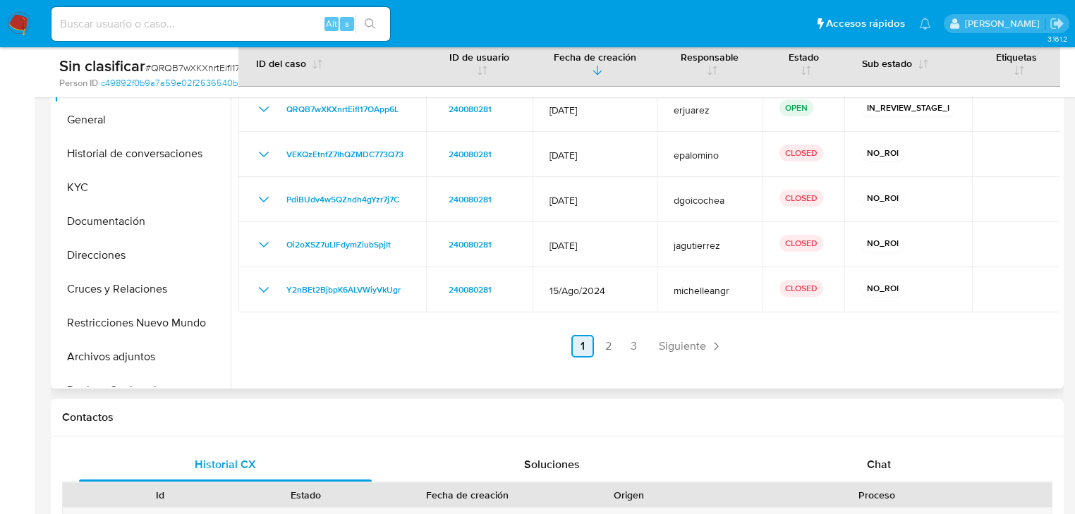
click at [606, 346] on link "2" at bounding box center [608, 346] width 23 height 23
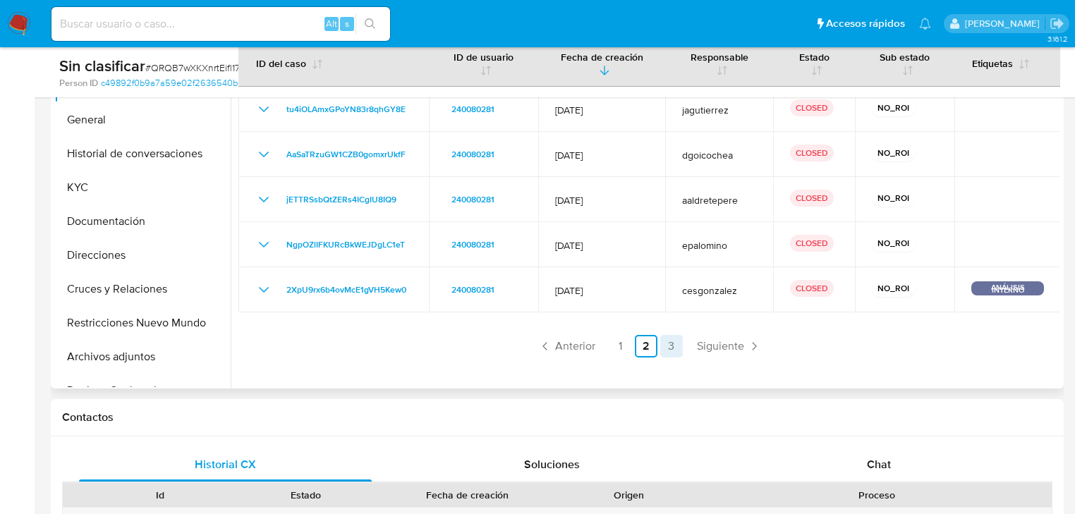
click at [670, 345] on link "3" at bounding box center [671, 346] width 23 height 23
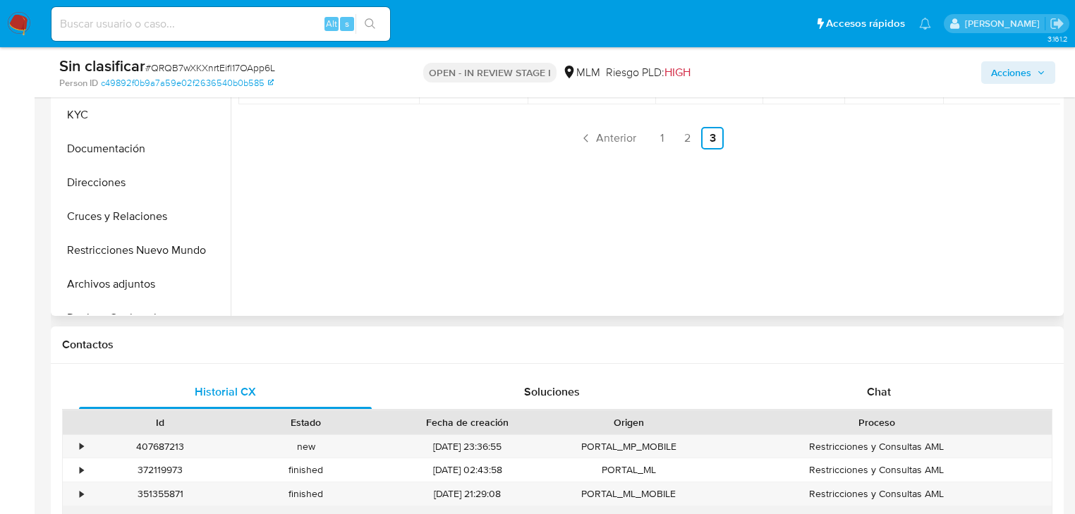
scroll to position [564, 0]
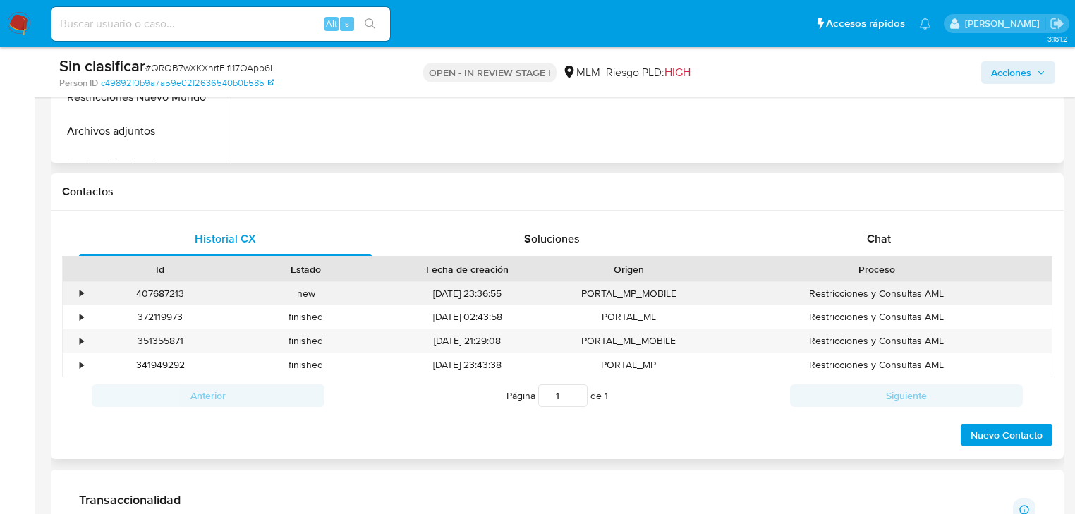
click at [84, 293] on div "•" at bounding box center [75, 293] width 25 height 23
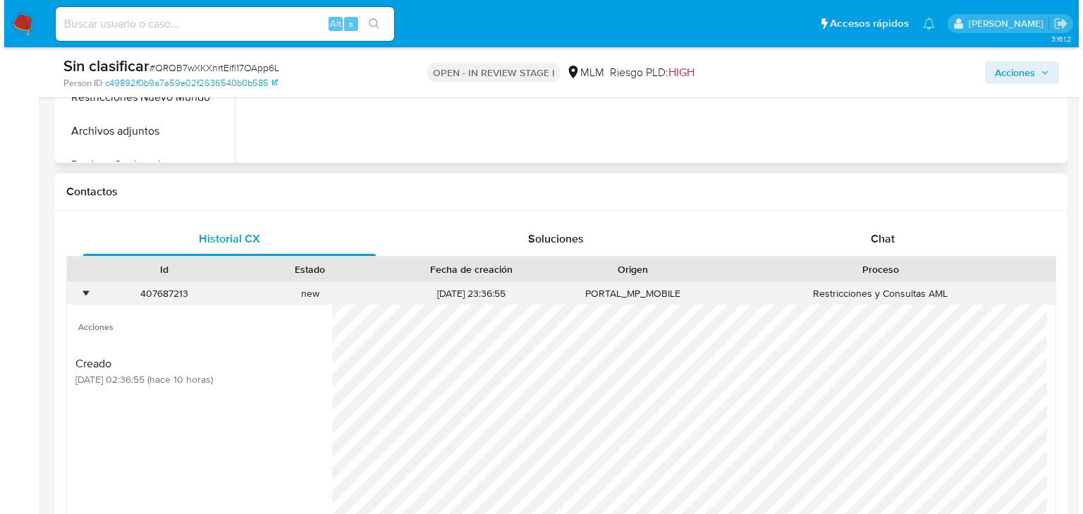
scroll to position [677, 0]
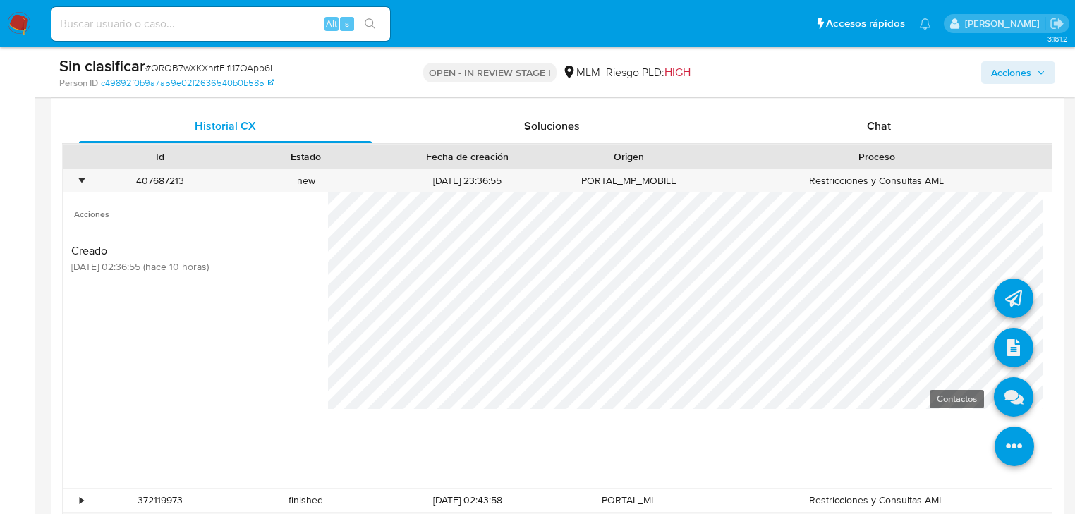
click at [1010, 399] on icon at bounding box center [1013, 396] width 39 height 39
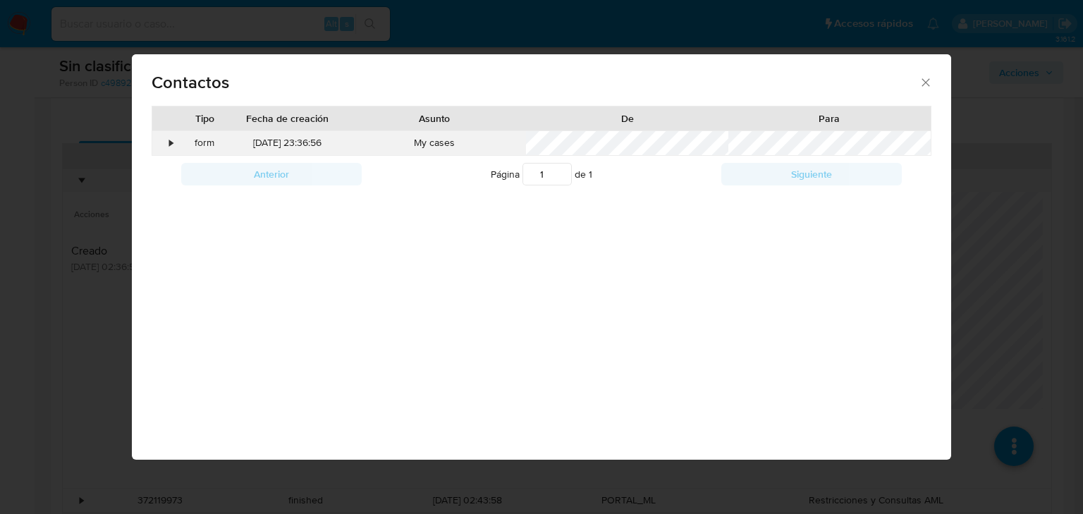
drag, startPoint x: 177, startPoint y: 143, endPoint x: 169, endPoint y: 143, distance: 7.8
click at [169, 143] on div "• form 28/09/2025 23:36:56 My cases" at bounding box center [541, 143] width 779 height 24
click at [169, 144] on div "•" at bounding box center [171, 143] width 4 height 14
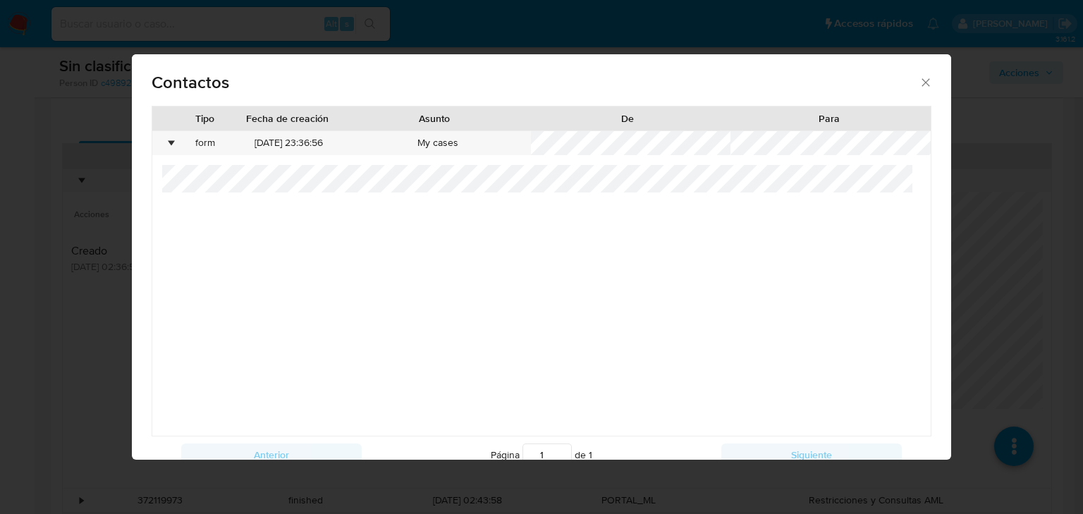
click at [85, 353] on div "Contactos Tipo Fecha de creación Asunto De Para • form 28/09/2025 23:36:56 My c…" at bounding box center [541, 257] width 1083 height 514
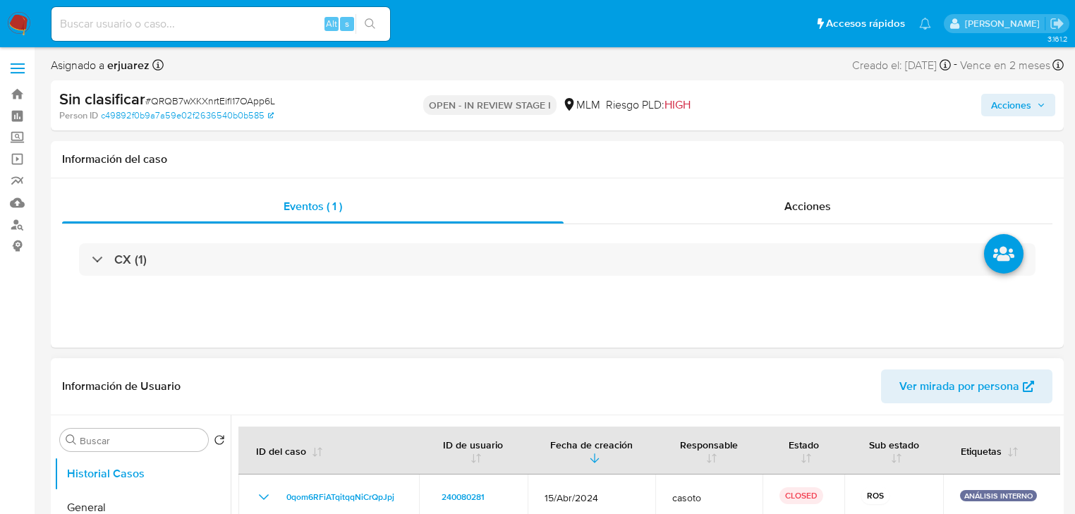
scroll to position [0, 0]
drag, startPoint x: 1020, startPoint y: 102, endPoint x: 1001, endPoint y: 102, distance: 19.0
click at [1019, 102] on span "Acciones" at bounding box center [1011, 105] width 40 height 23
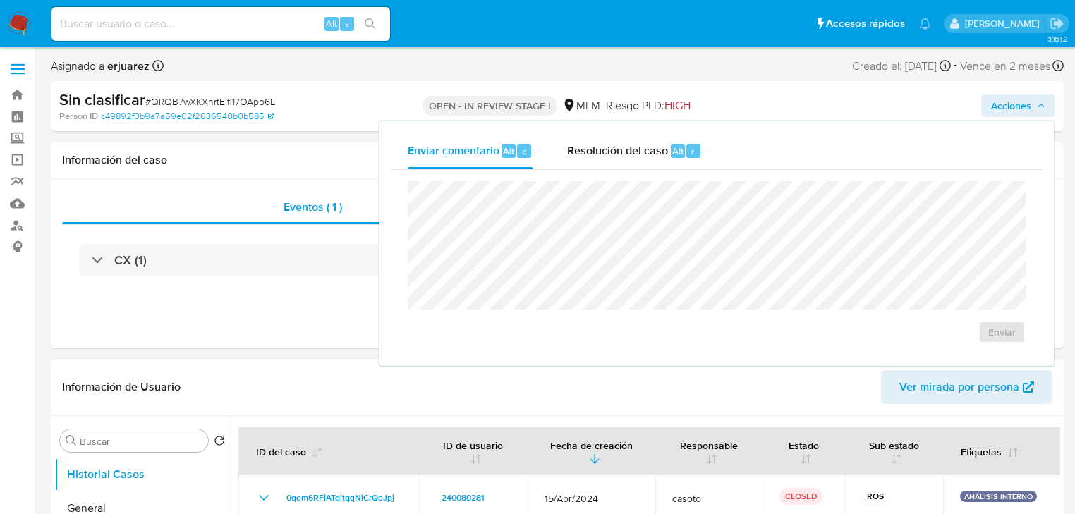
drag, startPoint x: 655, startPoint y: 145, endPoint x: 597, endPoint y: 174, distance: 64.7
click at [654, 146] on span "Resolución del caso" at bounding box center [617, 150] width 101 height 16
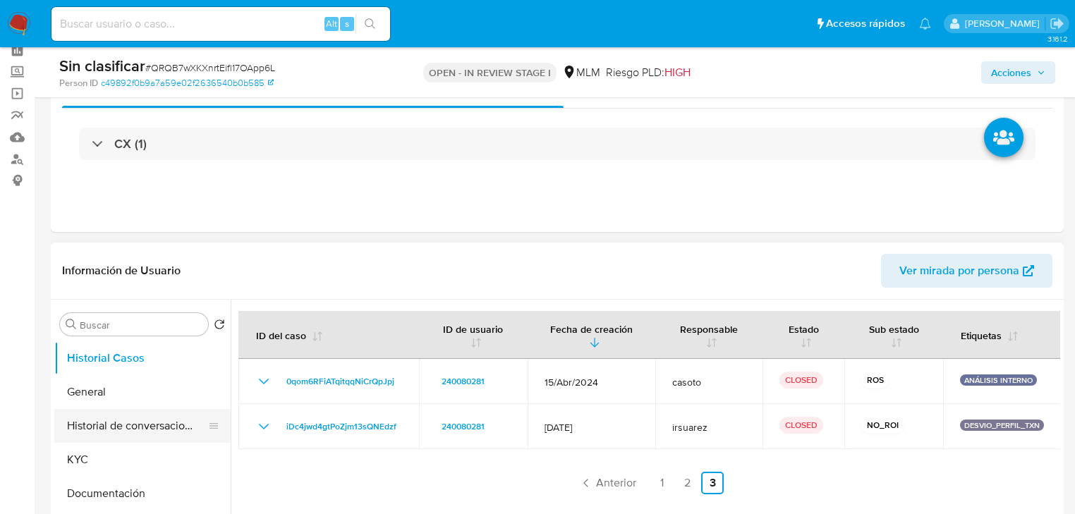
scroll to position [282, 0]
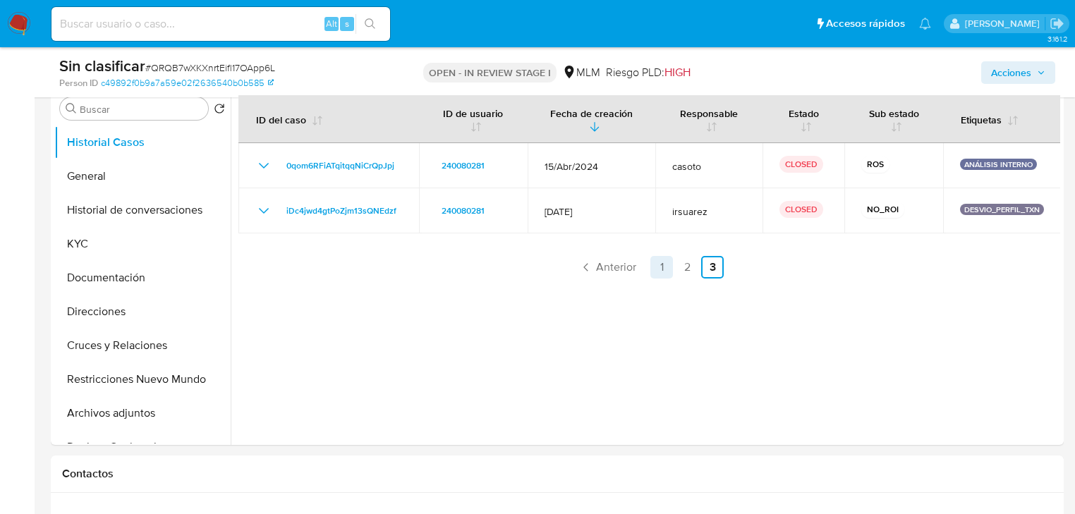
click at [657, 267] on link "1" at bounding box center [661, 267] width 23 height 23
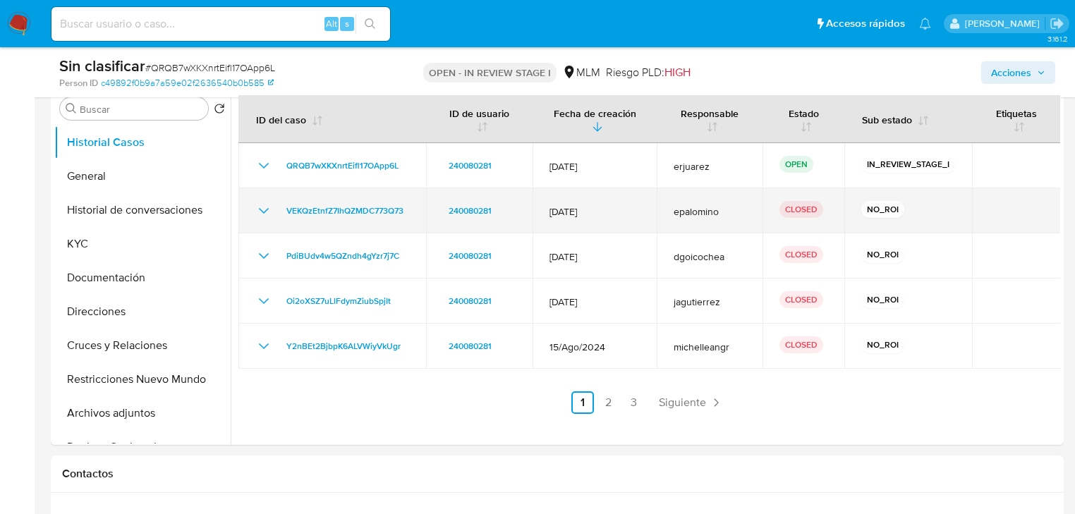
click at [257, 210] on icon "Mostrar/Ocultar" at bounding box center [263, 210] width 17 height 17
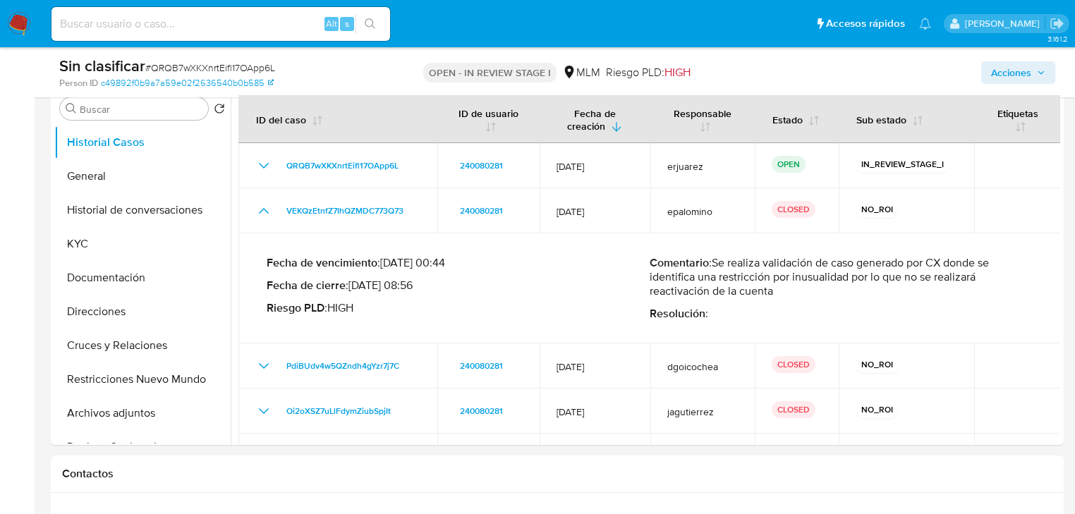
drag, startPoint x: 786, startPoint y: 292, endPoint x: 712, endPoint y: 265, distance: 78.7
click at [712, 265] on p "Comentario : Se realiza validación de caso generado por CX donde se identifica …" at bounding box center [840, 277] width 383 height 42
drag, startPoint x: 1031, startPoint y: 73, endPoint x: 816, endPoint y: 138, distance: 224.7
click at [1027, 73] on span "Acciones" at bounding box center [1018, 73] width 54 height 20
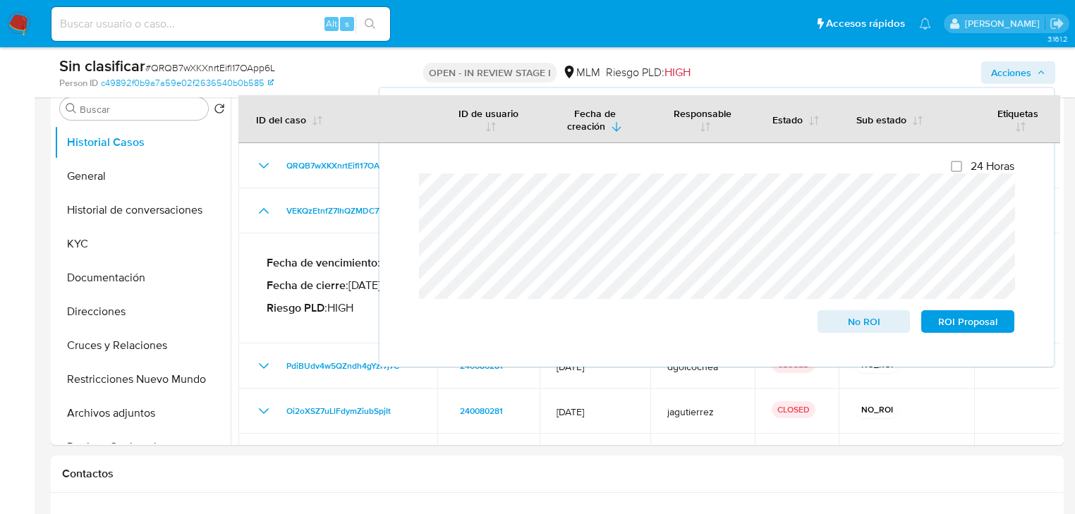
click at [391, 188] on div "Cierre de caso 24 Horas No ROI ROI Proposal" at bounding box center [717, 246] width 652 height 219
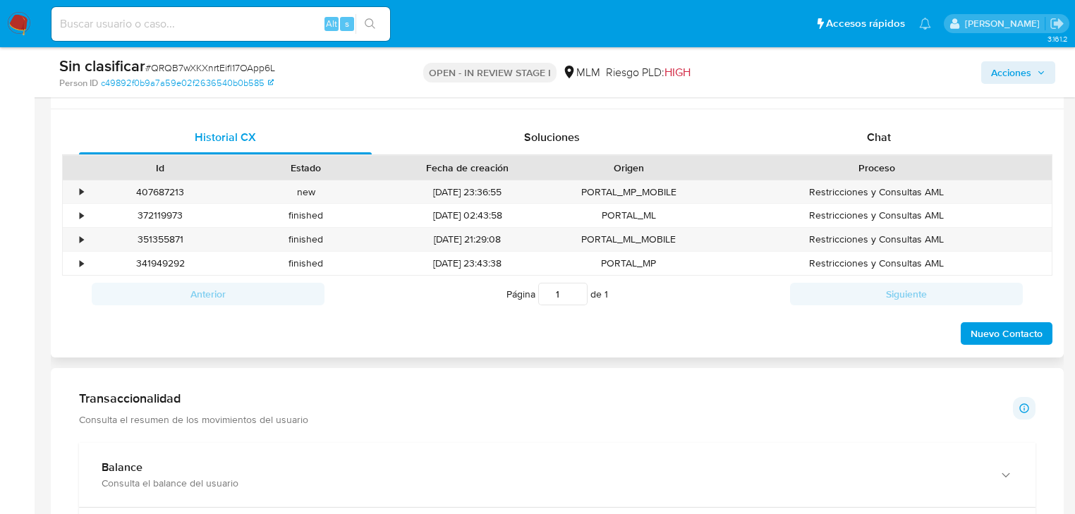
scroll to position [677, 0]
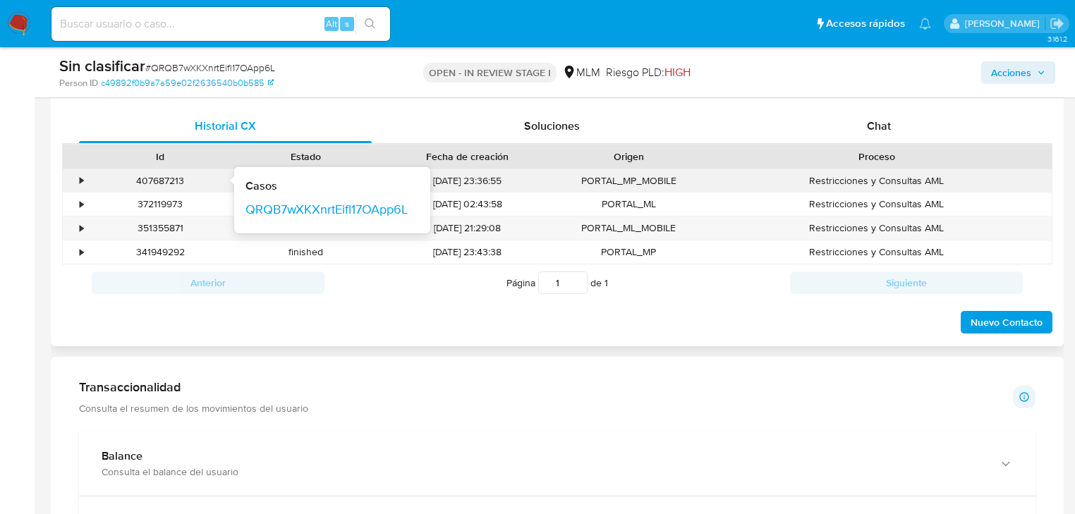
drag, startPoint x: 76, startPoint y: 176, endPoint x: 106, endPoint y: 188, distance: 32.6
click at [77, 178] on div "•" at bounding box center [75, 180] width 25 height 23
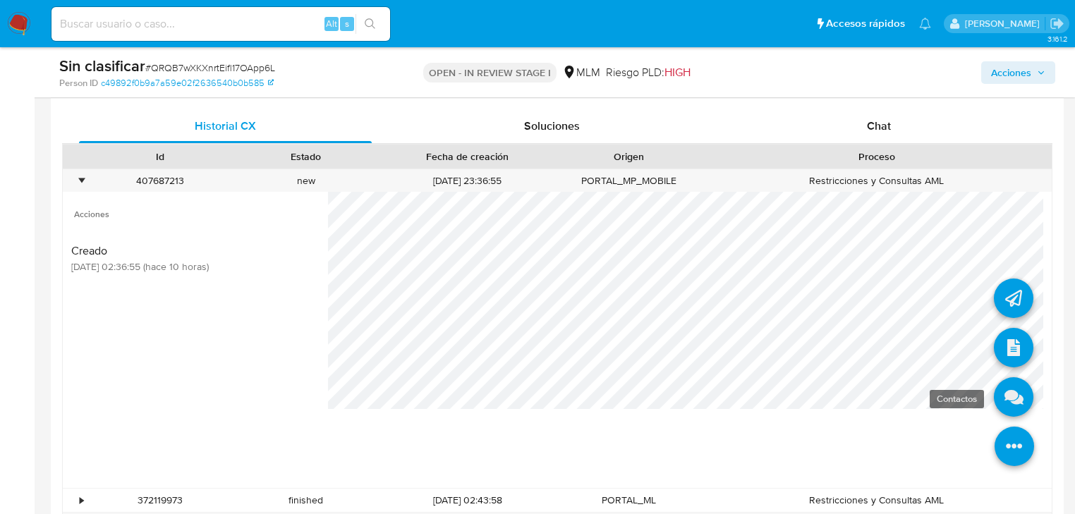
click at [1013, 395] on icon at bounding box center [1013, 396] width 39 height 39
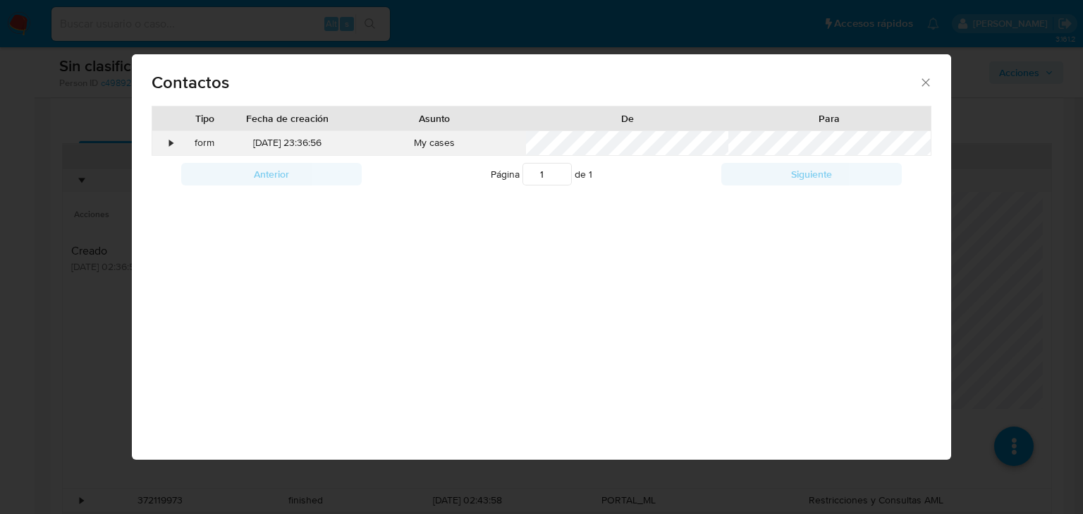
drag, startPoint x: 176, startPoint y: 137, endPoint x: 167, endPoint y: 142, distance: 10.4
click at [175, 138] on div "• form 28/09/2025 23:36:56 My cases" at bounding box center [541, 143] width 779 height 24
click at [167, 142] on div "•" at bounding box center [164, 143] width 25 height 24
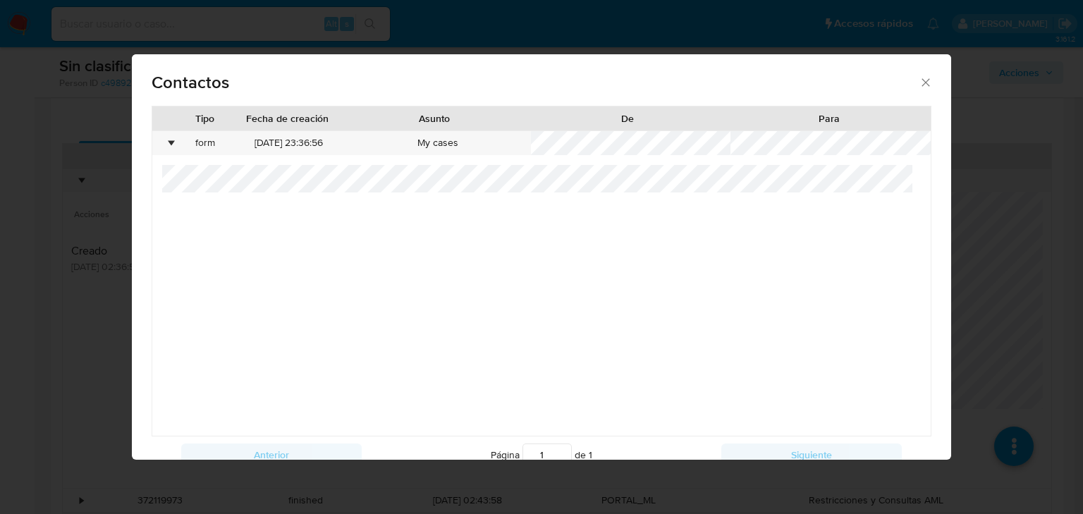
click at [84, 397] on div "Contactos Tipo Fecha de creación Asunto De Para • form 28/09/2025 23:36:56 My c…" at bounding box center [541, 257] width 1083 height 514
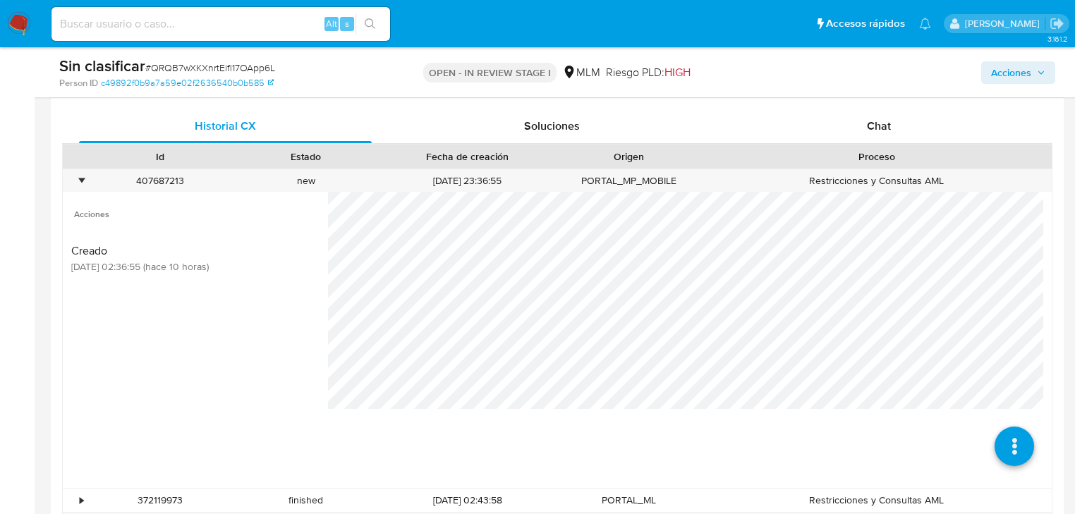
click at [990, 76] on button "Acciones" at bounding box center [1018, 72] width 74 height 23
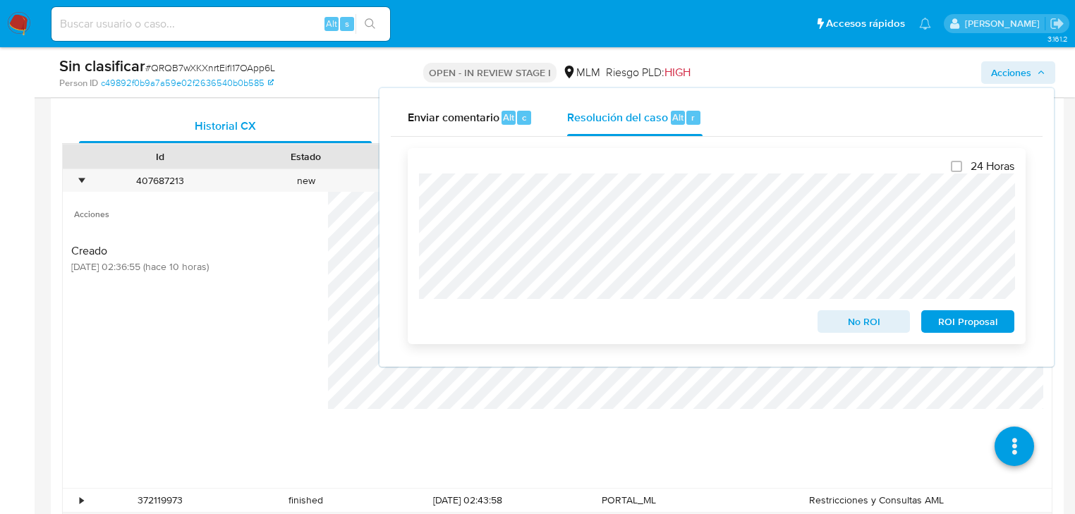
click at [409, 187] on div "24 Horas No ROI ROI Proposal" at bounding box center [717, 246] width 618 height 196
click at [842, 319] on span "No ROI" at bounding box center [863, 322] width 73 height 20
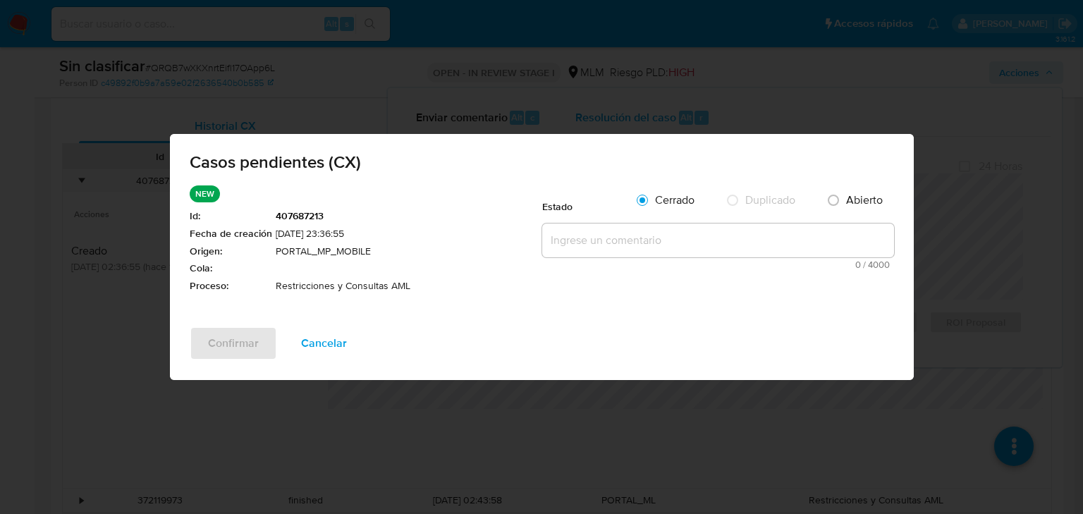
drag, startPoint x: 657, startPoint y: 250, endPoint x: 635, endPoint y: 245, distance: 23.0
click at [655, 249] on textarea at bounding box center [718, 241] width 352 height 34
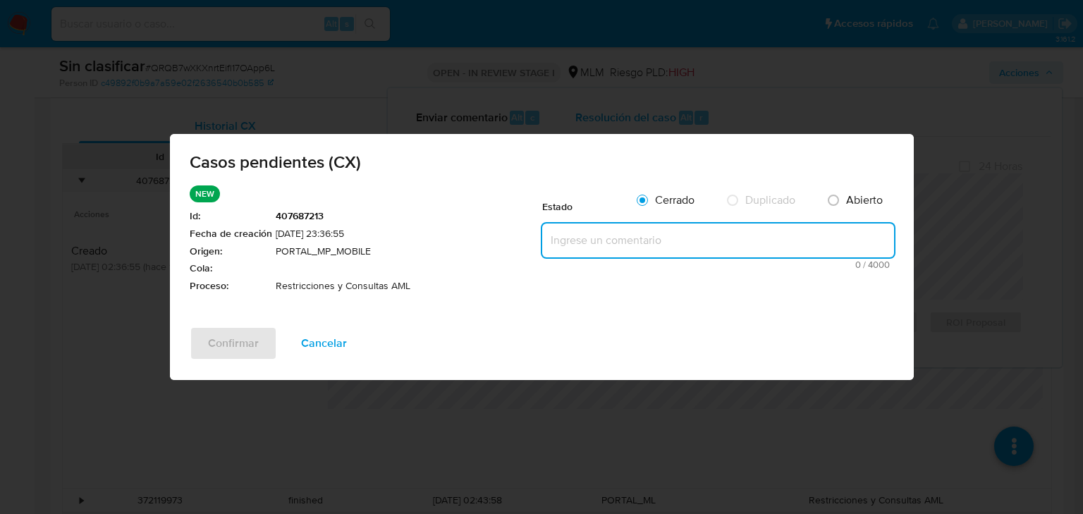
paste textarea "Se realiza validación caso CX se identifica una restricción por operativa inusu…"
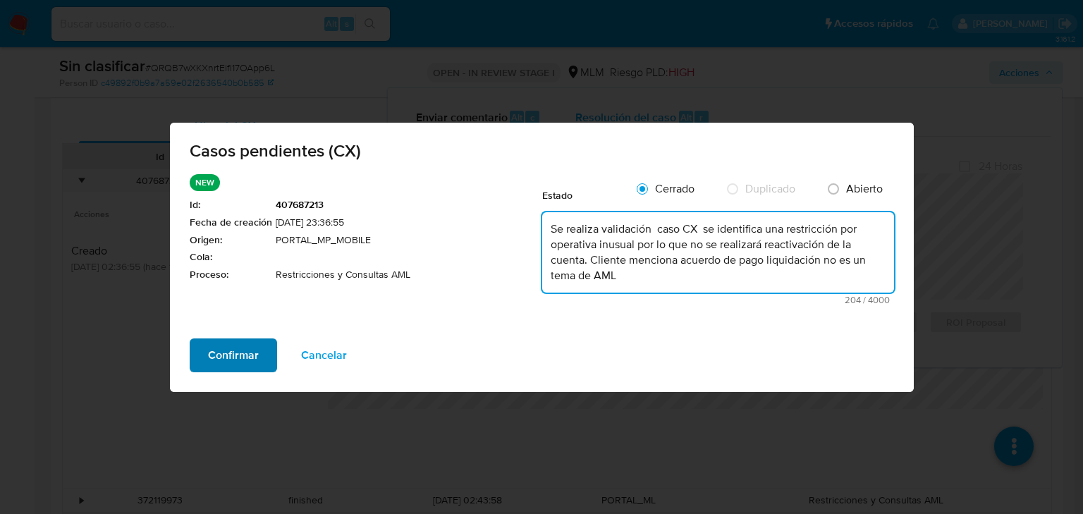
type textarea "Se realiza validación caso CX se identifica una restricción por operativa inusu…"
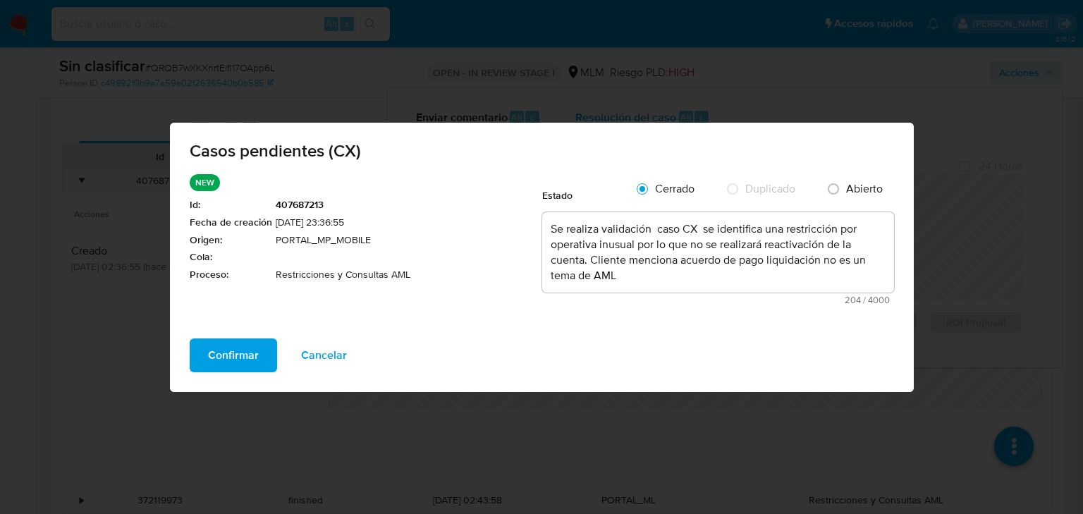
click at [243, 362] on span "Confirmar" at bounding box center [233, 355] width 51 height 31
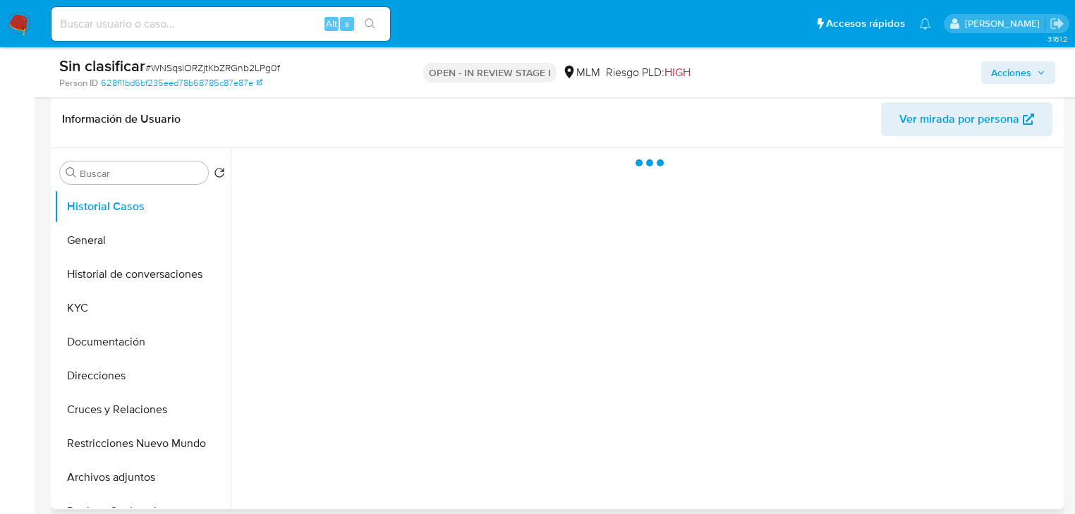
scroll to position [226, 0]
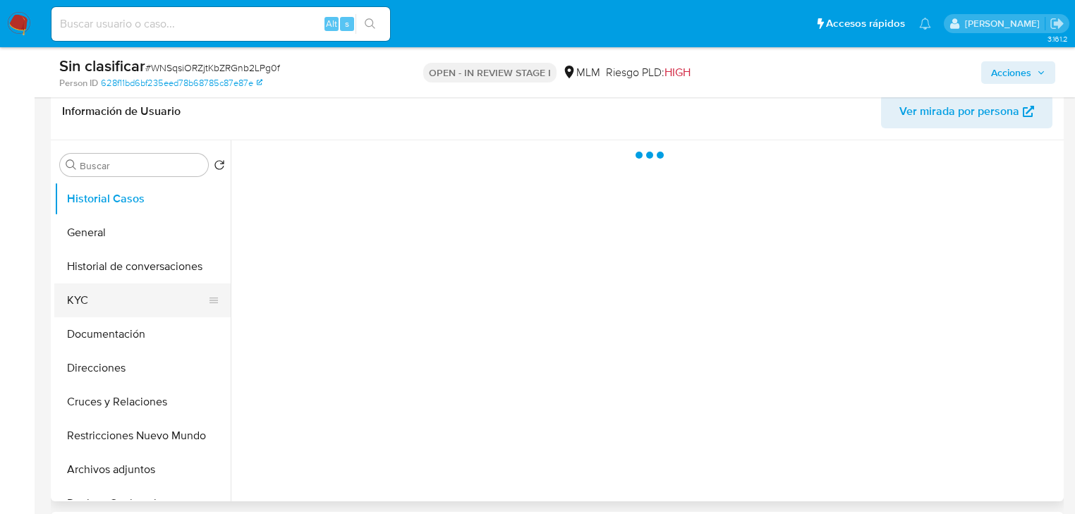
click at [132, 300] on button "KYC" at bounding box center [136, 300] width 165 height 34
select select "10"
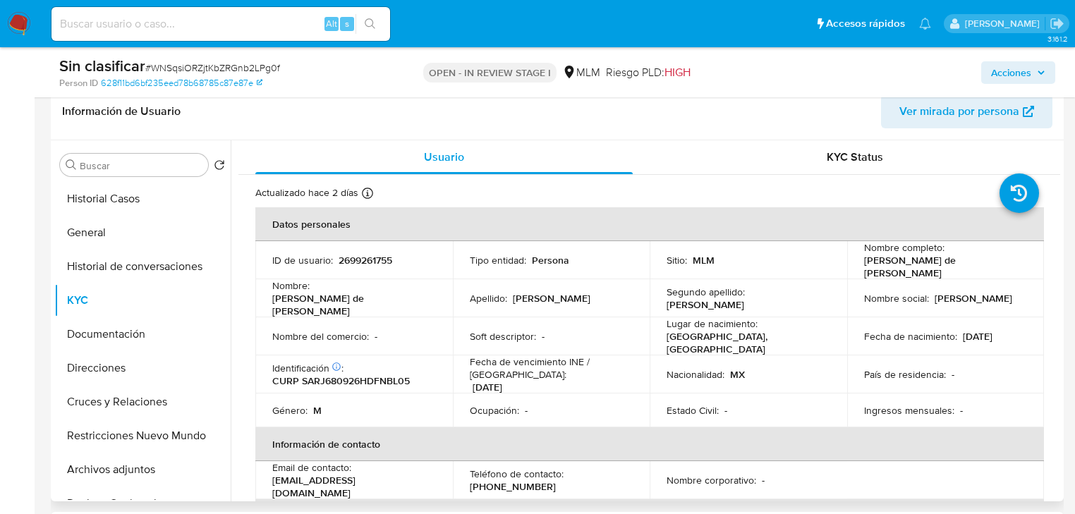
click at [1004, 260] on p "[PERSON_NAME] de [PERSON_NAME]" at bounding box center [943, 266] width 158 height 25
drag, startPoint x: 901, startPoint y: 275, endPoint x: 572, endPoint y: 277, distance: 329.3
click at [864, 262] on p "[PERSON_NAME] de [PERSON_NAME]" at bounding box center [943, 266] width 158 height 25
copy p "[PERSON_NAME] de [PERSON_NAME]"
click at [319, 238] on table "Datos personales ID de usuario : 2699261755 Tipo entidad : Persona Sitio : MLM …" at bounding box center [649, 471] width 788 height 529
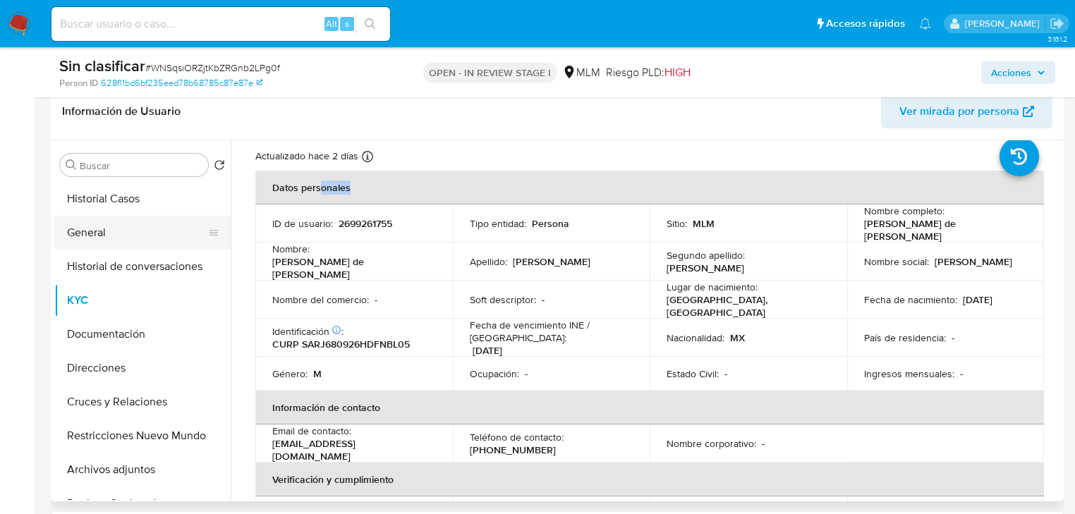
scroll to position [56, 0]
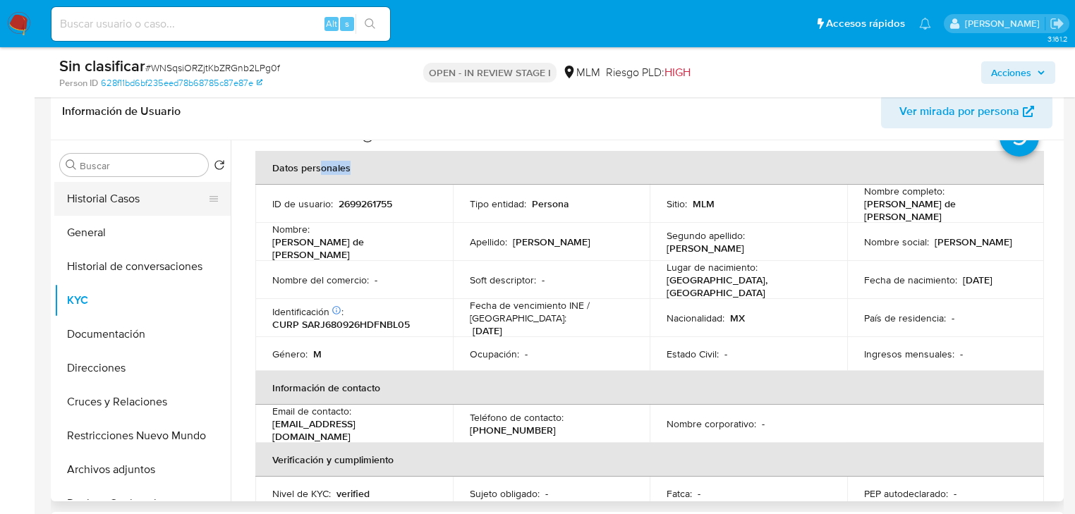
click at [123, 197] on button "Historial Casos" at bounding box center [136, 199] width 165 height 34
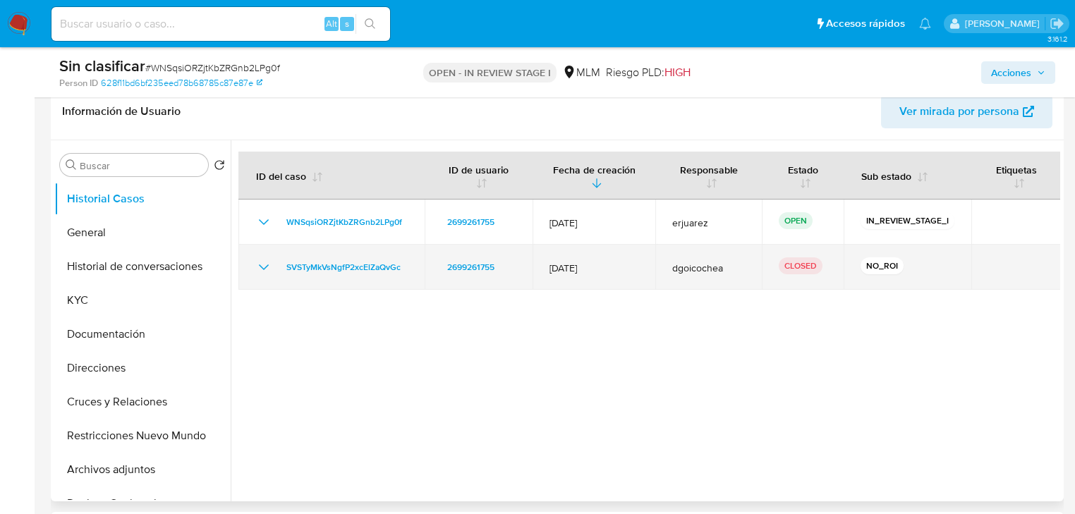
click at [258, 265] on icon "Mostrar/Ocultar" at bounding box center [263, 267] width 17 height 17
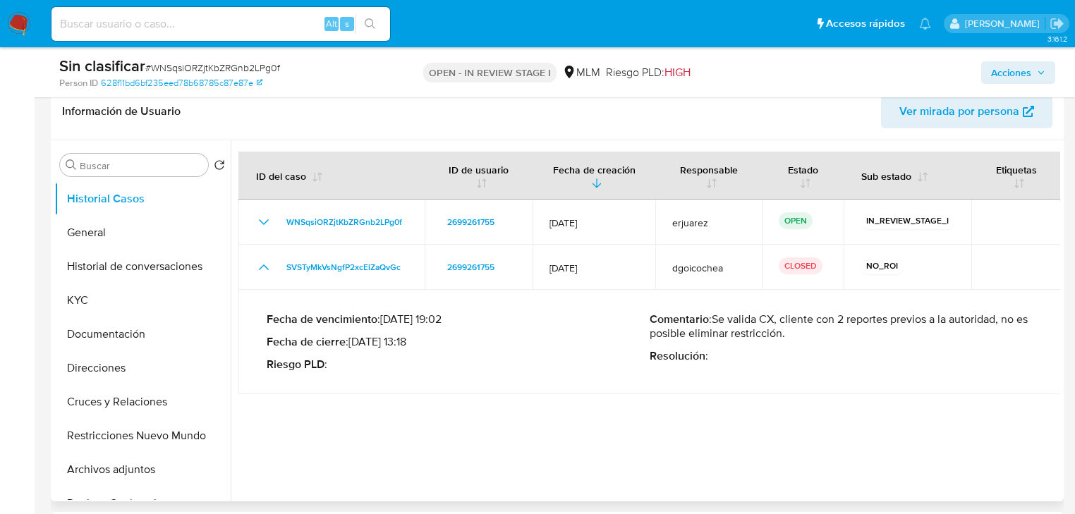
drag, startPoint x: 832, startPoint y: 336, endPoint x: 359, endPoint y: 388, distance: 476.1
click at [709, 320] on p "Comentario : Se valida CX, cliente con 2 reportes previos a la autoridad, no es…" at bounding box center [840, 326] width 383 height 28
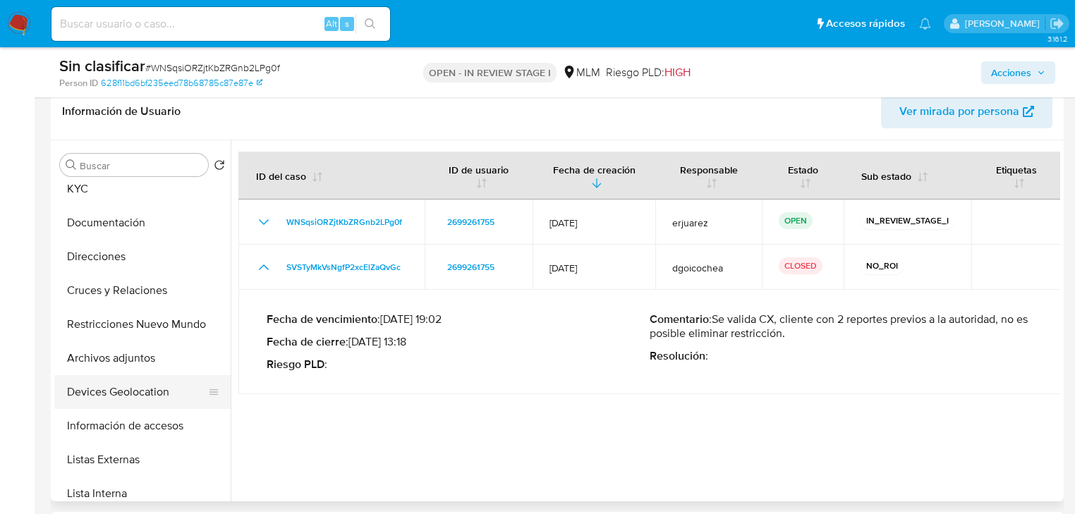
scroll to position [113, 0]
click at [135, 322] on button "Restricciones Nuevo Mundo" at bounding box center [136, 323] width 165 height 34
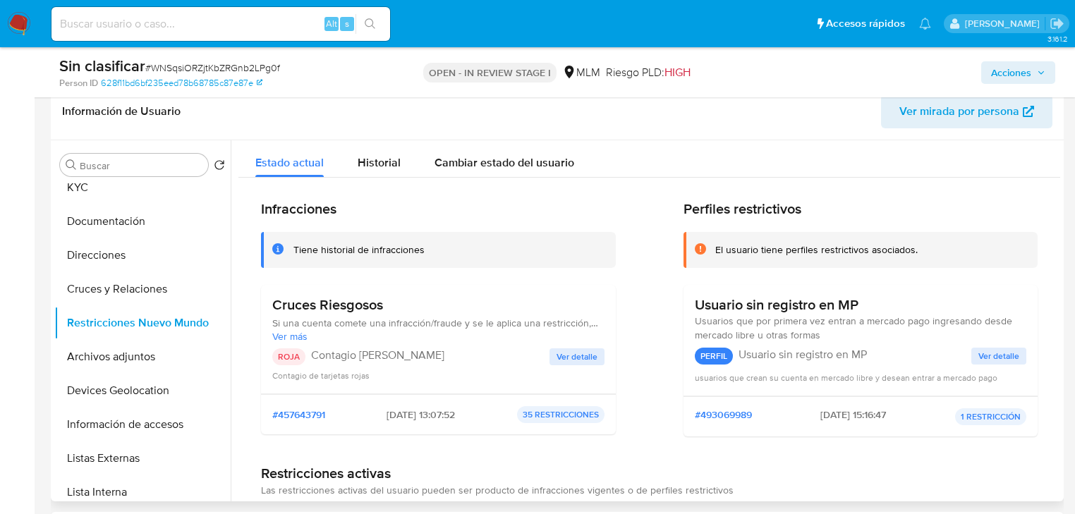
click at [578, 357] on span "Ver detalle" at bounding box center [576, 357] width 41 height 14
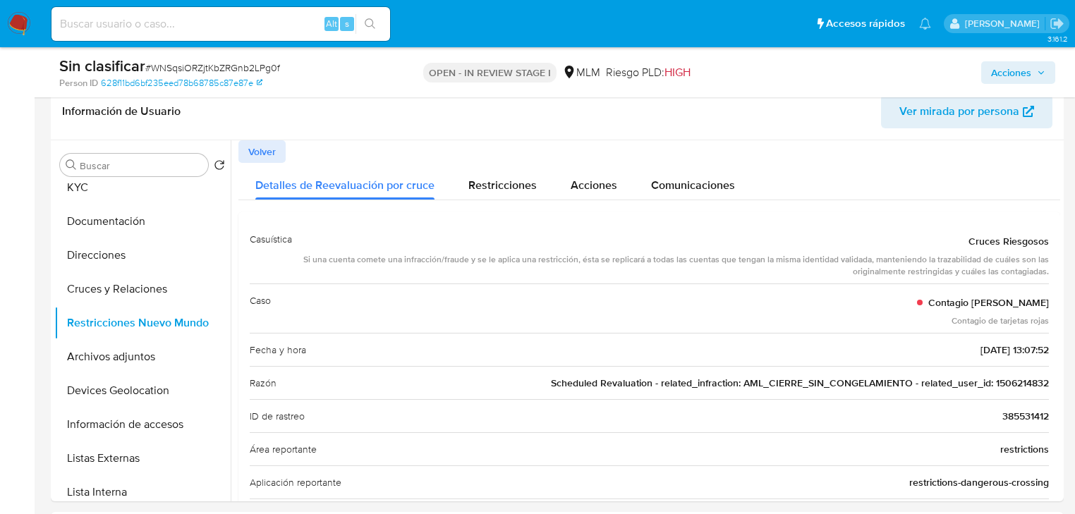
drag, startPoint x: 1004, startPoint y: 65, endPoint x: 995, endPoint y: 65, distance: 9.2
click at [1004, 65] on span "Acciones" at bounding box center [1011, 72] width 40 height 23
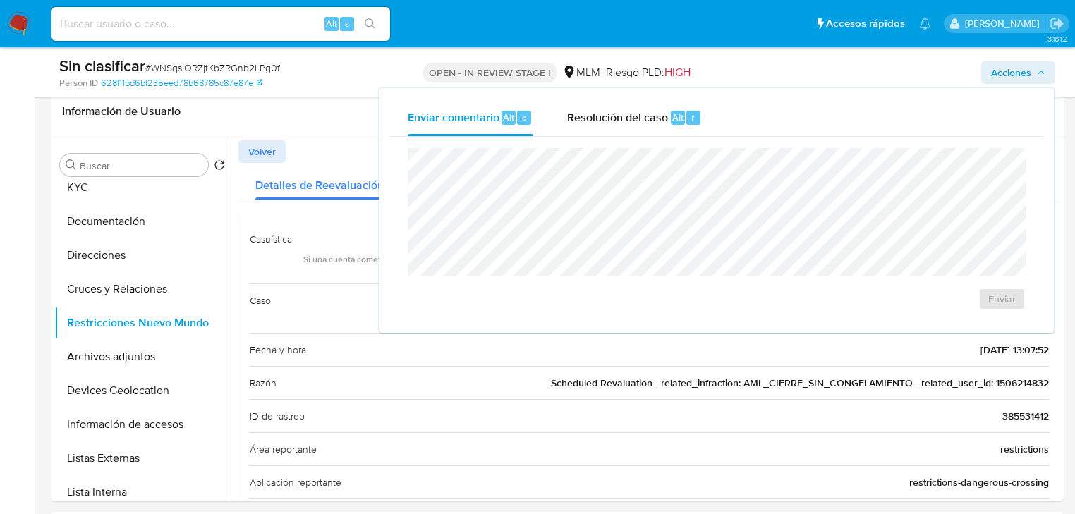
drag, startPoint x: 655, startPoint y: 125, endPoint x: 615, endPoint y: 140, distance: 43.1
click at [646, 127] on div "Resolución del caso Alt r" at bounding box center [634, 117] width 135 height 37
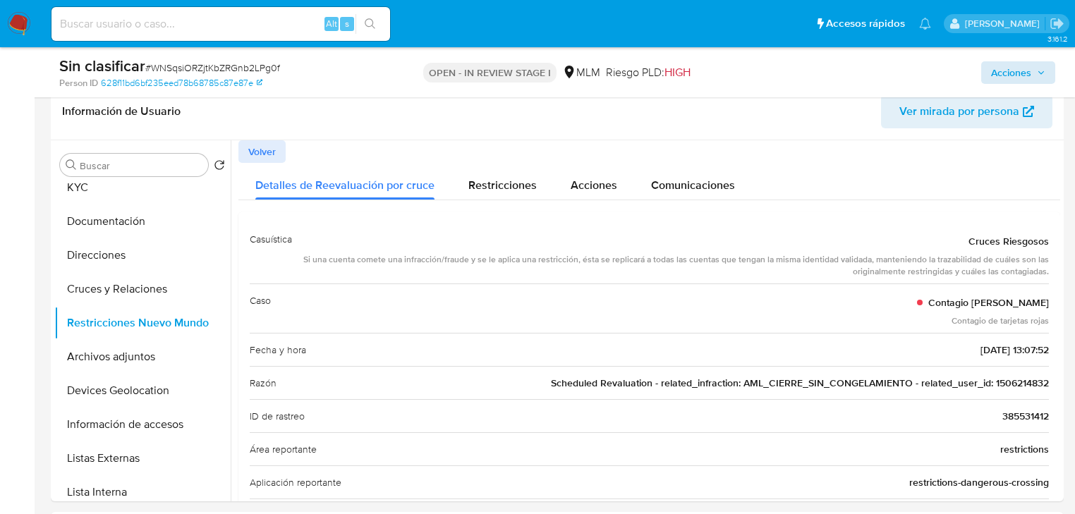
drag, startPoint x: 1015, startPoint y: 56, endPoint x: 1015, endPoint y: 66, distance: 9.9
click at [1015, 57] on div "Acciones" at bounding box center [891, 72] width 328 height 33
click at [1014, 68] on span "Acciones" at bounding box center [1011, 72] width 40 height 23
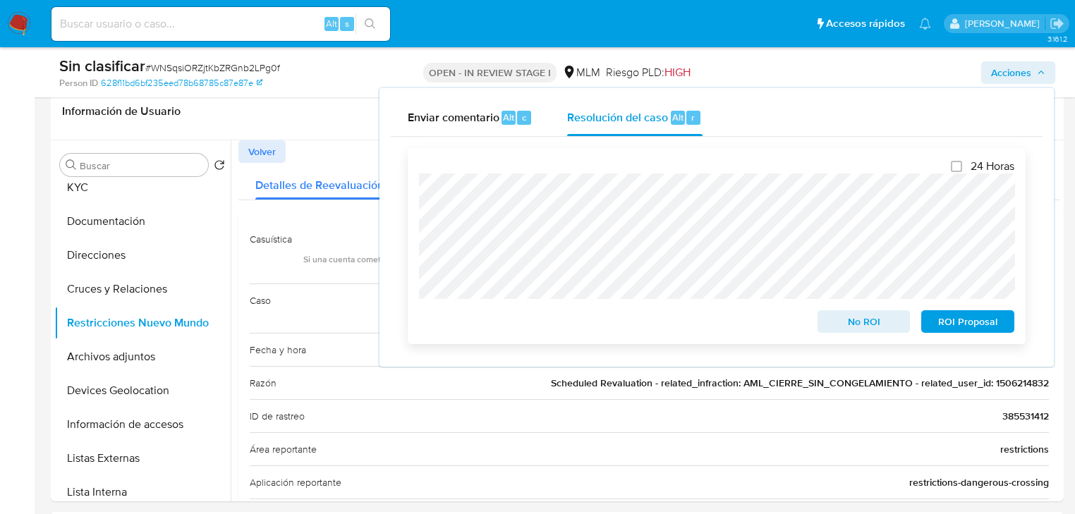
click at [841, 322] on span "No ROI" at bounding box center [863, 322] width 73 height 20
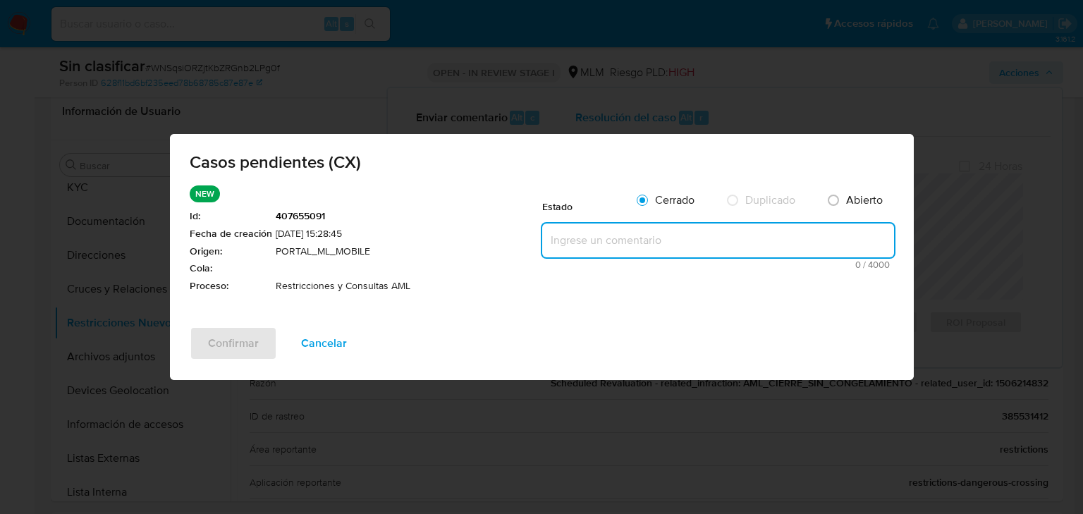
click at [601, 252] on textarea at bounding box center [718, 241] width 352 height 34
paste textarea "Se valida caso CX, cliente con 2 reportes previos a la autoridad, no es posible…"
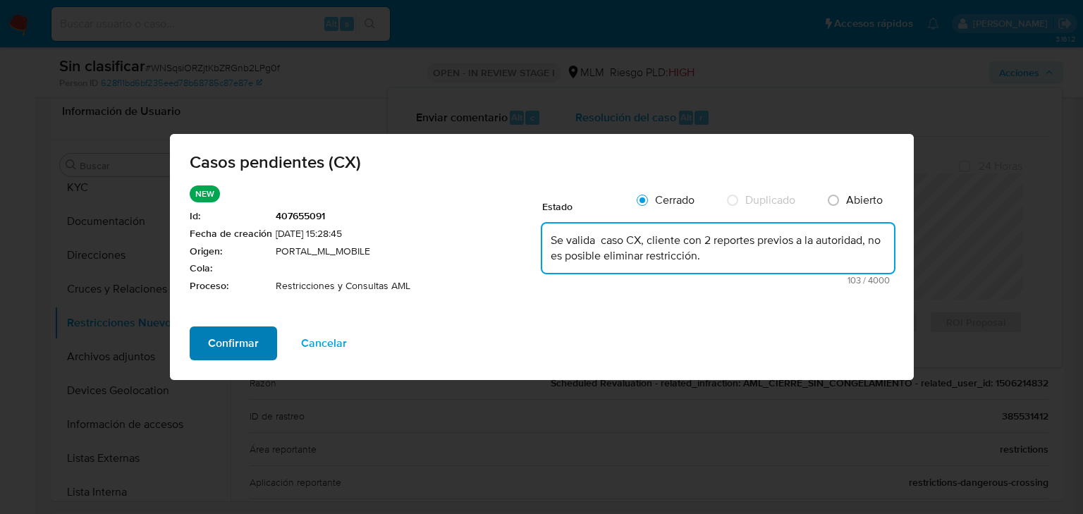
type textarea "Se valida caso CX, cliente con 2 reportes previos a la autoridad, no es posible…"
click at [219, 351] on span "Confirmar" at bounding box center [233, 343] width 51 height 31
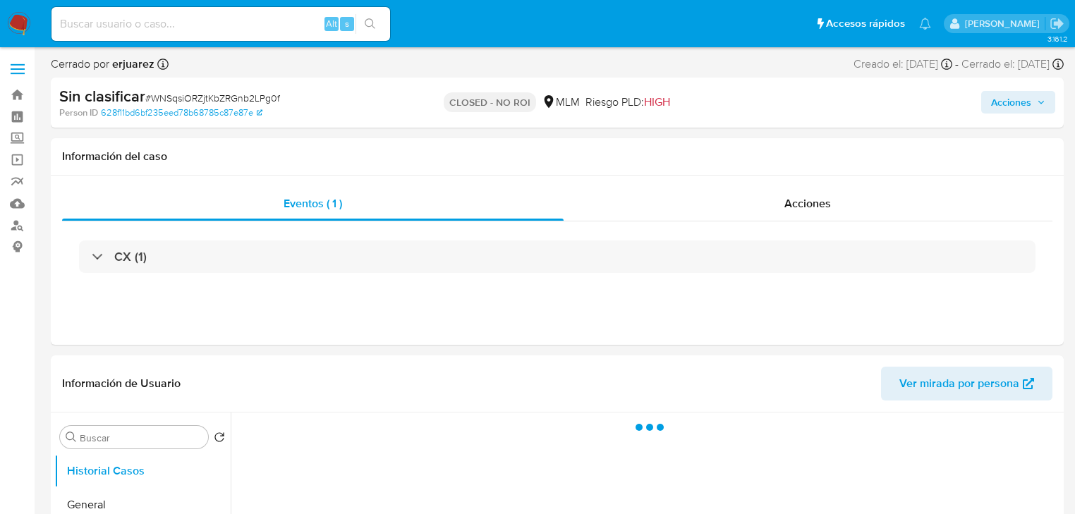
select select "10"
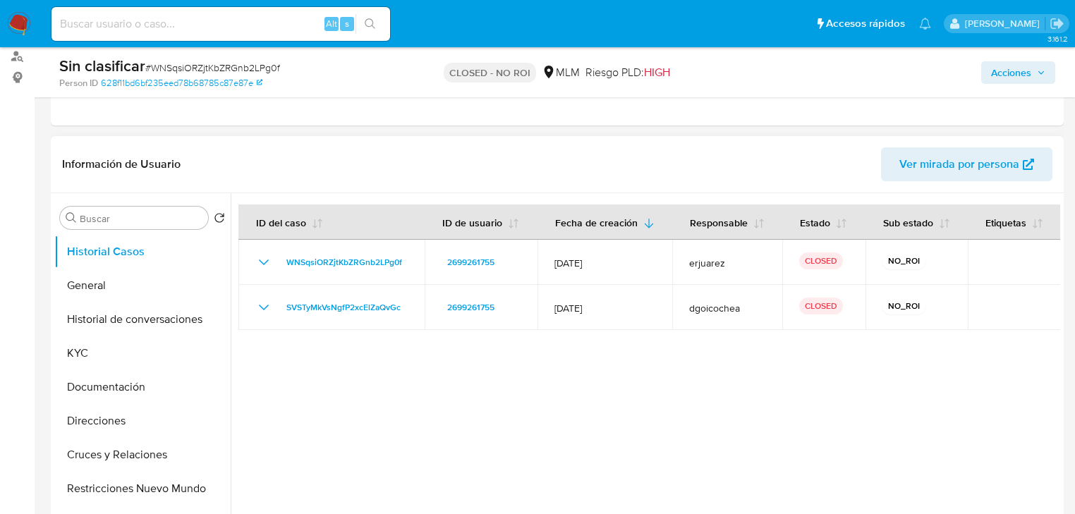
scroll to position [226, 0]
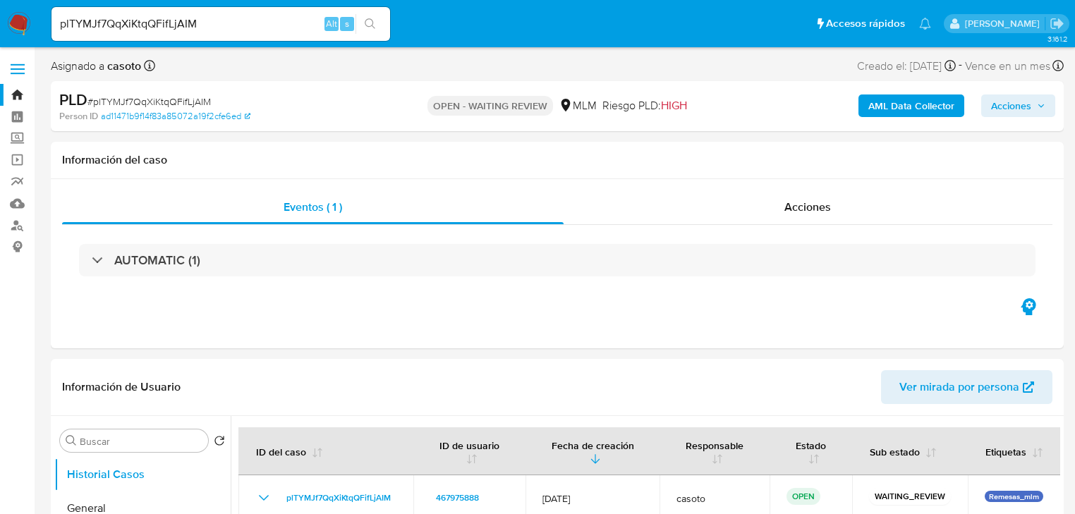
select select "10"
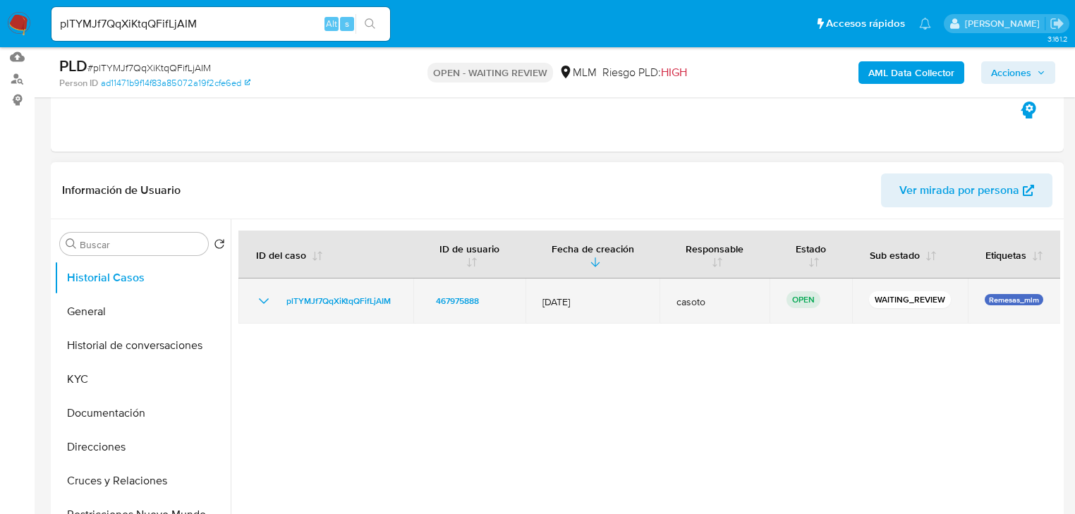
scroll to position [169, 0]
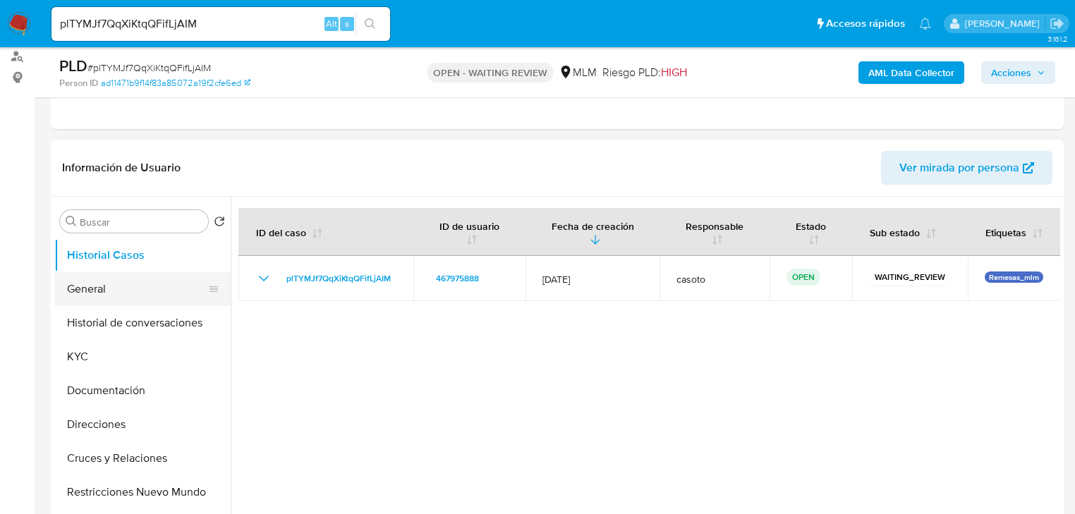
drag, startPoint x: 137, startPoint y: 274, endPoint x: 192, endPoint y: 272, distance: 55.0
click at [137, 275] on button "General" at bounding box center [136, 289] width 165 height 34
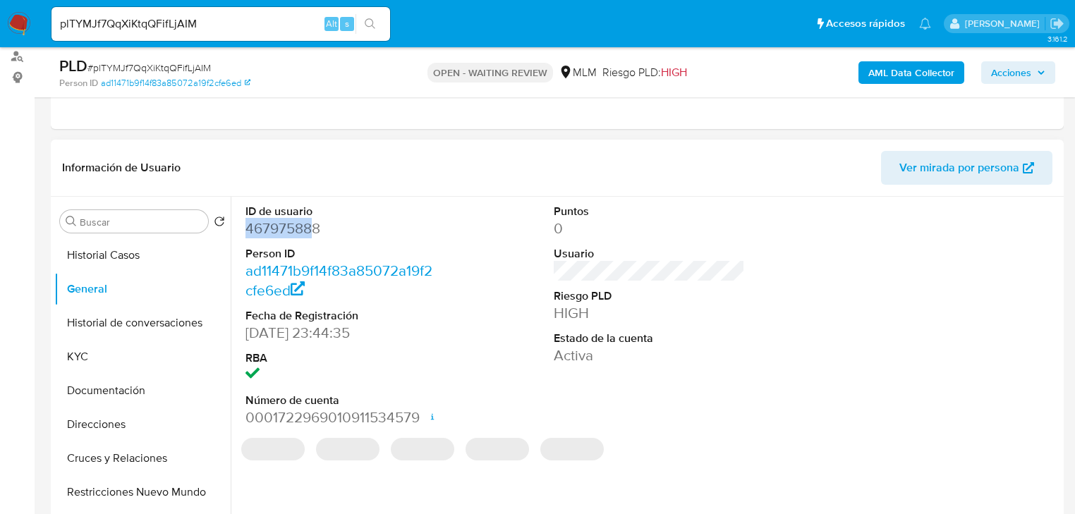
drag, startPoint x: 315, startPoint y: 228, endPoint x: 324, endPoint y: 233, distance: 11.0
click at [246, 229] on dd "467975888" at bounding box center [340, 229] width 191 height 20
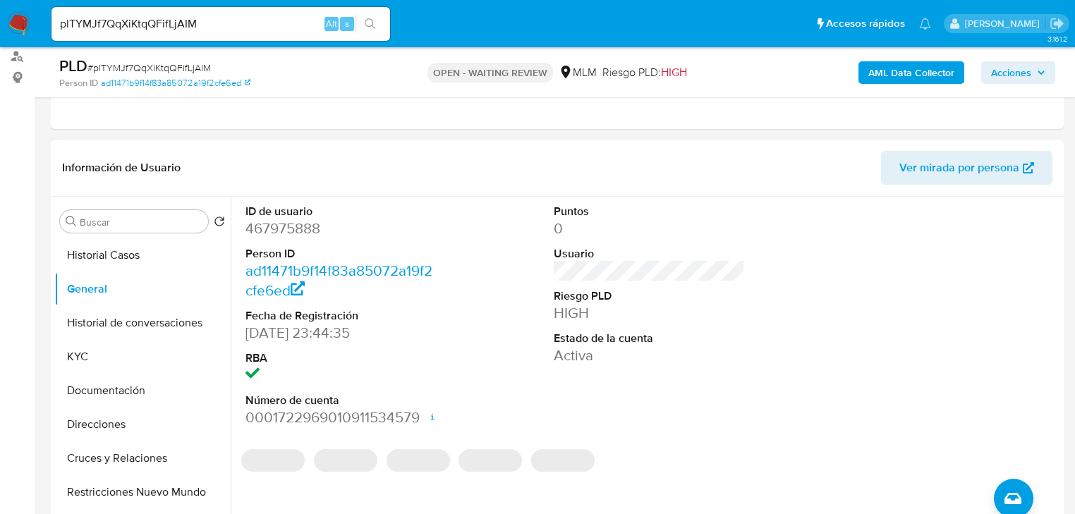
click at [327, 231] on dd "467975888" at bounding box center [340, 229] width 191 height 20
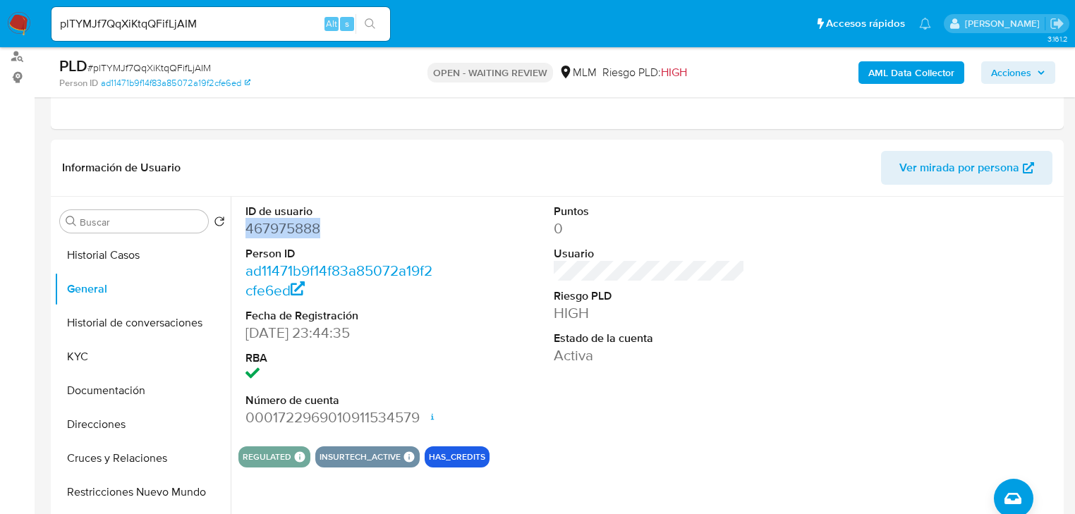
drag, startPoint x: 327, startPoint y: 226, endPoint x: 16, endPoint y: 249, distance: 312.5
click at [235, 233] on div "ID de usuario 467975888 Person ID ad11471b9f14f83a85072a19f2cfe6ed Fecha de Reg…" at bounding box center [645, 377] width 829 height 361
copy dd "467975888"
click at [76, 358] on button "KYC" at bounding box center [136, 357] width 165 height 34
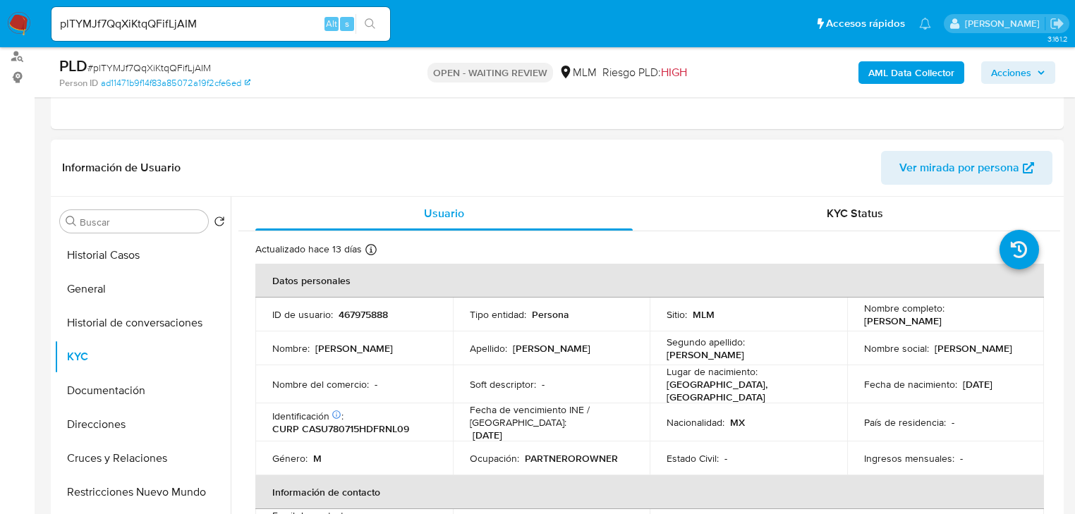
drag, startPoint x: 983, startPoint y: 319, endPoint x: 858, endPoint y: 319, distance: 125.5
click at [858, 319] on td "Nombre completo : Ulises Carbajal Sanchez" at bounding box center [945, 315] width 197 height 34
copy p "Ulises Carbajal Sanchez"
click at [142, 253] on button "Historial Casos" at bounding box center [136, 255] width 165 height 34
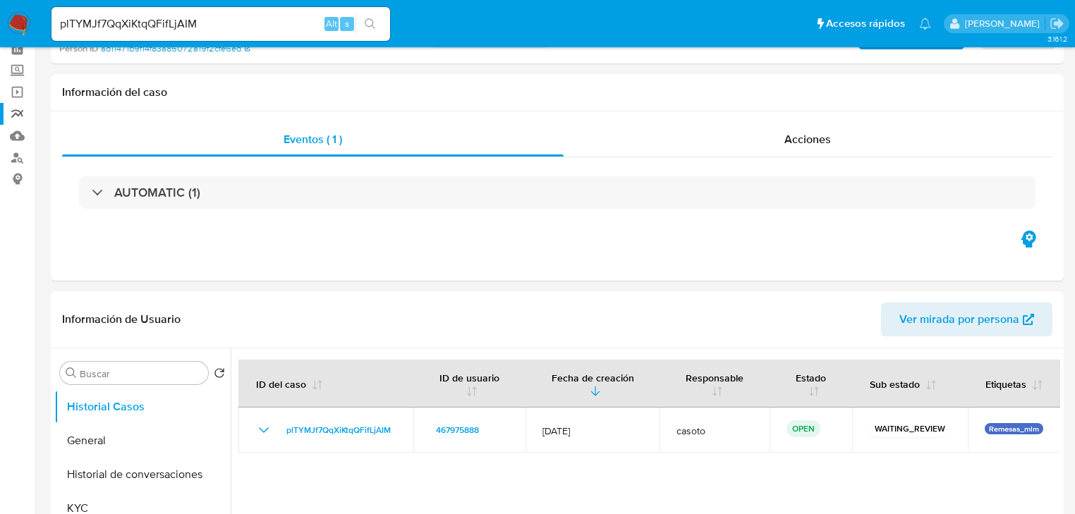
scroll to position [0, 0]
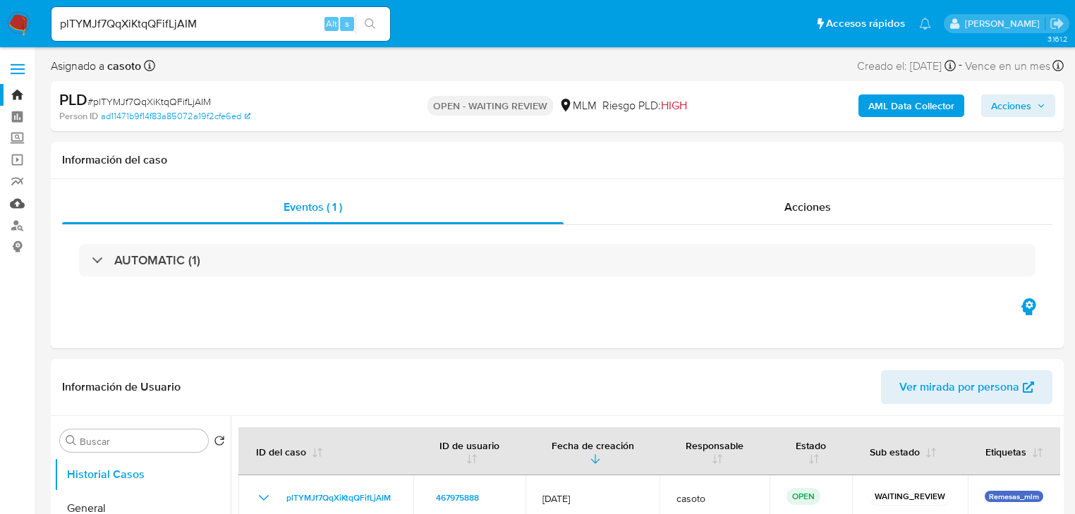
drag, startPoint x: 20, startPoint y: 202, endPoint x: 6, endPoint y: 206, distance: 14.1
click at [19, 202] on link "Mulan" at bounding box center [84, 204] width 168 height 22
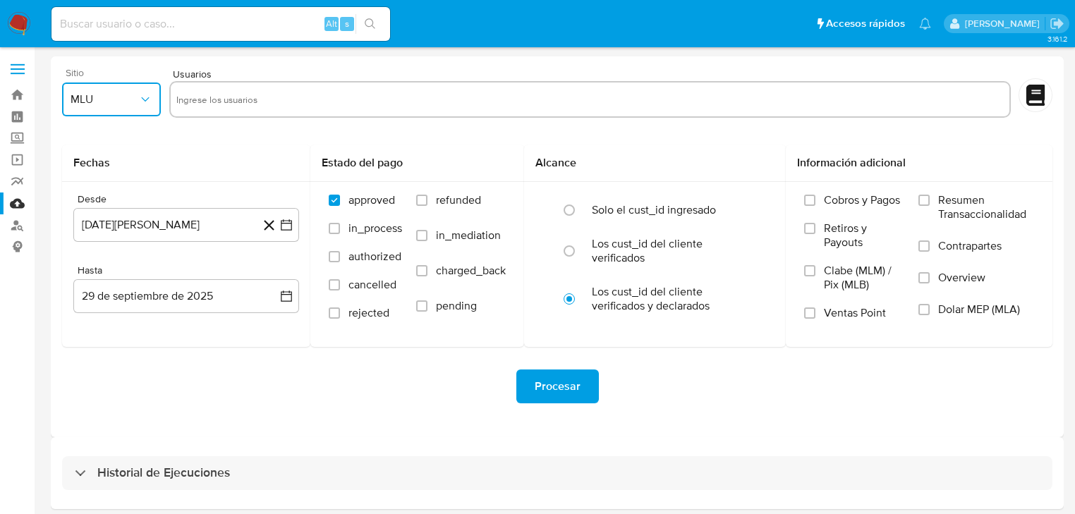
drag, startPoint x: 127, startPoint y: 97, endPoint x: 118, endPoint y: 108, distance: 13.5
click at [124, 99] on span "MLU" at bounding box center [105, 99] width 68 height 14
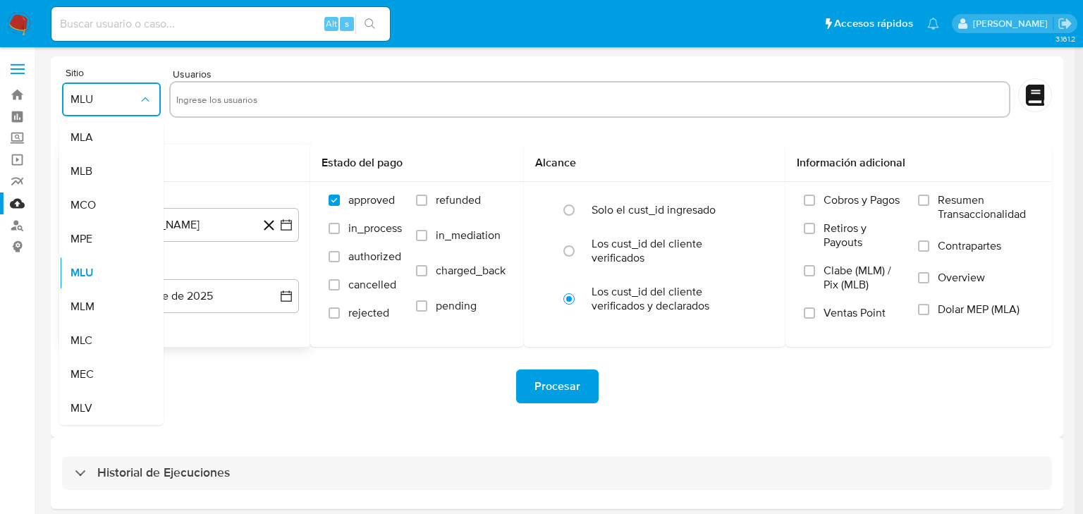
drag, startPoint x: 85, startPoint y: 293, endPoint x: 104, endPoint y: 250, distance: 47.7
click at [86, 293] on div "MLM" at bounding box center [107, 307] width 73 height 34
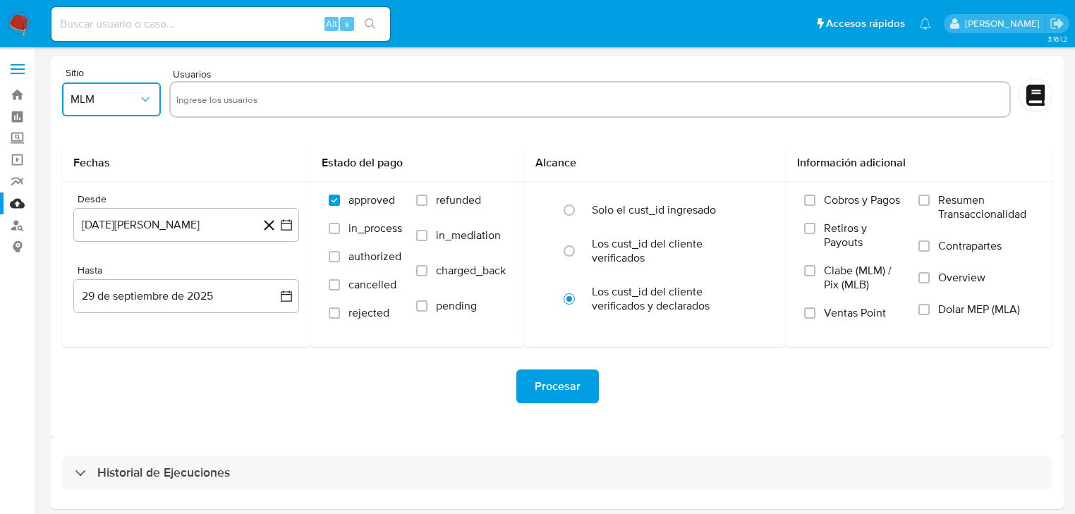
click at [189, 92] on input "text" at bounding box center [589, 99] width 827 height 23
type input "725403788"
click at [379, 91] on input "text" at bounding box center [633, 99] width 739 height 23
paste input "467975888"
type input "467975888"
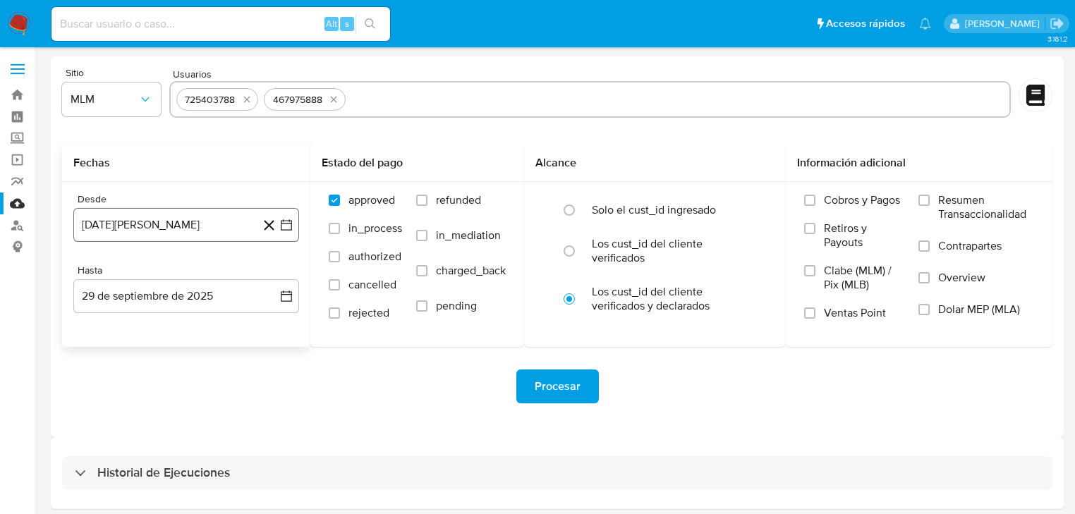
click at [288, 228] on icon "button" at bounding box center [286, 225] width 14 height 14
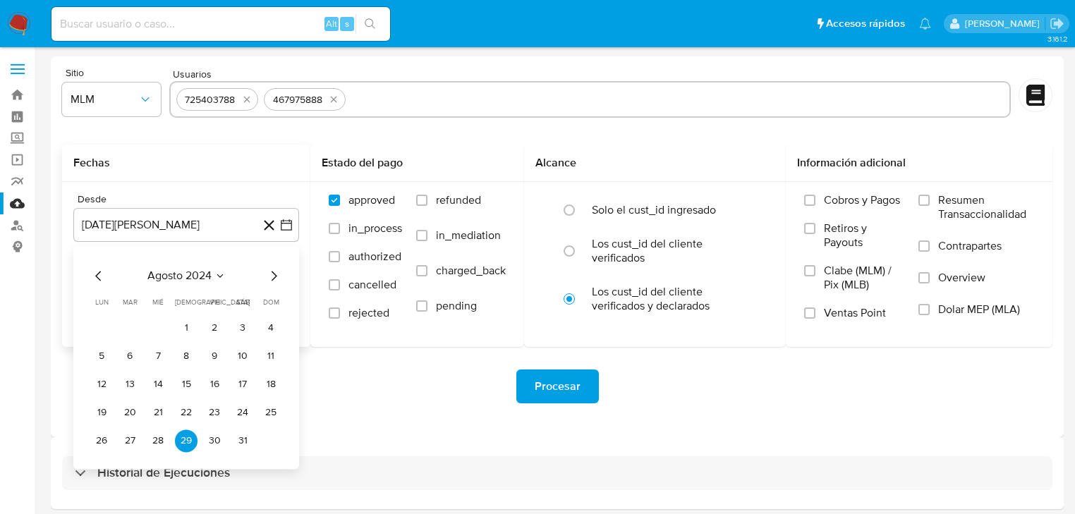
click at [274, 281] on icon "Mes siguiente" at bounding box center [273, 275] width 17 height 17
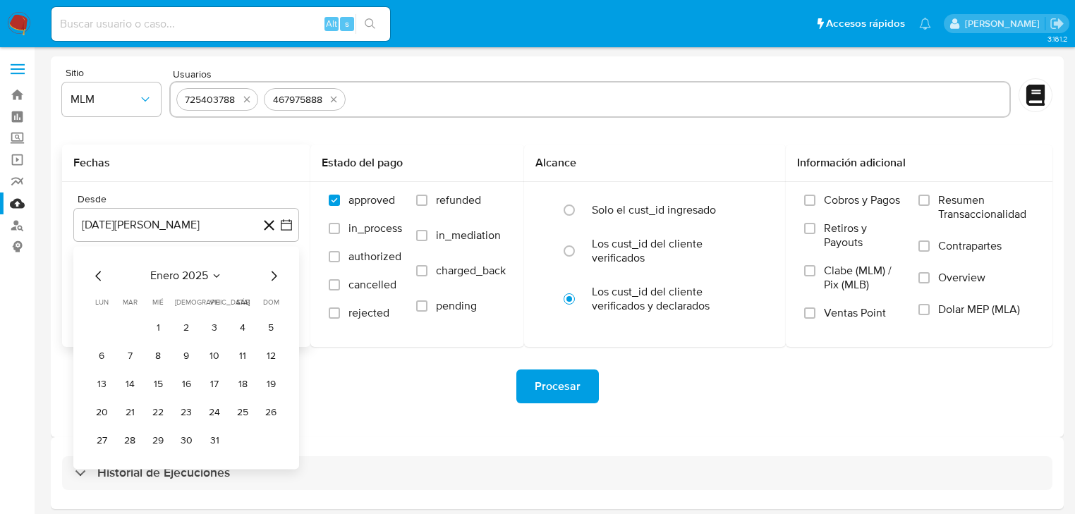
click at [274, 281] on icon "Mes siguiente" at bounding box center [273, 275] width 17 height 17
click at [130, 327] on button "1" at bounding box center [129, 328] width 23 height 23
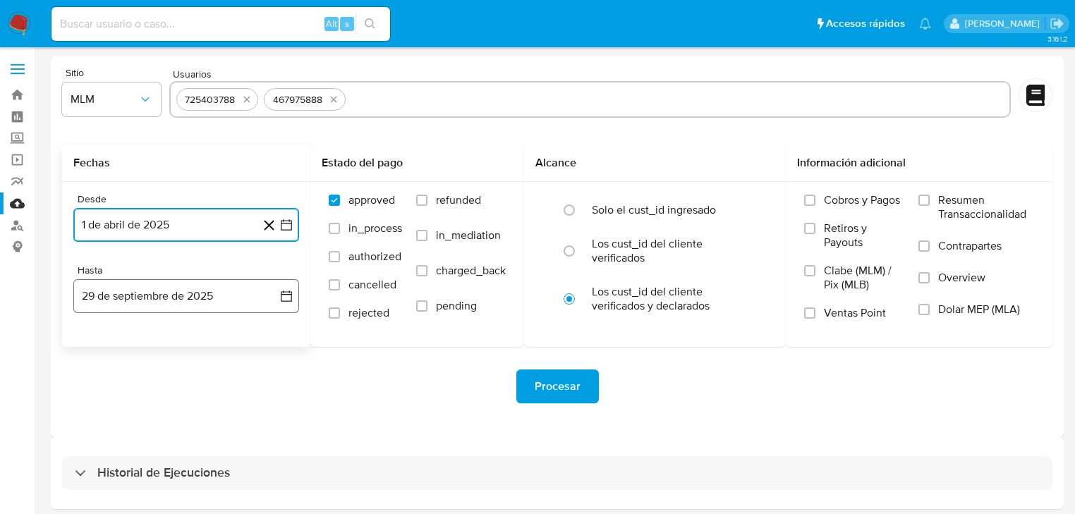
drag, startPoint x: 275, startPoint y: 301, endPoint x: 240, endPoint y: 307, distance: 35.8
click at [275, 302] on button "29 de septiembre de 2025" at bounding box center [186, 296] width 226 height 34
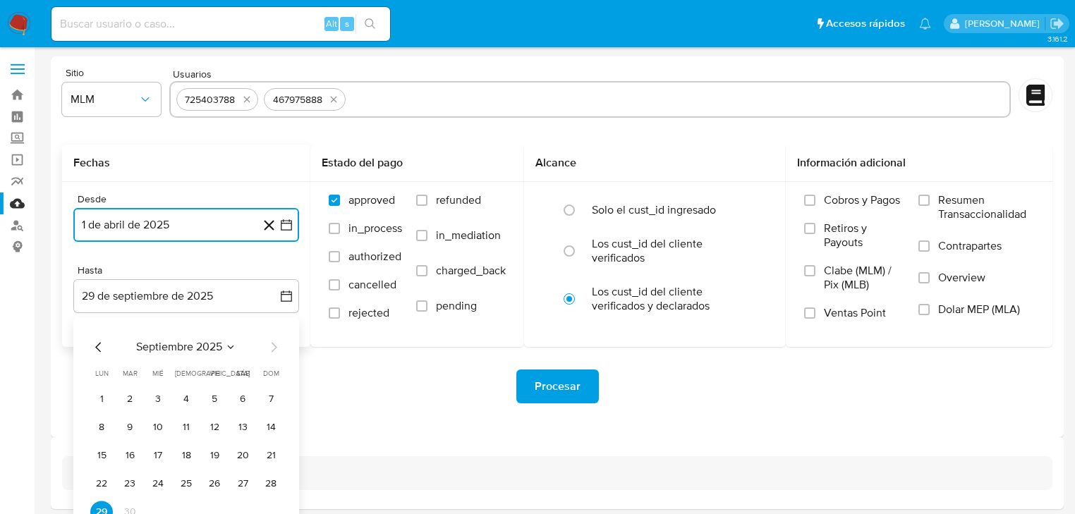
click at [97, 348] on icon "Mes anterior" at bounding box center [98, 346] width 17 height 17
click at [97, 348] on icon "Mes anterior" at bounding box center [98, 347] width 6 height 10
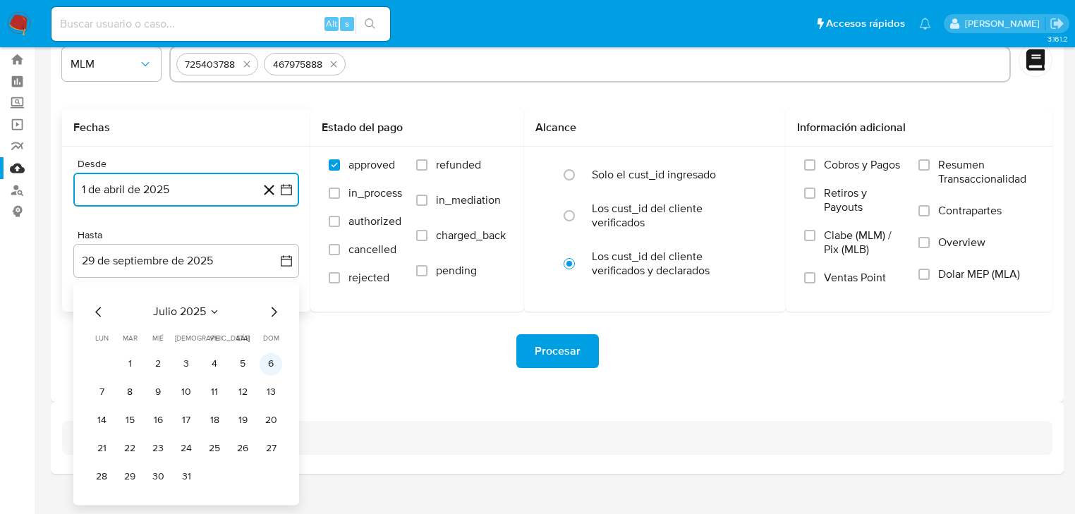
scroll to position [54, 0]
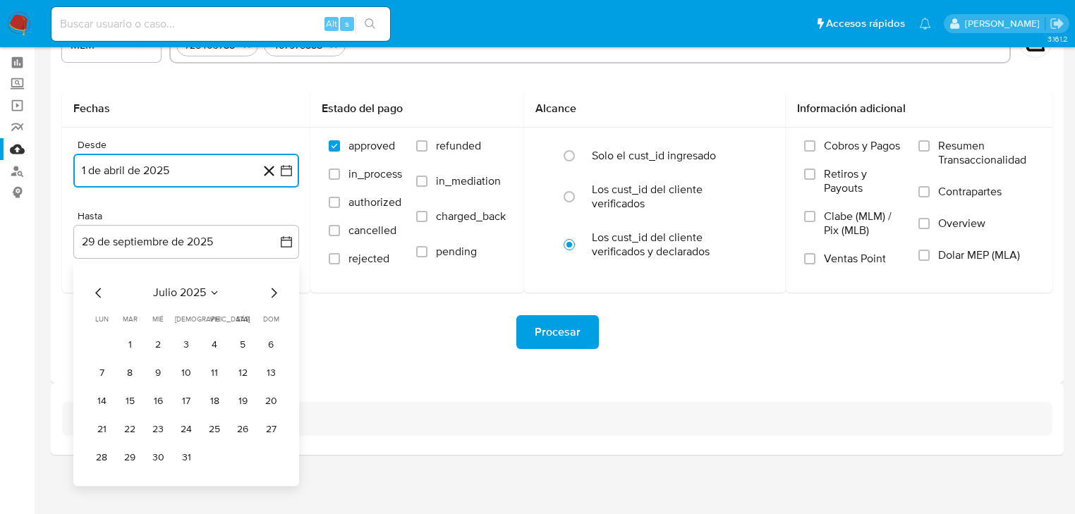
drag, startPoint x: 186, startPoint y: 453, endPoint x: 489, endPoint y: 334, distance: 325.2
click at [188, 453] on button "31" at bounding box center [186, 457] width 23 height 23
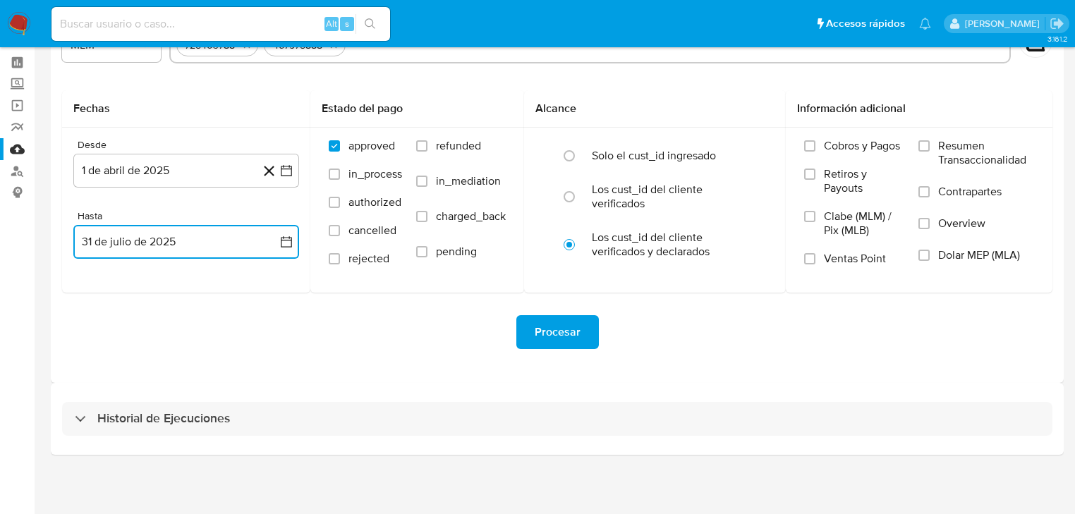
drag, startPoint x: 925, startPoint y: 223, endPoint x: 643, endPoint y: 299, distance: 292.2
click at [925, 223] on input "Overview" at bounding box center [923, 223] width 11 height 11
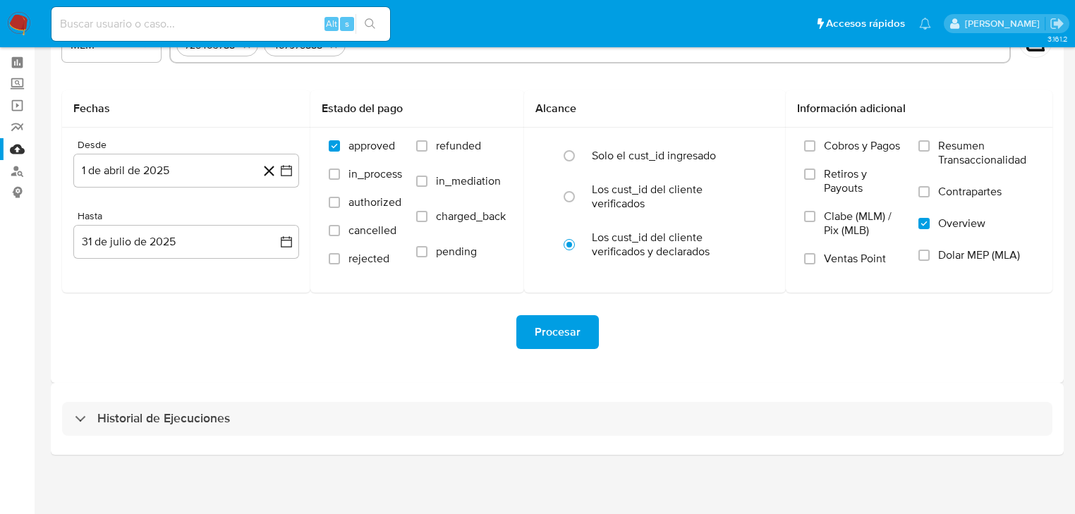
click at [549, 331] on span "Procesar" at bounding box center [558, 332] width 46 height 31
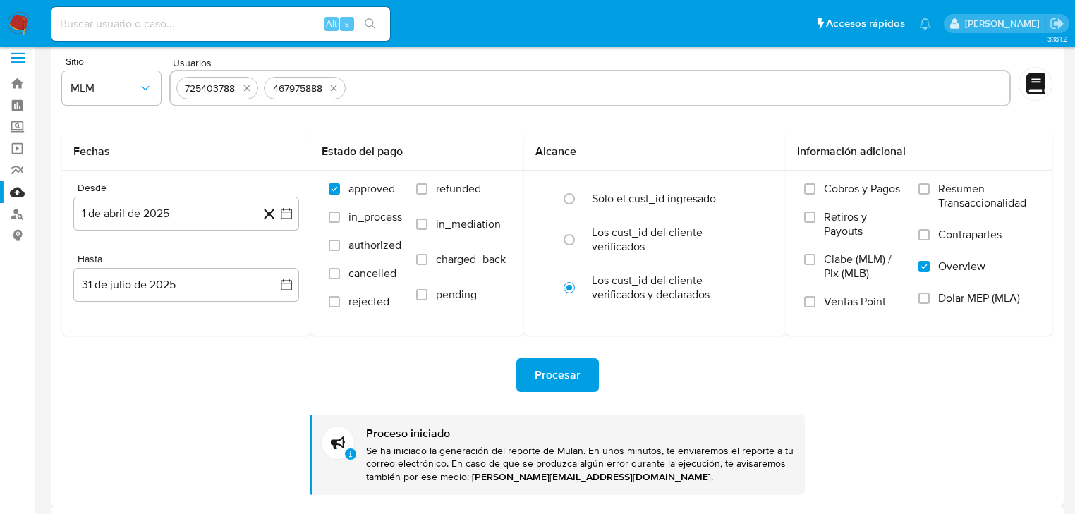
scroll to position [0, 0]
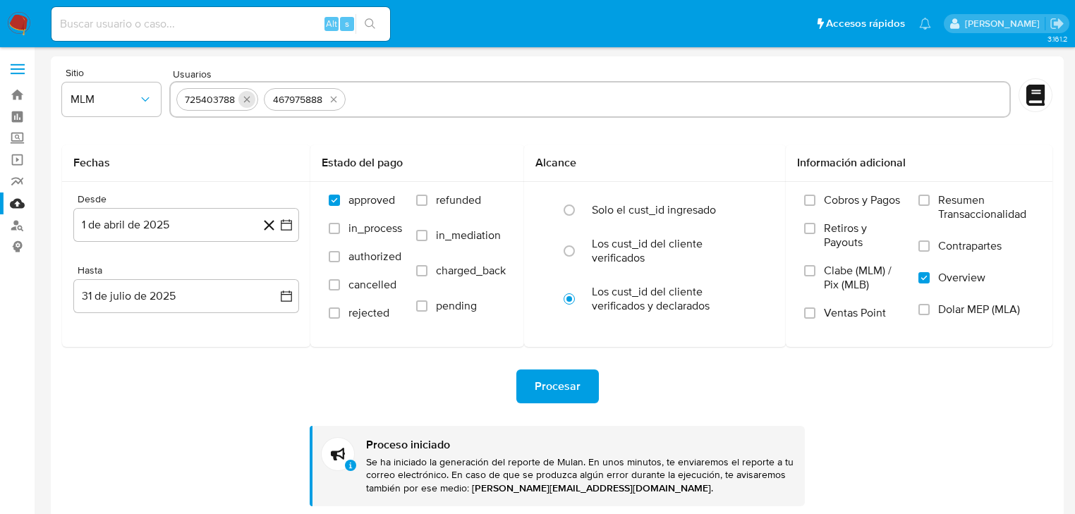
click at [245, 102] on icon "quitar 725403788" at bounding box center [246, 99] width 11 height 11
click at [245, 102] on icon "quitar 467975888" at bounding box center [245, 99] width 11 height 11
click at [239, 101] on input "text" at bounding box center [589, 99] width 827 height 23
paste input "296167982"
type input "296167982"
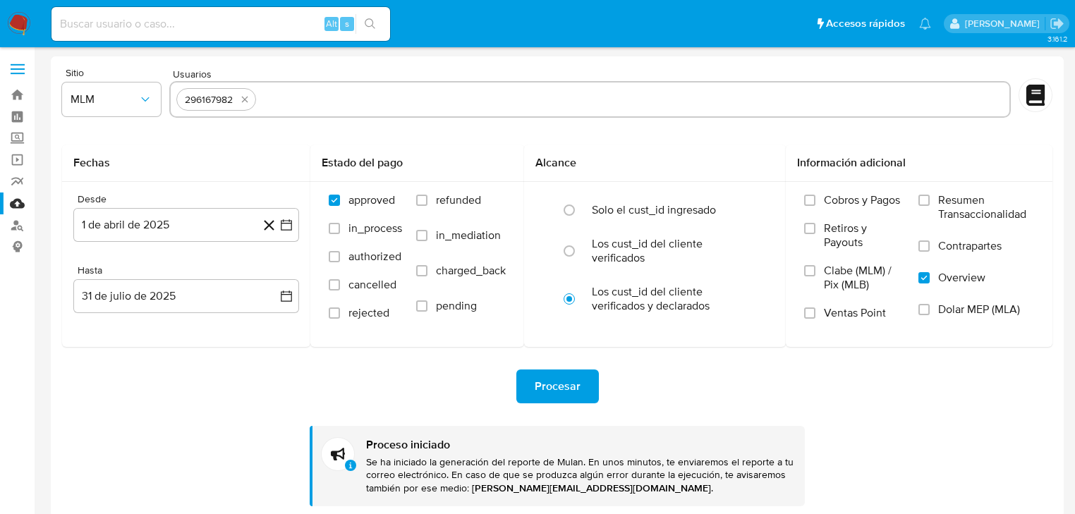
click at [290, 99] on input "text" at bounding box center [632, 99] width 741 height 23
paste input "2384858913"
type input "2384858913"
click at [379, 104] on input "text" at bounding box center [678, 99] width 649 height 23
paste input "45070150"
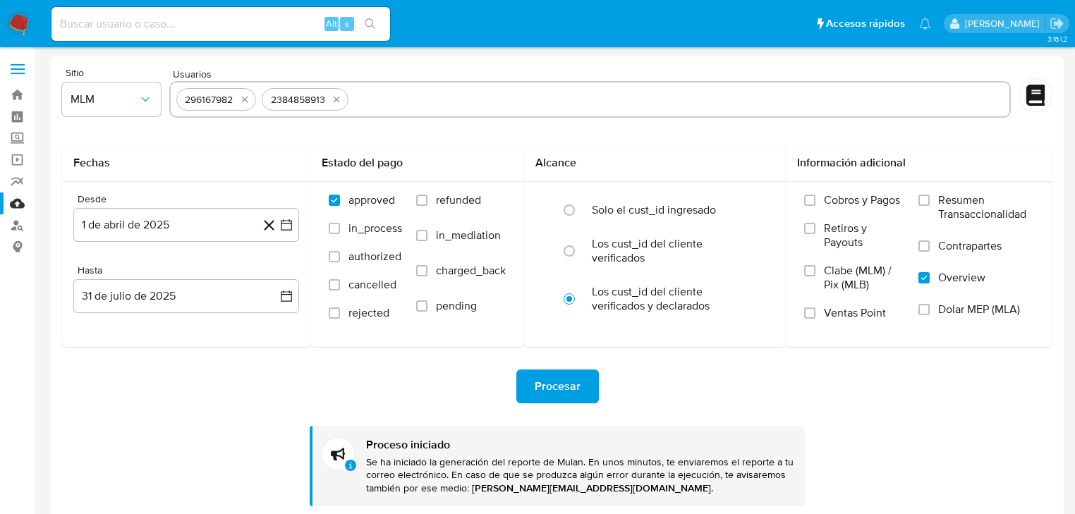
type input "45070150"
click at [460, 90] on input "text" at bounding box center [720, 99] width 566 height 23
paste input "731340617"
type input "731340617"
click at [278, 223] on button "1 de abril de 2025" at bounding box center [186, 225] width 226 height 34
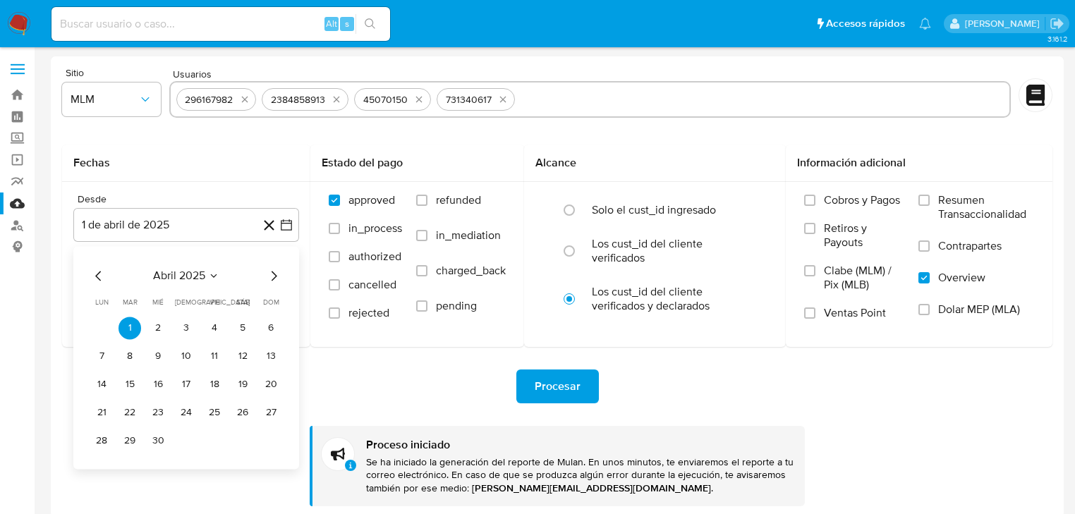
click at [98, 276] on icon "Mes anterior" at bounding box center [98, 275] width 17 height 17
click at [248, 329] on button "1" at bounding box center [242, 328] width 23 height 23
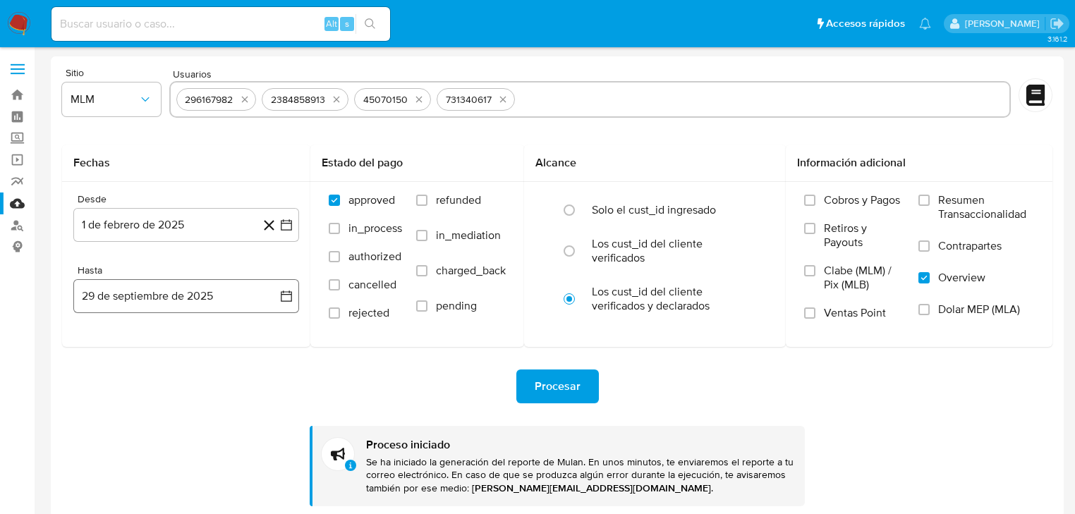
click at [298, 299] on div "Desde 1 de febrero de 2025 1-02-2025 Hasta 29 de septiembre de 2025 29-09-2025" at bounding box center [186, 264] width 248 height 165
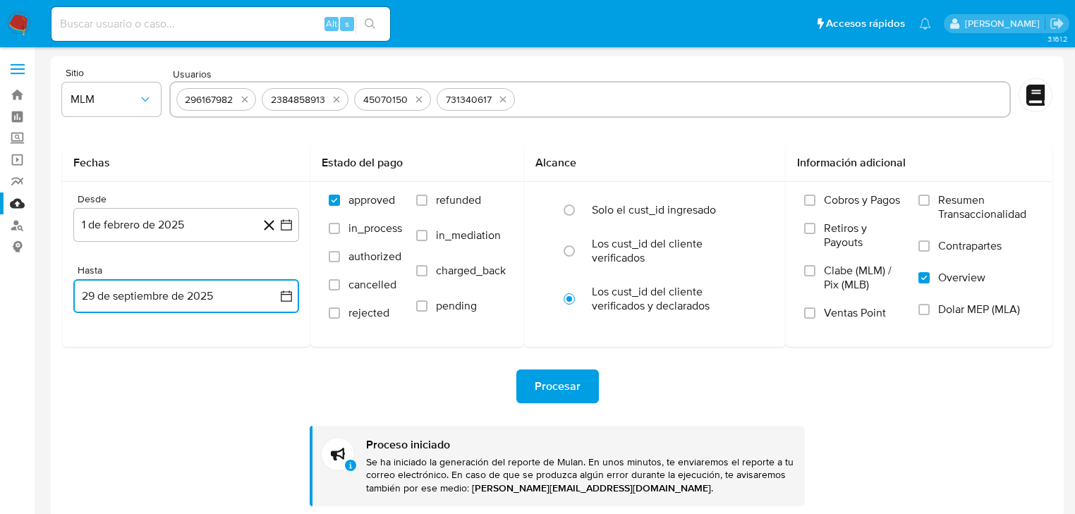
click at [285, 296] on icon "button" at bounding box center [286, 296] width 14 height 14
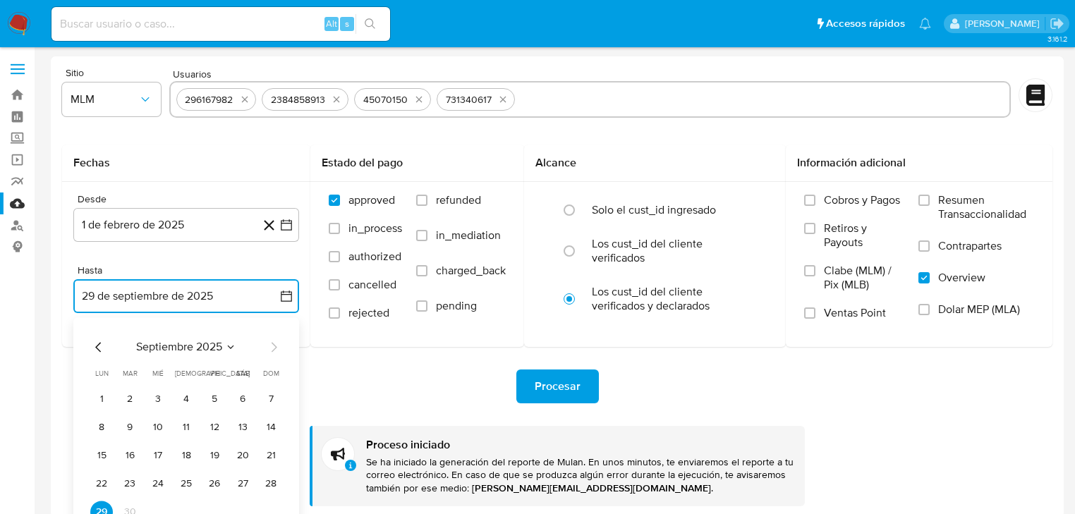
click at [94, 346] on icon "Mes anterior" at bounding box center [98, 346] width 17 height 17
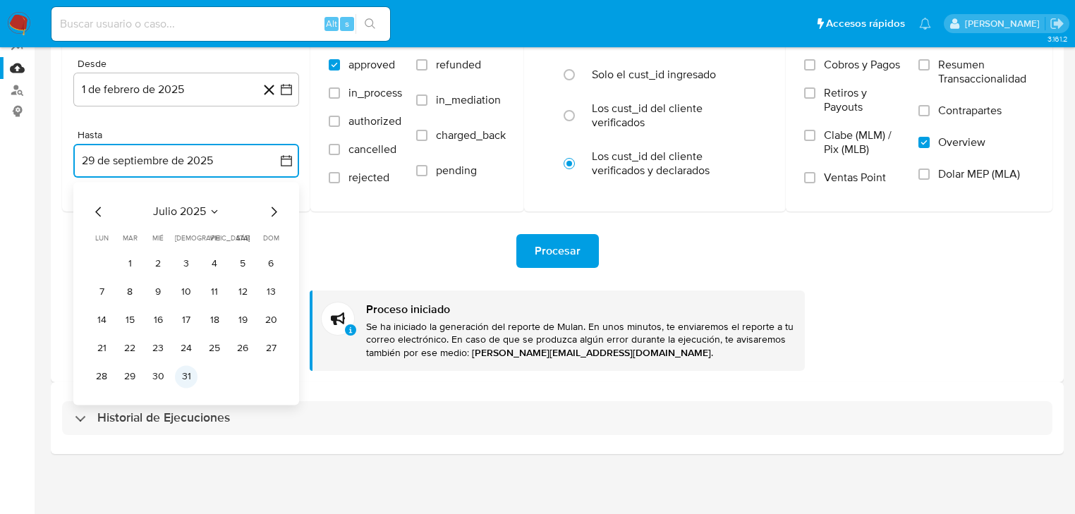
drag, startPoint x: 183, startPoint y: 378, endPoint x: 341, endPoint y: 347, distance: 161.0
click at [183, 378] on button "31" at bounding box center [186, 376] width 23 height 23
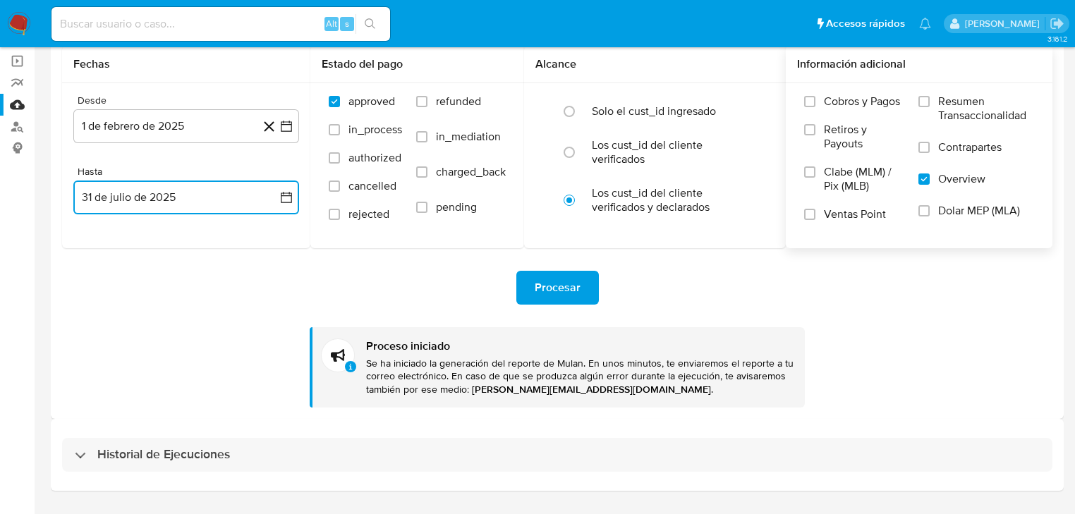
scroll to position [79, 0]
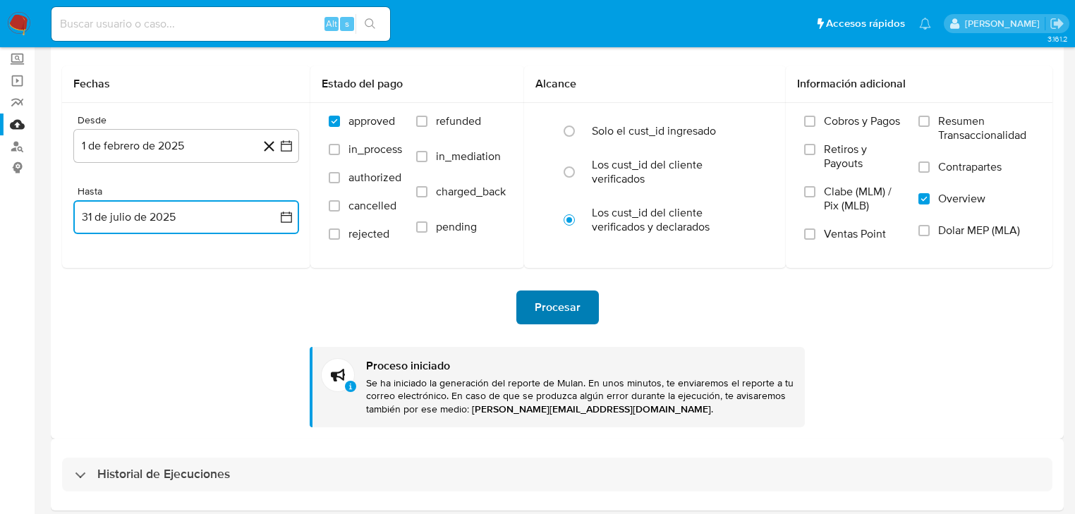
click at [578, 303] on span "Procesar" at bounding box center [558, 307] width 46 height 31
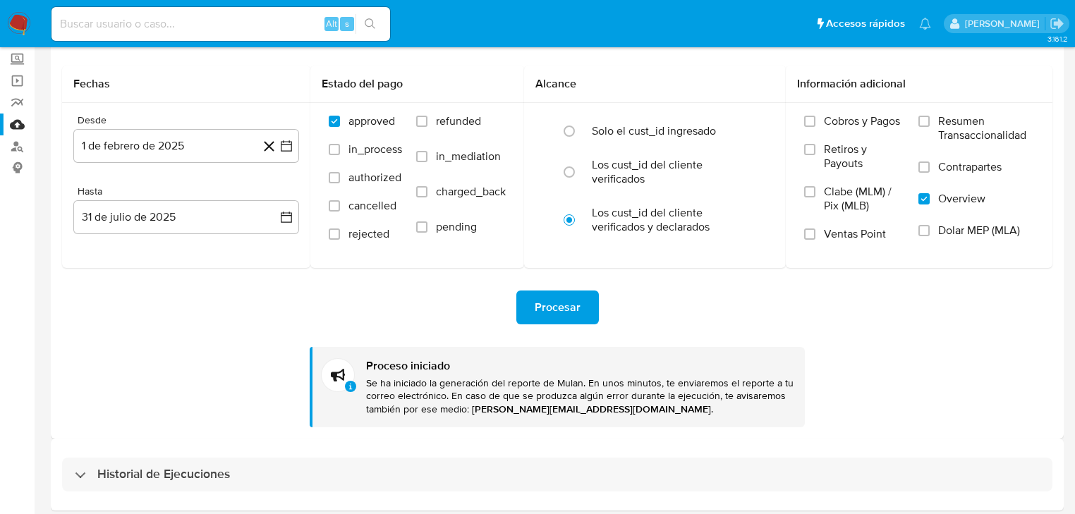
click at [192, 365] on div "Procesar Proceso iniciado Se ha iniciado la generación del reporte de Mulan. En…" at bounding box center [557, 347] width 990 height 159
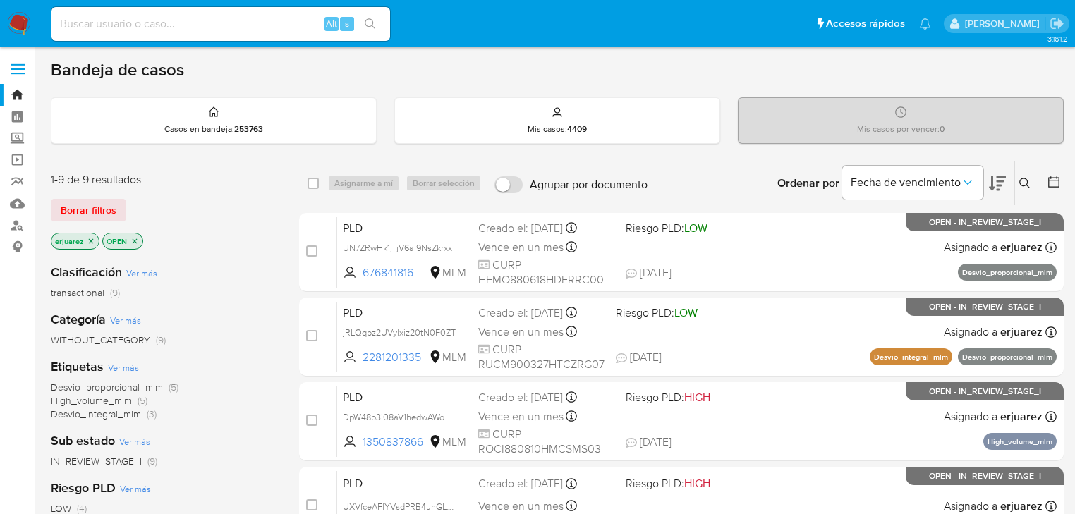
click at [157, 12] on div "Alt s" at bounding box center [220, 24] width 338 height 34
click at [163, 18] on input at bounding box center [220, 24] width 338 height 18
paste input "1969346751"
type input "1969346751"
drag, startPoint x: 370, startPoint y: 19, endPoint x: 276, endPoint y: 1, distance: 95.4
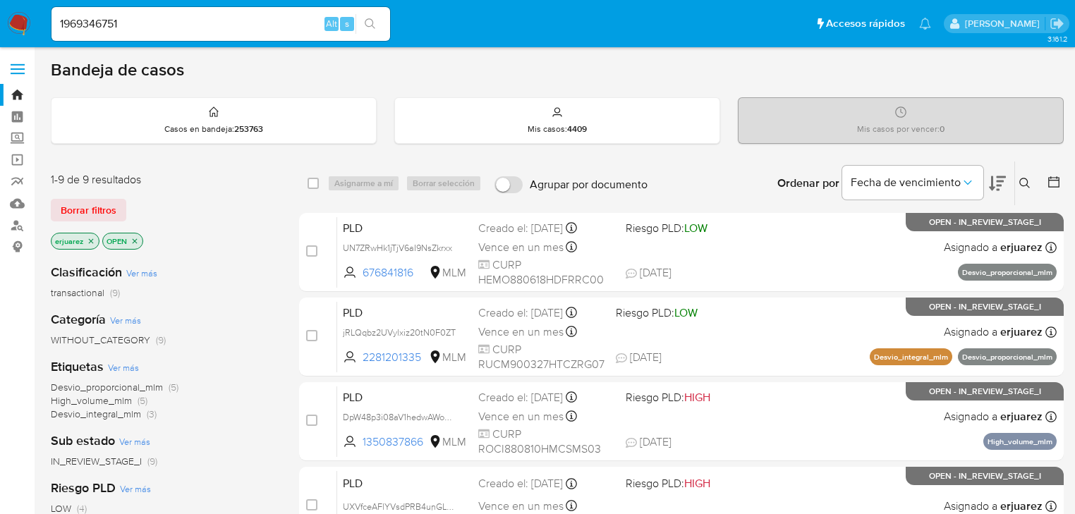
click at [364, 18] on button "search-icon" at bounding box center [369, 24] width 29 height 20
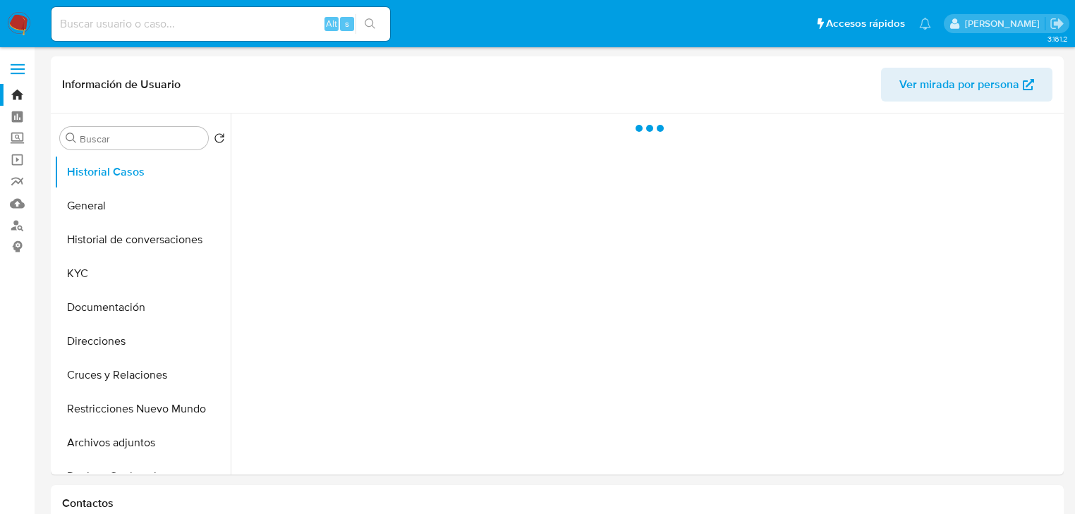
select select "10"
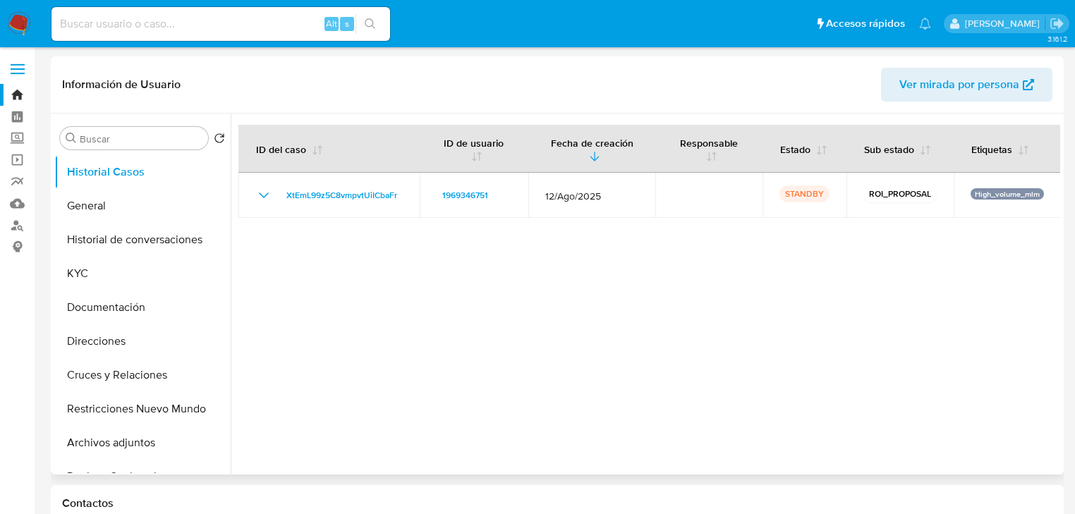
click at [539, 381] on div at bounding box center [645, 294] width 829 height 361
click at [96, 293] on button "Documentación" at bounding box center [136, 308] width 165 height 34
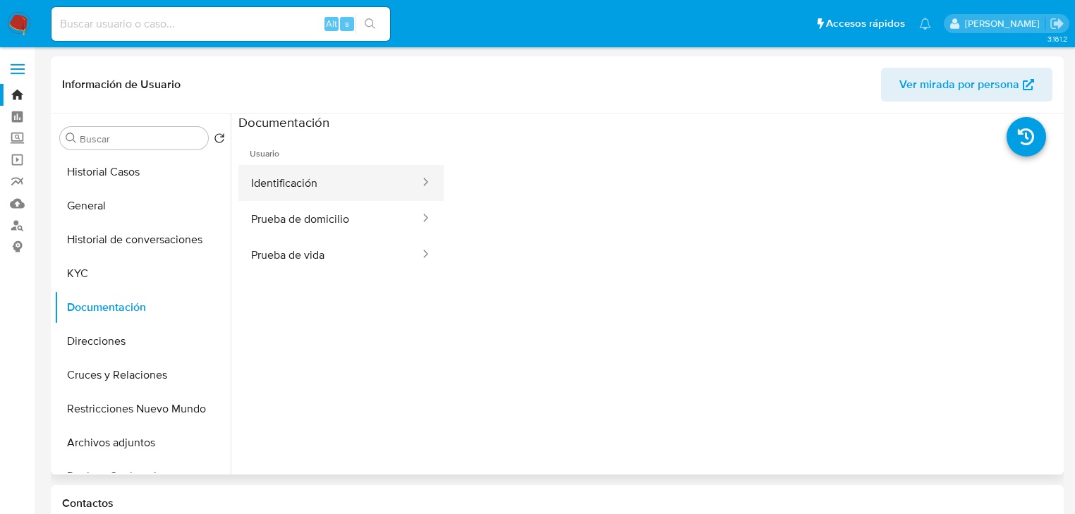
click at [319, 186] on button "Identificación" at bounding box center [329, 183] width 183 height 36
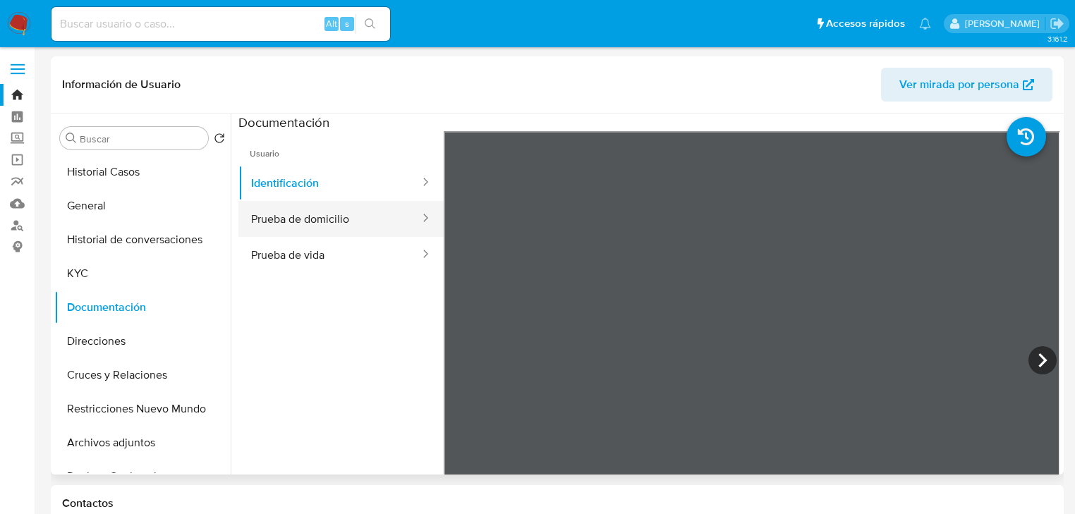
drag, startPoint x: 299, startPoint y: 226, endPoint x: 295, endPoint y: 233, distance: 7.9
click at [299, 226] on button "Prueba de domicilio" at bounding box center [329, 219] width 183 height 36
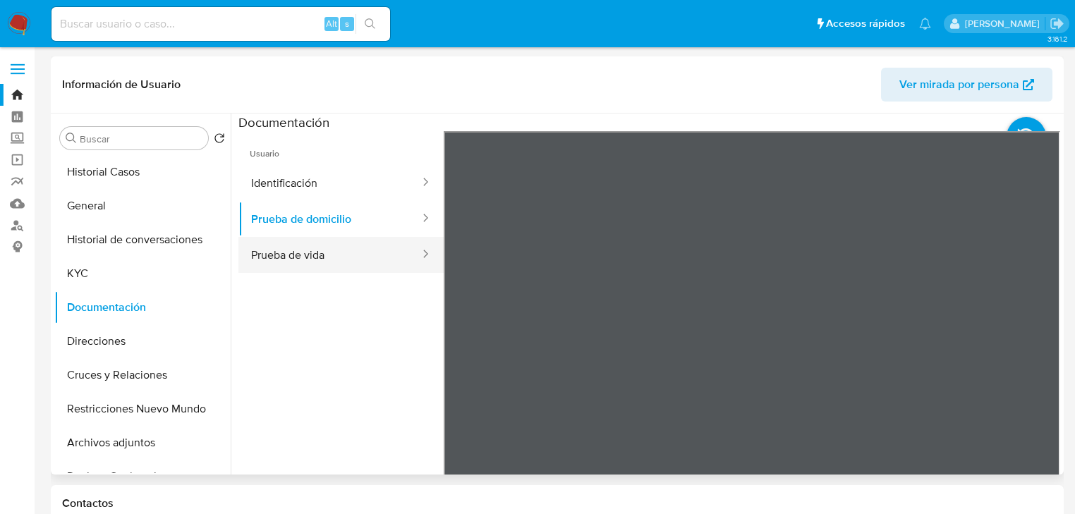
click at [303, 262] on button "Prueba de vida" at bounding box center [329, 255] width 183 height 36
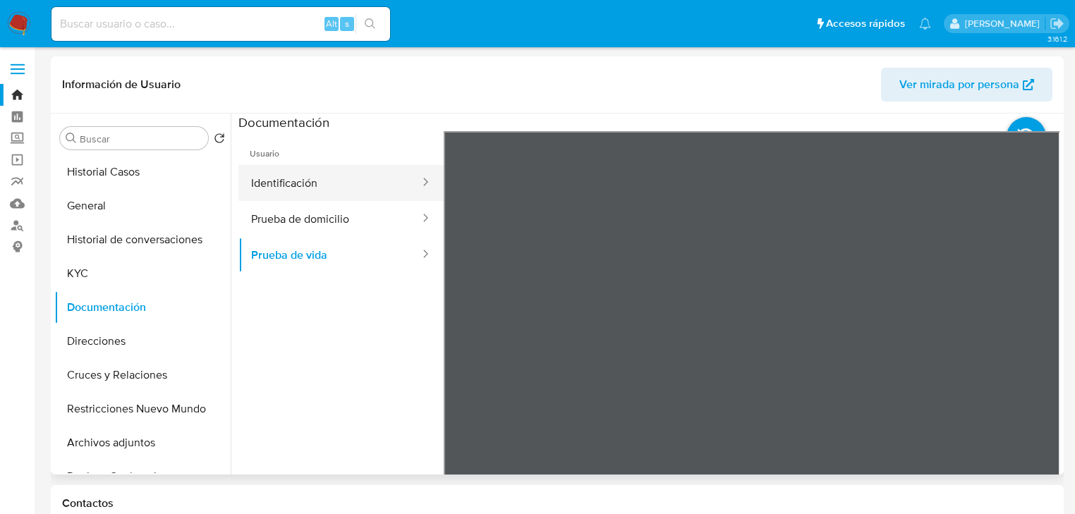
click at [327, 190] on button "Identificación" at bounding box center [329, 183] width 183 height 36
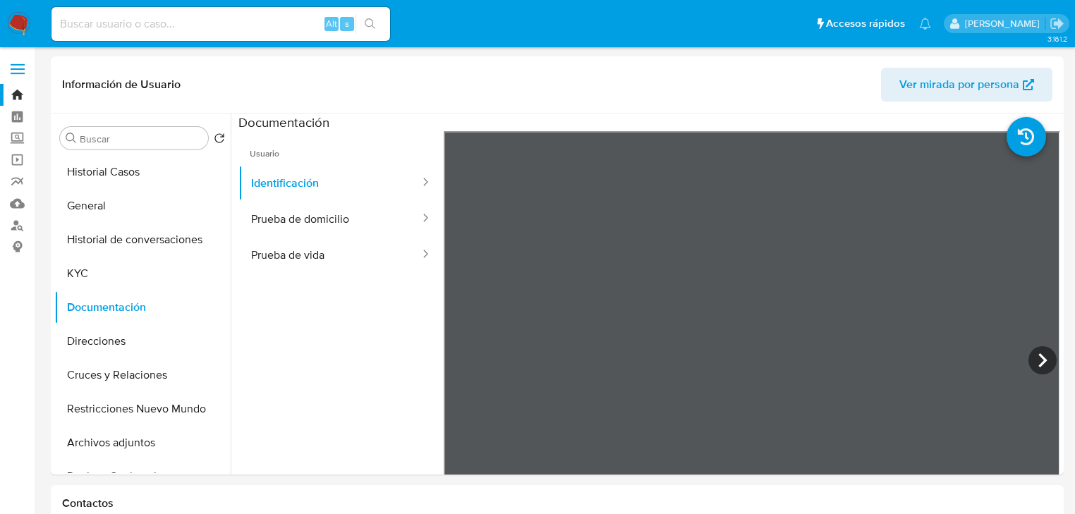
click at [209, 20] on input at bounding box center [220, 24] width 338 height 18
paste input "2413147148"
type input "2413147148"
click at [359, 19] on button "search-icon" at bounding box center [369, 24] width 29 height 20
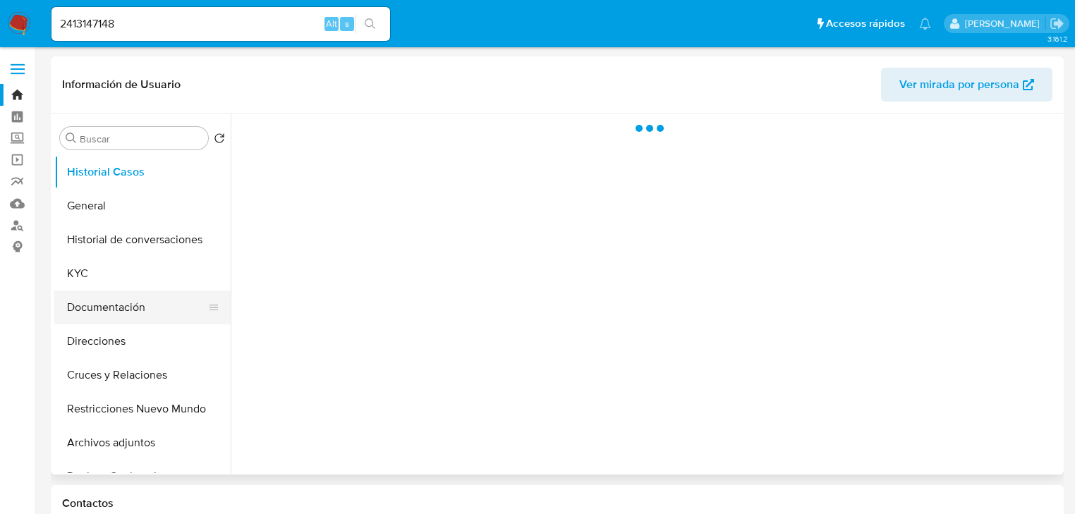
select select "10"
click at [135, 308] on button "Documentación" at bounding box center [136, 308] width 165 height 34
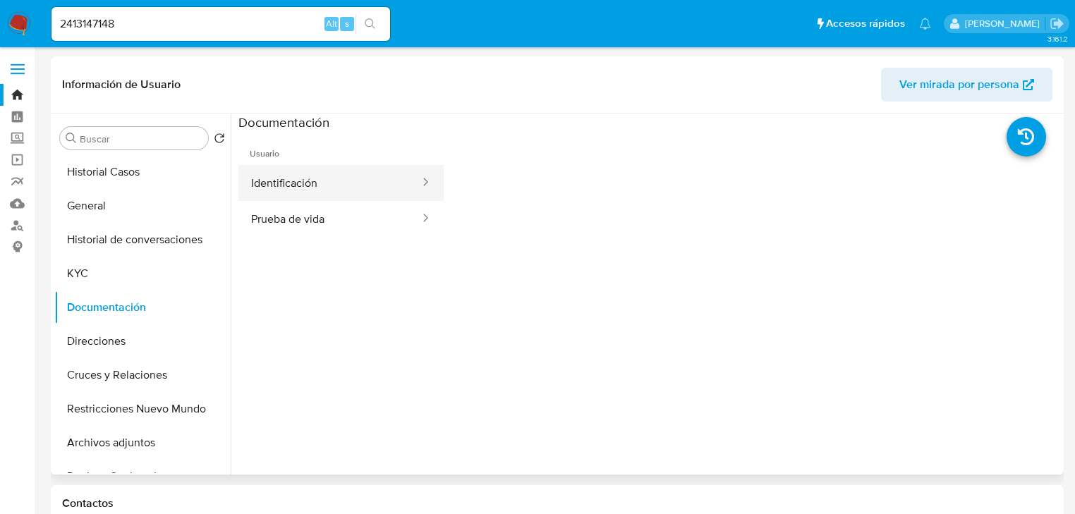
drag, startPoint x: 285, startPoint y: 178, endPoint x: 390, endPoint y: 176, distance: 105.1
click at [285, 178] on button "Identificación" at bounding box center [329, 183] width 183 height 36
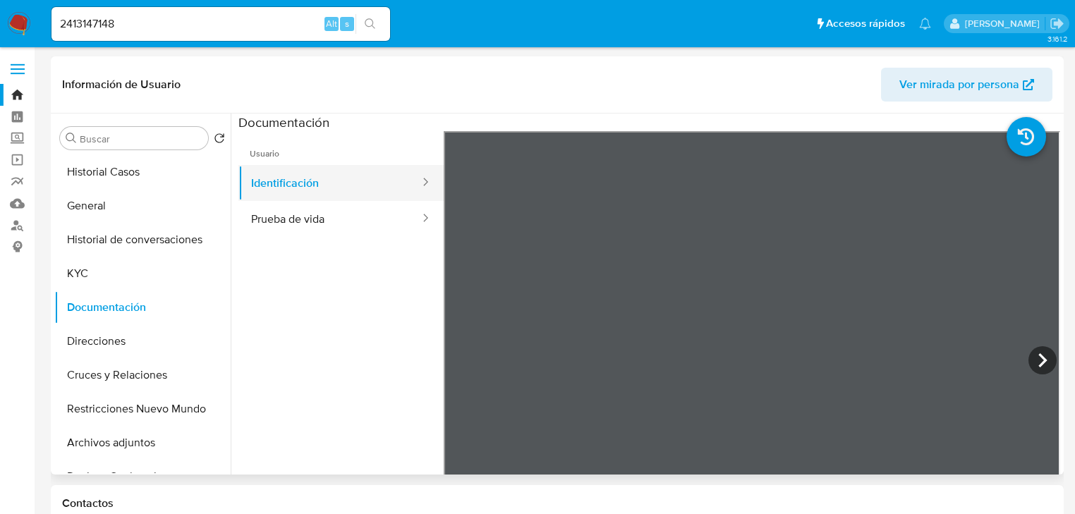
click at [305, 193] on button "Identificación" at bounding box center [329, 183] width 183 height 36
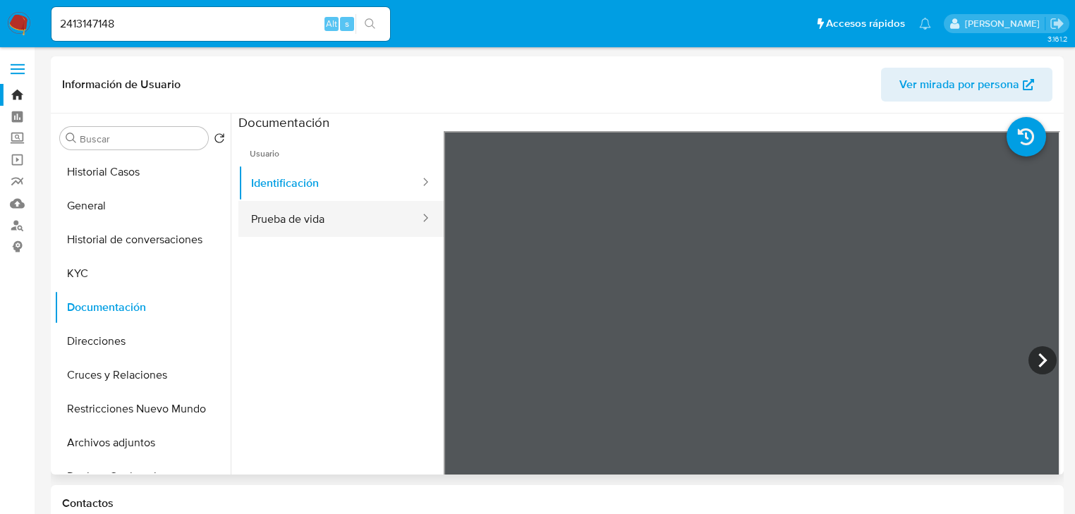
drag, startPoint x: 305, startPoint y: 212, endPoint x: 313, endPoint y: 214, distance: 8.7
click at [305, 213] on button "Prueba de vida" at bounding box center [329, 219] width 183 height 36
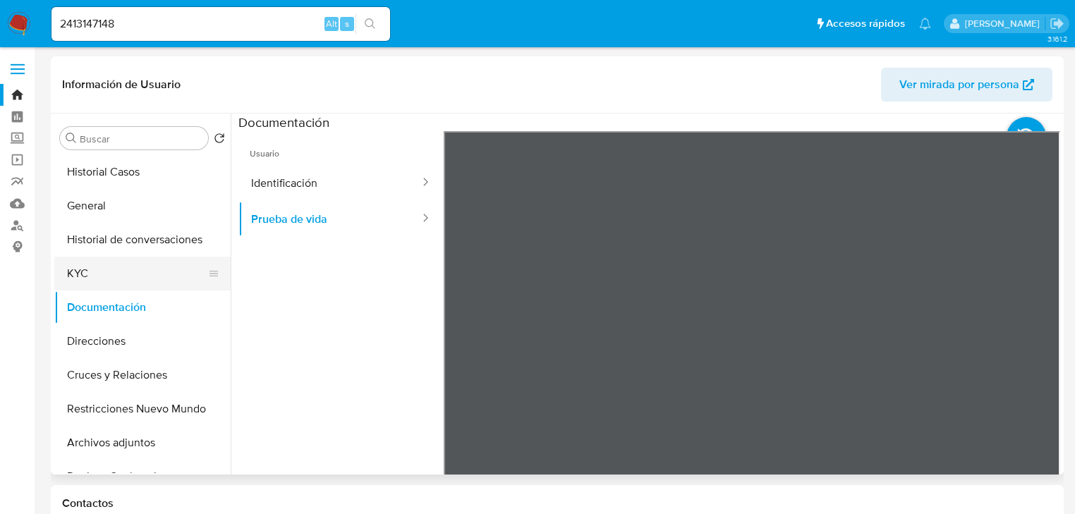
click at [94, 287] on button "KYC" at bounding box center [136, 274] width 165 height 34
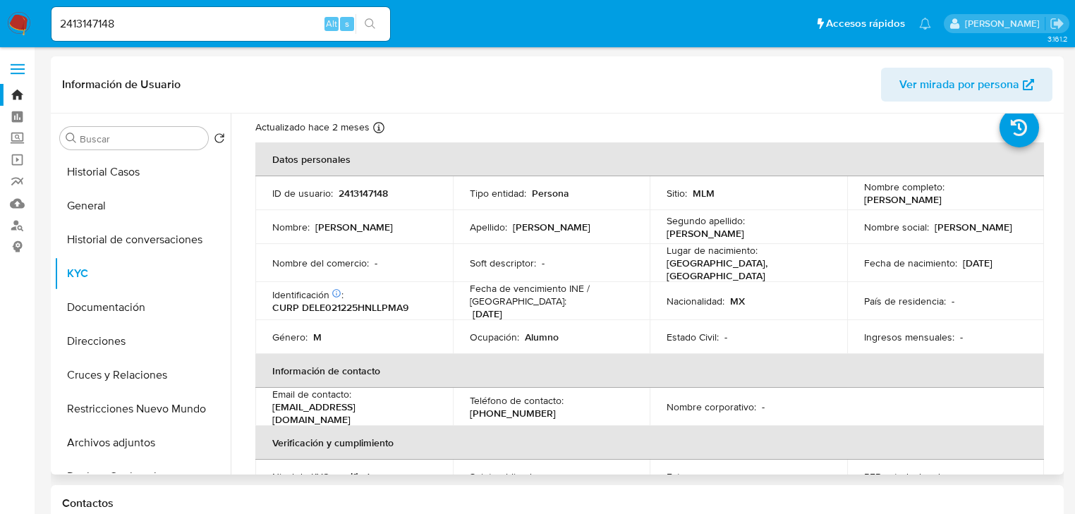
scroll to position [56, 0]
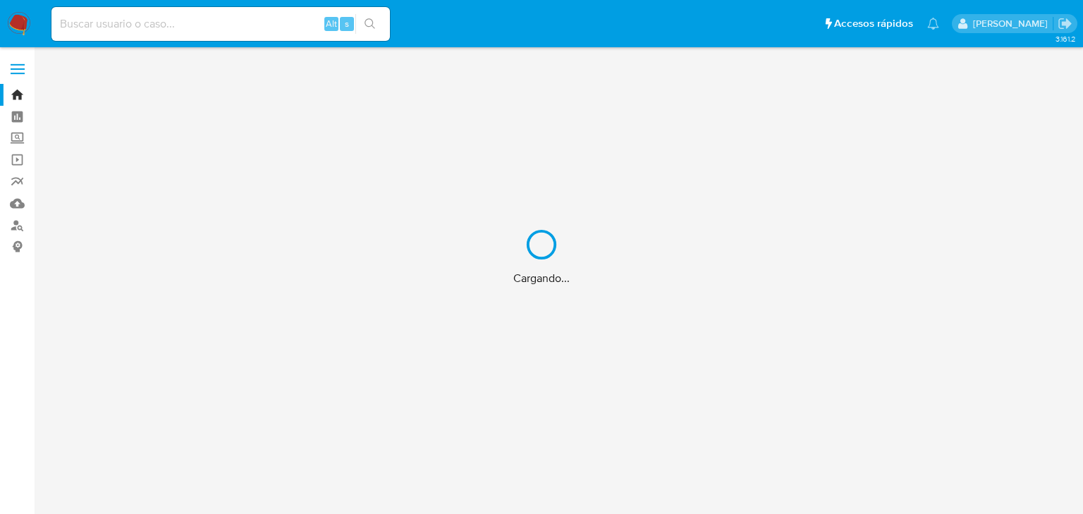
drag, startPoint x: 169, startPoint y: 28, endPoint x: 176, endPoint y: 24, distance: 7.3
click at [176, 24] on div "Cargando..." at bounding box center [541, 257] width 1083 height 514
click at [185, 18] on div "Cargando..." at bounding box center [541, 257] width 1083 height 514
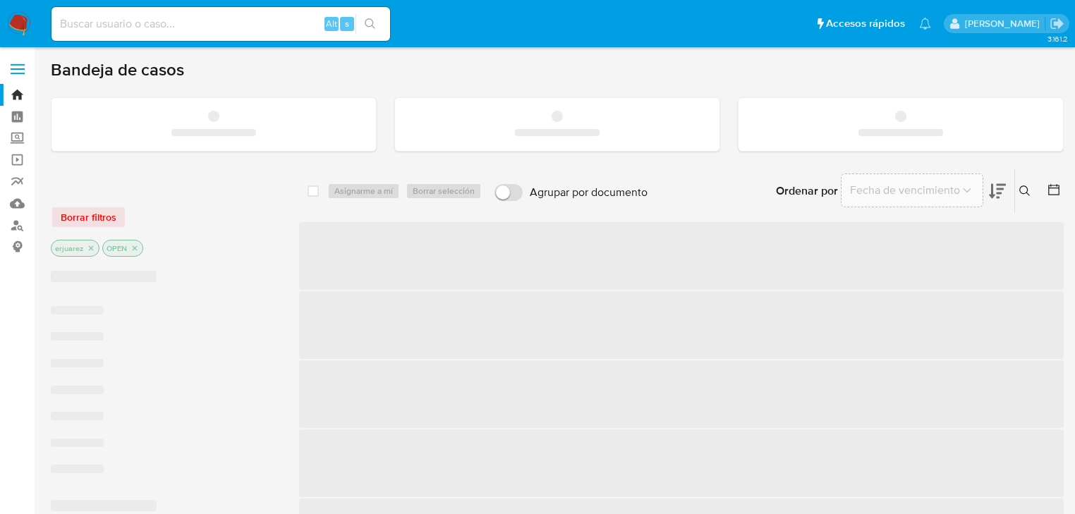
click at [185, 25] on input at bounding box center [220, 24] width 338 height 18
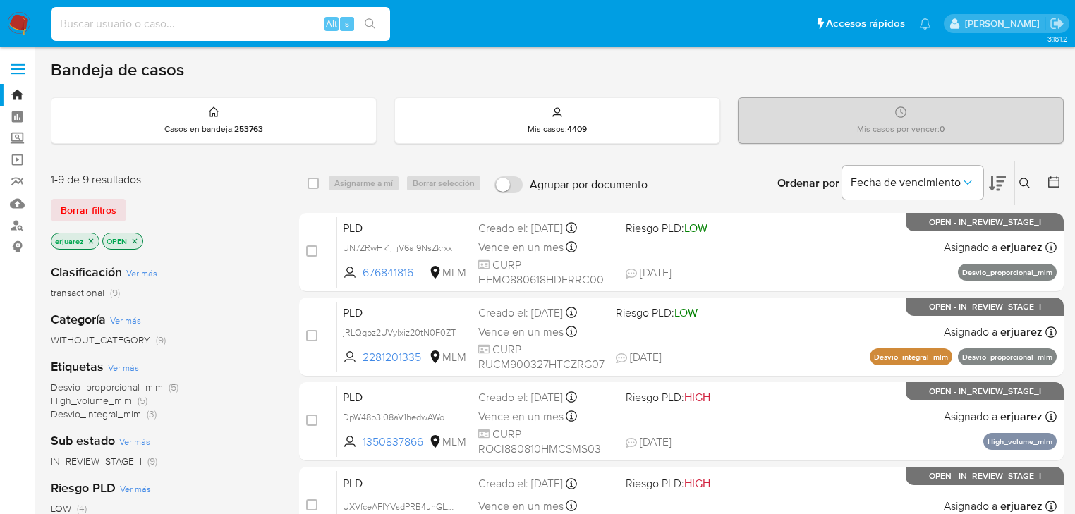
paste input "2413147148"
type input "2413147148"
click at [372, 23] on icon "search-icon" at bounding box center [370, 23] width 11 height 11
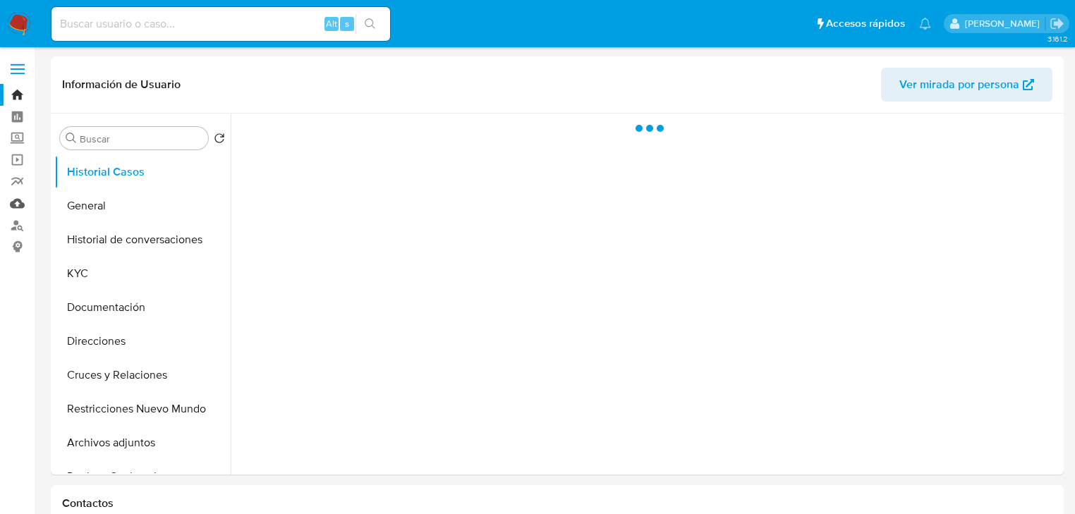
click at [14, 202] on link "Mulan" at bounding box center [84, 204] width 168 height 22
select select "10"
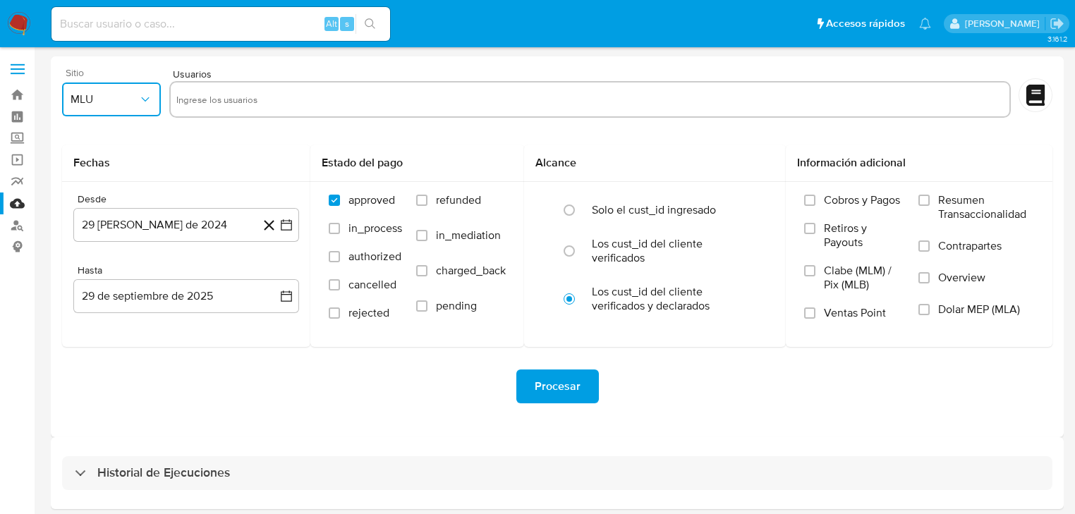
click at [141, 97] on icon "button" at bounding box center [145, 99] width 14 height 14
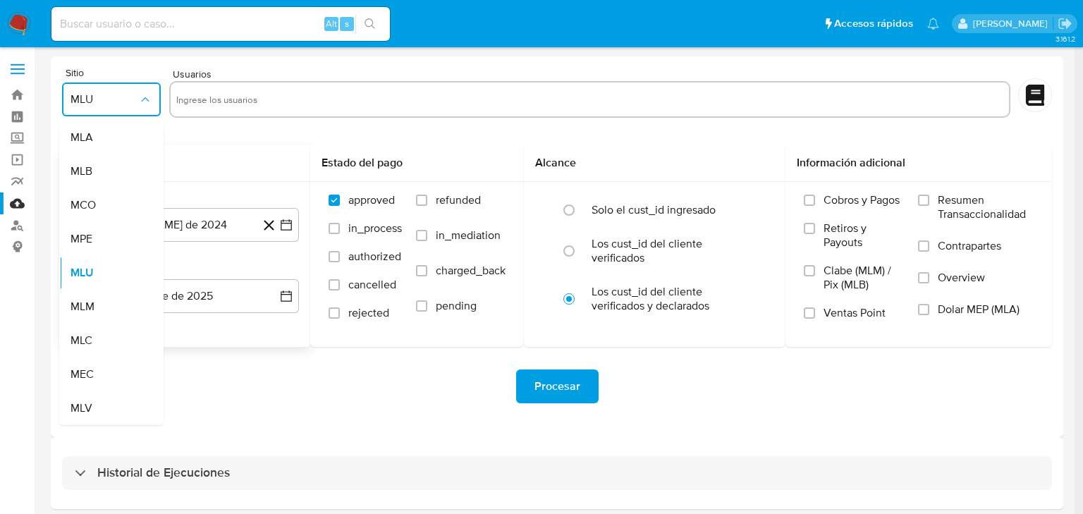
drag, startPoint x: 85, startPoint y: 302, endPoint x: 161, endPoint y: 144, distance: 175.4
click at [85, 300] on span "MLM" at bounding box center [83, 307] width 24 height 14
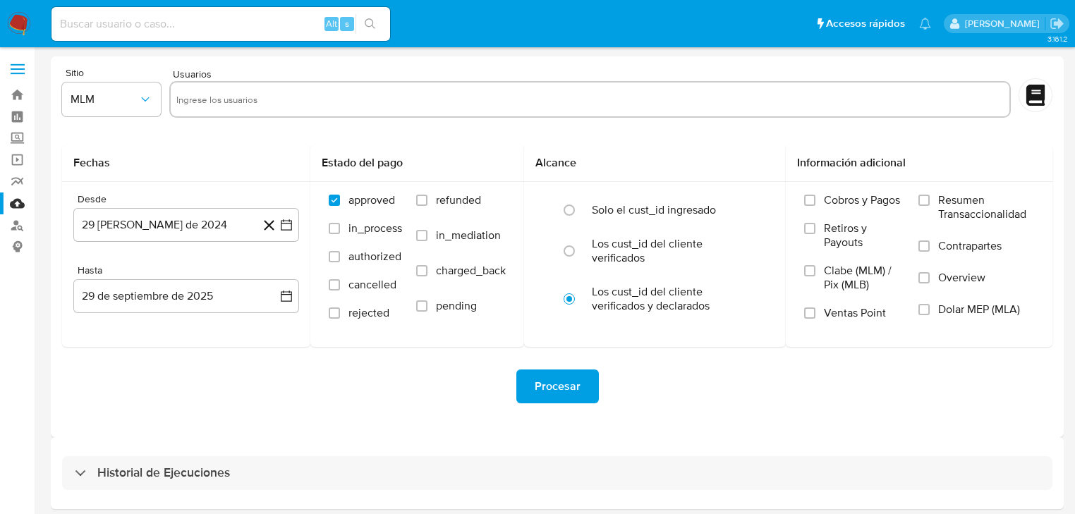
click at [201, 112] on div at bounding box center [589, 99] width 841 height 37
click at [212, 101] on input "text" at bounding box center [589, 99] width 827 height 23
paste input "2413147148"
type input "2413147148"
click at [286, 229] on icon "button" at bounding box center [286, 224] width 11 height 11
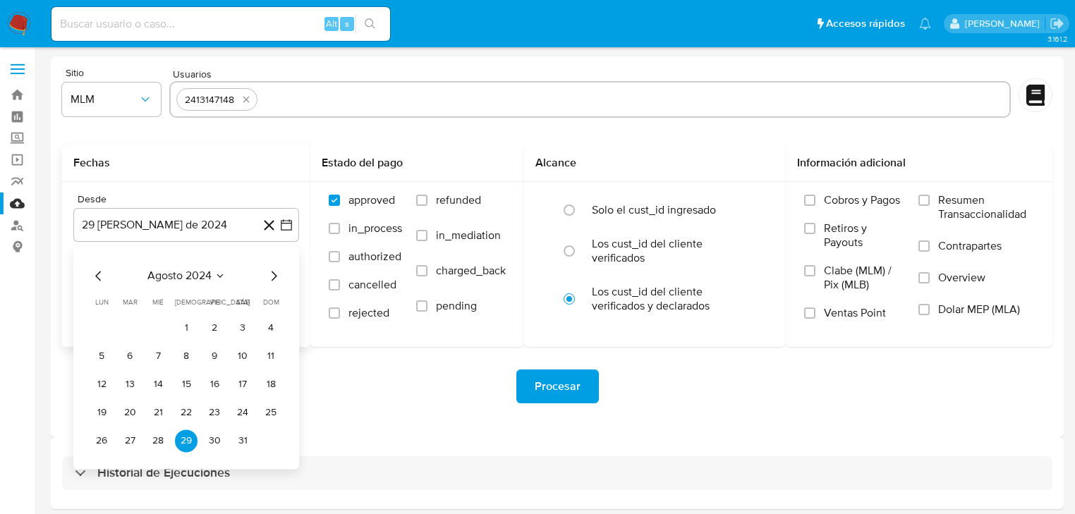
click at [268, 276] on icon "Mes siguiente" at bounding box center [273, 275] width 17 height 17
click at [272, 276] on icon "Mes siguiente" at bounding box center [273, 275] width 17 height 17
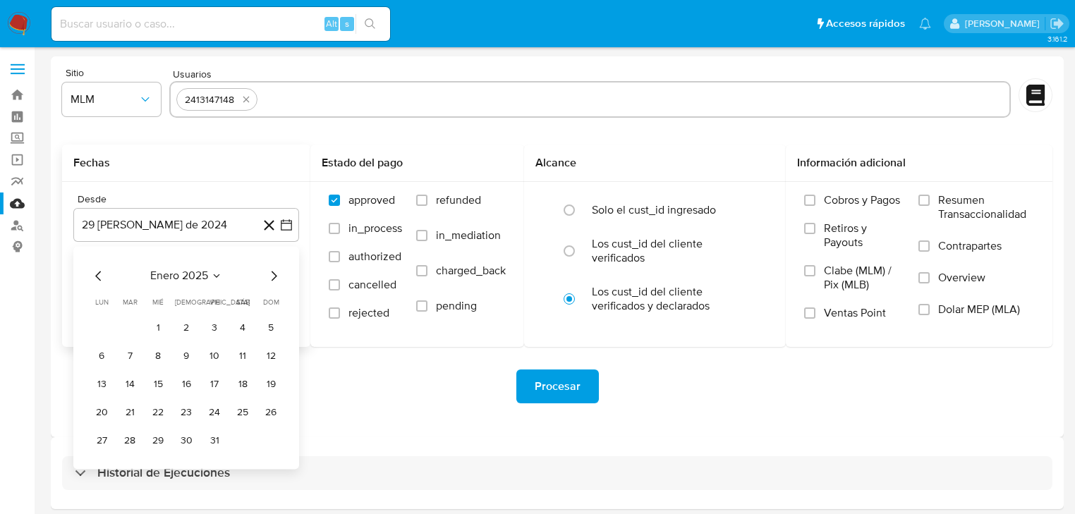
click at [272, 276] on icon "Mes siguiente" at bounding box center [273, 275] width 17 height 17
click at [248, 334] on button "1" at bounding box center [242, 328] width 23 height 23
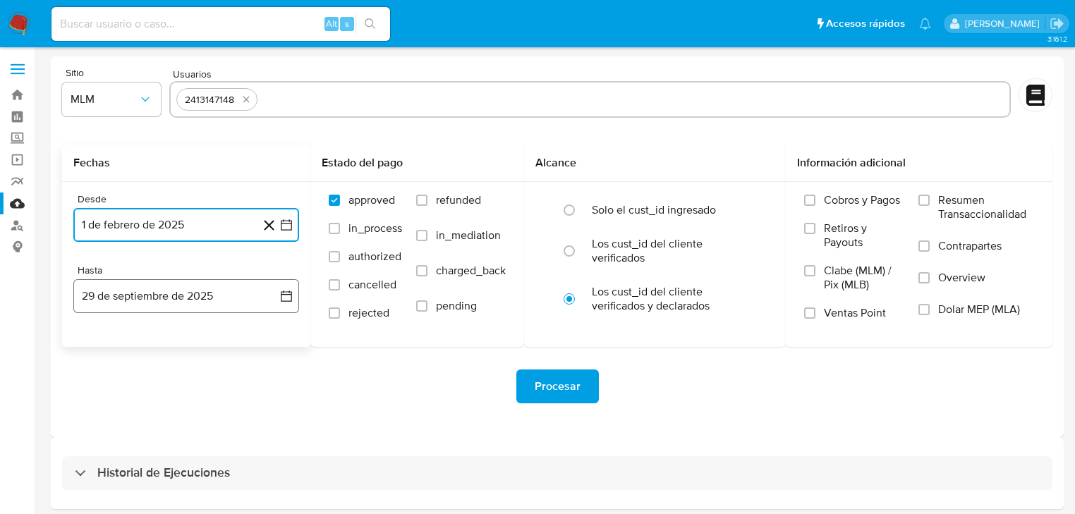
click at [288, 289] on icon "button" at bounding box center [286, 296] width 14 height 14
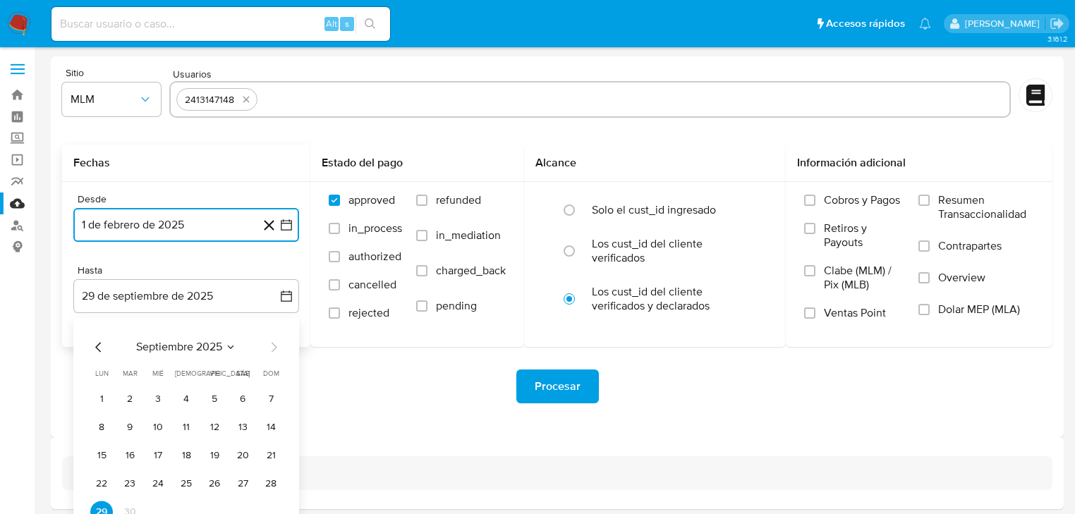
click at [96, 344] on icon "Mes anterior" at bounding box center [98, 346] width 17 height 17
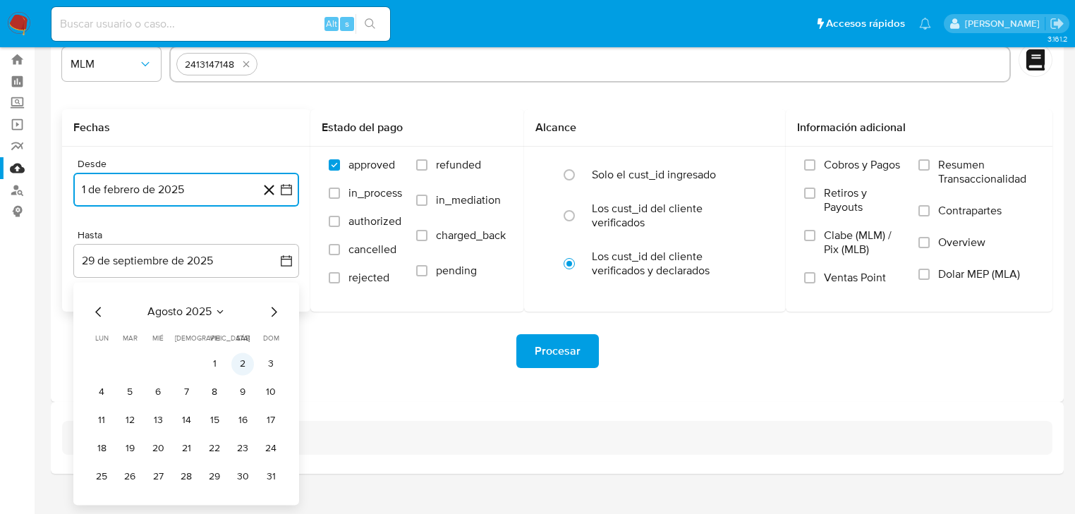
scroll to position [54, 0]
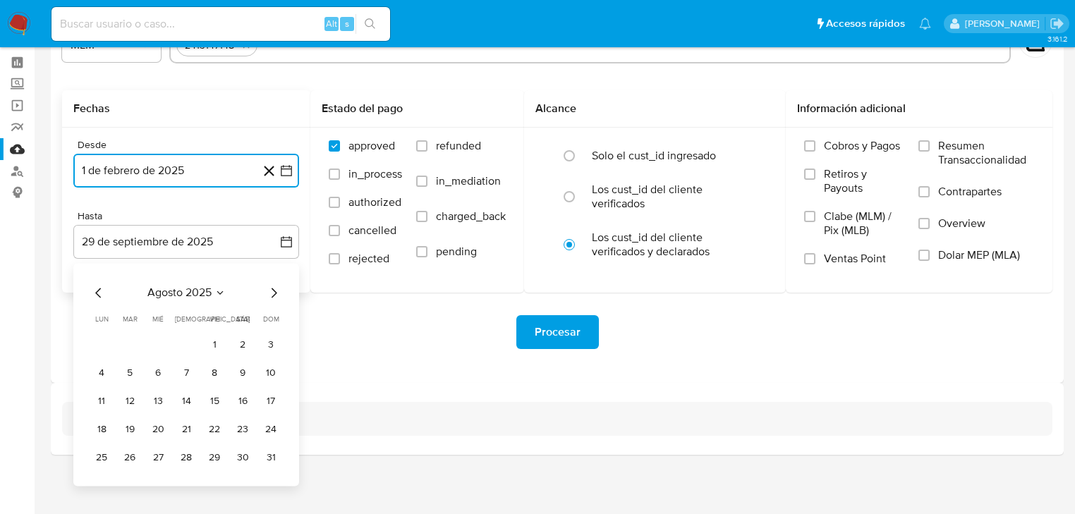
click at [97, 293] on icon "Mes anterior" at bounding box center [98, 292] width 17 height 17
click at [189, 453] on button "31" at bounding box center [186, 457] width 23 height 23
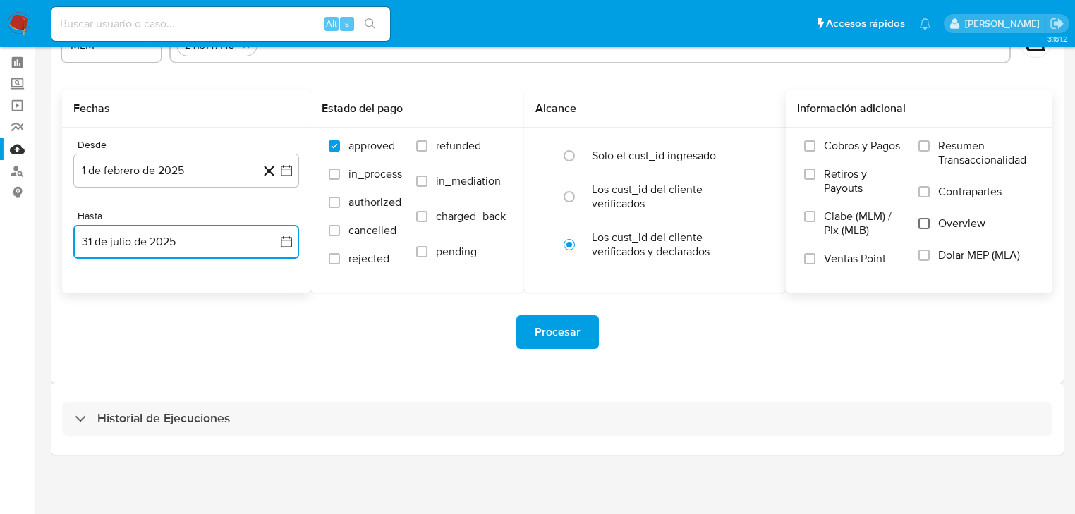
click at [928, 224] on input "Overview" at bounding box center [923, 223] width 11 height 11
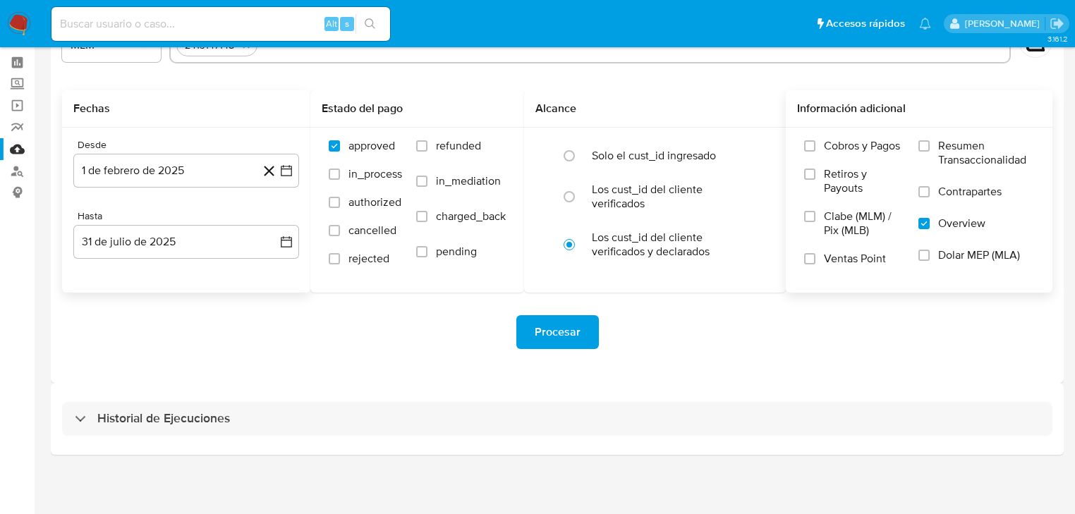
click at [559, 326] on span "Procesar" at bounding box center [558, 332] width 46 height 31
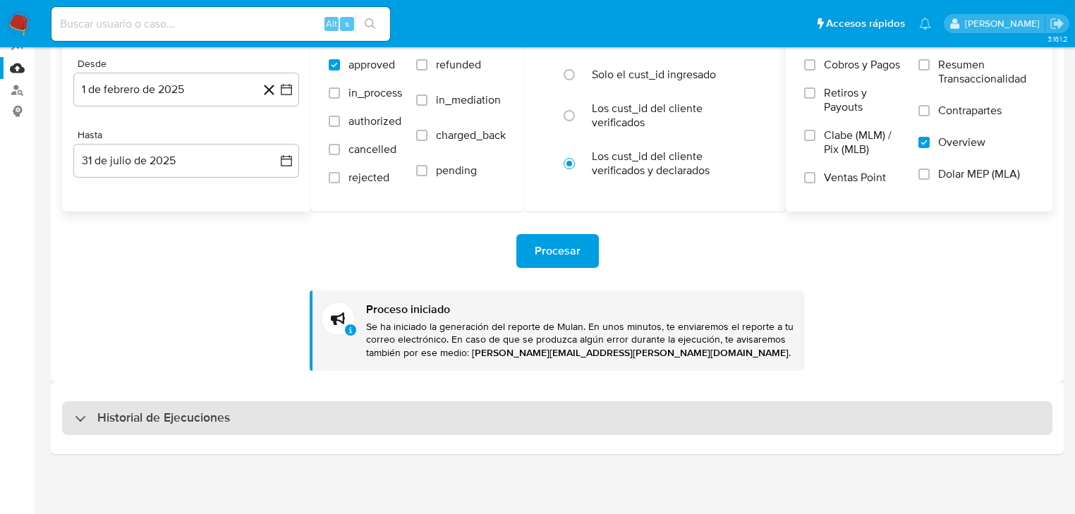
drag, startPoint x: 118, startPoint y: 413, endPoint x: 130, endPoint y: 396, distance: 20.2
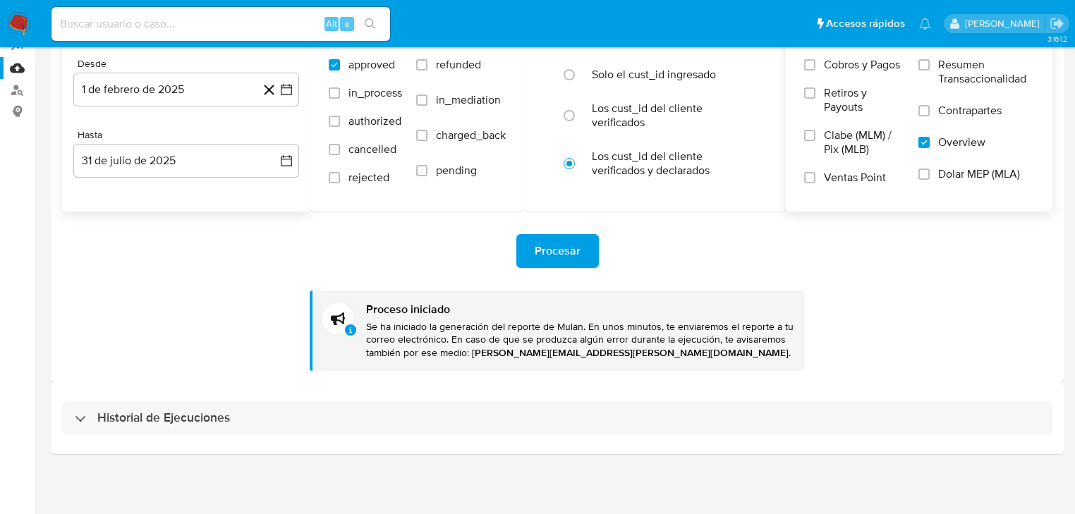
click at [118, 413] on h3 "Historial de Ejecuciones" at bounding box center [163, 418] width 133 height 17
select select "10"
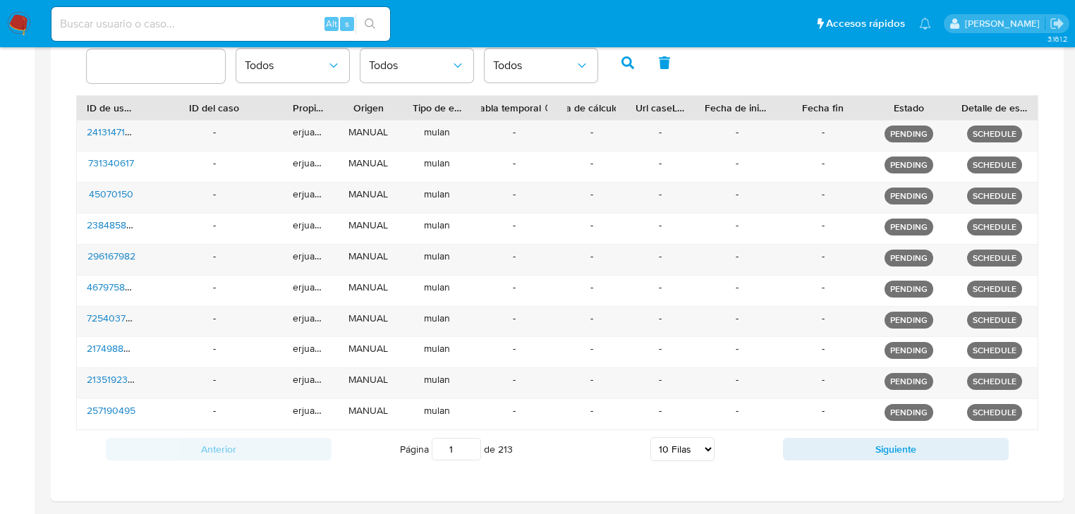
scroll to position [530, 0]
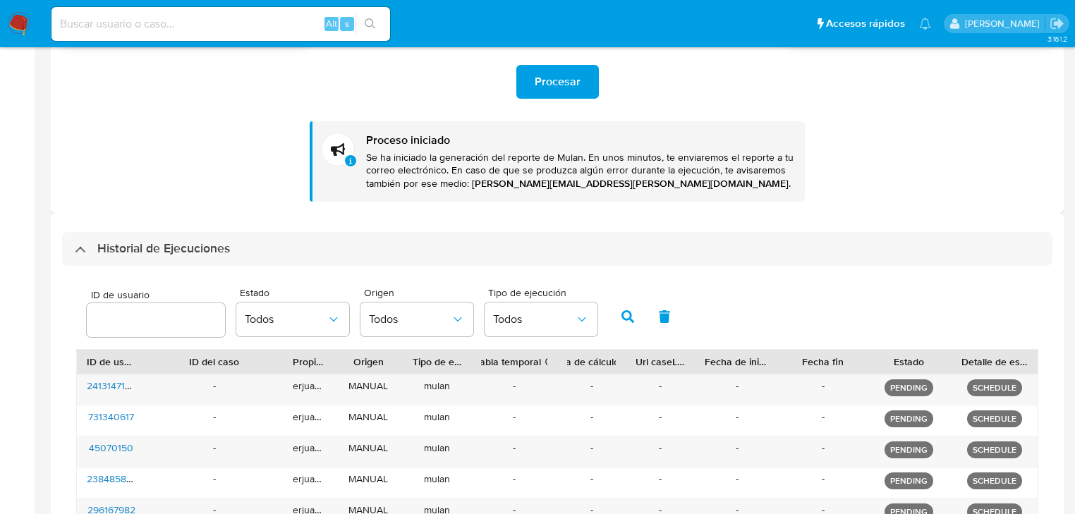
click at [82, 251] on div "Historial de Ejecuciones" at bounding box center [557, 249] width 990 height 34
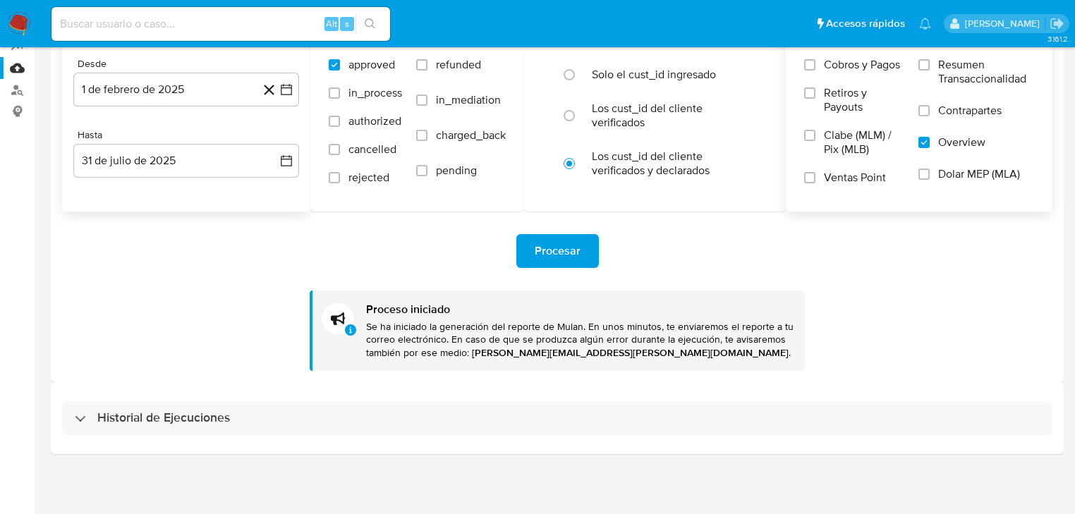
scroll to position [135, 0]
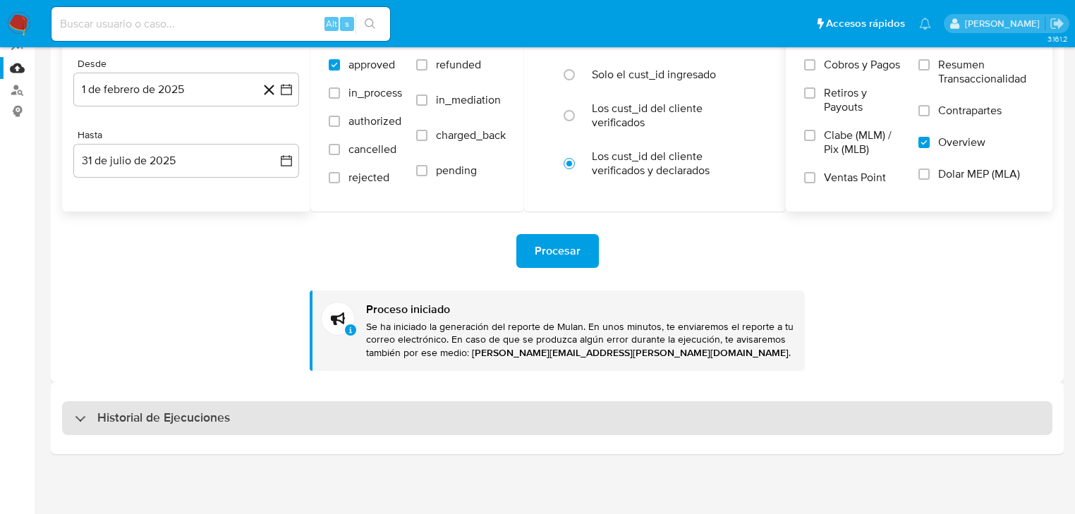
click at [75, 414] on div "Historial de Ejecuciones" at bounding box center [152, 418] width 155 height 17
select select "10"
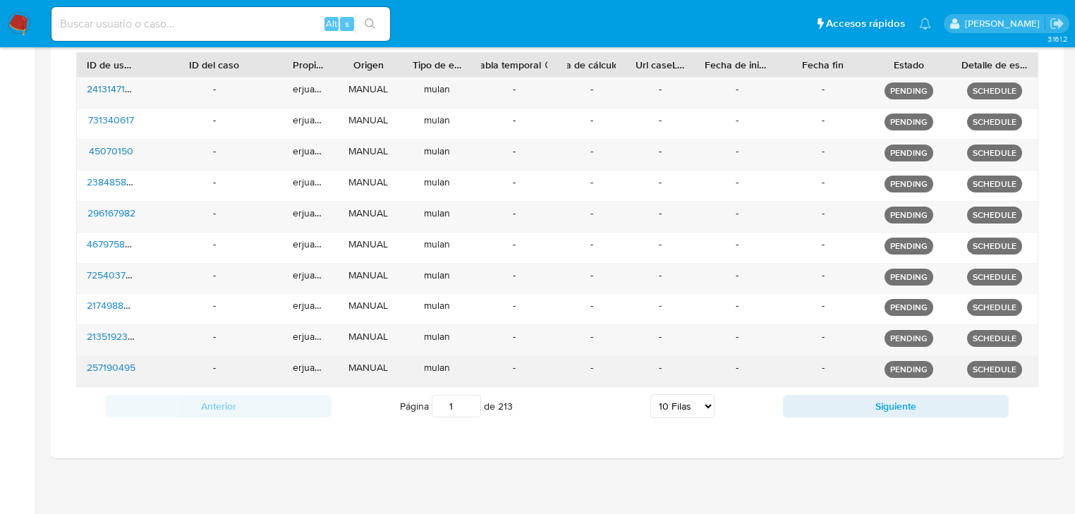
scroll to position [602, 0]
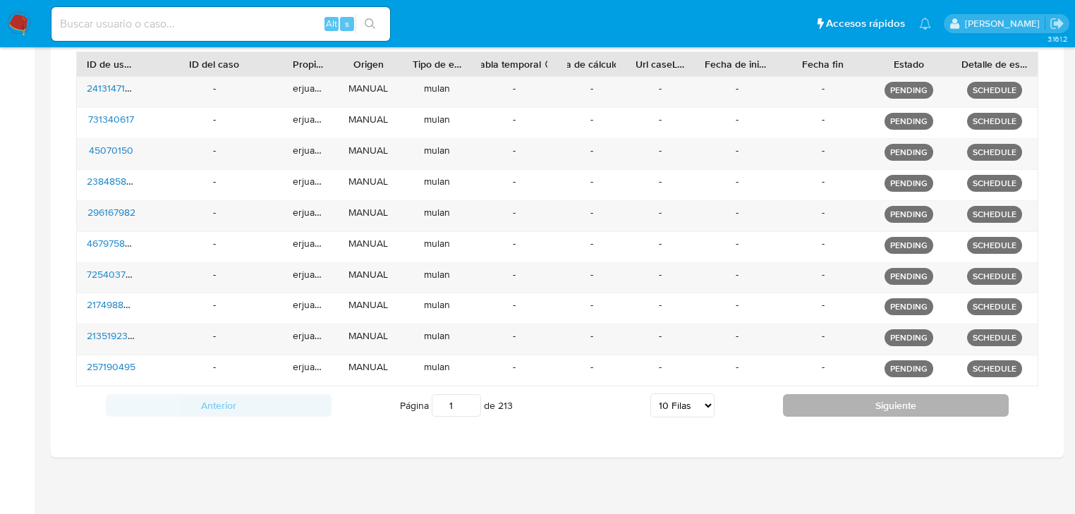
click at [858, 400] on button "Siguiente" at bounding box center [896, 405] width 226 height 23
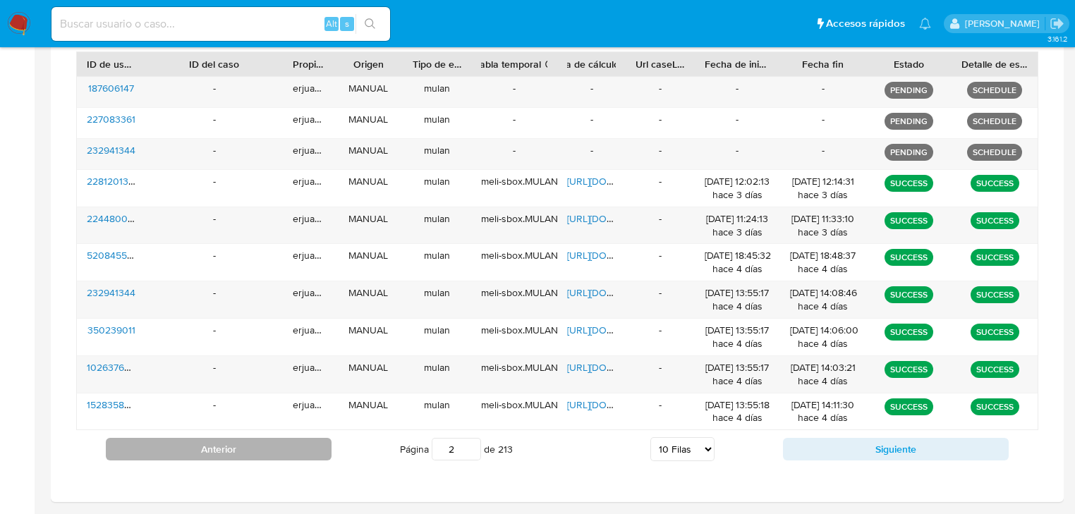
click at [224, 451] on button "Anterior" at bounding box center [219, 449] width 226 height 23
type input "1"
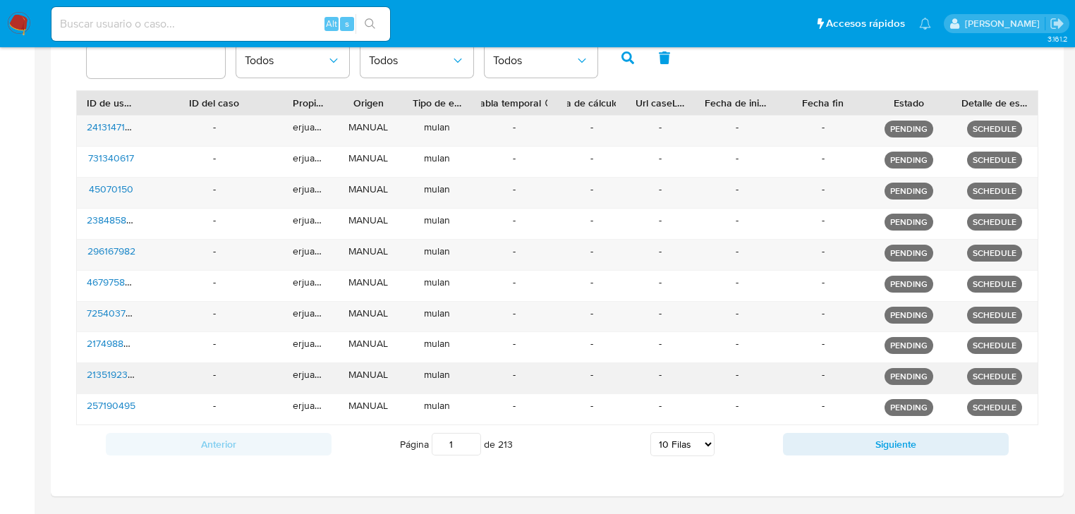
scroll to position [489, 0]
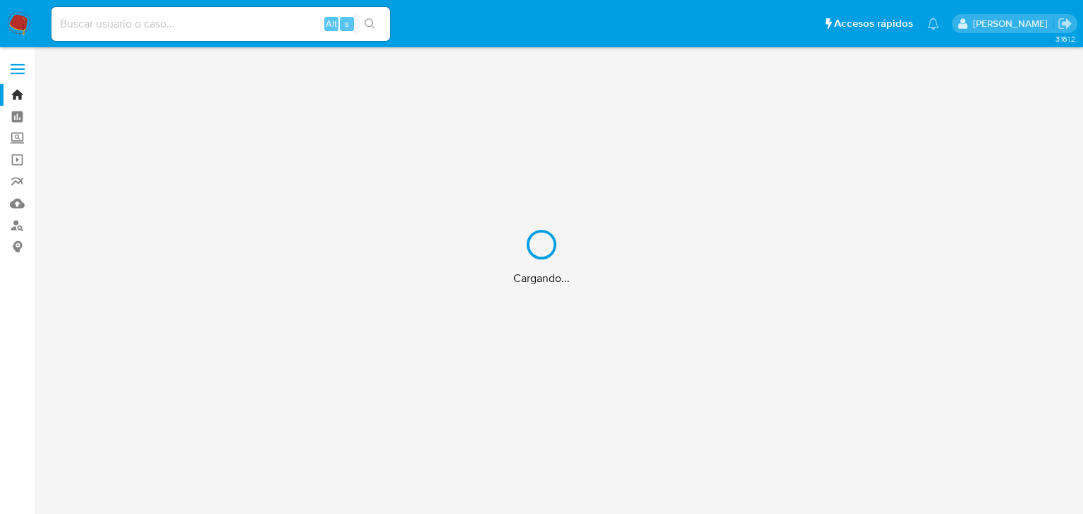
click at [133, 19] on div "Cargando..." at bounding box center [541, 257] width 1083 height 514
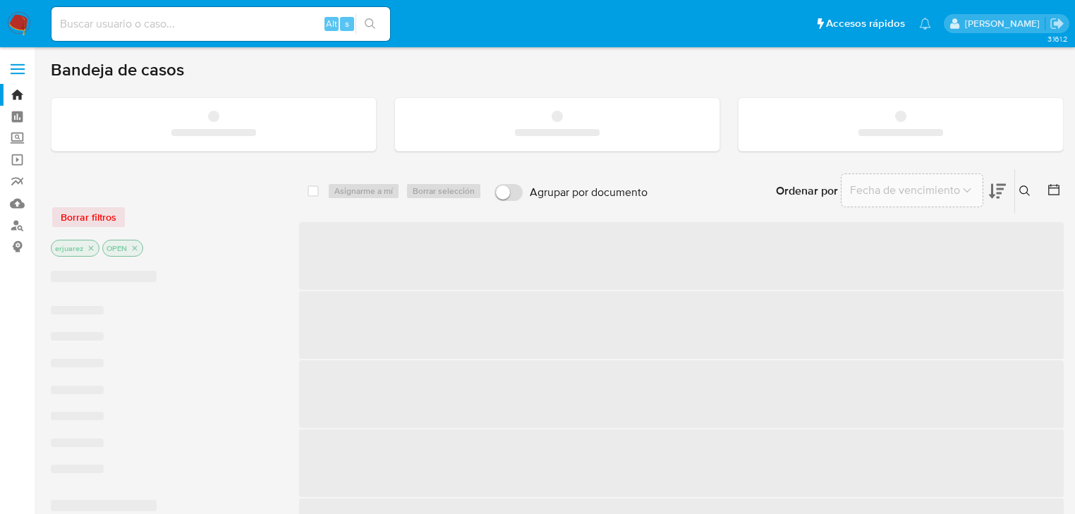
click at [133, 25] on input at bounding box center [220, 24] width 338 height 18
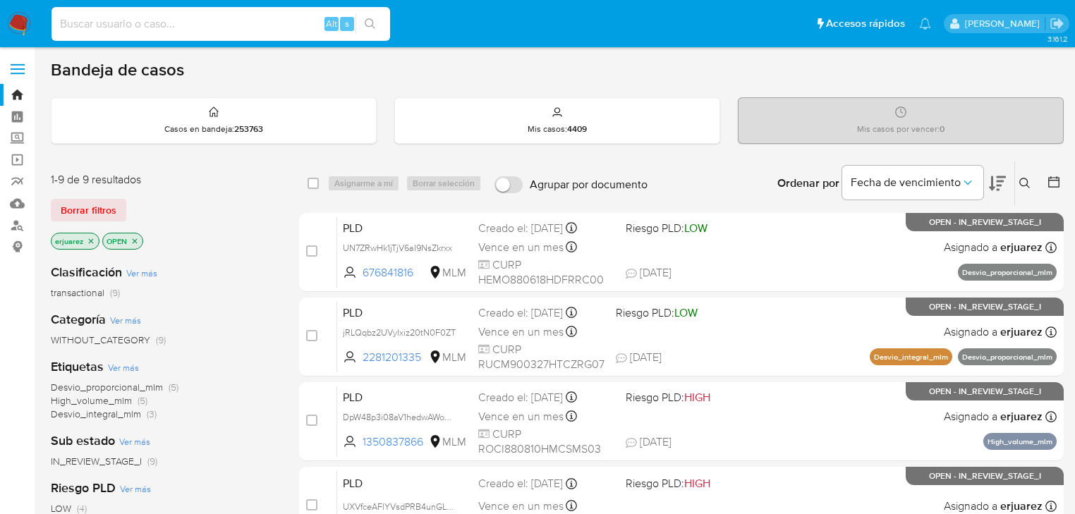
paste input "2413147148"
click at [62, 25] on input "2413147148" at bounding box center [220, 24] width 338 height 18
type input "2413147148"
click at [364, 23] on button "search-icon" at bounding box center [369, 24] width 29 height 20
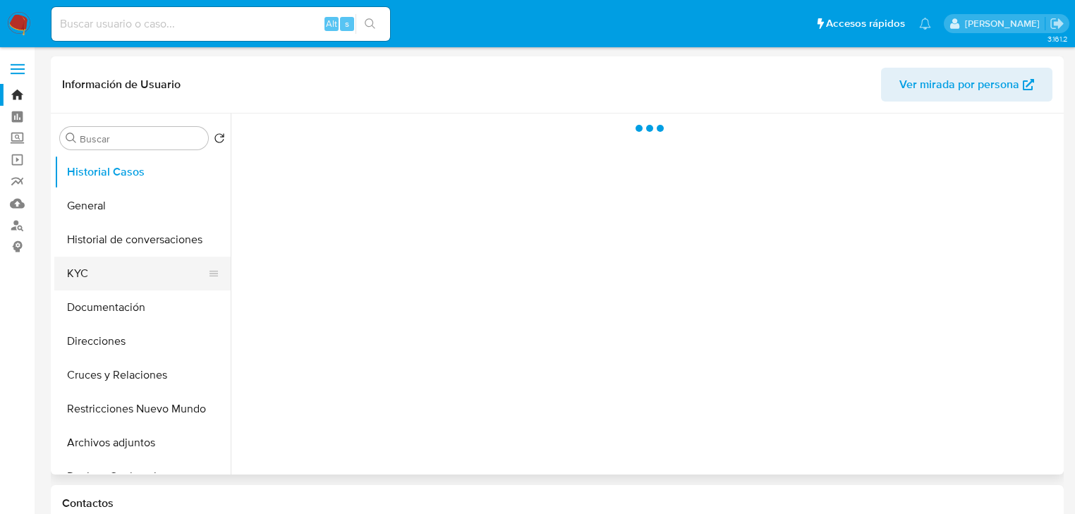
click at [109, 263] on button "KYC" at bounding box center [136, 274] width 165 height 34
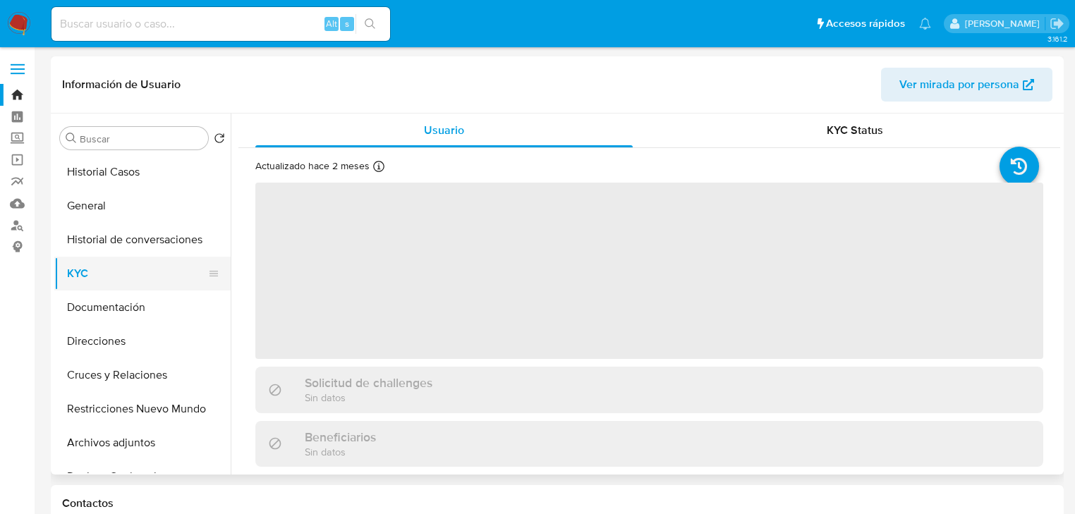
select select "10"
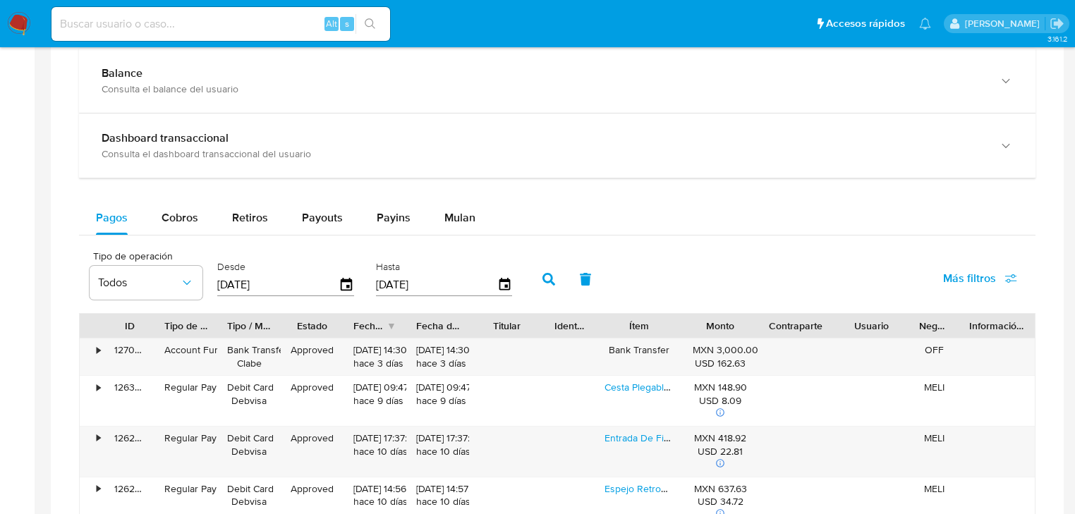
scroll to position [790, 0]
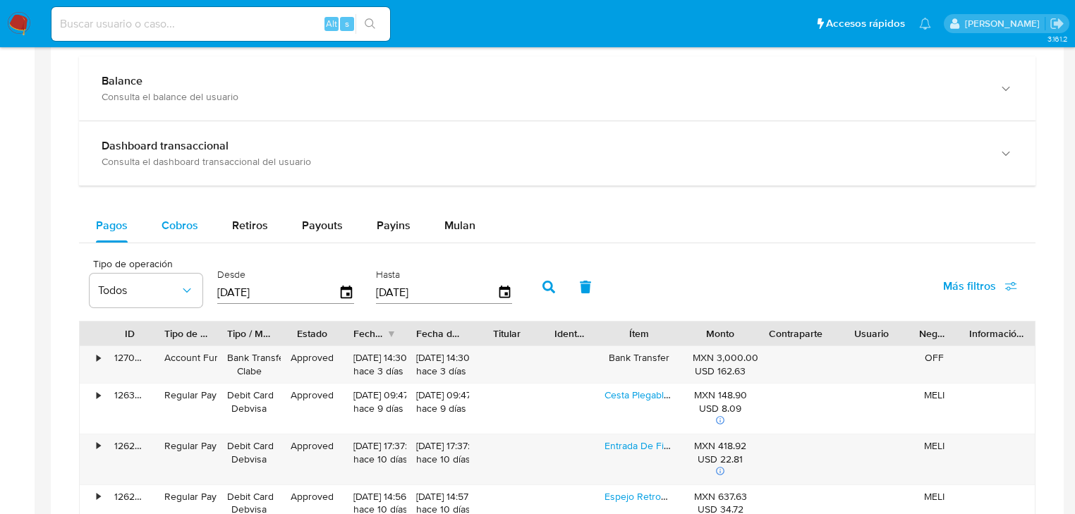
click at [159, 216] on button "Cobros" at bounding box center [180, 226] width 71 height 34
select select "10"
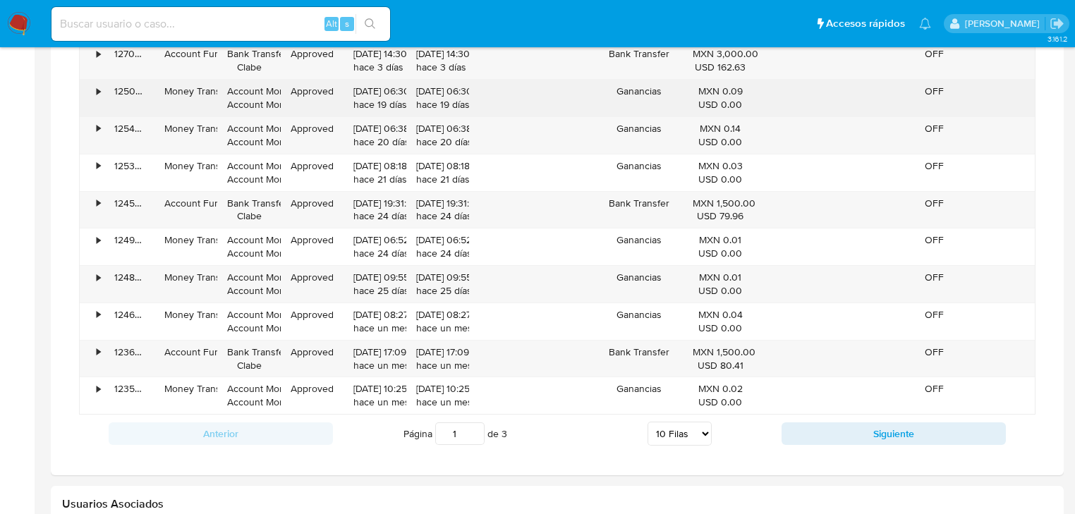
scroll to position [1128, 0]
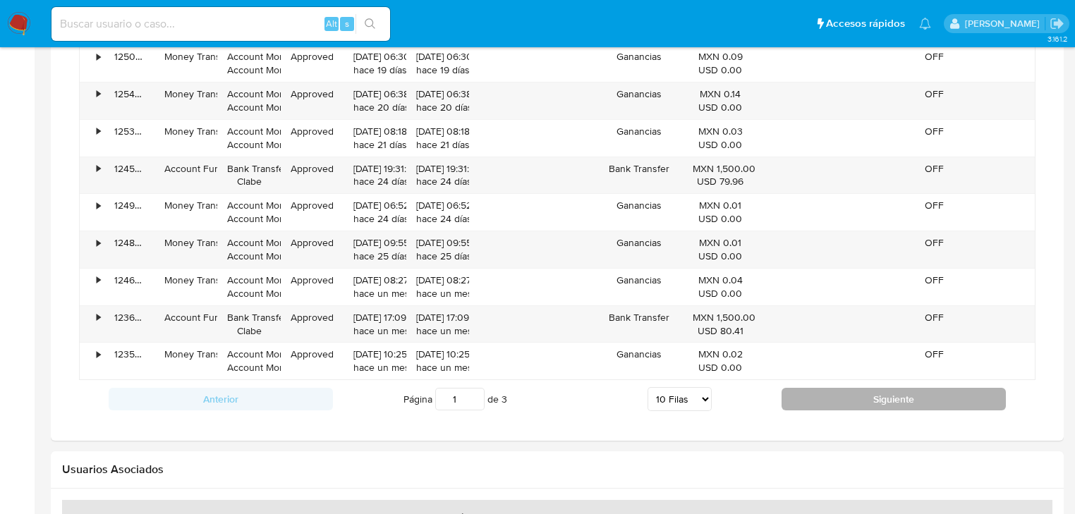
click at [861, 406] on button "Siguiente" at bounding box center [893, 399] width 224 height 23
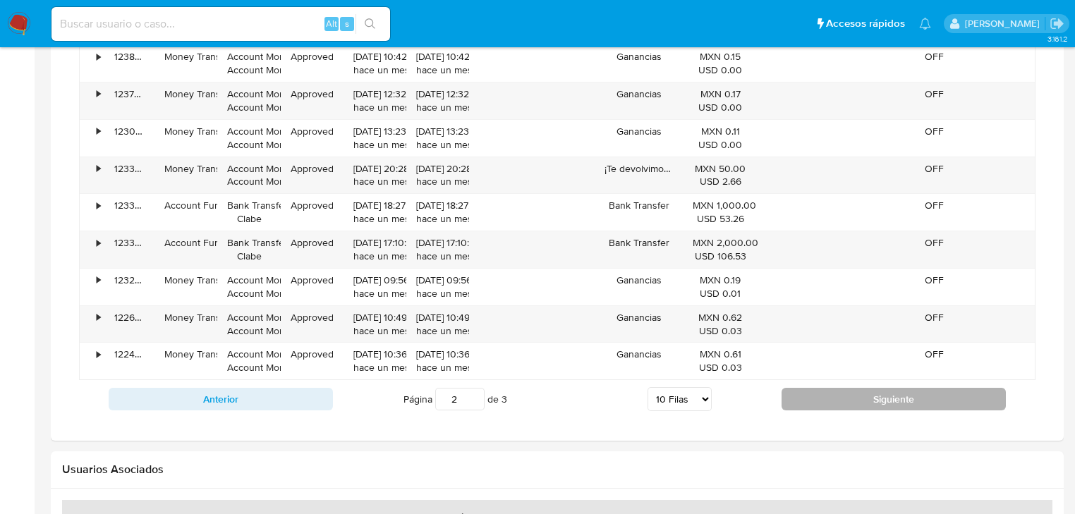
click at [883, 398] on button "Siguiente" at bounding box center [893, 399] width 224 height 23
type input "3"
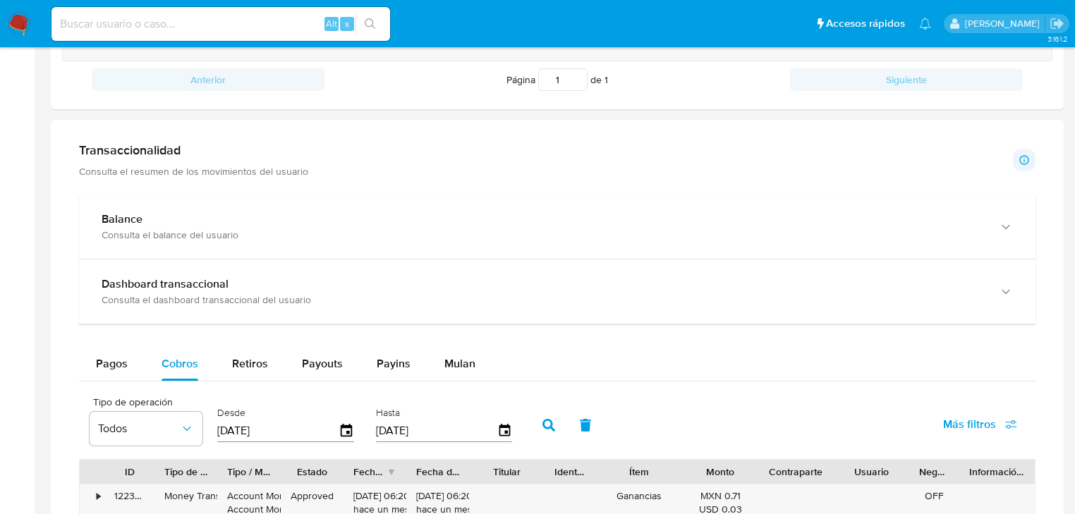
scroll to position [566, 0]
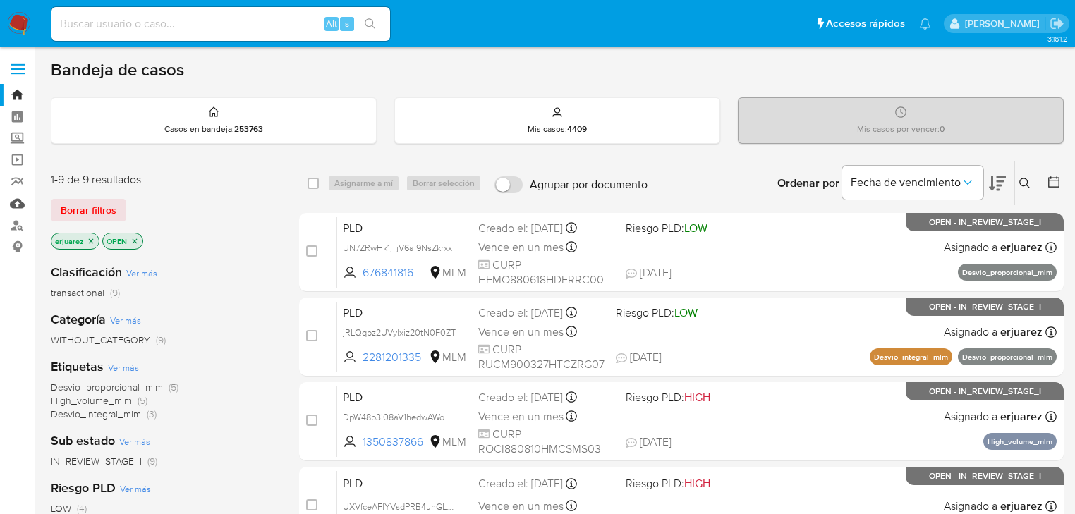
click at [20, 205] on link "Mulan" at bounding box center [84, 204] width 168 height 22
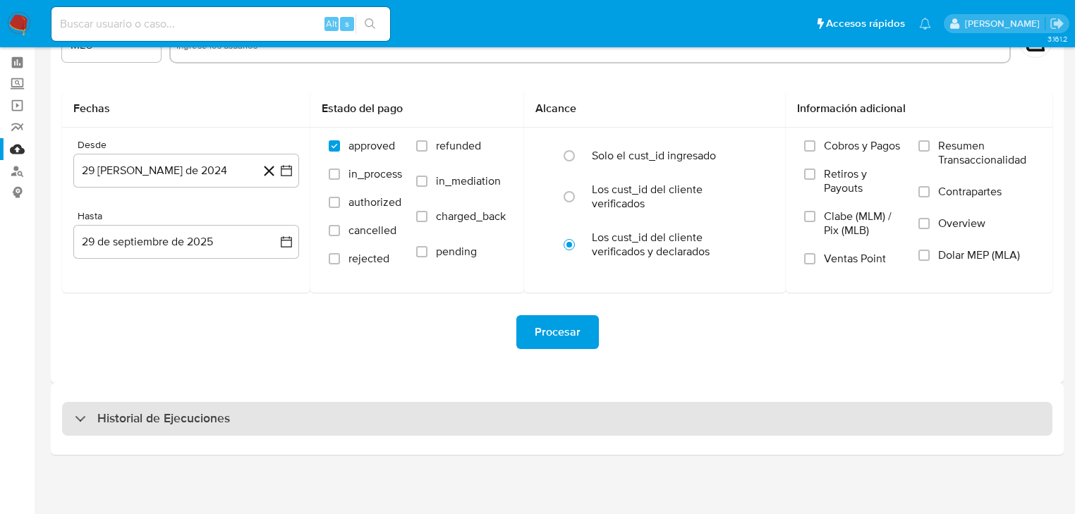
click at [106, 410] on h3 "Historial de Ejecuciones" at bounding box center [163, 418] width 133 height 17
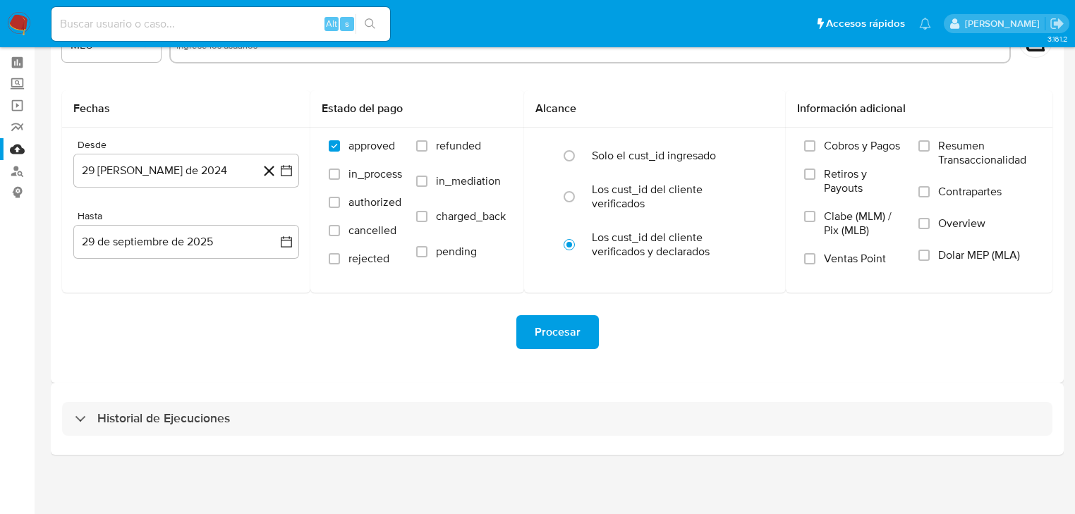
select select "10"
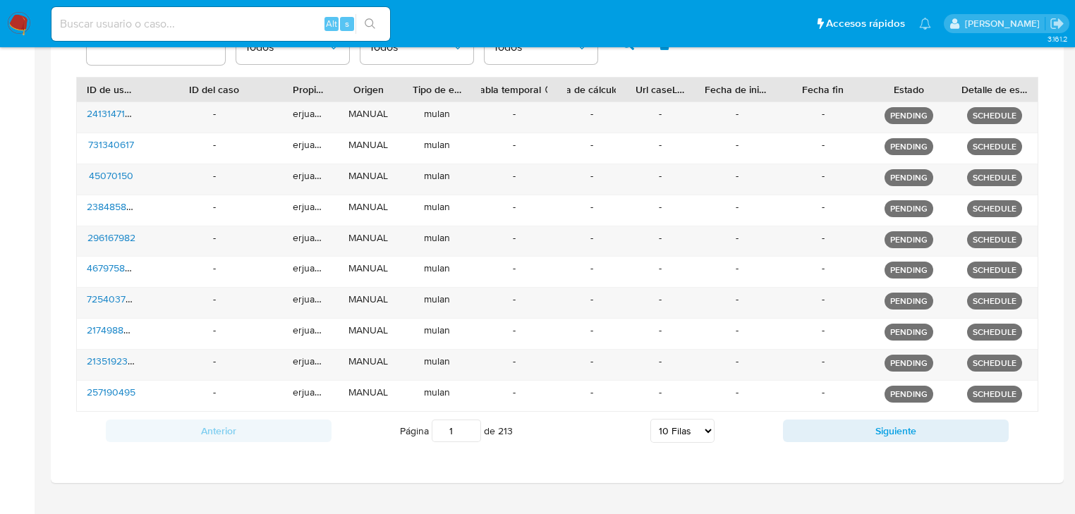
scroll to position [521, 0]
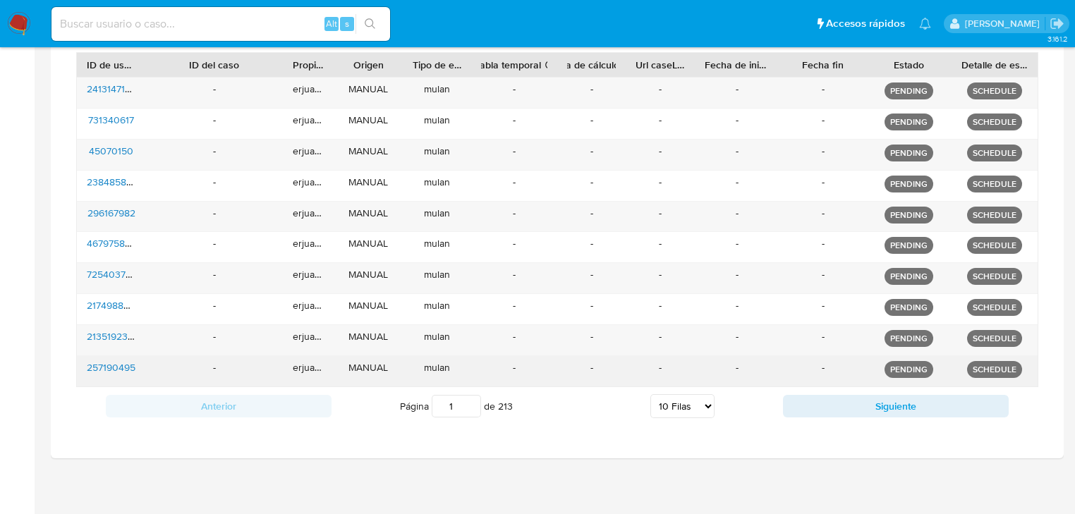
drag, startPoint x: 838, startPoint y: 391, endPoint x: 834, endPoint y: 367, distance: 25.0
click at [839, 395] on button "Siguiente" at bounding box center [896, 406] width 226 height 23
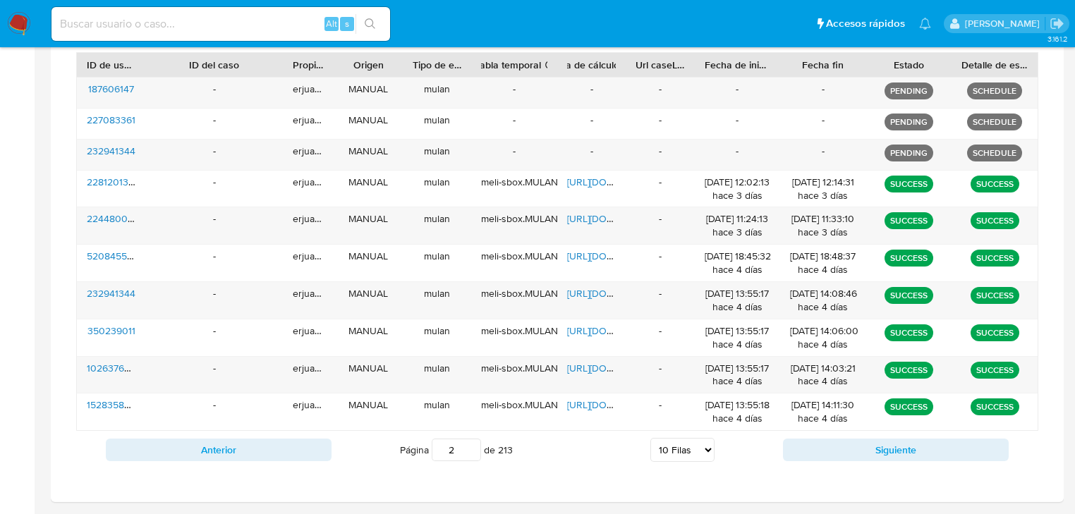
click at [233, 461] on div "Anterior Página 2 de 213 5 [PERSON_NAME] 10 [PERSON_NAME] 20 [PERSON_NAME] 25 […" at bounding box center [557, 450] width 962 height 38
drag, startPoint x: 235, startPoint y: 453, endPoint x: 137, endPoint y: 372, distance: 127.2
click at [236, 449] on button "Anterior" at bounding box center [219, 450] width 226 height 23
type input "1"
